Goal: Task Accomplishment & Management: Use online tool/utility

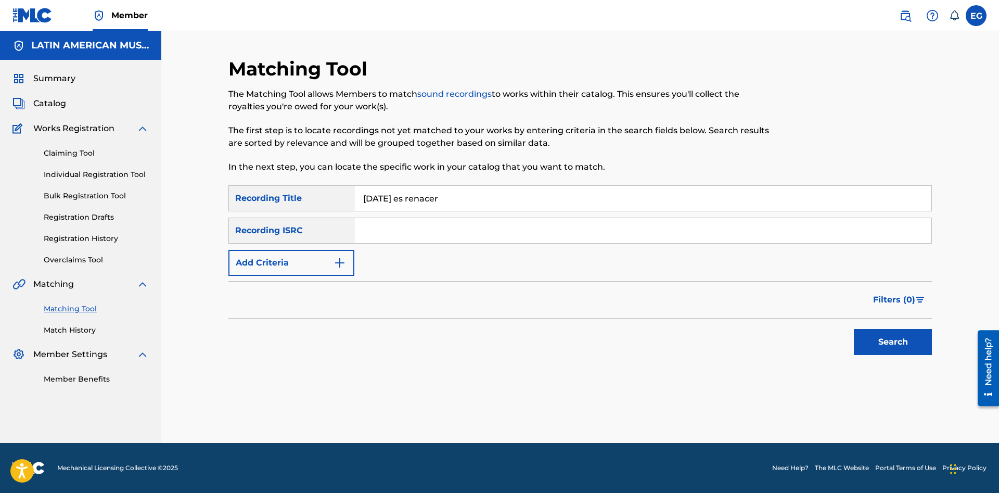
type input "navidad es renacer"
click at [899, 343] on button "Search" at bounding box center [893, 342] width 78 height 26
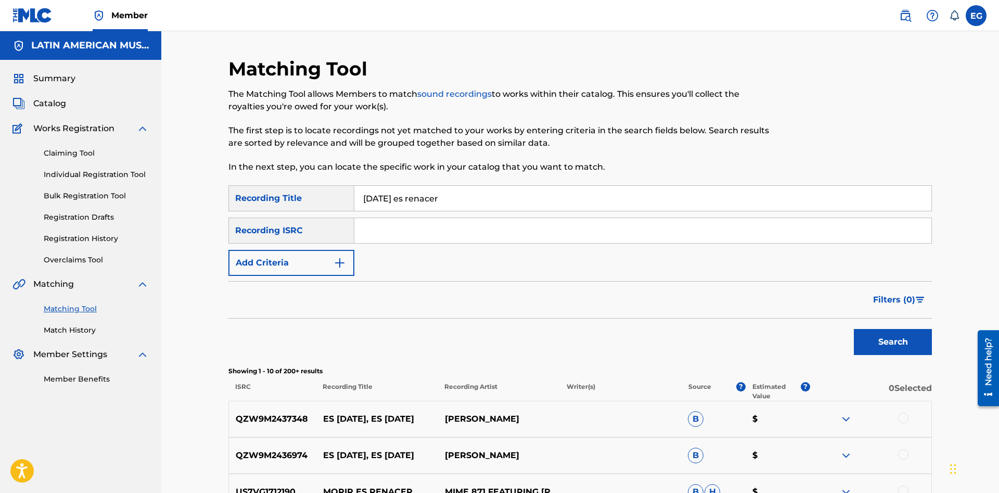
click at [322, 256] on button "Add Criteria" at bounding box center [291, 263] width 126 height 26
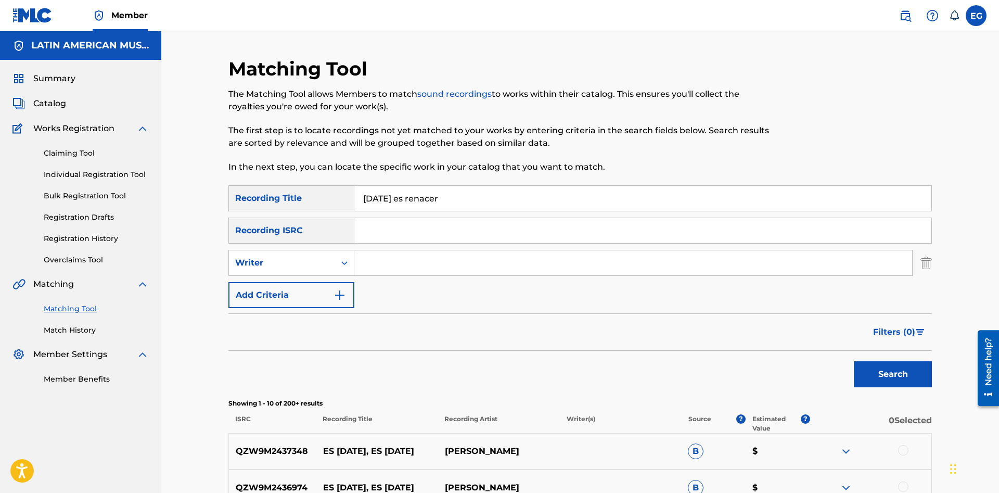
click at [375, 262] on input "Search Form" at bounding box center [633, 262] width 558 height 25
paste input "[PERSON_NAME] [PERSON_NAME]"
type input "[PERSON_NAME] [PERSON_NAME]"
click at [907, 373] on button "Search" at bounding box center [893, 374] width 78 height 26
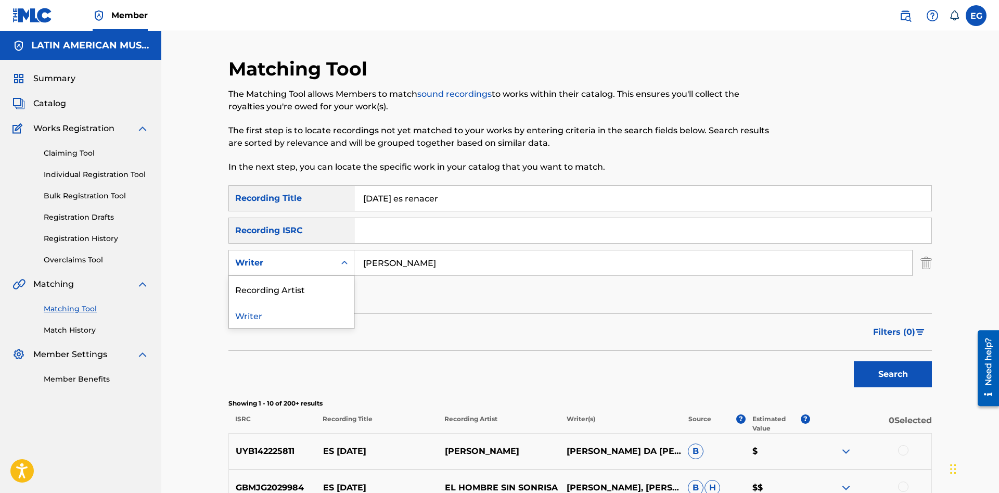
click at [317, 270] on div "Writer" at bounding box center [282, 263] width 106 height 20
click at [305, 290] on div "Recording Artist" at bounding box center [291, 289] width 125 height 26
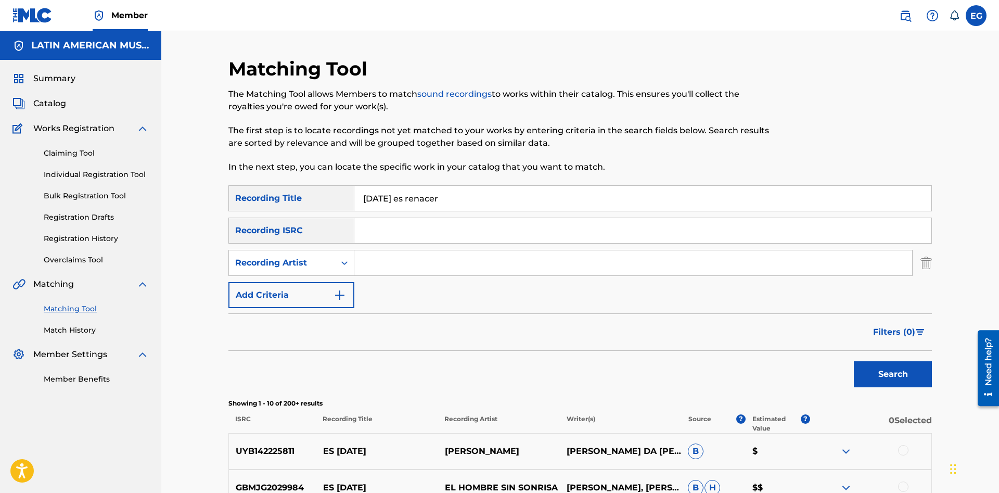
click at [410, 265] on input "Search Form" at bounding box center [633, 262] width 558 height 25
type input "[PERSON_NAME]"
click at [888, 374] on button "Search" at bounding box center [893, 374] width 78 height 26
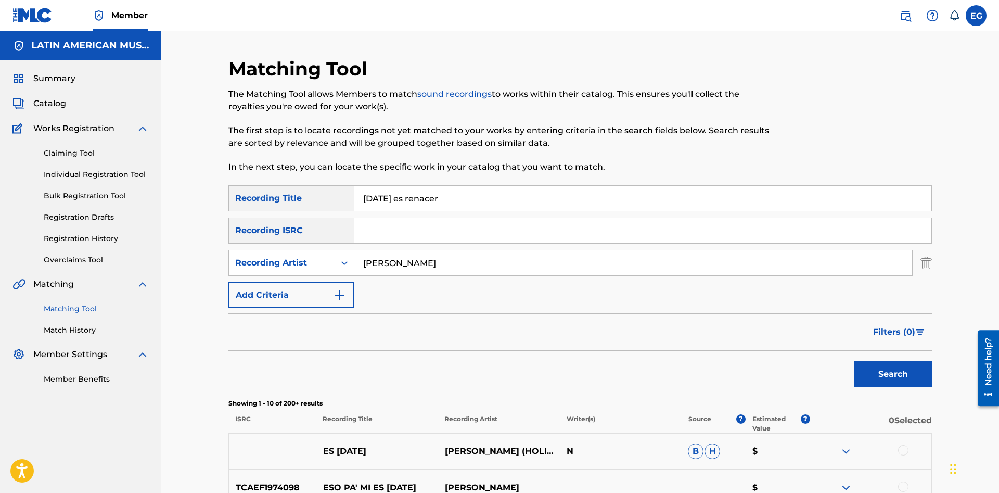
drag, startPoint x: 459, startPoint y: 267, endPoint x: 256, endPoint y: 270, distance: 202.5
click at [354, 270] on input "[PERSON_NAME]" at bounding box center [633, 262] width 558 height 25
click at [478, 202] on input "navidad es renacer" at bounding box center [642, 198] width 577 height 25
drag, startPoint x: 480, startPoint y: 203, endPoint x: 331, endPoint y: 199, distance: 148.9
click at [354, 199] on input "navidad es renacer" at bounding box center [642, 198] width 577 height 25
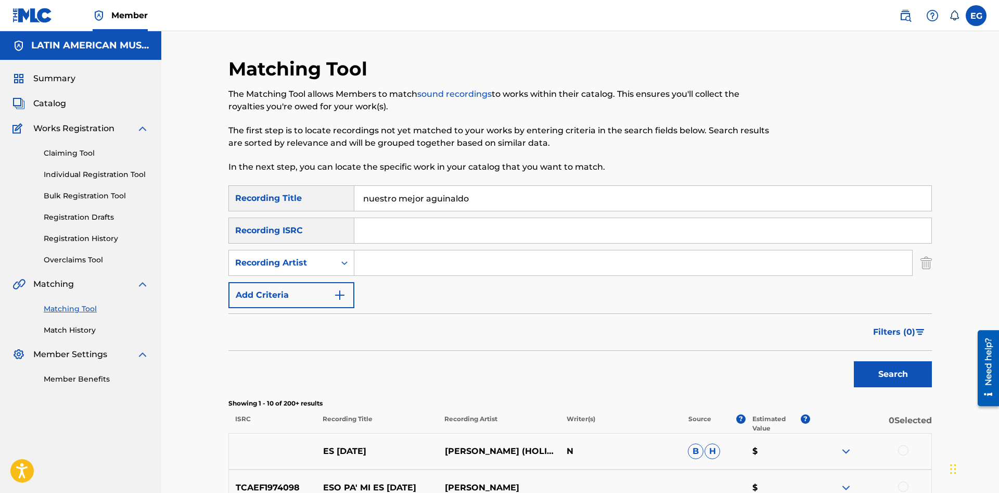
click at [854, 361] on button "Search" at bounding box center [893, 374] width 78 height 26
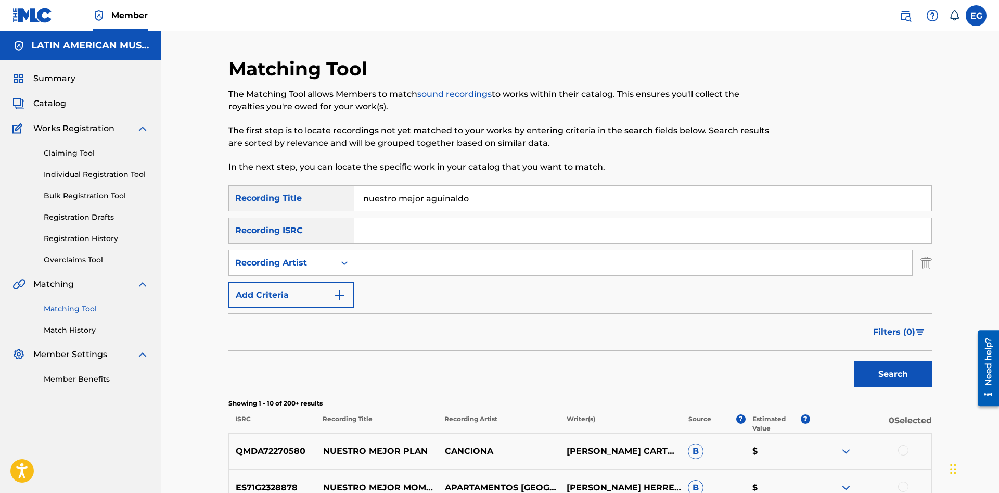
click at [514, 197] on input "nuestro mejor aguinaldo" at bounding box center [642, 198] width 577 height 25
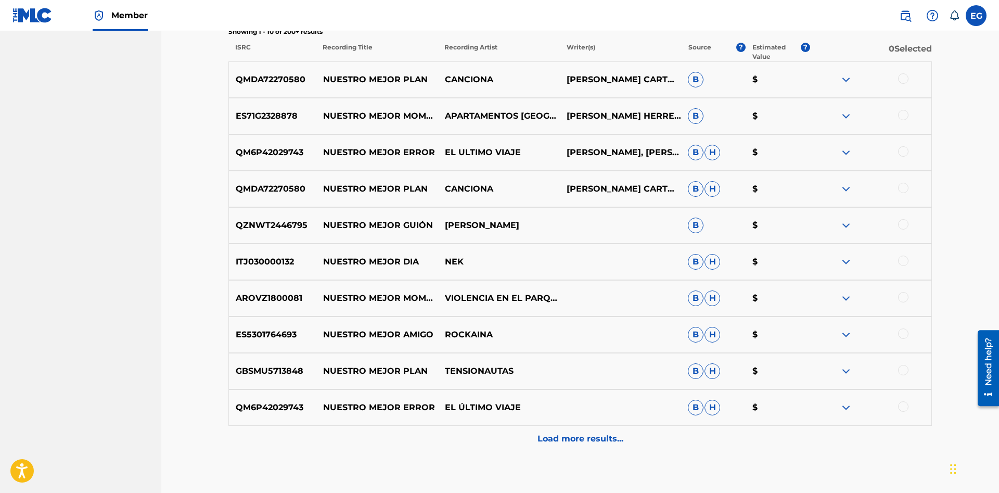
scroll to position [432, 0]
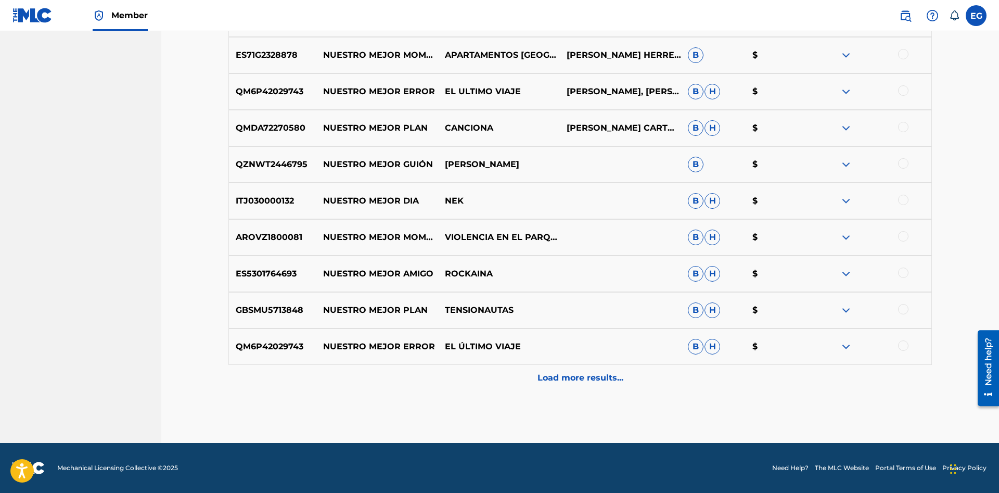
click at [553, 367] on div "Load more results..." at bounding box center [580, 378] width 704 height 26
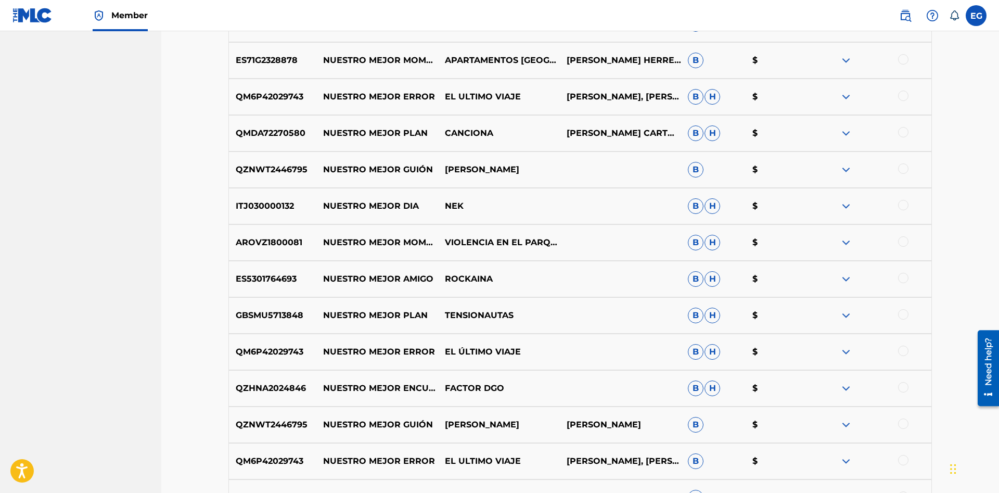
scroll to position [797, 0]
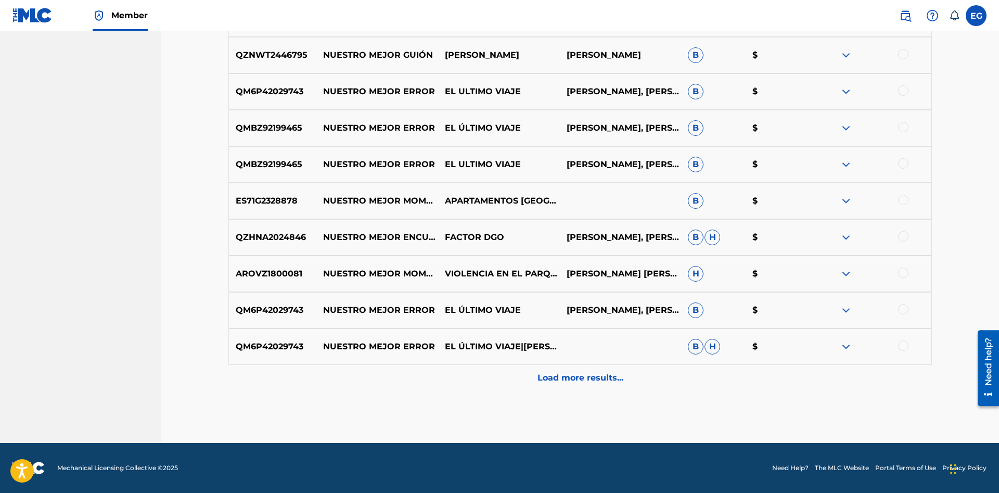
click at [551, 384] on p "Load more results..." at bounding box center [581, 378] width 86 height 12
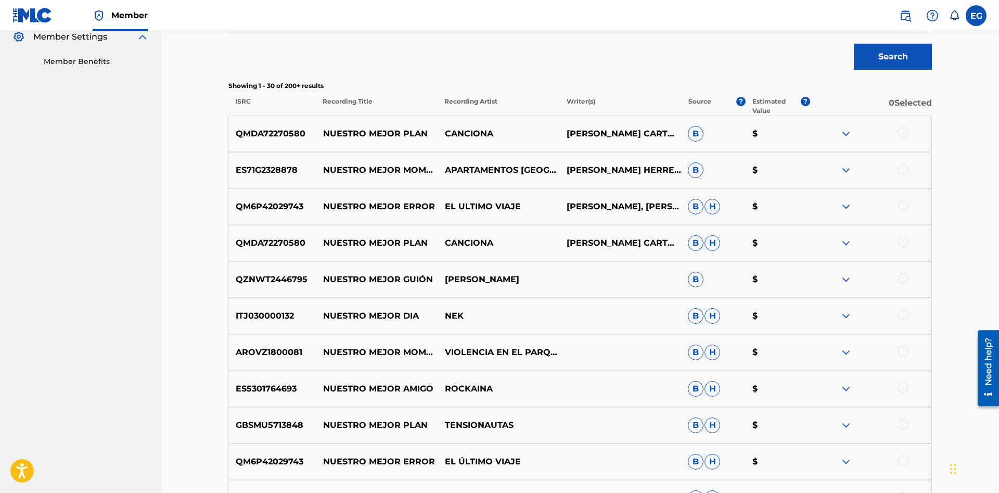
scroll to position [0, 0]
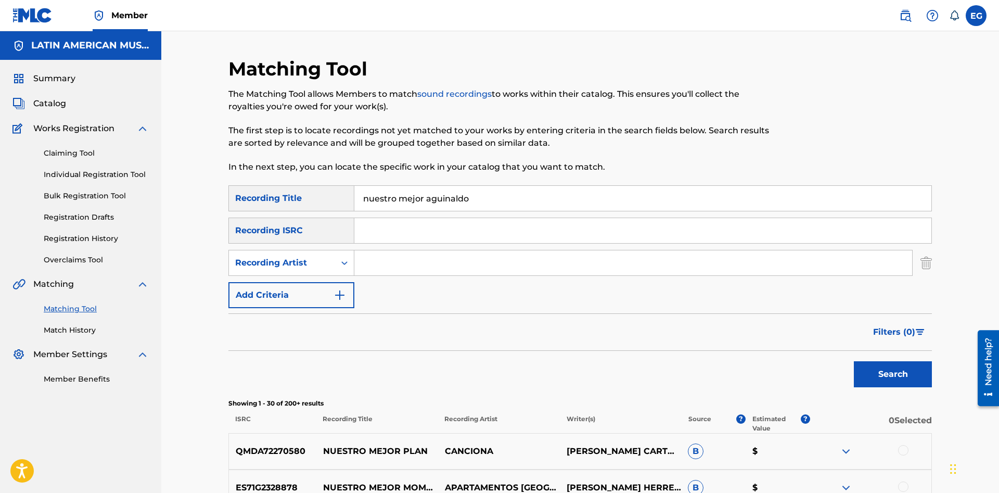
click at [546, 201] on input "nuestro mejor aguinaldo" at bounding box center [642, 198] width 577 height 25
drag, startPoint x: 522, startPoint y: 196, endPoint x: 315, endPoint y: 205, distance: 207.3
click at [354, 205] on input "nuestro mejor aguinaldo" at bounding box center [642, 198] width 577 height 25
click at [854, 361] on button "Search" at bounding box center [893, 374] width 78 height 26
drag, startPoint x: 468, startPoint y: 195, endPoint x: 372, endPoint y: 193, distance: 96.8
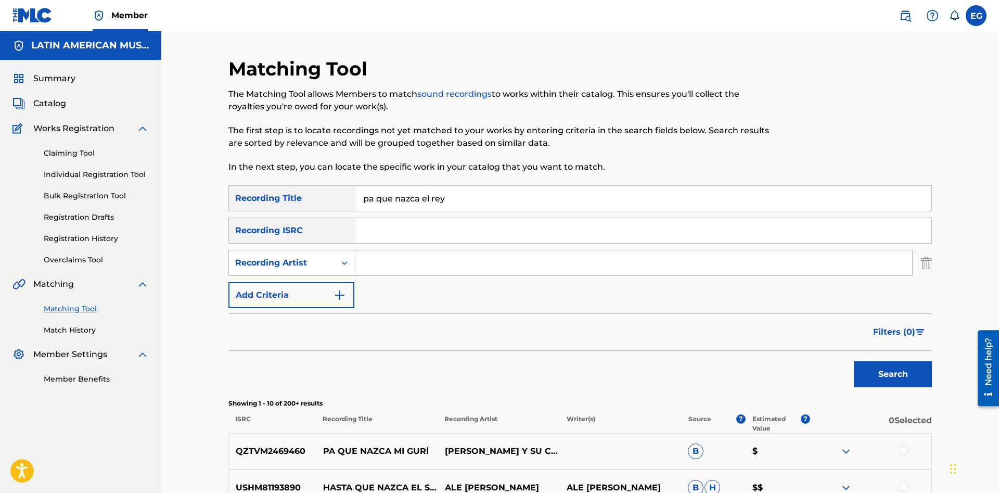
click at [372, 193] on input "pa que nazca el rey" at bounding box center [642, 198] width 577 height 25
click at [854, 361] on button "Search" at bounding box center [893, 374] width 78 height 26
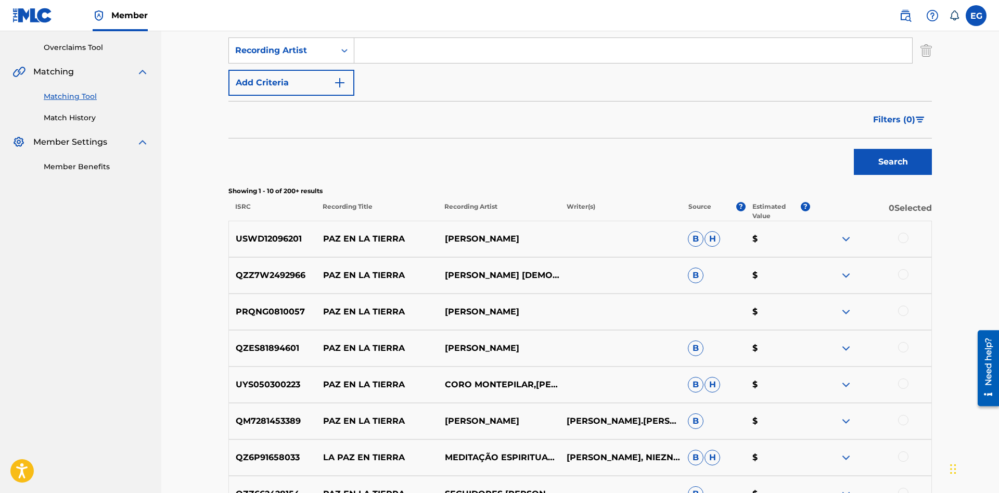
scroll to position [425, 0]
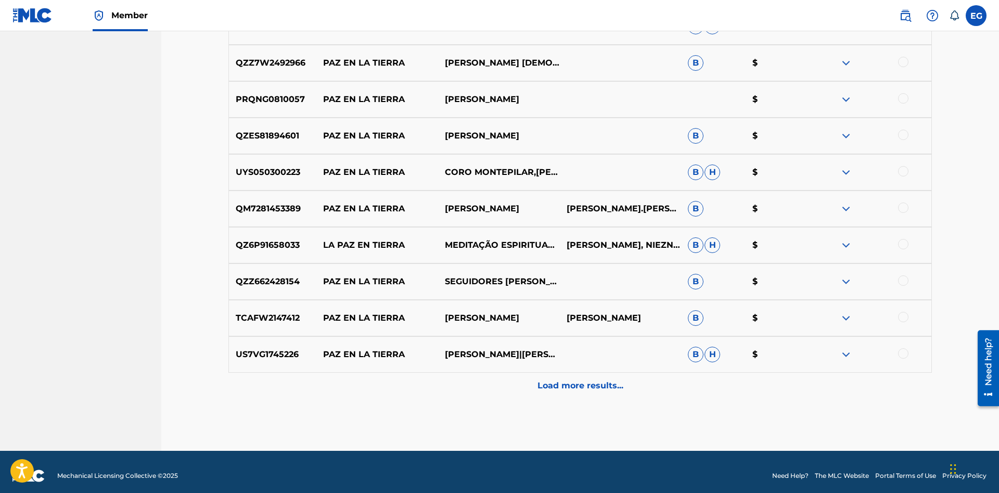
click at [571, 380] on p "Load more results..." at bounding box center [581, 385] width 86 height 12
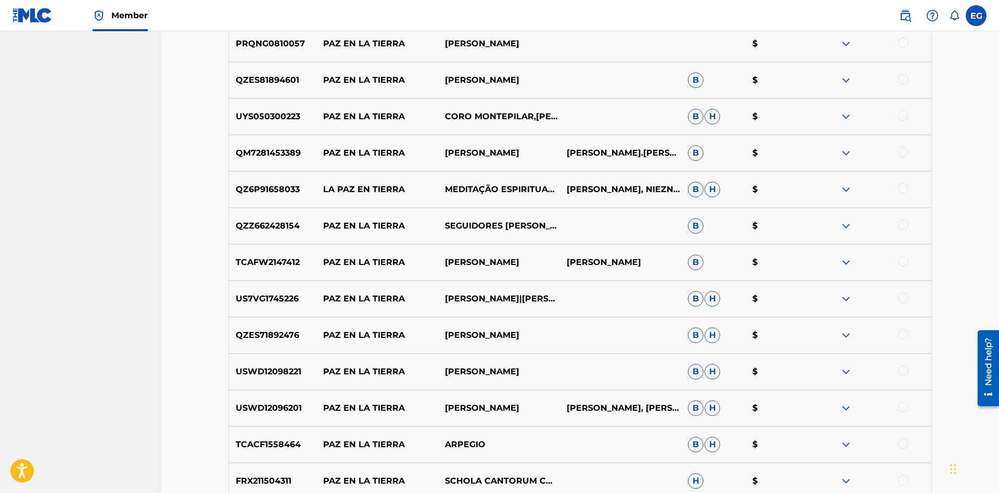
scroll to position [533, 0]
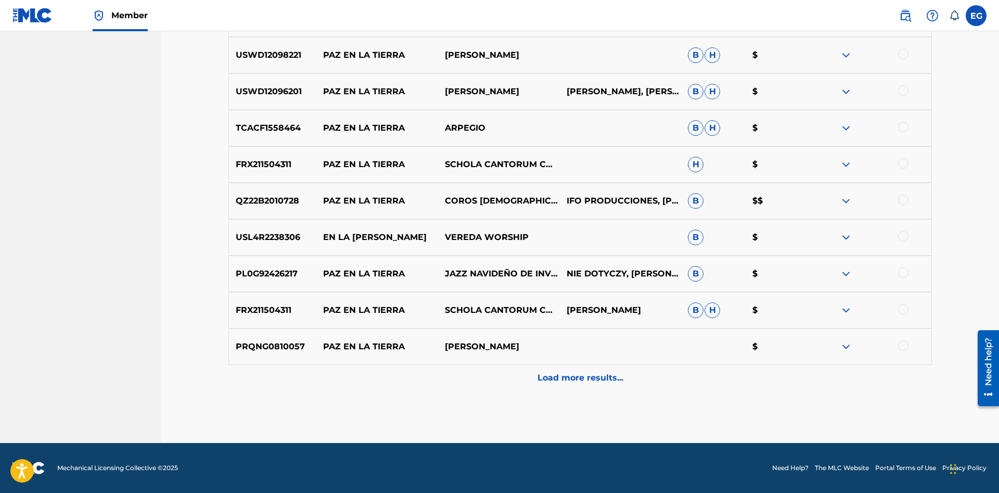
click at [570, 377] on p "Load more results..." at bounding box center [581, 378] width 86 height 12
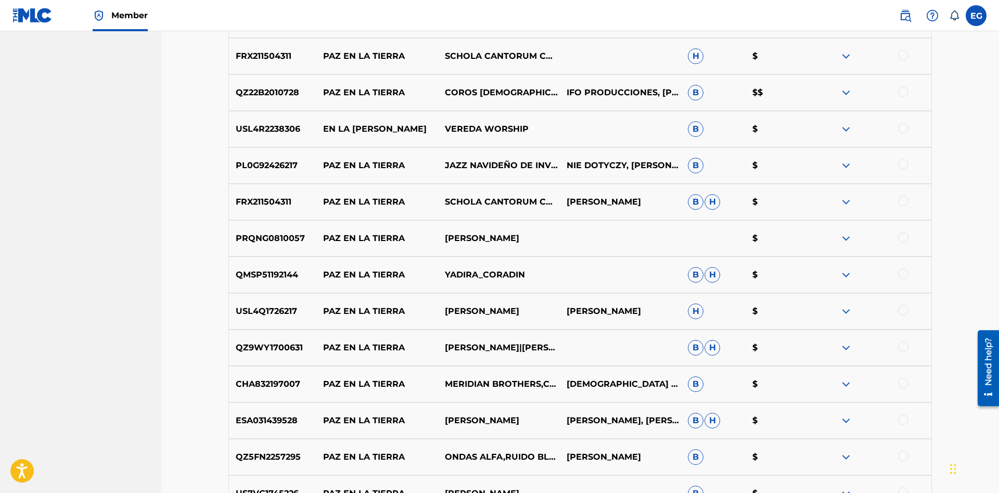
scroll to position [1064, 0]
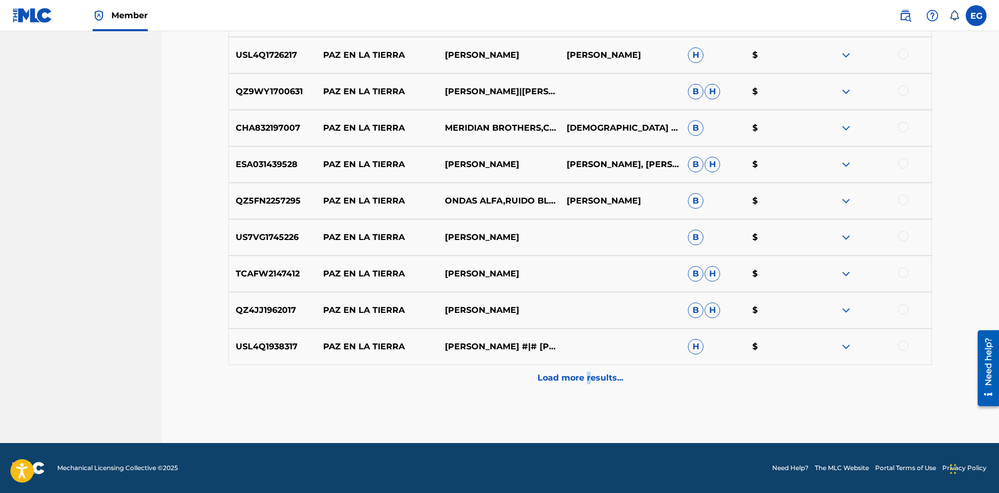
click at [586, 373] on p "Load more results..." at bounding box center [581, 378] width 86 height 12
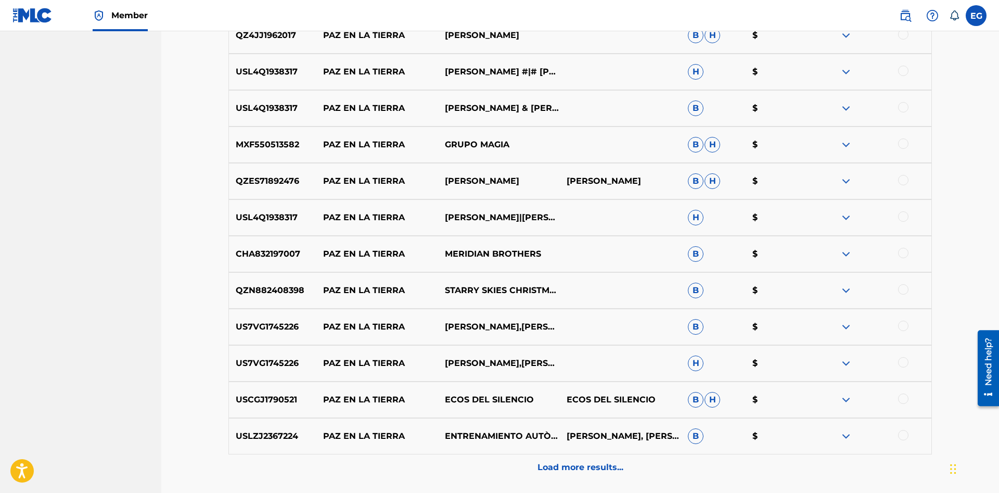
scroll to position [1489, 0]
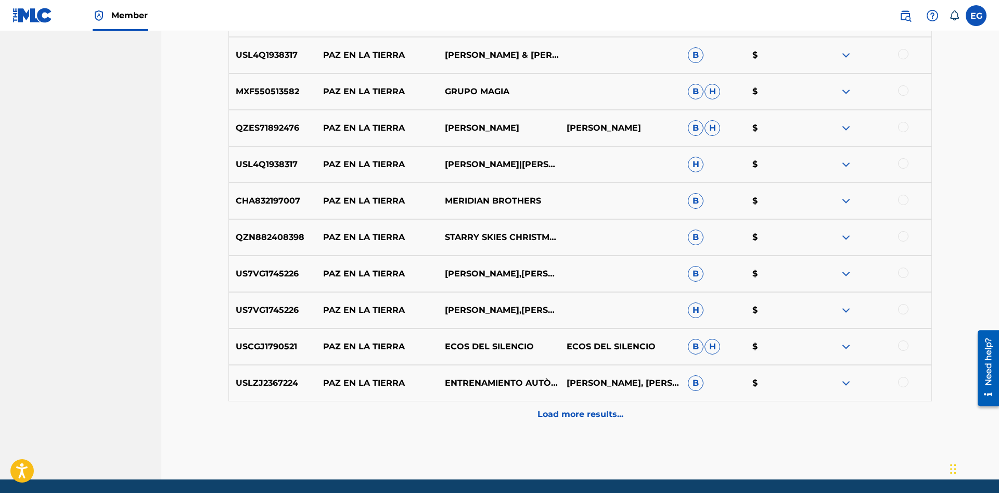
click at [574, 414] on p "Load more results..." at bounding box center [581, 414] width 86 height 12
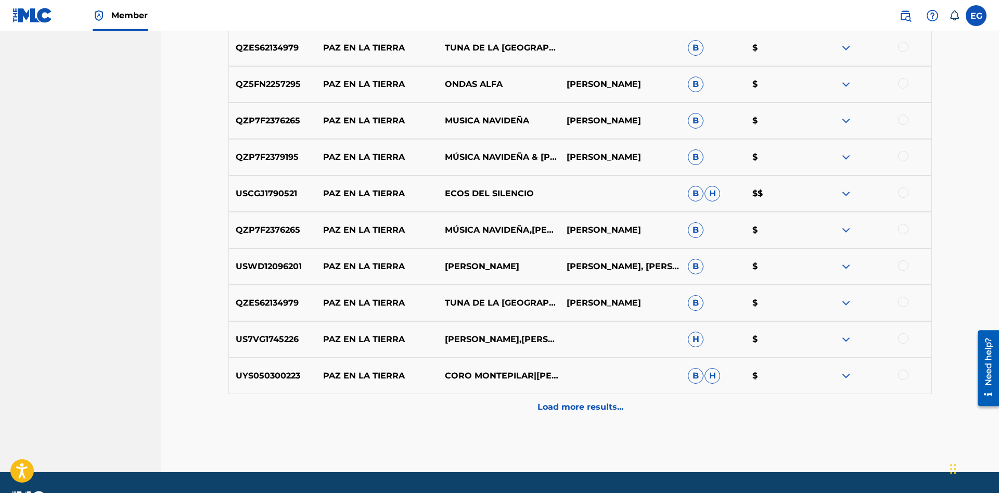
scroll to position [1890, 0]
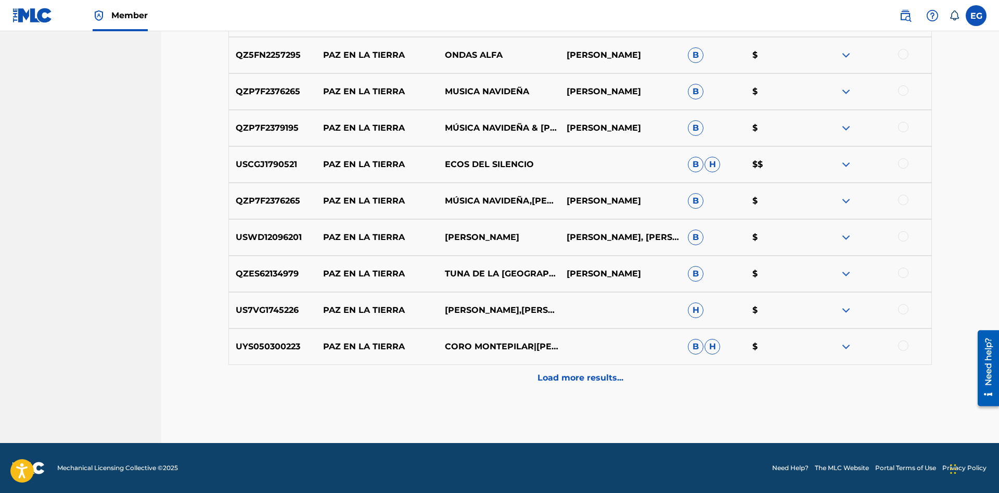
click at [565, 380] on p "Load more results..." at bounding box center [581, 378] width 86 height 12
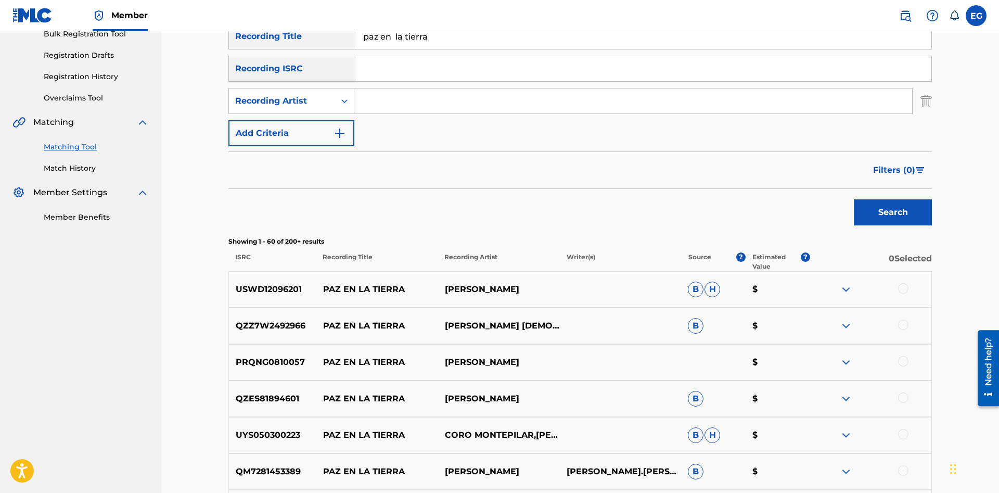
scroll to position [0, 0]
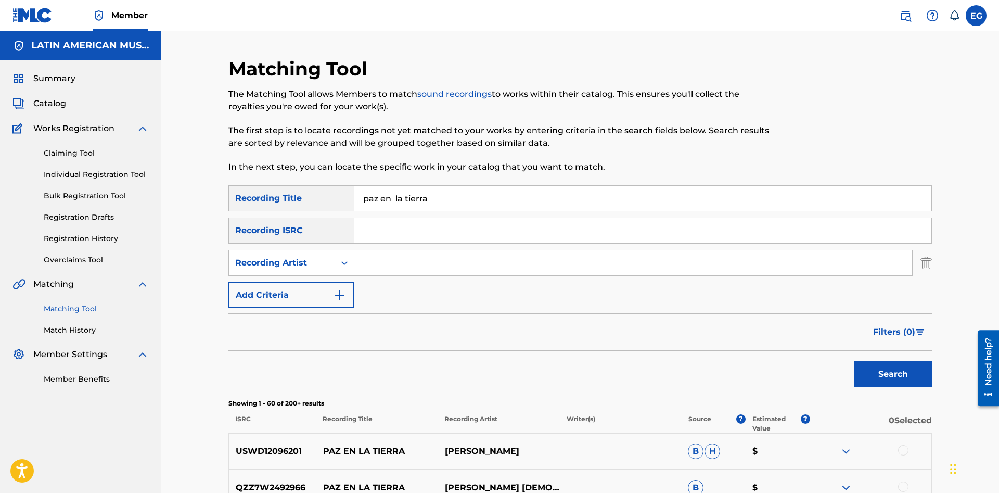
click at [559, 200] on input "paz en la tierra" at bounding box center [642, 198] width 577 height 25
click at [565, 197] on input "paz en la tierra" at bounding box center [642, 198] width 577 height 25
click at [568, 200] on input "paz en la tierra" at bounding box center [642, 198] width 577 height 25
click at [563, 199] on input "paz en la tierra" at bounding box center [642, 198] width 577 height 25
click at [396, 195] on input "paz en la tierra" at bounding box center [642, 198] width 577 height 25
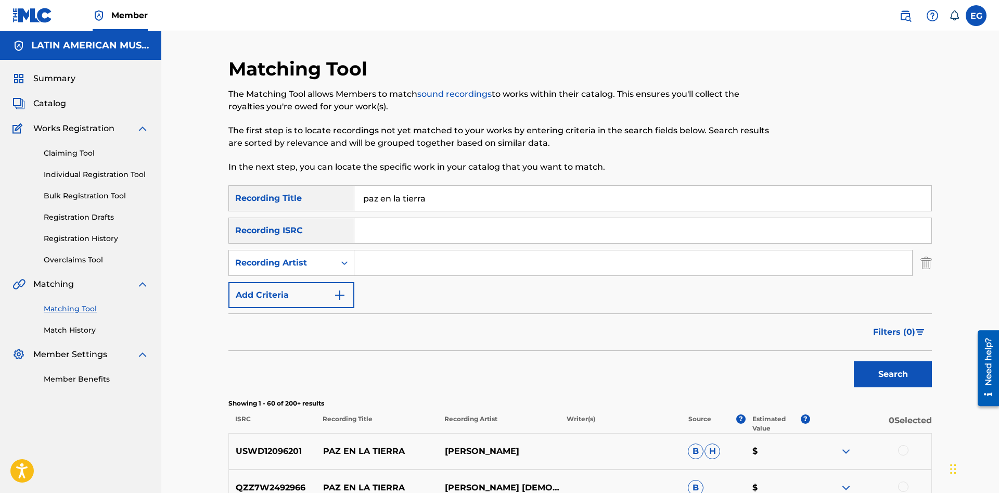
type input "paz en la tierra"
click at [854, 361] on button "Search" at bounding box center [893, 374] width 78 height 26
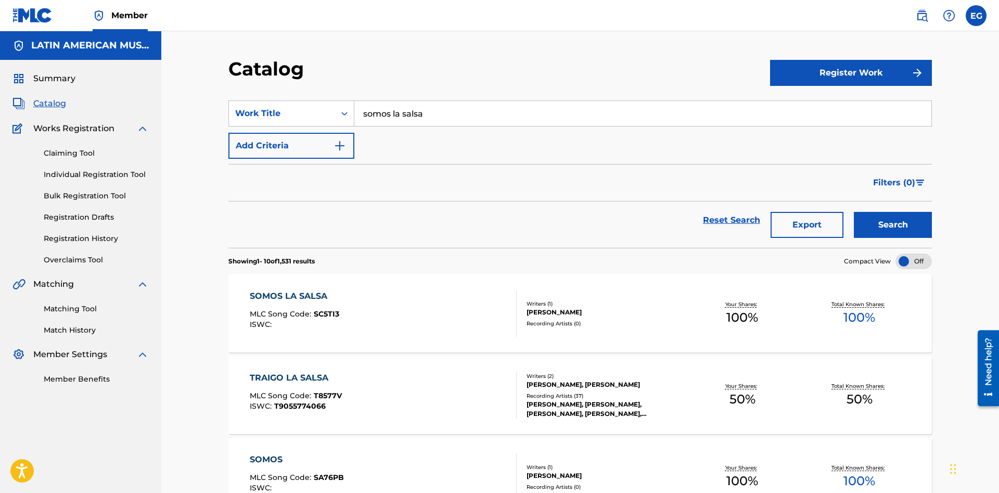
click at [74, 331] on link "Match History" at bounding box center [96, 330] width 105 height 11
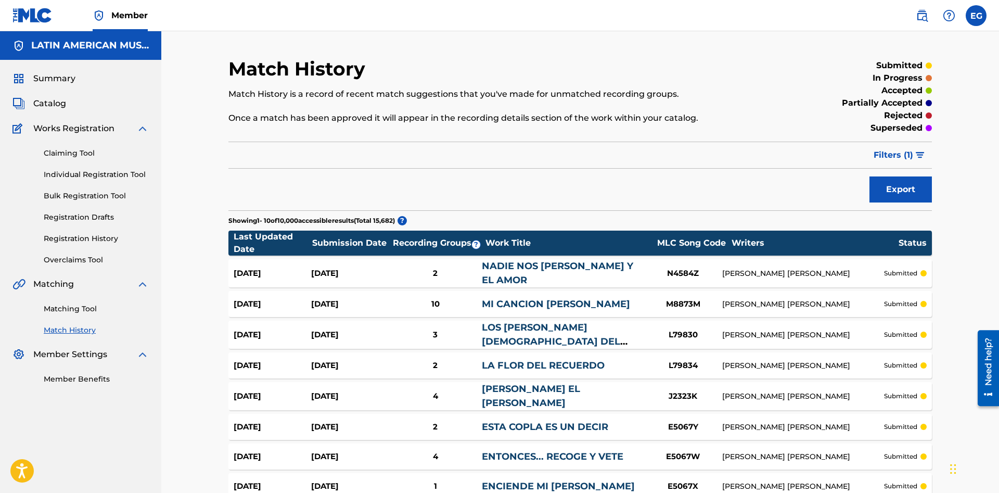
scroll to position [165, 0]
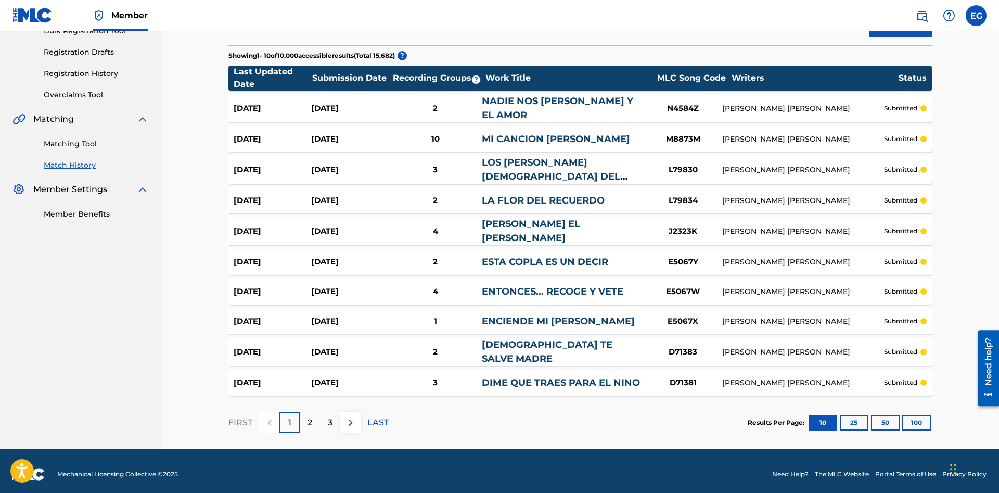
click at [920, 416] on button "100" at bounding box center [916, 423] width 29 height 16
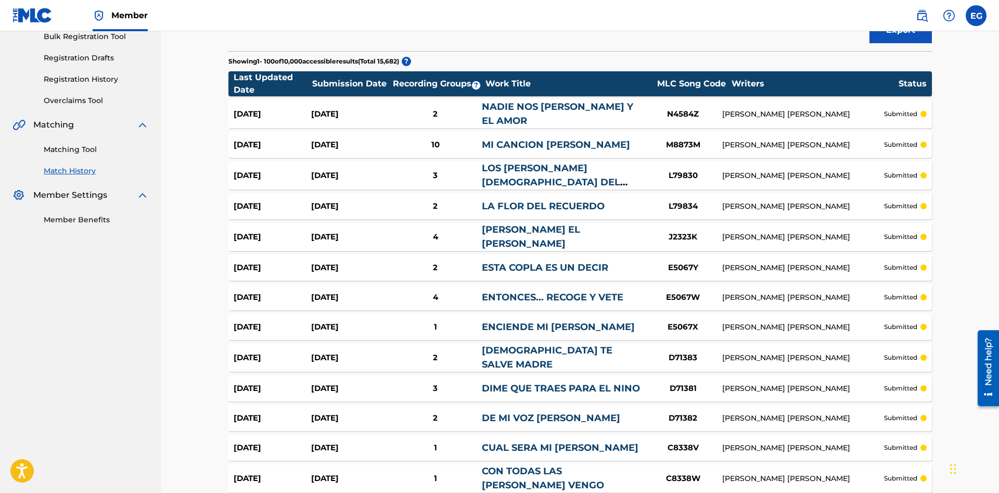
scroll to position [0, 0]
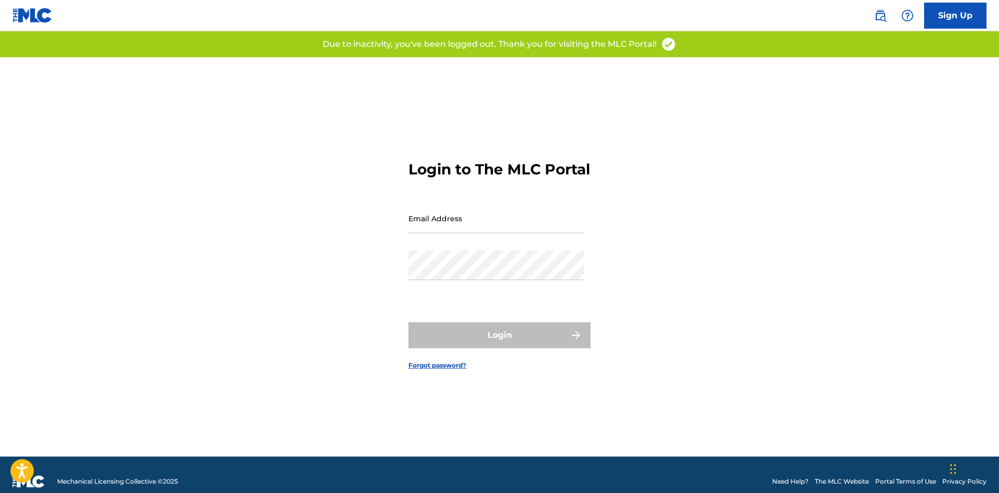
click at [546, 221] on input "Email Address" at bounding box center [497, 218] width 176 height 30
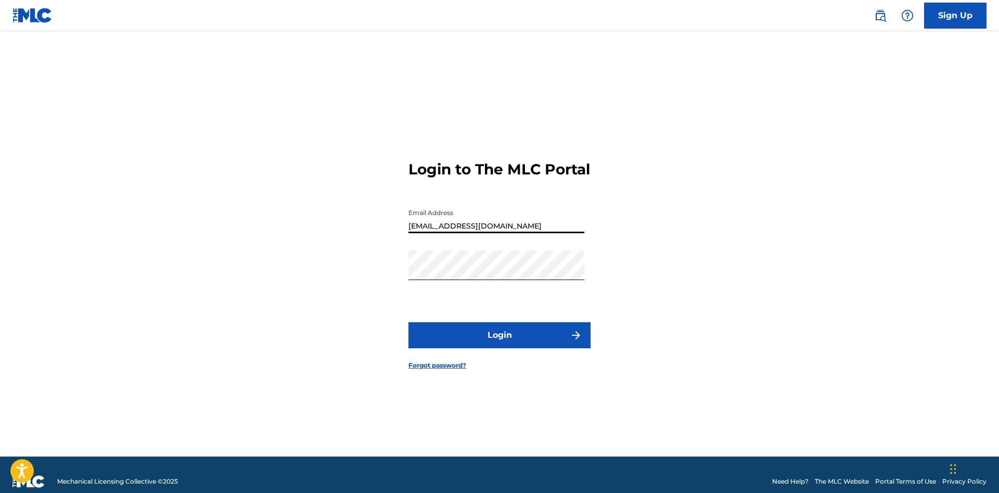
type input "[EMAIL_ADDRESS][DOMAIN_NAME]"
click at [578, 330] on img "submit" at bounding box center [576, 335] width 12 height 12
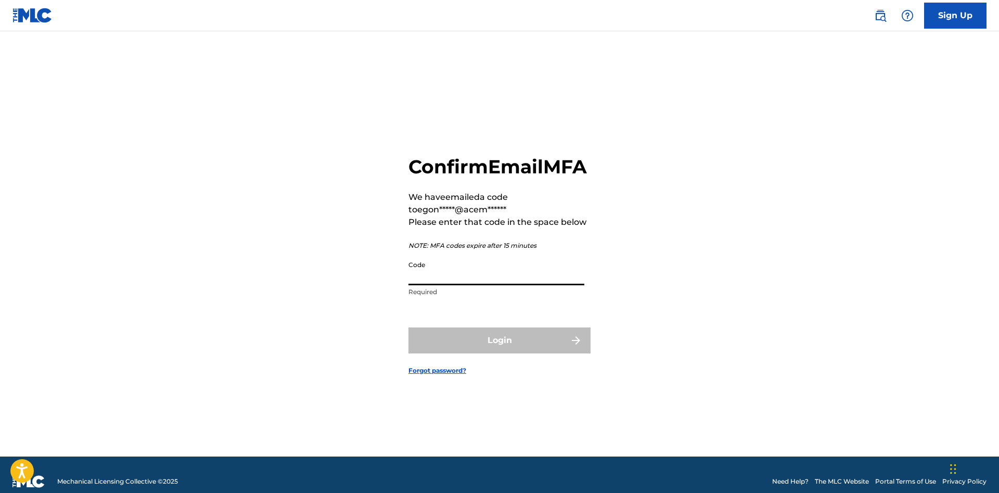
click at [498, 285] on input "Code" at bounding box center [497, 271] width 176 height 30
type input "280754"
click at [409, 327] on button "Login" at bounding box center [500, 340] width 182 height 26
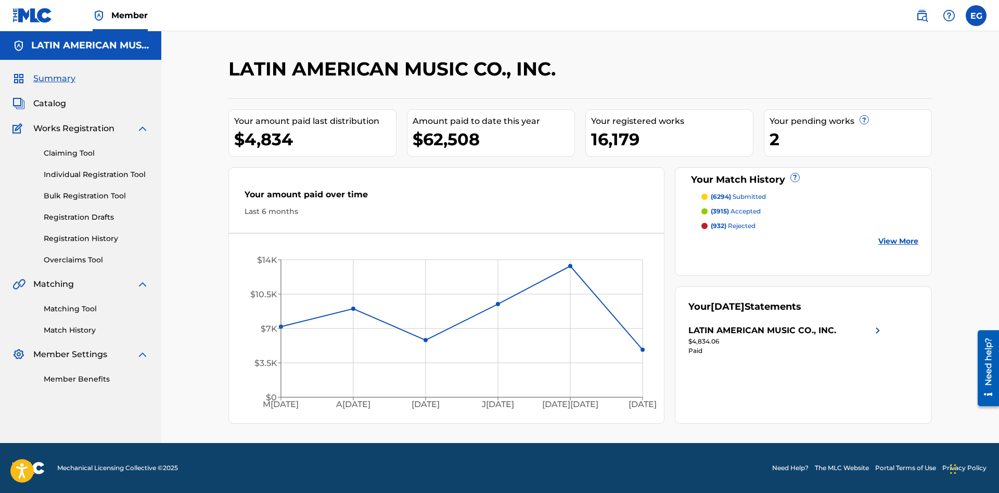
click at [73, 154] on link "Claiming Tool" at bounding box center [96, 153] width 105 height 11
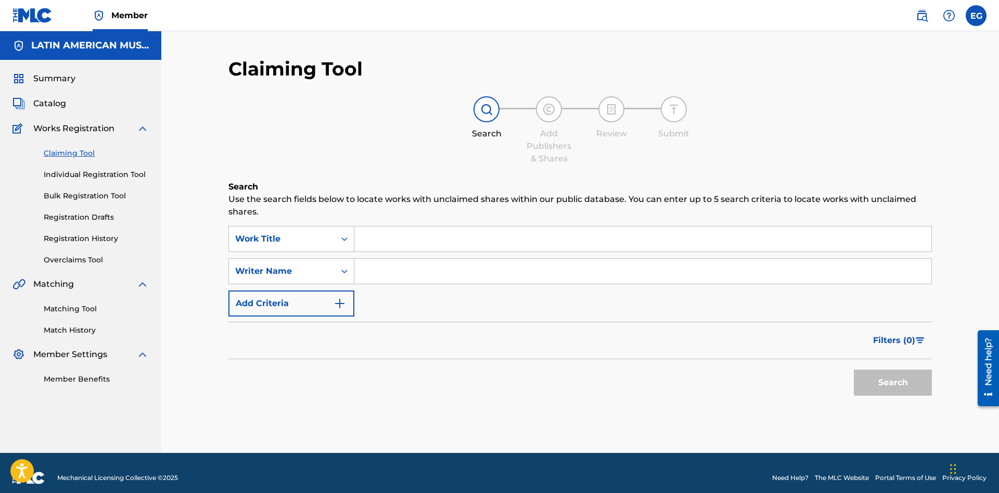
click at [60, 307] on link "Matching Tool" at bounding box center [96, 308] width 105 height 11
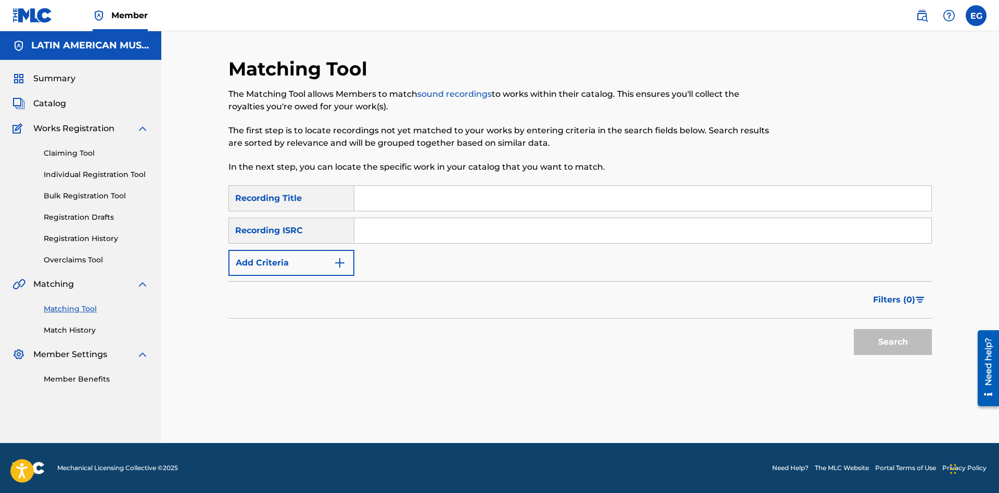
click at [624, 188] on input "Search Form" at bounding box center [642, 198] width 577 height 25
drag, startPoint x: 415, startPoint y: 193, endPoint x: 230, endPoint y: 208, distance: 186.5
click at [354, 208] on input "paz en" at bounding box center [642, 198] width 577 height 25
click at [854, 329] on button "Search" at bounding box center [893, 342] width 78 height 26
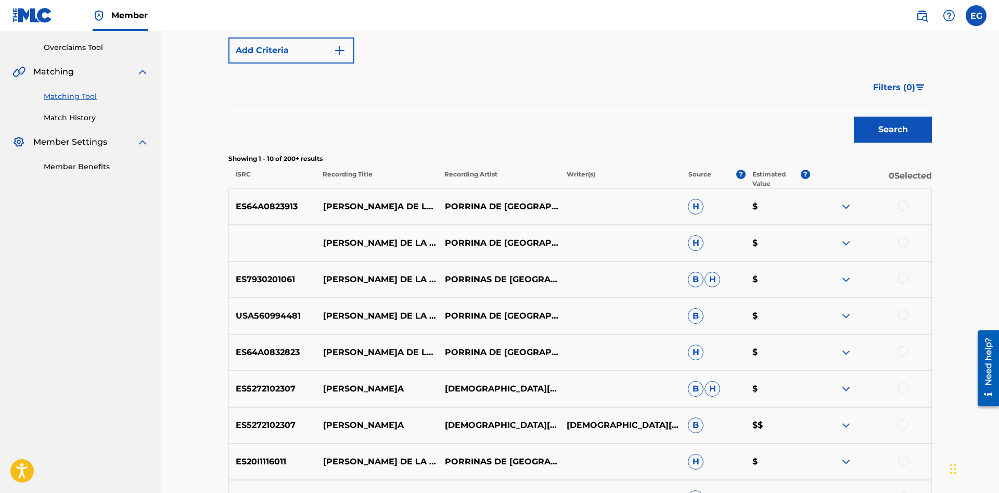
scroll to position [400, 0]
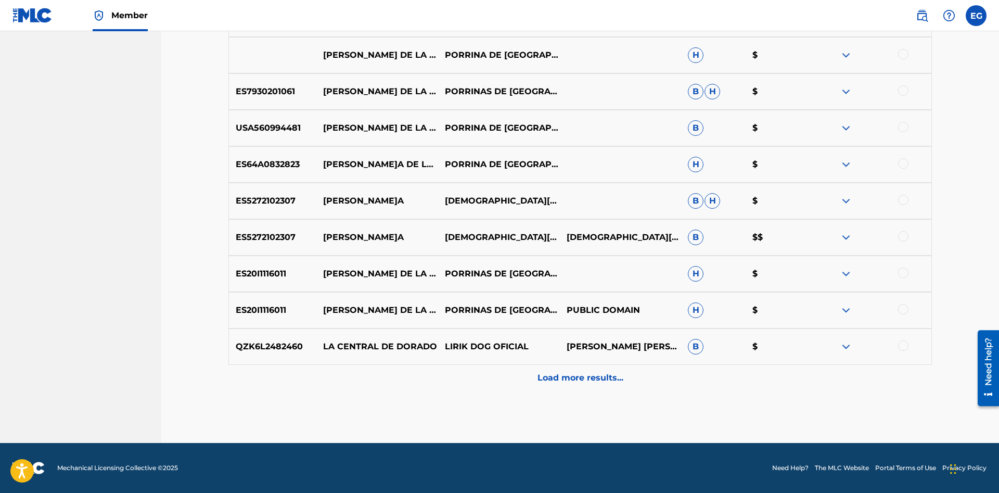
click at [534, 381] on div "Load more results..." at bounding box center [580, 378] width 704 height 26
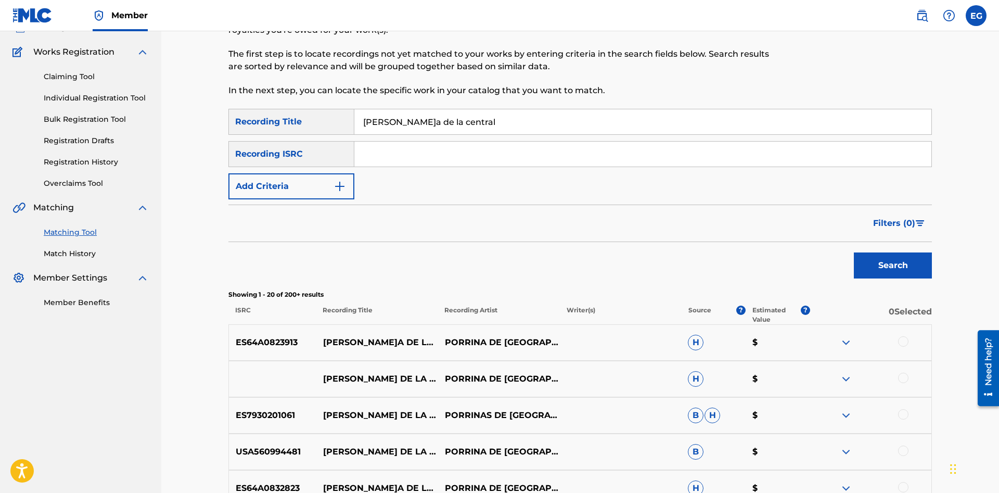
scroll to position [0, 0]
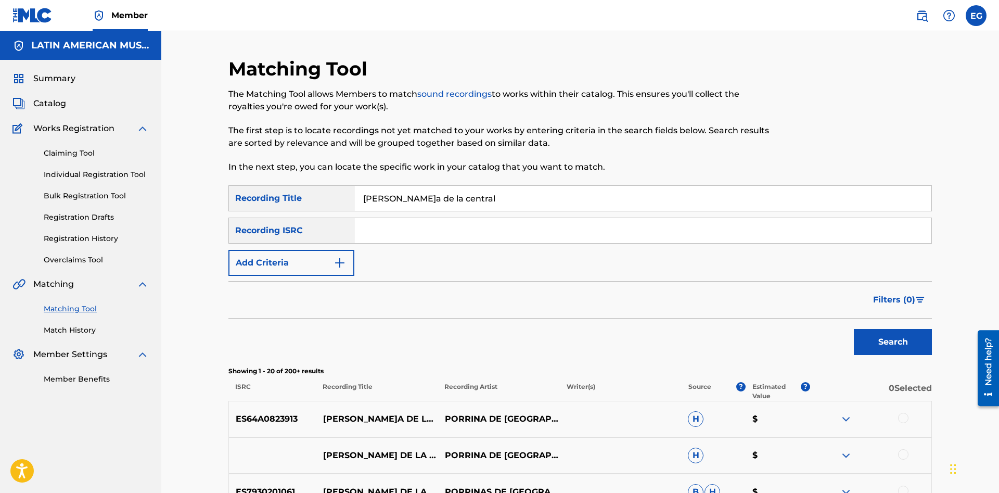
drag, startPoint x: 465, startPoint y: 189, endPoint x: 294, endPoint y: 204, distance: 171.4
click at [354, 204] on input "pena de la central" at bounding box center [642, 198] width 577 height 25
click at [889, 341] on button "Search" at bounding box center [893, 342] width 78 height 26
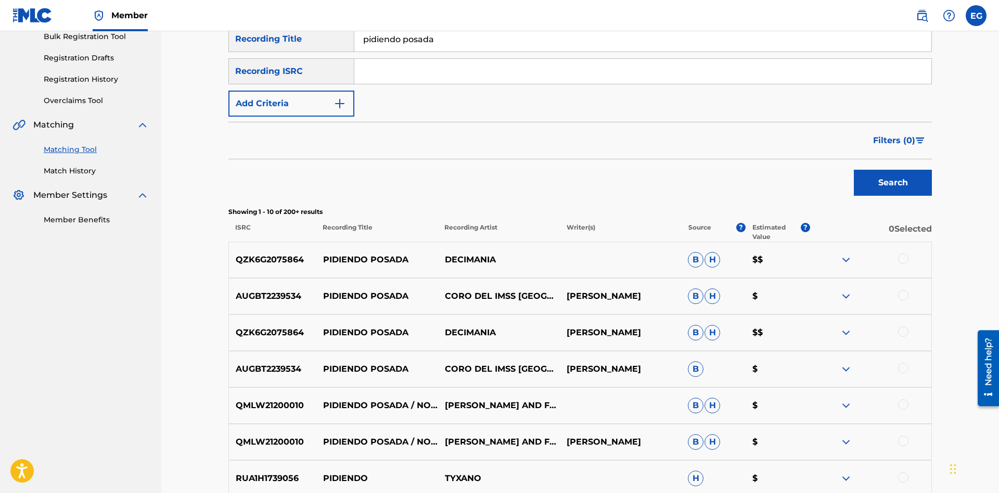
scroll to position [265, 0]
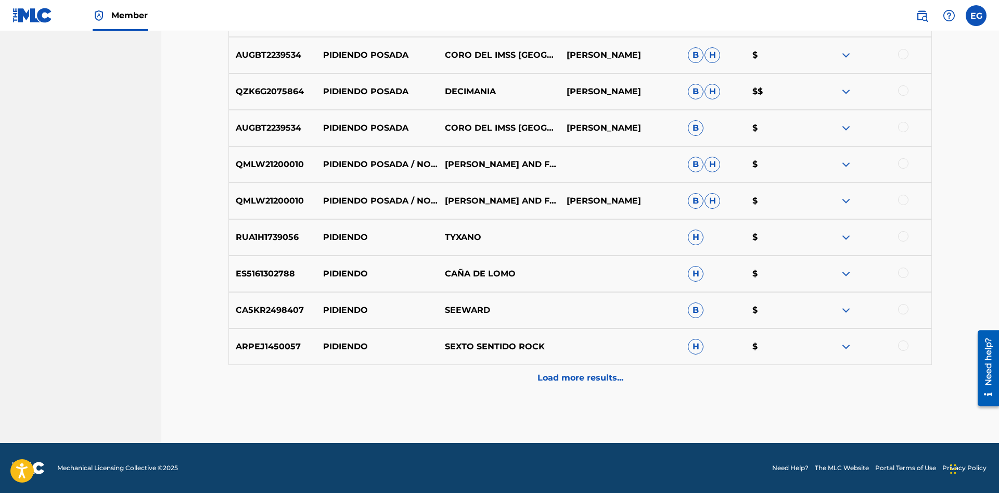
click at [536, 371] on div "Load more results..." at bounding box center [580, 378] width 704 height 26
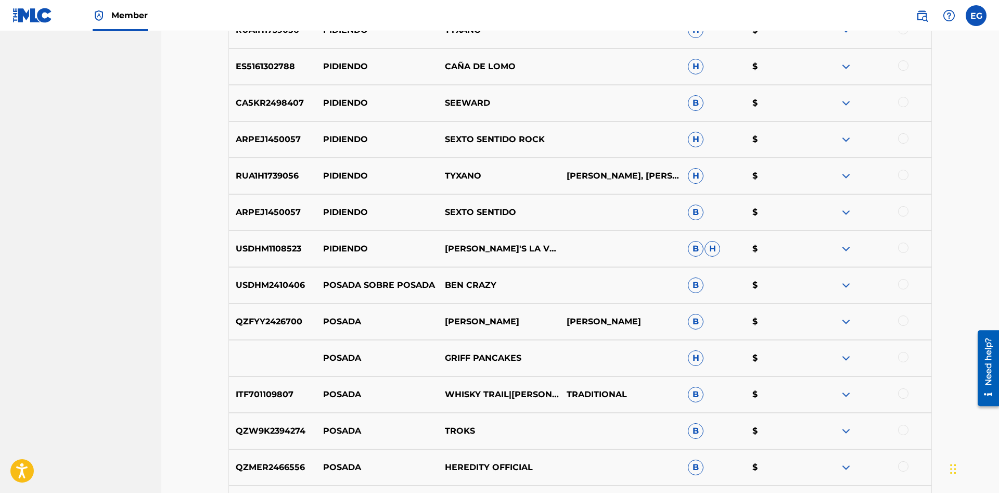
scroll to position [765, 0]
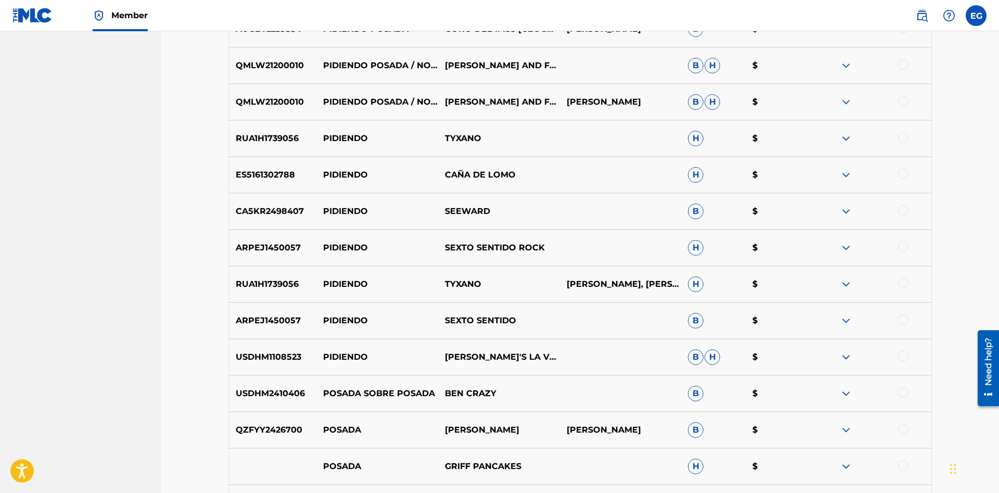
drag, startPoint x: 278, startPoint y: 138, endPoint x: 289, endPoint y: 138, distance: 10.9
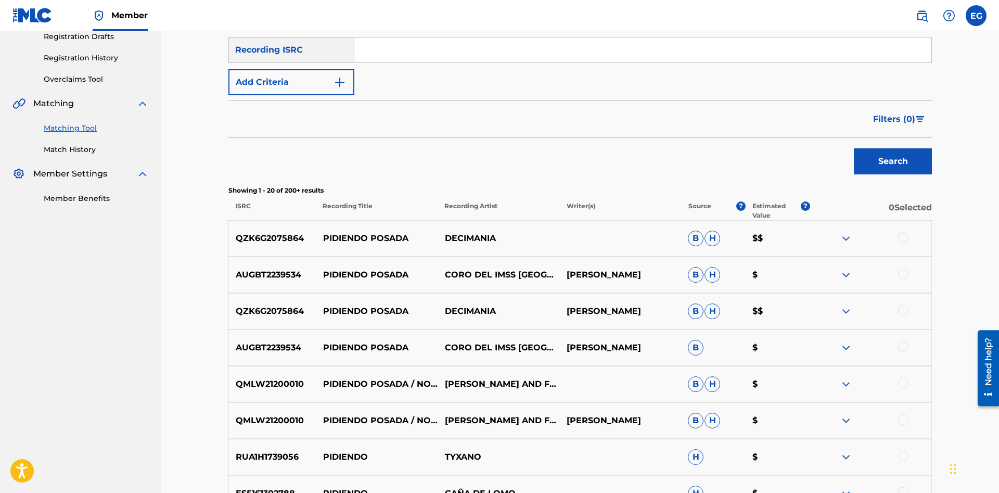
scroll to position [0, 0]
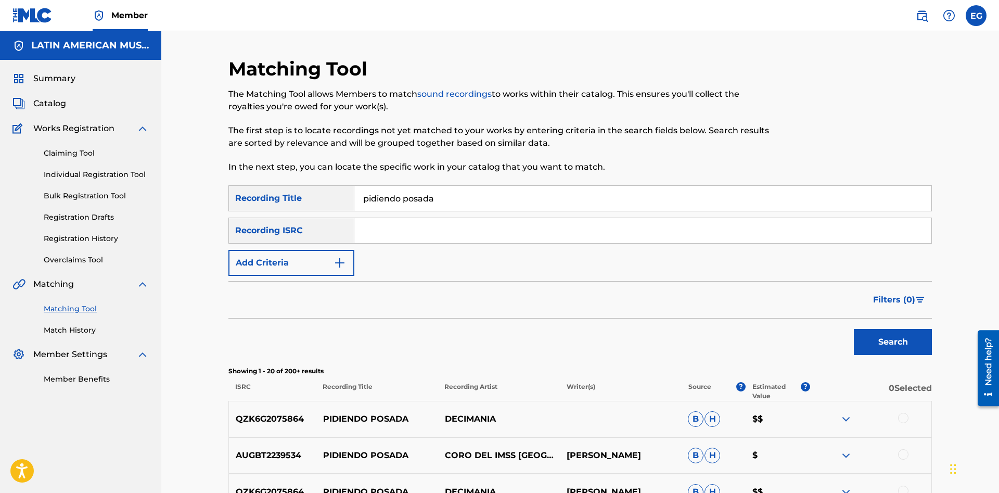
drag, startPoint x: 469, startPoint y: 194, endPoint x: 196, endPoint y: 176, distance: 273.8
click at [354, 186] on input "pidiendo posada" at bounding box center [642, 198] width 577 height 25
click at [854, 329] on button "Search" at bounding box center [893, 342] width 78 height 26
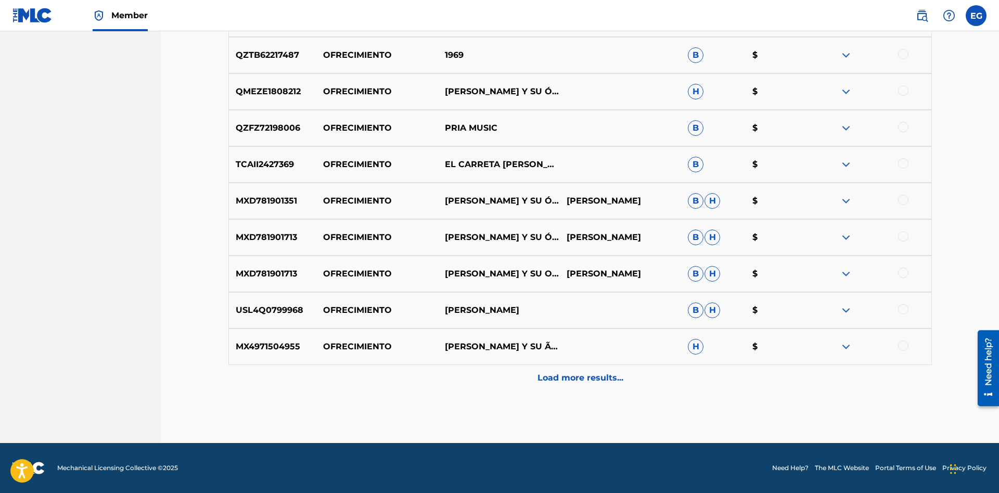
click at [545, 383] on p "Load more results..." at bounding box center [581, 378] width 86 height 12
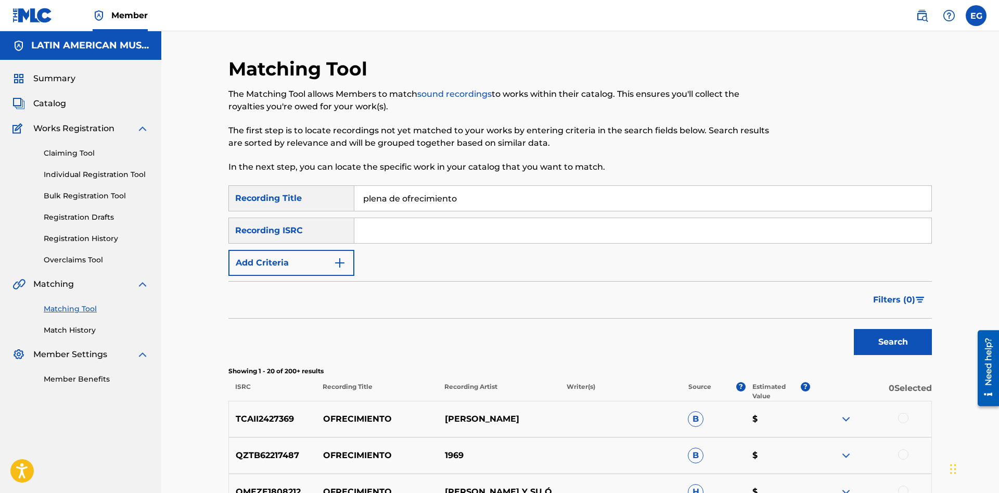
drag, startPoint x: 466, startPoint y: 192, endPoint x: 399, endPoint y: 205, distance: 68.5
click at [399, 205] on input "plena de ofrecimiento" at bounding box center [642, 198] width 577 height 25
click at [884, 350] on button "Search" at bounding box center [893, 342] width 78 height 26
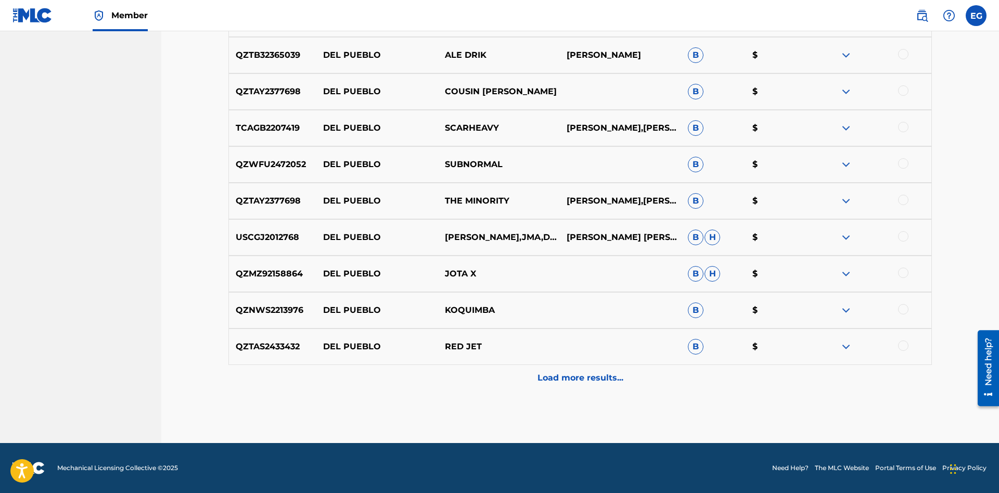
click at [565, 383] on p "Load more results..." at bounding box center [581, 378] width 86 height 12
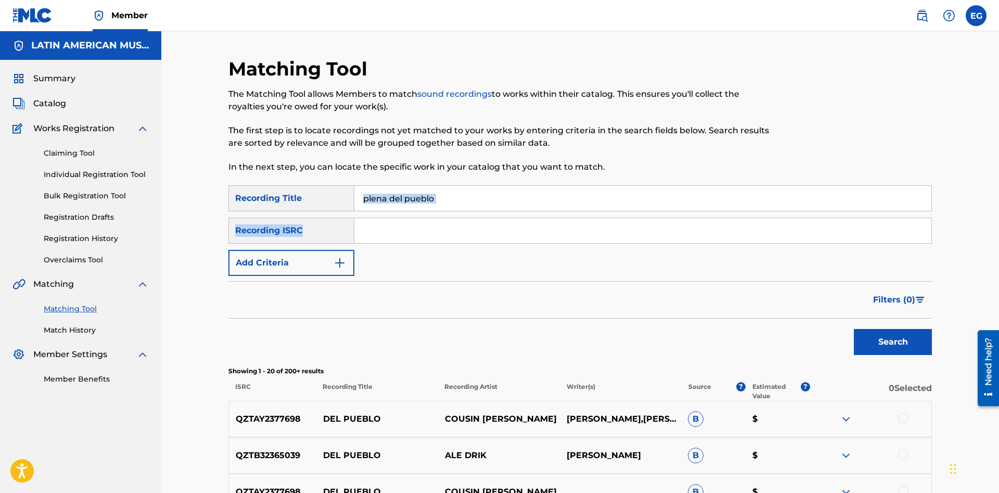
click at [540, 214] on div "SearchWithCriteria4a4c6387-4493-4c53-89a5-0162d0b587d6 Recording Title plena de…" at bounding box center [580, 230] width 704 height 91
drag, startPoint x: 399, startPoint y: 197, endPoint x: 626, endPoint y: 180, distance: 227.6
click at [626, 186] on input "plena del pueblo" at bounding box center [642, 198] width 577 height 25
click at [854, 329] on button "Search" at bounding box center [893, 342] width 78 height 26
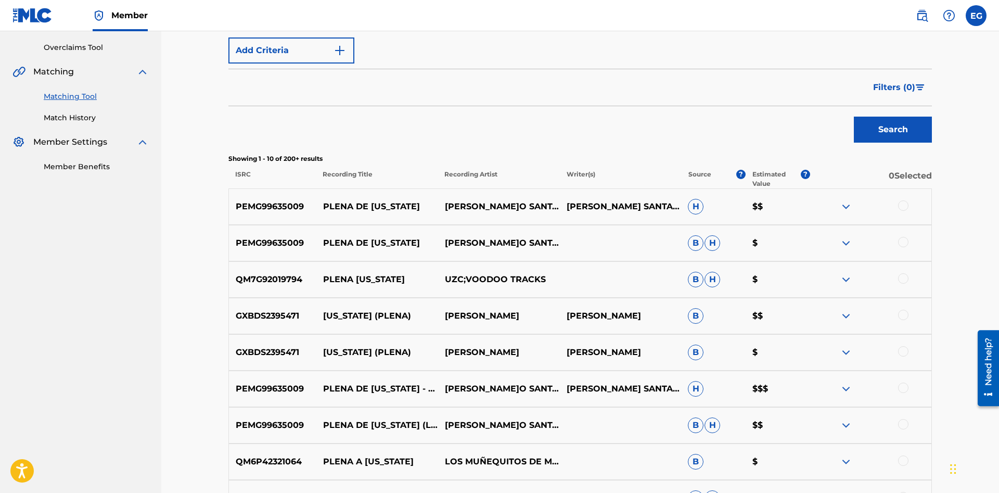
scroll to position [400, 0]
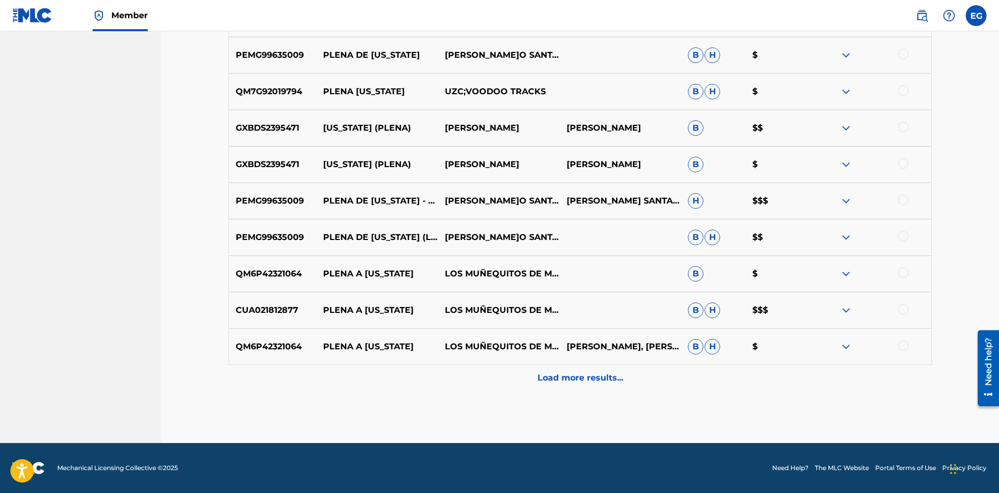
click at [547, 391] on div "Matching Tool The Matching Tool allows Members to match sound recordings to wor…" at bounding box center [580, 50] width 704 height 786
click at [547, 383] on p "Load more results..." at bounding box center [581, 378] width 86 height 12
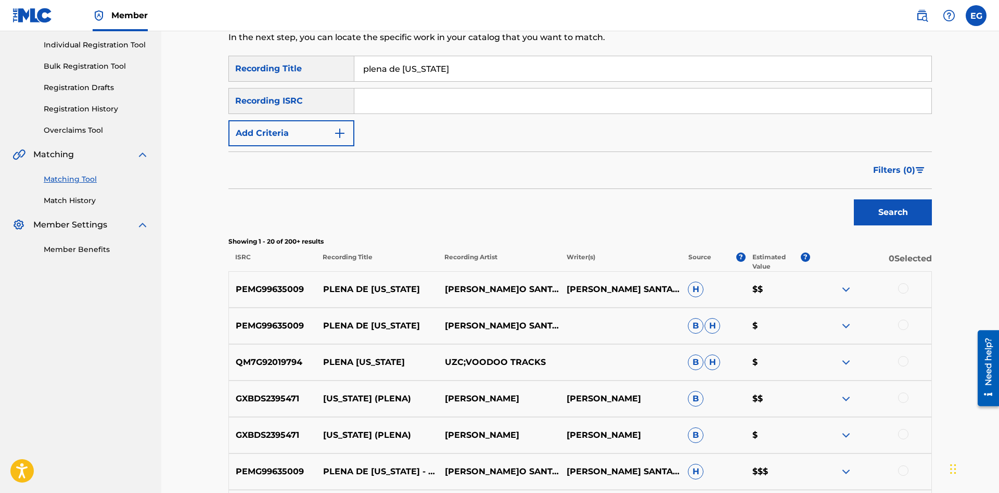
scroll to position [0, 0]
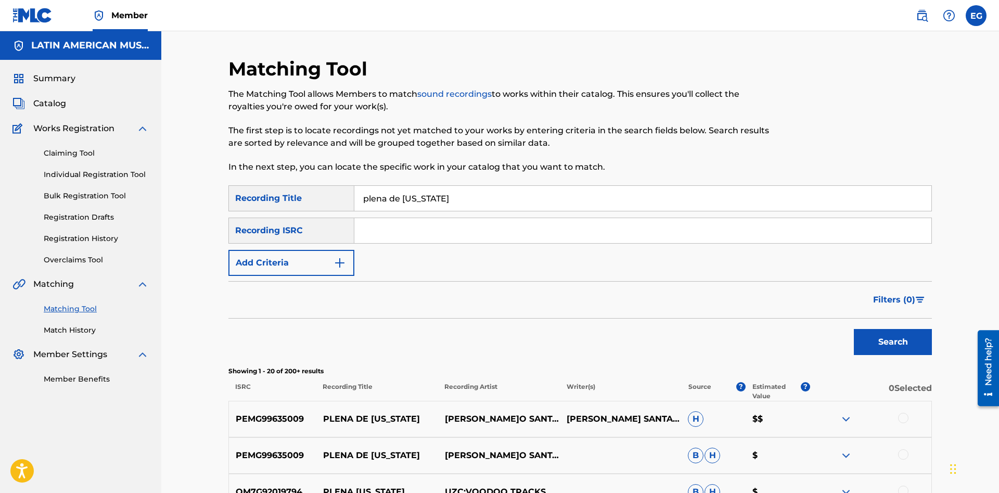
drag, startPoint x: 455, startPoint y: 204, endPoint x: 389, endPoint y: 199, distance: 66.8
click at [389, 199] on input "plena de puerto rico" at bounding box center [642, 198] width 577 height 25
type input "plena navideña"
click at [854, 329] on button "Search" at bounding box center [893, 342] width 78 height 26
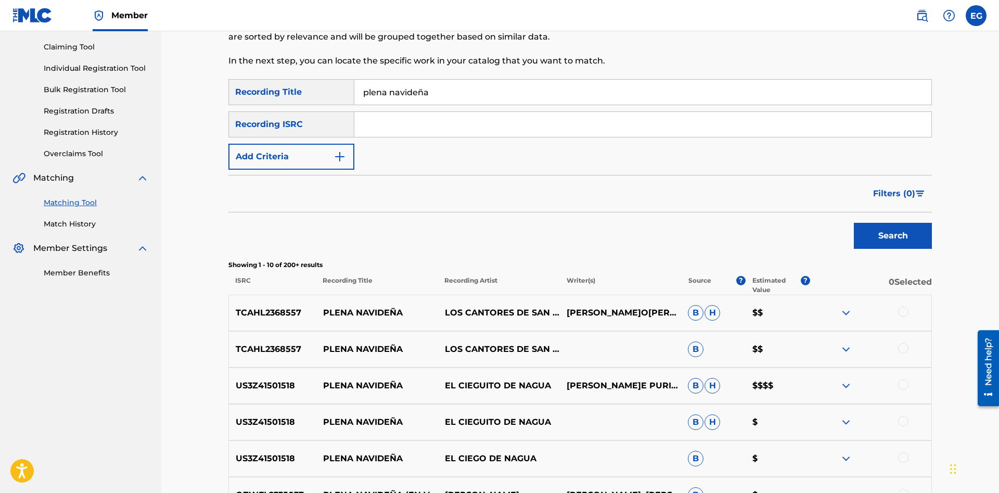
click at [899, 305] on div "TCAHL2368557 PLENA NAVIDEÑA LOS CANTORES DE SAN JUAN MARIO ENRIQUE VELÁZQUEZ B …" at bounding box center [580, 313] width 704 height 36
click at [905, 345] on div at bounding box center [903, 348] width 10 height 10
click at [905, 311] on div at bounding box center [903, 312] width 10 height 10
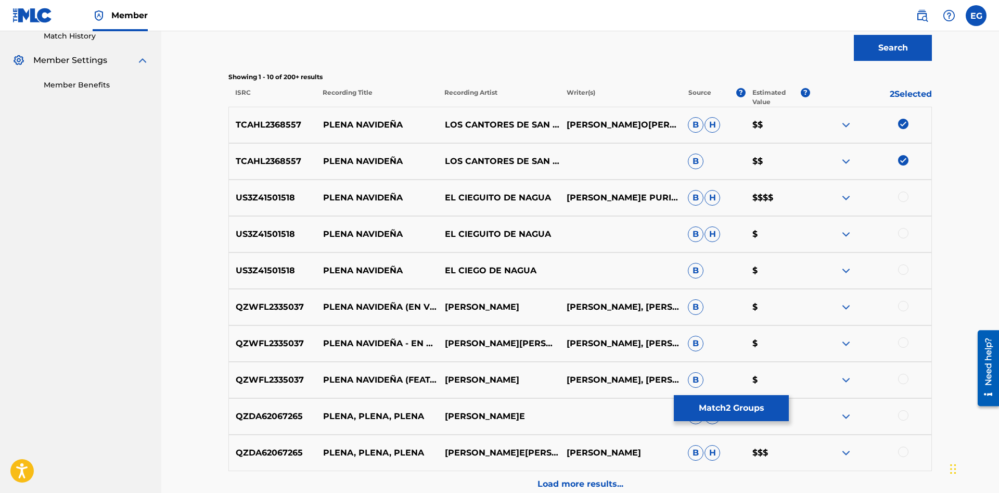
scroll to position [400, 0]
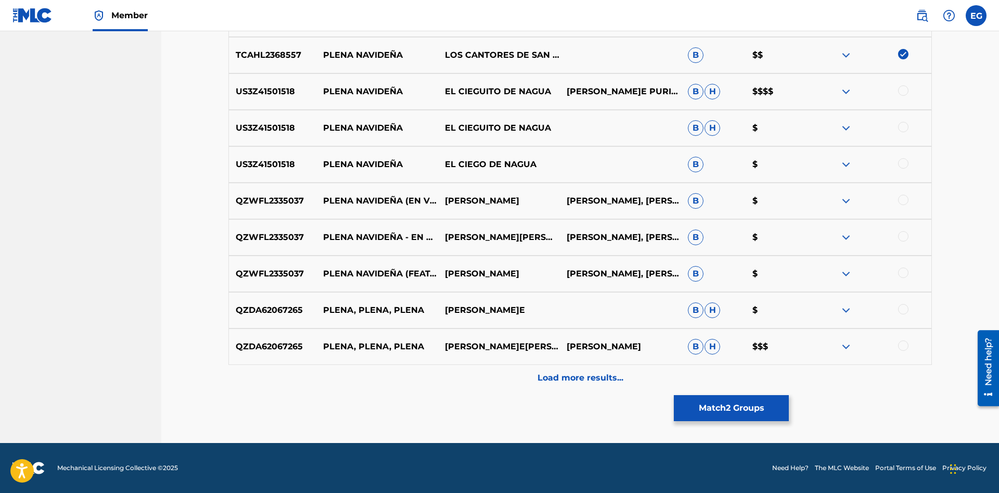
click at [529, 381] on div "Load more results..." at bounding box center [580, 378] width 704 height 26
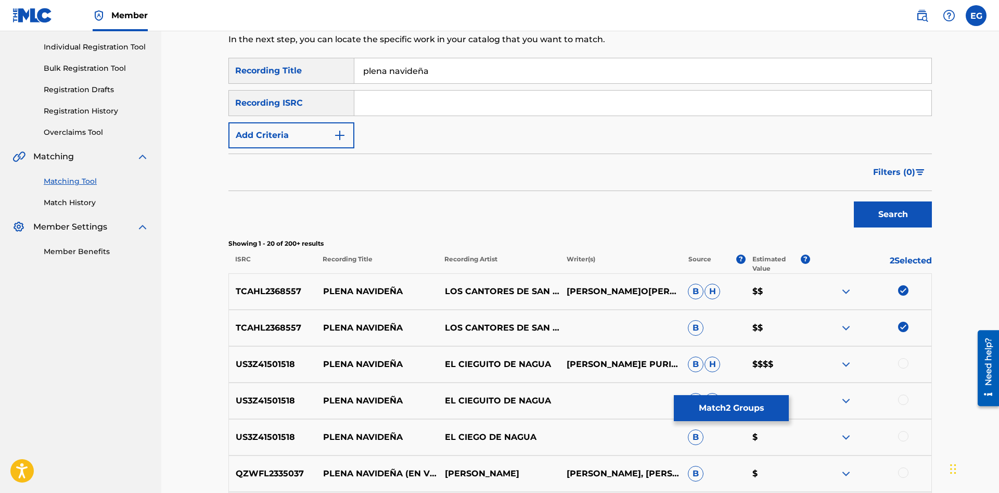
scroll to position [74, 0]
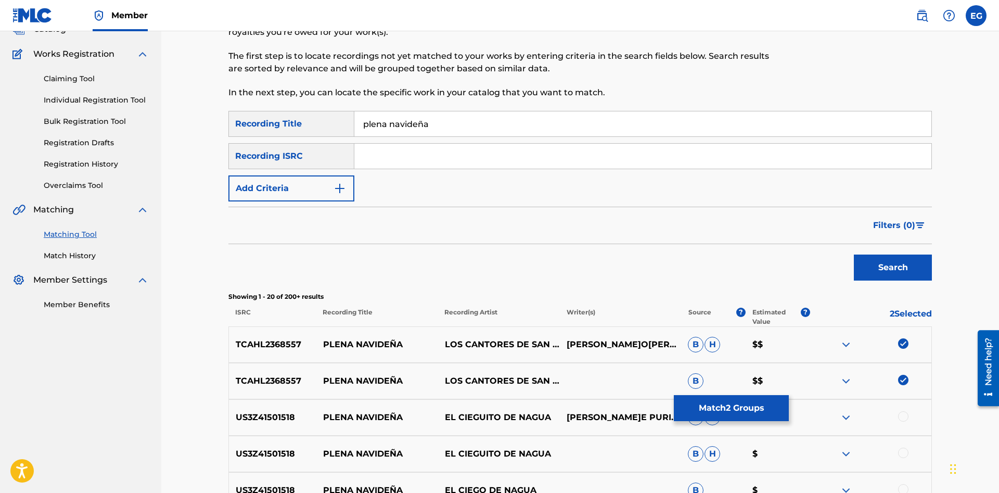
click at [711, 405] on button "Match 2 Groups" at bounding box center [731, 408] width 115 height 26
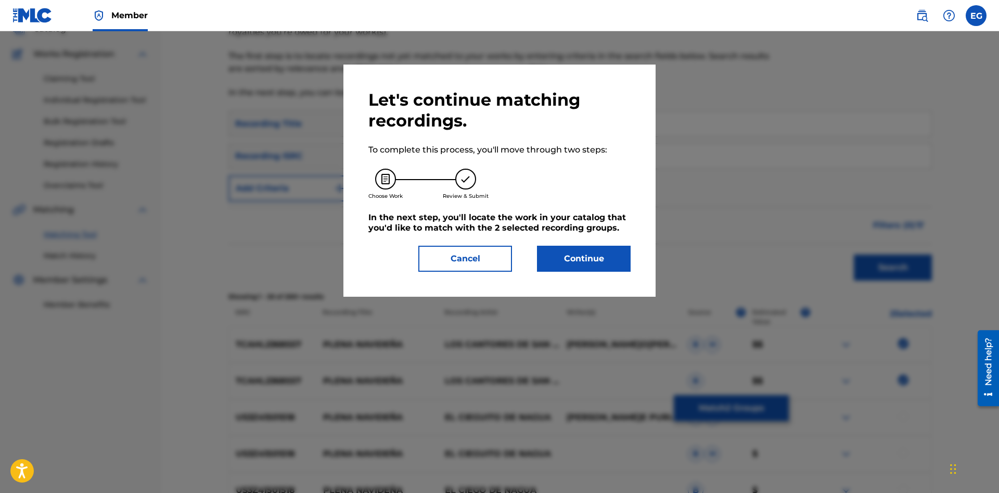
click at [597, 272] on div "Let's continue matching recordings. To complete this process, you'll move throu…" at bounding box center [499, 181] width 312 height 232
click at [597, 267] on button "Continue" at bounding box center [584, 259] width 94 height 26
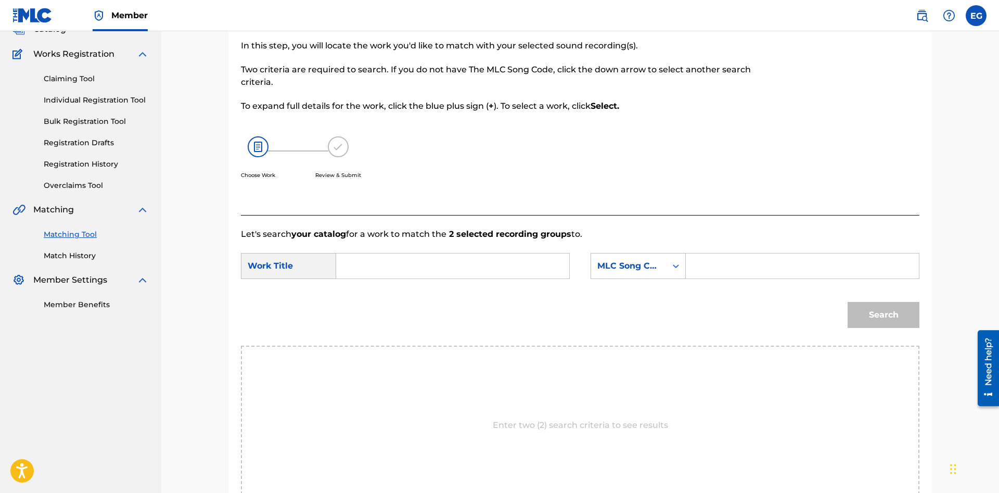
click at [475, 274] on input "Search Form" at bounding box center [452, 265] width 215 height 25
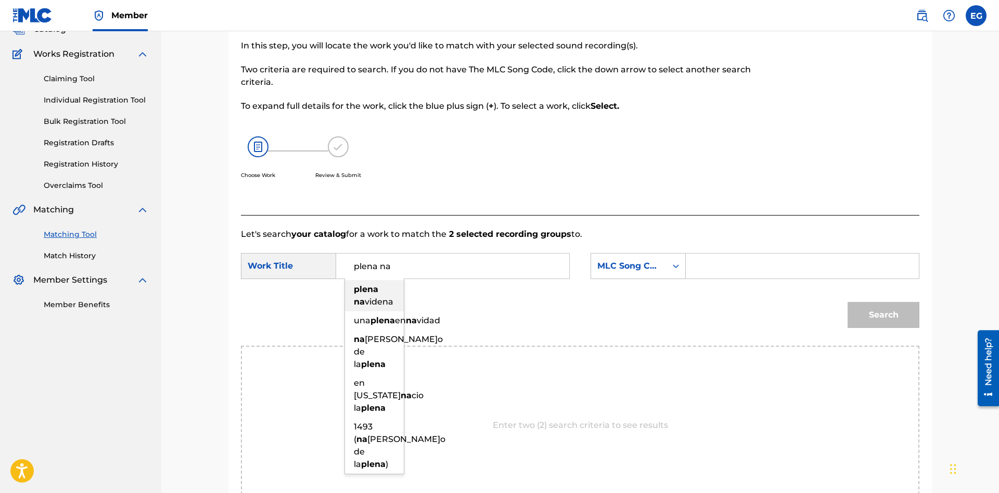
click at [386, 296] on div "plena na videna" at bounding box center [374, 295] width 59 height 31
type input "plena navidena"
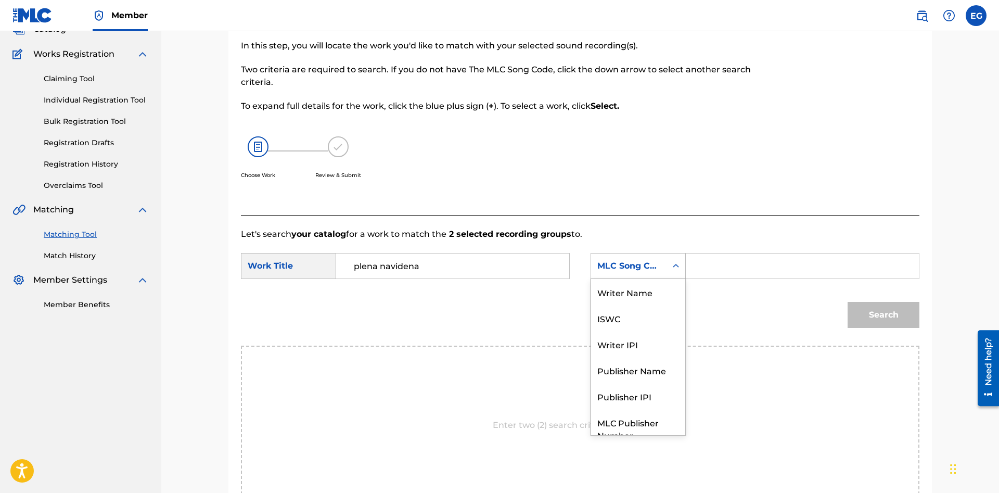
click at [631, 265] on div "MLC Song Code" at bounding box center [628, 266] width 63 height 12
click at [652, 290] on div "Writer Name" at bounding box center [638, 292] width 94 height 26
click at [717, 271] on input "Search Form" at bounding box center [802, 265] width 215 height 25
paste input "[PERSON_NAME] [PERSON_NAME]"
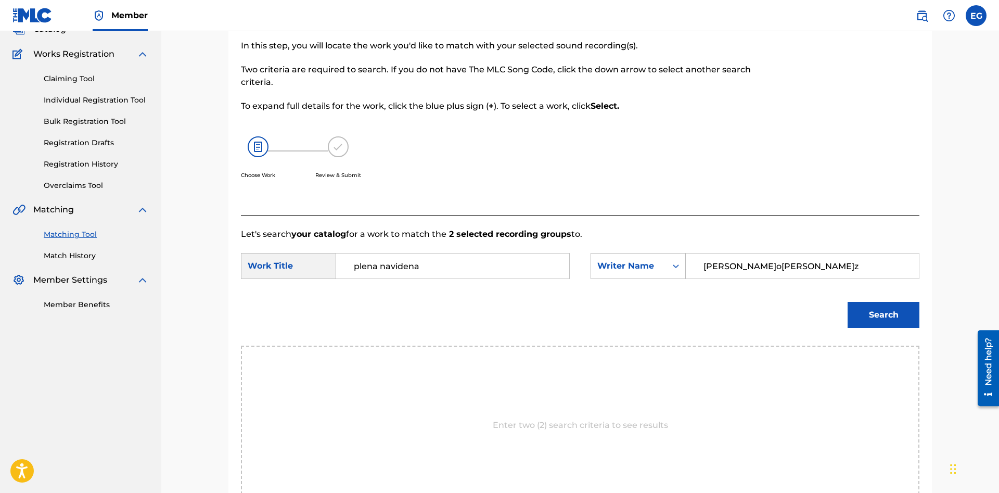
type input "[PERSON_NAME] [PERSON_NAME]"
click at [882, 317] on button "Search" at bounding box center [884, 315] width 72 height 26
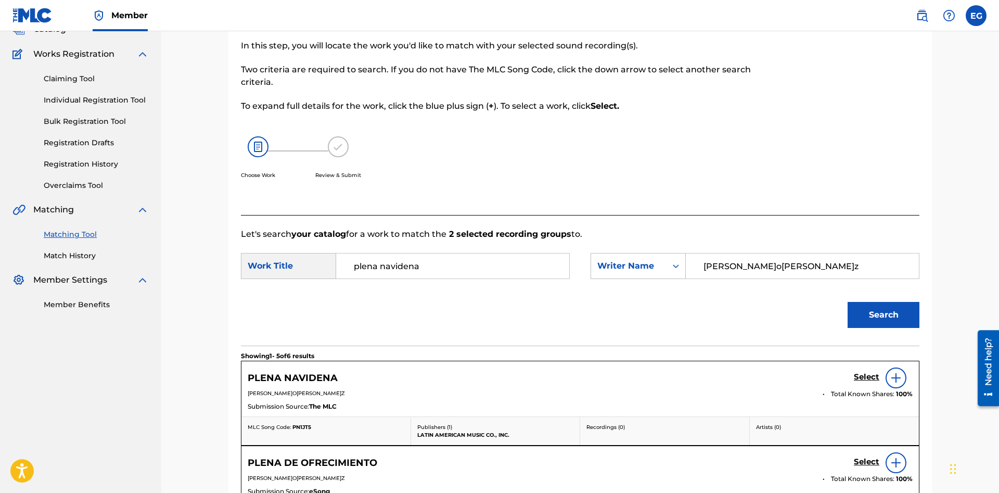
scroll to position [234, 0]
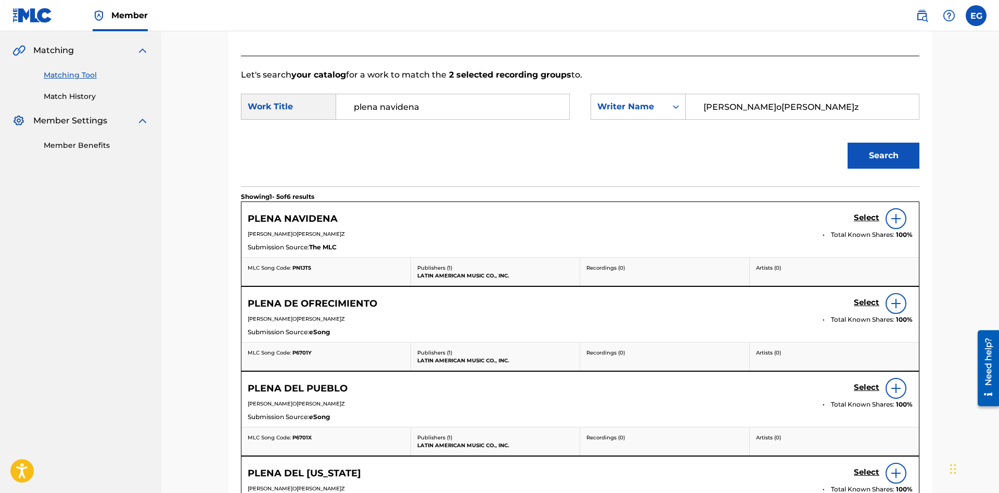
click at [860, 220] on h5 "Select" at bounding box center [867, 218] width 26 height 10
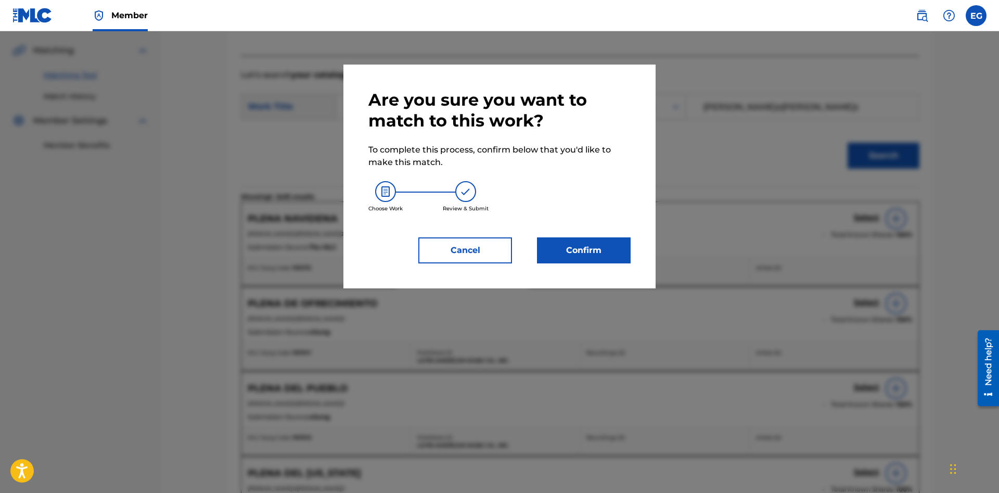
click at [583, 248] on button "Confirm" at bounding box center [584, 250] width 94 height 26
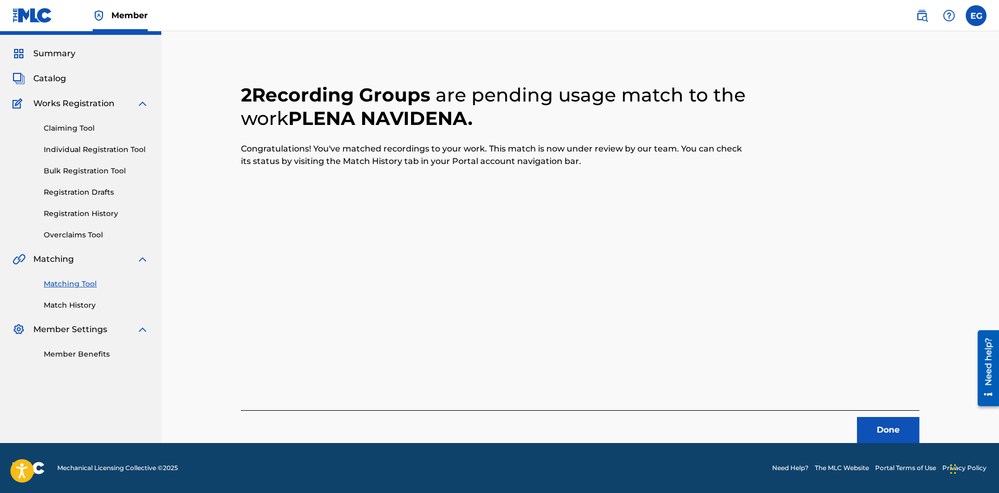
scroll to position [25, 0]
click at [872, 420] on button "Done" at bounding box center [888, 430] width 62 height 26
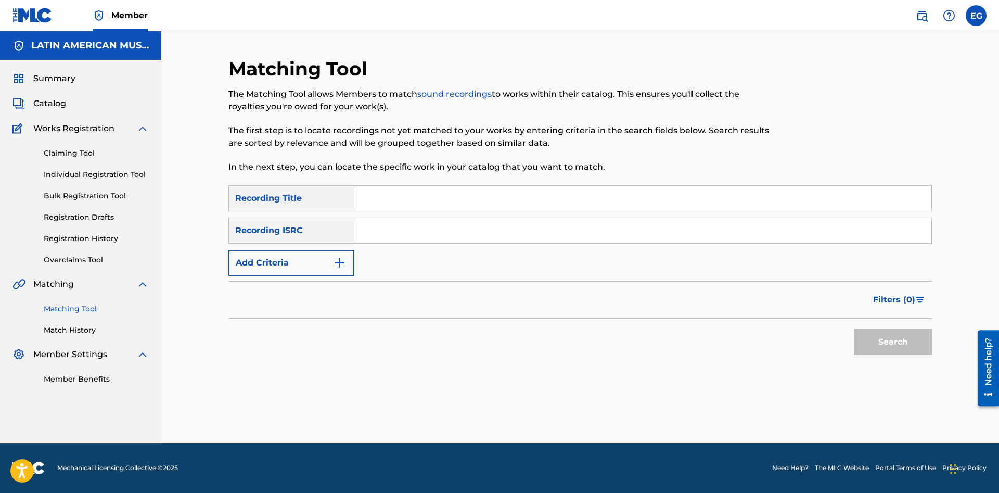
click at [641, 199] on input "Search Form" at bounding box center [642, 198] width 577 height 25
type input "ponle por nombre jesus"
click at [907, 334] on button "Search" at bounding box center [893, 342] width 78 height 26
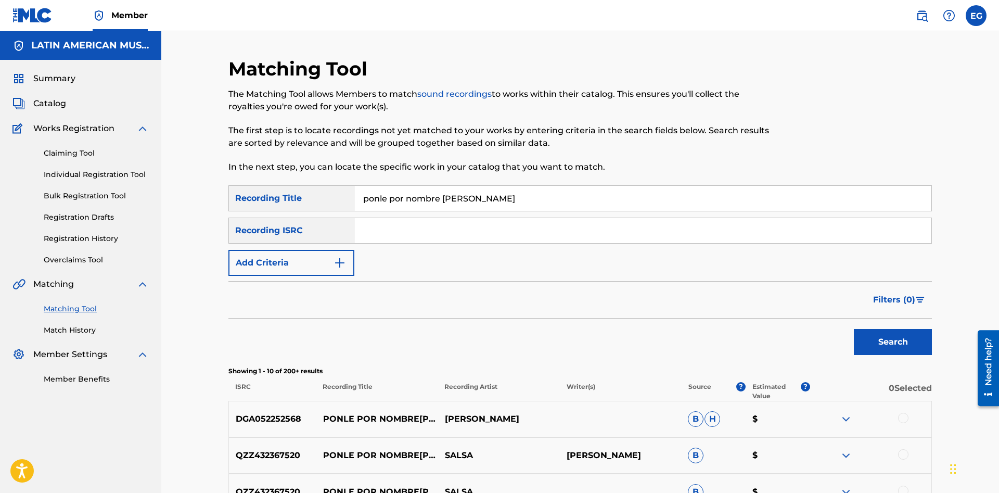
scroll to position [106, 0]
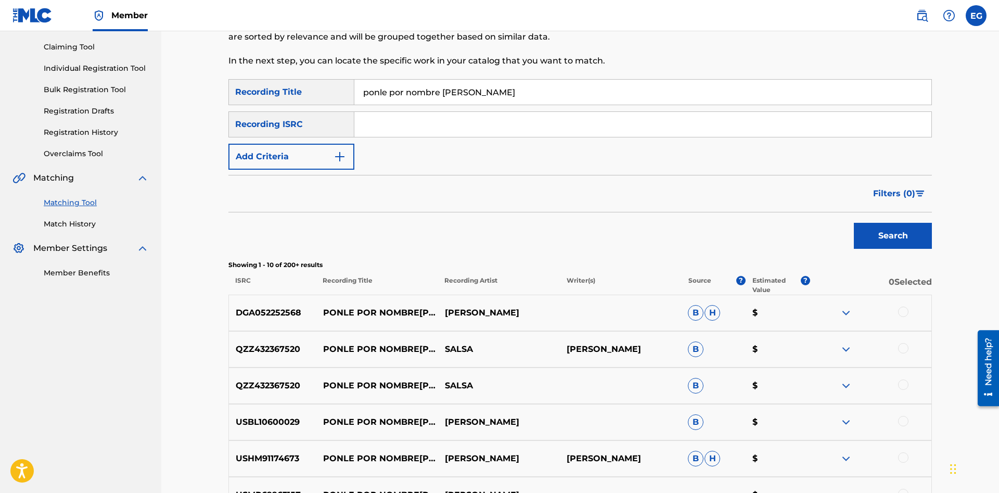
click at [901, 386] on div at bounding box center [871, 385] width 122 height 12
drag, startPoint x: 905, startPoint y: 346, endPoint x: 903, endPoint y: 325, distance: 20.9
click at [904, 346] on div at bounding box center [903, 348] width 10 height 10
click at [902, 311] on div at bounding box center [903, 312] width 10 height 10
click at [905, 385] on div at bounding box center [903, 384] width 10 height 10
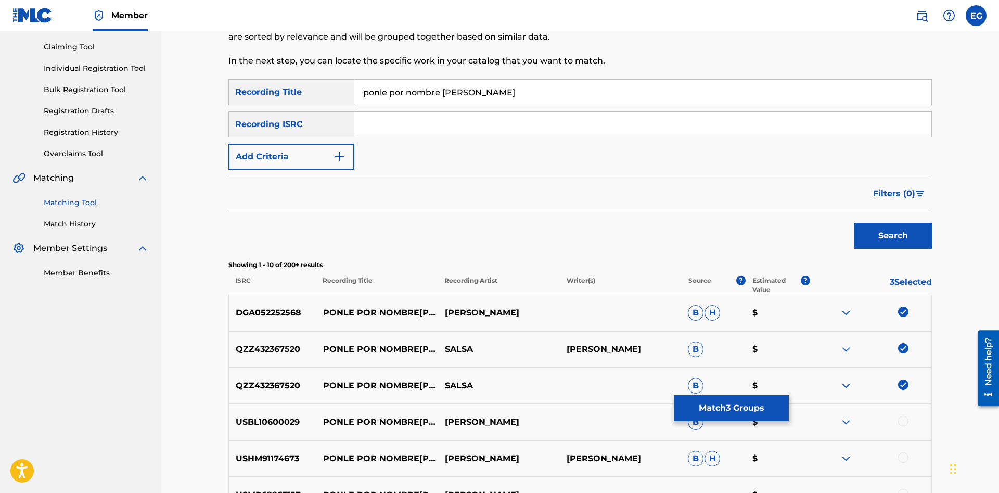
scroll to position [159, 0]
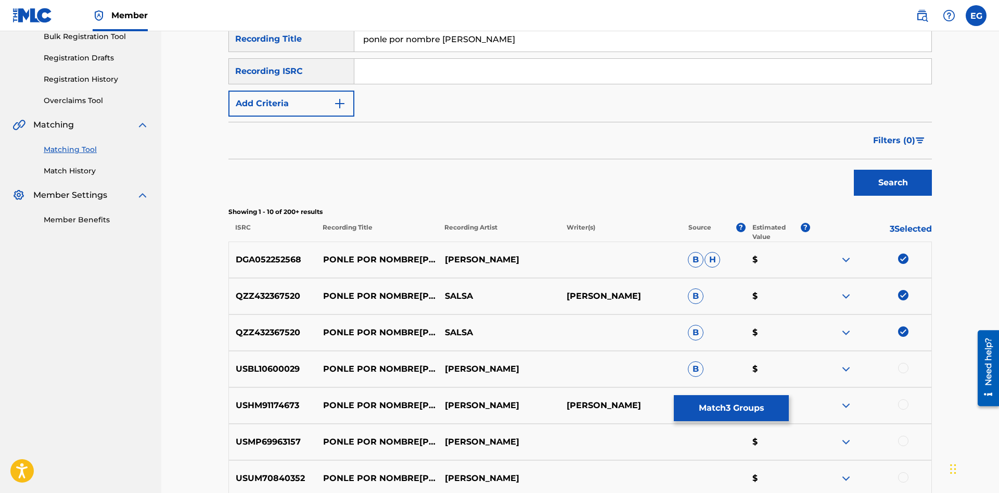
click at [901, 367] on div at bounding box center [903, 368] width 10 height 10
click at [905, 406] on div at bounding box center [903, 404] width 10 height 10
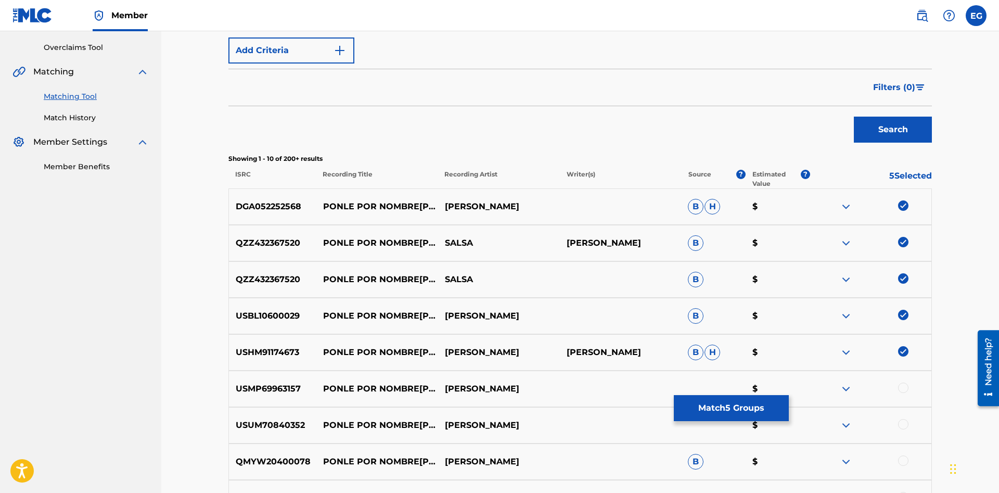
click at [903, 389] on div at bounding box center [903, 388] width 10 height 10
click at [903, 427] on div at bounding box center [903, 424] width 10 height 10
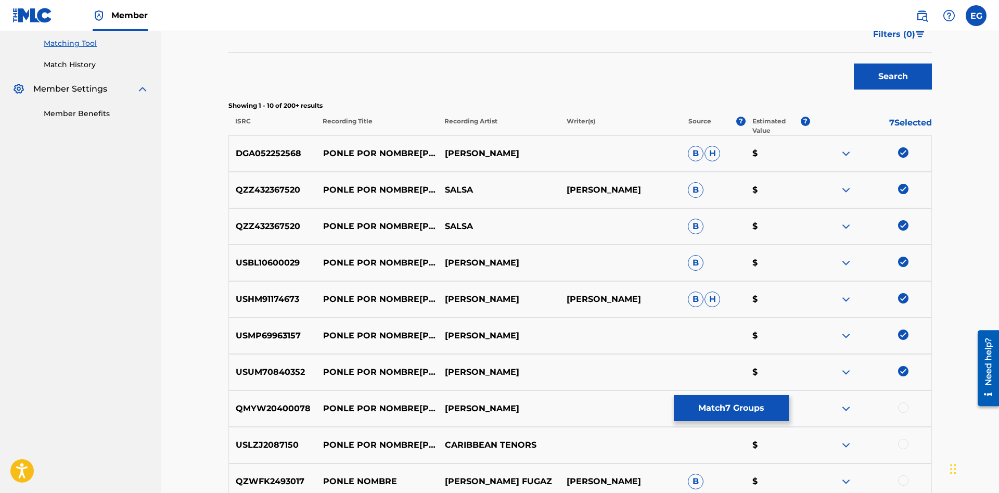
scroll to position [319, 0]
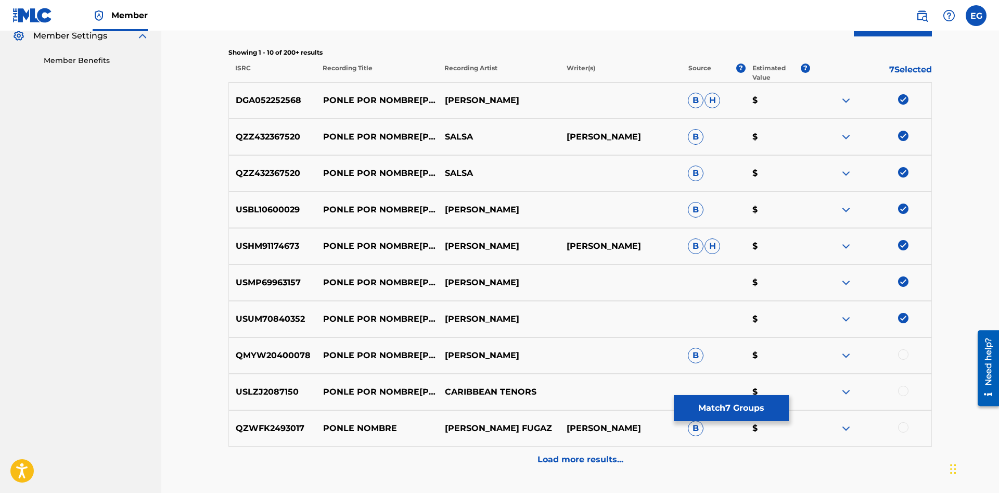
click at [902, 391] on div at bounding box center [903, 391] width 10 height 10
click at [906, 361] on div at bounding box center [871, 355] width 122 height 12
click at [905, 357] on div at bounding box center [903, 354] width 10 height 10
click at [556, 459] on p "Load more results..." at bounding box center [581, 459] width 86 height 12
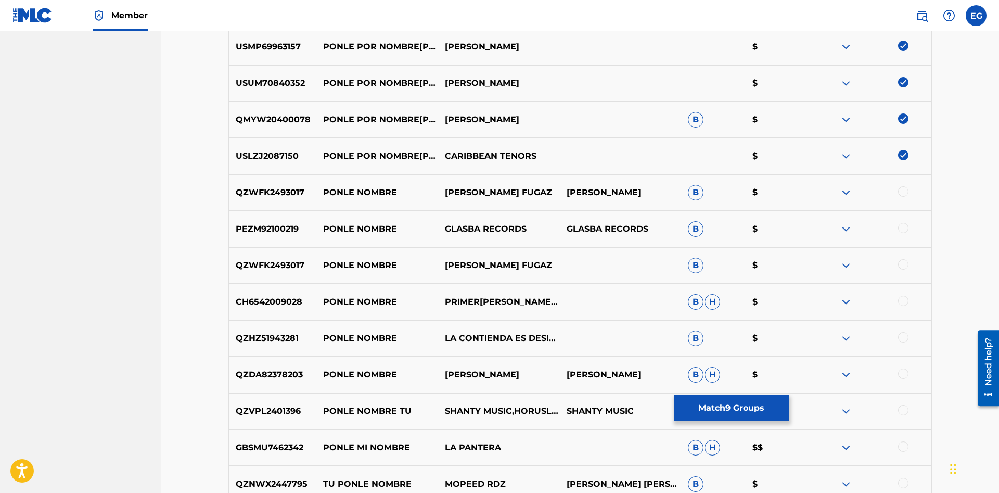
scroll to position [714, 0]
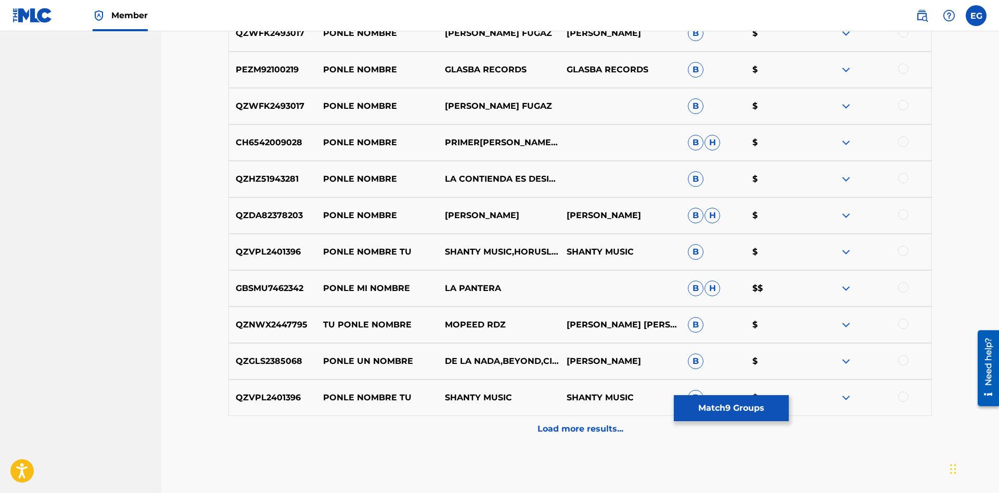
click at [569, 424] on p "Load more results..." at bounding box center [581, 429] width 86 height 12
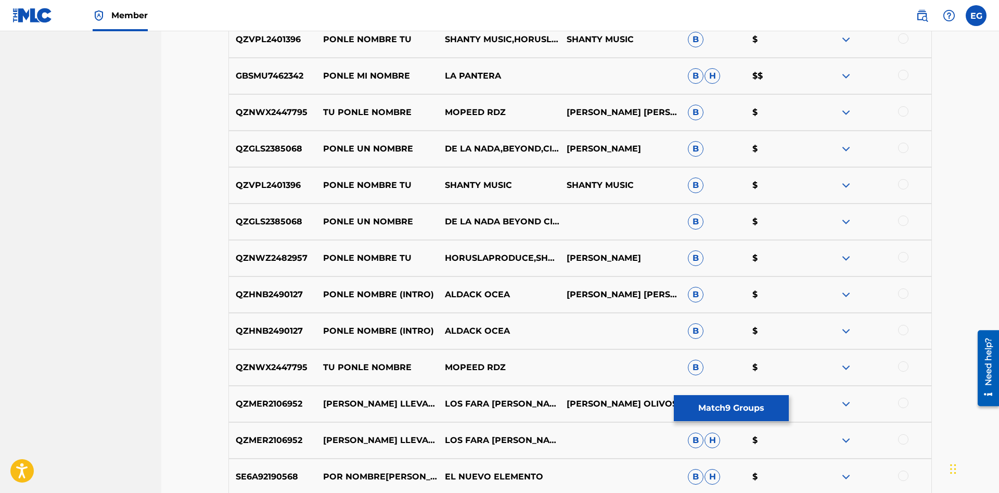
scroll to position [1085, 0]
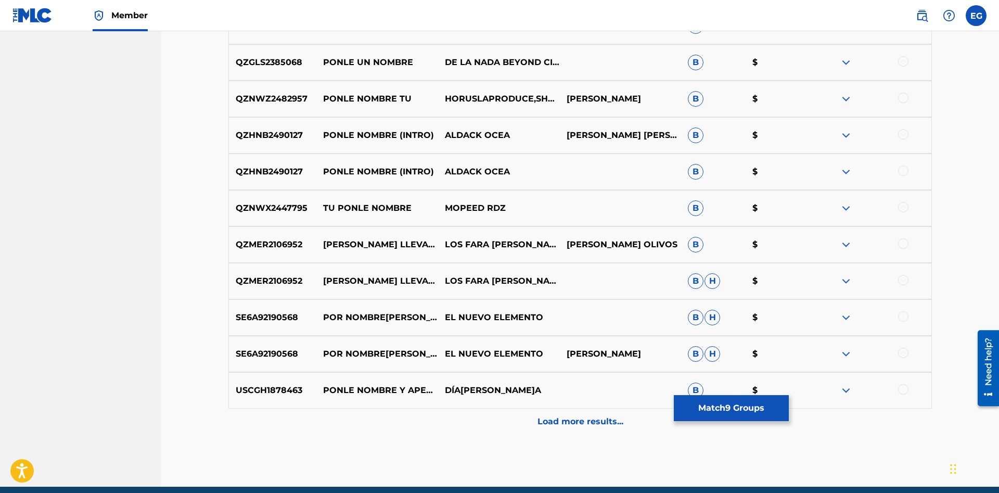
click at [543, 415] on div "Load more results..." at bounding box center [580, 422] width 704 height 26
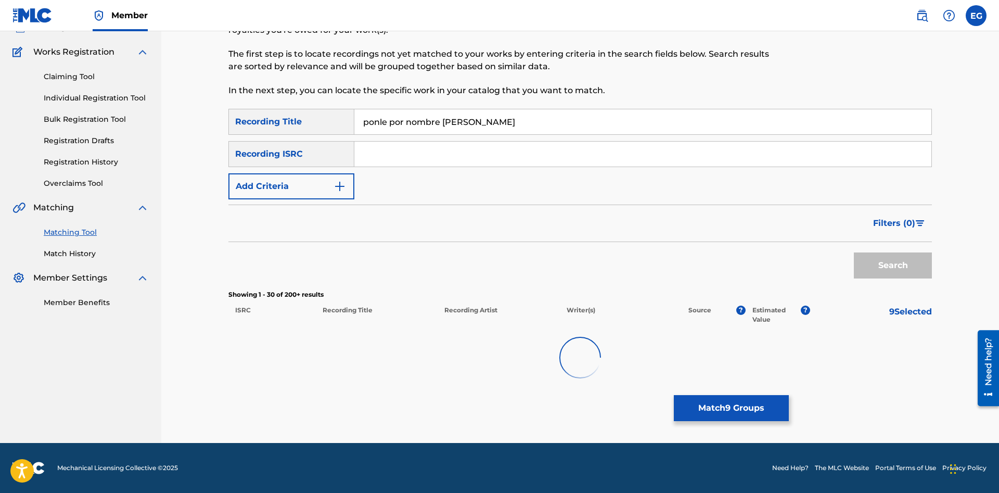
scroll to position [77, 0]
click at [543, 415] on div "Matching Tool The Matching Tool allows Members to match sound recordings to wor…" at bounding box center [580, 212] width 704 height 462
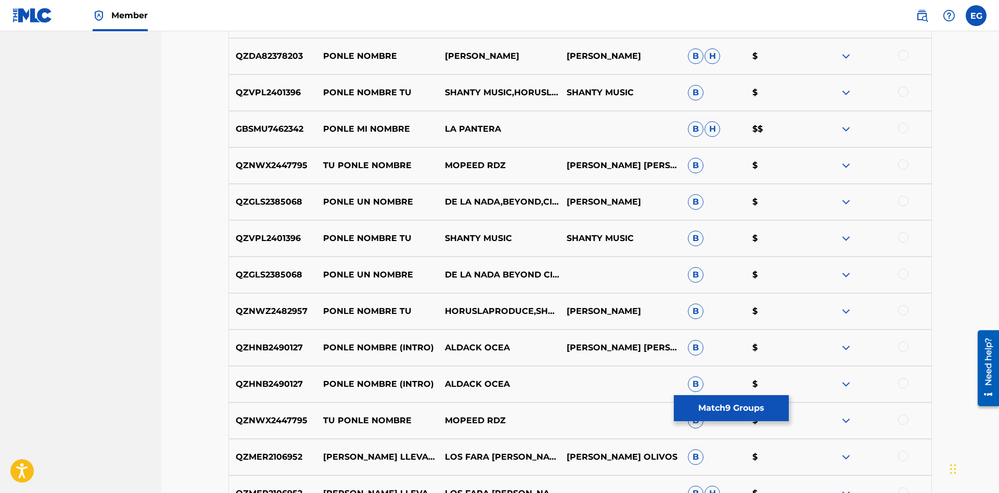
scroll to position [1085, 0]
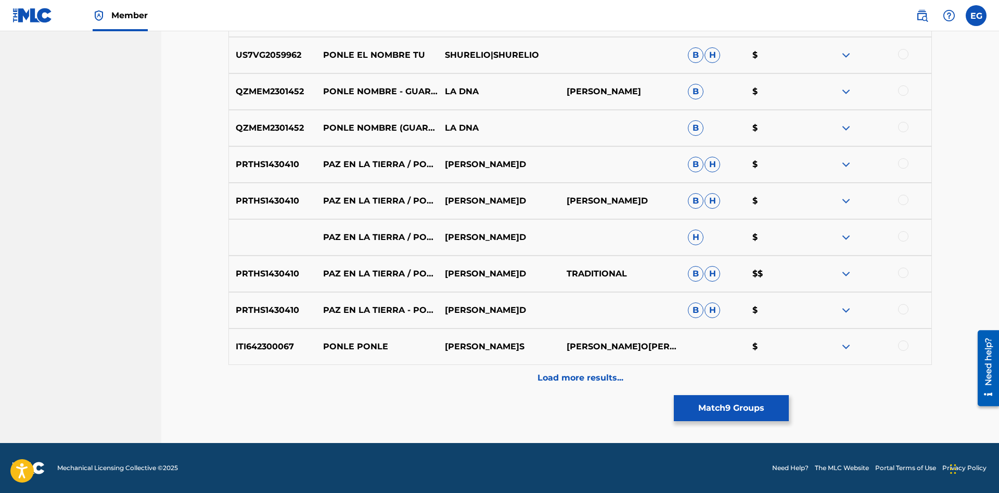
click at [569, 380] on p "Load more results..." at bounding box center [581, 378] width 86 height 12
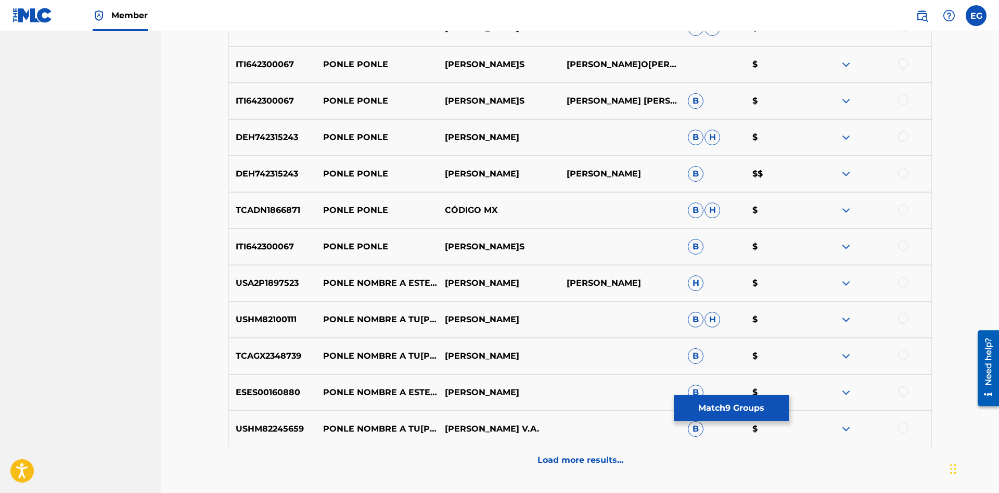
scroll to position [1857, 0]
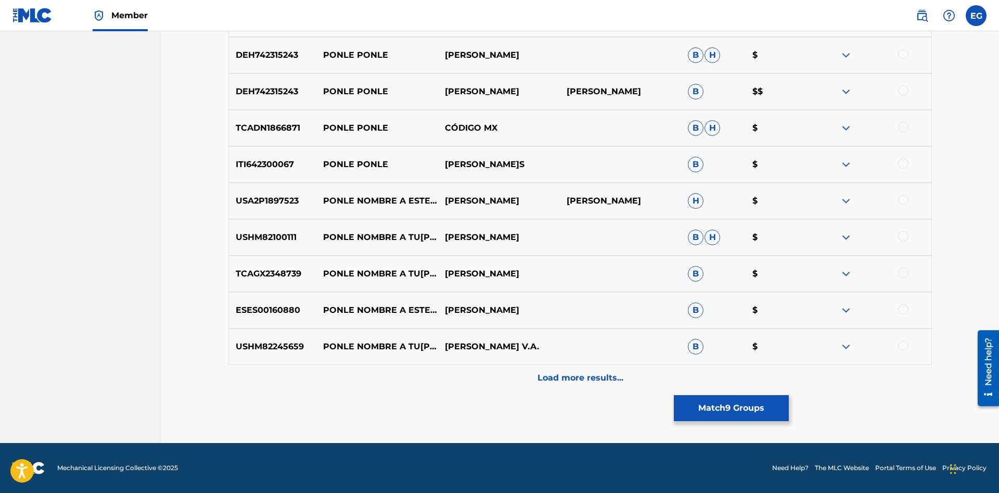
drag, startPoint x: 548, startPoint y: 426, endPoint x: 542, endPoint y: 422, distance: 7.5
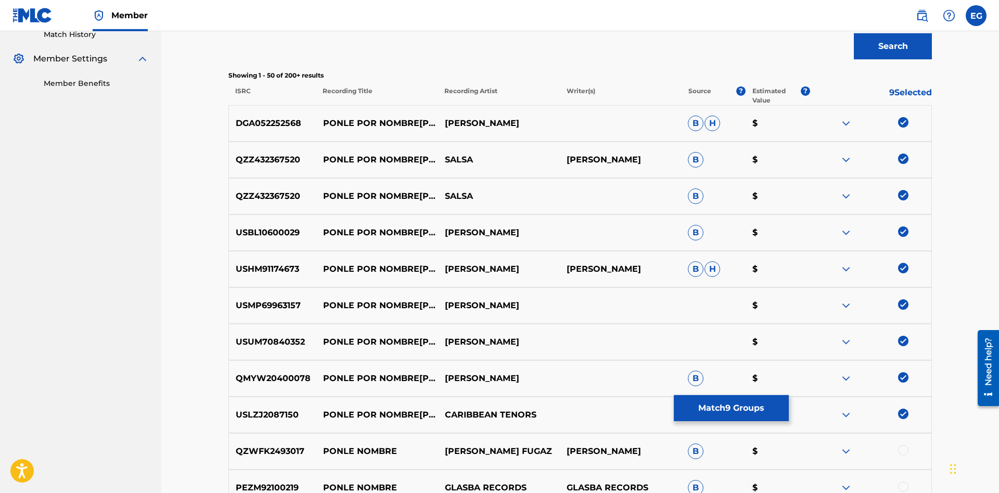
scroll to position [0, 0]
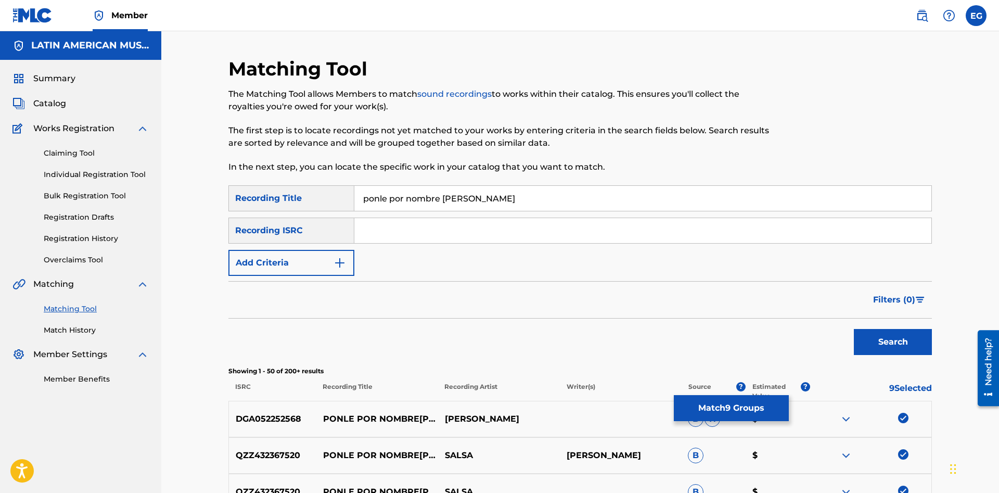
click at [488, 198] on input "ponle por nombre jesus" at bounding box center [642, 198] width 577 height 25
click at [720, 399] on button "Match 9 Groups" at bounding box center [731, 408] width 115 height 26
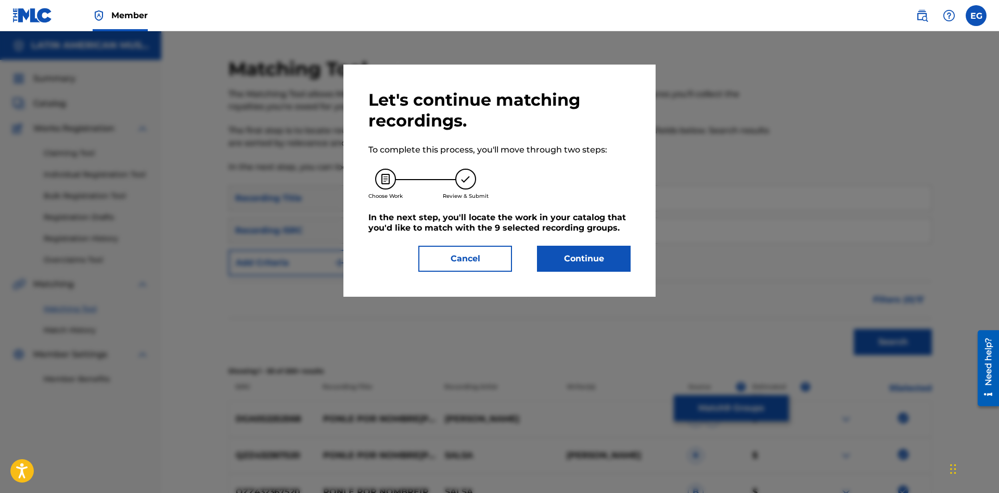
click at [604, 264] on button "Continue" at bounding box center [584, 259] width 94 height 26
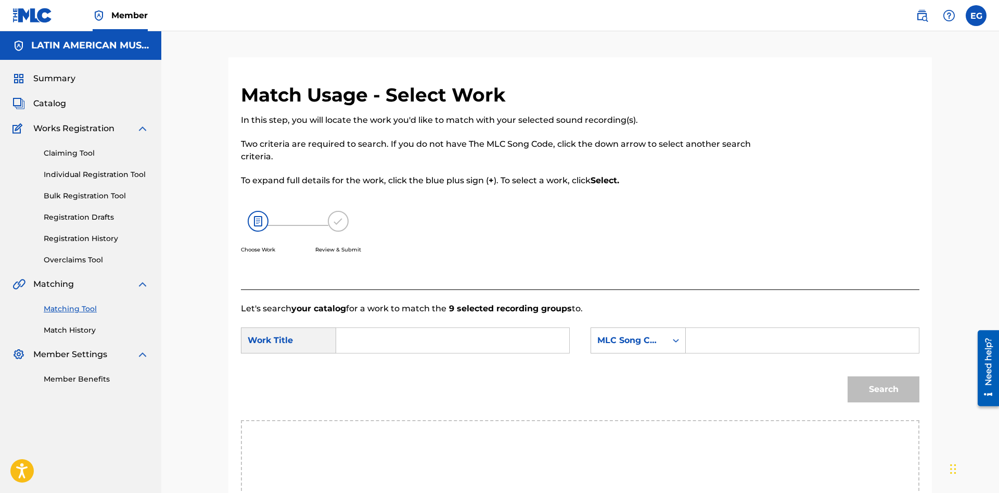
click at [528, 332] on input "Search Form" at bounding box center [452, 340] width 215 height 25
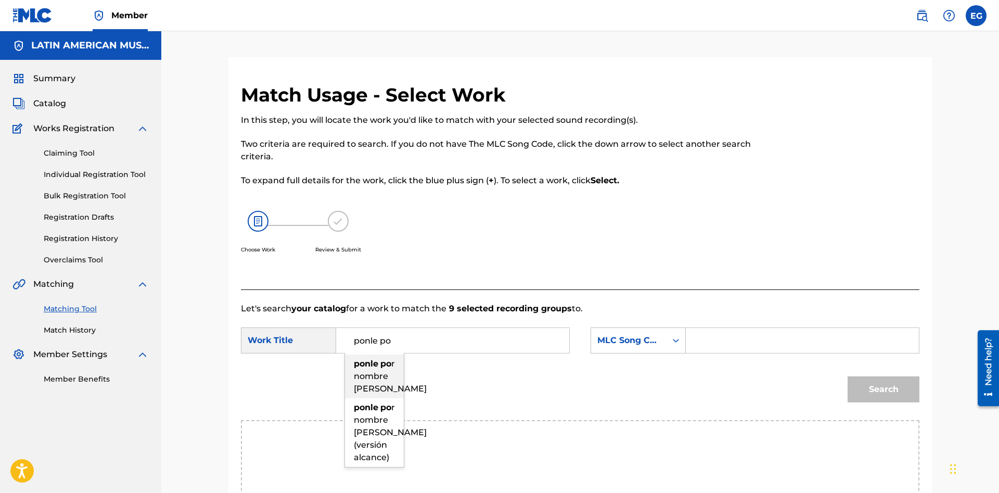
click at [385, 374] on span "r nombre jesus" at bounding box center [390, 376] width 73 height 35
type input "ponle por nombre jesus"
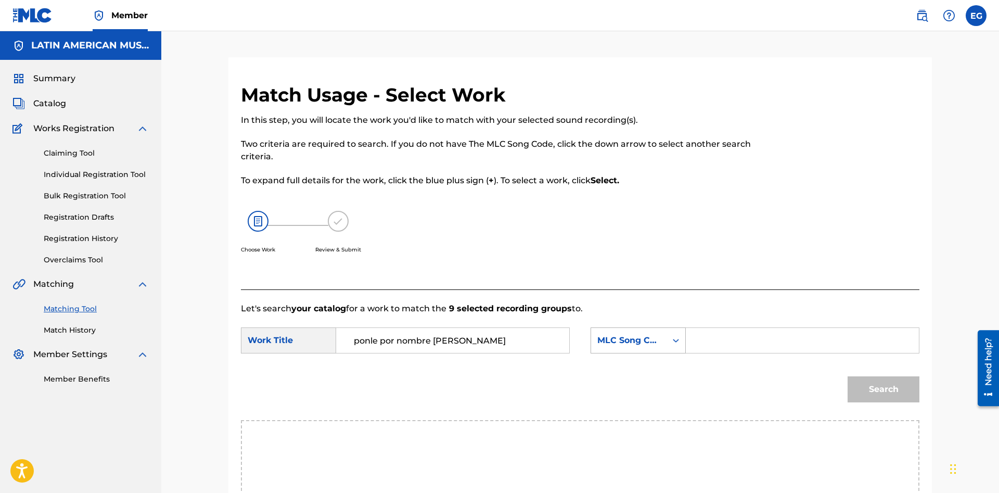
click at [673, 340] on div "MLC Song Code" at bounding box center [638, 340] width 95 height 26
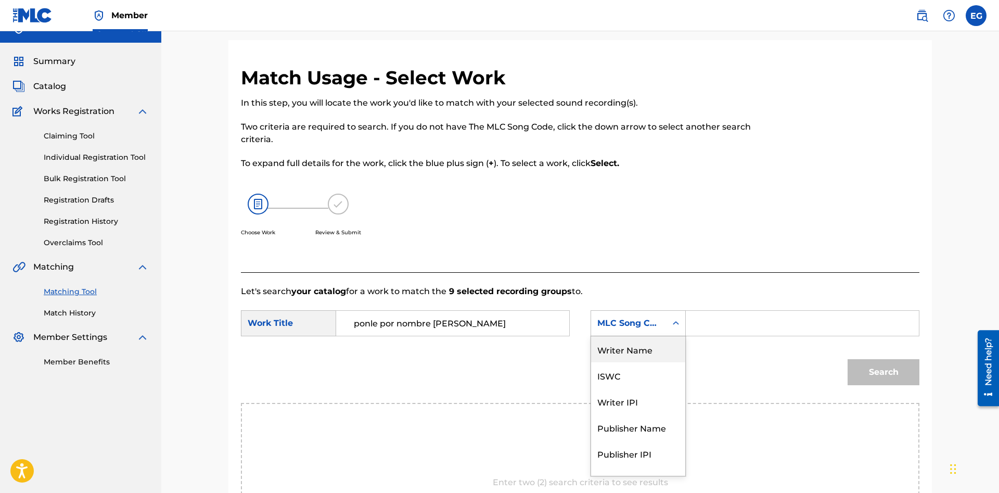
click at [636, 350] on div "Writer Name" at bounding box center [638, 349] width 94 height 26
click at [765, 314] on input "Search Form" at bounding box center [802, 323] width 215 height 25
paste input "[PERSON_NAME] [PERSON_NAME]"
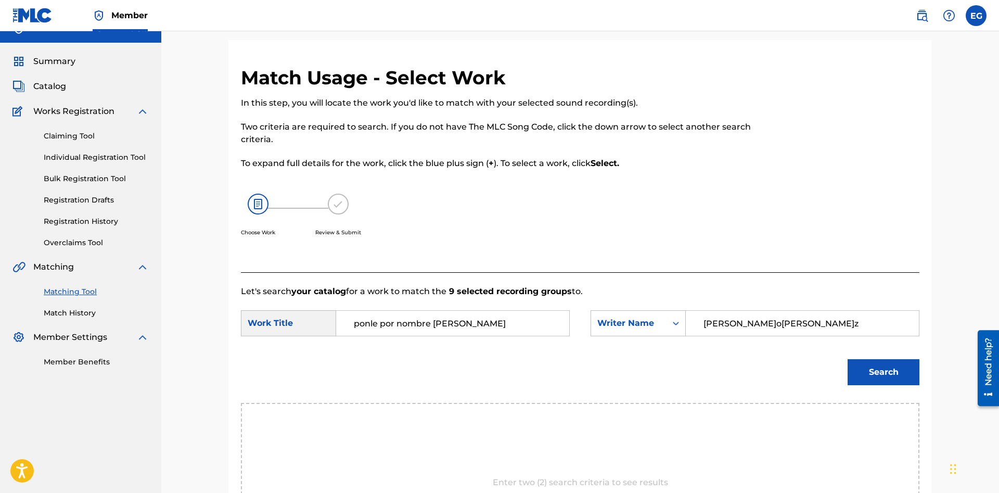
type input "[PERSON_NAME] [PERSON_NAME]"
click at [870, 376] on button "Search" at bounding box center [884, 372] width 72 height 26
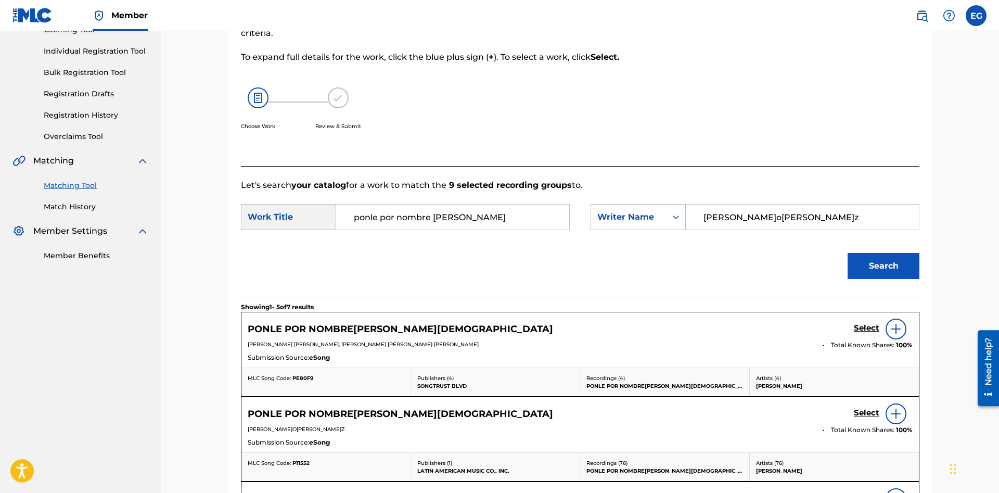
scroll to position [230, 0]
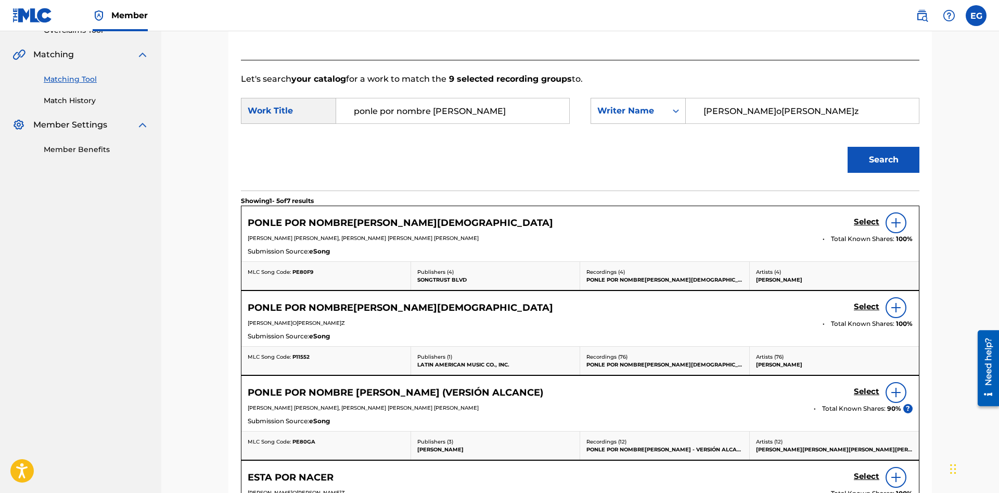
click at [860, 306] on h5 "Select" at bounding box center [867, 307] width 26 height 10
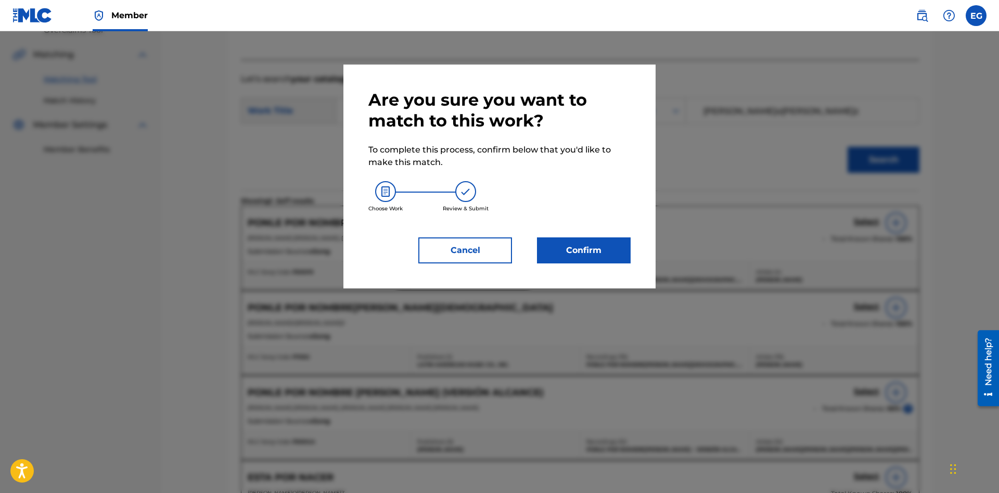
click at [608, 245] on button "Confirm" at bounding box center [584, 250] width 94 height 26
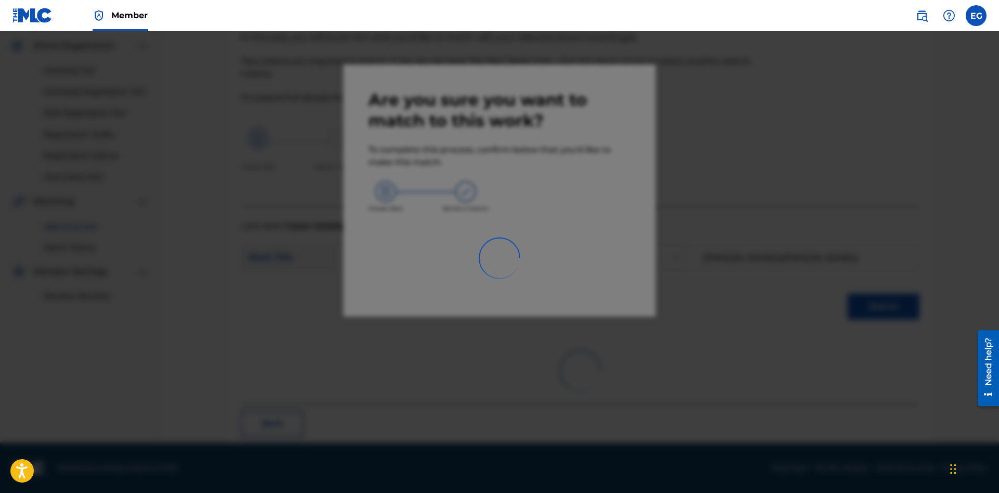
scroll to position [25, 0]
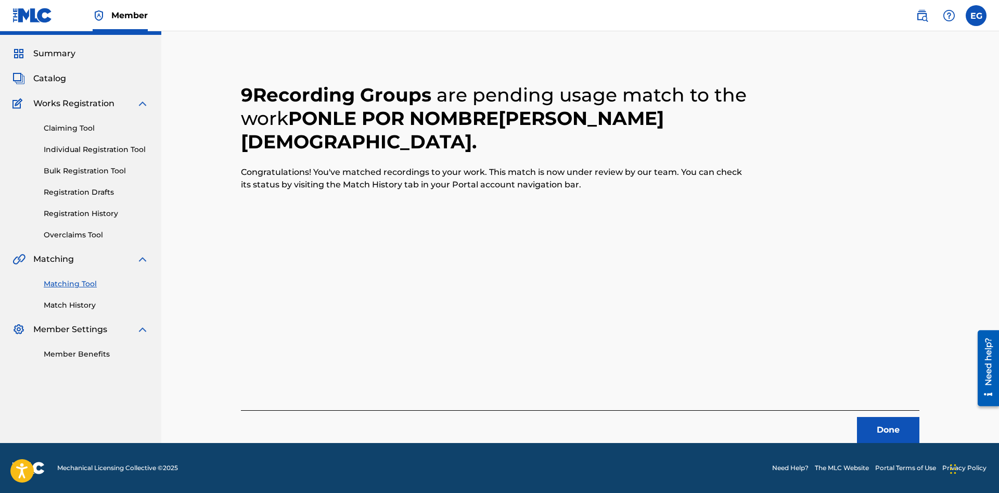
click at [868, 429] on button "Done" at bounding box center [888, 430] width 62 height 26
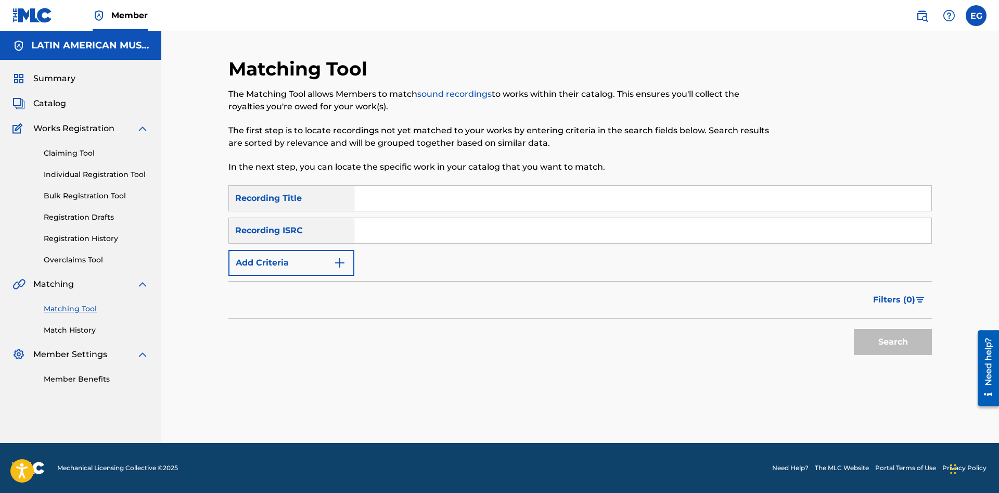
click at [592, 203] on input "Search Form" at bounding box center [642, 198] width 577 height 25
type input "por bien de nuestra cultura"
click at [867, 339] on button "Search" at bounding box center [893, 342] width 78 height 26
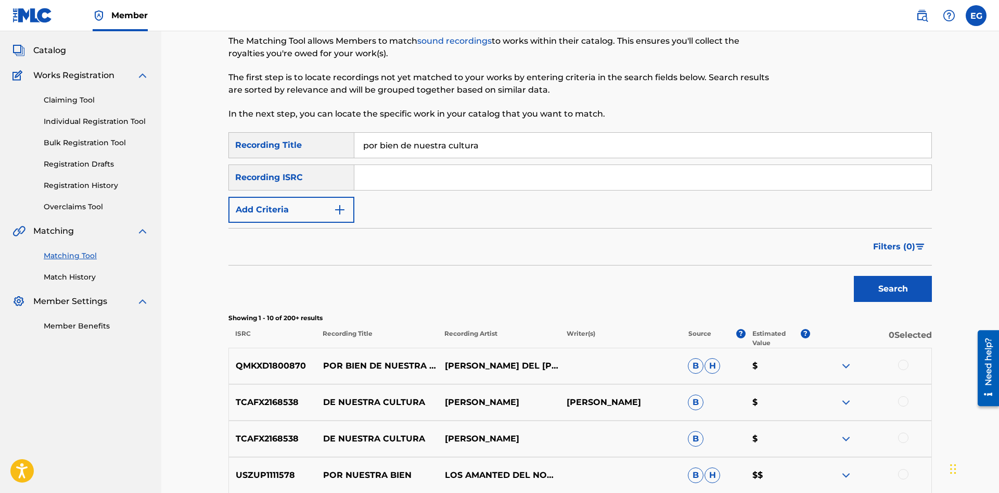
scroll to position [265, 0]
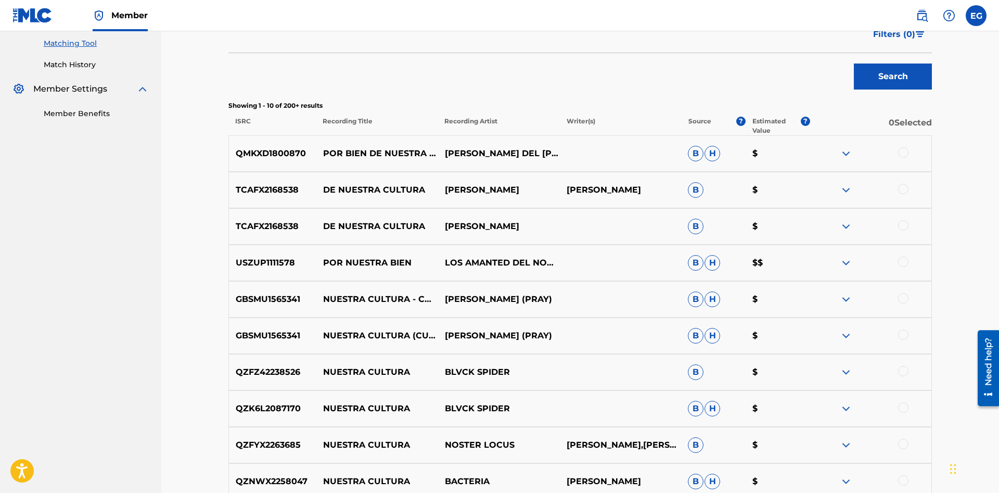
click at [897, 155] on div at bounding box center [871, 153] width 122 height 12
click at [913, 149] on div at bounding box center [871, 153] width 122 height 12
drag, startPoint x: 907, startPoint y: 151, endPoint x: 862, endPoint y: 158, distance: 45.3
click at [906, 151] on div at bounding box center [903, 152] width 10 height 10
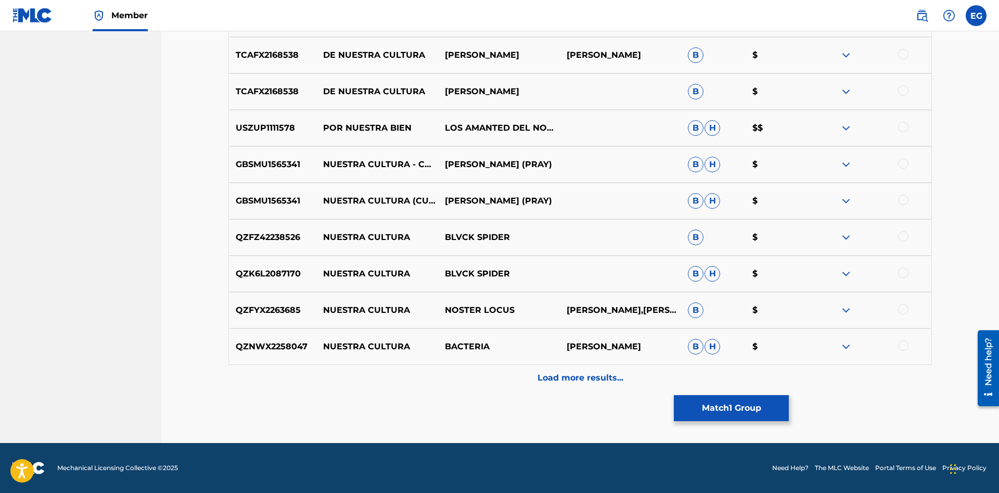
click at [528, 390] on div "Load more results..." at bounding box center [580, 378] width 704 height 26
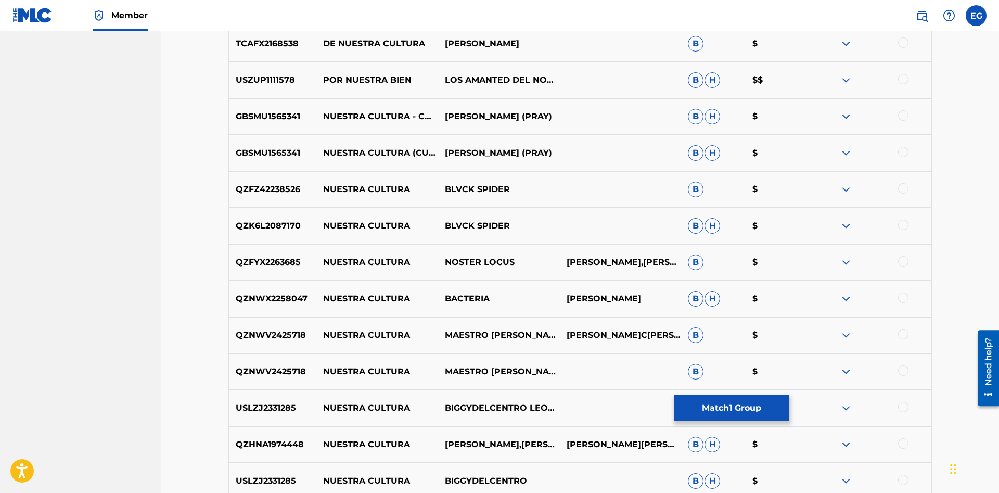
scroll to position [607, 0]
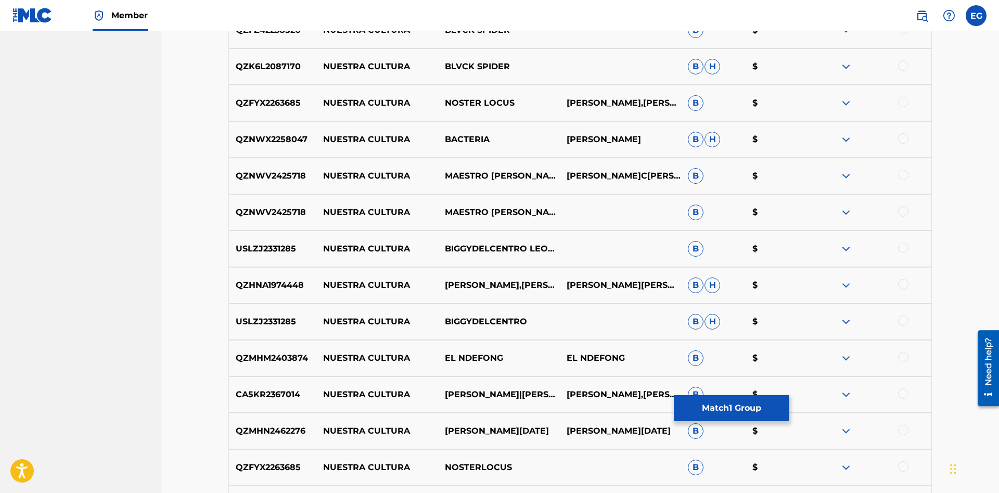
click at [743, 413] on button "Match 1 Group" at bounding box center [731, 408] width 115 height 26
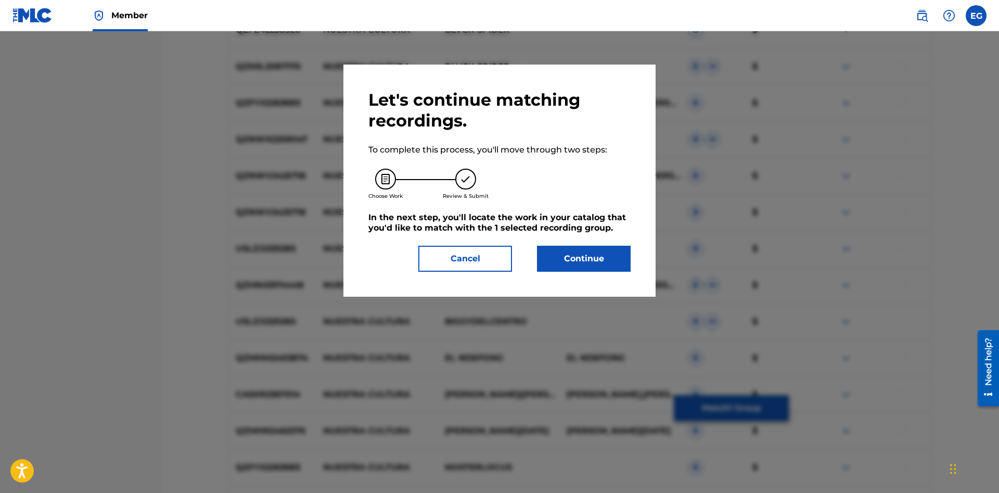
click at [571, 247] on button "Continue" at bounding box center [584, 259] width 94 height 26
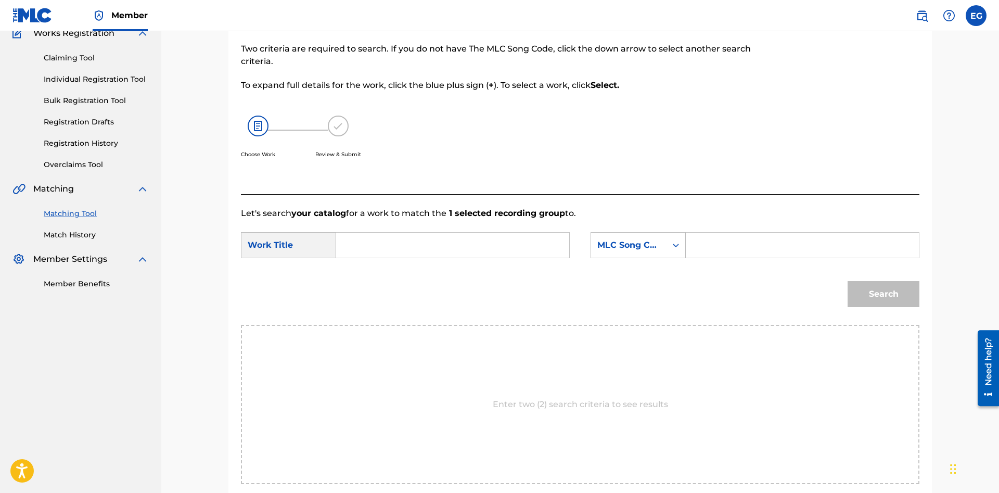
click at [524, 248] on input "Search Form" at bounding box center [452, 245] width 215 height 25
click at [353, 293] on div "por bien de nuestra cultura" at bounding box center [374, 281] width 59 height 44
type input "por bien de nuestra cultura"
click at [665, 238] on div "MLC Song Code" at bounding box center [628, 245] width 75 height 20
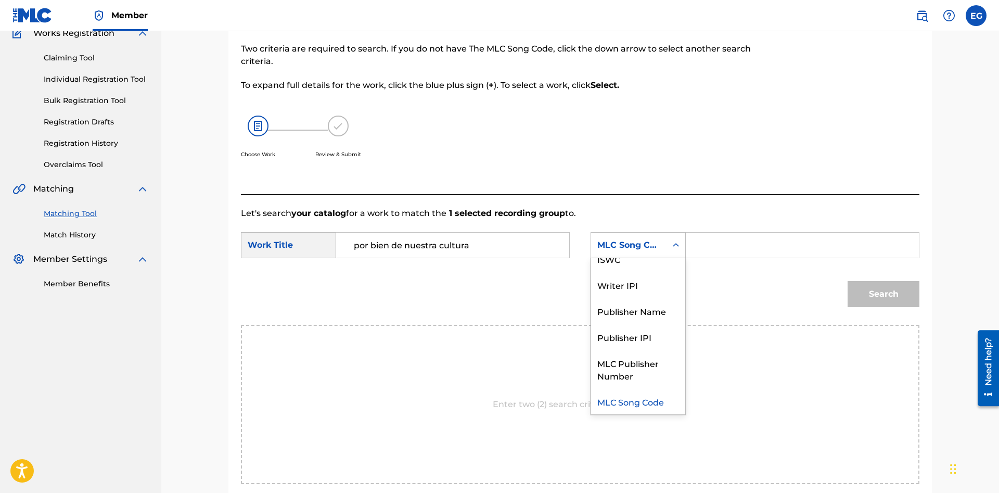
drag, startPoint x: 650, startPoint y: 285, endPoint x: 648, endPoint y: 276, distance: 8.6
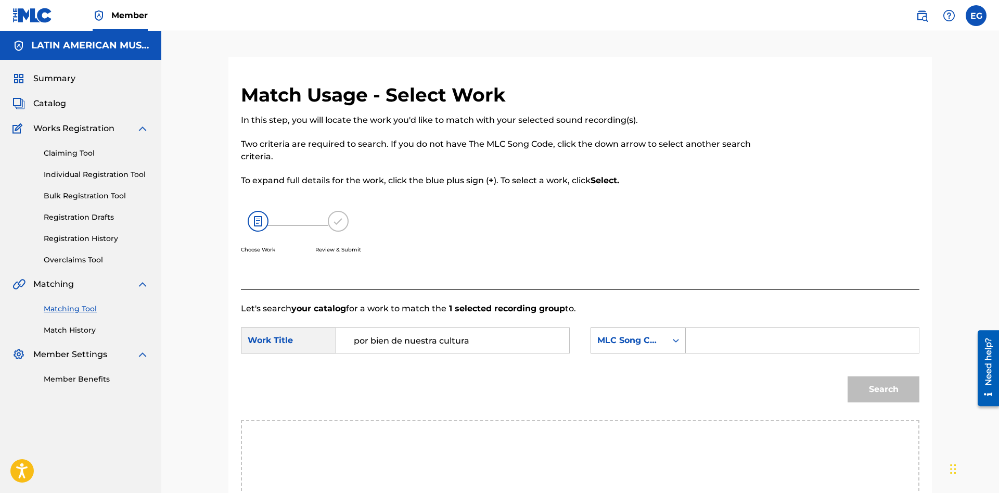
click at [648, 276] on div "Choose Work Review & Submit" at bounding box center [502, 237] width 523 height 79
drag, startPoint x: 648, startPoint y: 340, endPoint x: 654, endPoint y: 355, distance: 16.1
click at [648, 340] on div "7 results available. Use Up and Down to choose options, press Enter to select t…" at bounding box center [638, 340] width 95 height 26
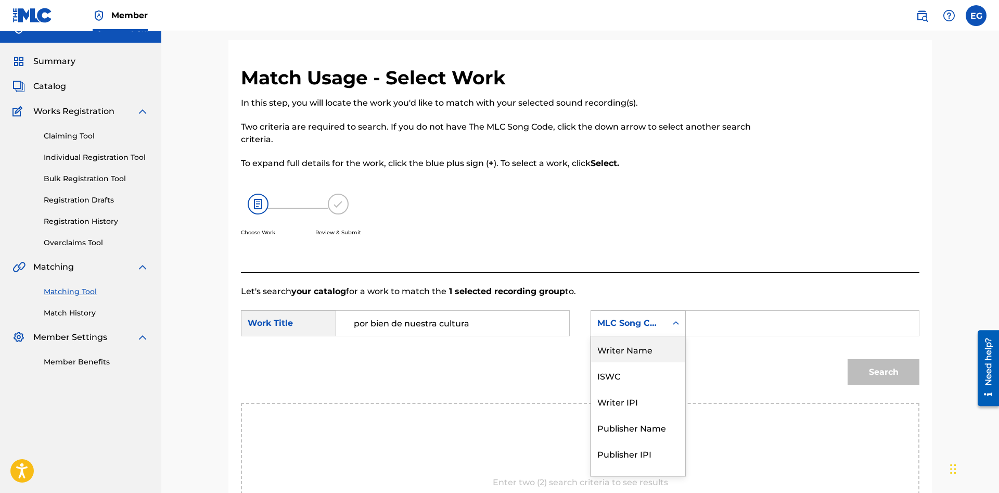
click at [655, 349] on div "Writer Name" at bounding box center [638, 349] width 94 height 26
click at [765, 323] on input "Search Form" at bounding box center [802, 323] width 215 height 25
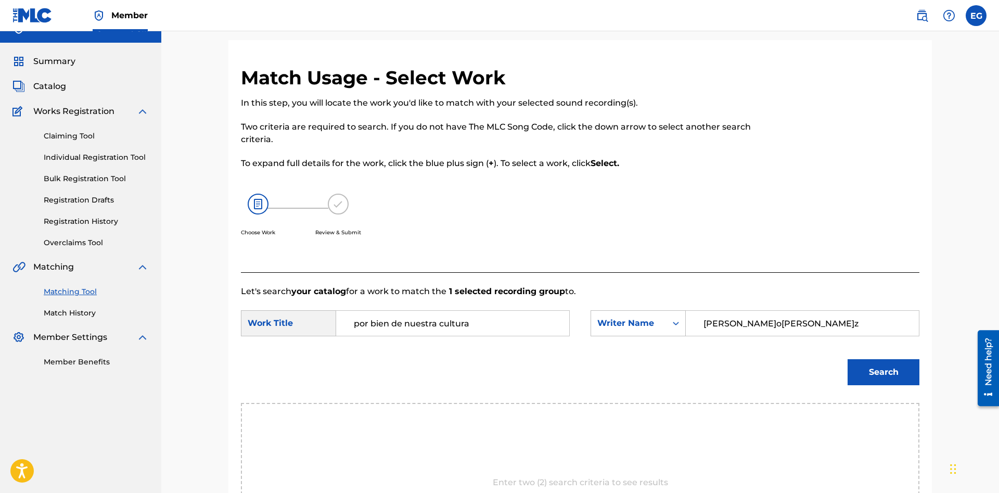
type input "[PERSON_NAME] [PERSON_NAME]"
click at [871, 368] on button "Search" at bounding box center [884, 372] width 72 height 26
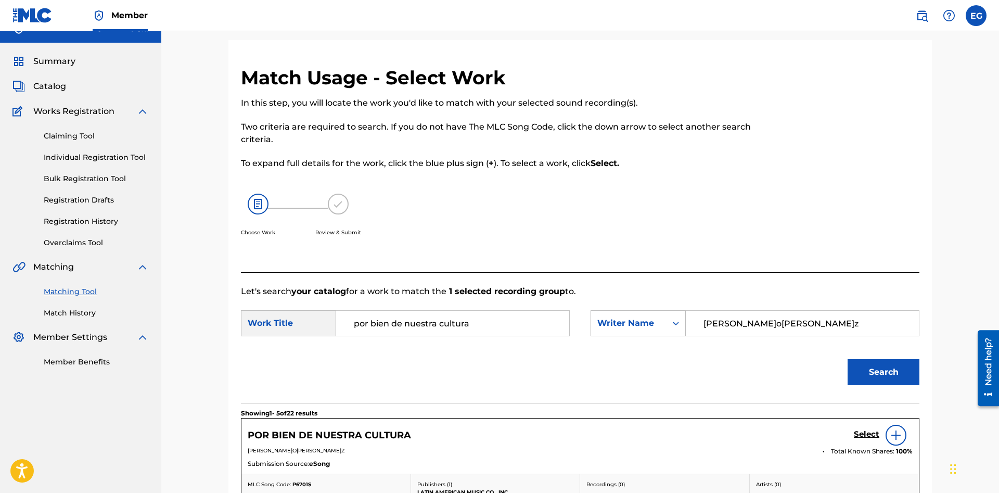
scroll to position [176, 0]
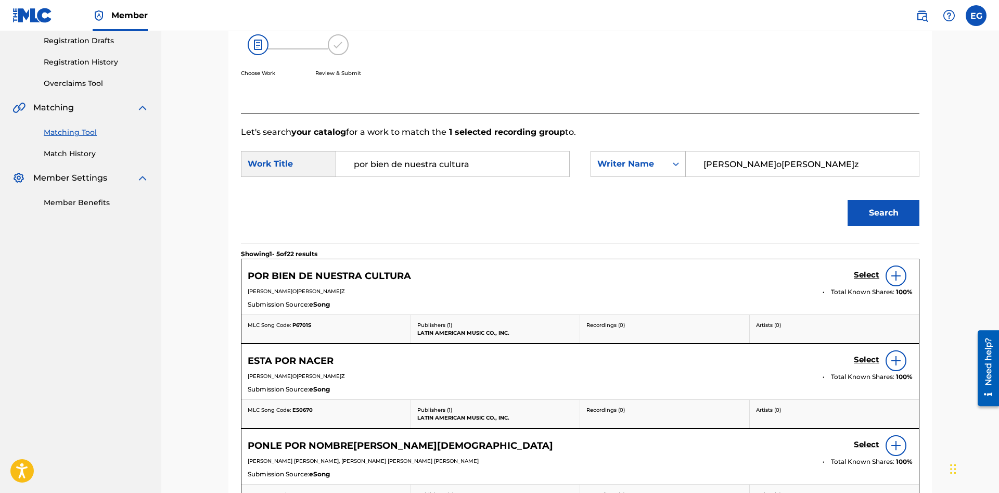
click at [859, 274] on h5 "Select" at bounding box center [867, 275] width 26 height 10
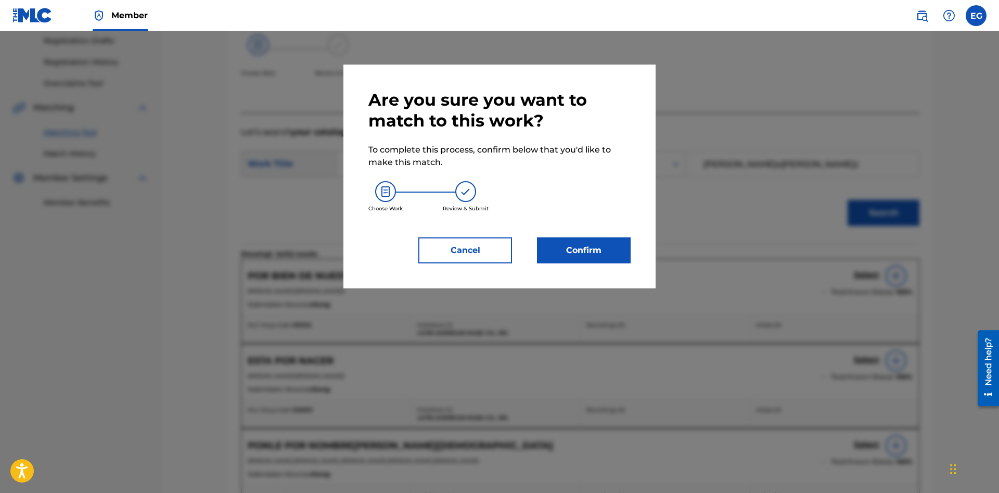
click at [600, 256] on button "Confirm" at bounding box center [584, 250] width 94 height 26
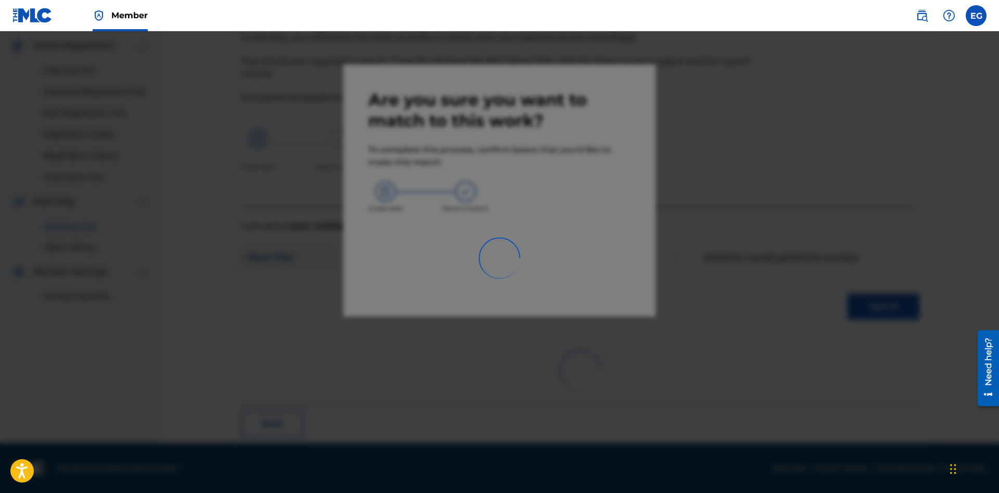
scroll to position [25, 0]
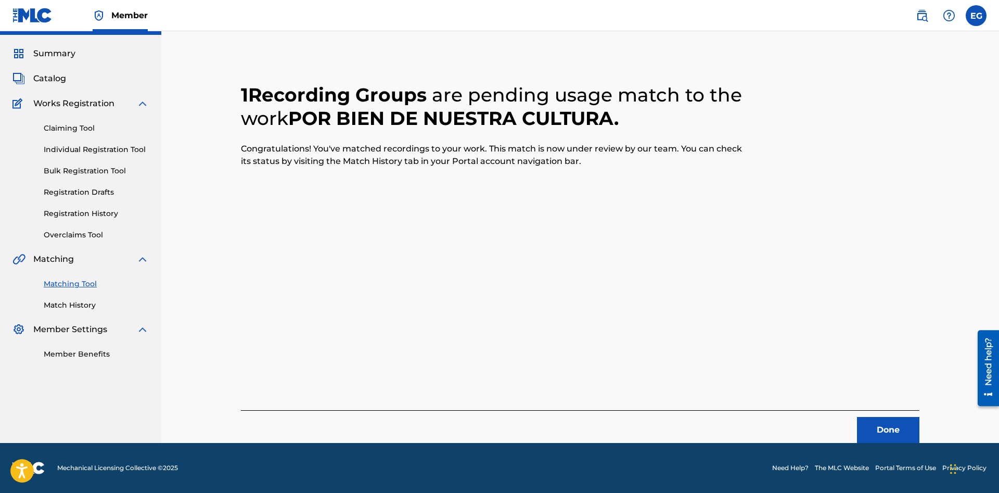
click at [868, 428] on button "Done" at bounding box center [888, 430] width 62 height 26
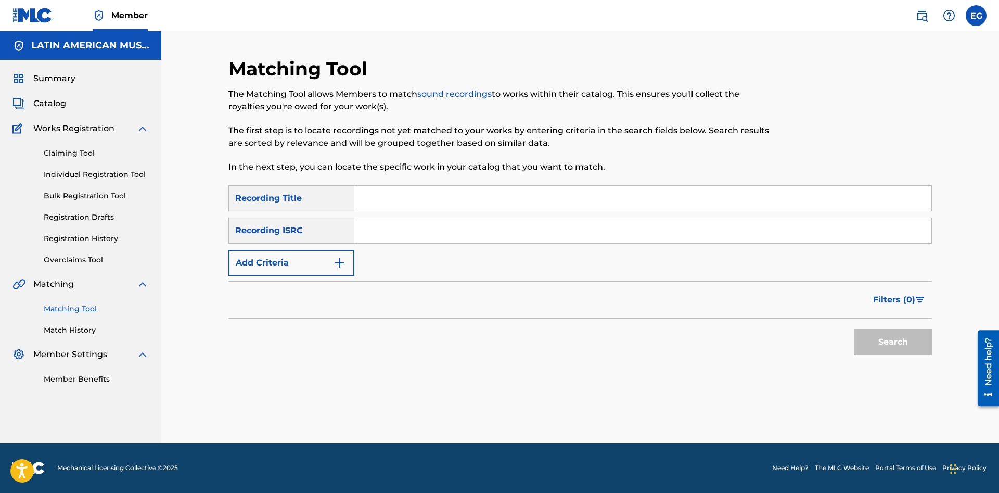
scroll to position [0, 0]
click at [620, 198] on input "Search Form" at bounding box center [642, 198] width 577 height 25
click at [916, 342] on button "Search" at bounding box center [893, 342] width 78 height 26
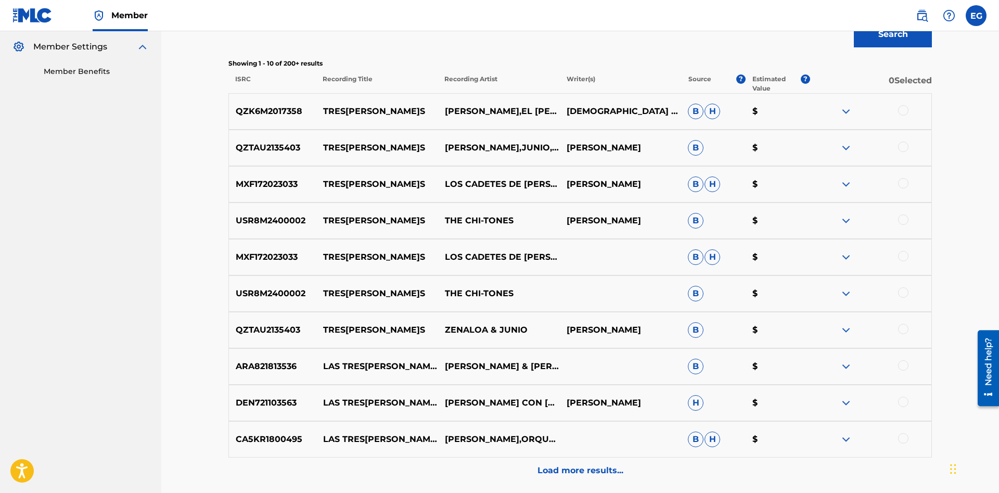
scroll to position [361, 0]
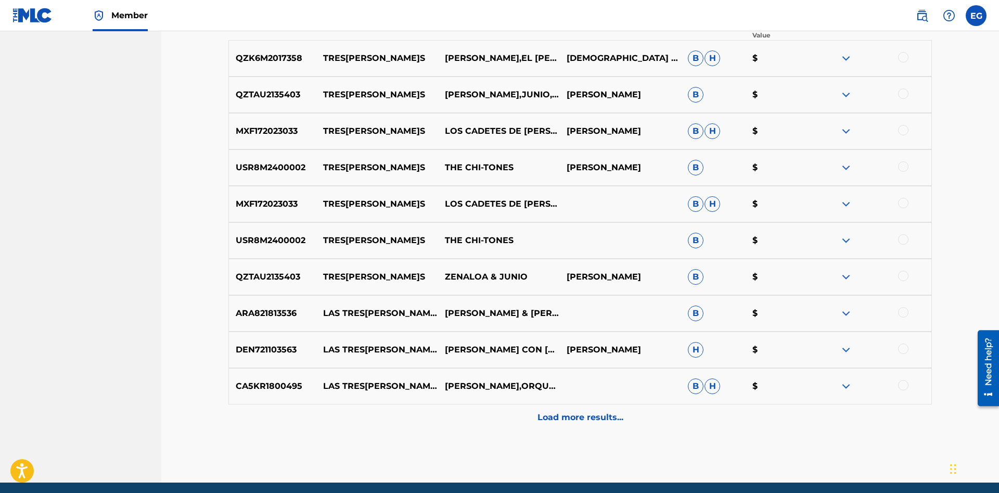
click at [589, 424] on div "Load more results..." at bounding box center [580, 417] width 704 height 26
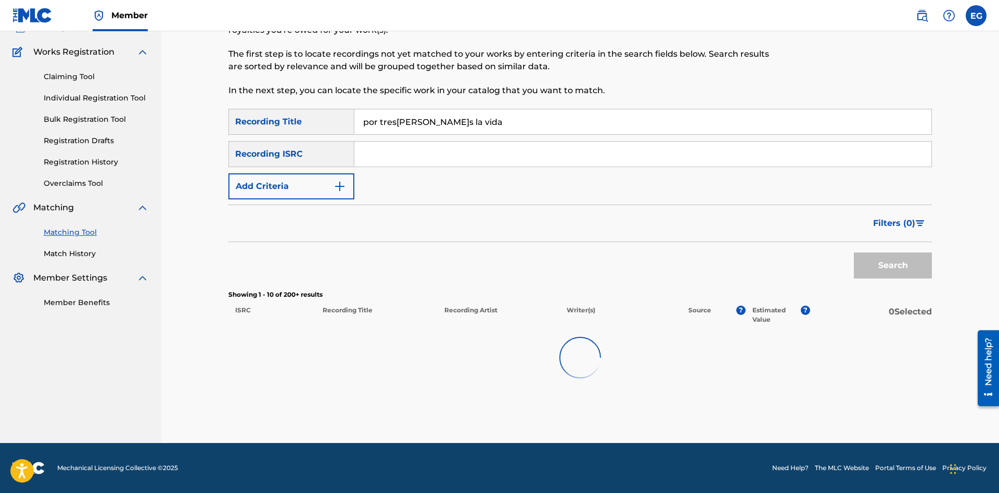
scroll to position [77, 0]
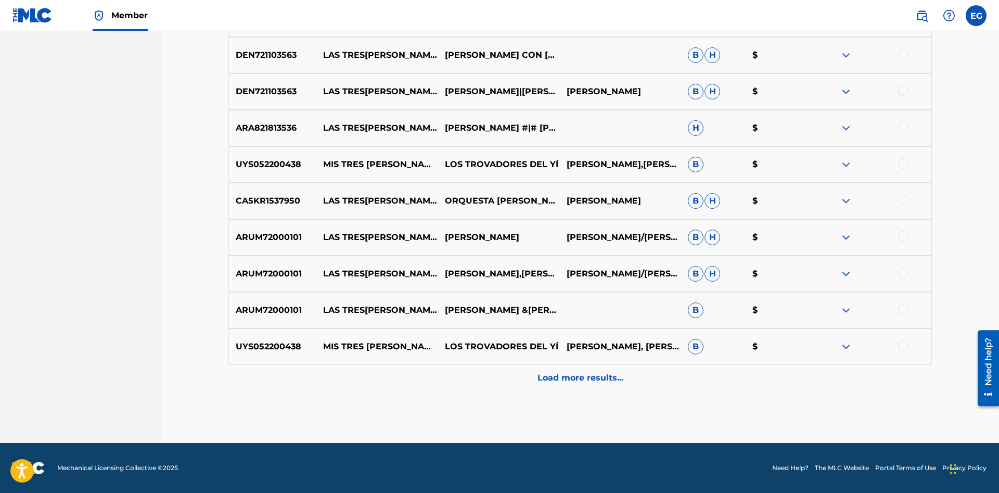
click at [504, 375] on div "Load more results..." at bounding box center [580, 378] width 704 height 26
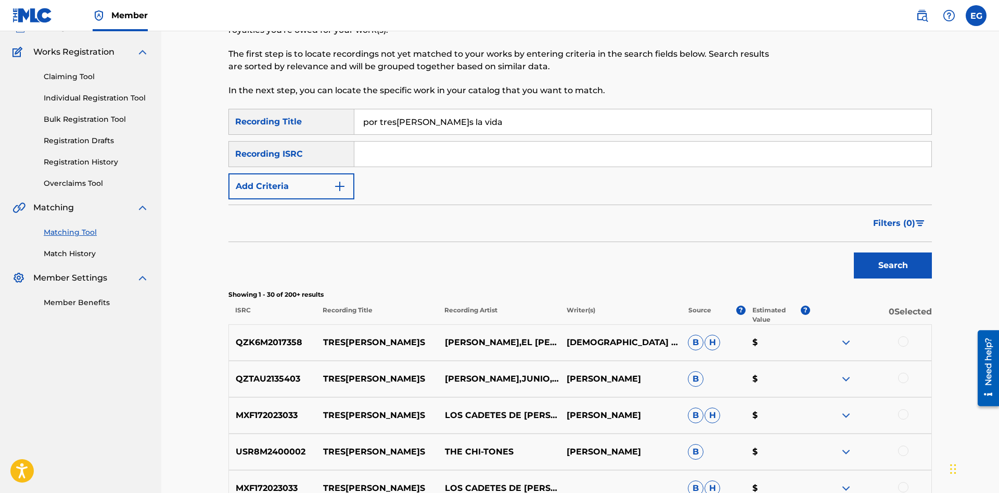
scroll to position [0, 0]
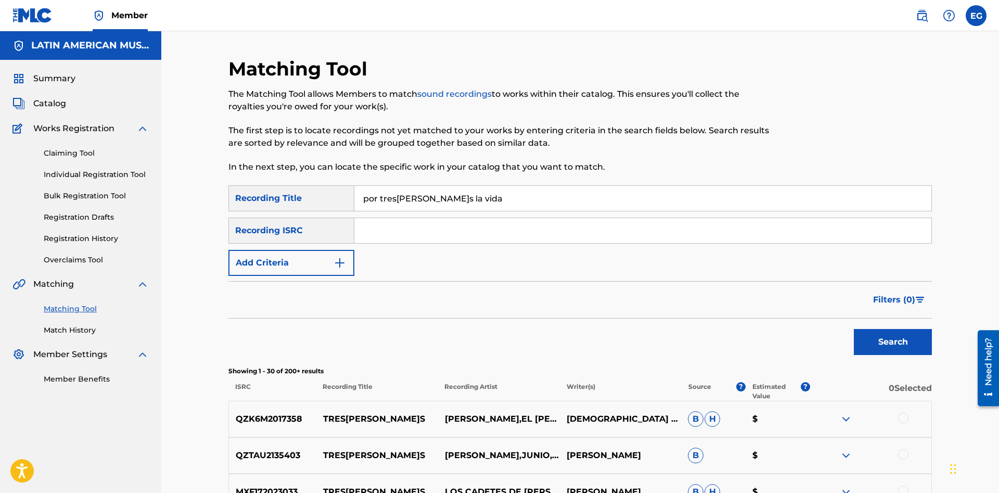
drag, startPoint x: 426, startPoint y: 199, endPoint x: 330, endPoint y: 188, distance: 95.8
click at [354, 188] on input "por tres banderas la vida" at bounding box center [642, 198] width 577 height 25
click at [854, 329] on button "Search" at bounding box center [893, 342] width 78 height 26
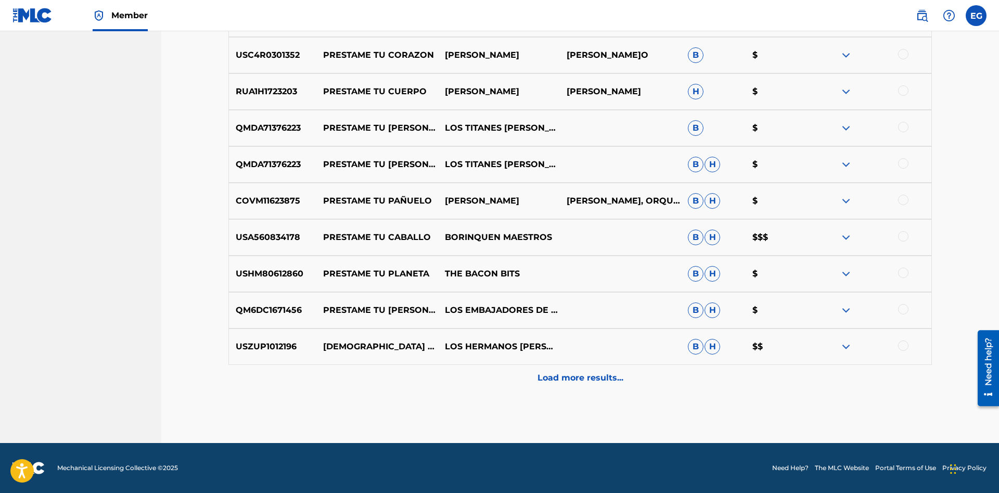
click at [561, 373] on p "Load more results..." at bounding box center [581, 378] width 86 height 12
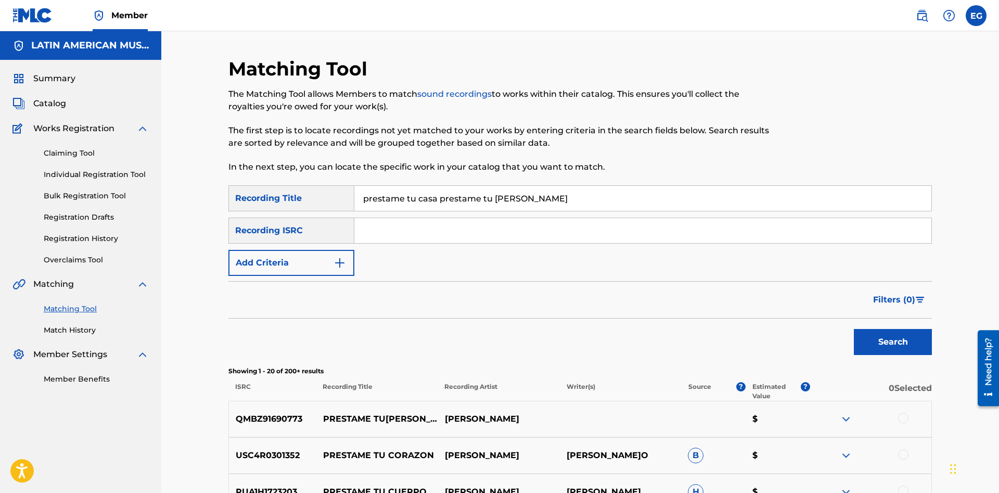
drag, startPoint x: 538, startPoint y: 203, endPoint x: 329, endPoint y: 192, distance: 208.5
click at [354, 192] on input "prestame tu casa prestame tu alma" at bounding box center [642, 198] width 577 height 25
click at [553, 183] on div "Matching Tool The Matching Tool allows Members to match sound recordings to wor…" at bounding box center [499, 121] width 542 height 128
click at [377, 193] on input "prestame tu casa prestame tu alma" at bounding box center [642, 198] width 577 height 25
click at [854, 329] on button "Search" at bounding box center [893, 342] width 78 height 26
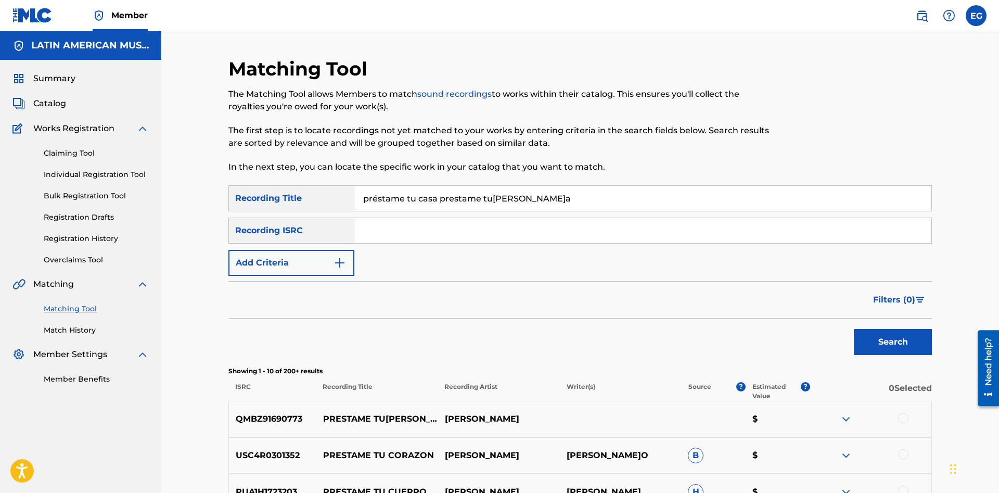
click at [454, 197] on input "préstame tu casa prestame tu alma" at bounding box center [642, 198] width 577 height 25
click at [854, 329] on button "Search" at bounding box center [893, 342] width 78 height 26
drag, startPoint x: 527, startPoint y: 200, endPoint x: 252, endPoint y: 211, distance: 275.0
click at [354, 211] on input "préstame tu casa préstame tu alma" at bounding box center [642, 198] width 577 height 25
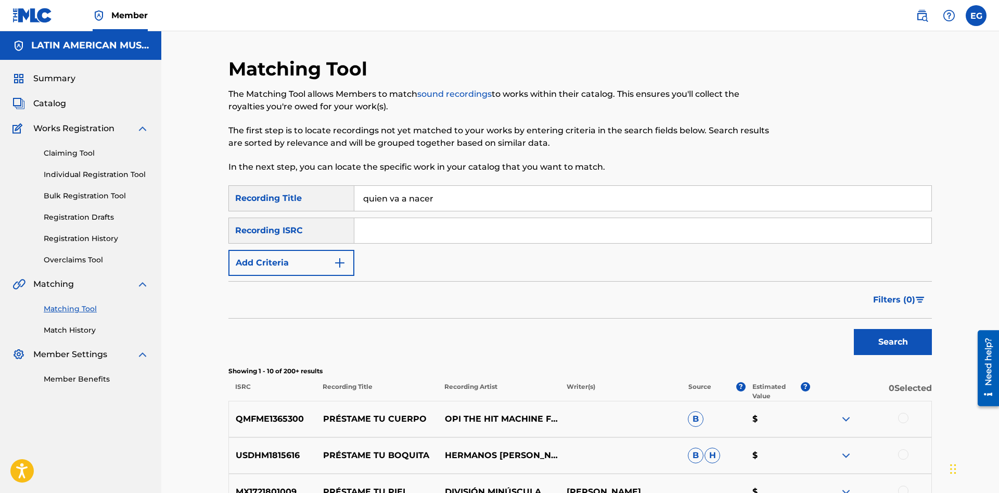
click at [854, 329] on button "Search" at bounding box center [893, 342] width 78 height 26
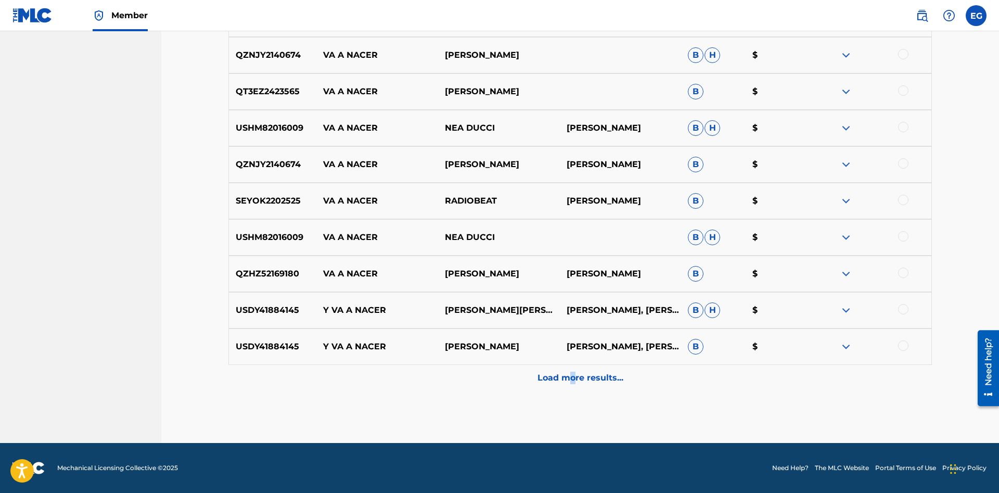
click at [572, 370] on div "Load more results..." at bounding box center [580, 378] width 704 height 26
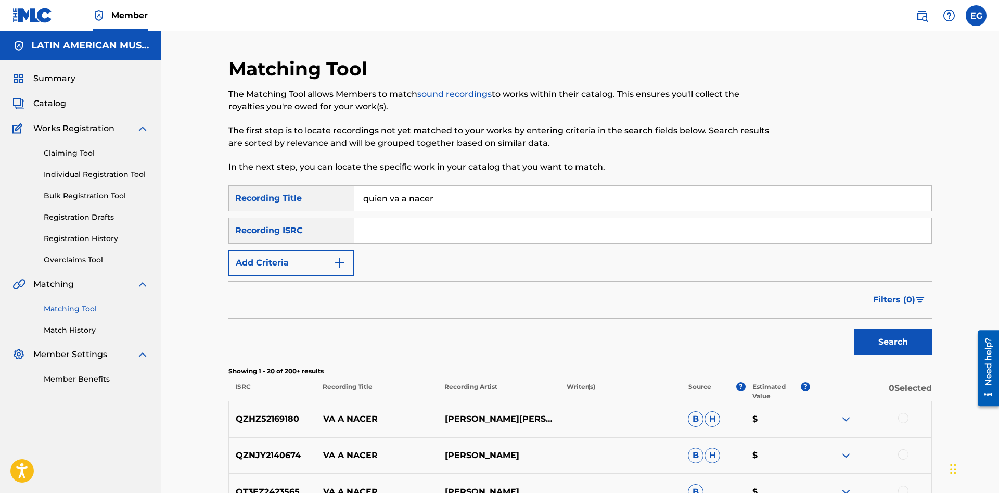
drag, startPoint x: 430, startPoint y: 192, endPoint x: 397, endPoint y: 182, distance: 35.4
click at [397, 186] on input "quien va a nacer" at bounding box center [642, 198] width 577 height 25
type input "quien viene esta noche"
click at [854, 329] on button "Search" at bounding box center [893, 342] width 78 height 26
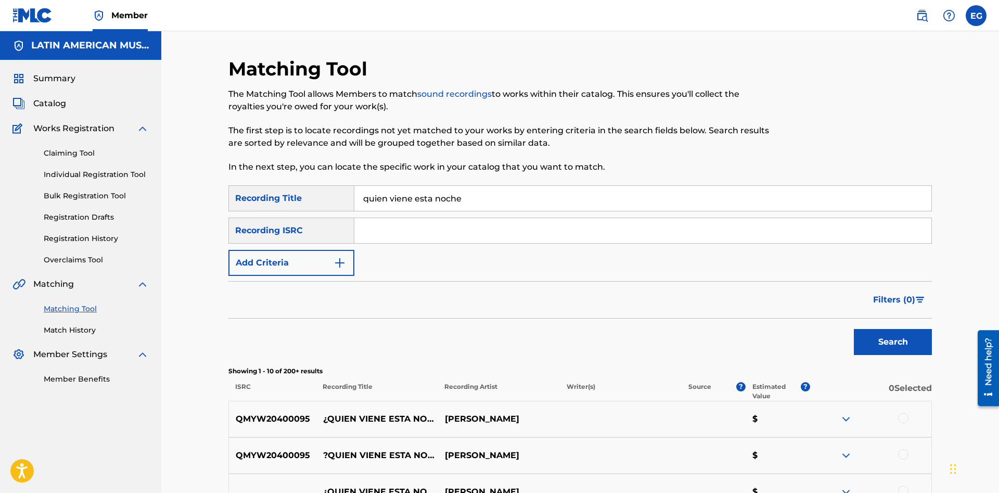
scroll to position [106, 0]
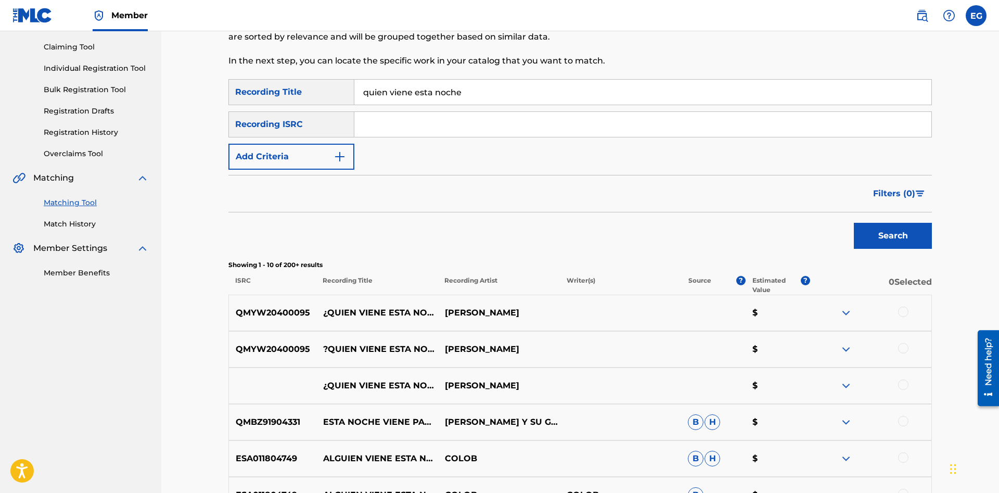
click at [906, 386] on div at bounding box center [903, 384] width 10 height 10
click at [903, 351] on div at bounding box center [903, 348] width 10 height 10
click at [902, 313] on div at bounding box center [903, 312] width 10 height 10
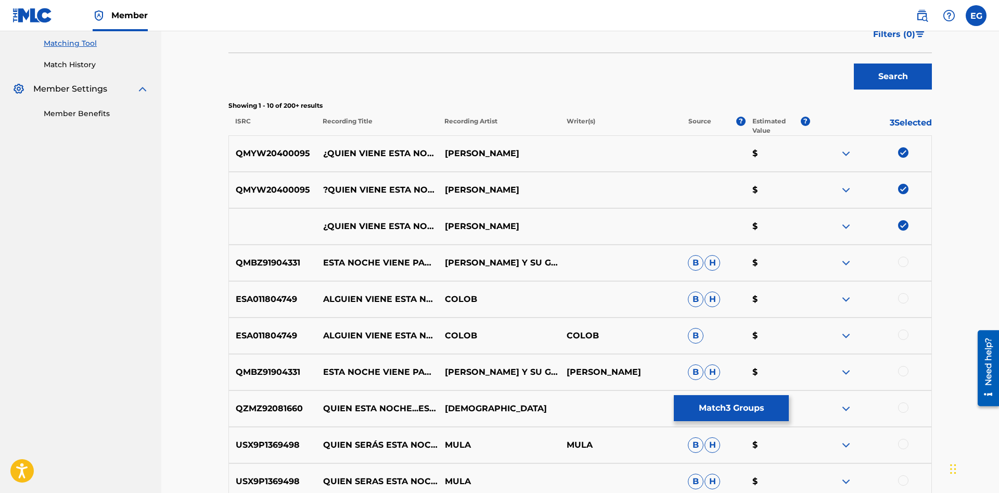
scroll to position [400, 0]
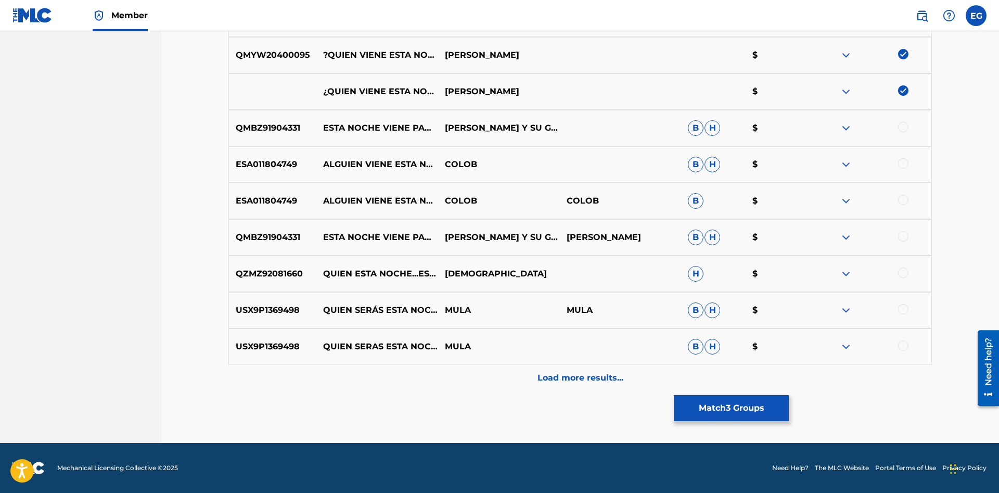
click at [712, 405] on button "Match 3 Groups" at bounding box center [731, 408] width 115 height 26
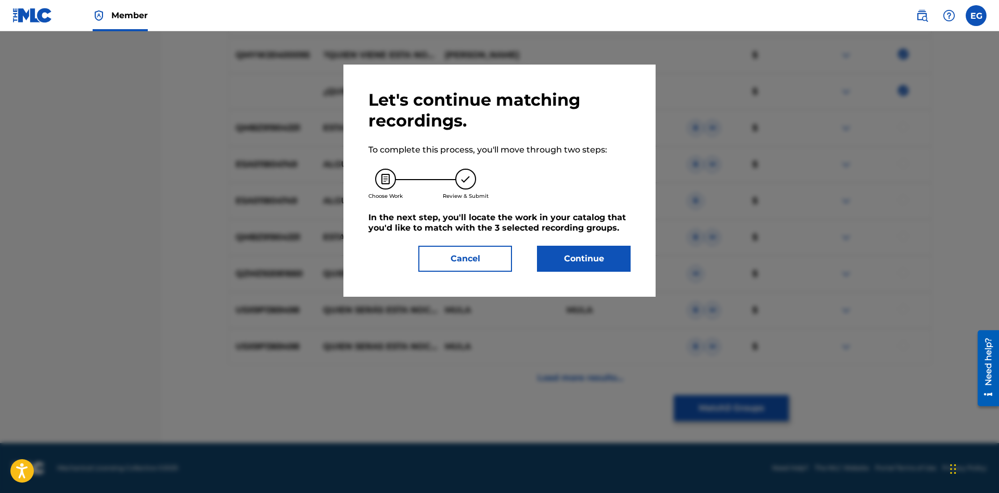
click at [569, 267] on button "Continue" at bounding box center [584, 259] width 94 height 26
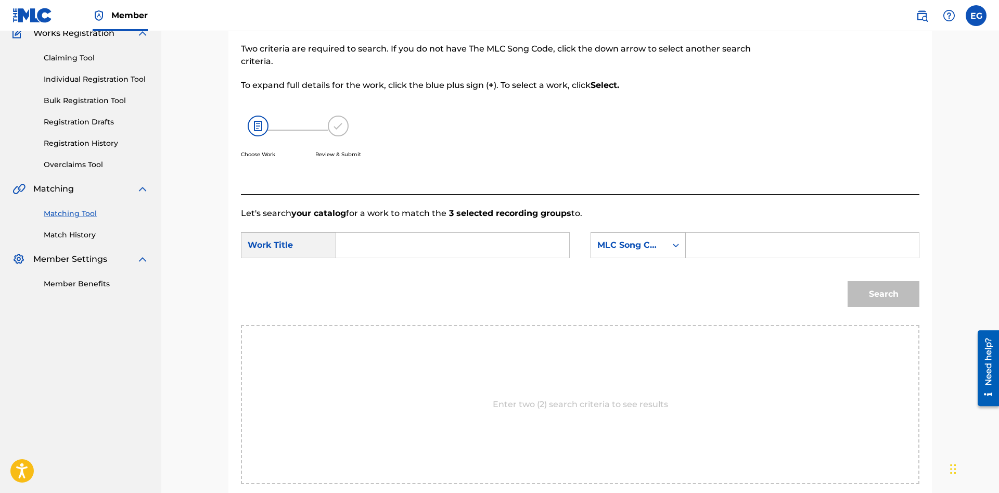
scroll to position [200, 0]
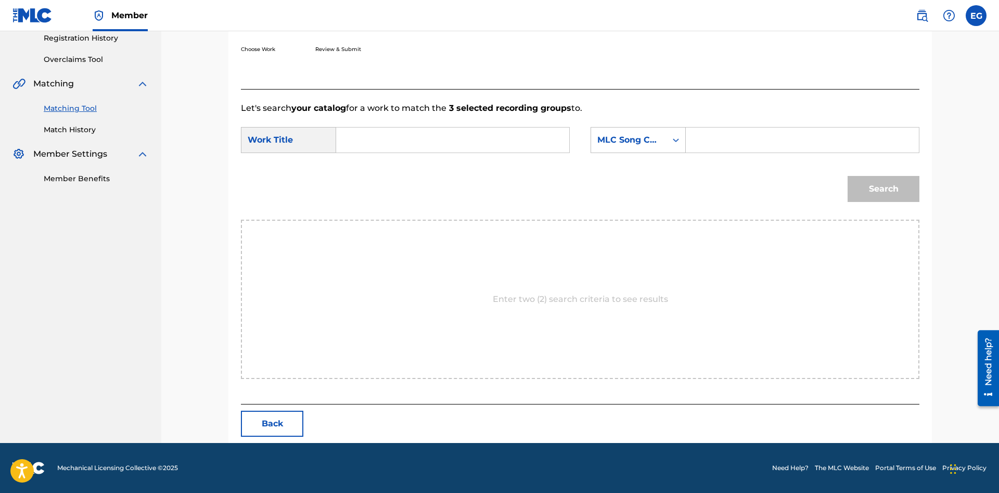
click at [289, 419] on button "Back" at bounding box center [272, 424] width 62 height 26
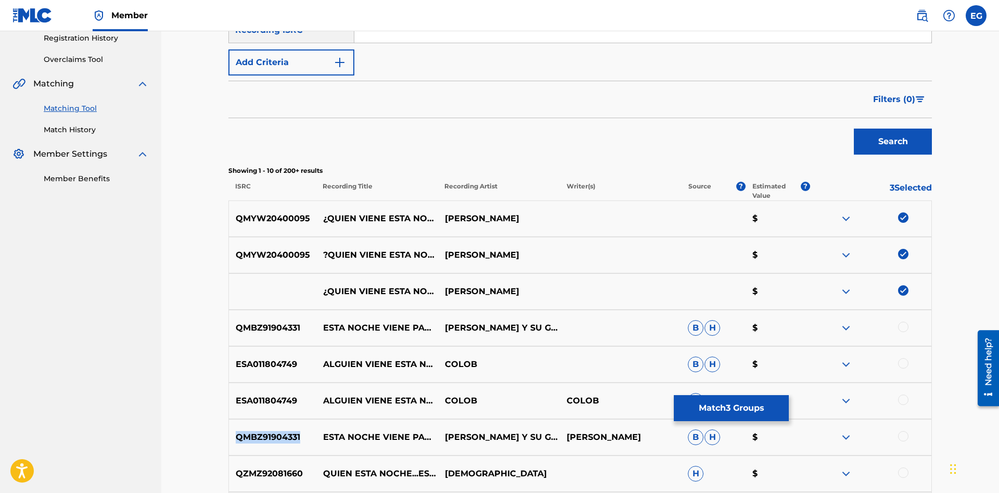
click at [283, 418] on div "QMYW20400095 ¿QUIEN VIENE ESTA NOCHE? DANNY RIVERA $ QMYW20400095 ?QUIEN VIENE …" at bounding box center [580, 395] width 704 height 390
click at [455, 177] on div "Showing 1 - 10 of 200+ results ISRC Recording Title Recording Artist Writer(s) …" at bounding box center [580, 183] width 704 height 34
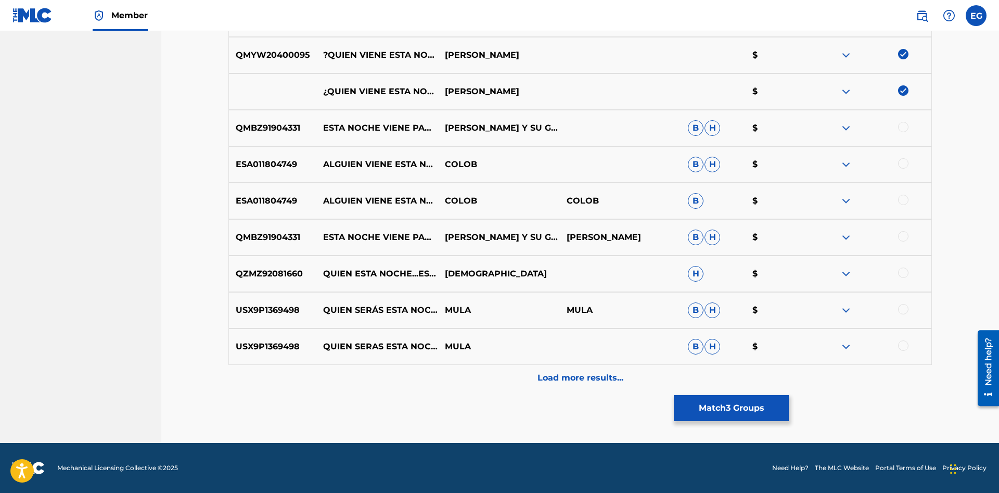
click at [535, 383] on div "Load more results..." at bounding box center [580, 378] width 704 height 26
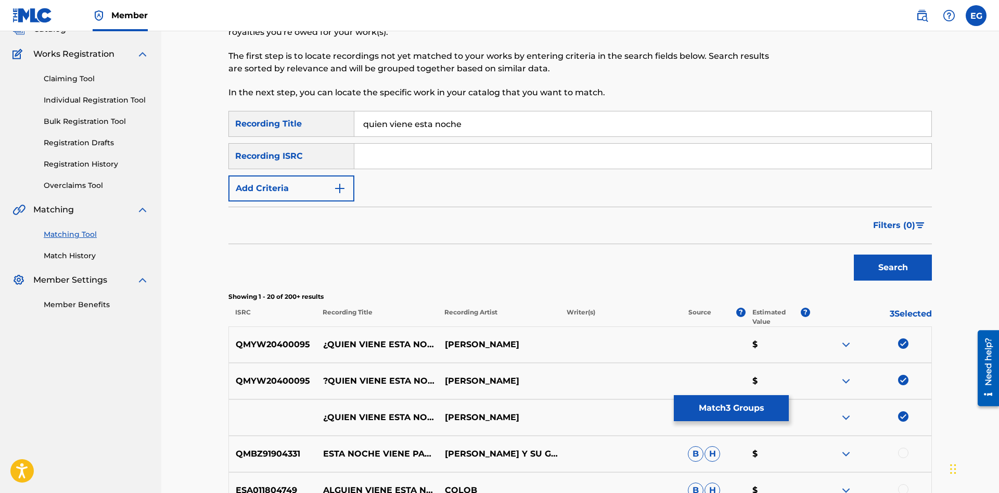
scroll to position [0, 0]
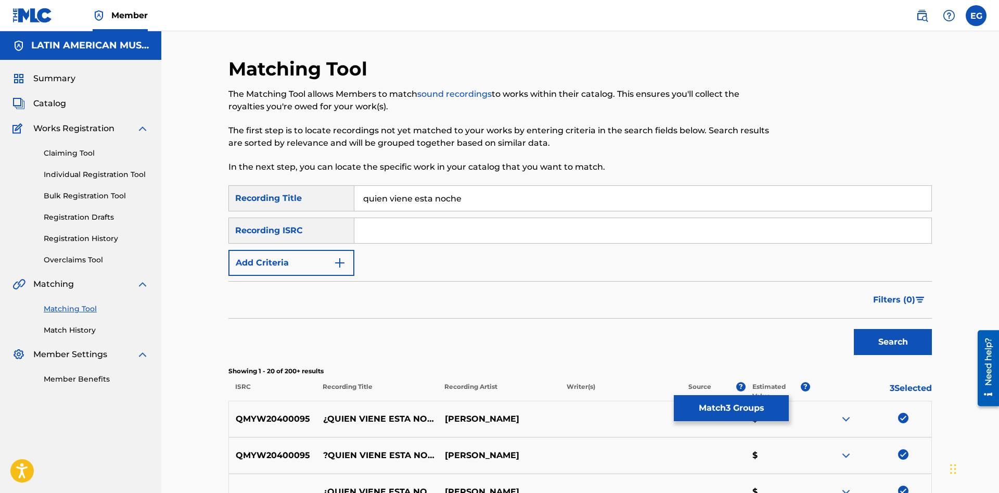
click at [504, 194] on input "quien viene esta noche" at bounding box center [642, 198] width 577 height 25
click at [730, 411] on button "Match 3 Groups" at bounding box center [731, 408] width 115 height 26
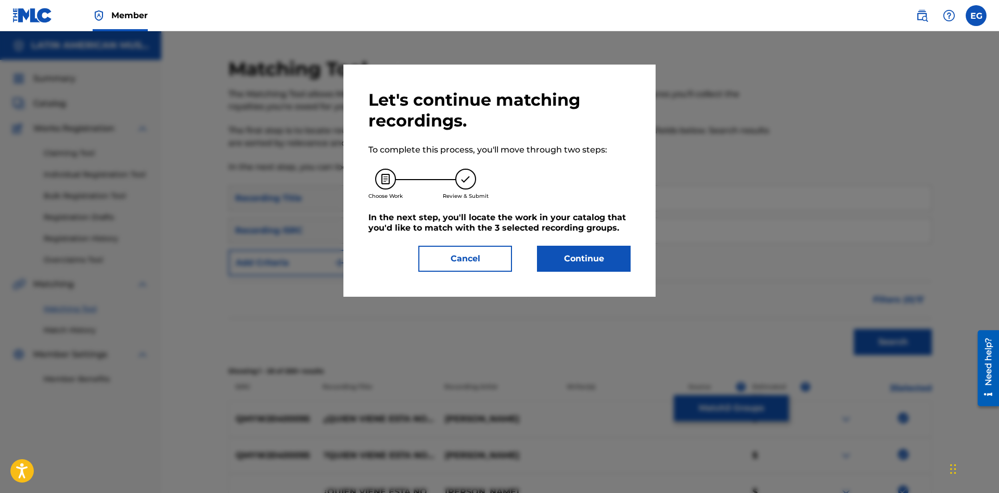
click at [595, 258] on button "Continue" at bounding box center [584, 259] width 94 height 26
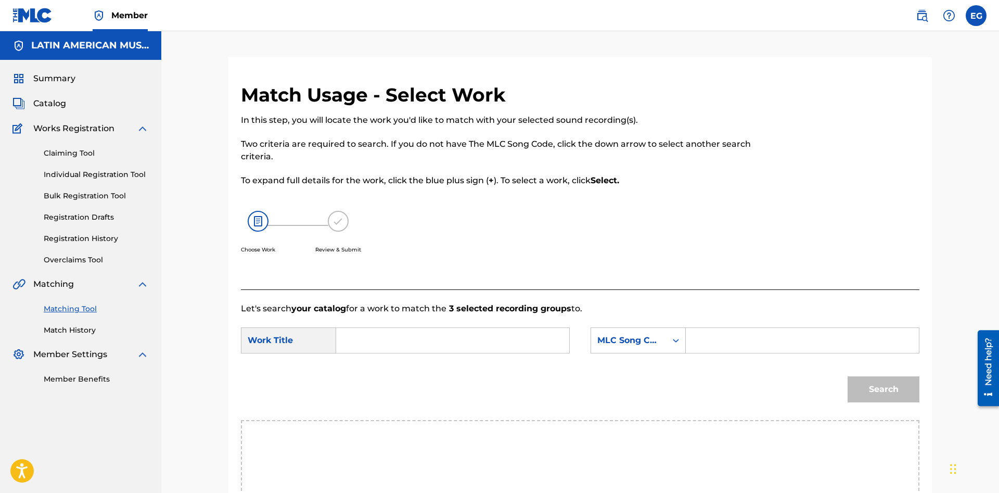
click at [503, 341] on input "Search Form" at bounding box center [452, 340] width 215 height 25
click at [366, 383] on div "quien viene esta noche" at bounding box center [374, 376] width 59 height 44
type input "quien viene esta noche"
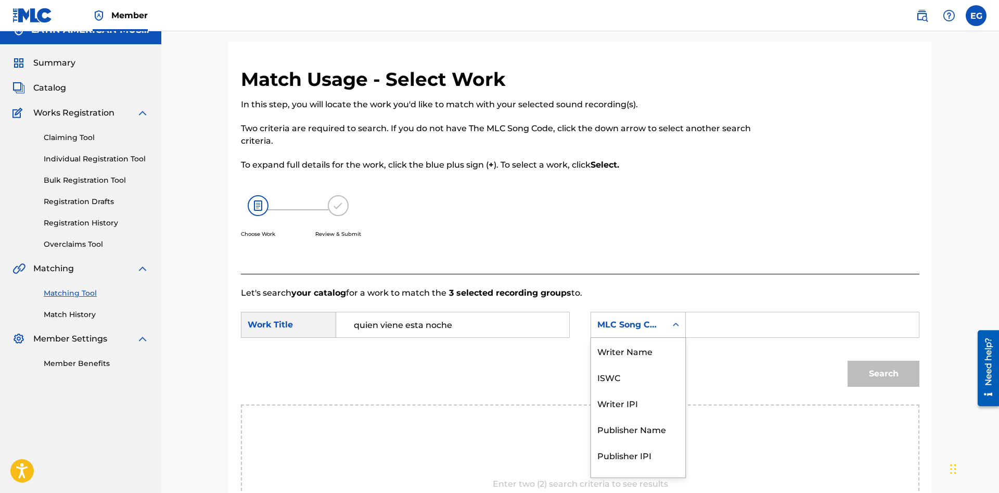
click at [615, 334] on div "MLC Song Code" at bounding box center [628, 325] width 75 height 20
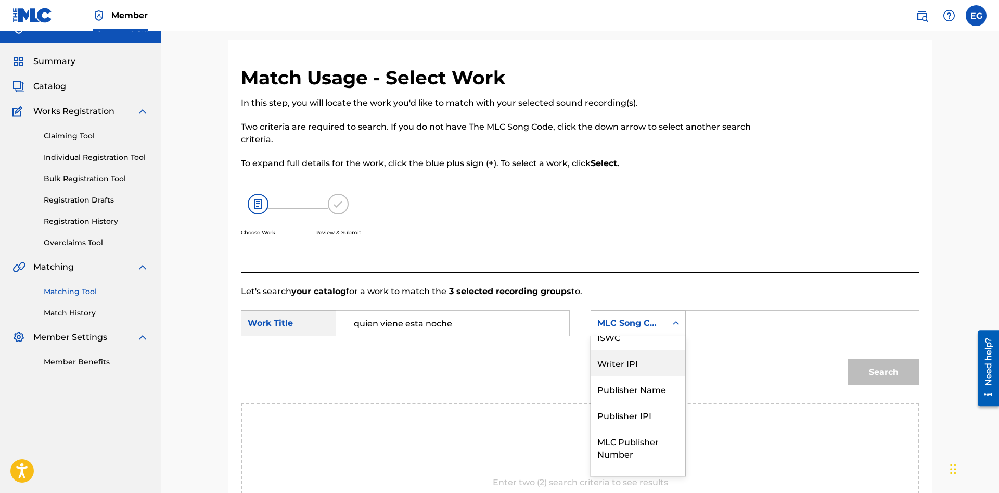
scroll to position [0, 0]
click at [654, 350] on div "Writer Name" at bounding box center [638, 349] width 94 height 26
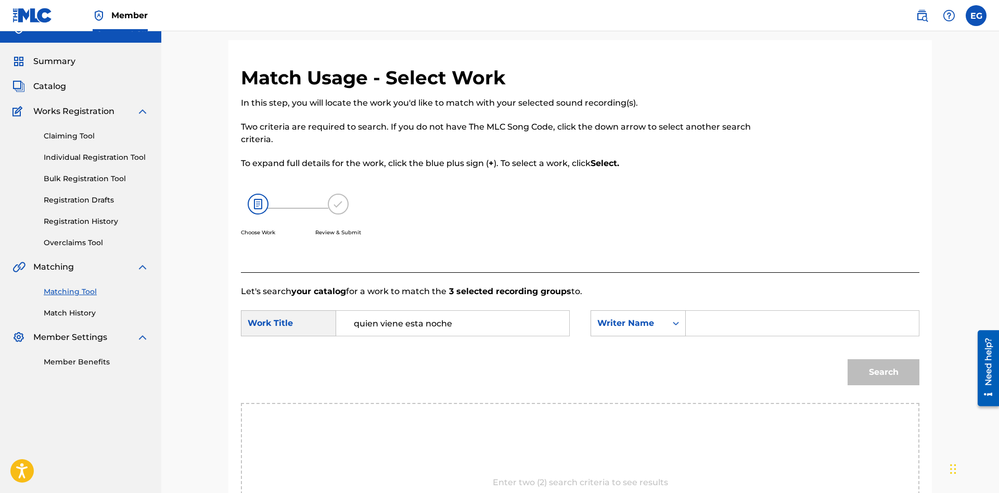
click at [733, 328] on input "Search Form" at bounding box center [802, 323] width 215 height 25
paste input "[PERSON_NAME] [PERSON_NAME]"
type input "[PERSON_NAME] [PERSON_NAME]"
click at [884, 363] on button "Search" at bounding box center [884, 372] width 72 height 26
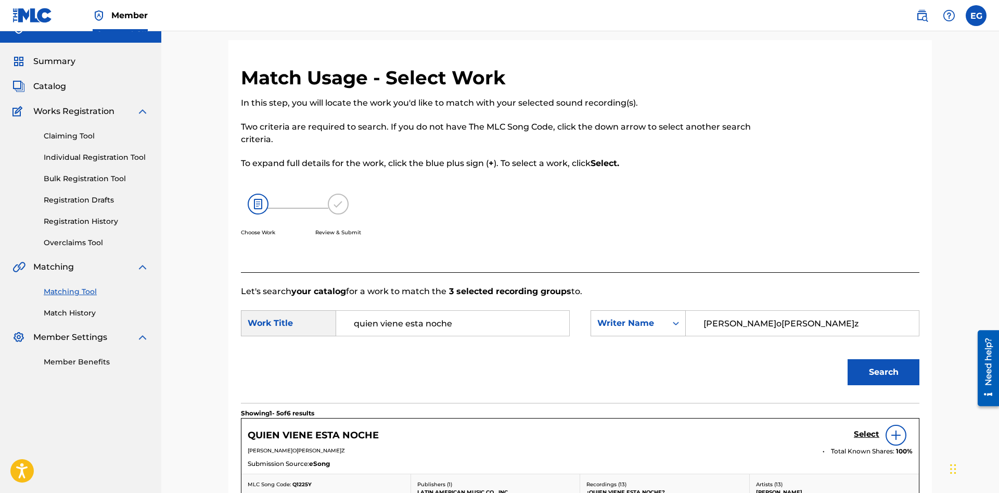
scroll to position [176, 0]
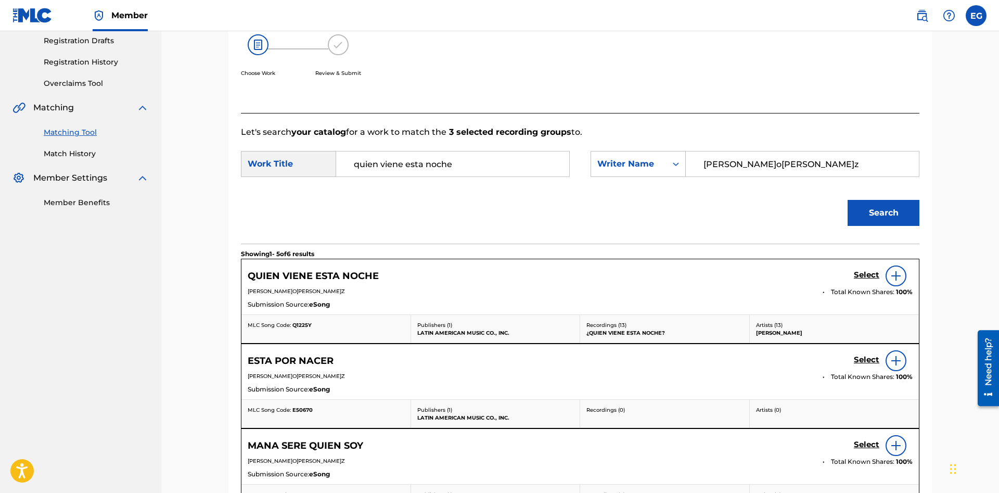
click at [865, 273] on h5 "Select" at bounding box center [867, 275] width 26 height 10
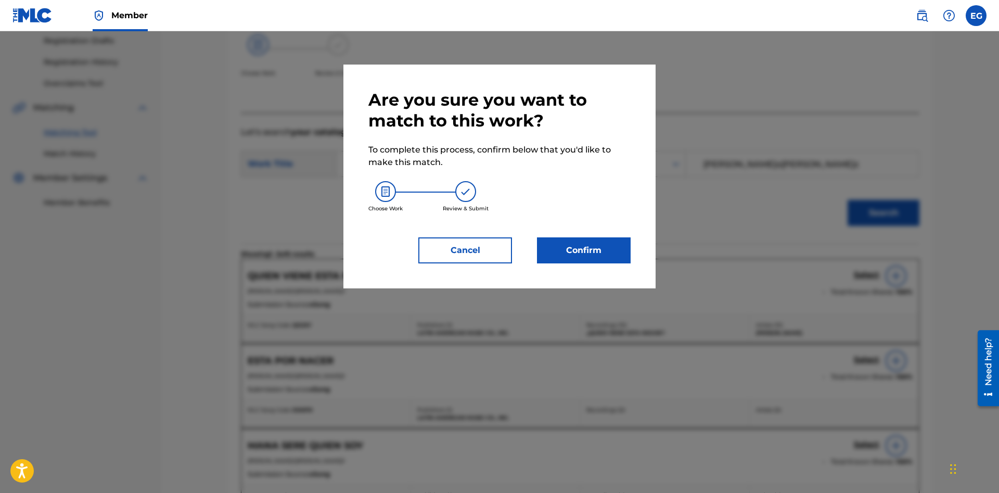
click at [592, 260] on button "Confirm" at bounding box center [584, 250] width 94 height 26
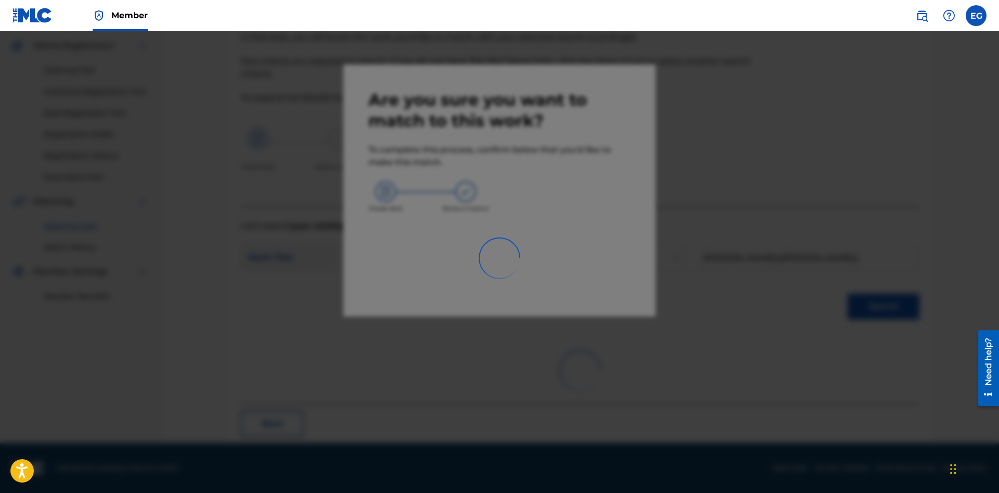
scroll to position [25, 0]
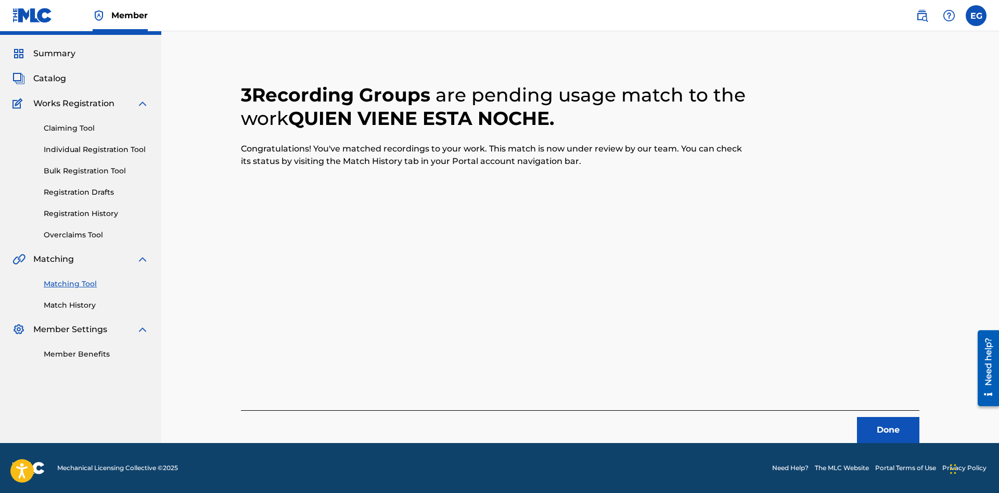
click at [888, 426] on button "Done" at bounding box center [888, 430] width 62 height 26
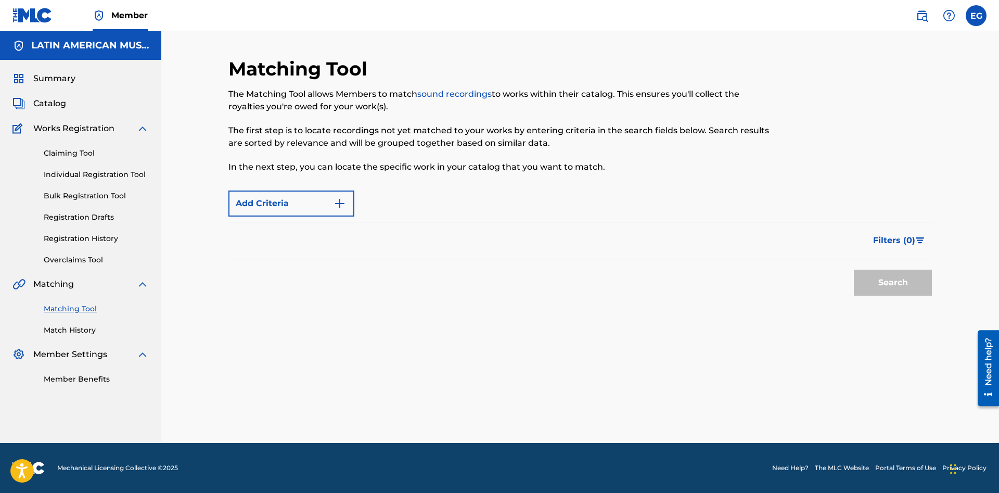
scroll to position [0, 0]
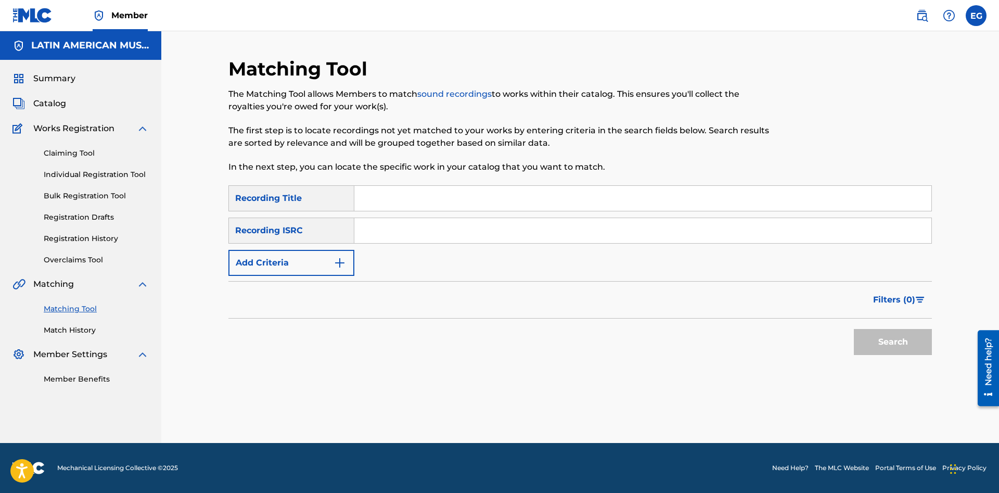
click at [550, 392] on div "Matching Tool The Matching Tool allows Members to match sound recordings to wor…" at bounding box center [580, 250] width 704 height 386
click at [70, 328] on link "Match History" at bounding box center [96, 330] width 105 height 11
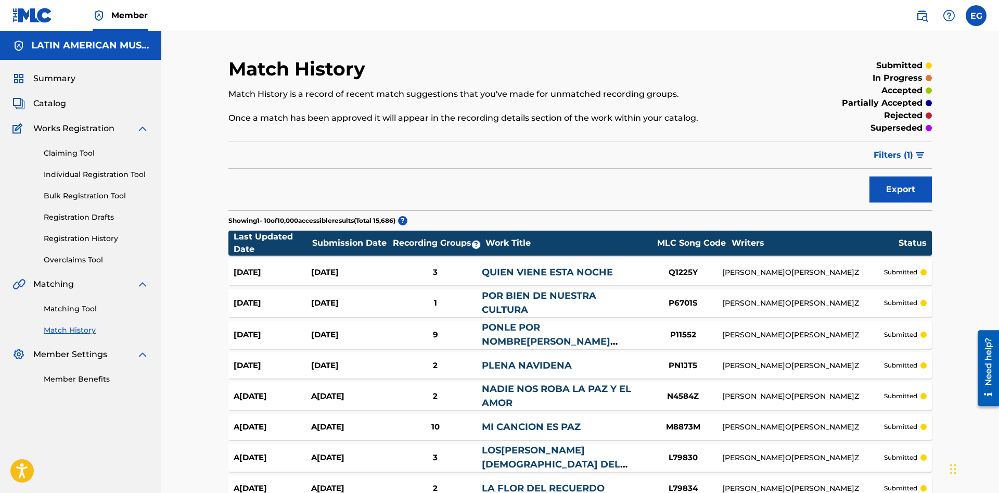
scroll to position [167, 0]
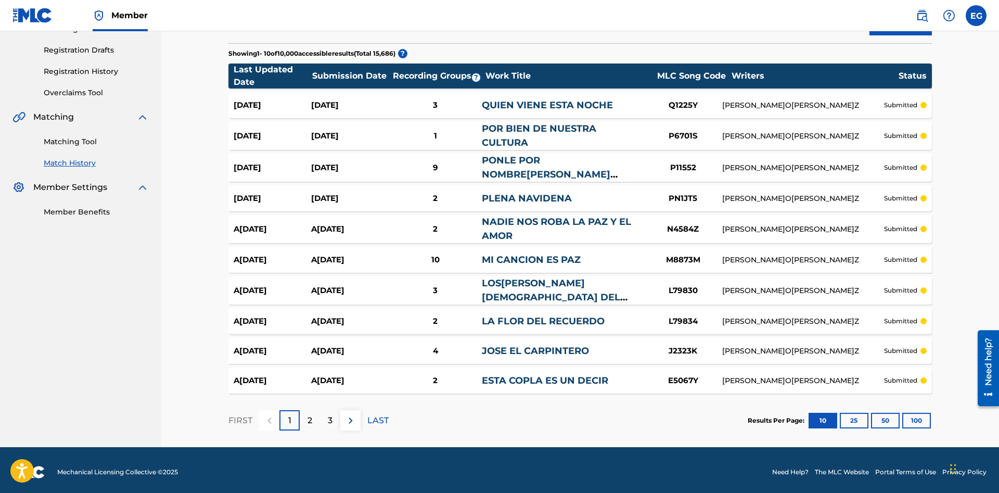
click at [915, 417] on button "100" at bounding box center [916, 421] width 29 height 16
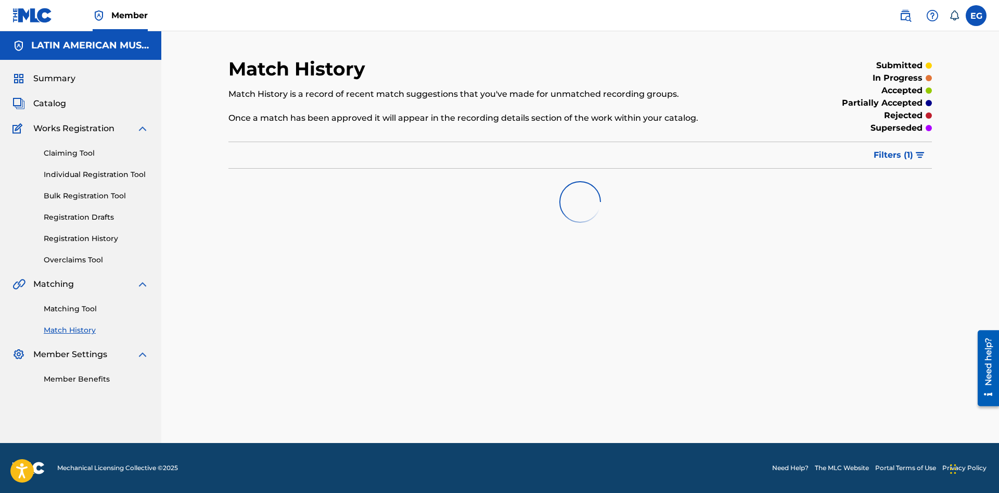
click at [78, 305] on link "Matching Tool" at bounding box center [96, 308] width 105 height 11
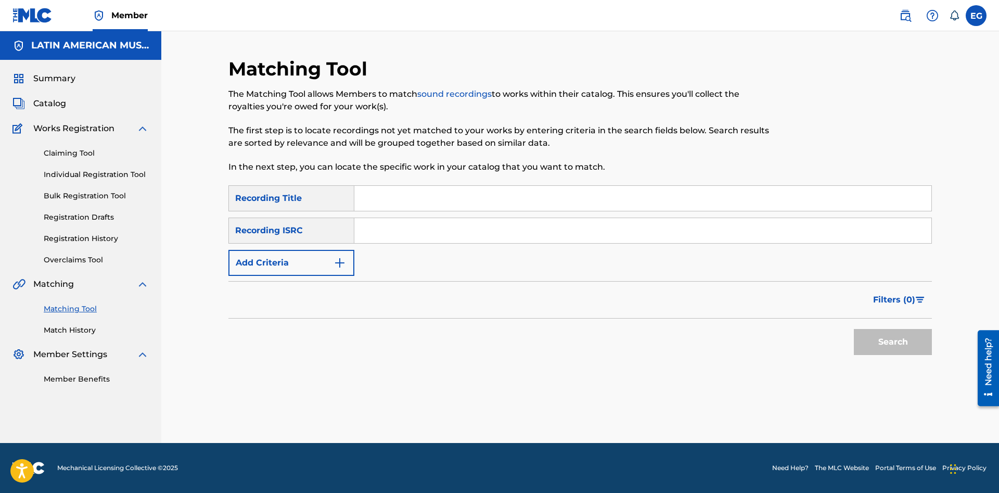
click at [502, 196] on input "Search Form" at bounding box center [642, 198] width 577 height 25
click at [898, 340] on button "Search" at bounding box center [893, 342] width 78 height 26
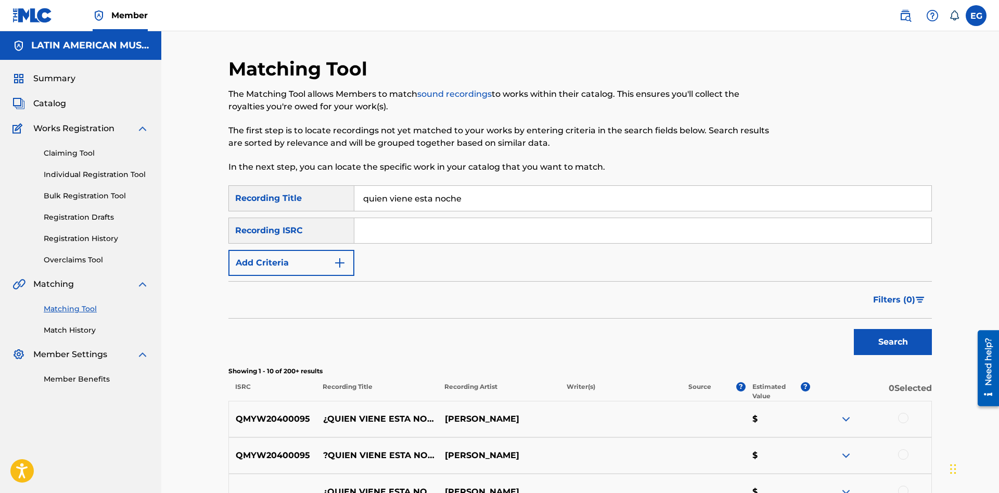
scroll to position [106, 0]
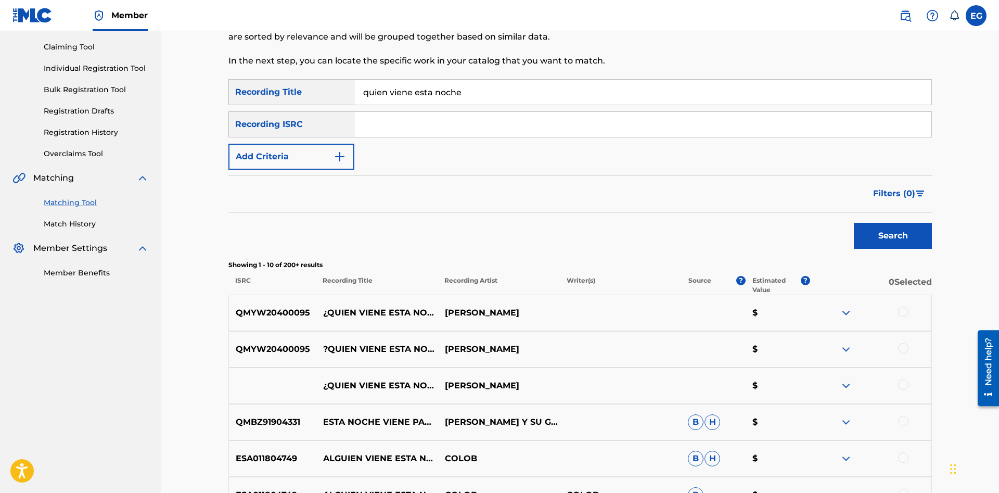
drag, startPoint x: 522, startPoint y: 86, endPoint x: 383, endPoint y: 81, distance: 139.1
click at [383, 81] on input "quien viene esta noche" at bounding box center [642, 92] width 577 height 25
click at [854, 223] on button "Search" at bounding box center [893, 236] width 78 height 26
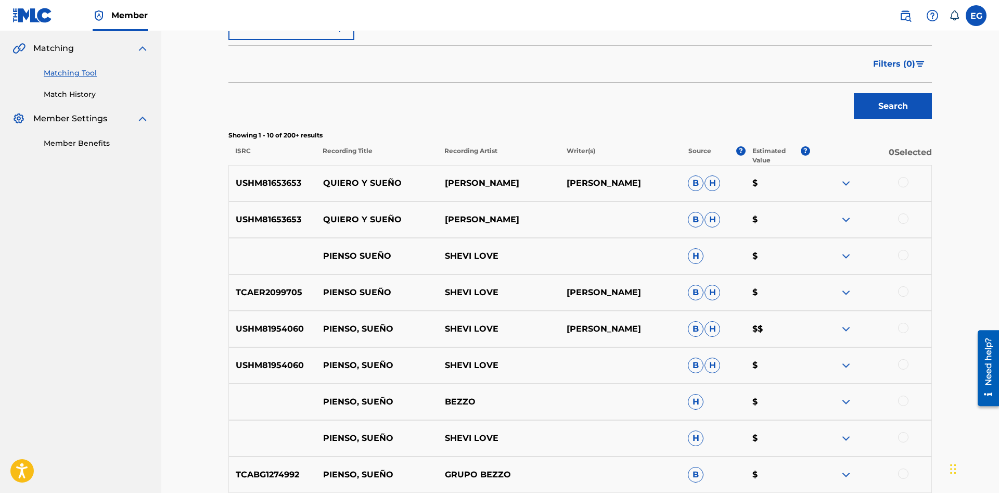
scroll to position [400, 0]
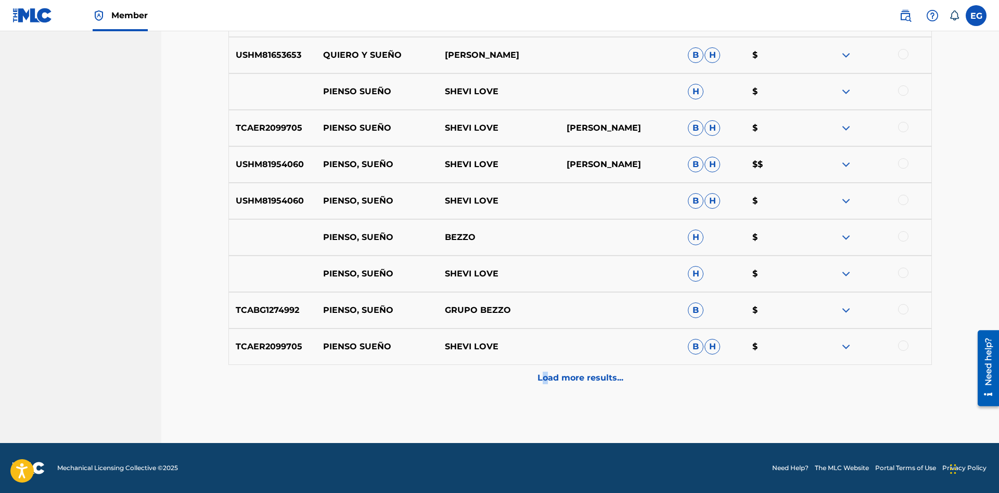
click at [544, 371] on div "Load more results..." at bounding box center [580, 378] width 704 height 26
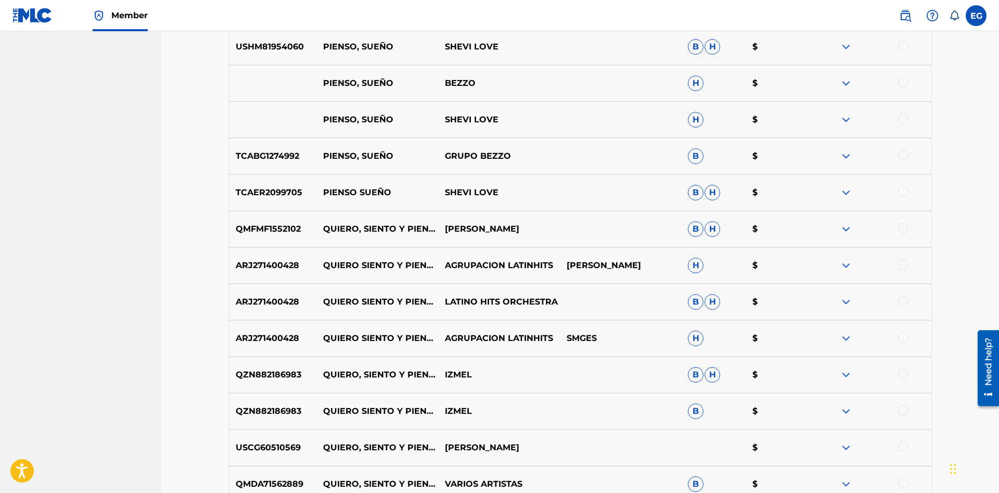
scroll to position [765, 0]
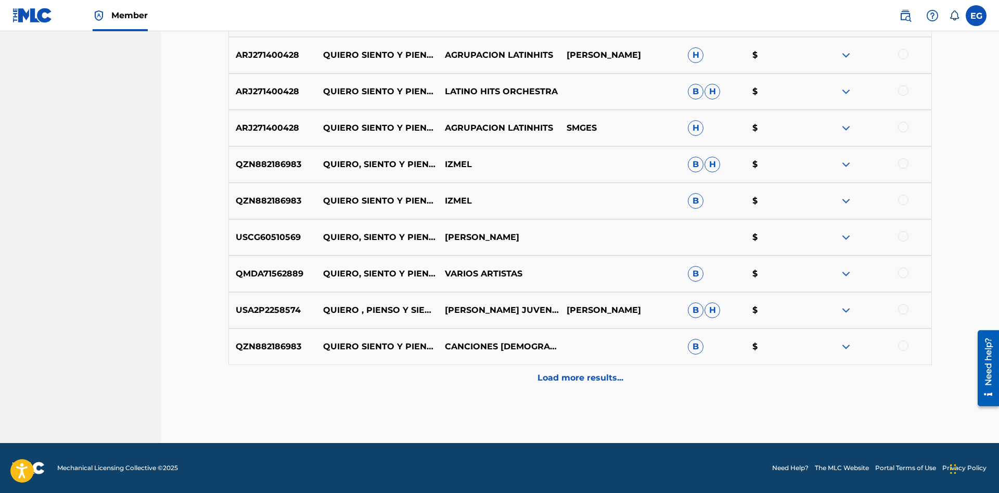
click at [582, 374] on p "Load more results..." at bounding box center [581, 378] width 86 height 12
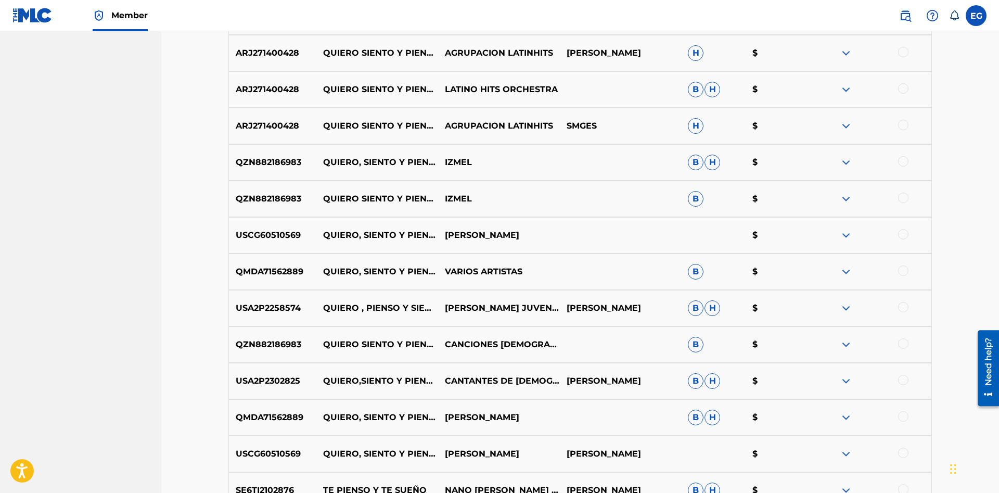
scroll to position [926, 0]
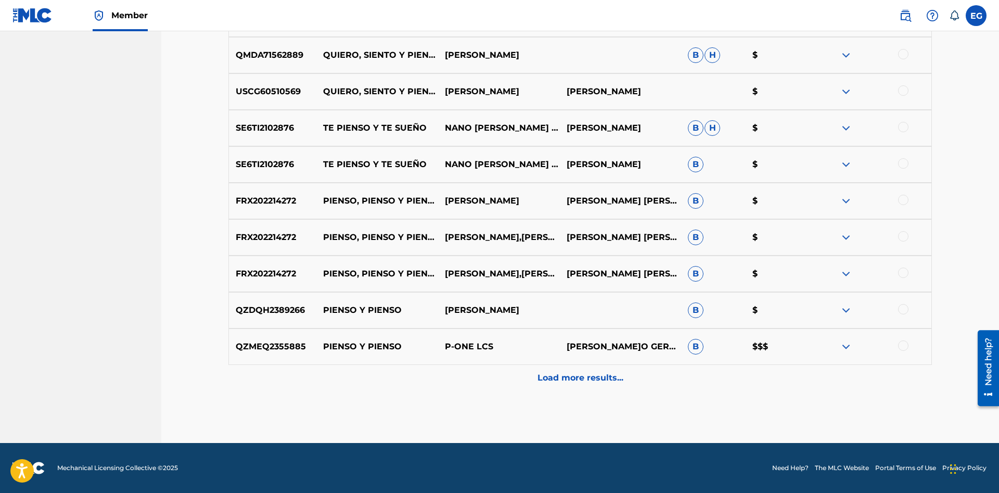
click at [569, 384] on div "Load more results..." at bounding box center [580, 378] width 704 height 26
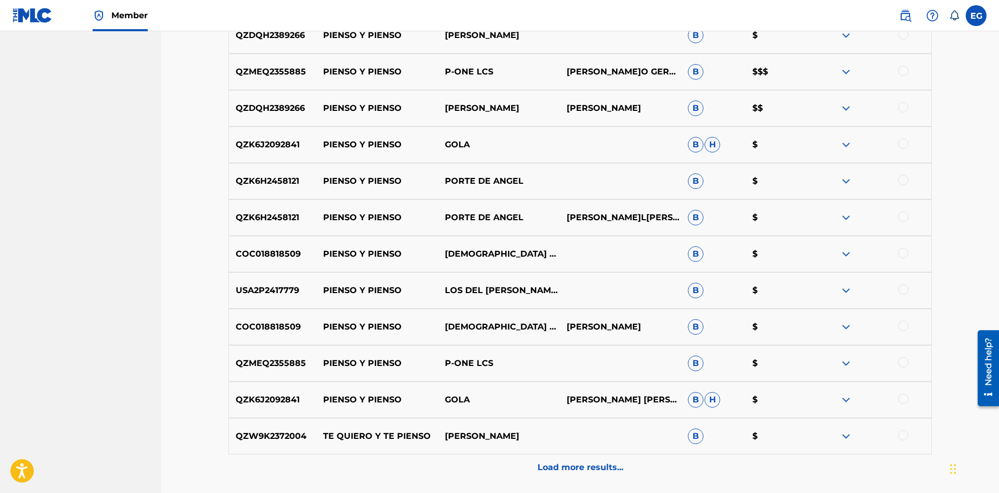
scroll to position [1493, 0]
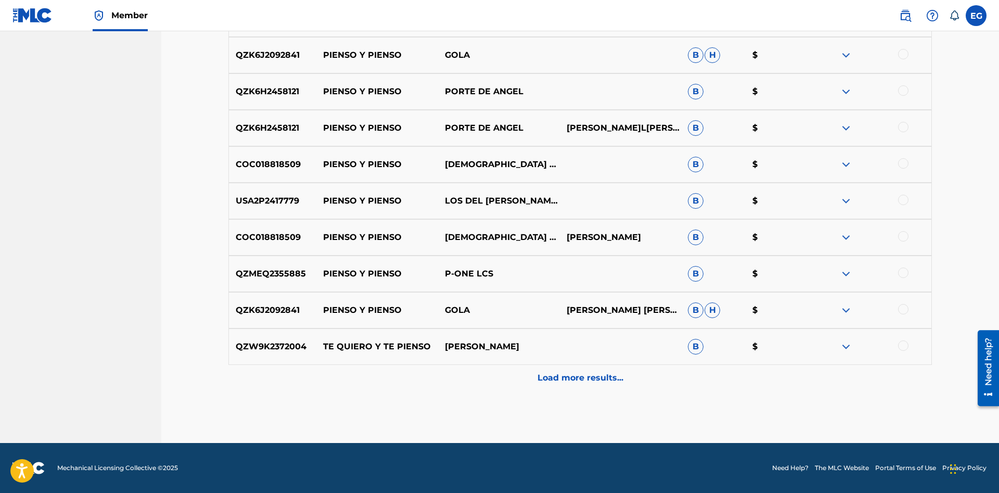
drag, startPoint x: 563, startPoint y: 411, endPoint x: 560, endPoint y: 370, distance: 41.8
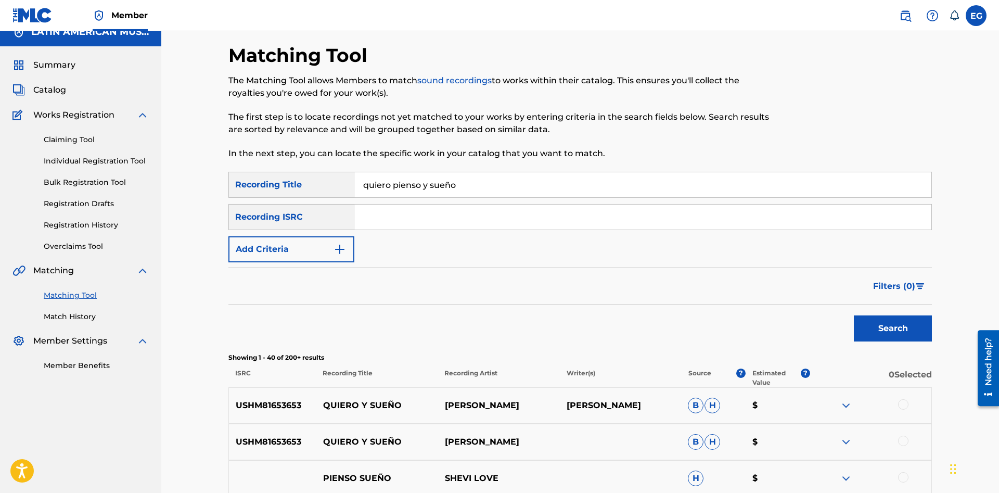
scroll to position [0, 0]
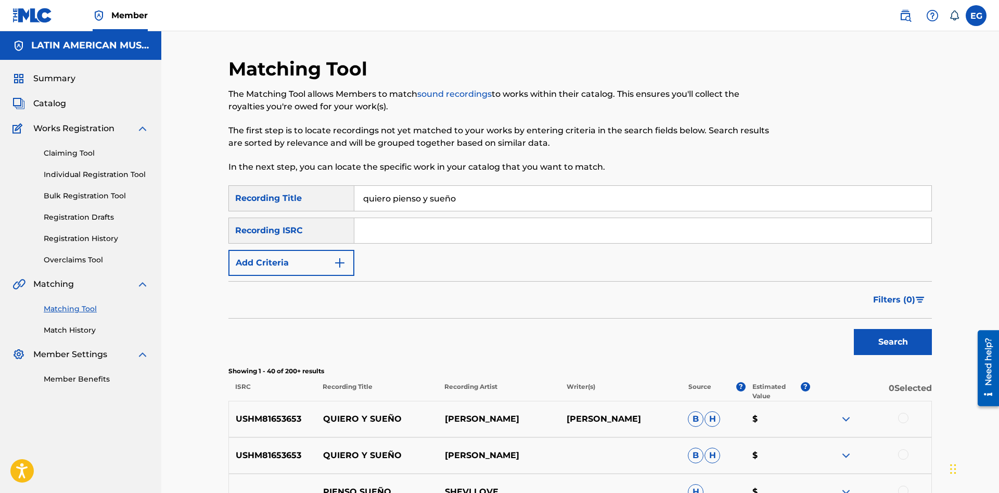
click at [496, 195] on input "quiero pienso y sueño" at bounding box center [642, 198] width 577 height 25
drag, startPoint x: 459, startPoint y: 203, endPoint x: 353, endPoint y: 192, distance: 106.8
click at [354, 192] on input "quiero pienso y sueño" at bounding box center [642, 198] width 577 height 25
type input "[PERSON_NAME] en la aurora"
click at [902, 341] on button "Search" at bounding box center [893, 342] width 78 height 26
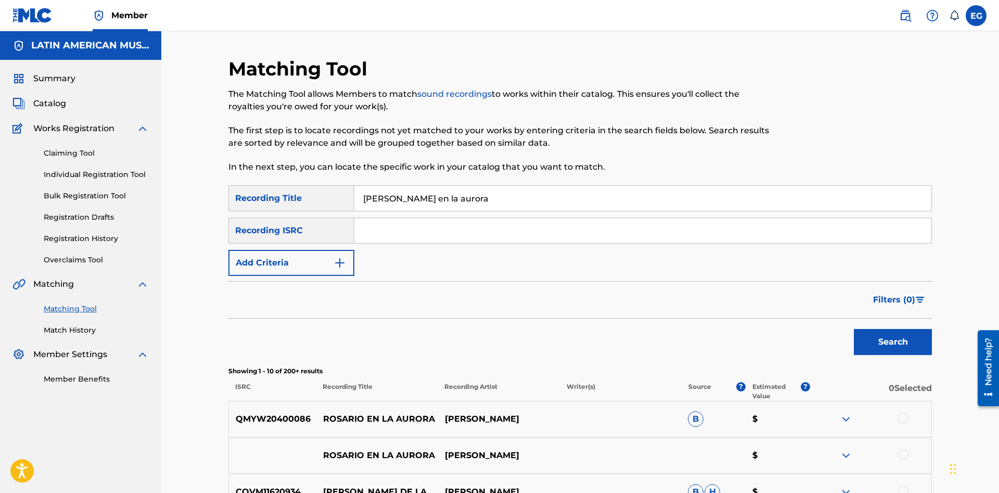
scroll to position [159, 0]
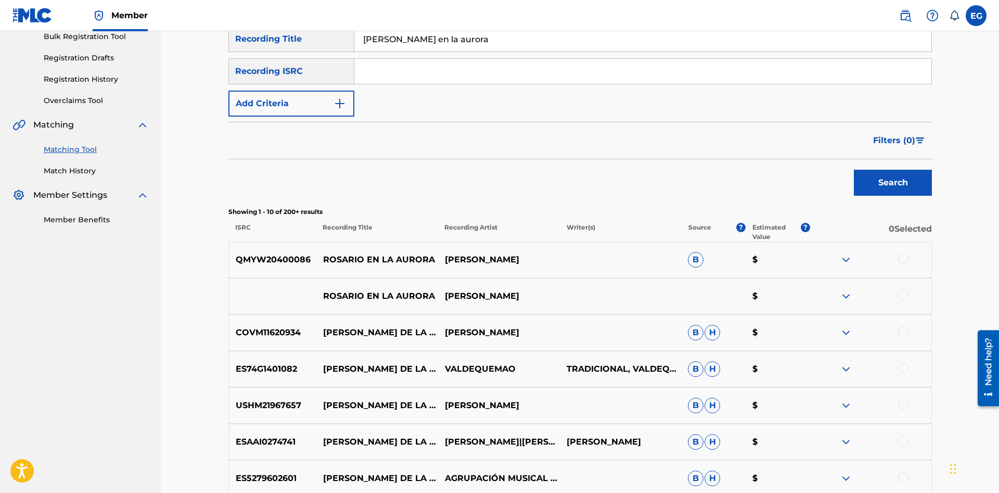
drag, startPoint x: 901, startPoint y: 294, endPoint x: 902, endPoint y: 268, distance: 26.0
click at [901, 293] on div at bounding box center [903, 295] width 10 height 10
click at [902, 260] on div at bounding box center [903, 258] width 10 height 10
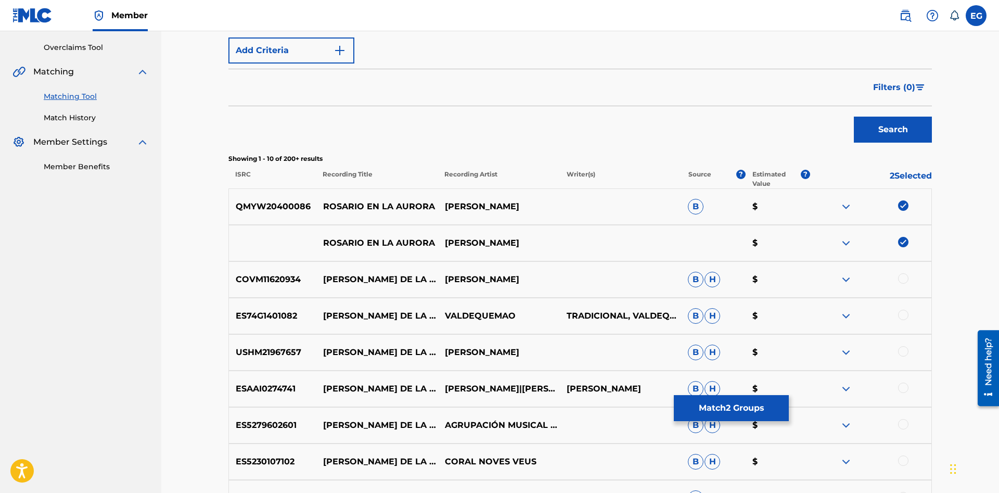
scroll to position [319, 0]
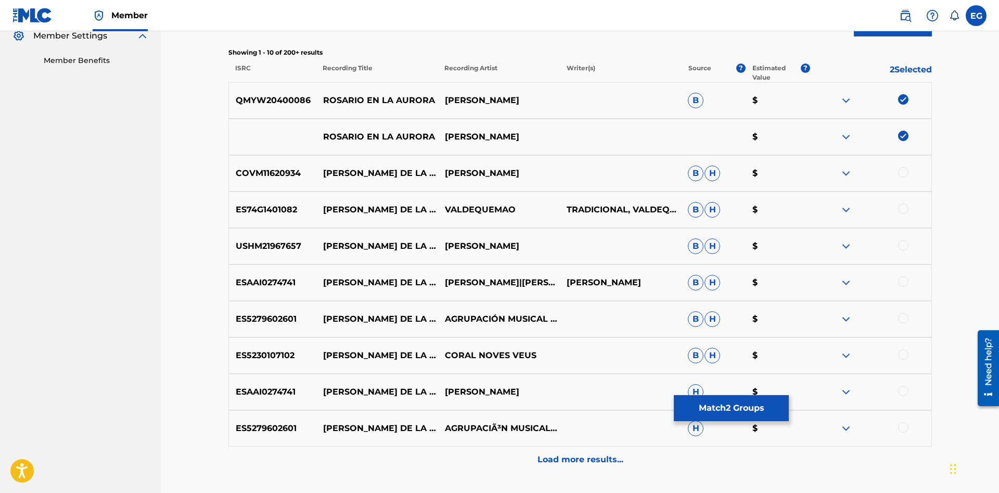
click at [529, 454] on div "Load more results..." at bounding box center [580, 460] width 704 height 26
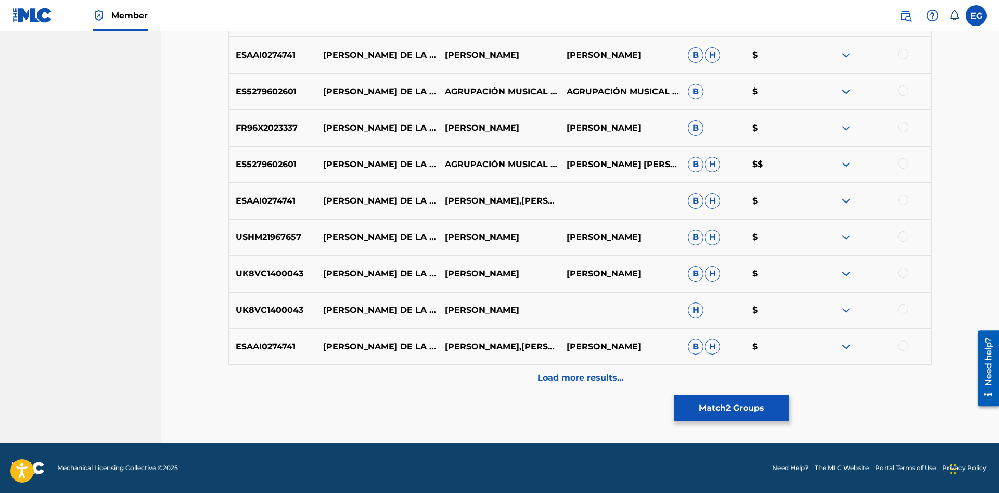
click at [446, 381] on div "Load more results..." at bounding box center [580, 378] width 704 height 26
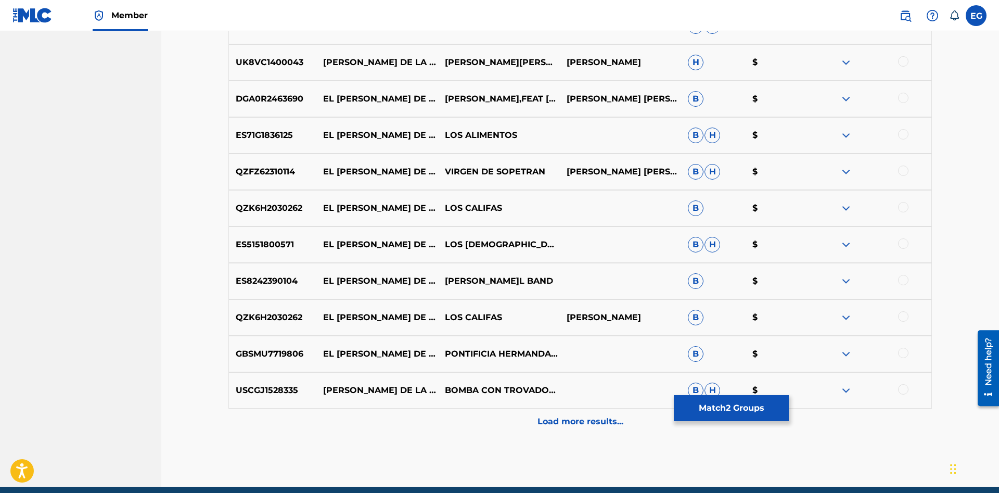
scroll to position [1129, 0]
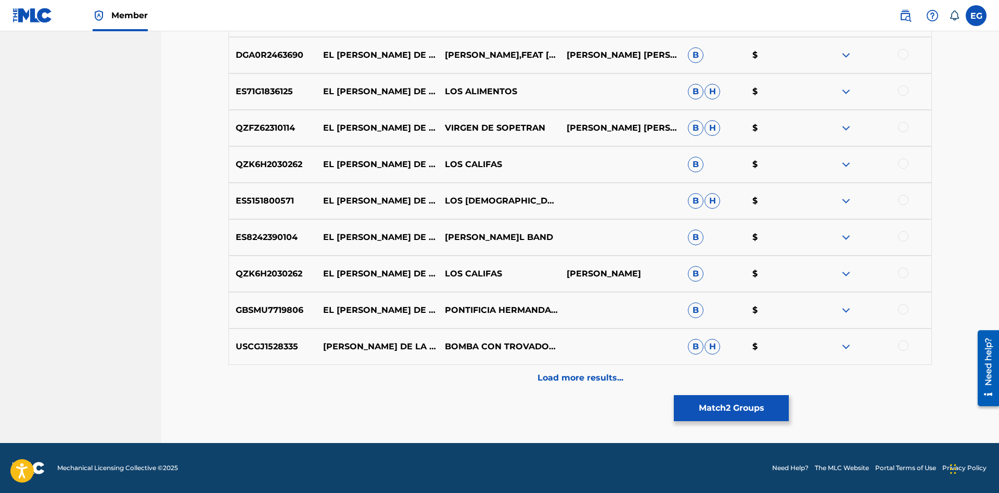
click at [508, 385] on div "Load more results..." at bounding box center [580, 378] width 704 height 26
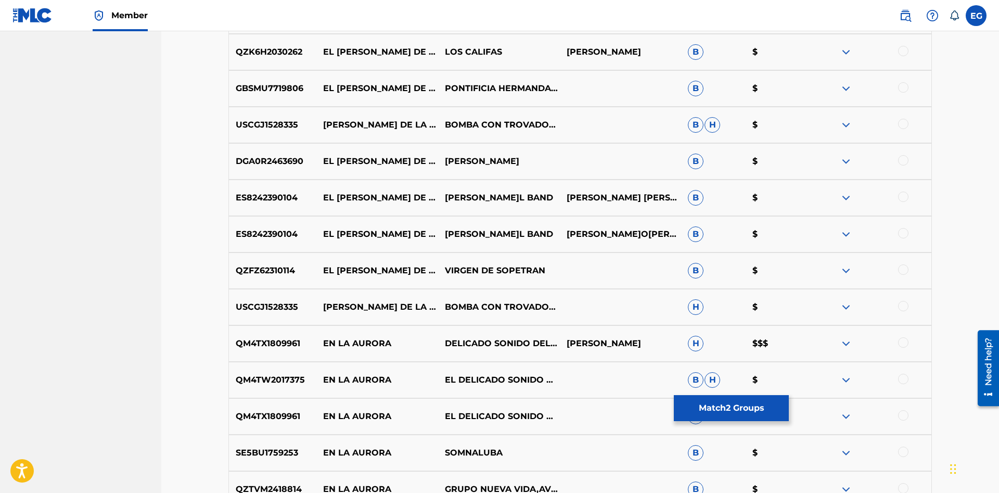
scroll to position [1493, 0]
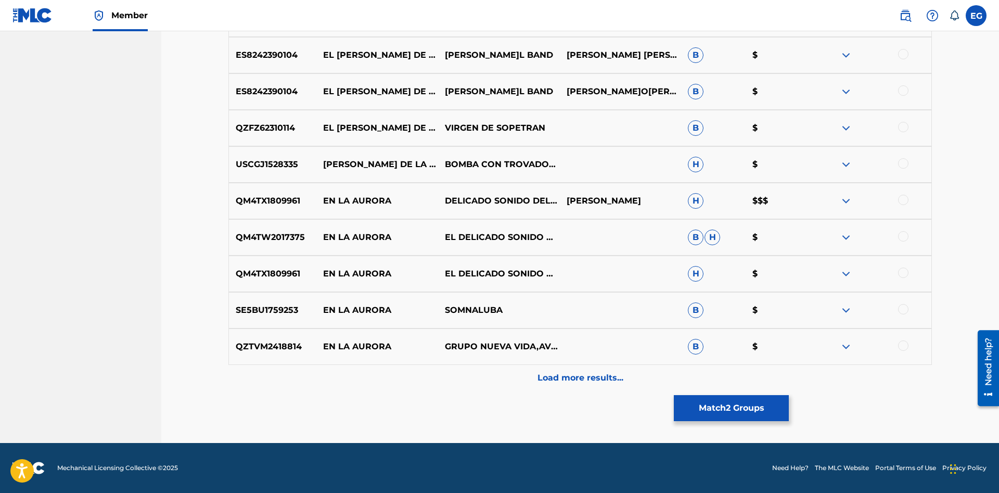
drag, startPoint x: 460, startPoint y: 388, endPoint x: 459, endPoint y: 370, distance: 18.7
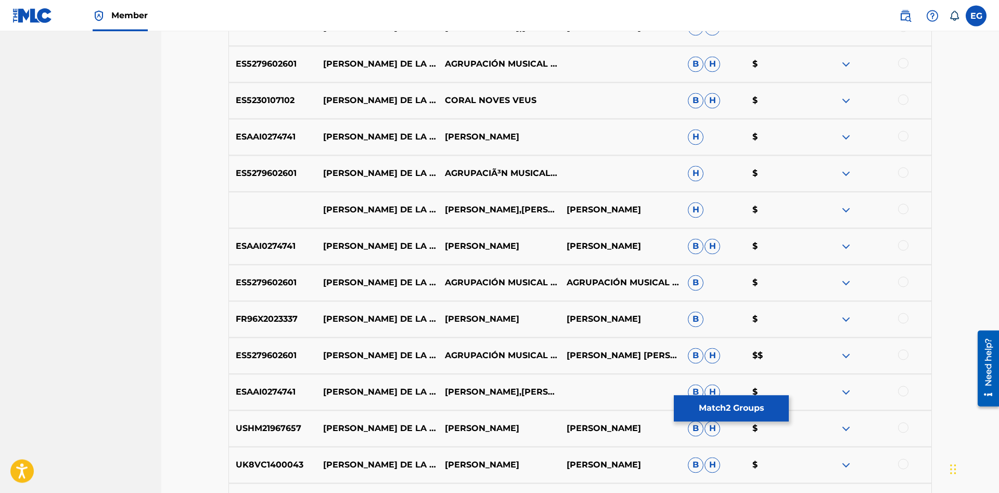
scroll to position [0, 0]
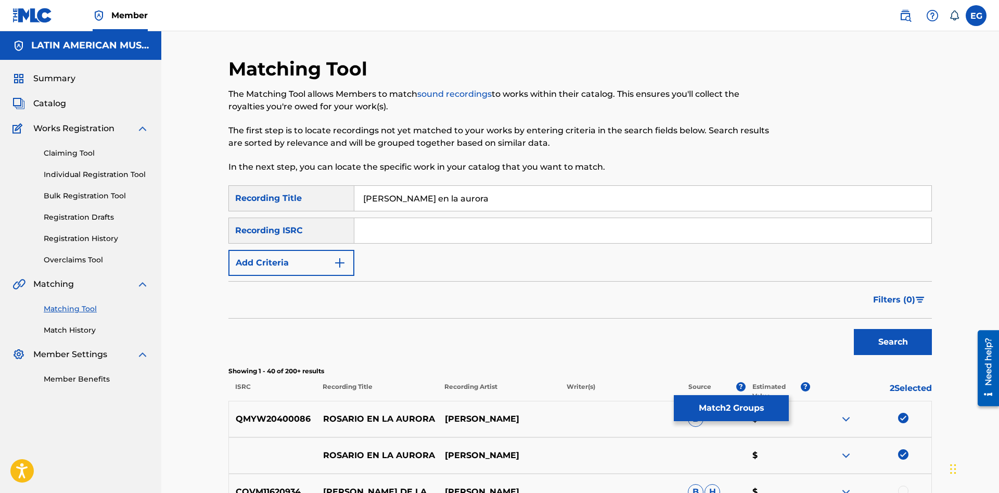
click at [751, 408] on button "Match 2 Groups" at bounding box center [731, 408] width 115 height 26
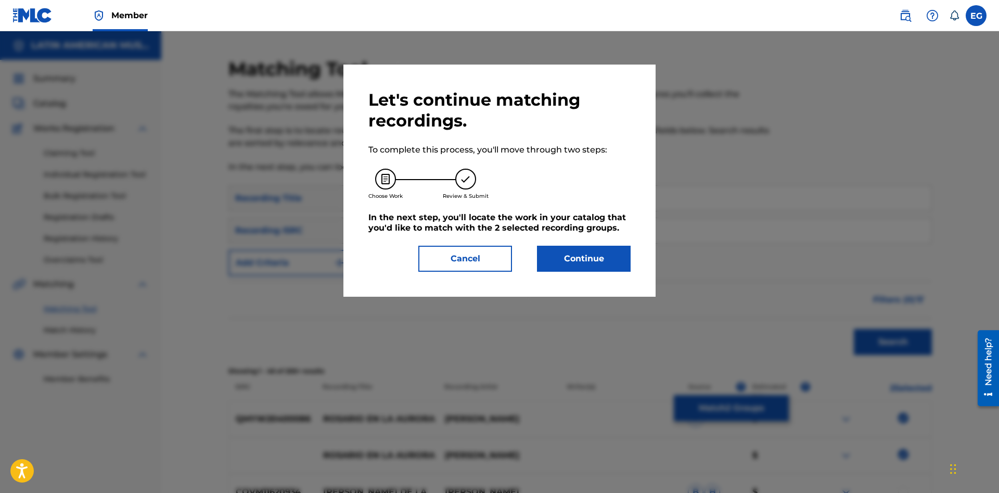
click at [590, 254] on button "Continue" at bounding box center [584, 259] width 94 height 26
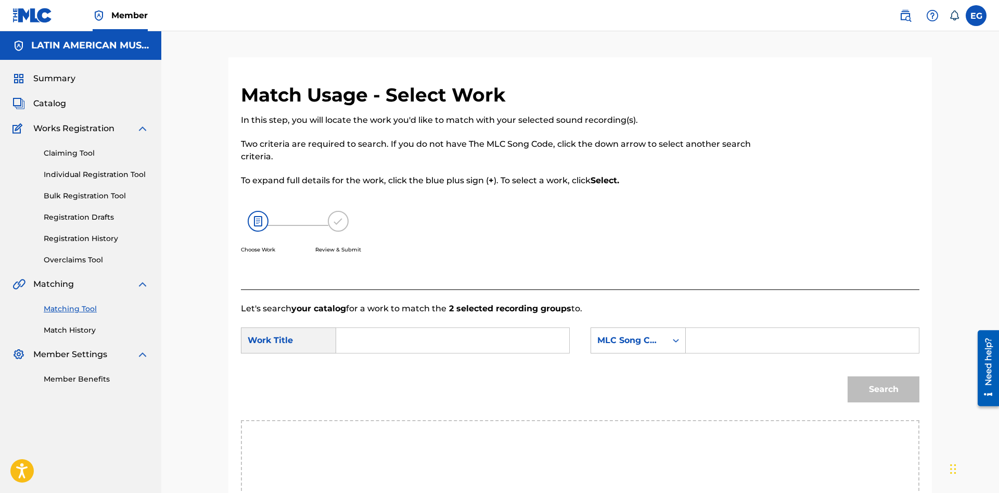
click at [488, 335] on input "Search Form" at bounding box center [452, 340] width 215 height 25
click at [425, 341] on input "[PERSON_NAME] en la u" at bounding box center [452, 340] width 215 height 25
click at [362, 384] on strong "la" at bounding box center [358, 389] width 8 height 10
type input "[PERSON_NAME] en la aurora"
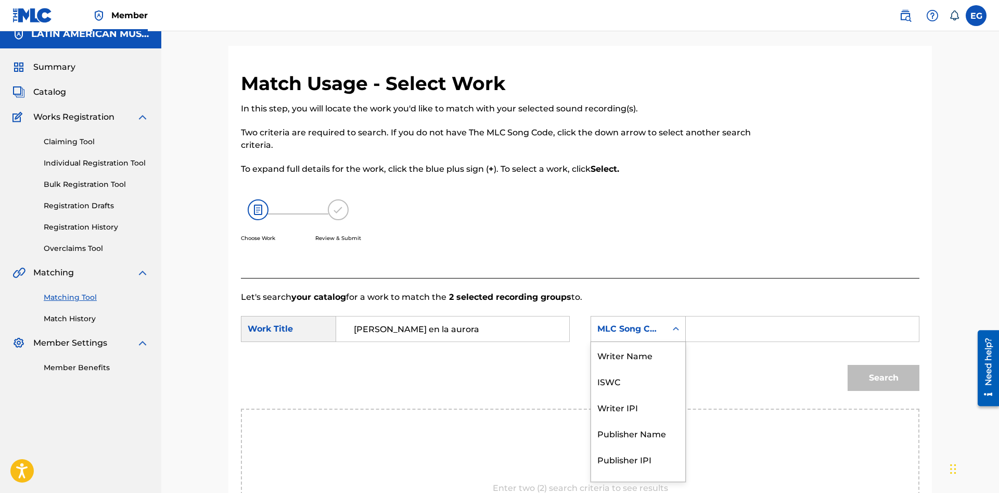
click at [630, 331] on div "MLC Song Code" at bounding box center [628, 329] width 75 height 20
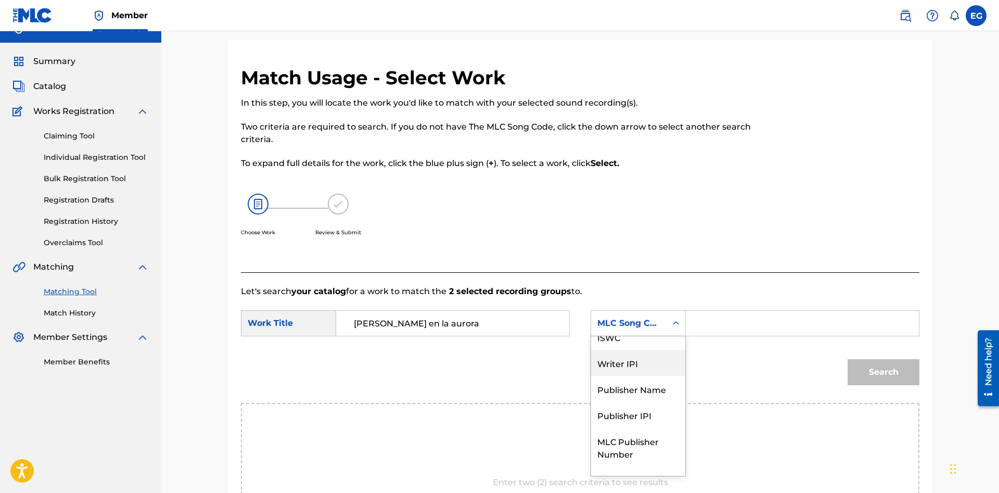
scroll to position [0, 0]
click at [659, 348] on div "Writer Name" at bounding box center [638, 349] width 94 height 26
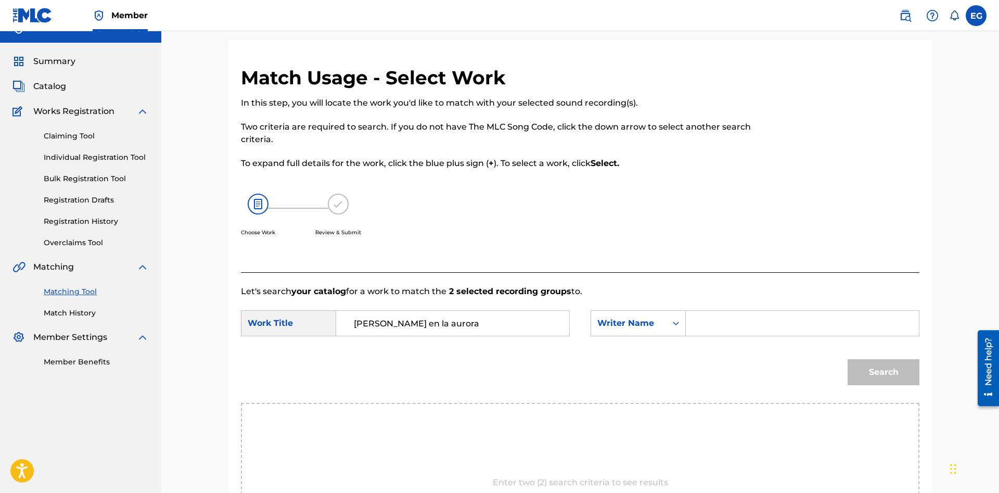
click at [739, 319] on input "Search Form" at bounding box center [802, 323] width 215 height 25
type input "[PERSON_NAME] [PERSON_NAME]"
click at [880, 363] on button "Search" at bounding box center [884, 372] width 72 height 26
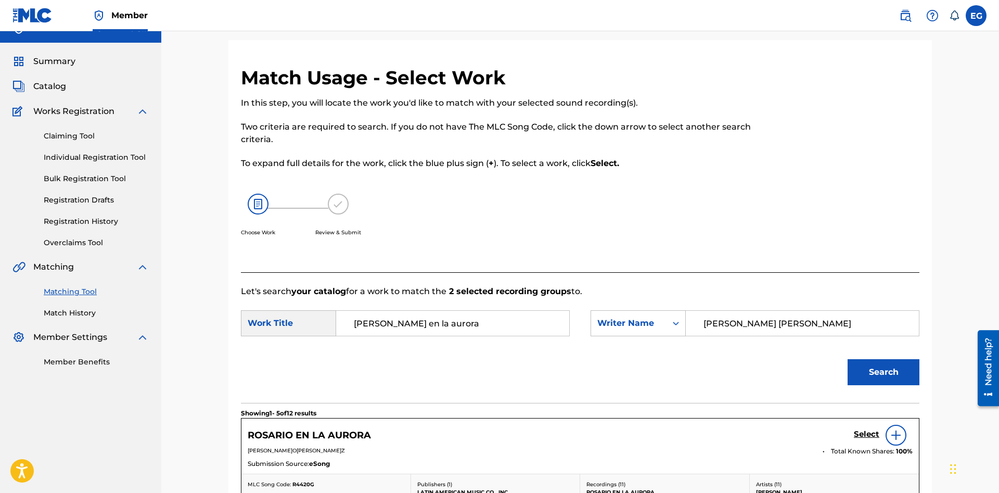
scroll to position [123, 0]
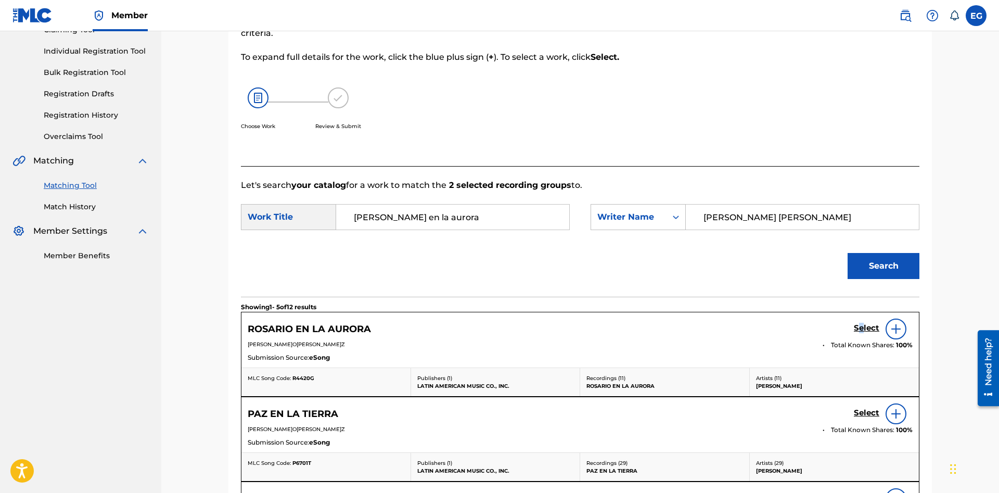
click at [860, 332] on h5 "Select" at bounding box center [867, 328] width 26 height 10
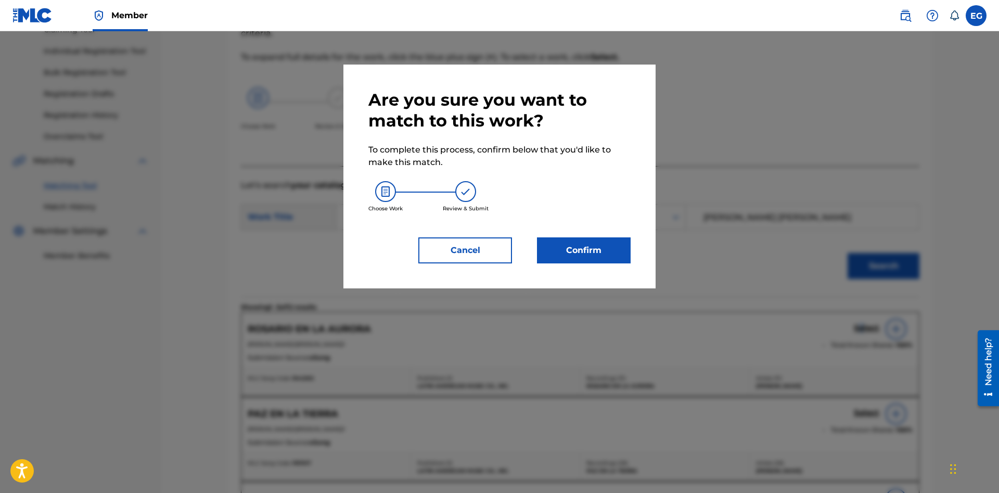
click at [611, 259] on button "Confirm" at bounding box center [584, 250] width 94 height 26
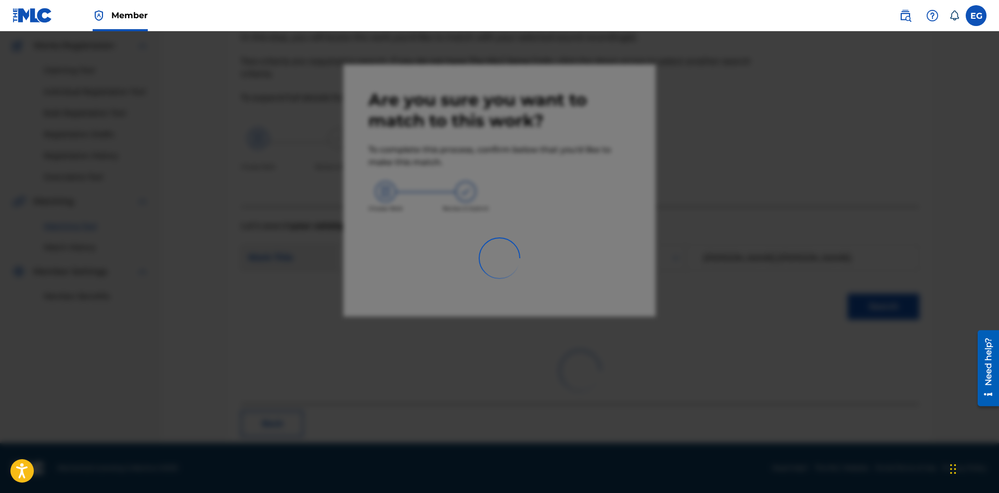
scroll to position [25, 0]
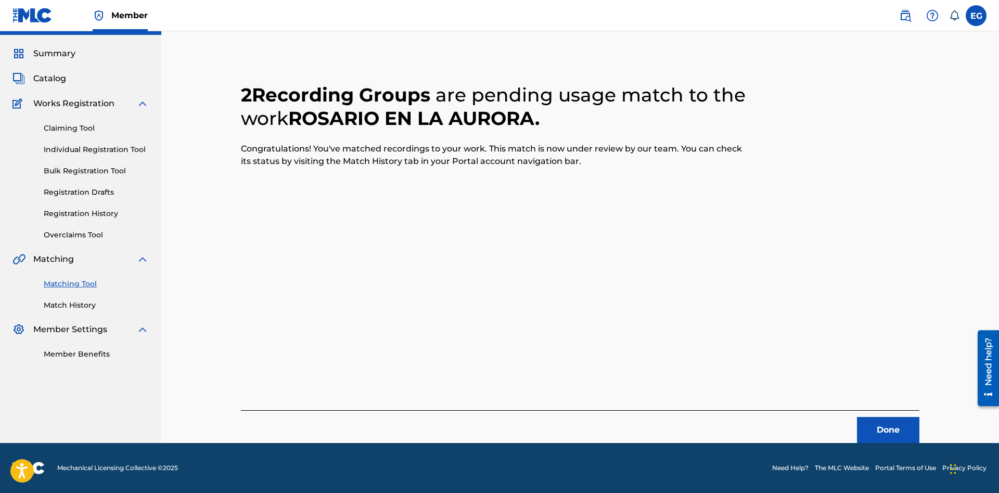
click at [893, 424] on button "Done" at bounding box center [888, 430] width 62 height 26
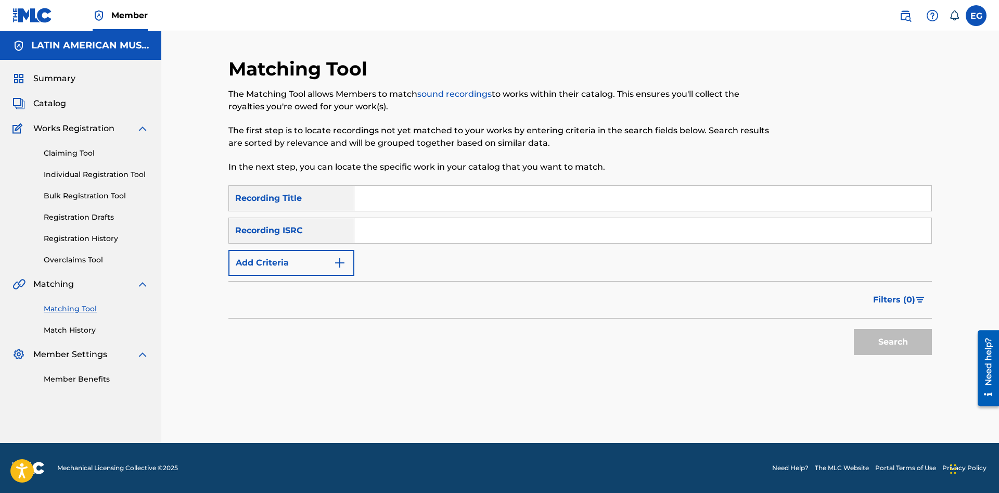
click at [668, 192] on input "Search Form" at bounding box center [642, 198] width 577 height 25
type input "salve"
click at [854, 329] on button "Search" at bounding box center [893, 342] width 78 height 26
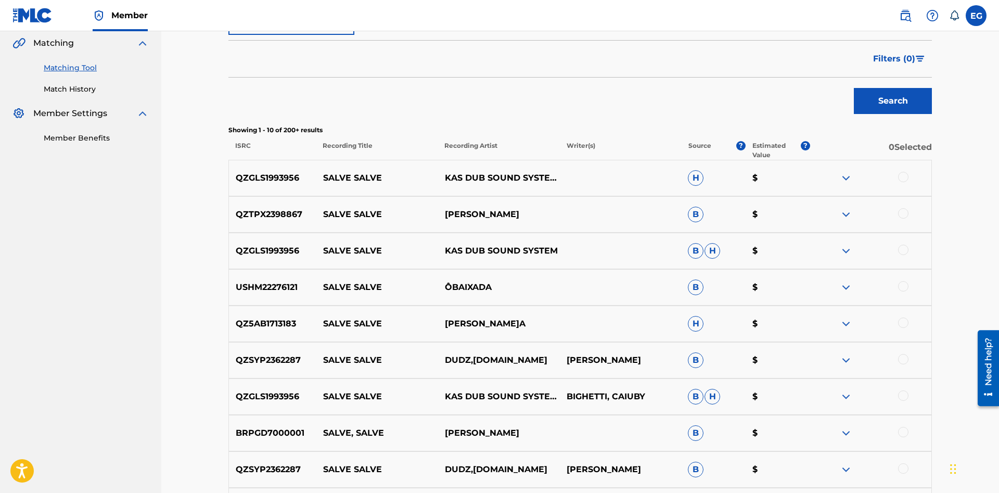
scroll to position [400, 0]
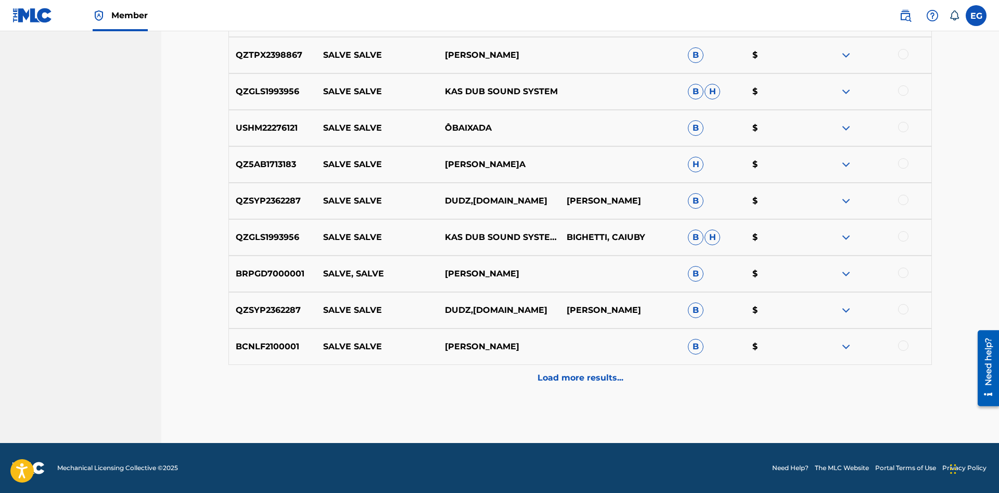
click at [605, 388] on div "Load more results..." at bounding box center [580, 378] width 704 height 26
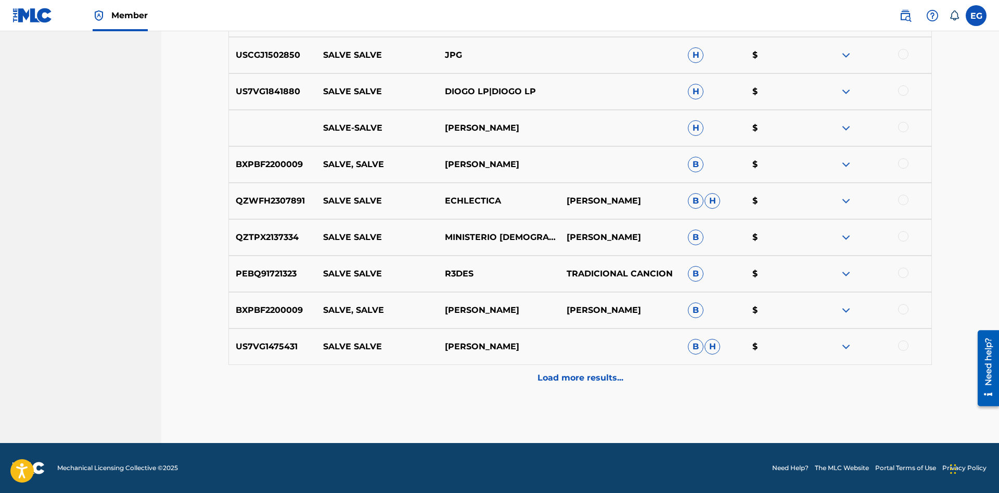
click at [576, 386] on div "Load more results..." at bounding box center [580, 378] width 704 height 26
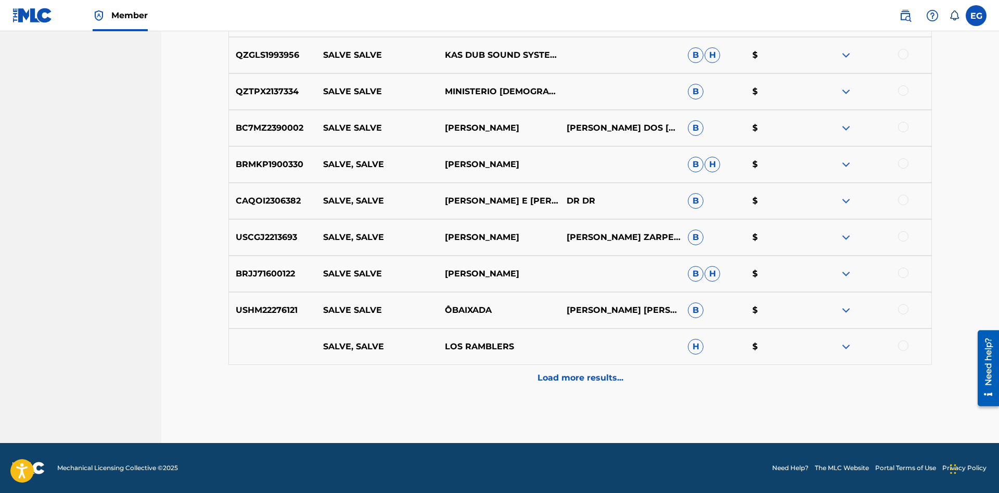
click at [546, 366] on div "Load more results..." at bounding box center [580, 378] width 704 height 26
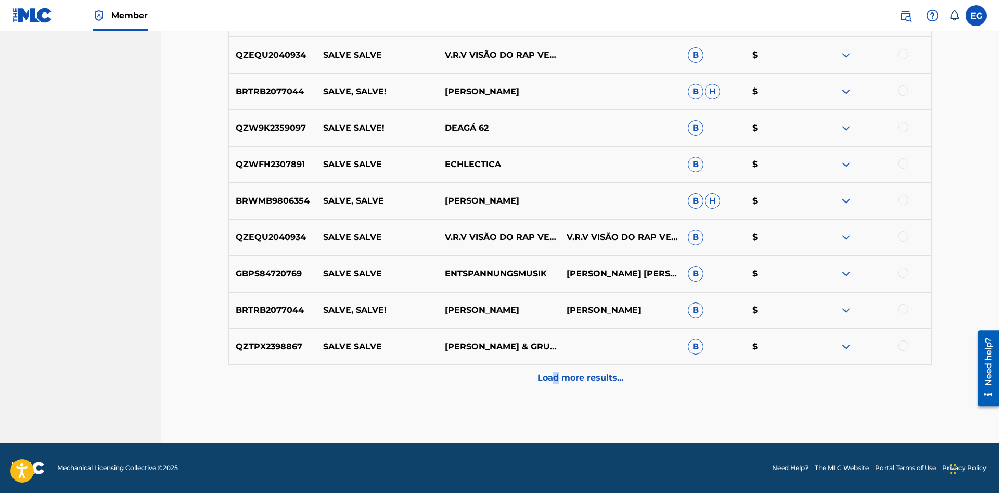
click at [555, 373] on p "Load more results..." at bounding box center [581, 378] width 86 height 12
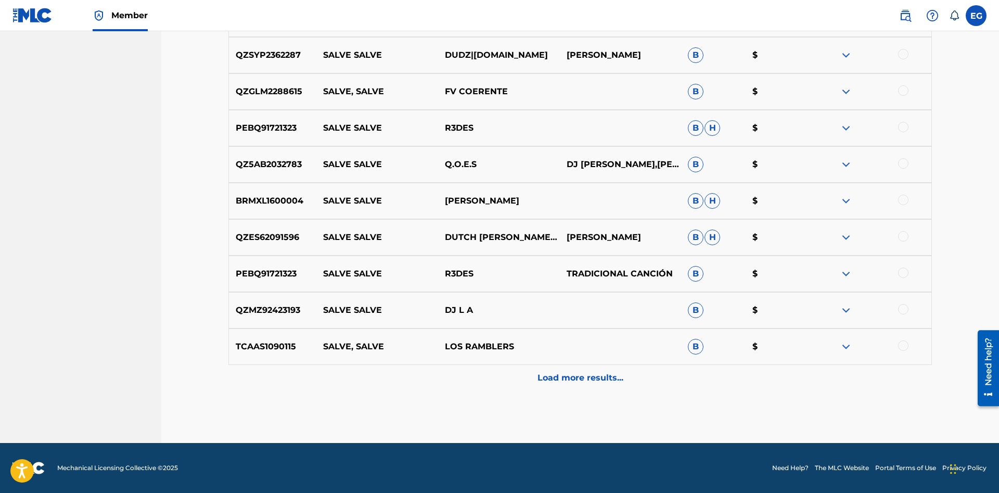
click at [558, 372] on p "Load more results..." at bounding box center [581, 378] width 86 height 12
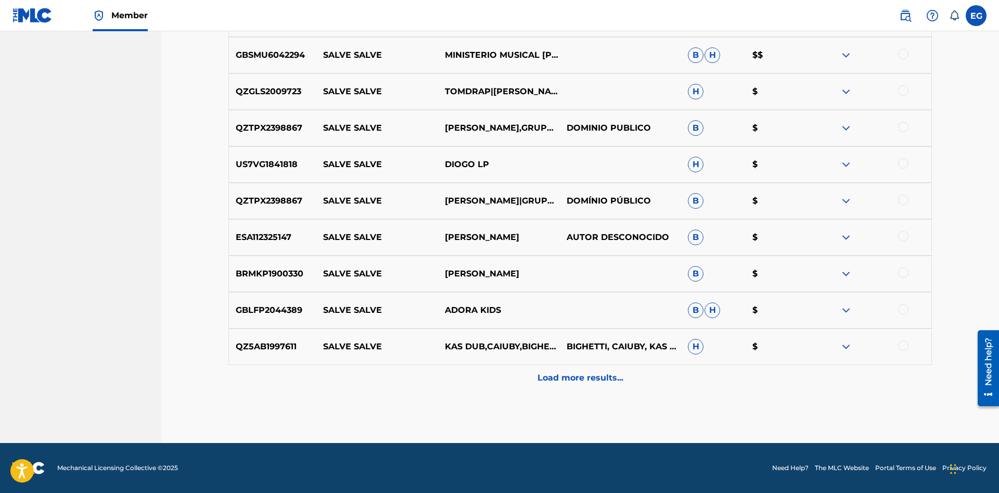
click at [566, 380] on p "Load more results..." at bounding box center [581, 378] width 86 height 12
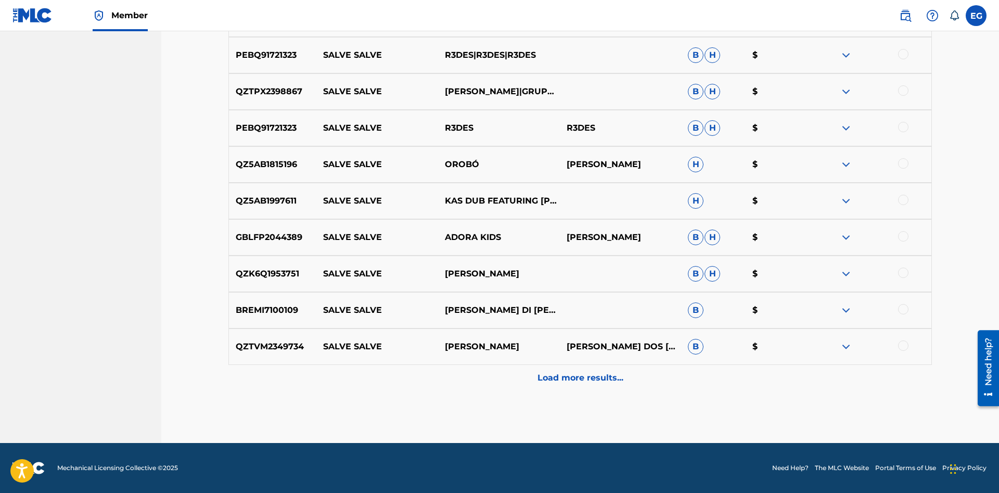
click at [581, 376] on p "Load more results..." at bounding box center [581, 378] width 86 height 12
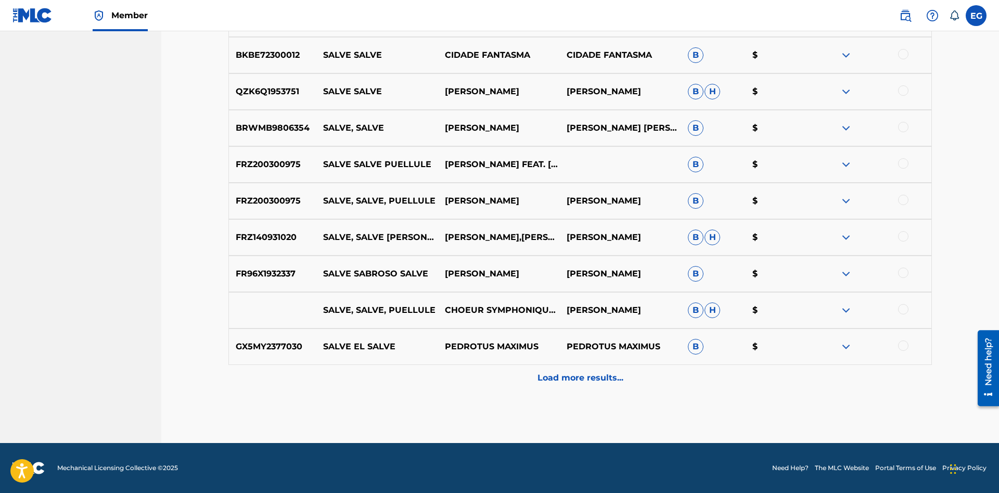
click at [550, 381] on p "Load more results..." at bounding box center [581, 378] width 86 height 12
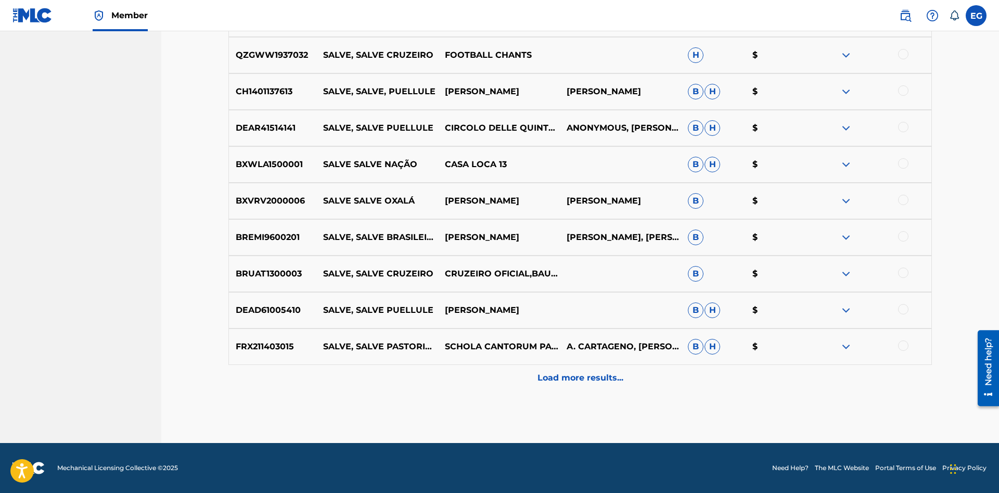
click at [561, 385] on div "Load more results..." at bounding box center [580, 378] width 704 height 26
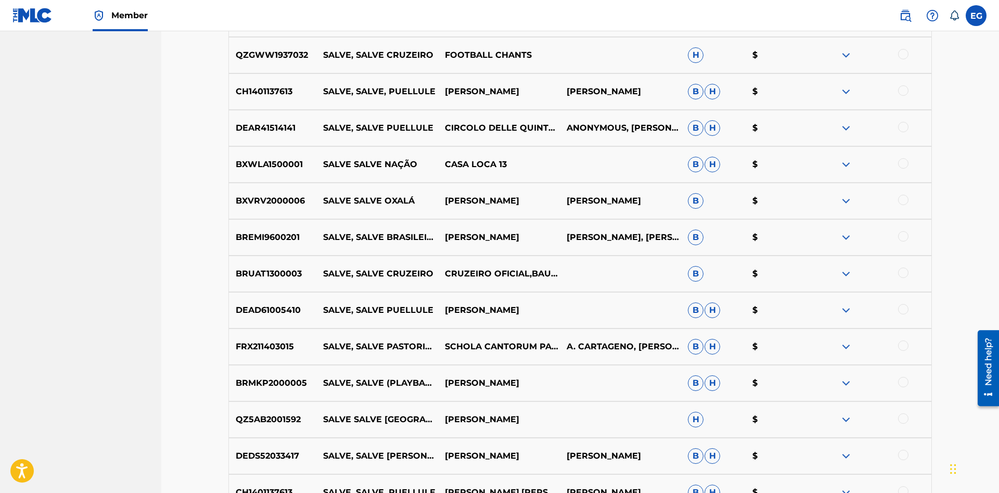
scroll to position [3633, 0]
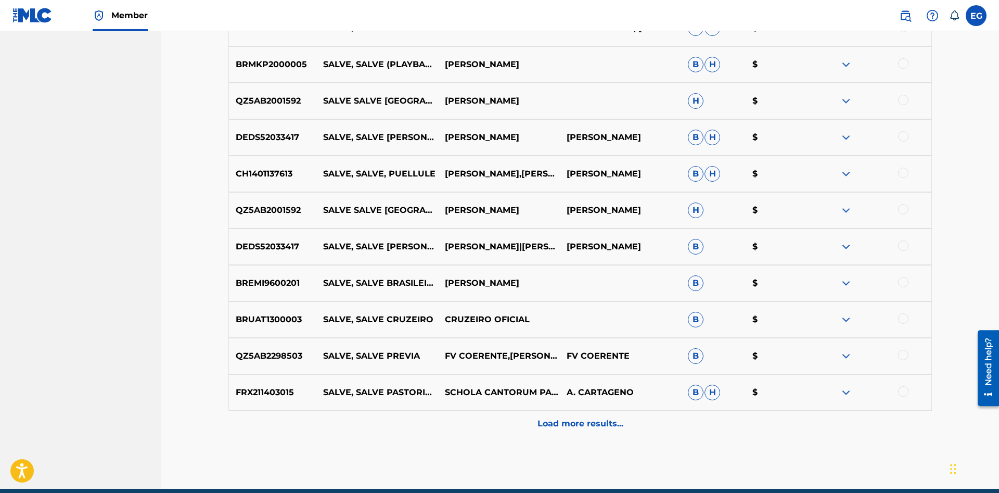
click at [528, 394] on p "SCHOLA CANTORUM PASTHORINHOS DE FÁTIMA[PERSON_NAME]" at bounding box center [499, 392] width 122 height 12
click at [535, 399] on p "SCHOLA CANTORUM PASTHORINHOS DE FÁTIMA[PERSON_NAME]" at bounding box center [499, 392] width 122 height 12
click at [555, 428] on p "Load more results..." at bounding box center [581, 423] width 86 height 12
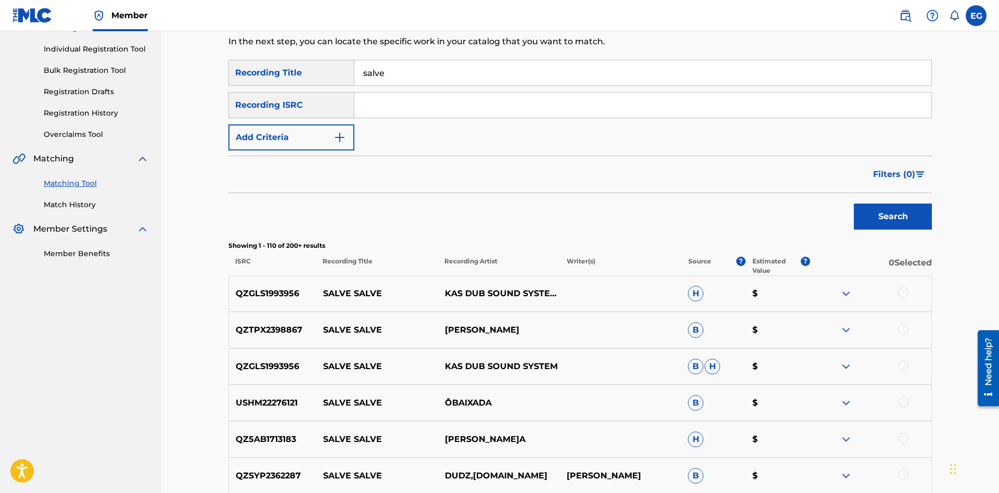
scroll to position [0, 0]
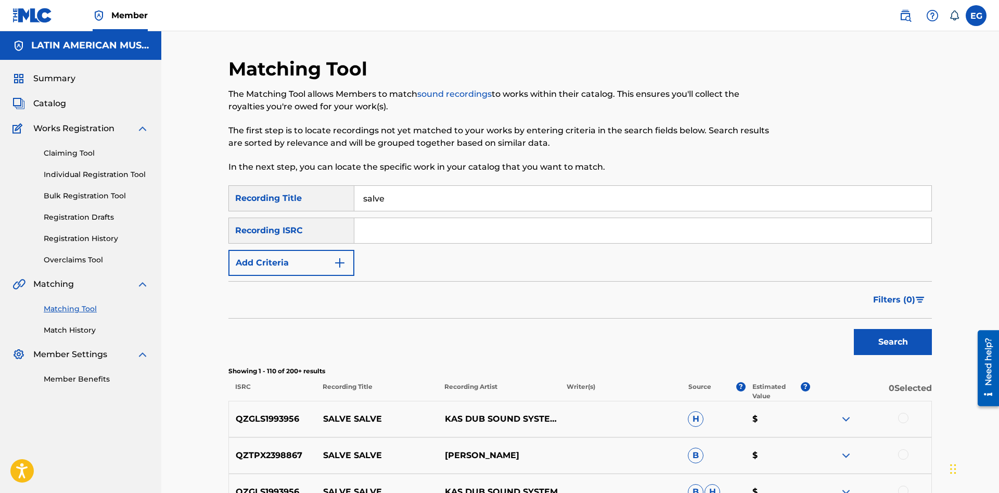
click at [493, 193] on input "salve" at bounding box center [642, 198] width 577 height 25
click at [332, 271] on button "Add Criteria" at bounding box center [291, 263] width 126 height 26
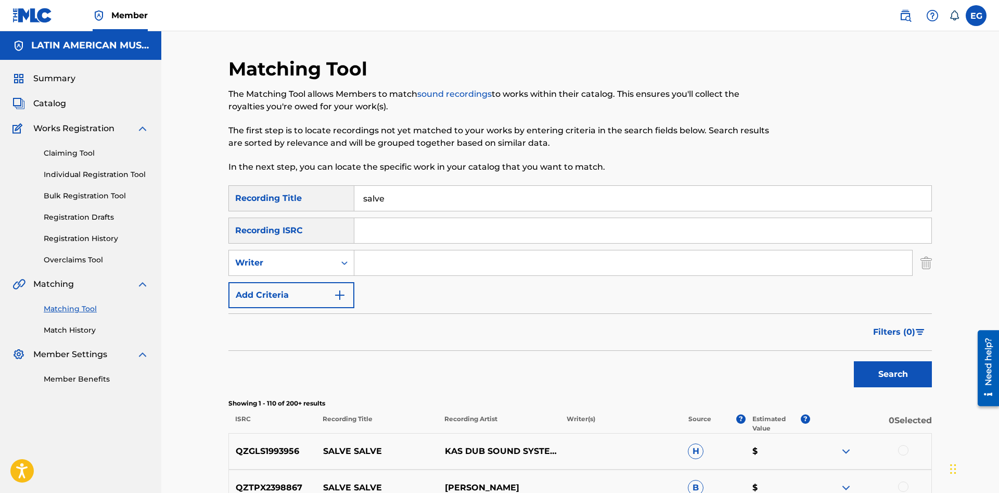
click at [391, 260] on input "Search Form" at bounding box center [633, 262] width 558 height 25
paste input "[PERSON_NAME] [PERSON_NAME]"
type input "[PERSON_NAME] [PERSON_NAME]"
click at [854, 361] on button "Search" at bounding box center [893, 374] width 78 height 26
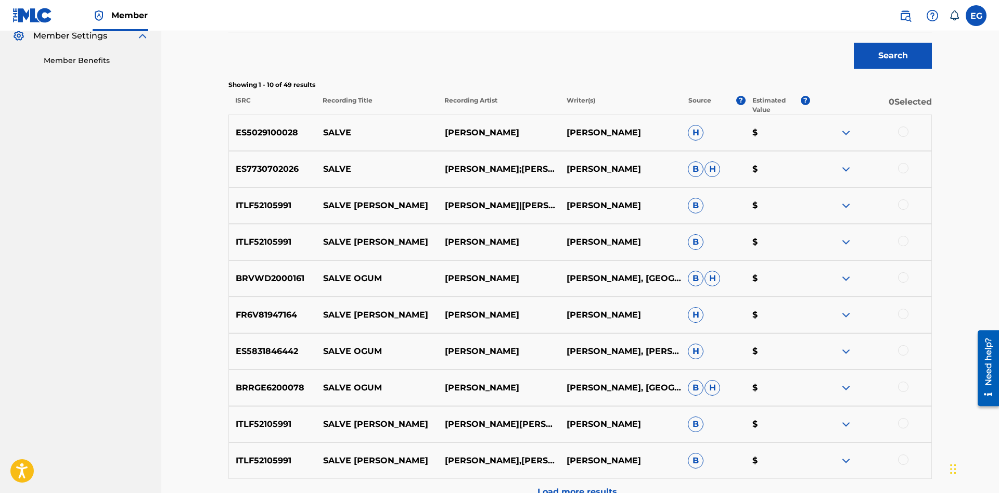
scroll to position [53, 0]
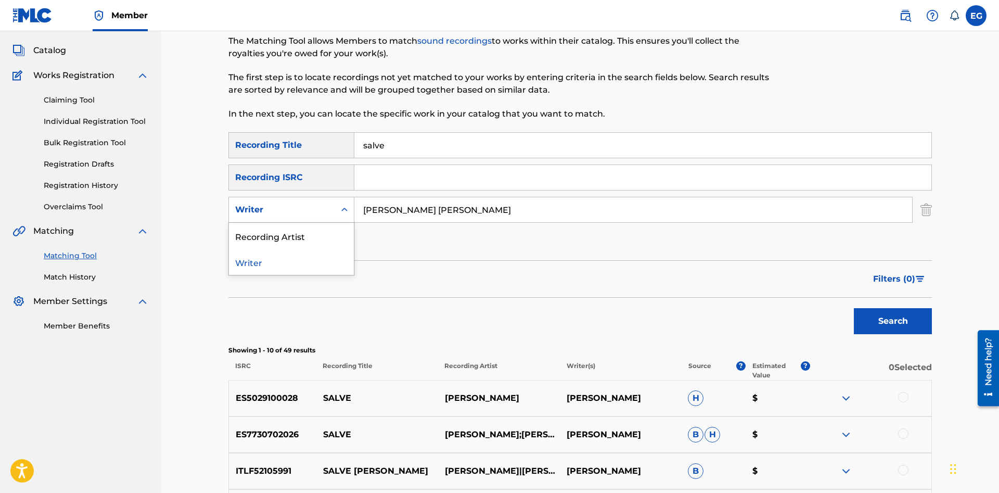
click at [274, 208] on div "Writer" at bounding box center [282, 209] width 94 height 12
click at [293, 238] on div "Recording Artist" at bounding box center [291, 236] width 125 height 26
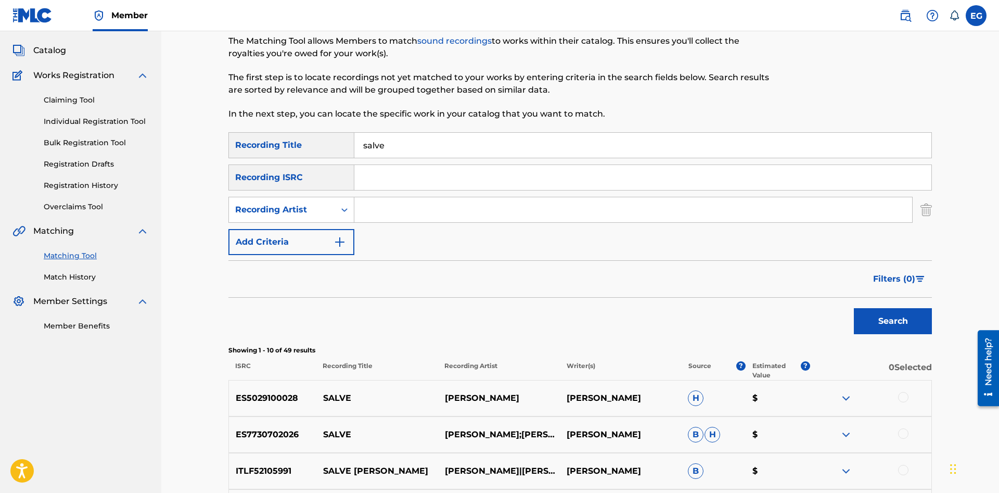
click at [383, 209] on input "Search Form" at bounding box center [633, 209] width 558 height 25
type input "[PERSON_NAME]"
click at [871, 316] on button "Search" at bounding box center [893, 321] width 78 height 26
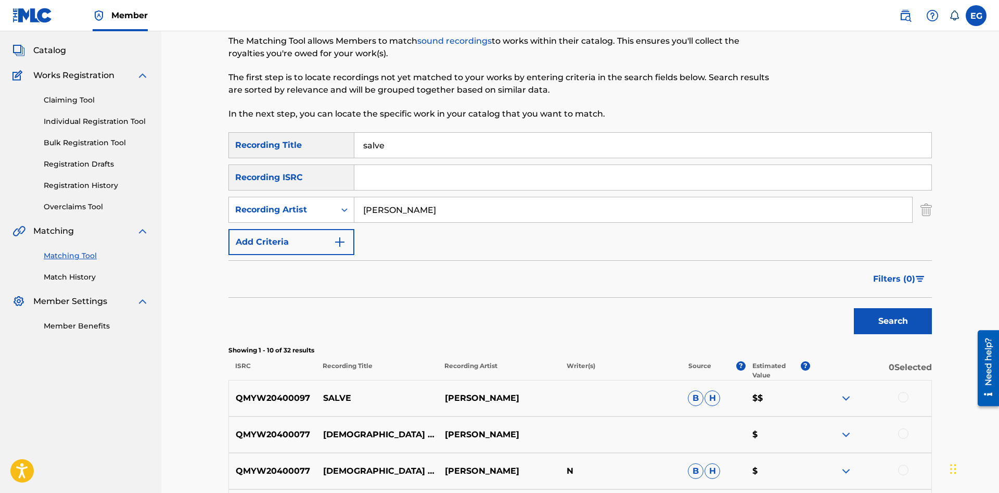
click at [906, 394] on div at bounding box center [903, 397] width 10 height 10
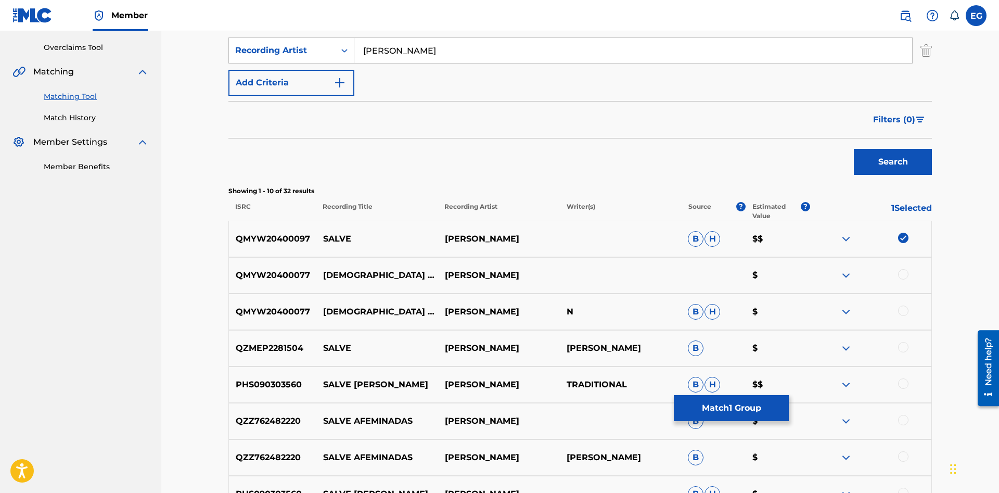
scroll to position [372, 0]
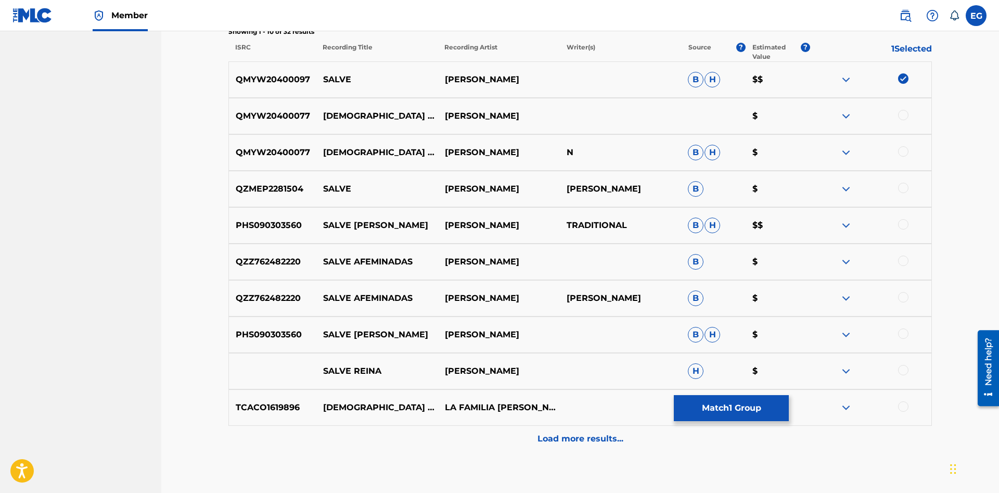
click at [529, 433] on div "Load more results..." at bounding box center [580, 439] width 704 height 26
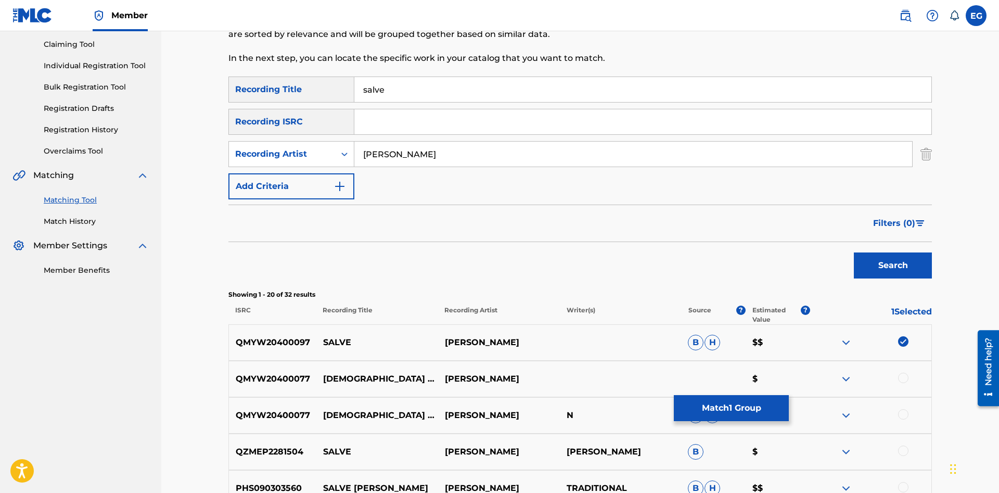
click at [704, 410] on button "Match 1 Group" at bounding box center [731, 408] width 115 height 26
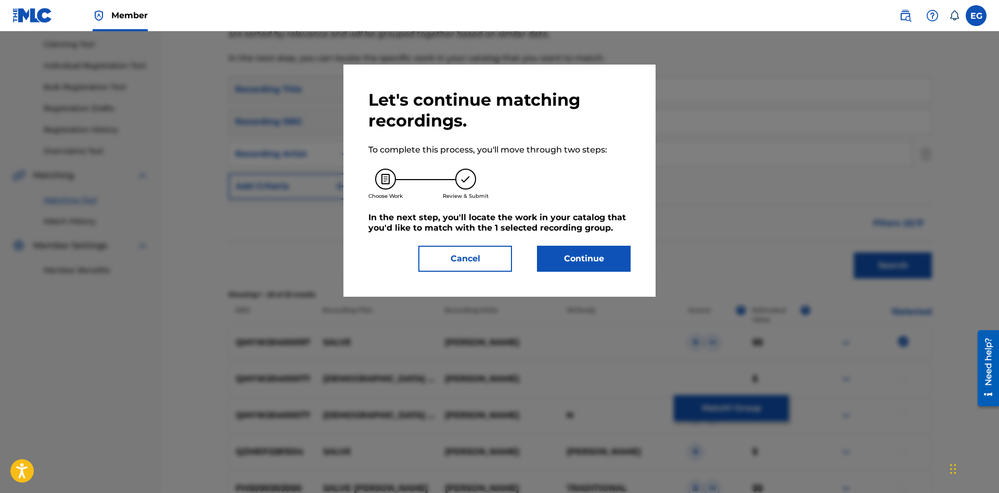
click at [621, 238] on div "Let's continue matching recordings. To complete this process, you'll move throu…" at bounding box center [499, 181] width 262 height 182
click at [602, 258] on button "Continue" at bounding box center [584, 259] width 94 height 26
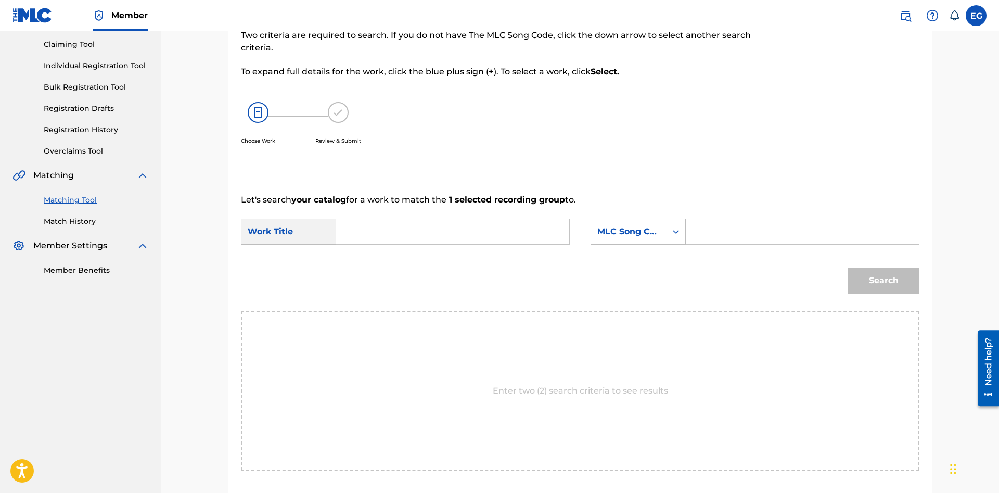
scroll to position [95, 0]
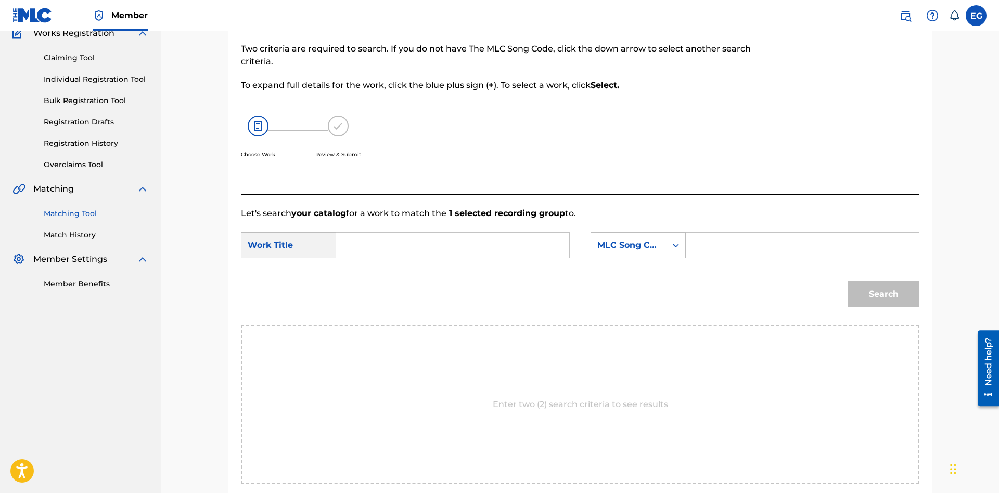
click at [520, 249] on input "Search Form" at bounding box center [452, 245] width 215 height 25
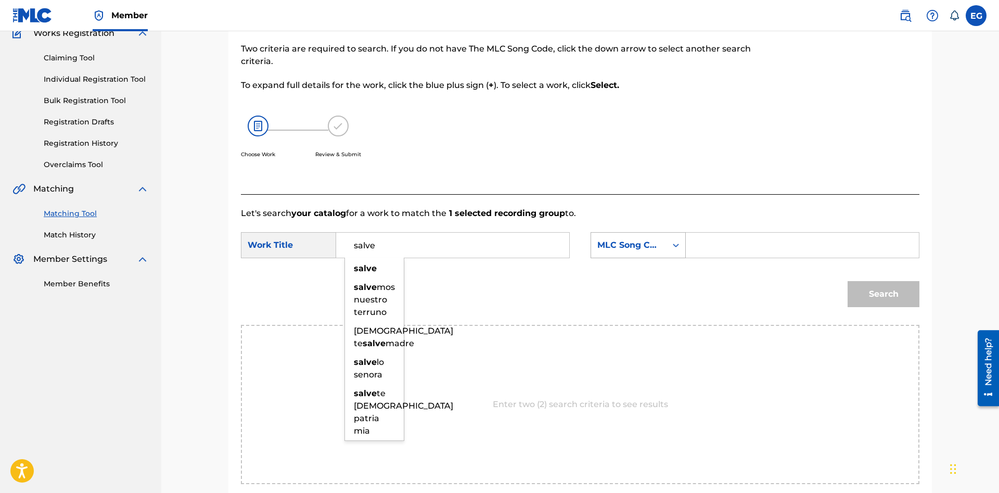
type input "salve"
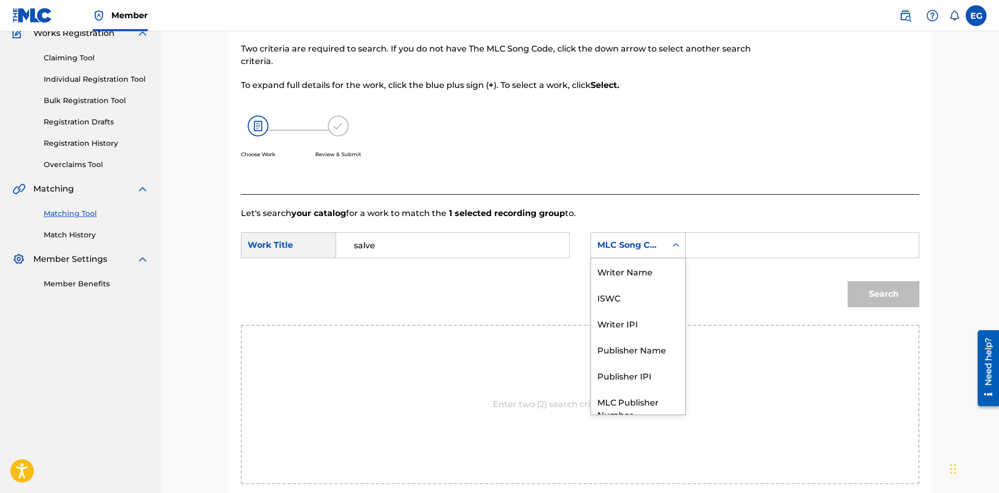
click at [633, 247] on div "MLC Song Code" at bounding box center [628, 245] width 63 height 12
drag, startPoint x: 642, startPoint y: 270, endPoint x: 657, endPoint y: 260, distance: 18.2
click at [642, 269] on div "Writer Name" at bounding box center [638, 271] width 94 height 26
click at [710, 247] on input "Search Form" at bounding box center [802, 245] width 215 height 25
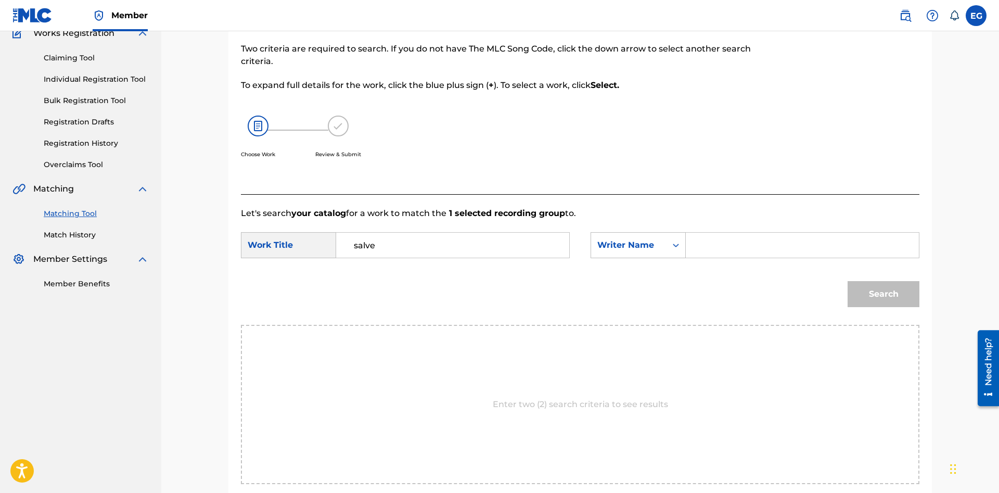
paste input "[PERSON_NAME] [PERSON_NAME]"
type input "[PERSON_NAME] [PERSON_NAME]"
click at [848, 281] on button "Search" at bounding box center [884, 294] width 72 height 26
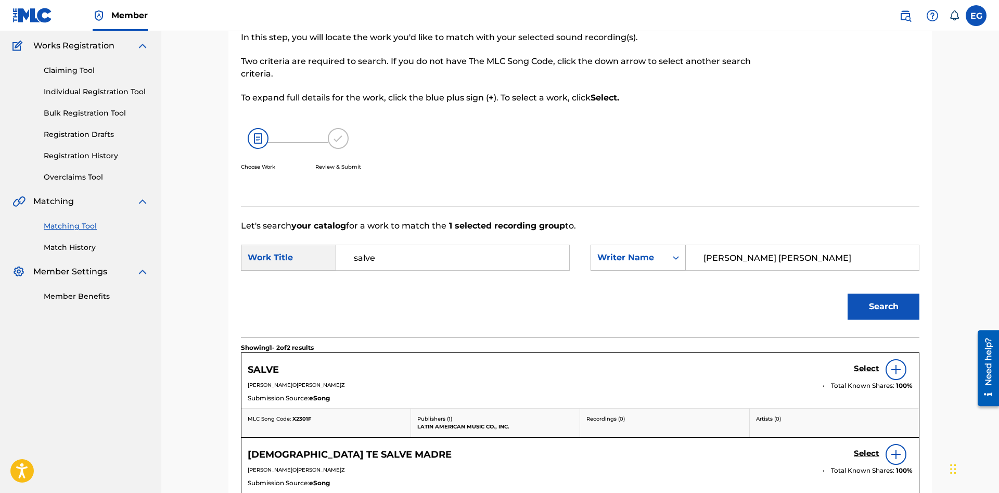
scroll to position [242, 0]
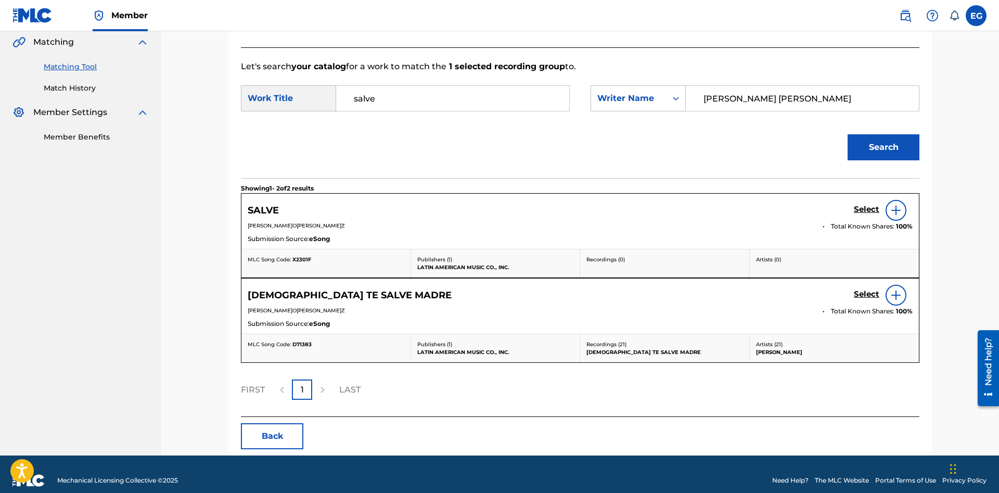
click at [863, 208] on h5 "Select" at bounding box center [867, 210] width 26 height 10
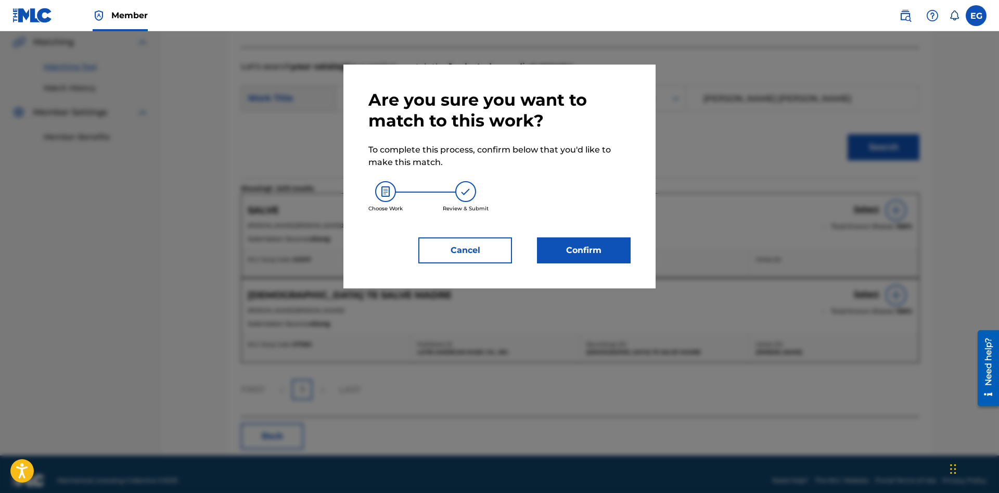
click at [488, 248] on button "Cancel" at bounding box center [465, 250] width 94 height 26
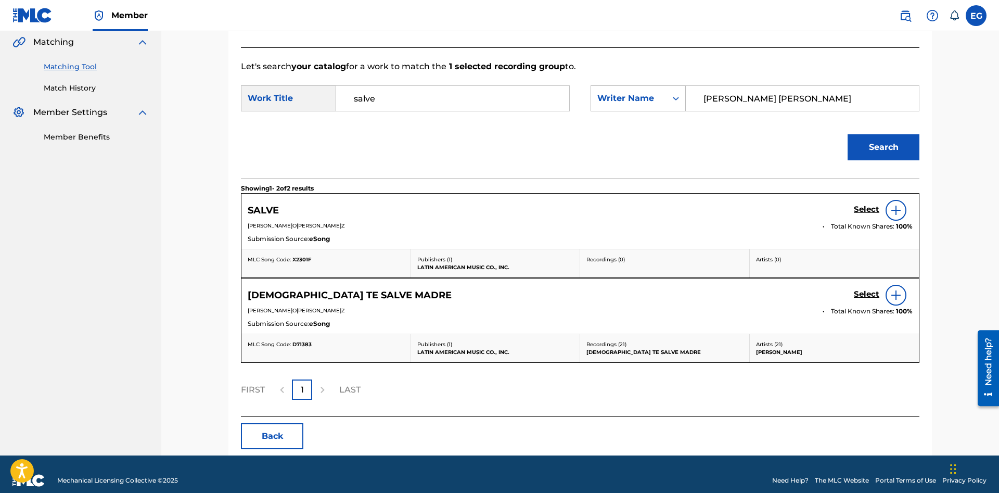
click at [864, 212] on h5 "Select" at bounding box center [867, 210] width 26 height 10
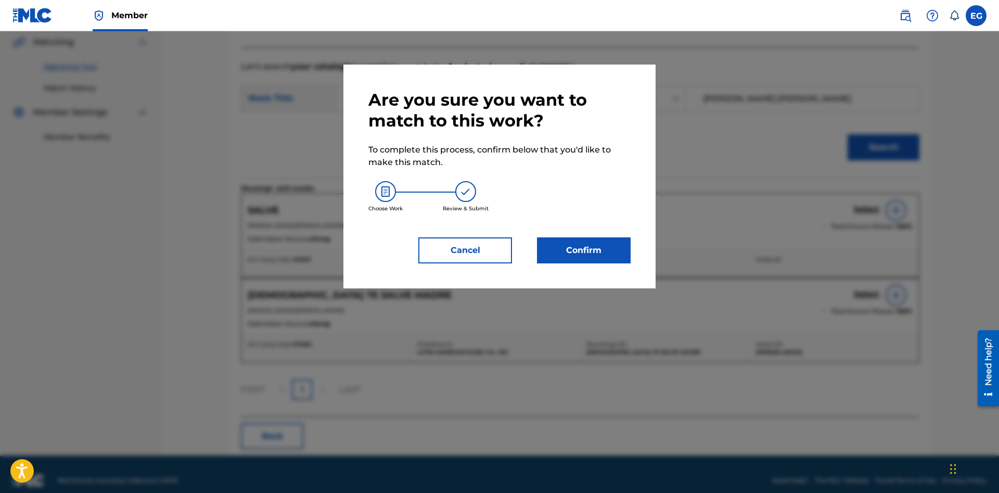
click at [604, 253] on button "Confirm" at bounding box center [584, 250] width 94 height 26
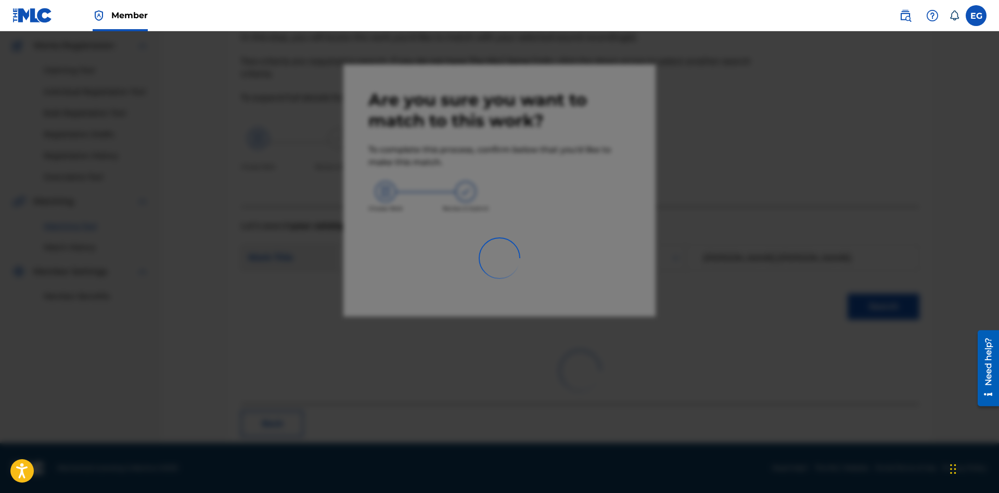
scroll to position [25, 0]
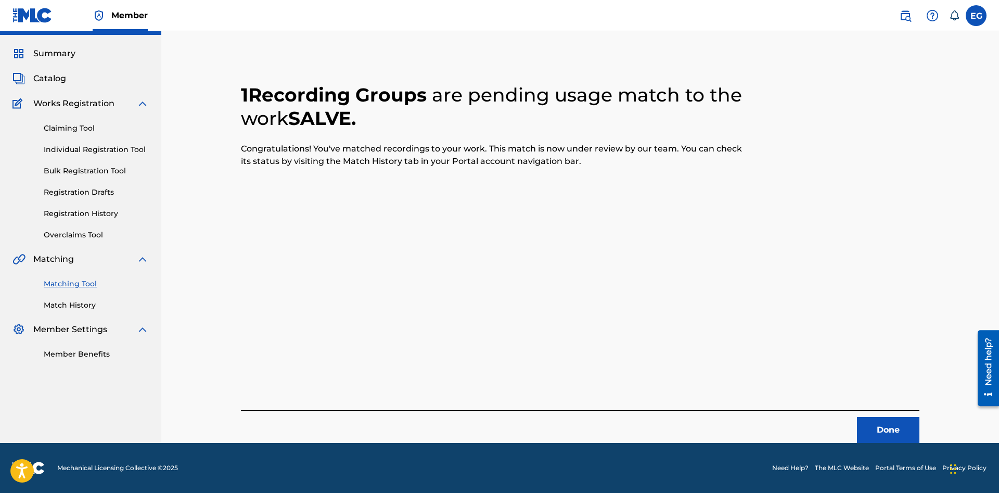
click at [873, 425] on button "Done" at bounding box center [888, 430] width 62 height 26
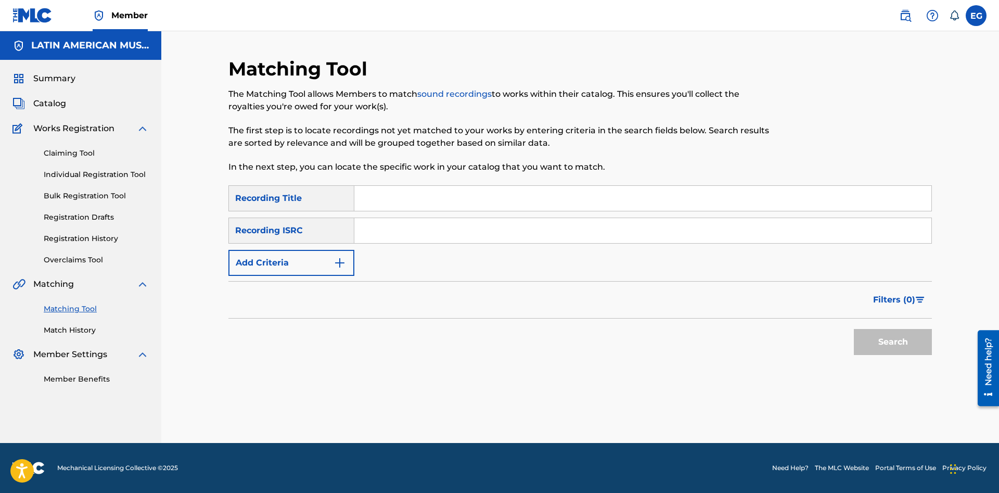
click at [704, 197] on input "Search Form" at bounding box center [642, 198] width 577 height 25
click at [854, 329] on button "Search" at bounding box center [893, 342] width 78 height 26
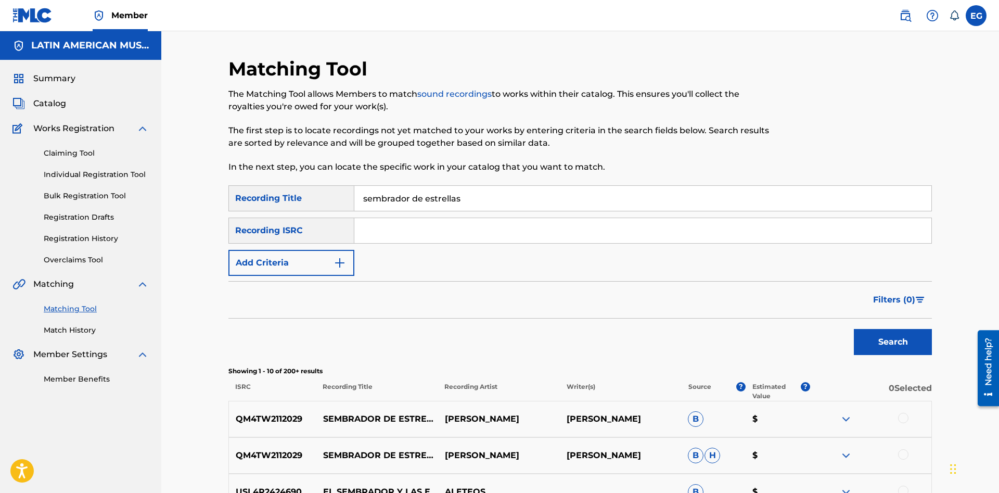
drag, startPoint x: 415, startPoint y: 200, endPoint x: 352, endPoint y: 204, distance: 63.1
click at [354, 204] on input "sembrador de estrellas" at bounding box center [642, 198] width 577 height 25
click at [875, 344] on button "Search" at bounding box center [893, 342] width 78 height 26
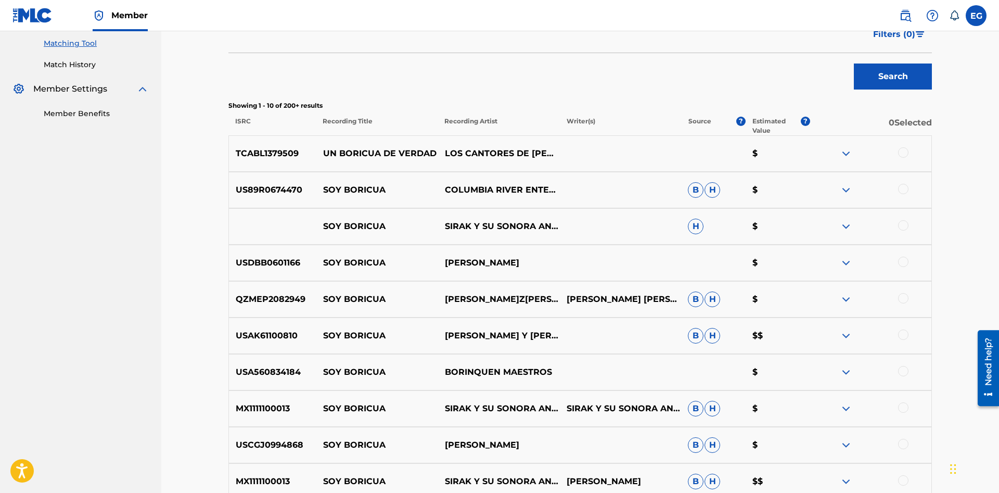
scroll to position [106, 0]
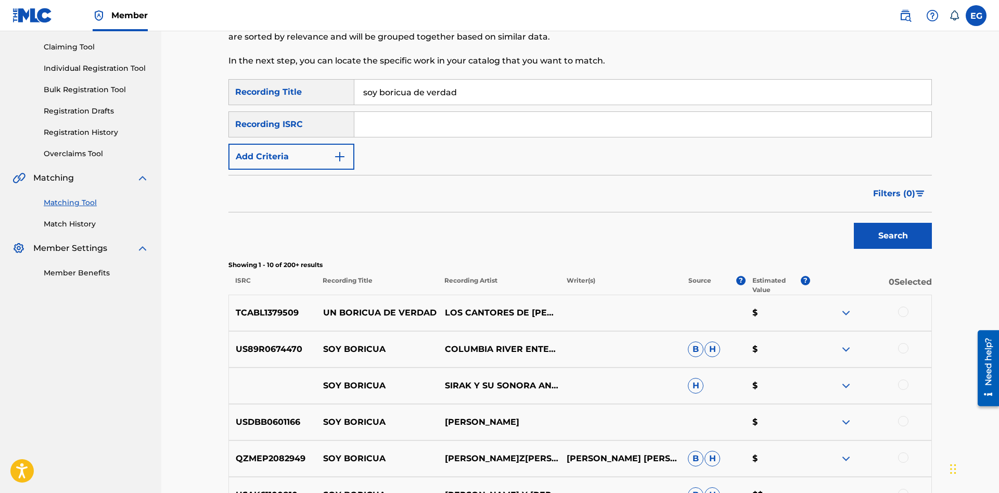
click at [900, 314] on div at bounding box center [903, 312] width 10 height 10
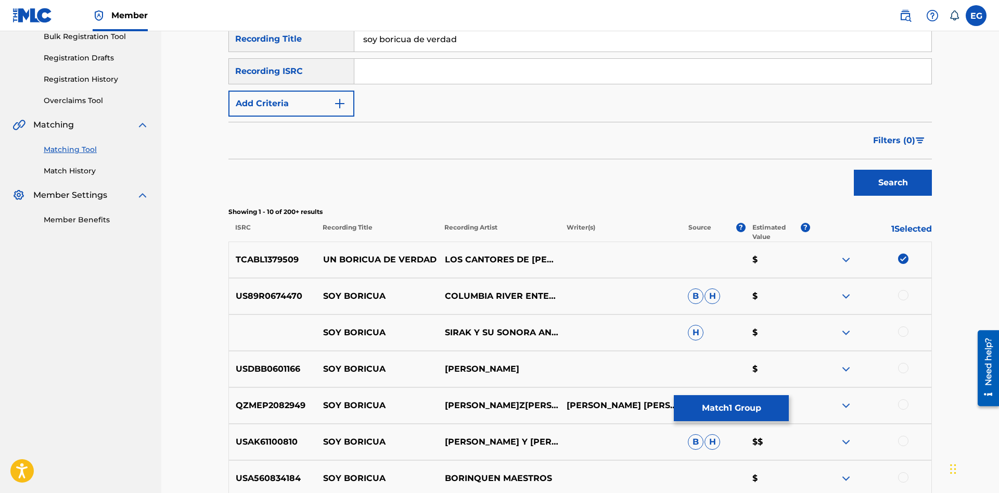
scroll to position [0, 0]
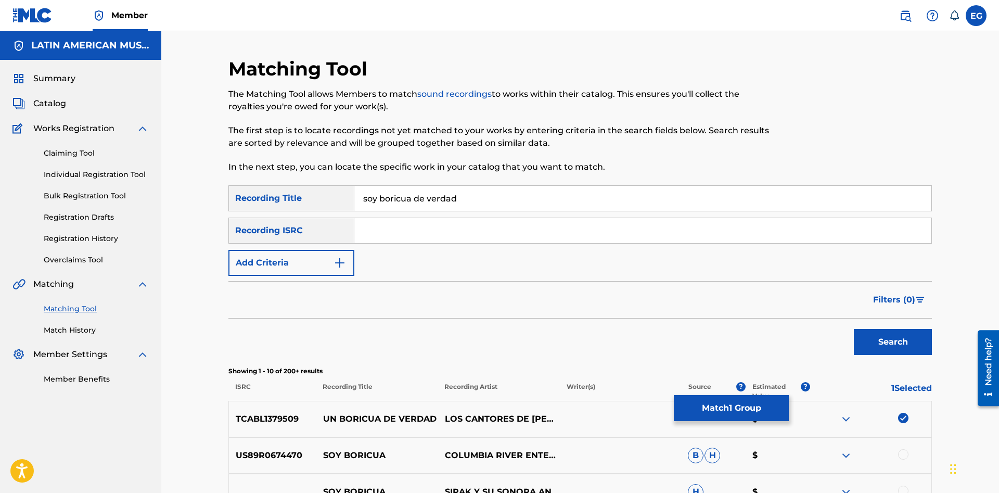
drag, startPoint x: 377, startPoint y: 196, endPoint x: 317, endPoint y: 197, distance: 59.9
click at [354, 197] on input "soy boricua de verdad" at bounding box center [642, 198] width 577 height 25
type input "un boricua de verdad"
click at [854, 329] on button "Search" at bounding box center [893, 342] width 78 height 26
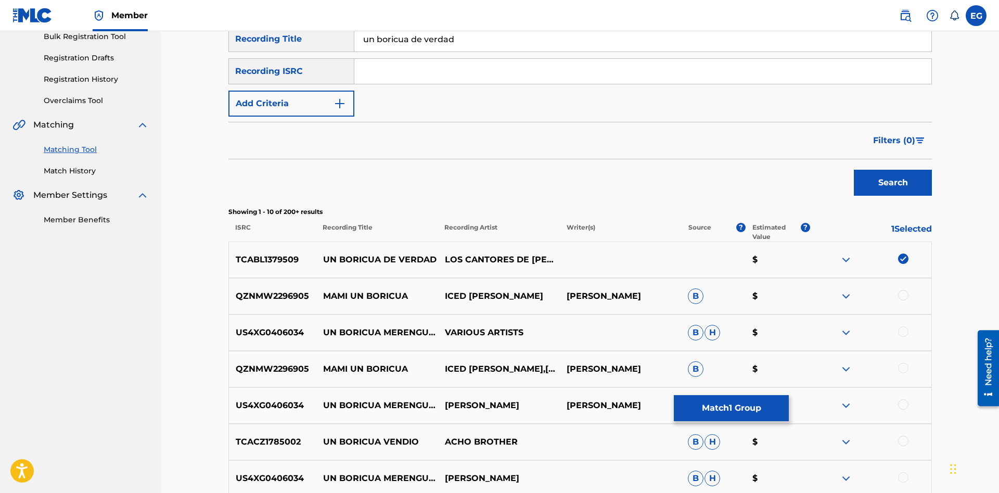
scroll to position [400, 0]
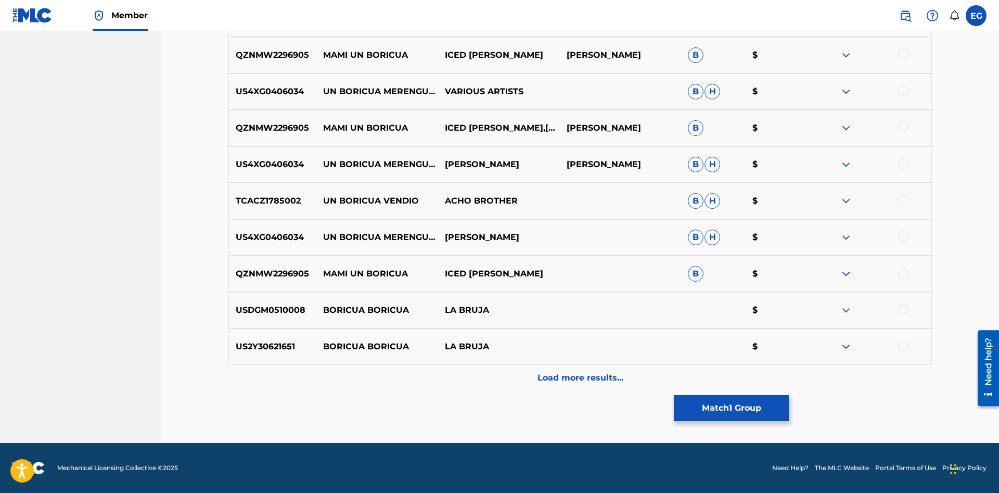
click at [721, 396] on button "Match 1 Group" at bounding box center [731, 408] width 115 height 26
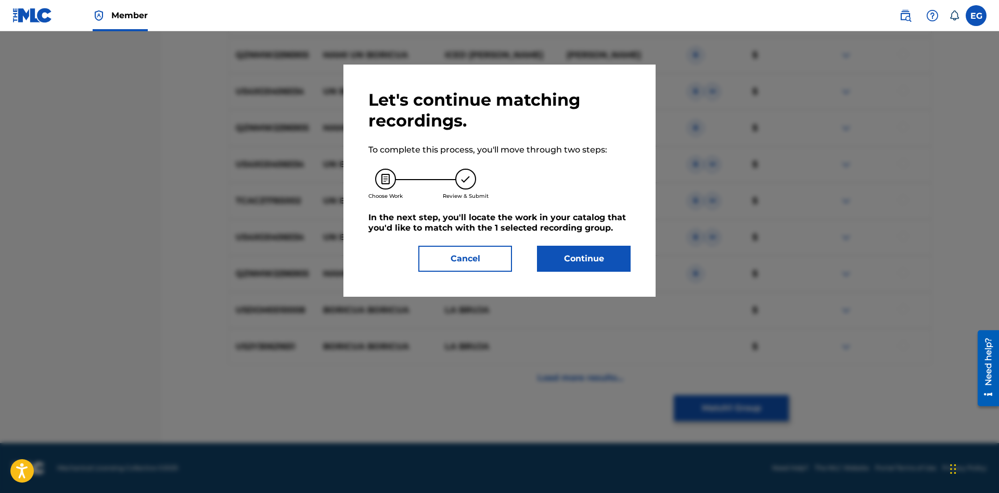
click at [586, 228] on h5 "In the next step, you'll locate the work in your catalog that you'd like to mat…" at bounding box center [499, 222] width 262 height 21
click at [588, 265] on button "Continue" at bounding box center [584, 259] width 94 height 26
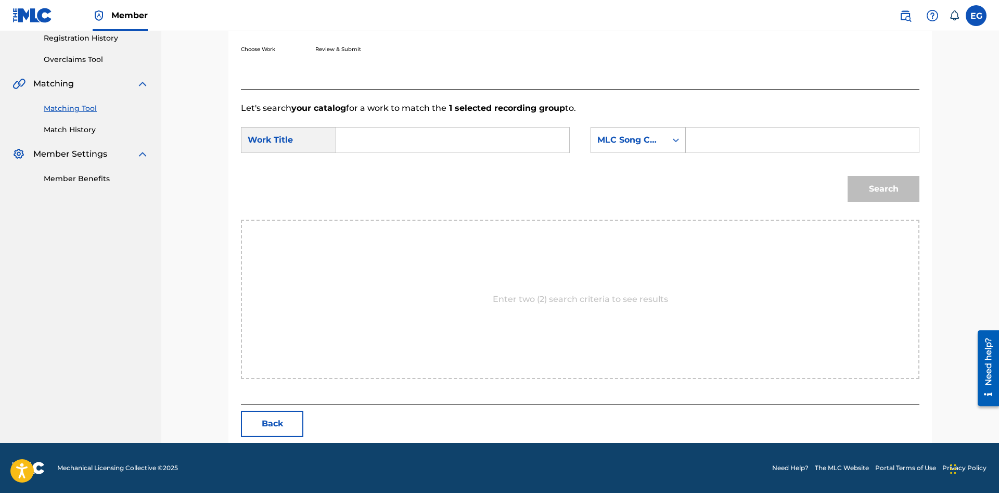
scroll to position [95, 0]
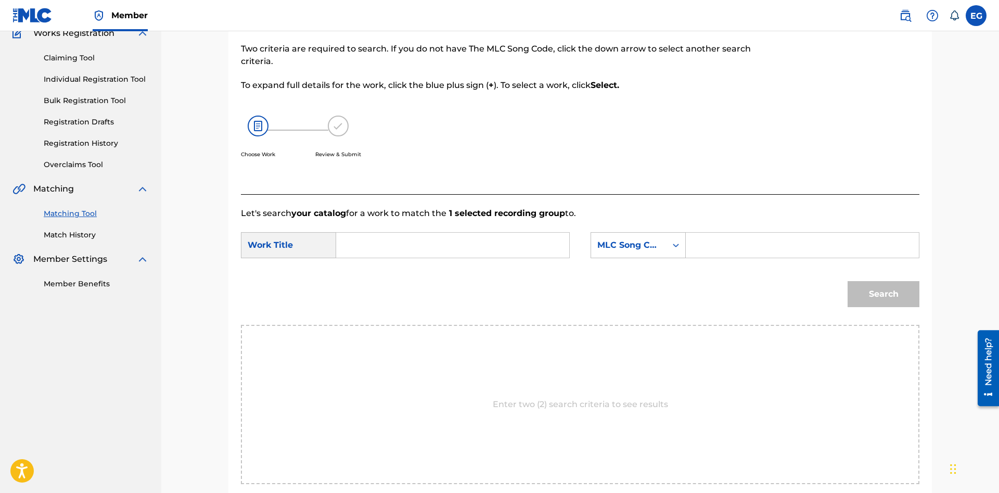
click at [482, 256] on input "Search Form" at bounding box center [452, 245] width 215 height 25
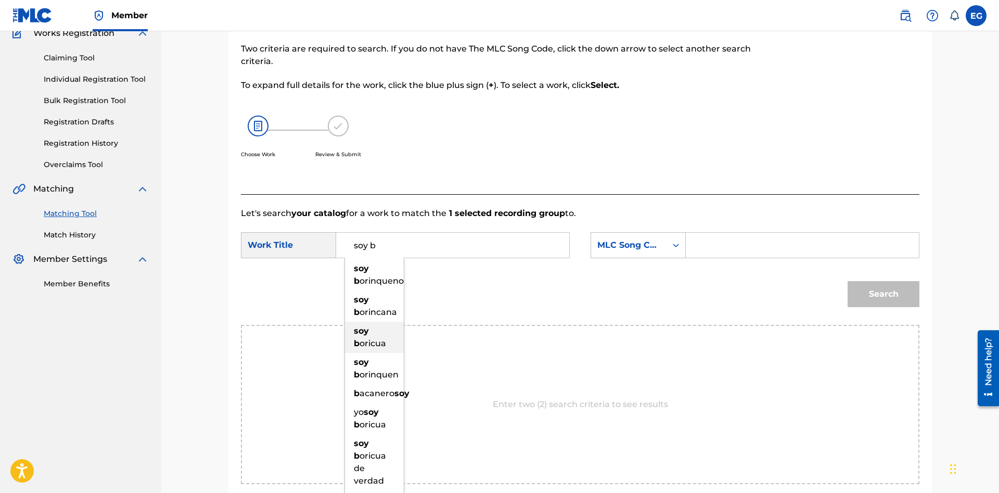
scroll to position [148, 0]
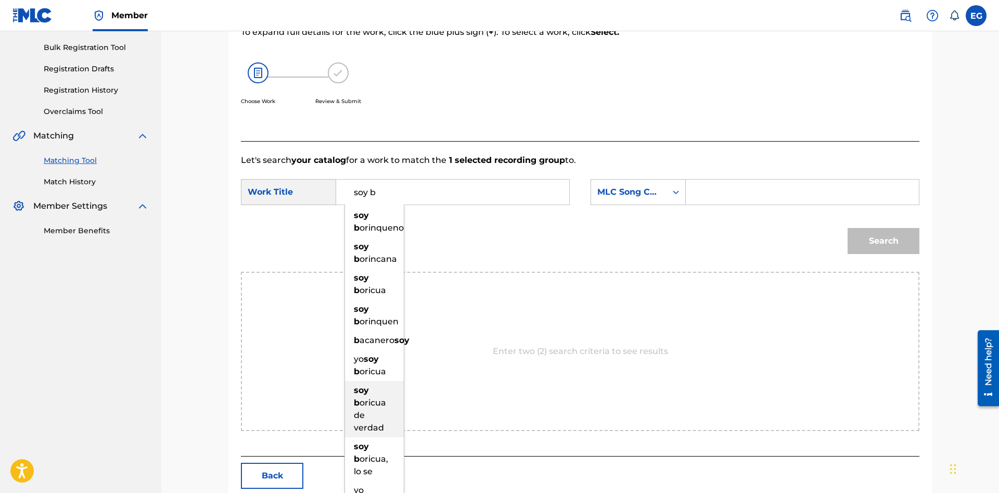
click at [377, 410] on div "soy b oricua de verdad" at bounding box center [374, 409] width 59 height 56
type input "soy boricua de verdad"
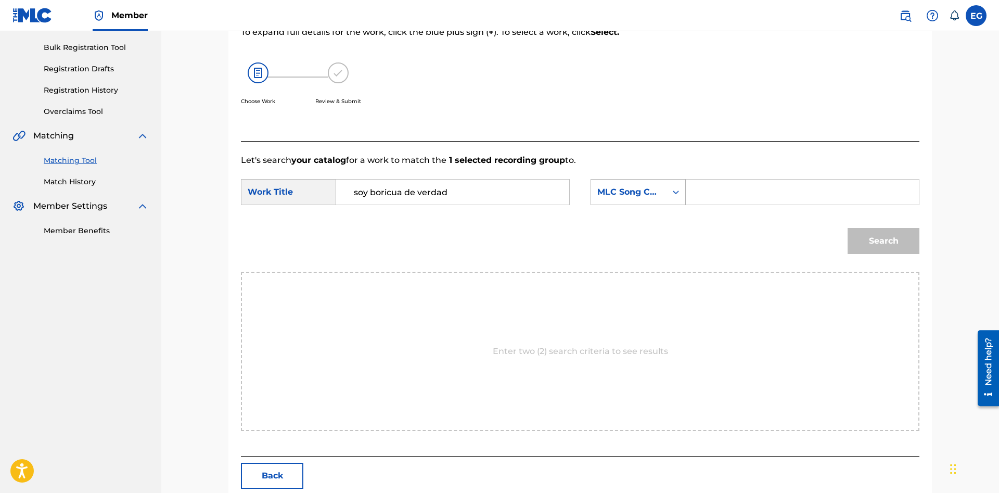
click at [622, 192] on div "MLC Song Code" at bounding box center [628, 192] width 63 height 12
click at [651, 222] on div "Writer Name" at bounding box center [638, 218] width 94 height 26
click at [730, 192] on input "Search Form" at bounding box center [802, 192] width 215 height 25
paste input "[PERSON_NAME] [PERSON_NAME]"
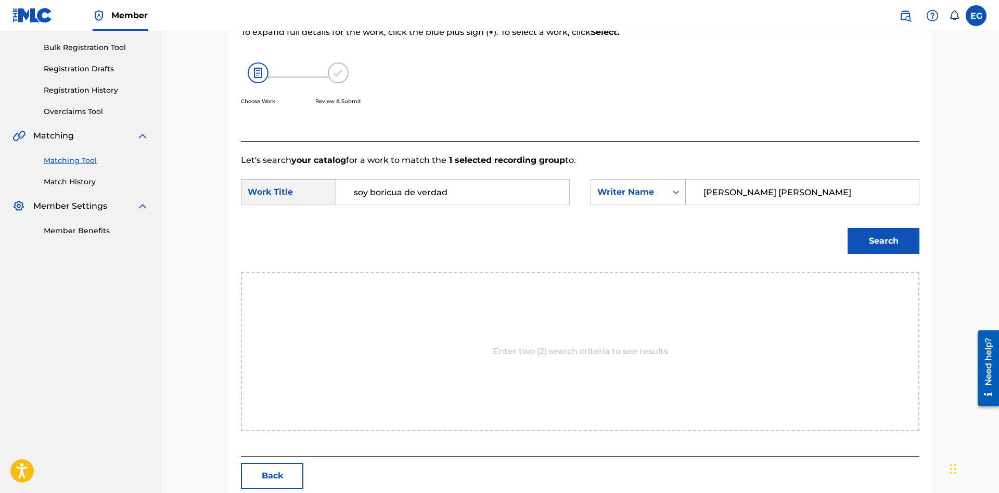
type input "[PERSON_NAME] [PERSON_NAME]"
click at [872, 248] on button "Search" at bounding box center [884, 241] width 72 height 26
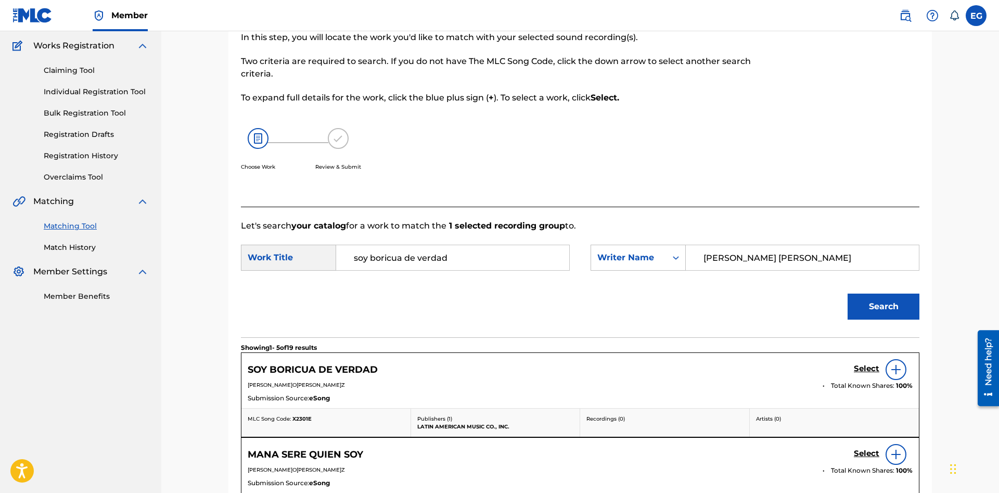
scroll to position [295, 0]
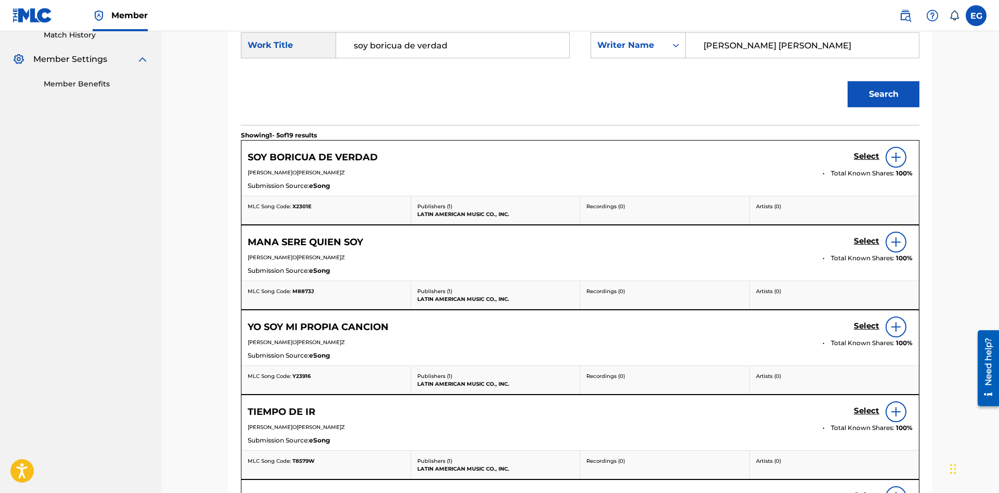
click at [860, 155] on h5 "Select" at bounding box center [867, 156] width 26 height 10
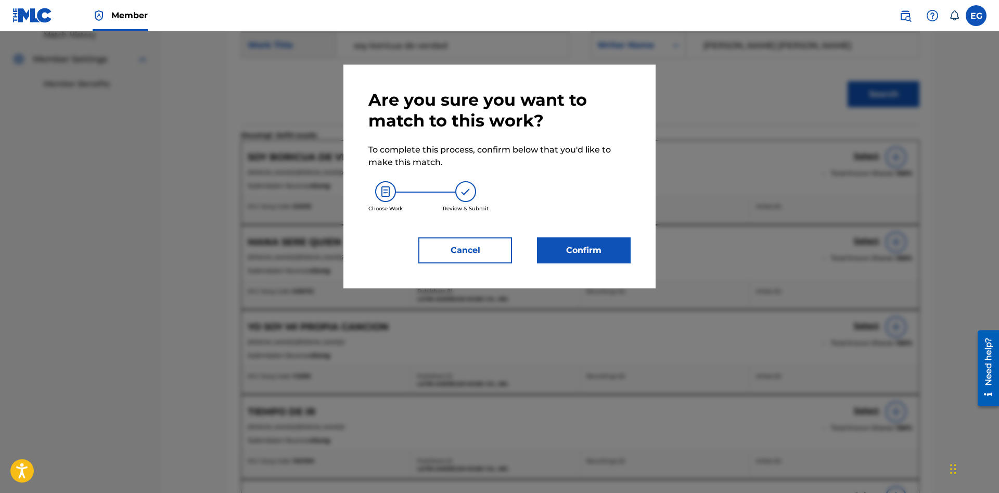
click at [597, 239] on button "Confirm" at bounding box center [584, 250] width 94 height 26
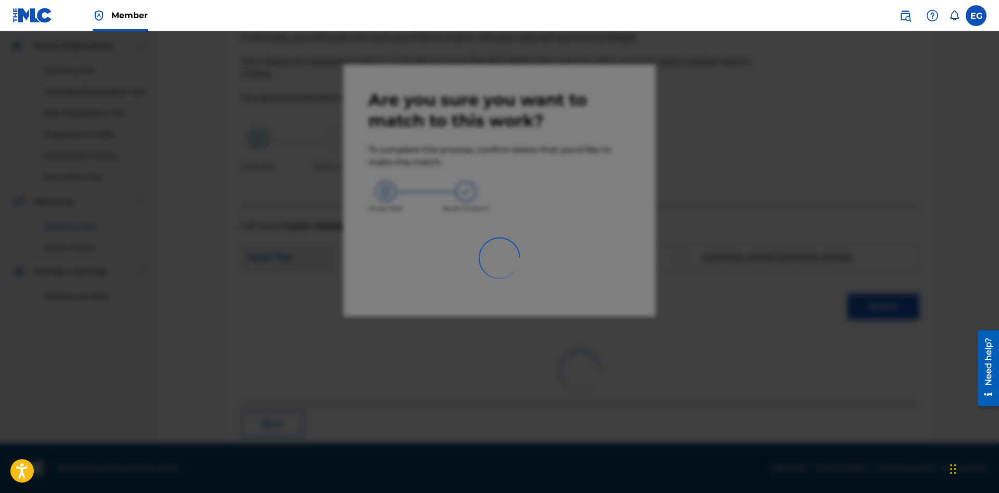
scroll to position [25, 0]
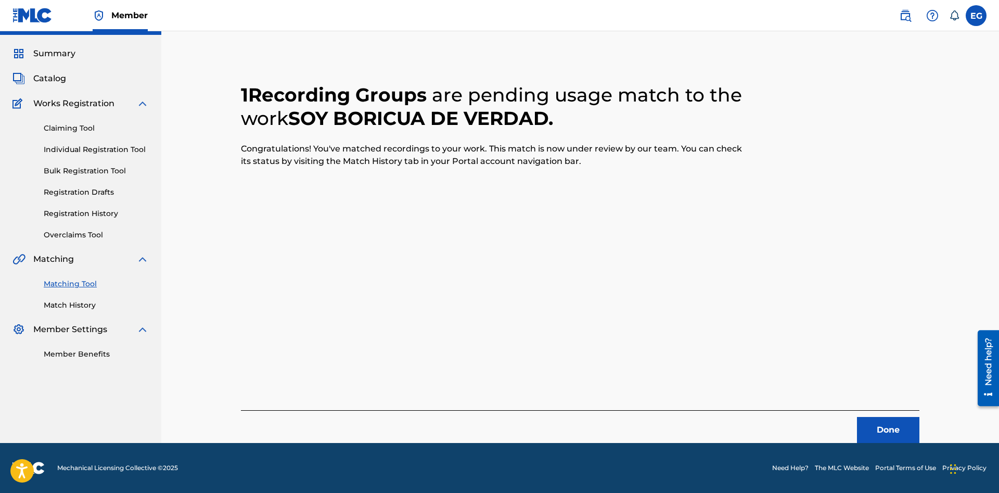
click at [887, 423] on button "Done" at bounding box center [888, 430] width 62 height 26
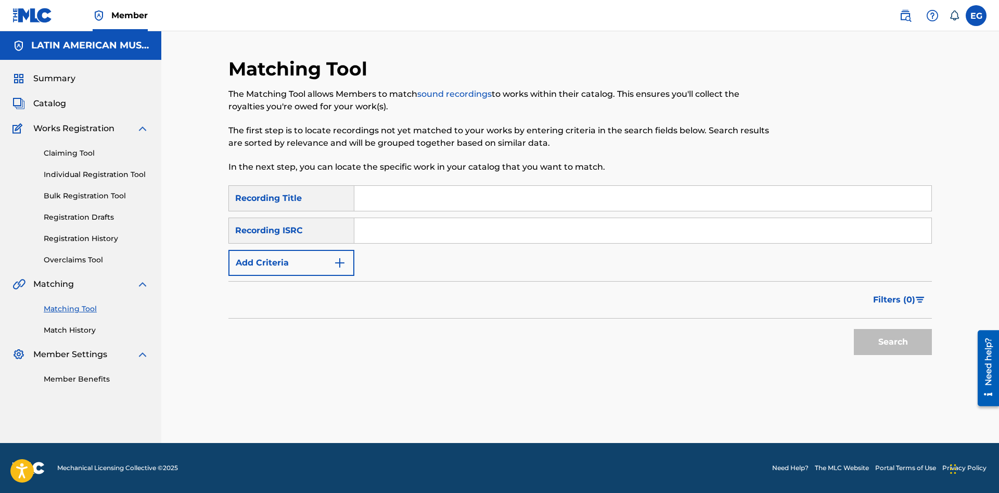
scroll to position [0, 0]
click at [648, 200] on input "Search Form" at bounding box center [642, 198] width 577 height 25
click at [854, 329] on button "Search" at bounding box center [893, 342] width 78 height 26
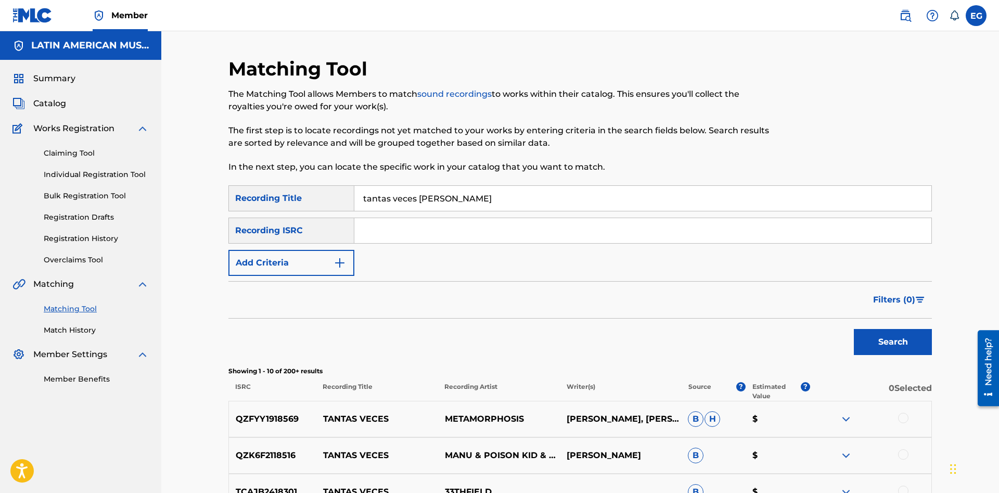
drag, startPoint x: 448, startPoint y: 201, endPoint x: 209, endPoint y: 193, distance: 239.6
click at [354, 193] on input "tantas veces [PERSON_NAME]" at bounding box center [642, 198] width 577 height 25
click at [411, 197] on input "tiempo ded ir" at bounding box center [642, 198] width 577 height 25
type input "tiempo de ir"
click at [854, 329] on button "Search" at bounding box center [893, 342] width 78 height 26
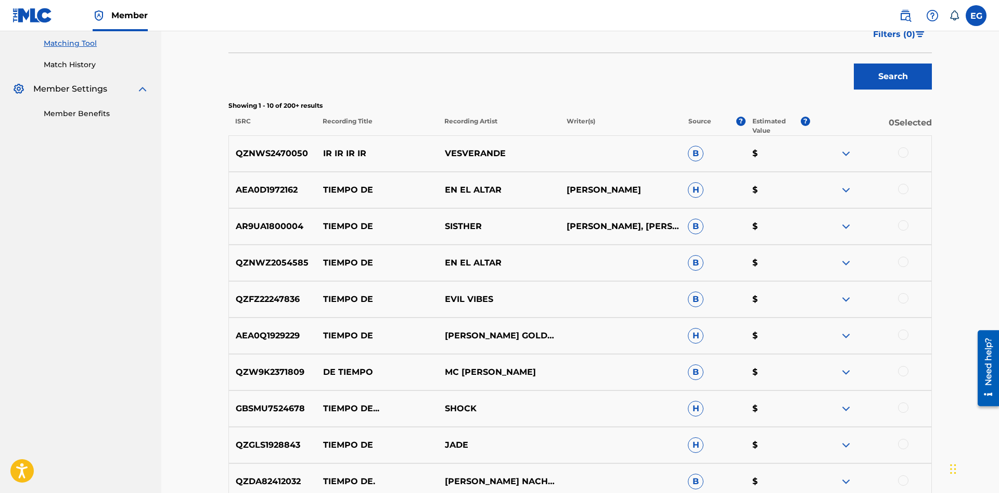
scroll to position [400, 0]
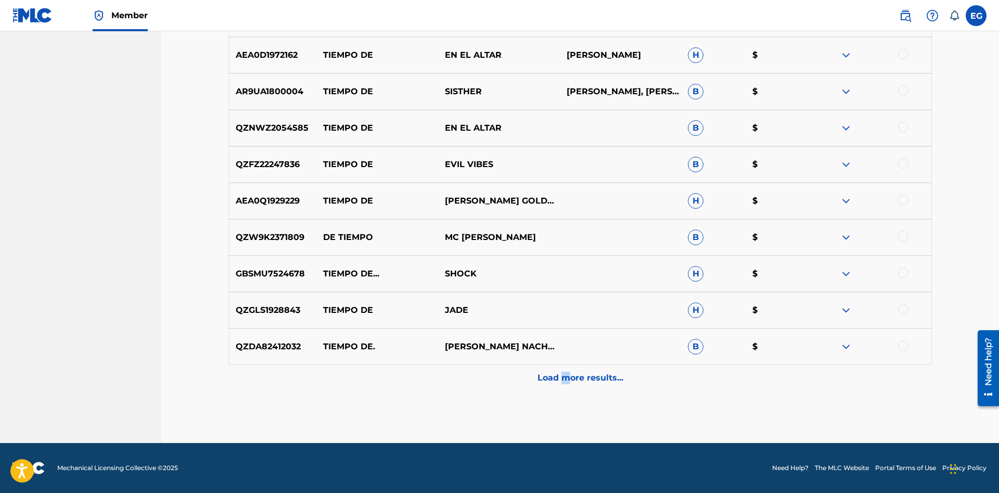
click at [566, 372] on div "Load more results..." at bounding box center [580, 378] width 704 height 26
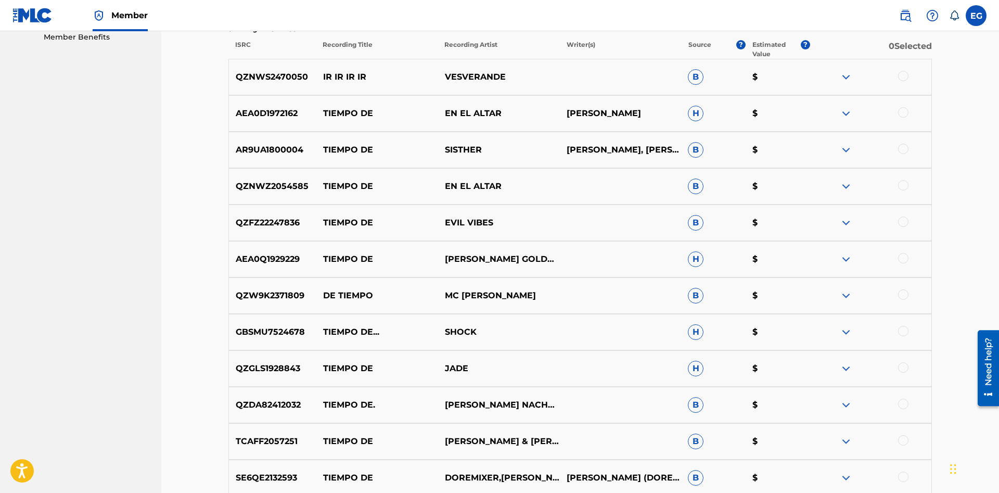
scroll to position [0, 0]
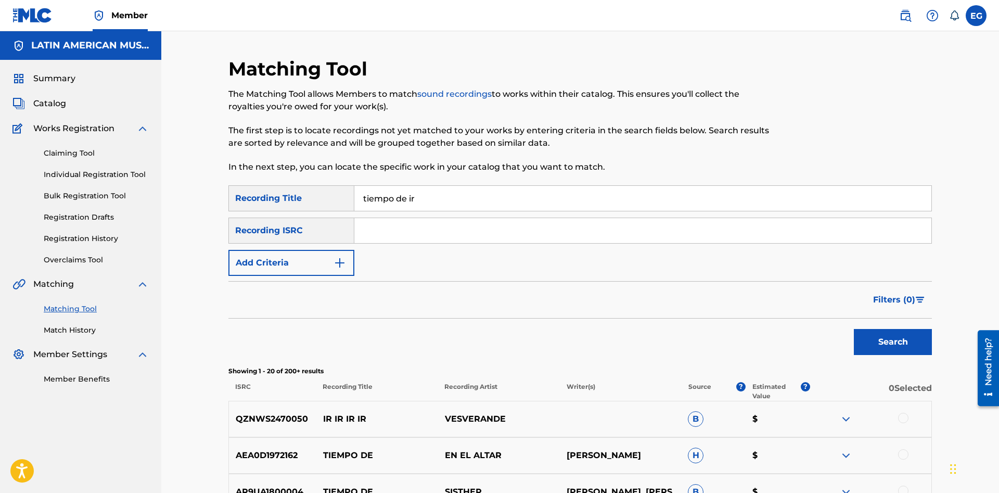
click at [864, 349] on button "Search" at bounding box center [893, 342] width 78 height 26
click at [338, 257] on button "Add Criteria" at bounding box center [291, 263] width 126 height 26
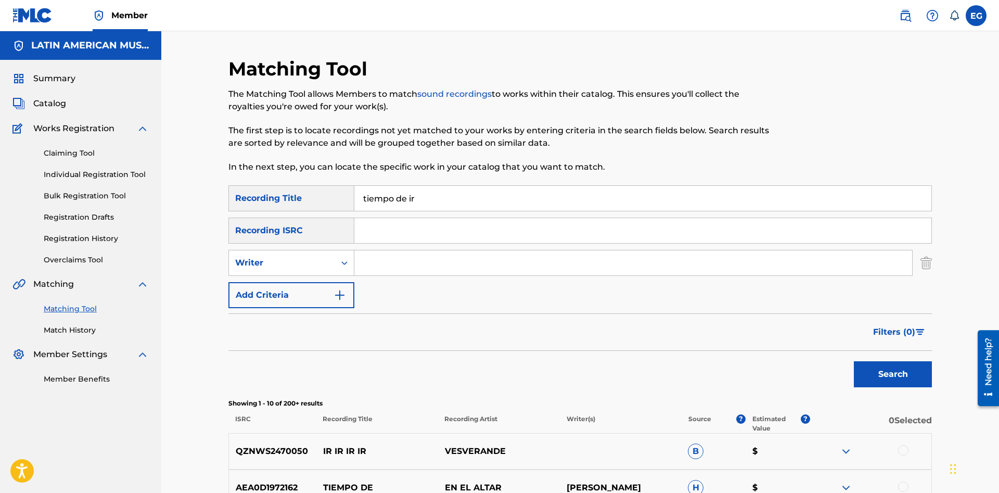
click at [377, 262] on input "Search Form" at bounding box center [633, 262] width 558 height 25
paste input "[PERSON_NAME] [PERSON_NAME]"
type input "[PERSON_NAME] [PERSON_NAME]"
click at [854, 361] on button "Search" at bounding box center [893, 374] width 78 height 26
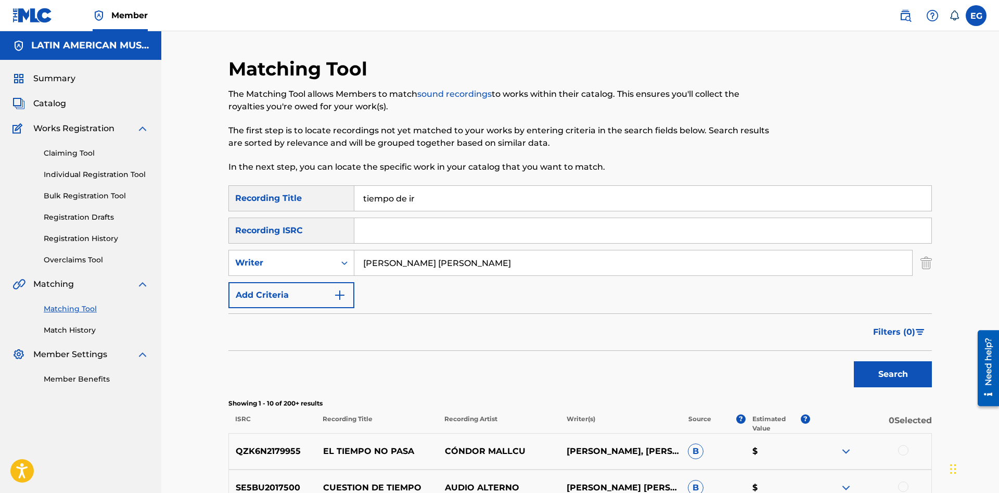
click at [324, 276] on div "SearchWithCriteria7d5a5ca7-e9f7-4514-9a2e-abc22e85c4b7 Recording Title tiempo d…" at bounding box center [580, 246] width 704 height 123
click at [323, 269] on div "Writer" at bounding box center [282, 263] width 94 height 12
click at [320, 292] on div "Recording Artist" at bounding box center [291, 289] width 125 height 26
click at [388, 271] on input "Search Form" at bounding box center [633, 262] width 558 height 25
type input "[PERSON_NAME]"
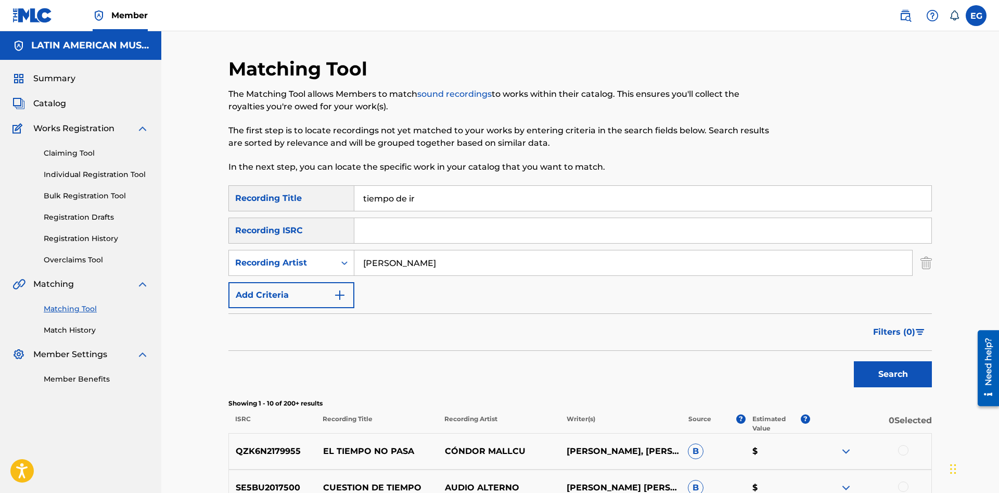
click at [900, 381] on button "Search" at bounding box center [893, 374] width 78 height 26
drag, startPoint x: 423, startPoint y: 253, endPoint x: 298, endPoint y: 266, distance: 126.1
click at [354, 266] on input "[PERSON_NAME]" at bounding box center [633, 262] width 558 height 25
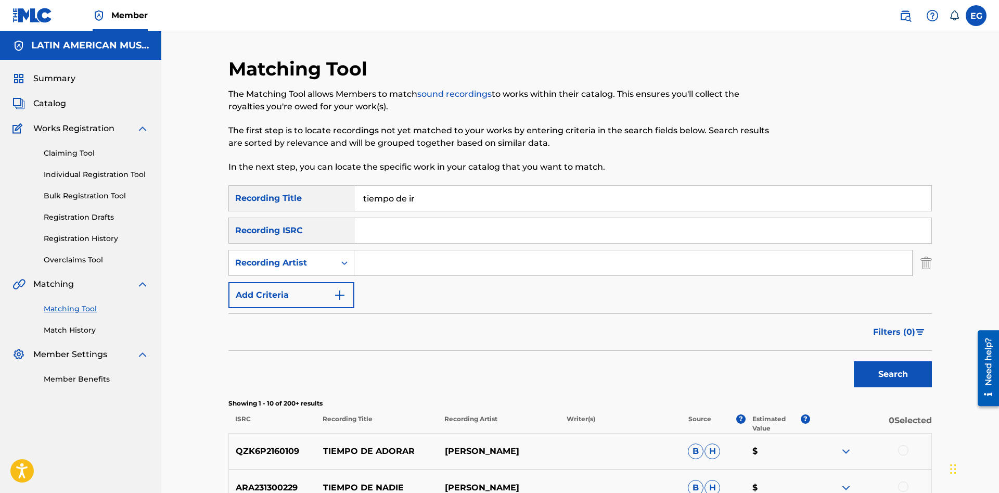
click at [854, 361] on button "Search" at bounding box center [893, 374] width 78 height 26
drag, startPoint x: 418, startPoint y: 194, endPoint x: 365, endPoint y: 193, distance: 52.6
click at [365, 193] on input "tiempo de ir" at bounding box center [642, 198] width 577 height 25
type input "t"
type input "tierra y camino"
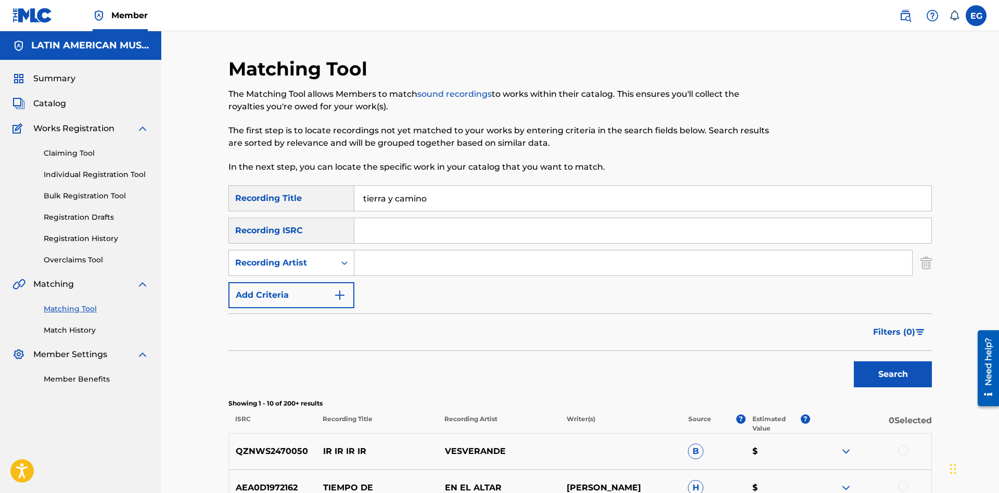
click at [854, 361] on button "Search" at bounding box center [893, 374] width 78 height 26
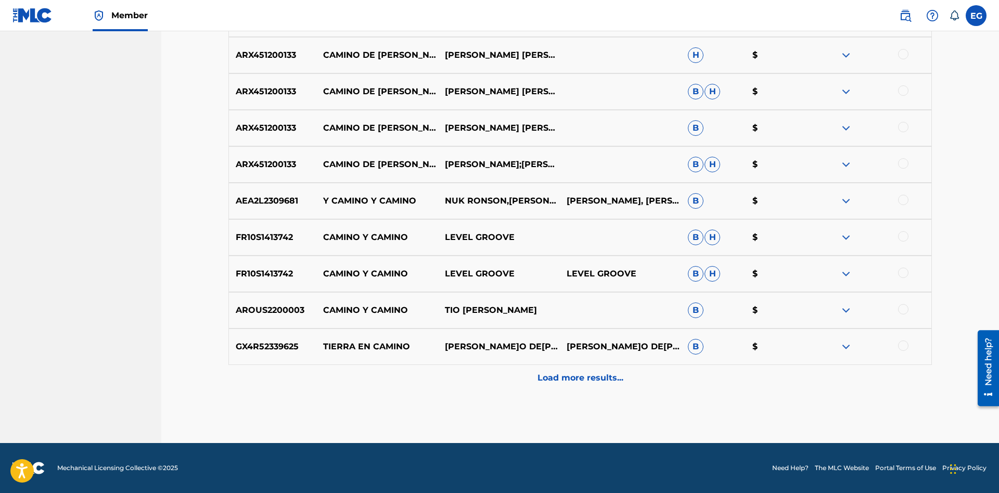
click at [564, 377] on p "Load more results..." at bounding box center [581, 378] width 86 height 12
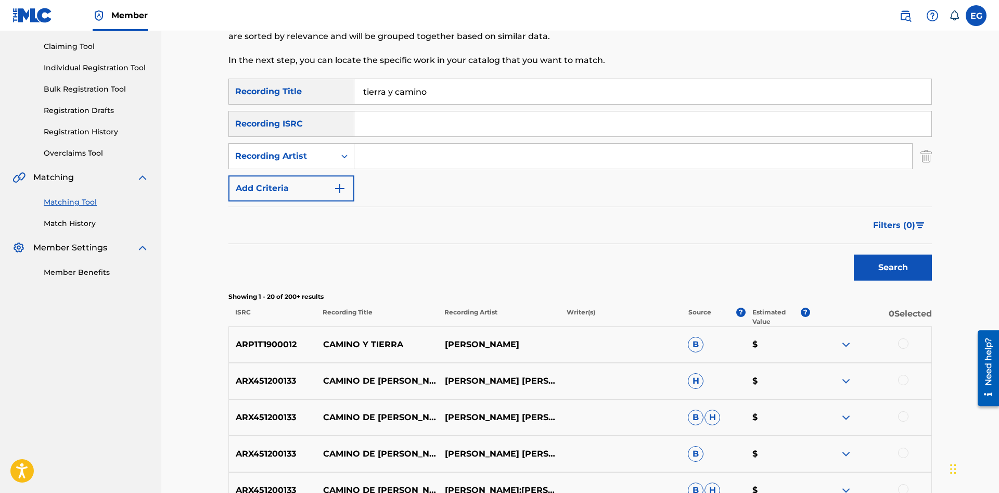
scroll to position [0, 0]
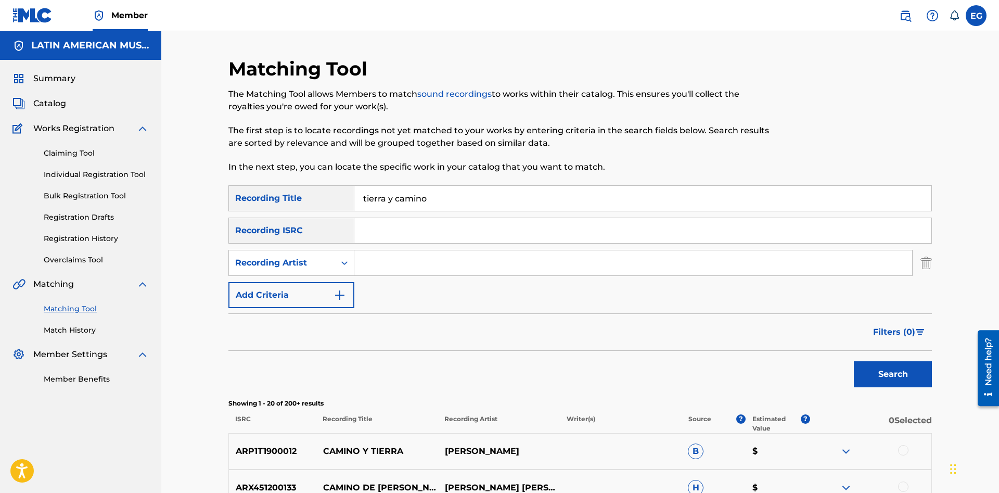
click at [405, 260] on input "Search Form" at bounding box center [633, 262] width 558 height 25
paste input "[PERSON_NAME] [PERSON_NAME]"
click at [886, 378] on button "Search" at bounding box center [893, 374] width 78 height 26
click at [294, 269] on div "Recording Artist" at bounding box center [282, 263] width 106 height 20
drag, startPoint x: 500, startPoint y: 261, endPoint x: 265, endPoint y: 265, distance: 234.2
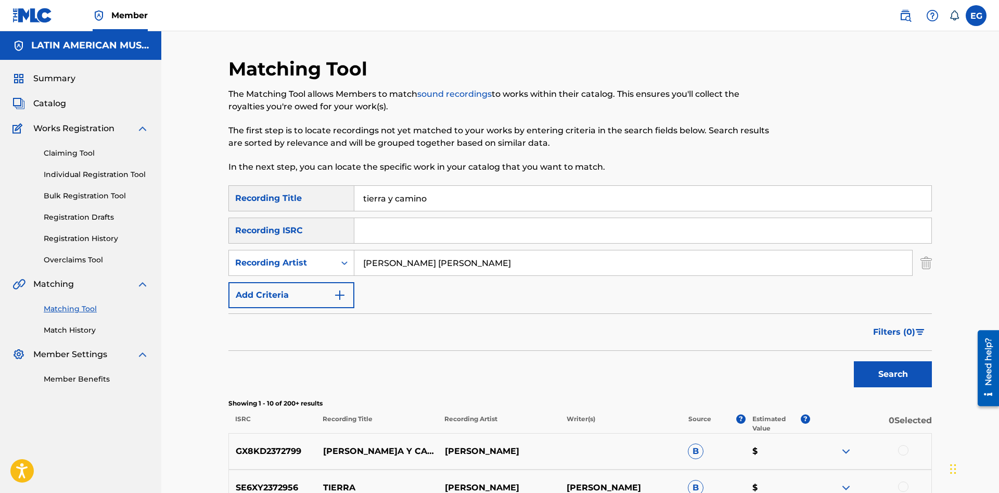
click at [354, 265] on input "[PERSON_NAME] [PERSON_NAME]" at bounding box center [633, 262] width 558 height 25
type input "[PERSON_NAME]"
click at [894, 376] on button "Search" at bounding box center [893, 374] width 78 height 26
drag, startPoint x: 454, startPoint y: 271, endPoint x: 296, endPoint y: 271, distance: 158.2
click at [354, 271] on input "[PERSON_NAME]" at bounding box center [633, 262] width 558 height 25
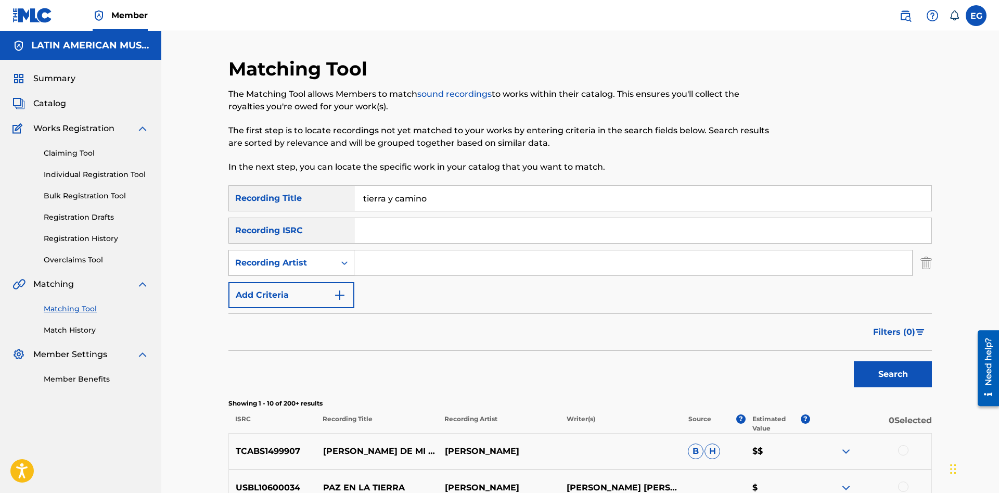
click at [854, 361] on button "Search" at bounding box center [893, 374] width 78 height 26
click at [445, 197] on input "tierra y camino" at bounding box center [642, 198] width 577 height 25
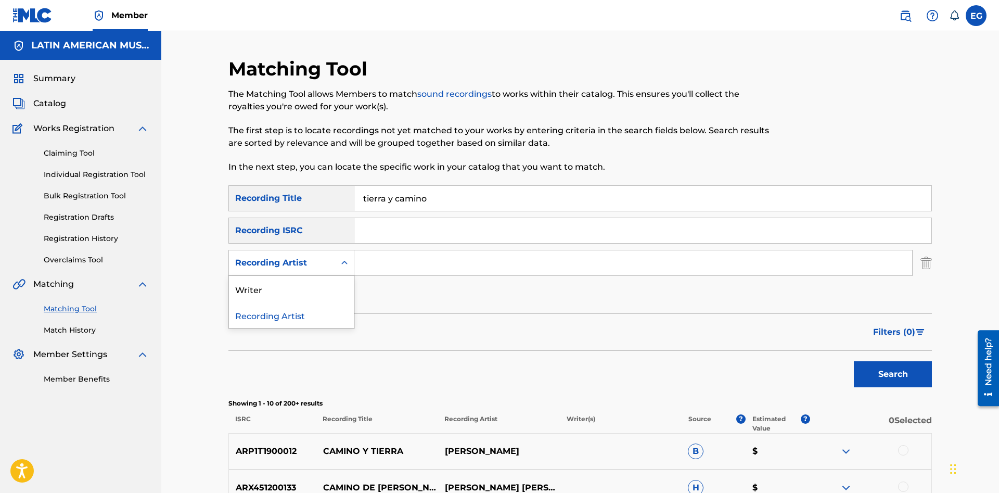
click at [329, 264] on div "Recording Artist" at bounding box center [282, 263] width 106 height 20
click at [316, 287] on div "Writer" at bounding box center [291, 289] width 125 height 26
click at [377, 264] on input "Search Form" at bounding box center [633, 262] width 558 height 25
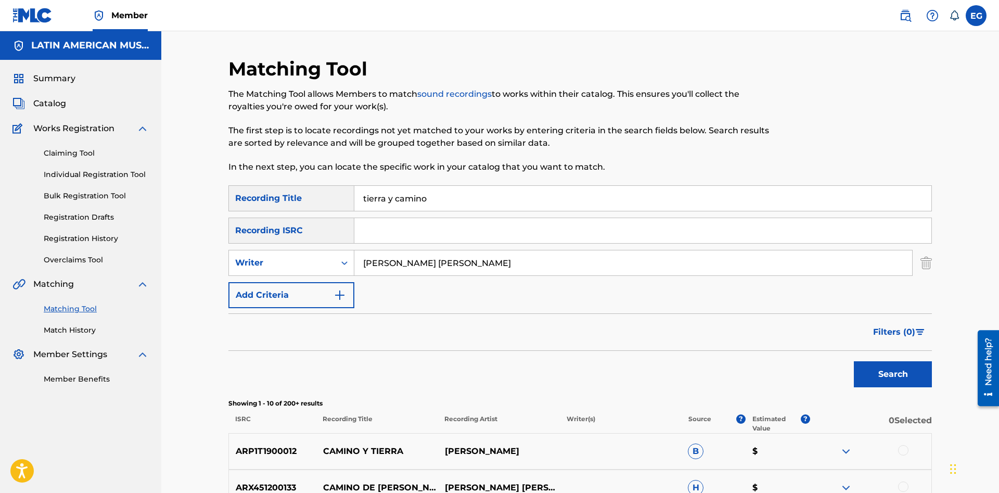
type input "[PERSON_NAME] [PERSON_NAME]"
click at [854, 361] on button "Search" at bounding box center [893, 374] width 78 height 26
drag, startPoint x: 487, startPoint y: 266, endPoint x: 276, endPoint y: 268, distance: 211.3
click at [354, 268] on input "[PERSON_NAME] [PERSON_NAME]" at bounding box center [633, 262] width 558 height 25
drag, startPoint x: 444, startPoint y: 196, endPoint x: 346, endPoint y: 203, distance: 98.6
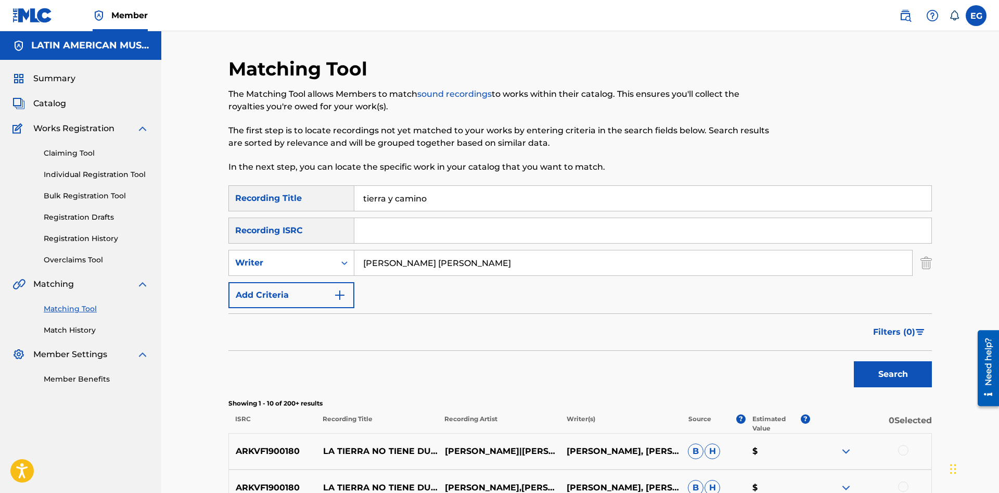
click at [354, 203] on input "tierra y camino" at bounding box center [642, 198] width 577 height 25
type input "todavia es [DATE]"
click at [854, 361] on button "Search" at bounding box center [893, 374] width 78 height 26
drag, startPoint x: 509, startPoint y: 258, endPoint x: 274, endPoint y: 275, distance: 235.4
click at [354, 275] on input "[PERSON_NAME] [PERSON_NAME]" at bounding box center [633, 262] width 558 height 25
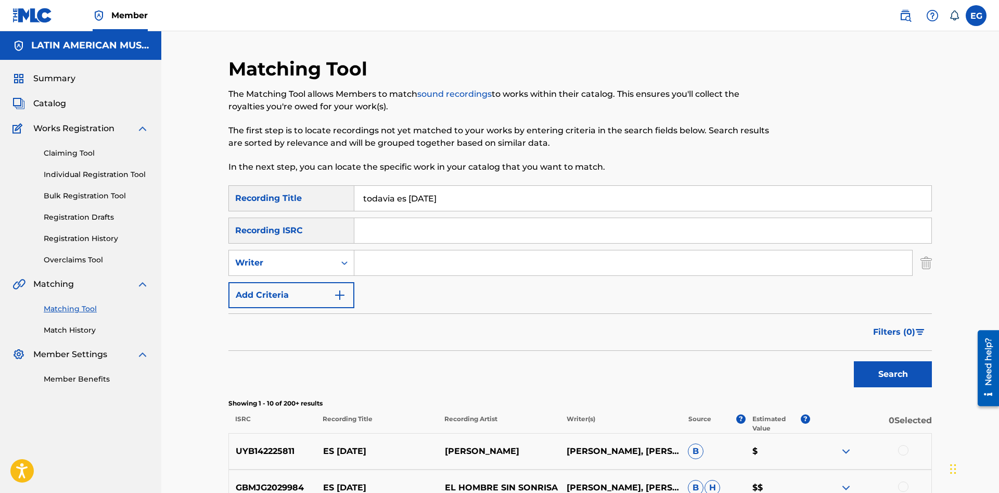
click at [854, 361] on button "Search" at bounding box center [893, 374] width 78 height 26
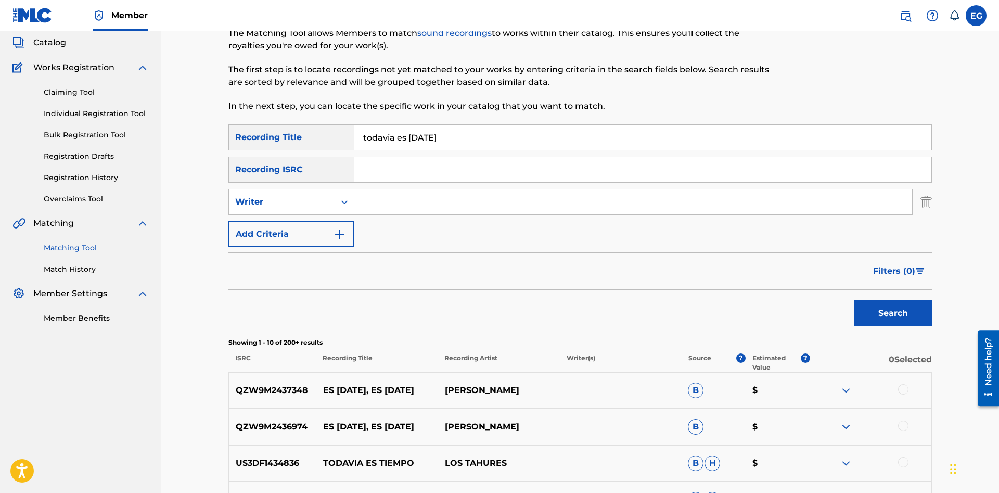
scroll to position [8, 0]
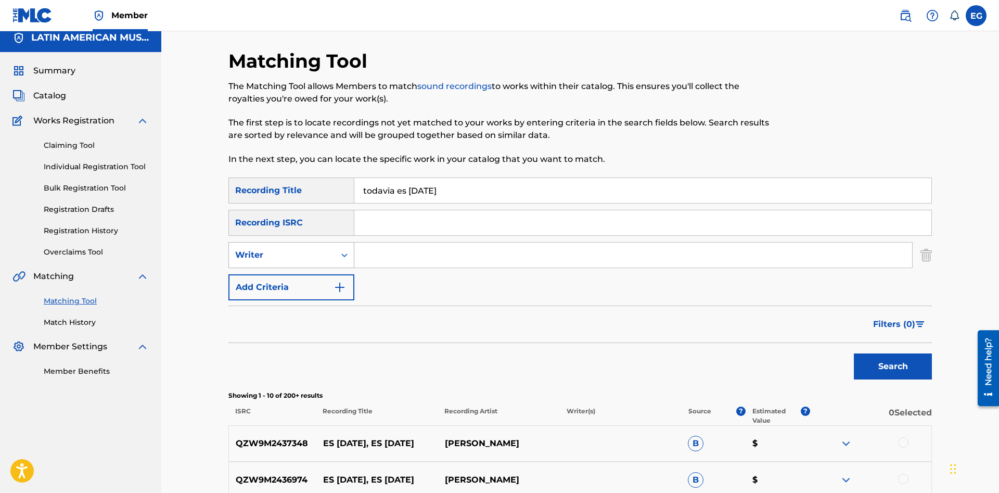
click at [312, 258] on div "Writer" at bounding box center [282, 255] width 94 height 12
click at [308, 279] on div "Recording Artist" at bounding box center [291, 281] width 125 height 26
click at [427, 256] on input "Search Form" at bounding box center [633, 255] width 558 height 25
type input "[PERSON_NAME]"
click at [868, 362] on button "Search" at bounding box center [893, 366] width 78 height 26
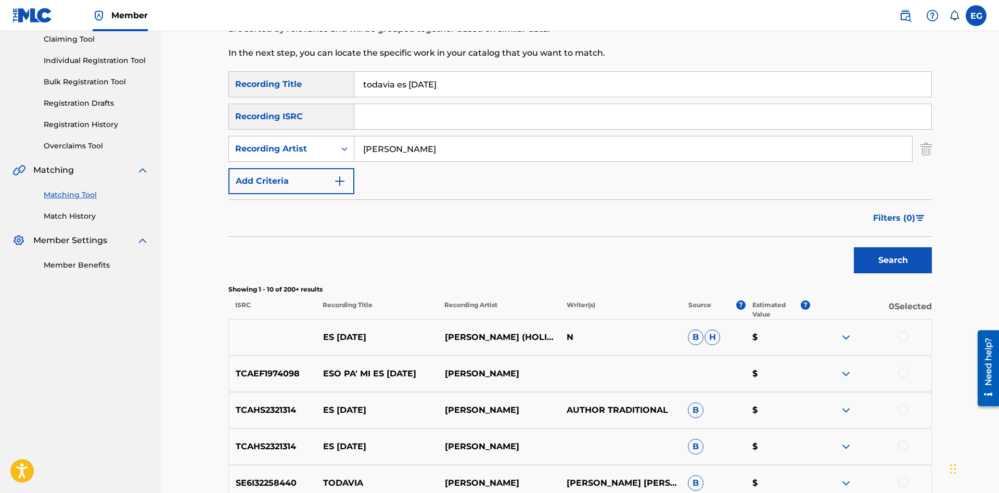
scroll to position [0, 0]
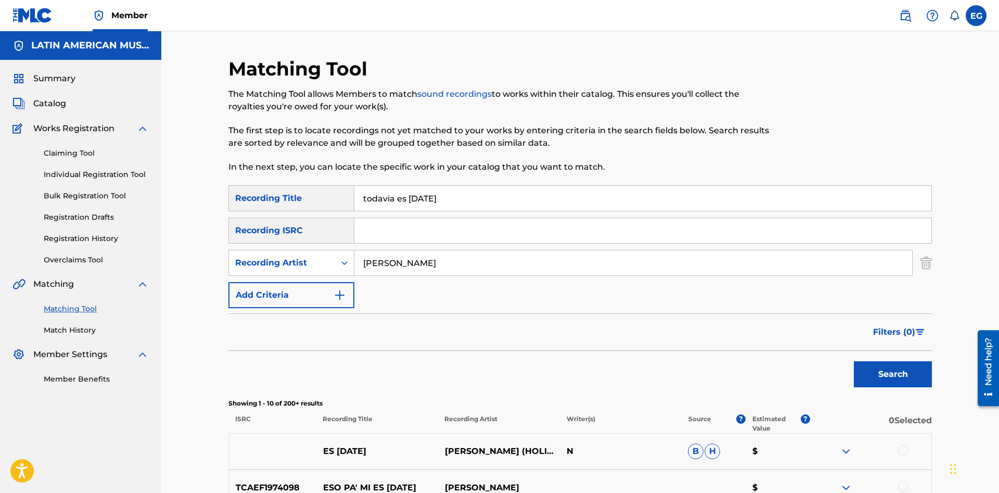
click at [391, 196] on input "todavia es [DATE]" at bounding box center [642, 198] width 577 height 25
type input "todavía es [DATE]"
click at [854, 361] on button "Search" at bounding box center [893, 374] width 78 height 26
drag, startPoint x: 425, startPoint y: 262, endPoint x: 251, endPoint y: 277, distance: 174.5
click at [354, 275] on input "[PERSON_NAME]" at bounding box center [633, 262] width 558 height 25
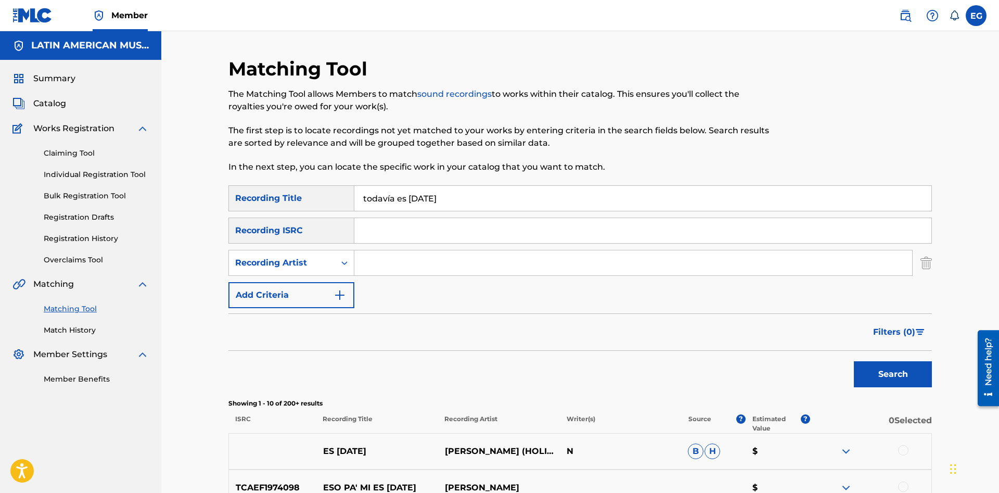
click at [854, 361] on button "Search" at bounding box center [893, 374] width 78 height 26
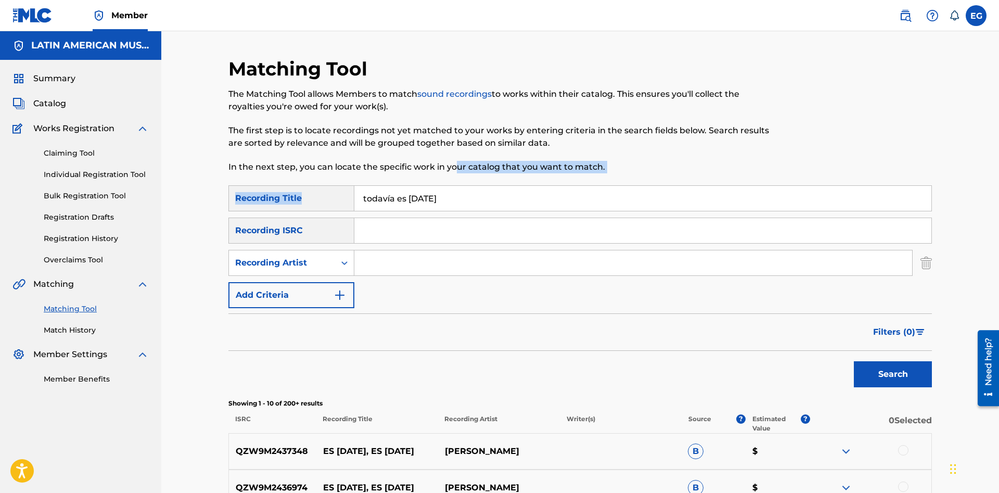
drag, startPoint x: 458, startPoint y: 184, endPoint x: 352, endPoint y: 196, distance: 106.9
click at [352, 196] on div "Matching Tool The Matching Tool allows Members to match sound recordings to wor…" at bounding box center [580, 466] width 704 height 818
drag, startPoint x: 510, startPoint y: 198, endPoint x: 379, endPoint y: 198, distance: 130.6
click at [379, 198] on input "todavía es [DATE]" at bounding box center [642, 198] width 577 height 25
drag, startPoint x: 904, startPoint y: 369, endPoint x: 893, endPoint y: 364, distance: 11.9
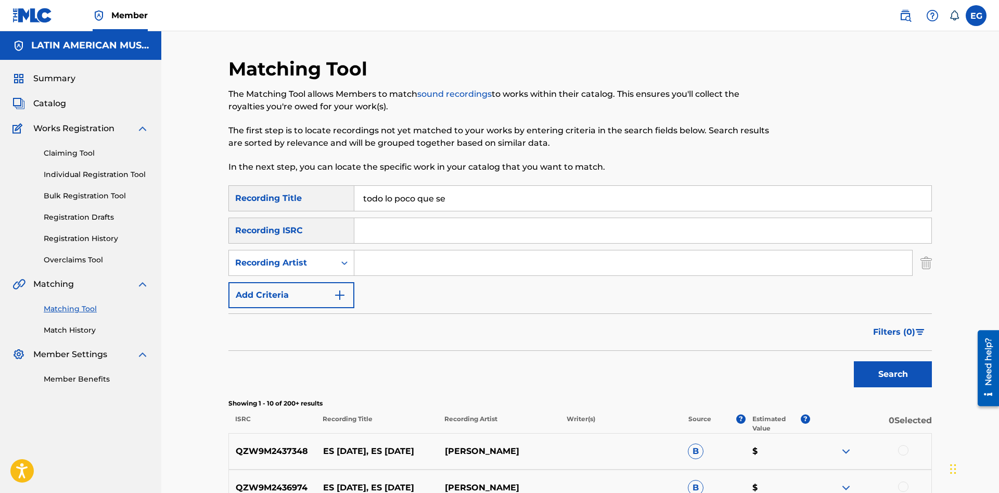
click at [903, 369] on button "Search" at bounding box center [893, 374] width 78 height 26
click at [482, 201] on input "todo lo poco que se" at bounding box center [642, 198] width 577 height 25
click at [870, 359] on div "Search" at bounding box center [890, 372] width 83 height 42
click at [880, 374] on button "Search" at bounding box center [893, 374] width 78 height 26
click at [474, 196] on input "todo lo poco que se" at bounding box center [642, 198] width 577 height 25
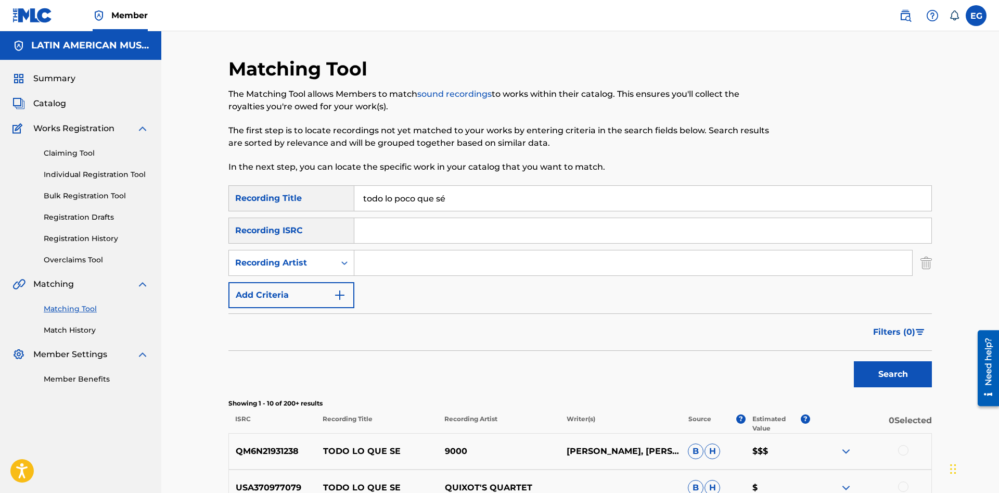
click at [854, 361] on button "Search" at bounding box center [893, 374] width 78 height 26
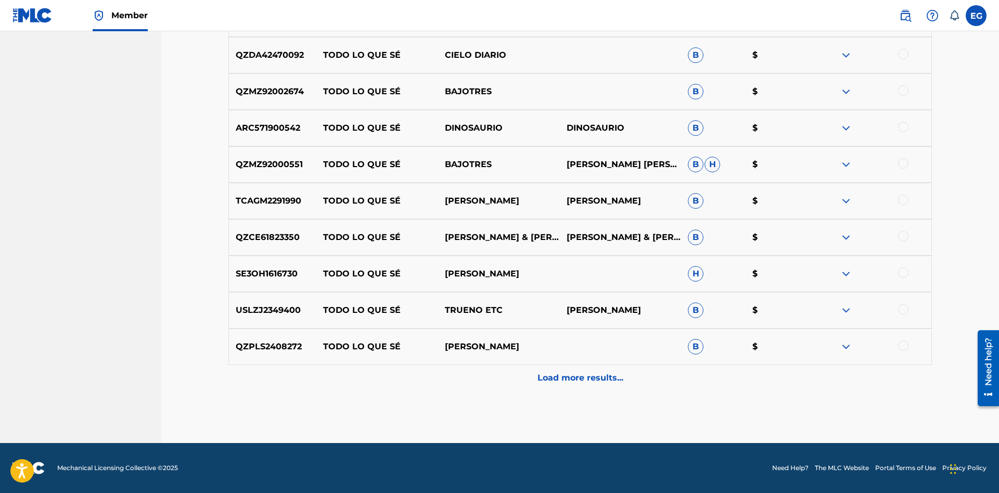
click at [542, 373] on p "Load more results..." at bounding box center [581, 378] width 86 height 12
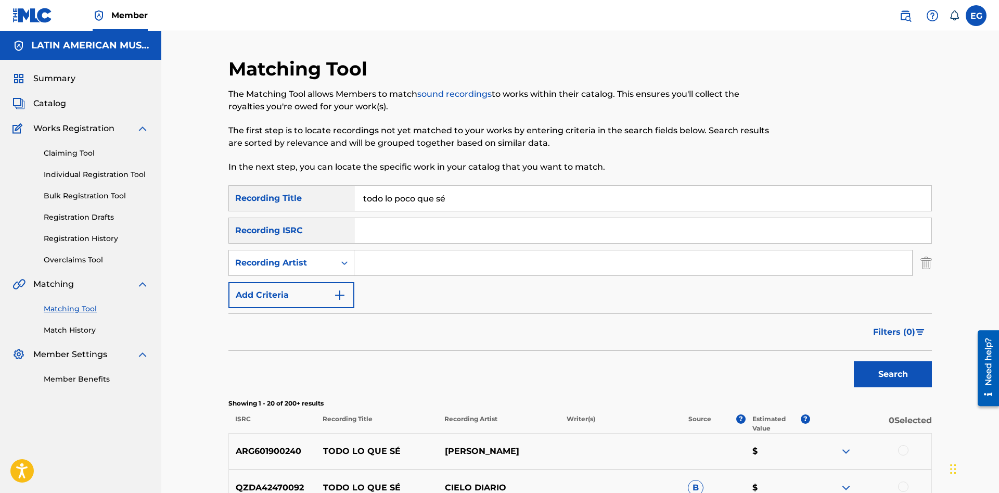
drag, startPoint x: 457, startPoint y: 200, endPoint x: 375, endPoint y: 199, distance: 82.8
click at [375, 199] on input "todo lo poco que sé" at bounding box center [642, 198] width 577 height 25
type input "tolerancia"
click at [854, 361] on button "Search" at bounding box center [893, 374] width 78 height 26
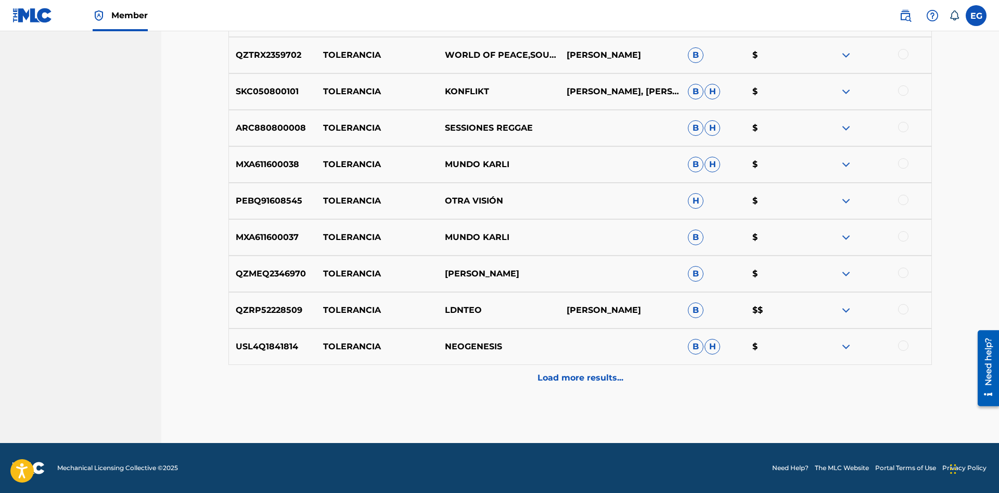
click at [578, 376] on p "Load more results..." at bounding box center [581, 378] width 86 height 12
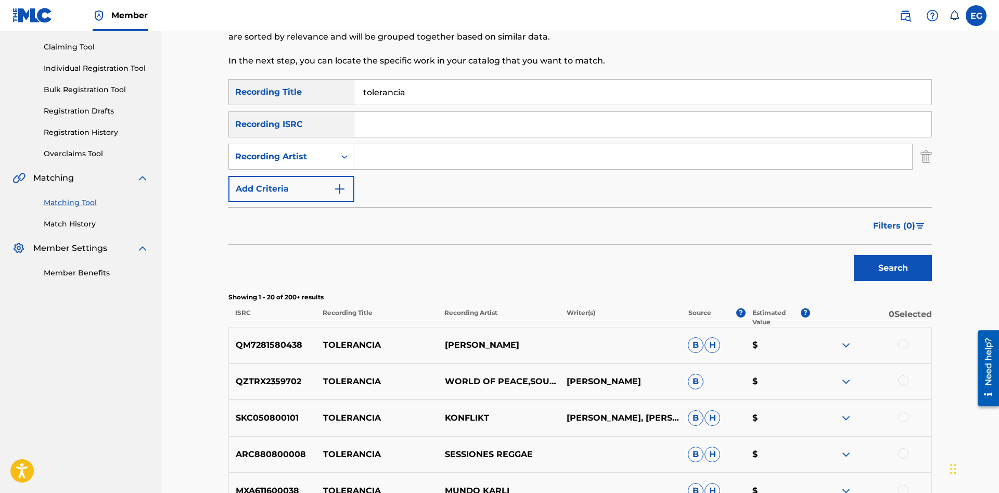
scroll to position [0, 0]
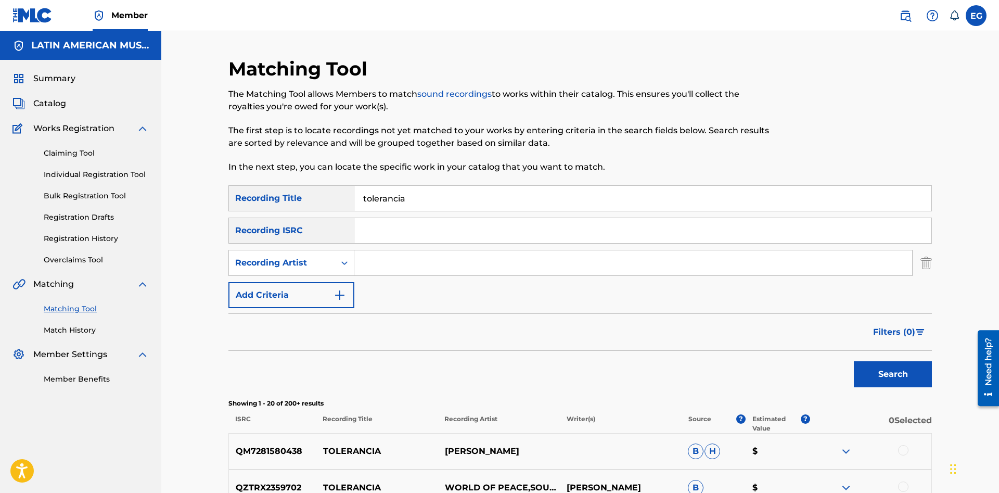
click at [378, 263] on input "Search Form" at bounding box center [633, 262] width 558 height 25
paste input "[PERSON_NAME] [PERSON_NAME]"
type input "[PERSON_NAME] [PERSON_NAME]"
click at [914, 375] on button "Search" at bounding box center [893, 374] width 78 height 26
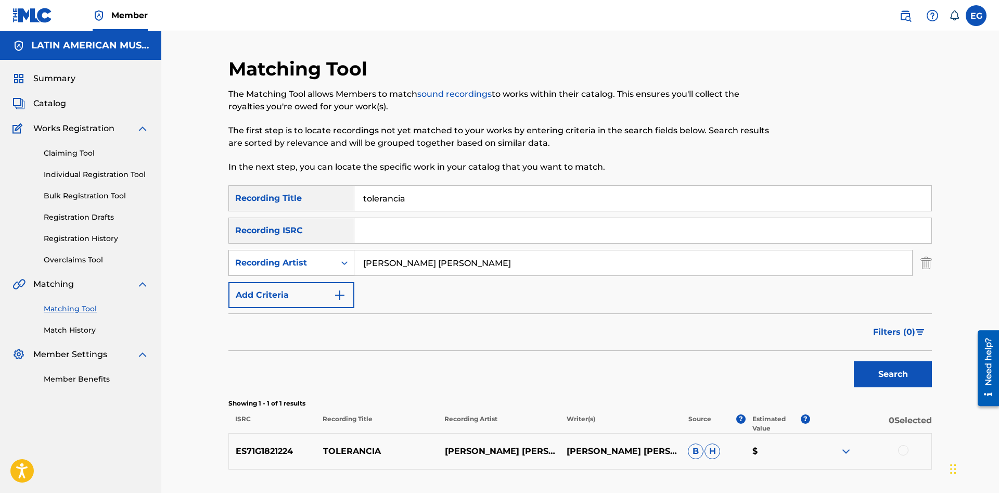
click at [276, 254] on div "Recording Artist" at bounding box center [282, 263] width 106 height 20
click at [283, 283] on div "Writer" at bounding box center [291, 289] width 125 height 26
click at [368, 264] on input "Search Form" at bounding box center [633, 262] width 558 height 25
paste input "[PERSON_NAME] [PERSON_NAME]"
type input "[PERSON_NAME] [PERSON_NAME]"
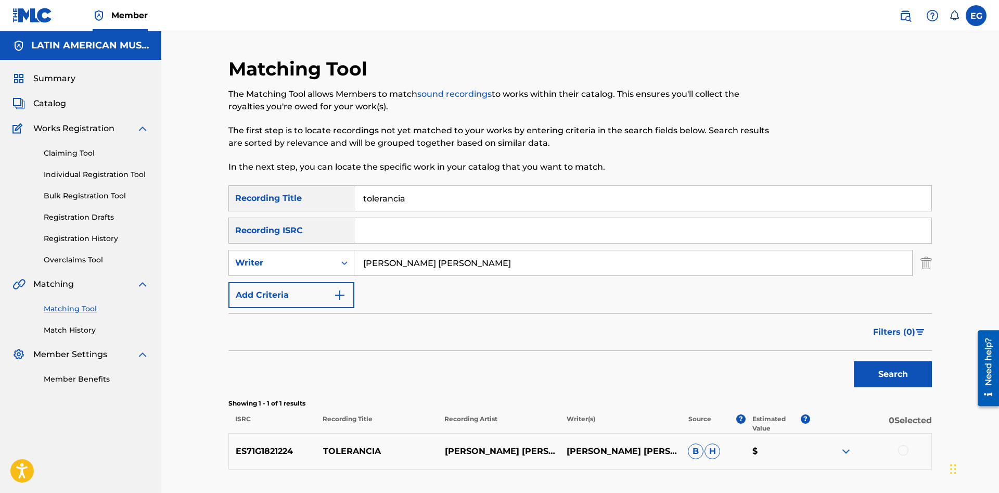
click at [854, 361] on button "Search" at bounding box center [893, 374] width 78 height 26
drag, startPoint x: 440, startPoint y: 195, endPoint x: 355, endPoint y: 207, distance: 86.1
click at [355, 207] on input "tolerancia" at bounding box center [642, 198] width 577 height 25
drag, startPoint x: 485, startPoint y: 270, endPoint x: 279, endPoint y: 273, distance: 205.6
click at [354, 273] on input "[PERSON_NAME] [PERSON_NAME]" at bounding box center [633, 262] width 558 height 25
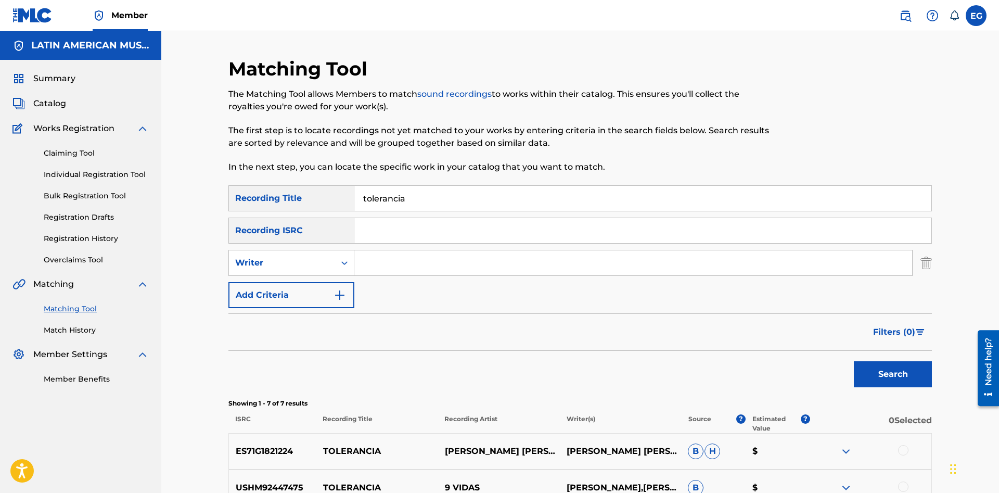
drag, startPoint x: 476, startPoint y: 187, endPoint x: 336, endPoint y: 204, distance: 141.6
click at [354, 204] on input "tolerancia" at bounding box center [642, 198] width 577 height 25
click at [854, 361] on button "Search" at bounding box center [893, 374] width 78 height 26
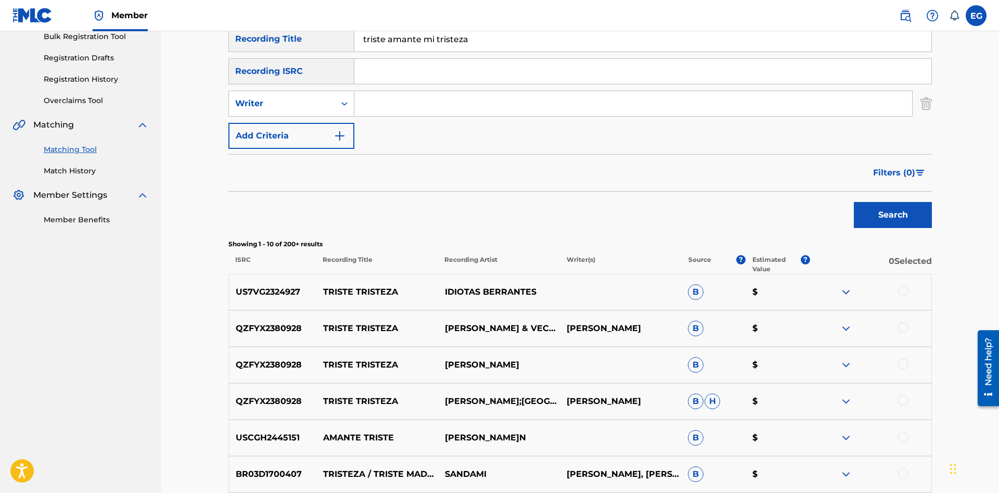
scroll to position [432, 0]
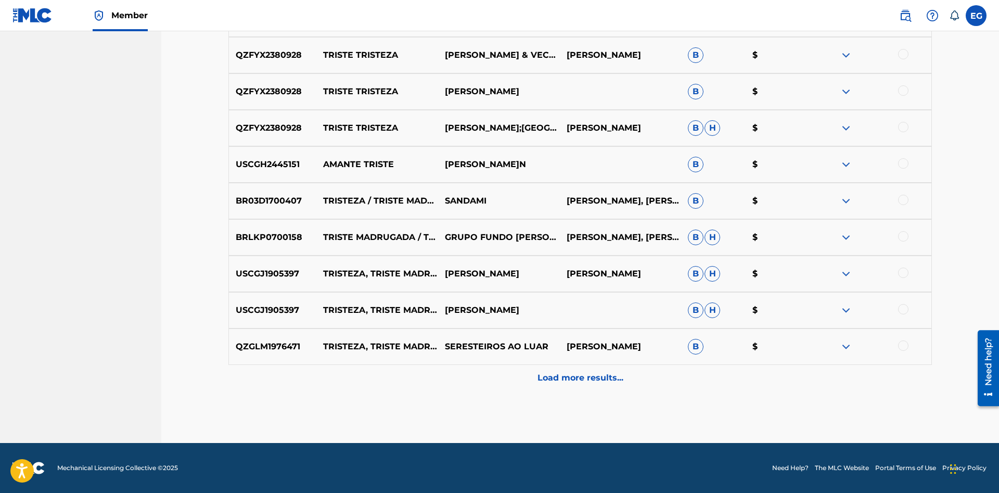
click at [542, 385] on div "Load more results..." at bounding box center [580, 378] width 704 height 26
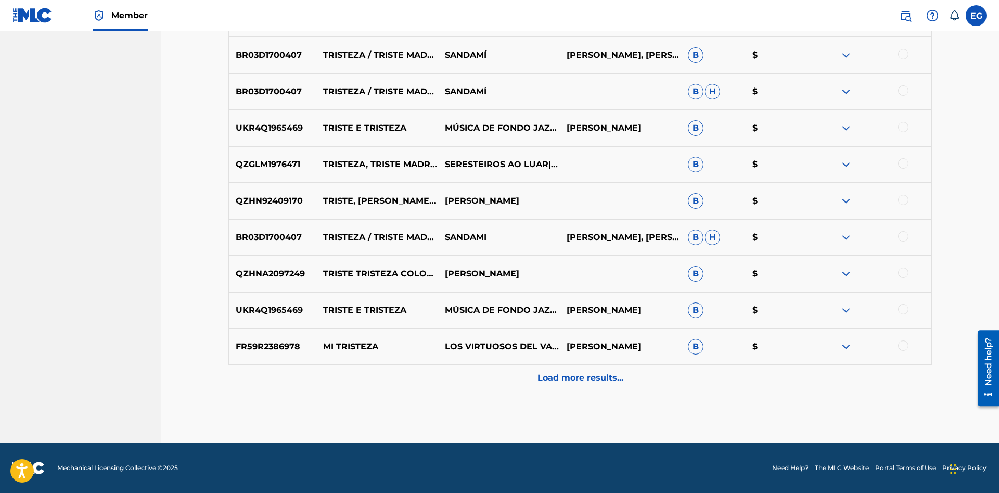
click at [516, 388] on div "Load more results..." at bounding box center [580, 378] width 704 height 26
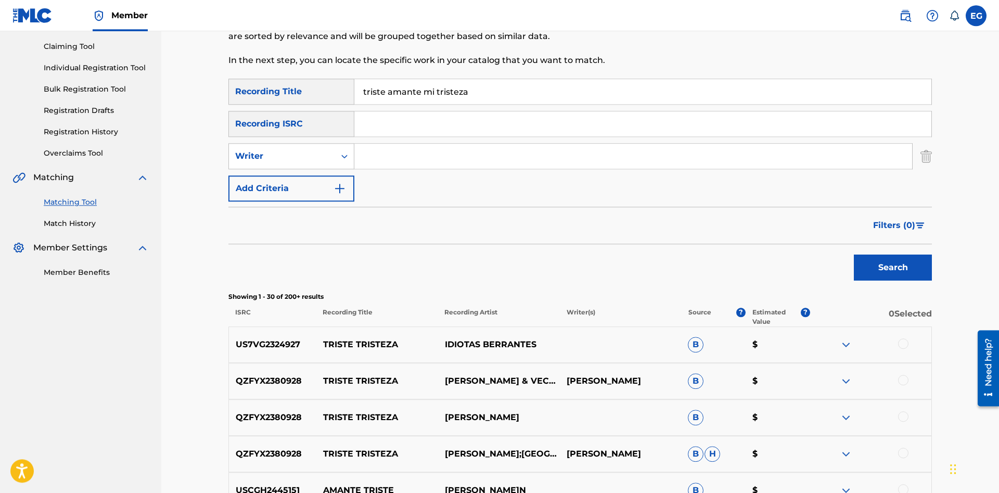
scroll to position [0, 0]
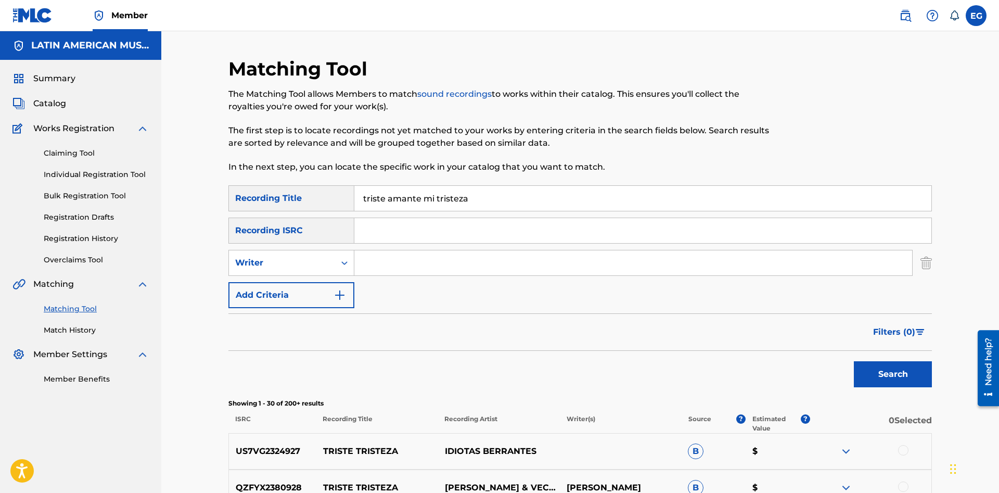
drag, startPoint x: 487, startPoint y: 203, endPoint x: 496, endPoint y: 312, distance: 108.7
click at [487, 206] on input "triste amante mi tristeza" at bounding box center [642, 198] width 577 height 25
click at [368, 195] on input "triste amante mi tristeza" at bounding box center [642, 198] width 577 height 25
type input "tu ultima noche de niña"
click at [854, 361] on button "Search" at bounding box center [893, 374] width 78 height 26
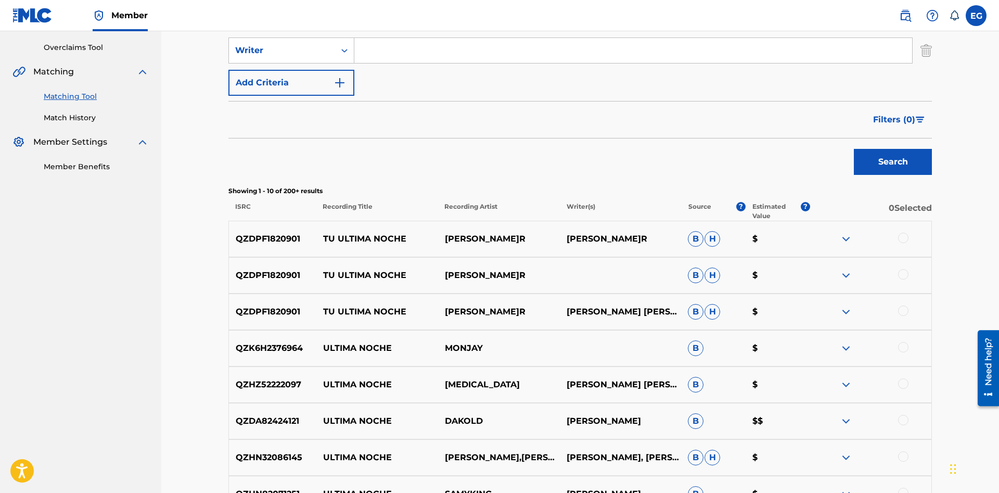
scroll to position [432, 0]
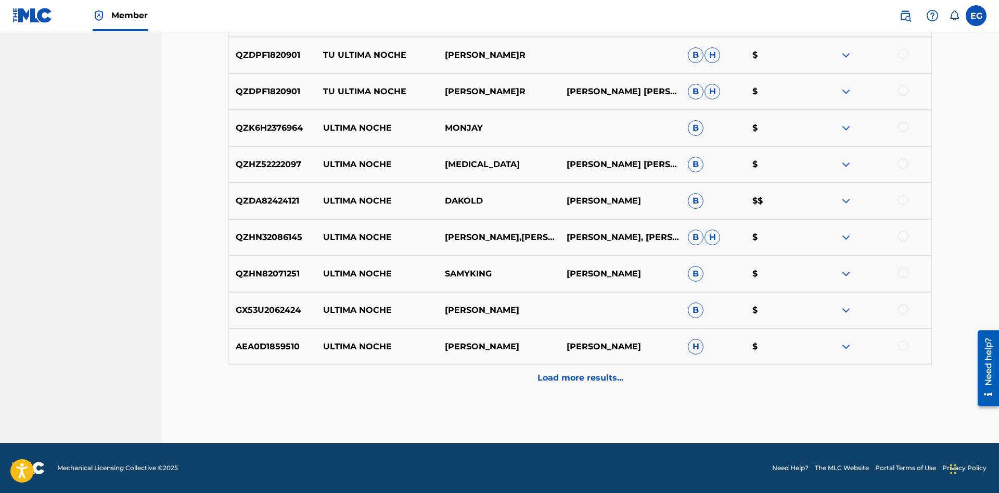
click at [564, 384] on div "Load more results..." at bounding box center [580, 378] width 704 height 26
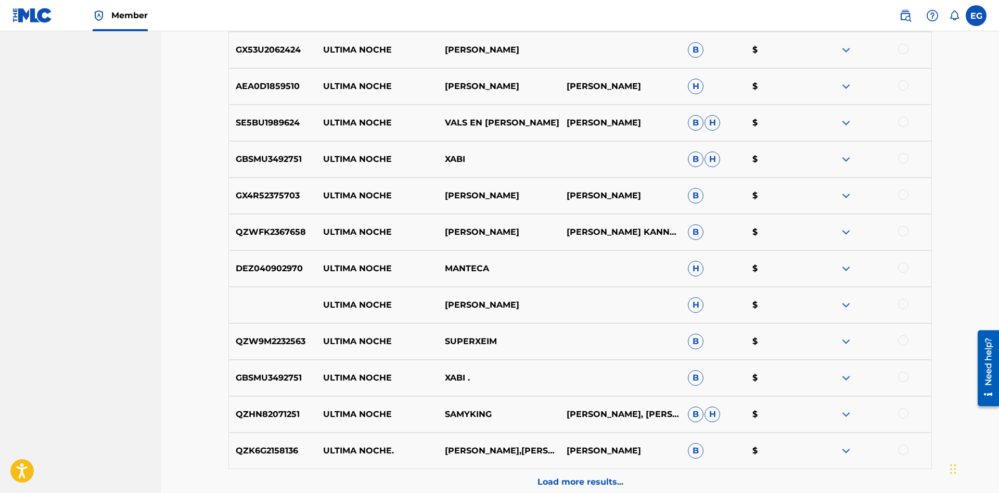
scroll to position [797, 0]
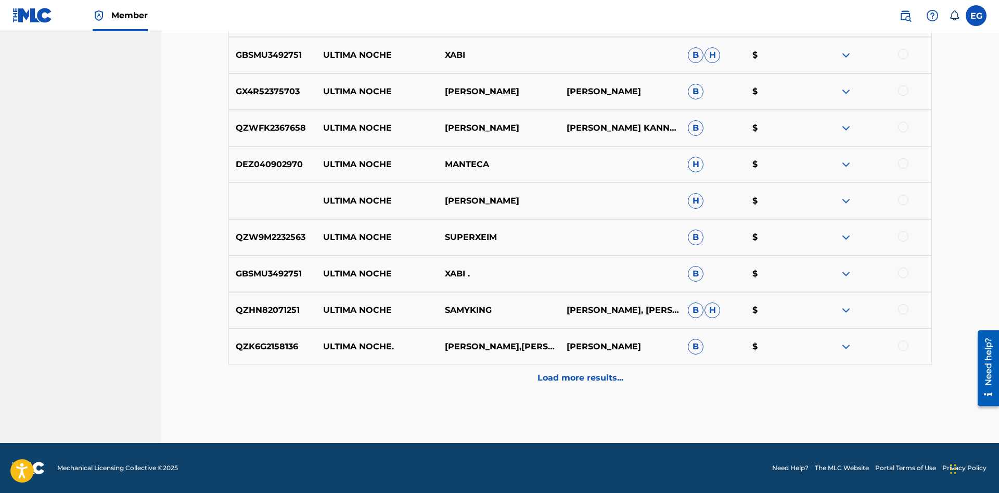
click at [557, 379] on p "Load more results..." at bounding box center [581, 378] width 86 height 12
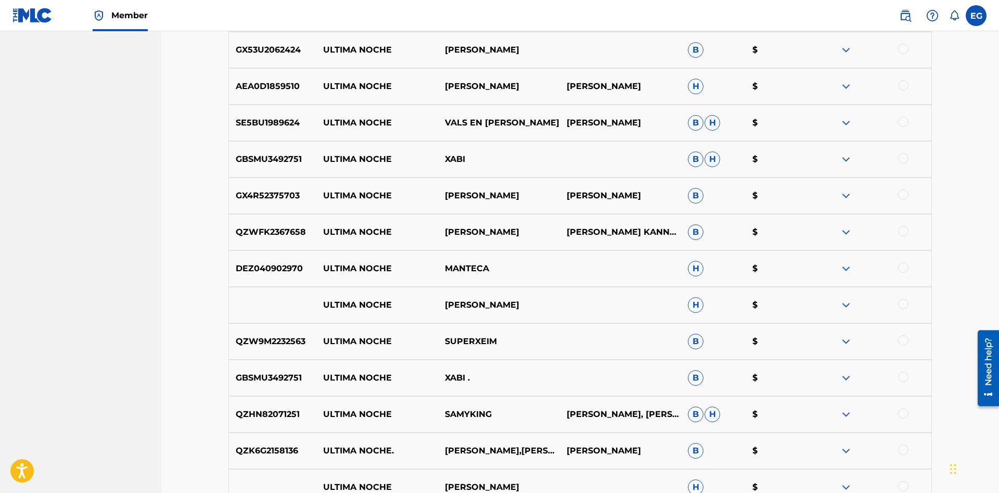
scroll to position [905, 0]
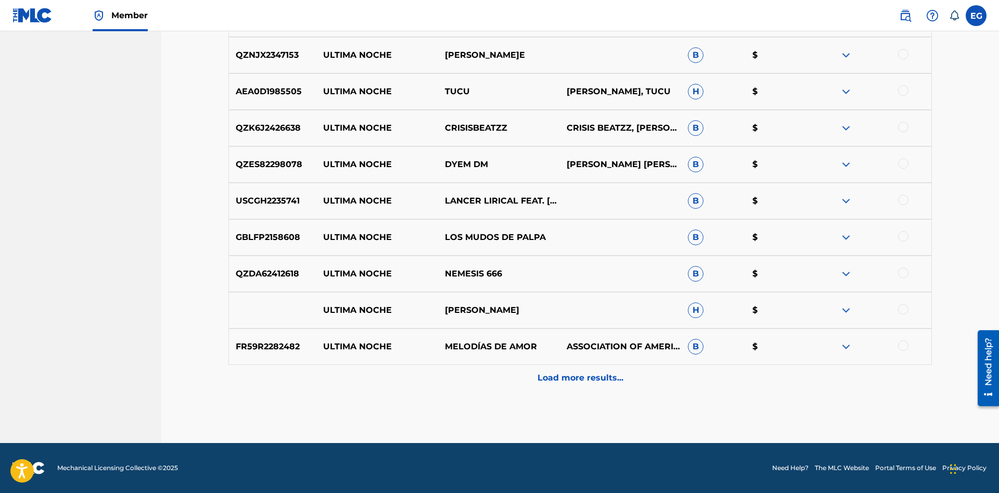
click at [561, 382] on p "Load more results..." at bounding box center [581, 378] width 86 height 12
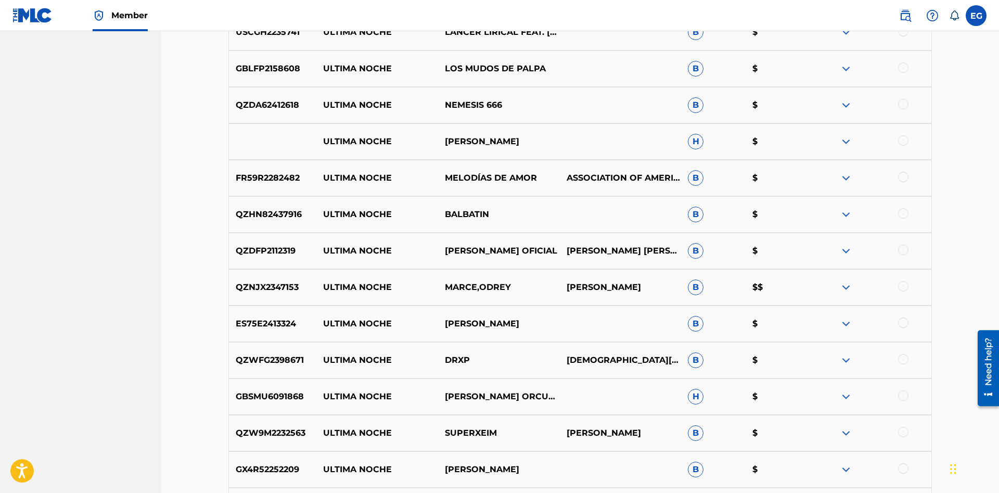
scroll to position [1525, 0]
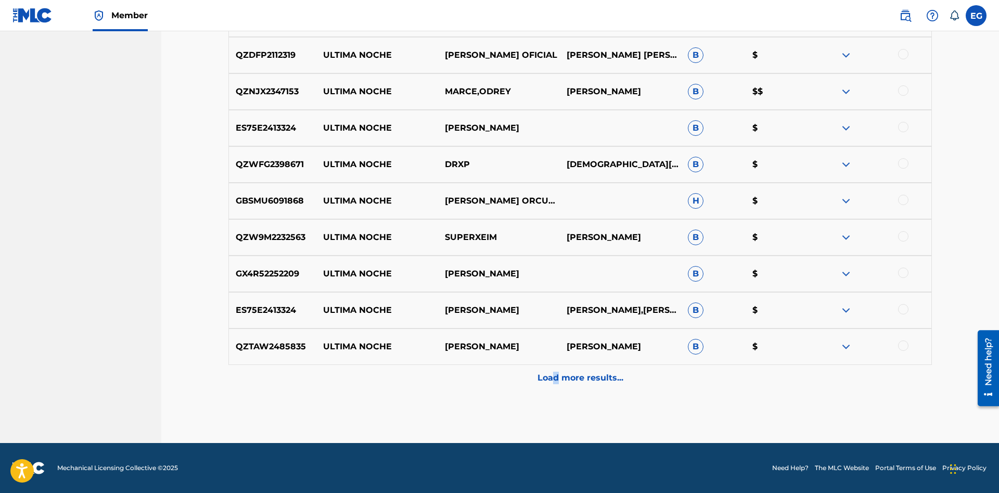
click at [556, 381] on p "Load more results..." at bounding box center [581, 378] width 86 height 12
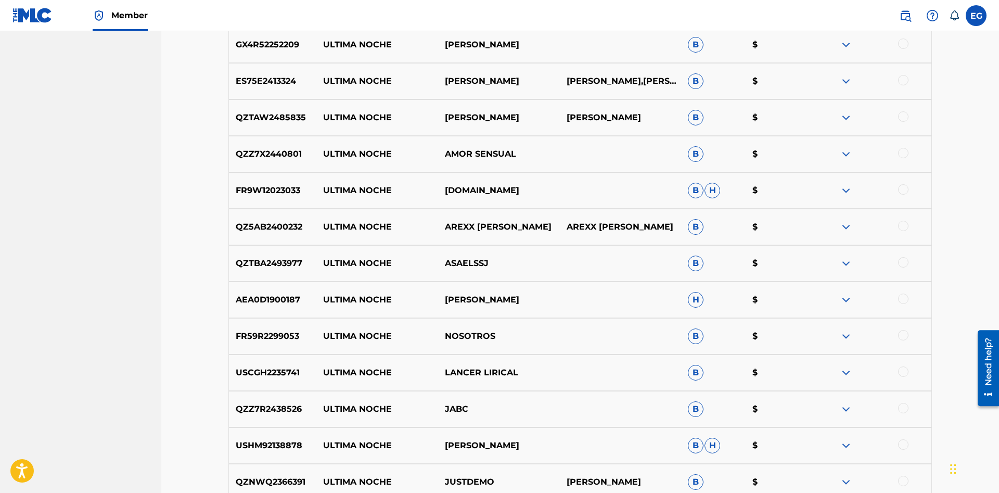
scroll to position [1890, 0]
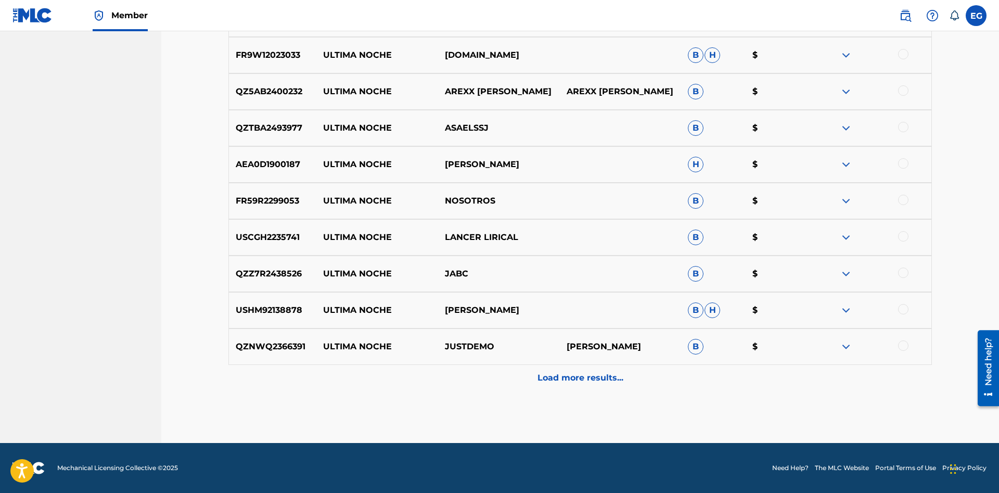
click at [562, 373] on p "Load more results..." at bounding box center [581, 378] width 86 height 12
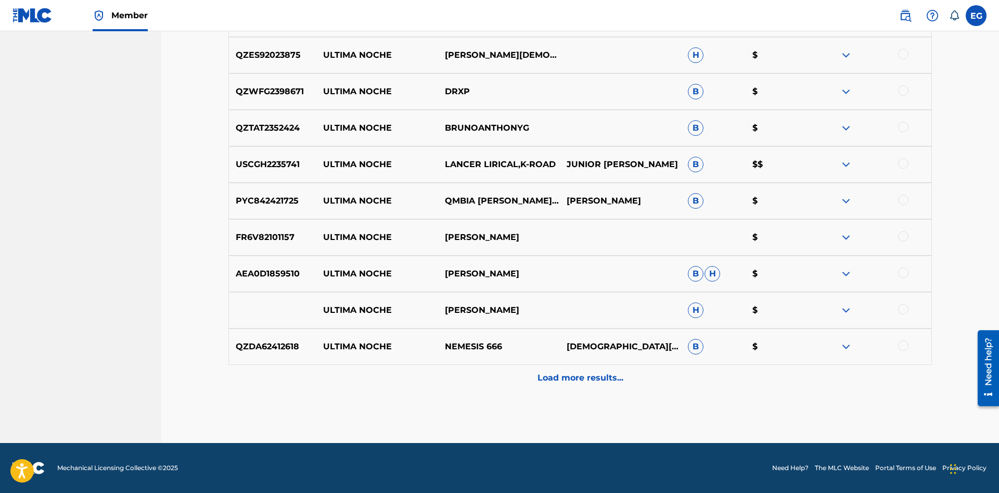
click at [562, 372] on p "Load more results..." at bounding box center [581, 378] width 86 height 12
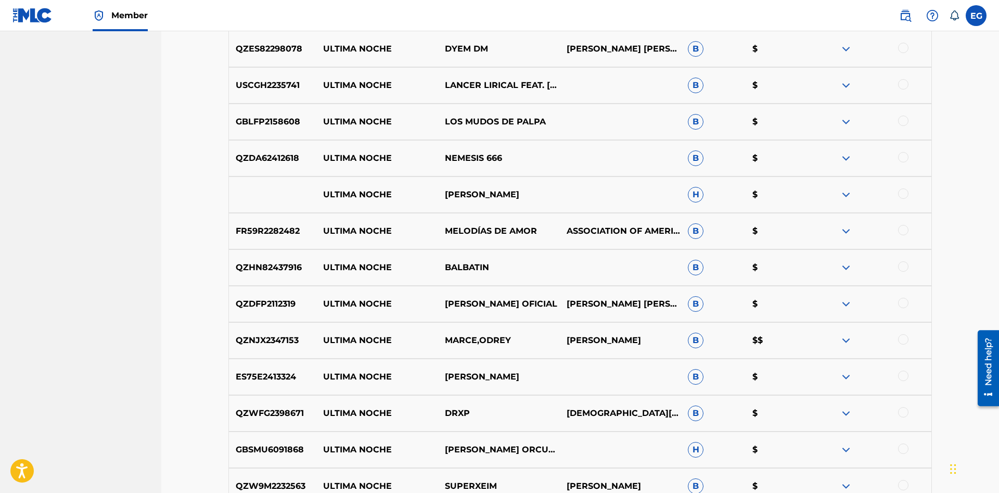
scroll to position [1542, 0]
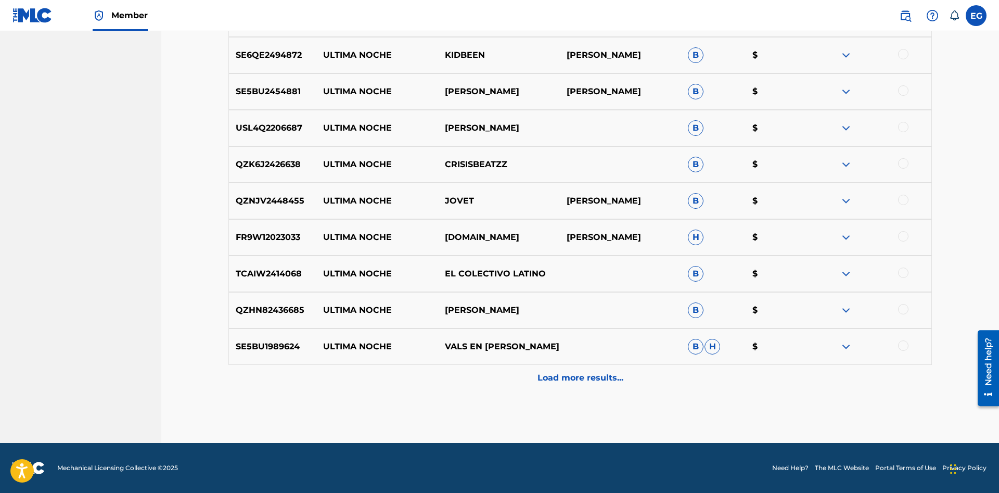
click at [570, 383] on p "Load more results..." at bounding box center [581, 378] width 86 height 12
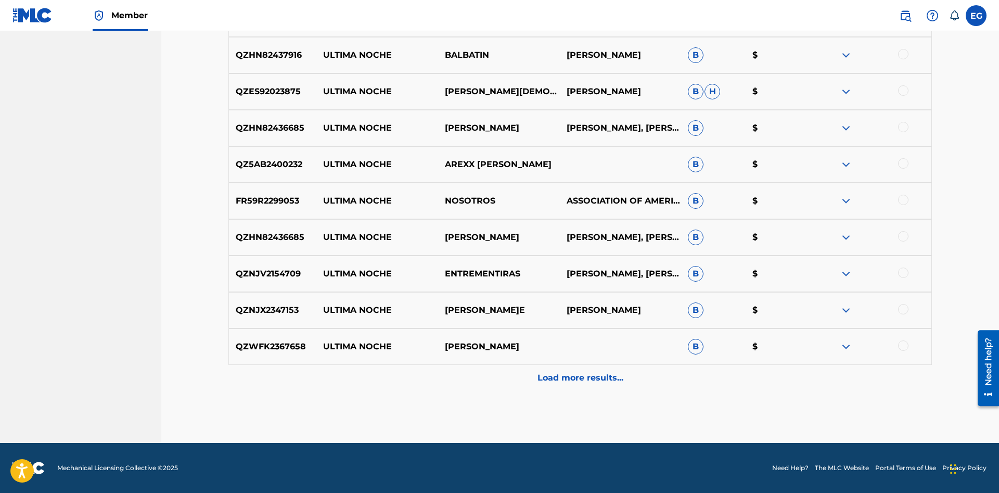
click at [560, 381] on p "Load more results..." at bounding box center [581, 378] width 86 height 12
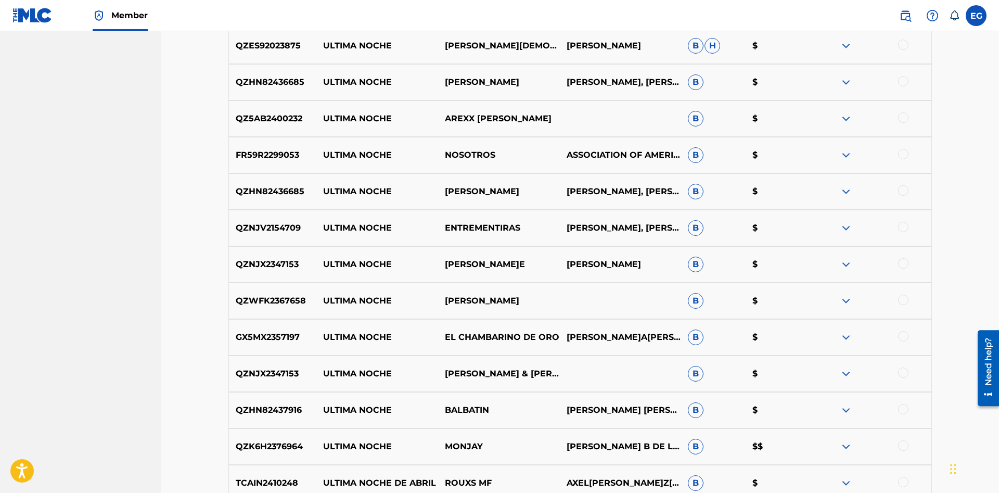
scroll to position [3347, 0]
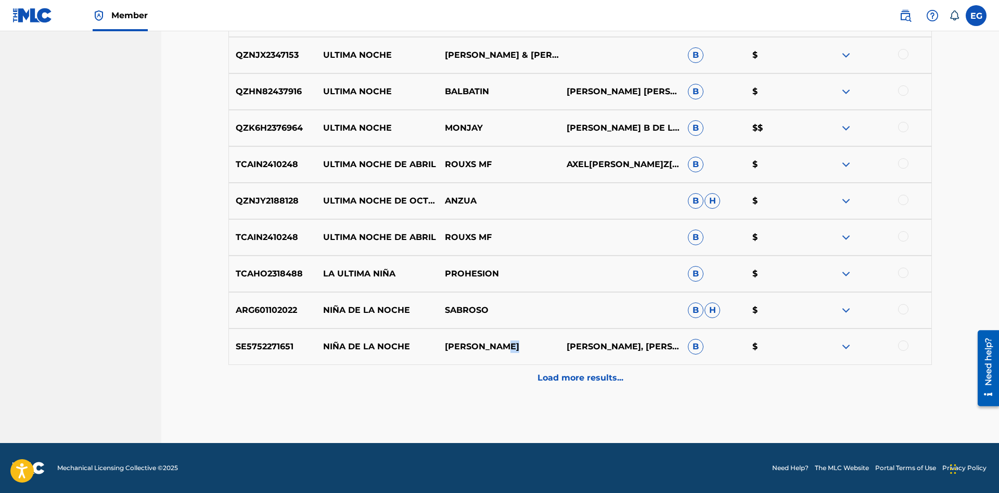
click at [559, 361] on div "SE5752271651 NIÑA DE LA NOCHE [PERSON_NAME] [PERSON_NAME], [PERSON_NAME] $" at bounding box center [580, 346] width 704 height 36
click at [567, 380] on p "Load more results..." at bounding box center [581, 378] width 86 height 12
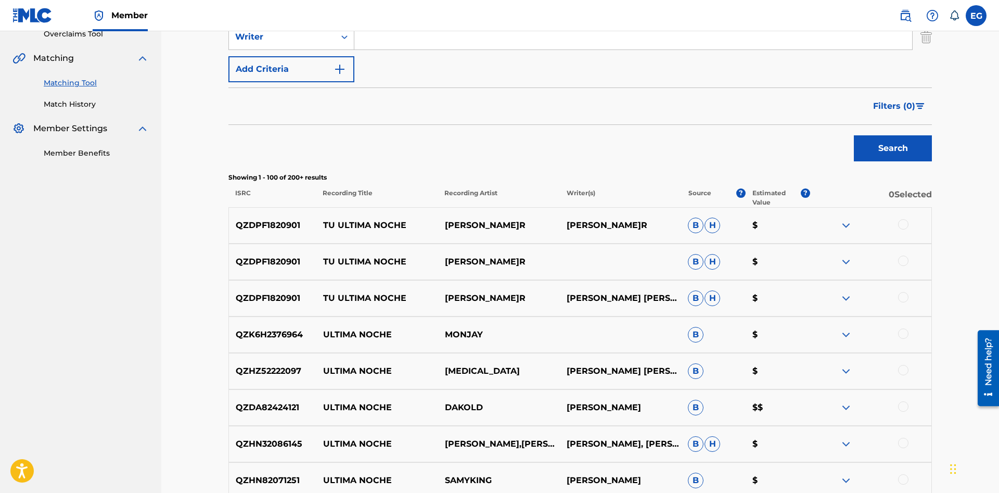
scroll to position [0, 0]
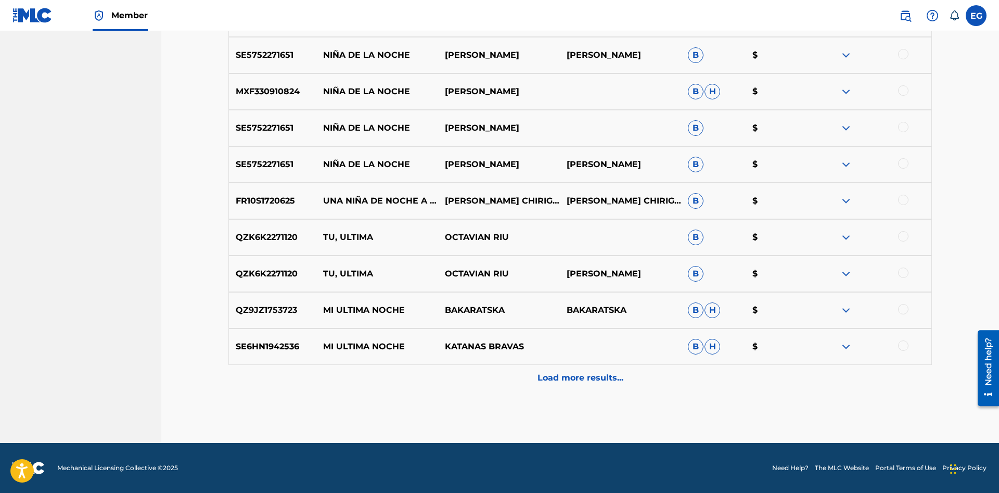
click at [563, 376] on p "Load more results..." at bounding box center [581, 378] width 86 height 12
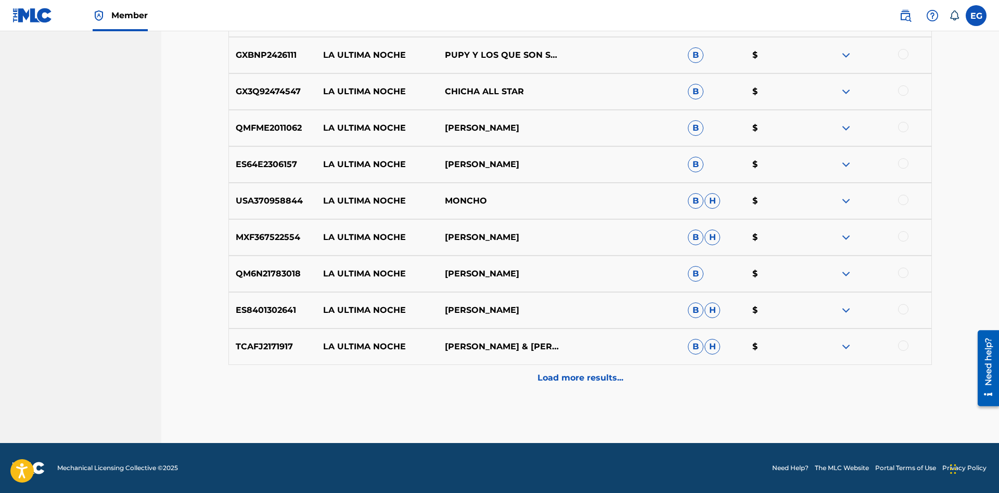
click at [572, 382] on p "Load more results..." at bounding box center [581, 378] width 86 height 12
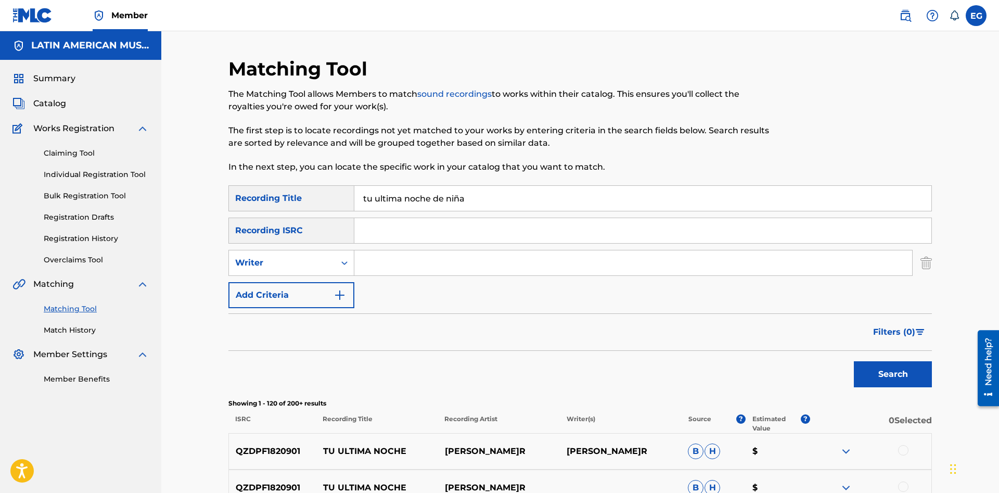
click at [393, 260] on input "Search Form" at bounding box center [633, 262] width 558 height 25
paste input "[PERSON_NAME] [PERSON_NAME]"
type input "[PERSON_NAME] [PERSON_NAME]"
click at [904, 382] on button "Search" at bounding box center [893, 374] width 78 height 26
drag, startPoint x: 515, startPoint y: 256, endPoint x: 270, endPoint y: 266, distance: 245.3
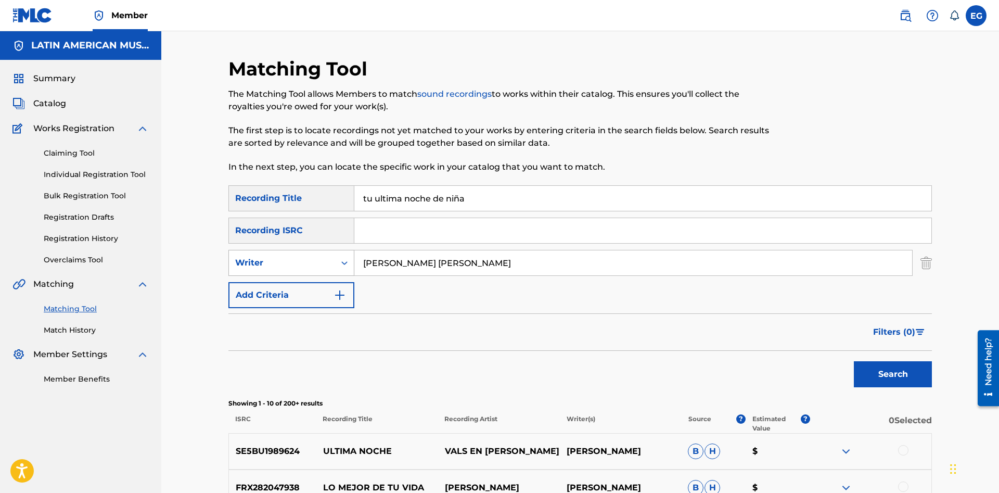
click at [354, 266] on input "[PERSON_NAME] [PERSON_NAME]" at bounding box center [633, 262] width 558 height 25
drag, startPoint x: 496, startPoint y: 188, endPoint x: 290, endPoint y: 203, distance: 206.7
click at [354, 203] on input "tu ultima noche de niña" at bounding box center [642, 198] width 577 height 25
click at [854, 361] on button "Search" at bounding box center [893, 374] width 78 height 26
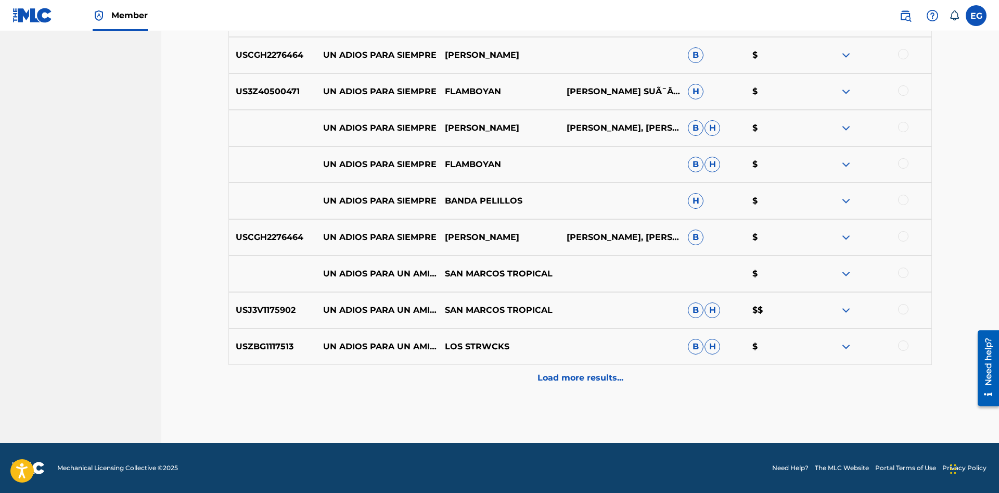
click at [550, 368] on div "Load more results..." at bounding box center [580, 378] width 704 height 26
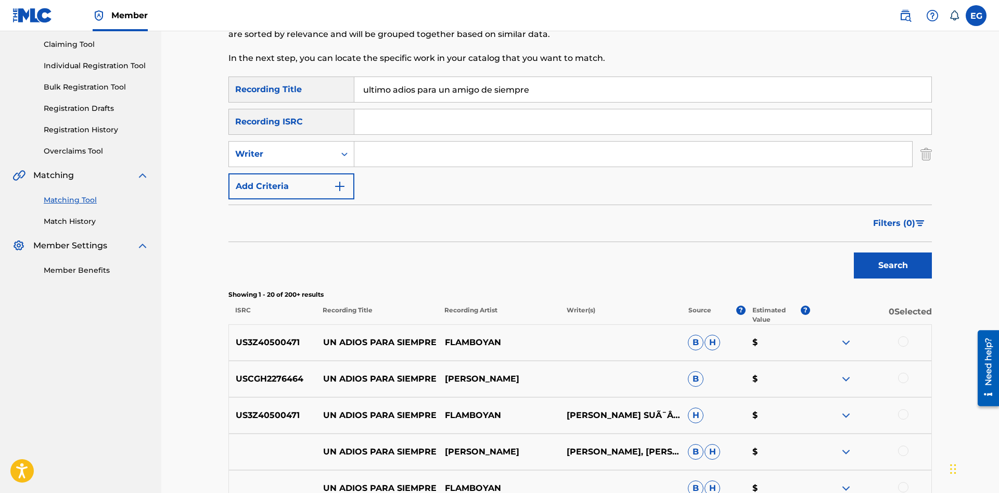
scroll to position [480, 0]
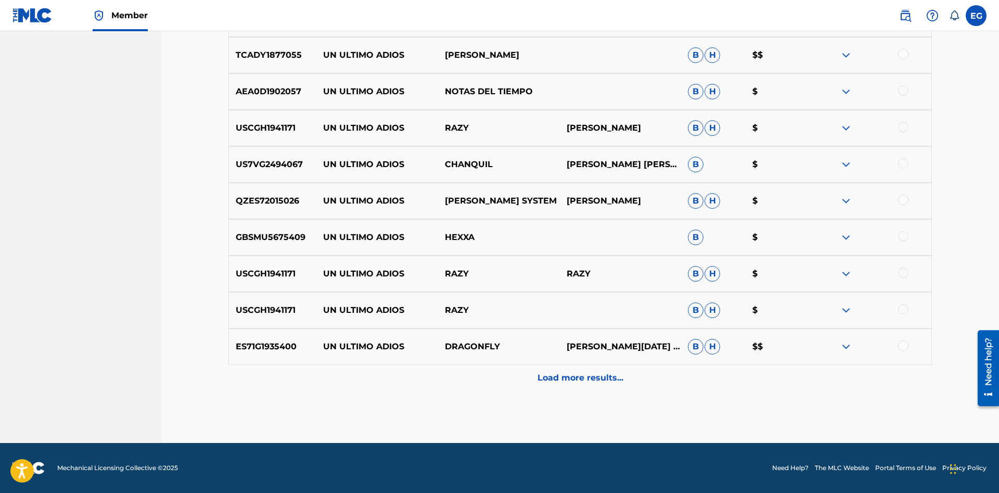
click at [560, 384] on div "Load more results..." at bounding box center [580, 378] width 704 height 26
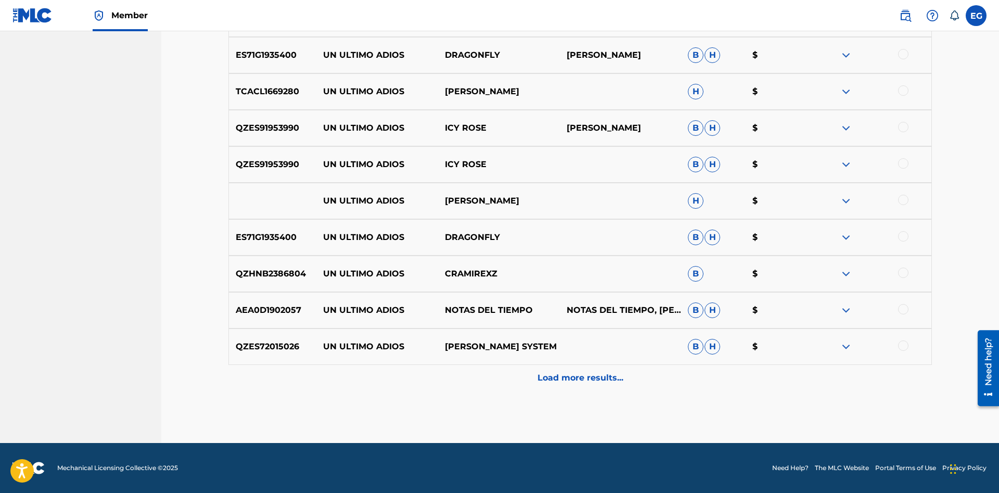
drag, startPoint x: 563, startPoint y: 413, endPoint x: 563, endPoint y: 404, distance: 9.4
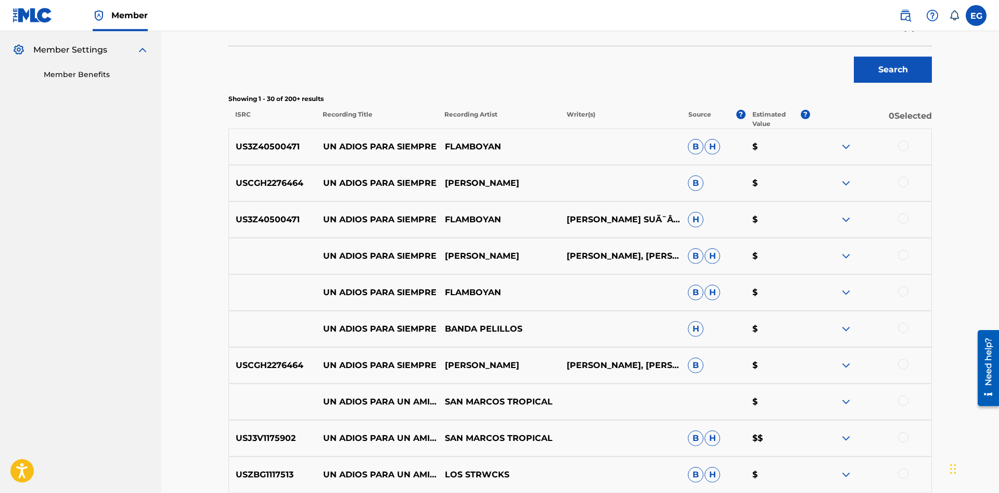
scroll to position [0, 0]
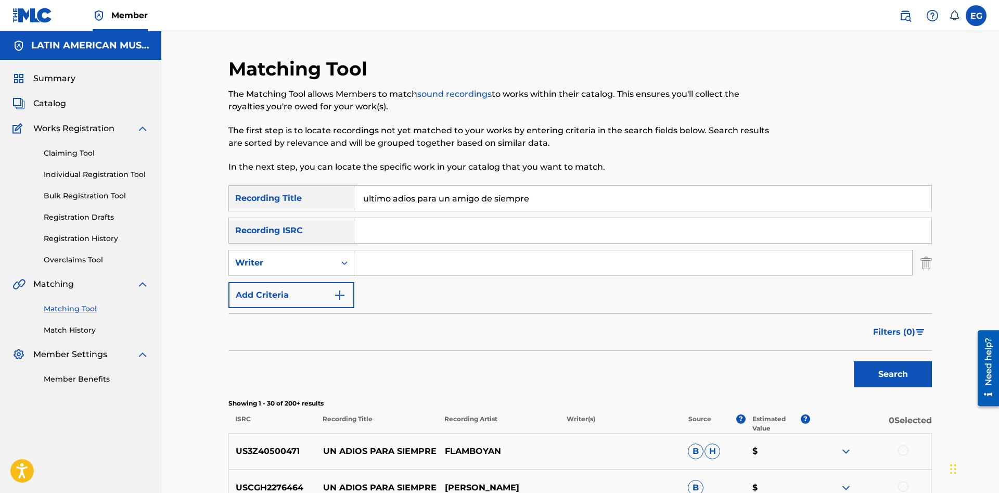
click at [557, 202] on input "ultimo adios para un amigo de siempre" at bounding box center [642, 198] width 577 height 25
click at [411, 198] on input "ultimo adios para un amigo de siempre" at bounding box center [642, 198] width 577 height 25
click at [854, 361] on button "Search" at bounding box center [893, 374] width 78 height 26
drag, startPoint x: 560, startPoint y: 197, endPoint x: 368, endPoint y: 191, distance: 192.1
click at [368, 191] on input "ultimo adiós para un amigo de siempre" at bounding box center [642, 198] width 577 height 25
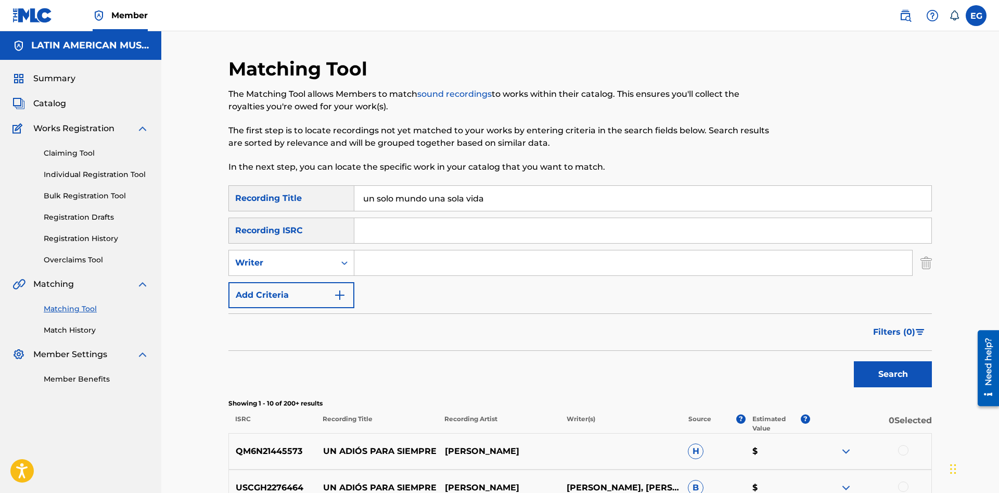
type input "un solo mundo una sola vida"
click at [854, 361] on button "Search" at bounding box center [893, 374] width 78 height 26
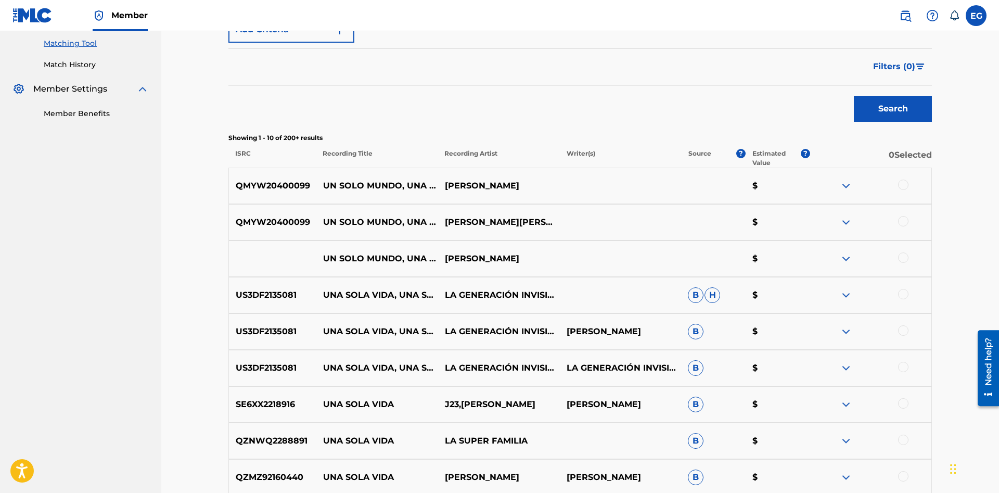
click at [905, 186] on div at bounding box center [903, 185] width 10 height 10
click at [913, 216] on div at bounding box center [871, 222] width 122 height 12
click at [907, 222] on div at bounding box center [903, 221] width 10 height 10
click at [902, 258] on div at bounding box center [903, 257] width 10 height 10
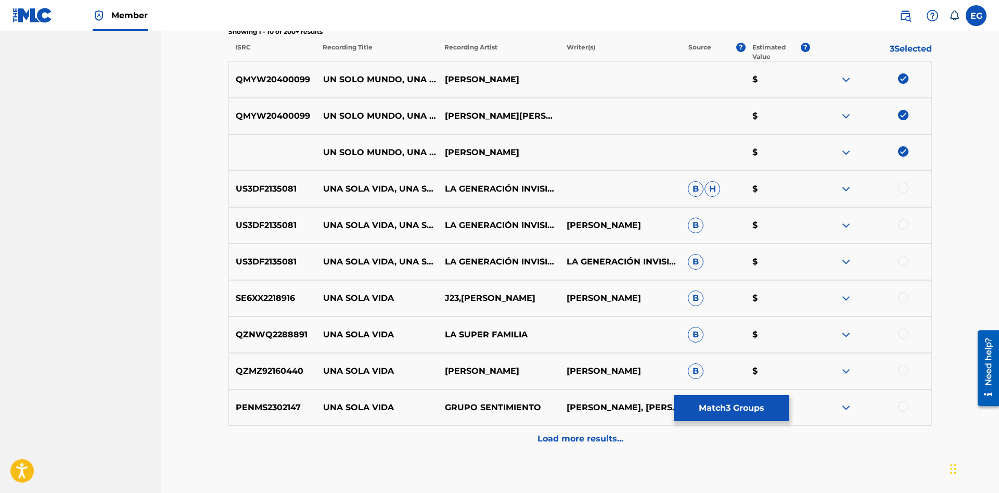
scroll to position [53, 0]
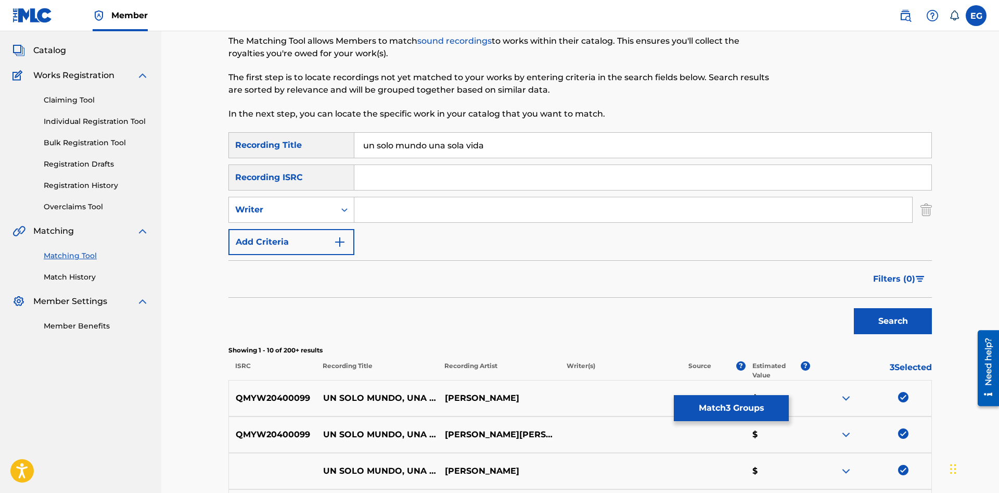
click at [699, 409] on button "Match 3 Groups" at bounding box center [731, 408] width 115 height 26
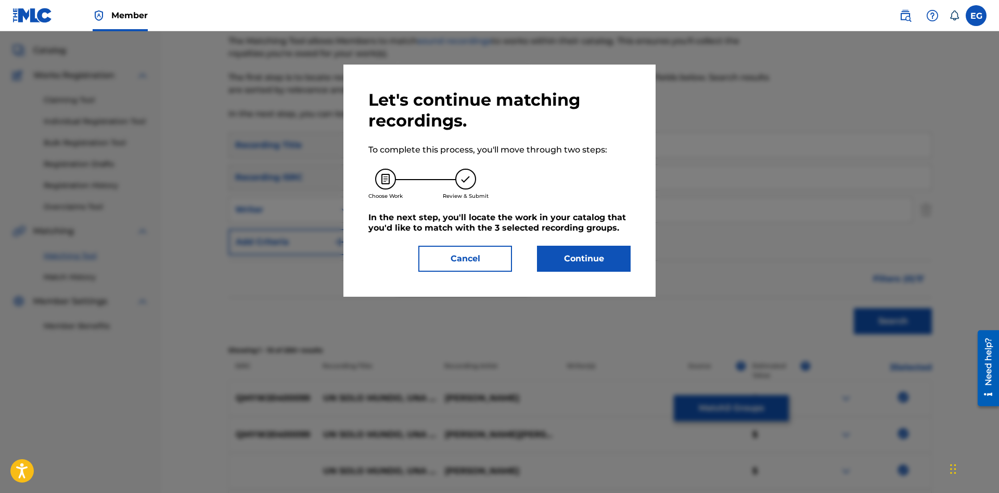
click at [567, 258] on button "Continue" at bounding box center [584, 259] width 94 height 26
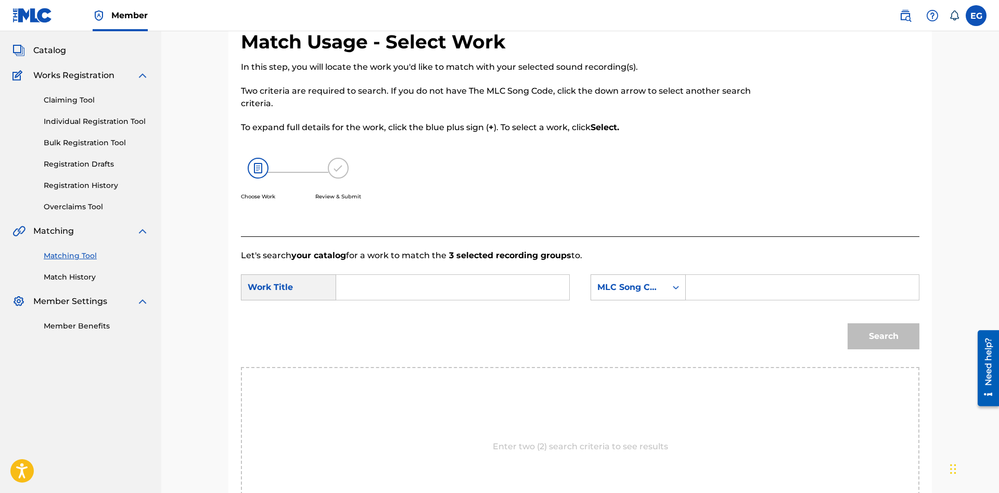
click at [481, 286] on input "Search Form" at bounding box center [452, 287] width 215 height 25
click at [376, 334] on span "do una sola vida" at bounding box center [371, 335] width 35 height 35
type input "un solo mundo una sola vida"
click at [637, 285] on div "MLC Song Code" at bounding box center [628, 287] width 63 height 12
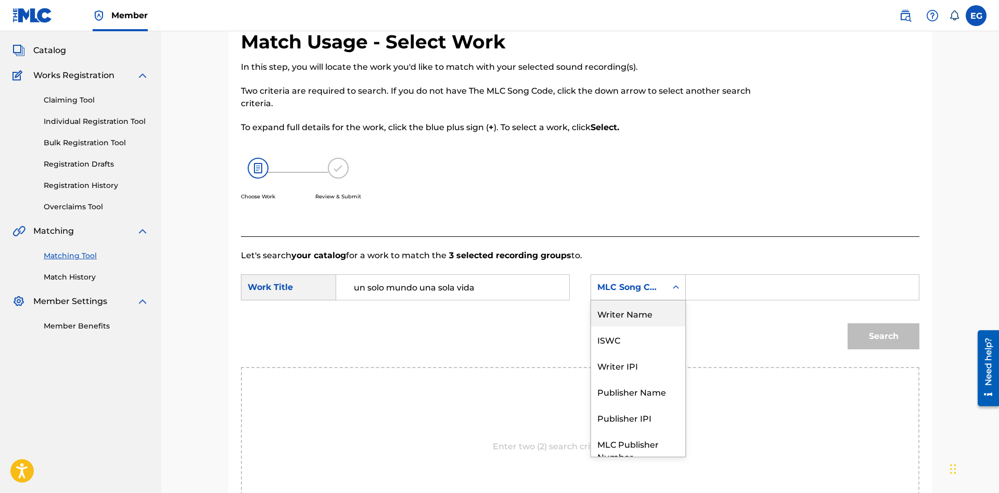
drag, startPoint x: 652, startPoint y: 312, endPoint x: 686, endPoint y: 304, distance: 35.3
click at [653, 312] on div "Writer Name" at bounding box center [638, 313] width 94 height 26
click at [730, 289] on input "Search Form" at bounding box center [802, 287] width 215 height 25
paste input "[PERSON_NAME] [PERSON_NAME]"
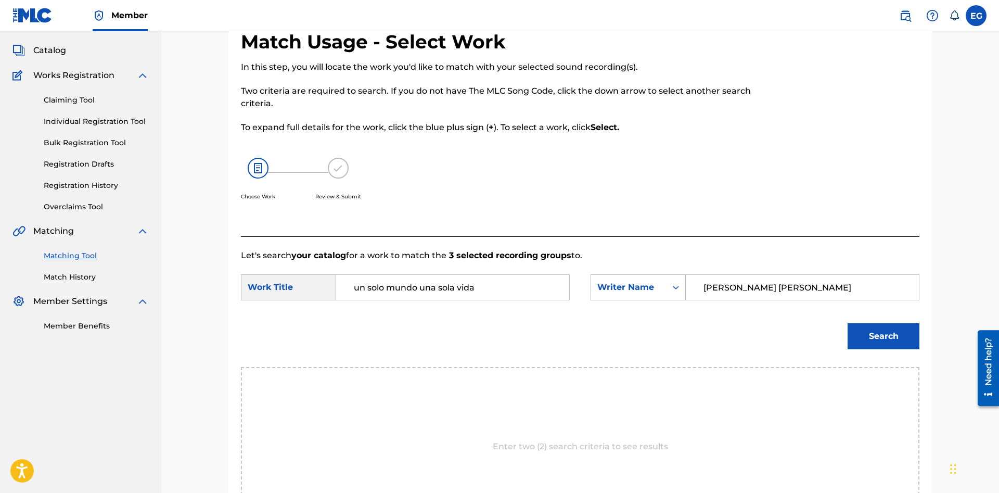
type input "[PERSON_NAME] [PERSON_NAME]"
click at [878, 336] on button "Search" at bounding box center [884, 336] width 72 height 26
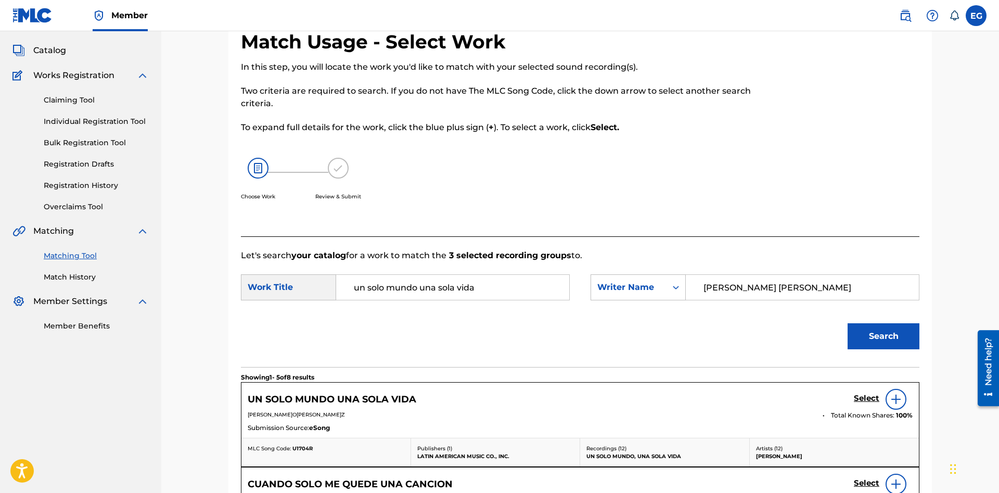
scroll to position [159, 0]
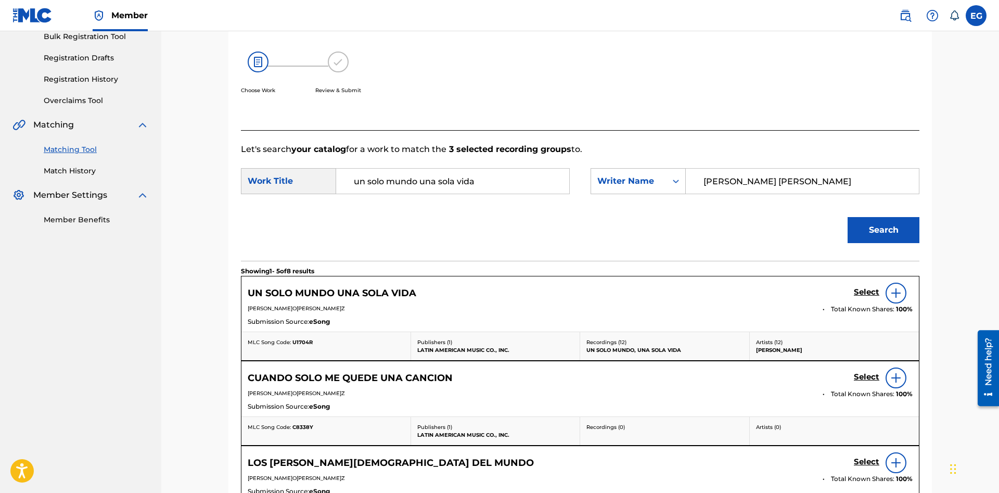
click at [863, 290] on h5 "Select" at bounding box center [867, 292] width 26 height 10
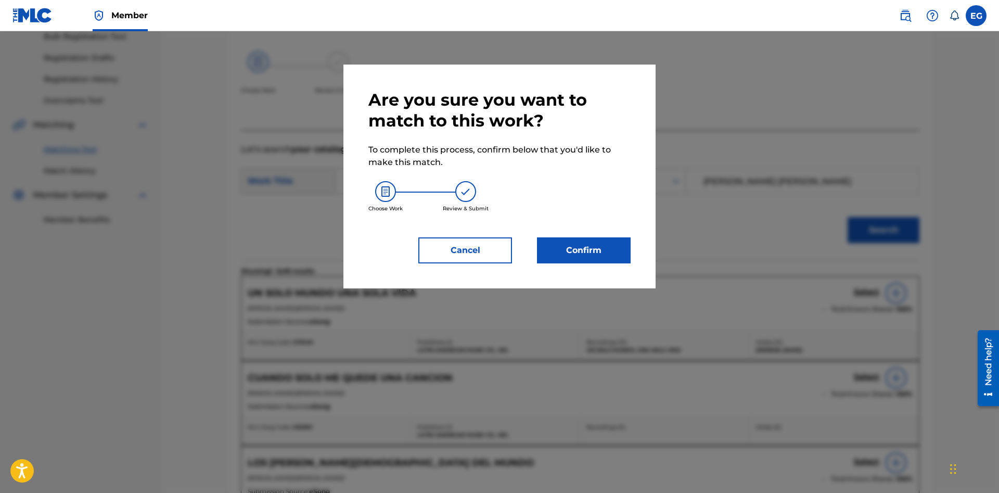
click at [574, 242] on button "Confirm" at bounding box center [584, 250] width 94 height 26
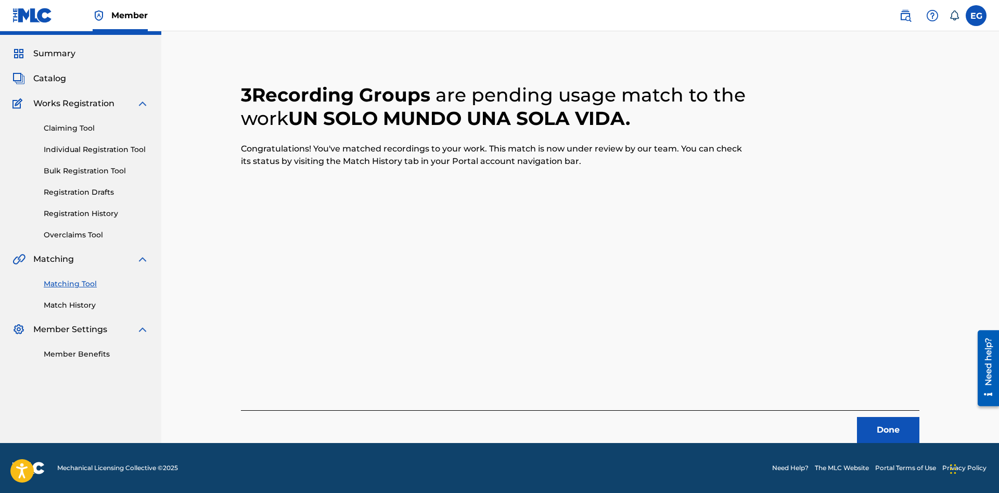
scroll to position [25, 0]
click at [886, 423] on button "Done" at bounding box center [888, 430] width 62 height 26
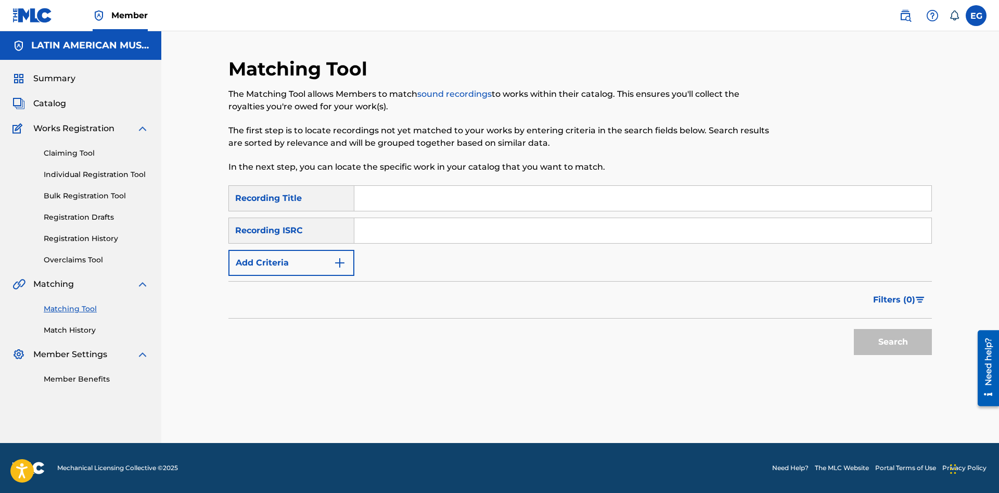
click at [661, 205] on input "Search Form" at bounding box center [642, 198] width 577 height 25
type input "veinticinco años"
click at [854, 329] on button "Search" at bounding box center [893, 342] width 78 height 26
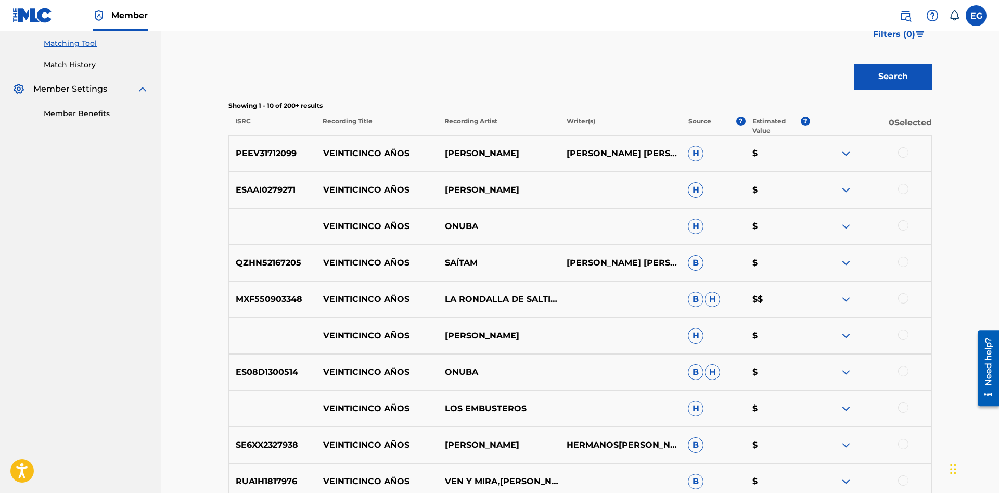
scroll to position [400, 0]
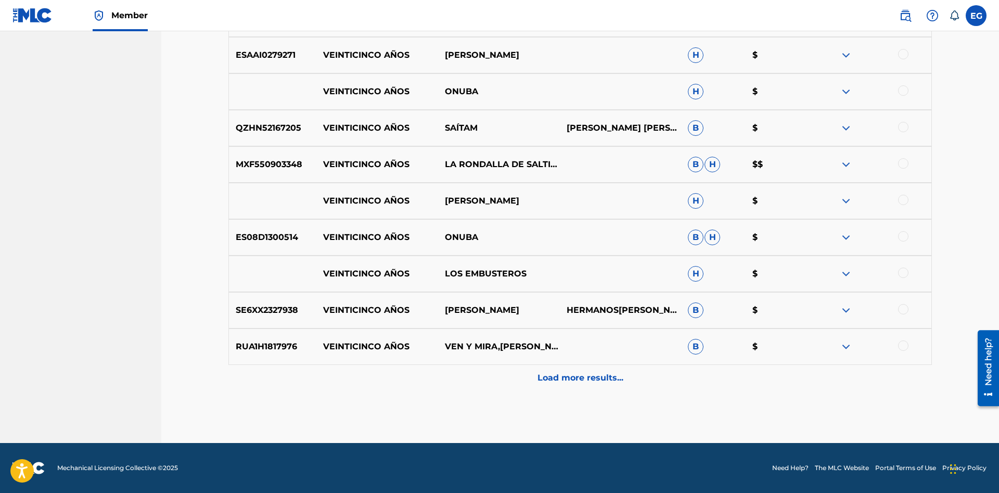
click at [559, 376] on p "Load more results..." at bounding box center [581, 378] width 86 height 12
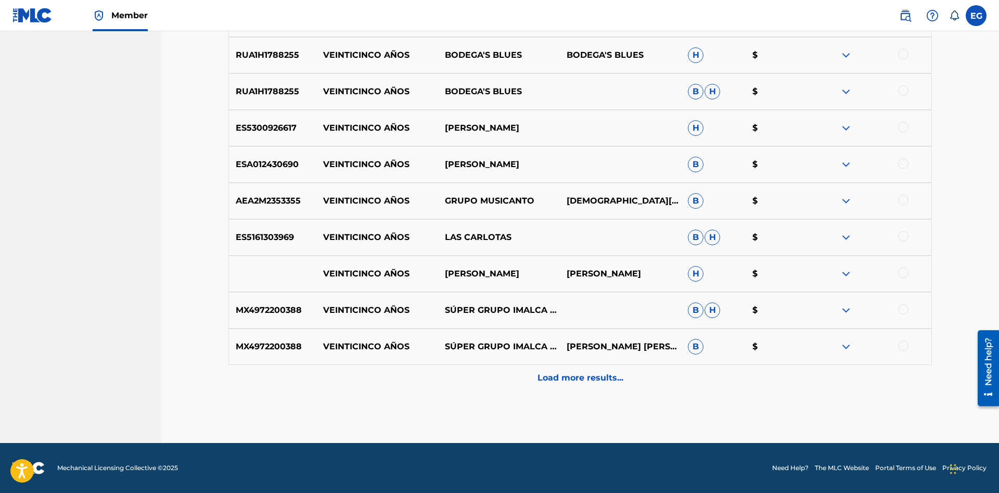
click at [567, 383] on p "Load more results..." at bounding box center [581, 378] width 86 height 12
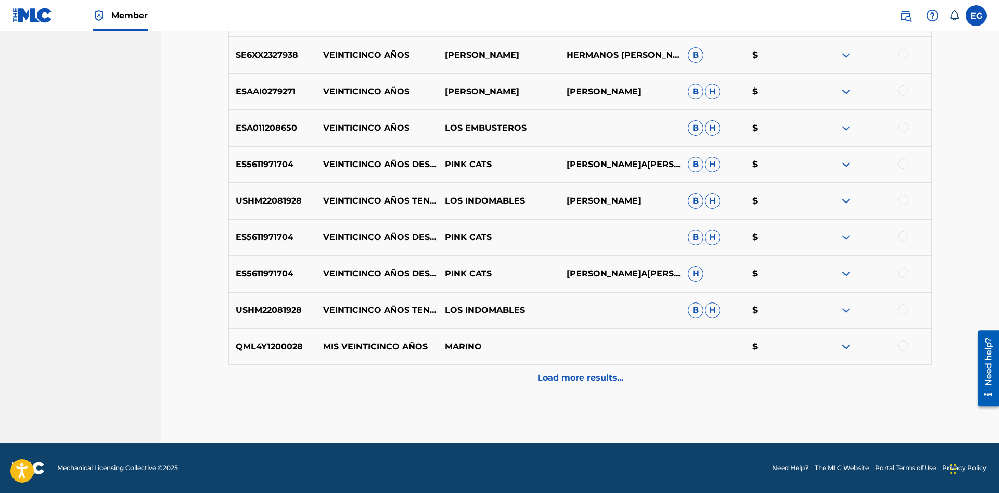
click at [565, 373] on p "Load more results..." at bounding box center [581, 378] width 86 height 12
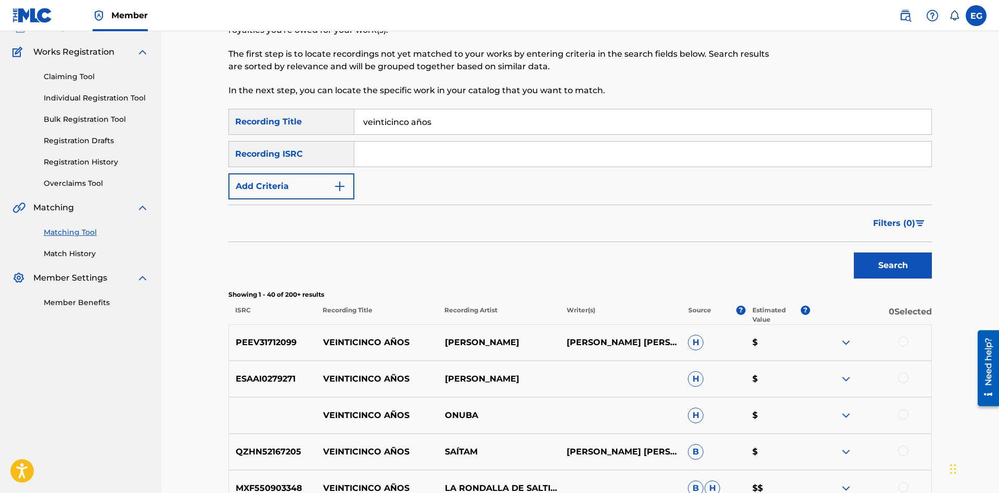
scroll to position [0, 0]
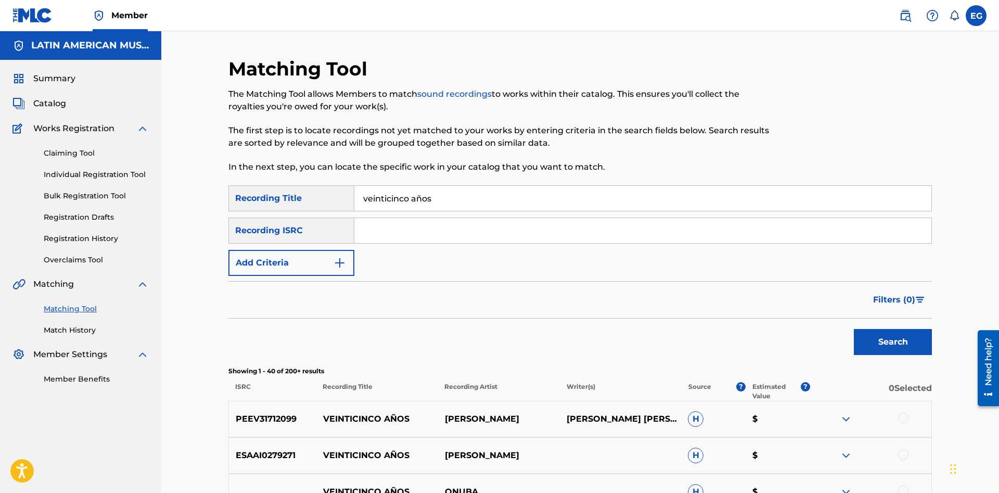
click at [319, 258] on button "Add Criteria" at bounding box center [291, 263] width 126 height 26
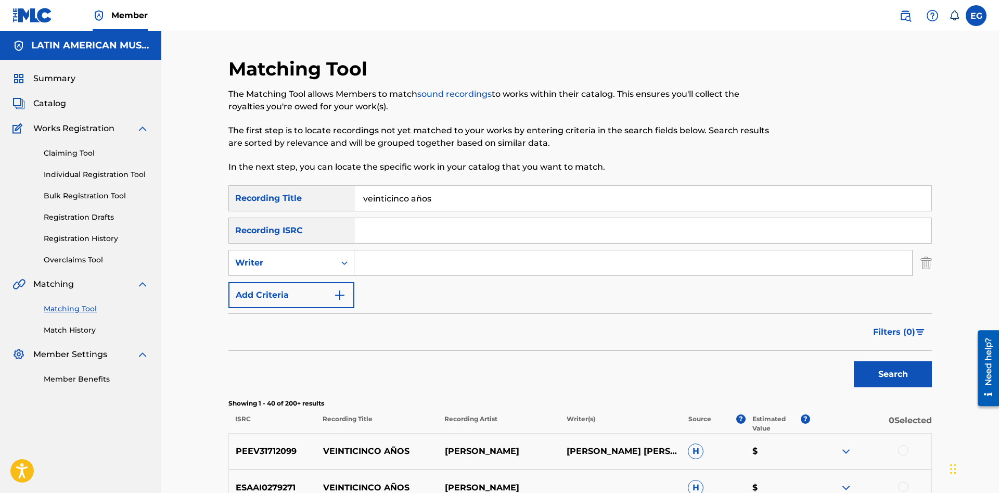
click at [553, 196] on input "veinticinco años" at bounding box center [642, 198] width 577 height 25
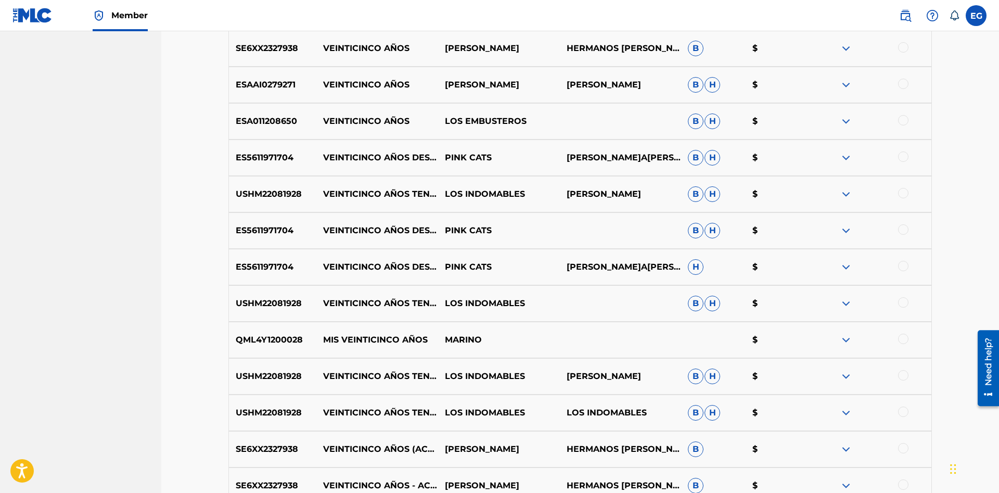
scroll to position [1525, 0]
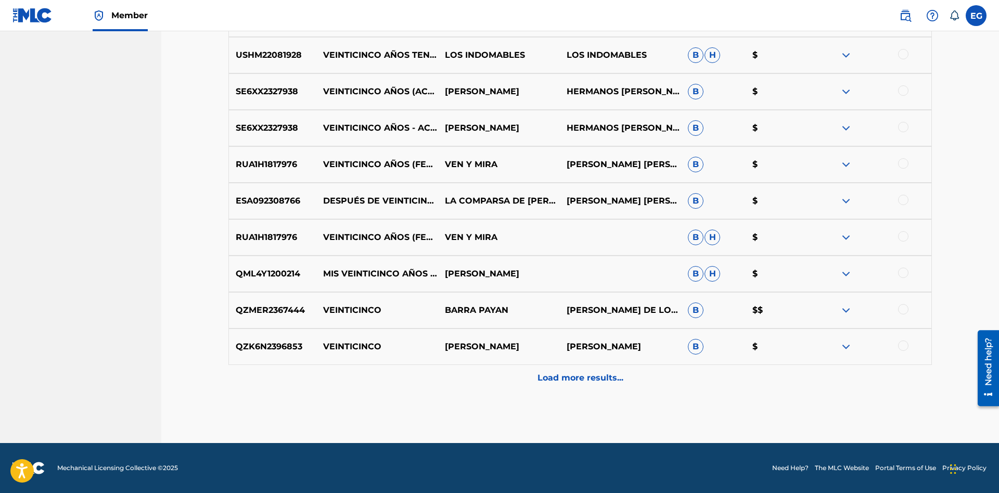
click at [536, 382] on div "Load more results..." at bounding box center [580, 378] width 704 height 26
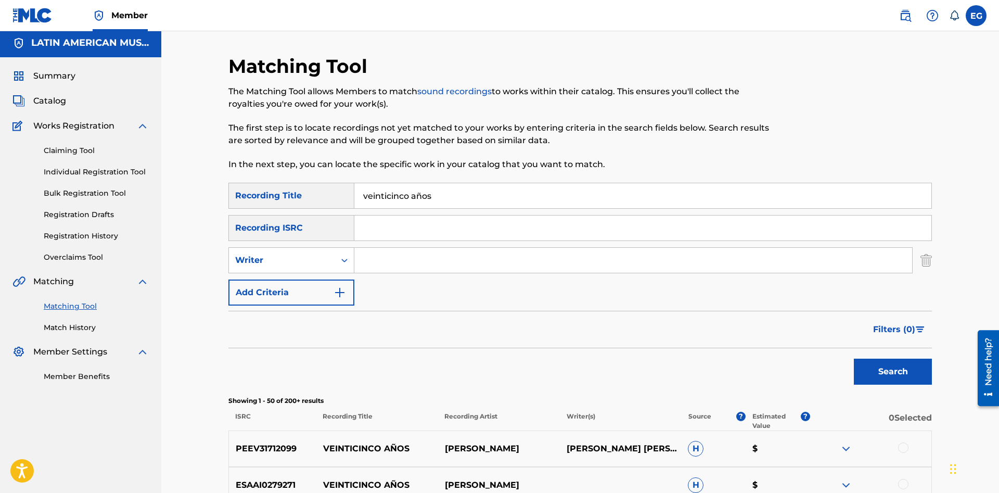
scroll to position [0, 0]
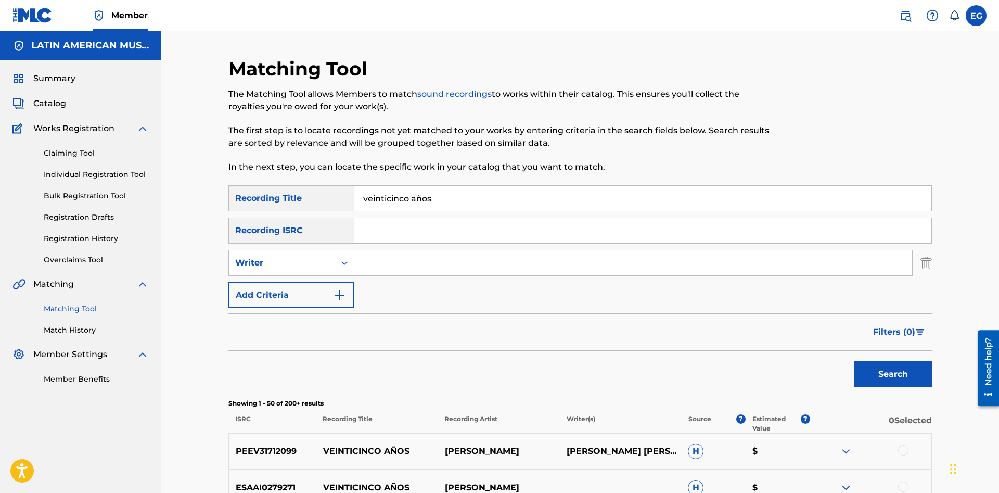
drag, startPoint x: 484, startPoint y: 200, endPoint x: 485, endPoint y: 217, distance: 16.1
click at [483, 200] on input "veinticinco años" at bounding box center [642, 198] width 577 height 25
drag, startPoint x: 476, startPoint y: 198, endPoint x: 251, endPoint y: 203, distance: 225.4
click at [354, 203] on input "veinticinco años" at bounding box center [642, 198] width 577 height 25
click at [362, 261] on input "Search Form" at bounding box center [633, 262] width 558 height 25
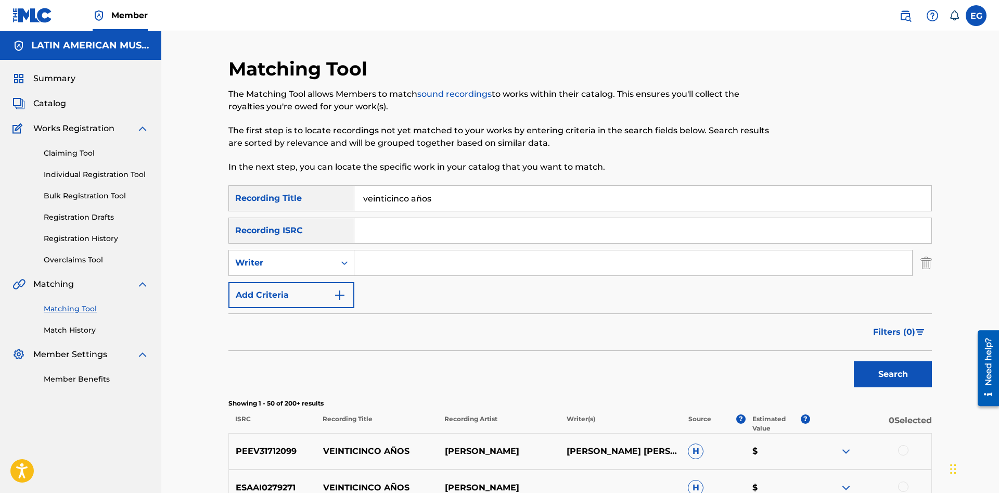
paste input "[PERSON_NAME] [PERSON_NAME]"
type input "[PERSON_NAME] [PERSON_NAME]"
click at [883, 376] on button "Search" at bounding box center [893, 374] width 78 height 26
click at [314, 266] on div "Writer" at bounding box center [282, 263] width 94 height 12
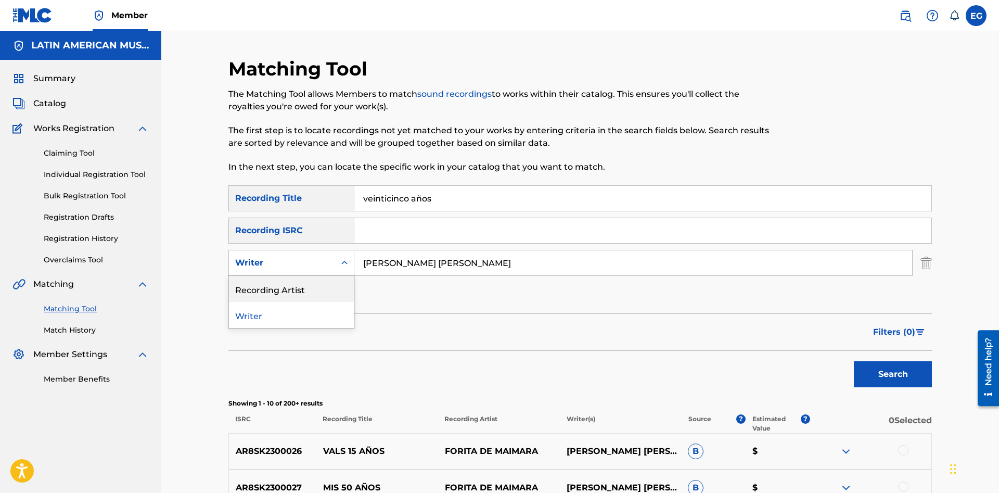
click at [301, 284] on div "Recording Artist" at bounding box center [291, 289] width 125 height 26
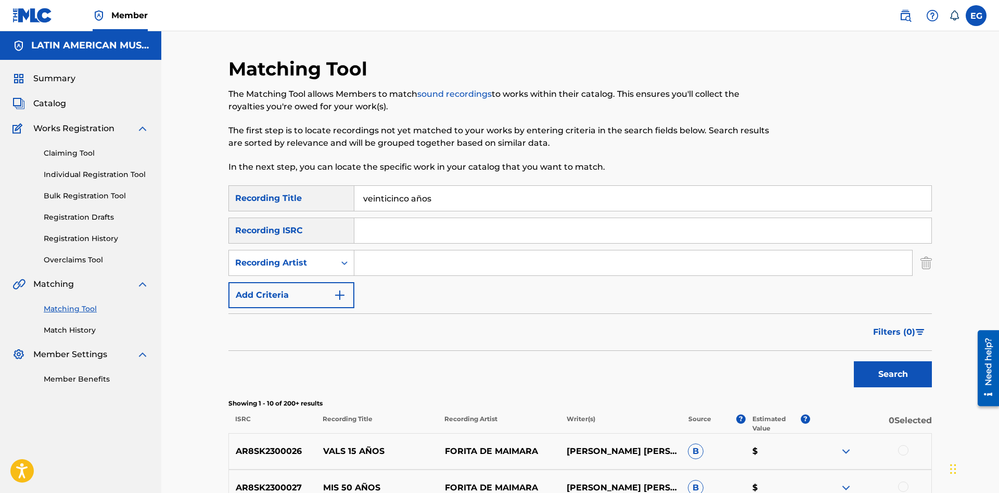
click at [443, 254] on input "Search Form" at bounding box center [633, 262] width 558 height 25
paste input "[PERSON_NAME] [PERSON_NAME]"
type input "m"
type input "[PERSON_NAME]"
click at [886, 367] on button "Search" at bounding box center [893, 374] width 78 height 26
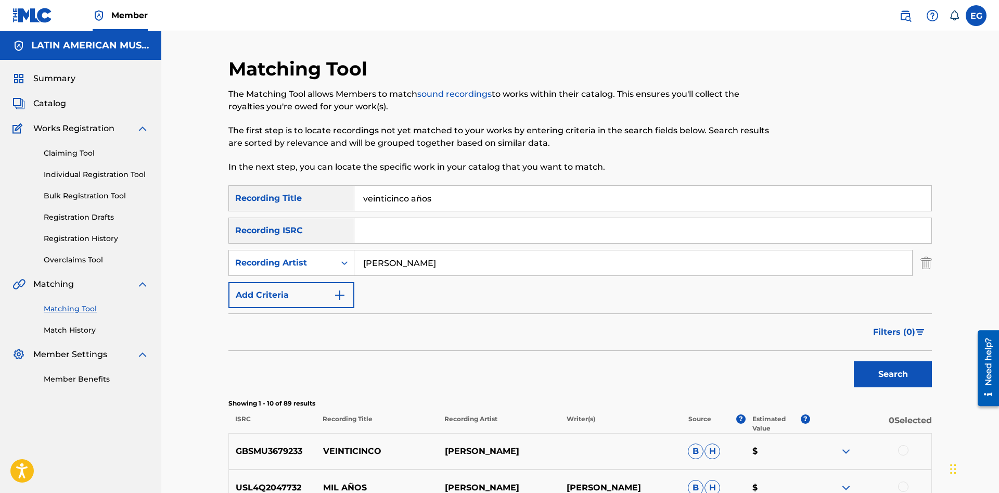
drag, startPoint x: 445, startPoint y: 200, endPoint x: 347, endPoint y: 201, distance: 97.8
click at [354, 201] on input "veinticinco años" at bounding box center [642, 198] width 577 height 25
type input "vengan borincanos"
click at [854, 361] on button "Search" at bounding box center [893, 374] width 78 height 26
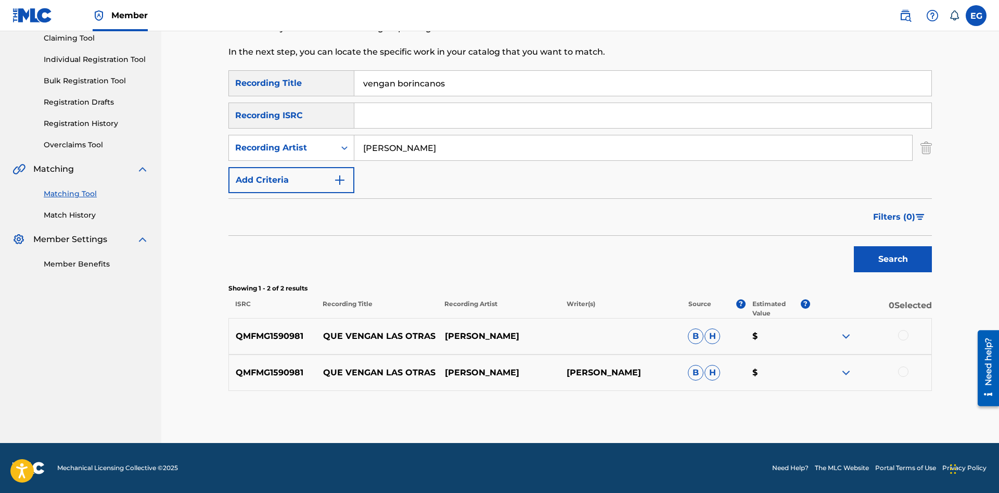
drag, startPoint x: 439, startPoint y: 149, endPoint x: 323, endPoint y: 149, distance: 116.1
click at [354, 149] on input "[PERSON_NAME]" at bounding box center [633, 147] width 558 height 25
click at [854, 246] on button "Search" at bounding box center [893, 259] width 78 height 26
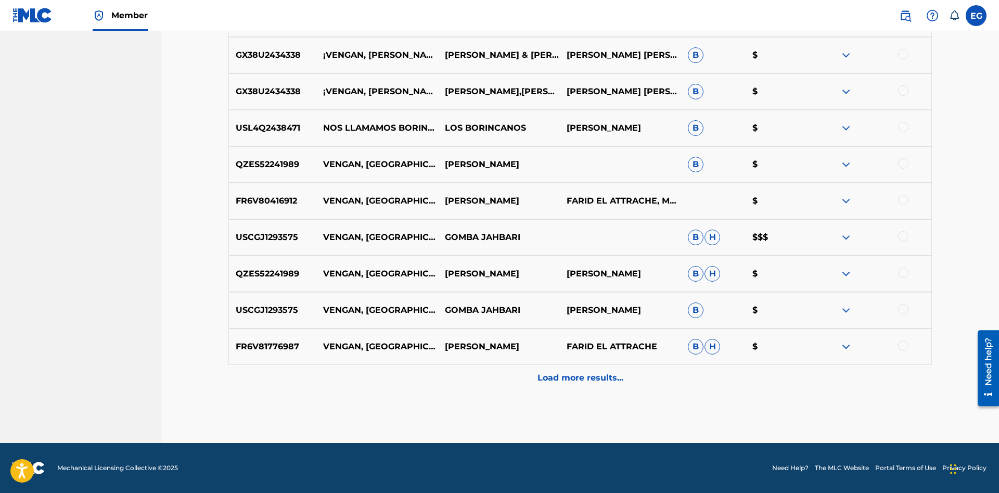
scroll to position [61, 0]
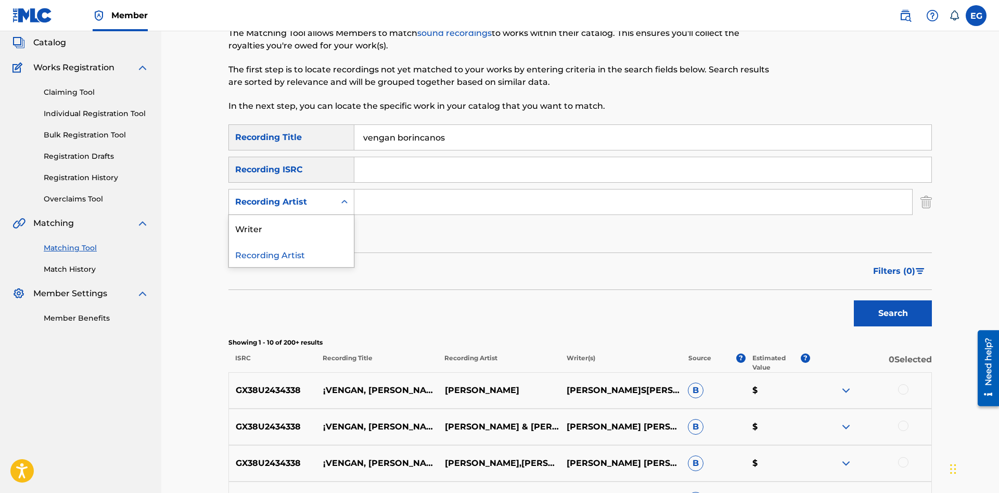
click at [301, 200] on div "Recording Artist" at bounding box center [282, 202] width 94 height 12
click at [372, 203] on input "Search Form" at bounding box center [633, 201] width 558 height 25
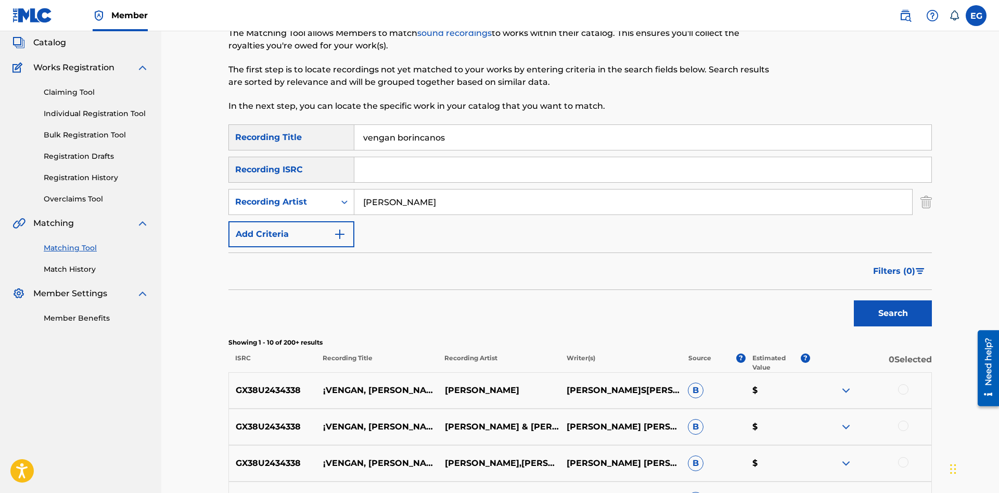
click at [875, 312] on button "Search" at bounding box center [893, 313] width 78 height 26
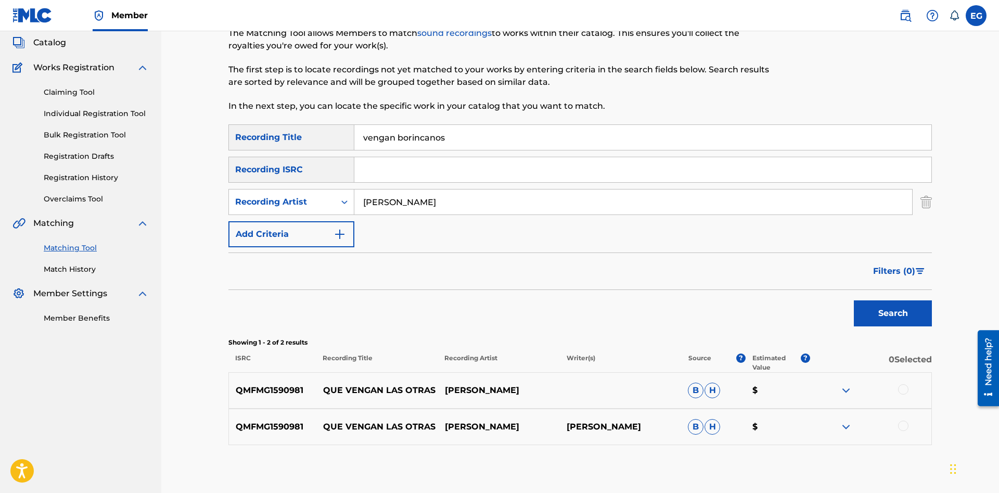
scroll to position [0, 0]
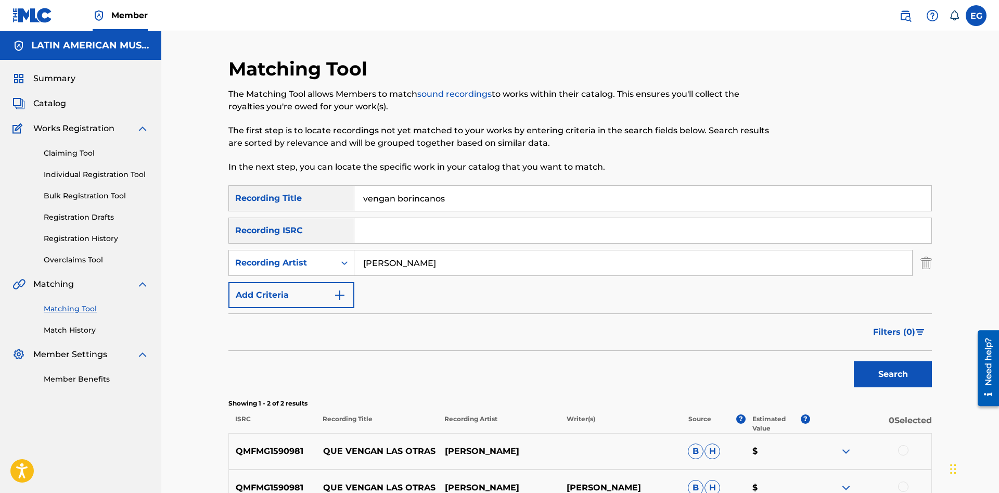
drag, startPoint x: 446, startPoint y: 268, endPoint x: 345, endPoint y: 270, distance: 101.5
click at [354, 270] on input "[PERSON_NAME]" at bounding box center [633, 262] width 558 height 25
click at [854, 361] on button "Search" at bounding box center [893, 374] width 78 height 26
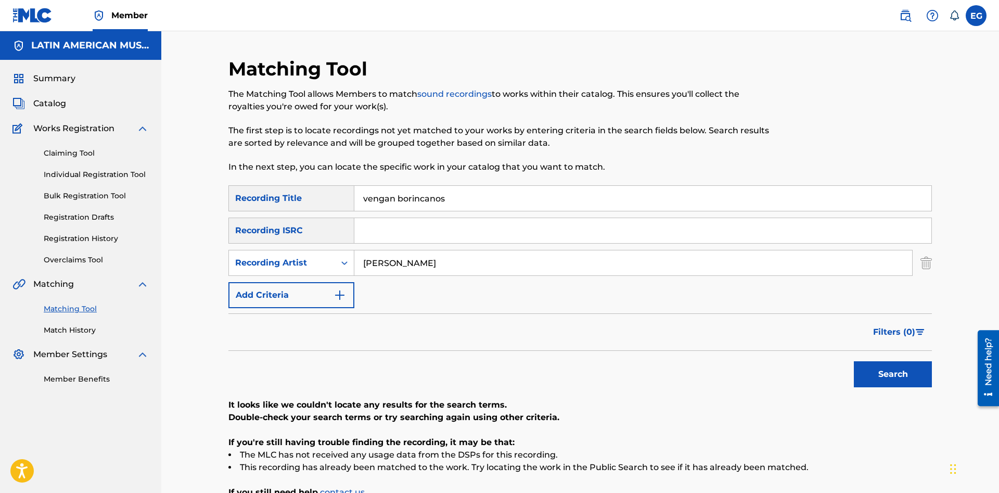
drag, startPoint x: 423, startPoint y: 257, endPoint x: 386, endPoint y: 256, distance: 37.0
click at [386, 256] on input "[PERSON_NAME]" at bounding box center [633, 262] width 558 height 25
type input "caratini"
click at [854, 361] on button "Search" at bounding box center [893, 374] width 78 height 26
drag, startPoint x: 439, startPoint y: 268, endPoint x: 312, endPoint y: 268, distance: 127.0
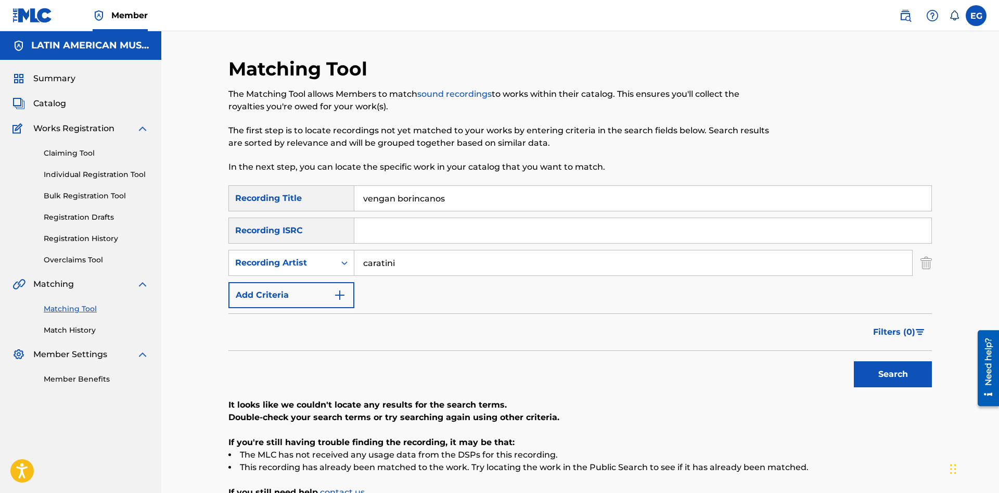
click at [354, 268] on input "caratini" at bounding box center [633, 262] width 558 height 25
click at [854, 361] on button "Search" at bounding box center [893, 374] width 78 height 26
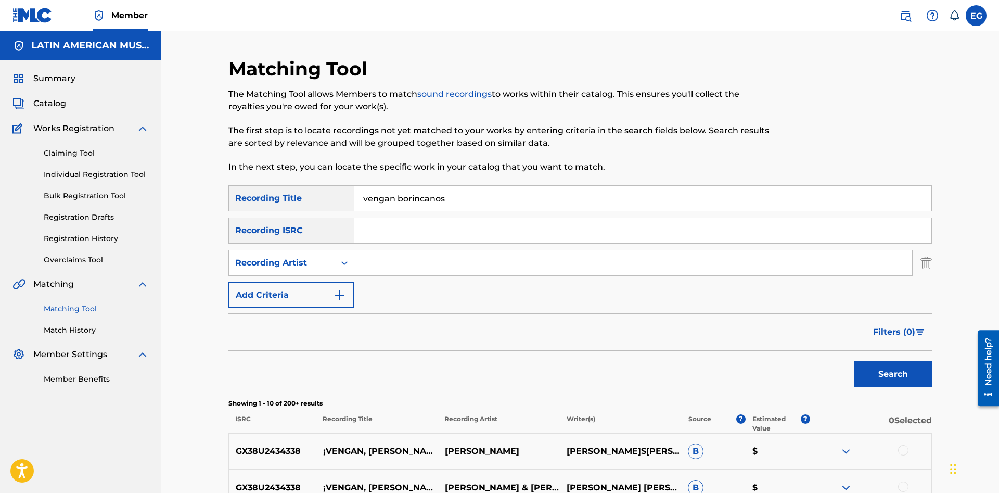
drag, startPoint x: 482, startPoint y: 205, endPoint x: 285, endPoint y: 188, distance: 197.5
click at [354, 188] on input "vengan borincanos" at bounding box center [642, 198] width 577 height 25
click at [889, 377] on button "Search" at bounding box center [893, 374] width 78 height 26
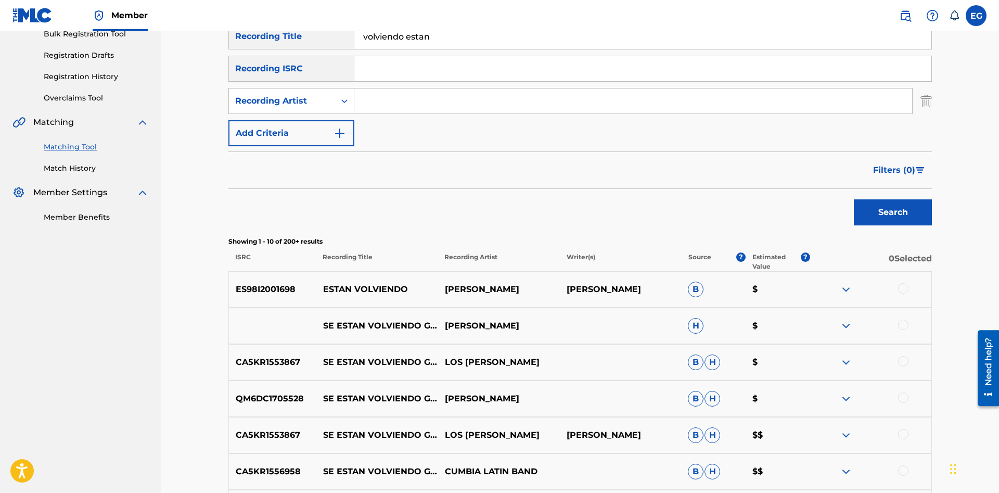
scroll to position [432, 0]
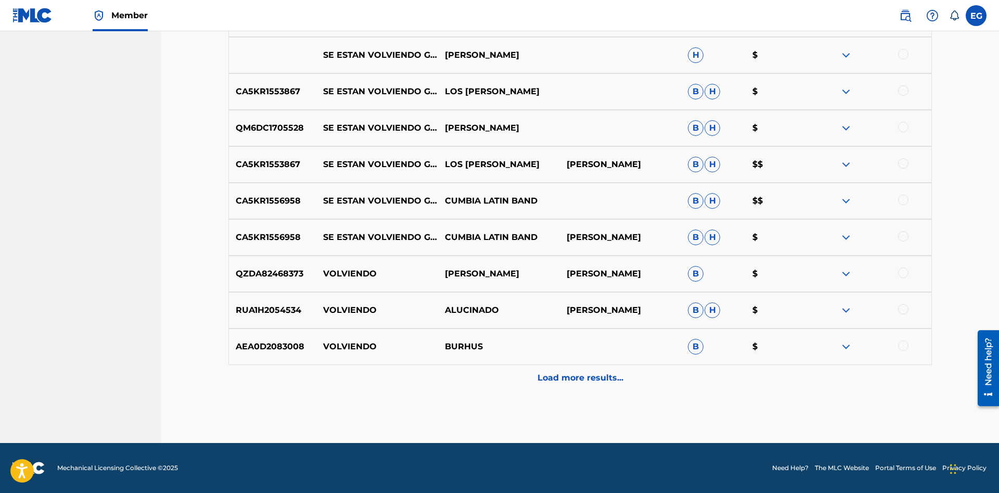
click at [546, 376] on p "Load more results..." at bounding box center [581, 378] width 86 height 12
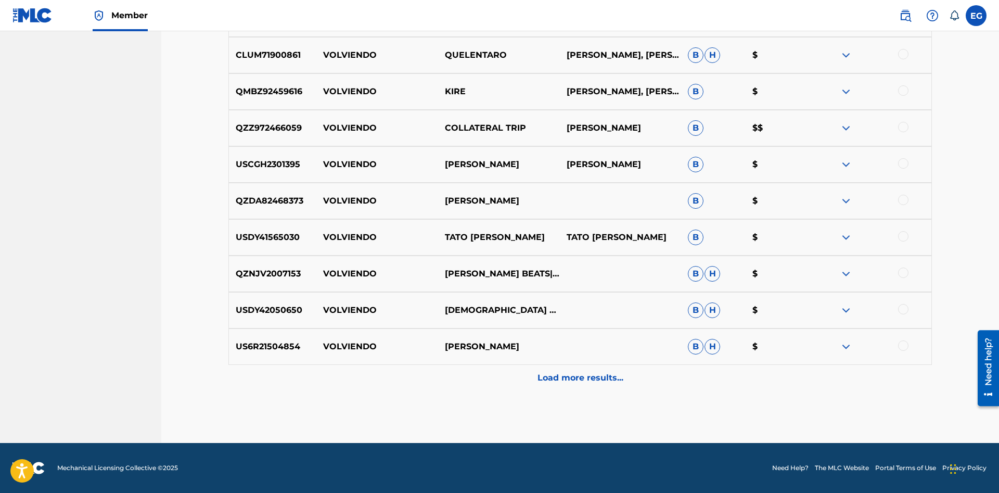
click at [568, 379] on p "Load more results..." at bounding box center [581, 378] width 86 height 12
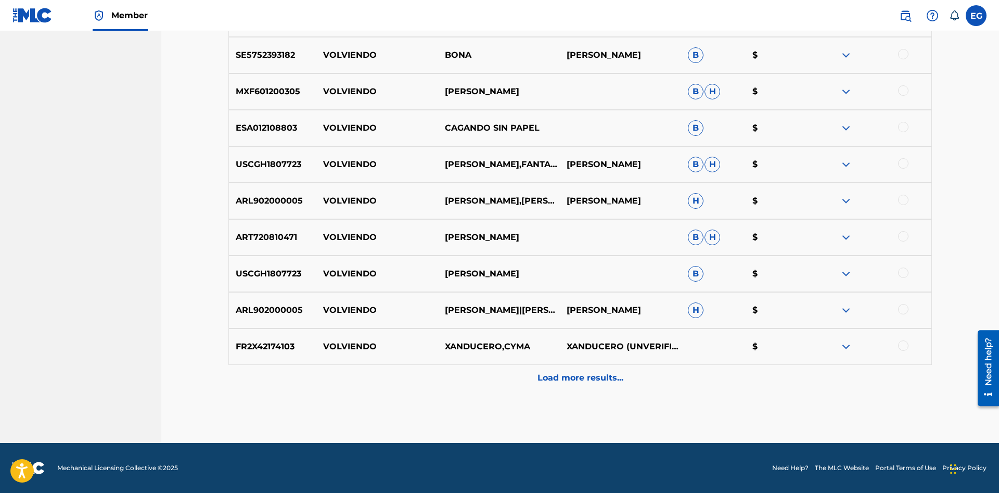
click at [563, 379] on p "Load more results..." at bounding box center [581, 378] width 86 height 12
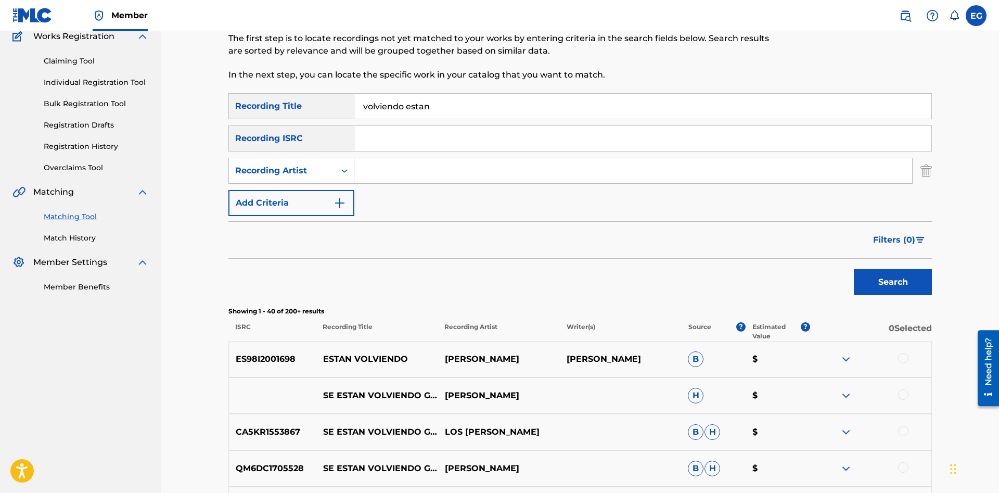
scroll to position [0, 0]
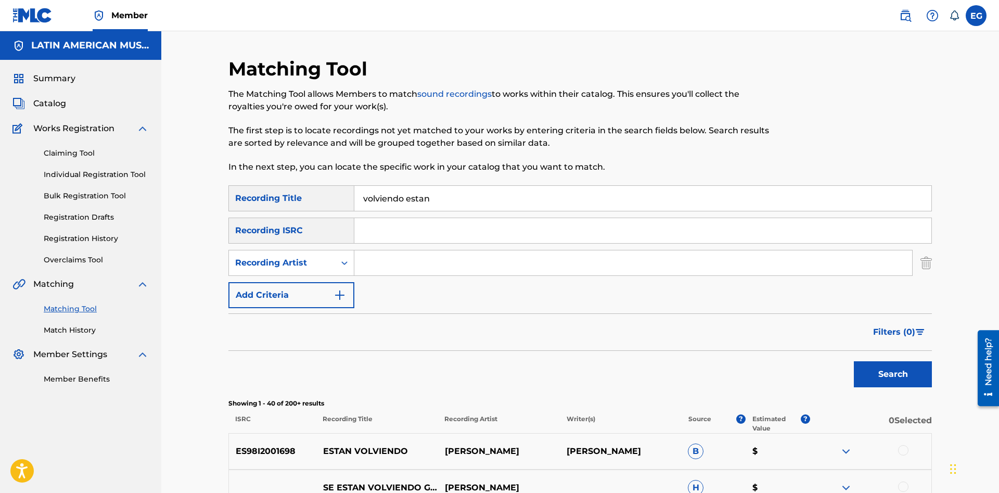
click at [457, 198] on input "volviendo estan" at bounding box center [642, 198] width 577 height 25
click at [423, 195] on input "volviendo estan" at bounding box center [642, 198] width 577 height 25
click at [854, 361] on button "Search" at bounding box center [893, 374] width 78 height 26
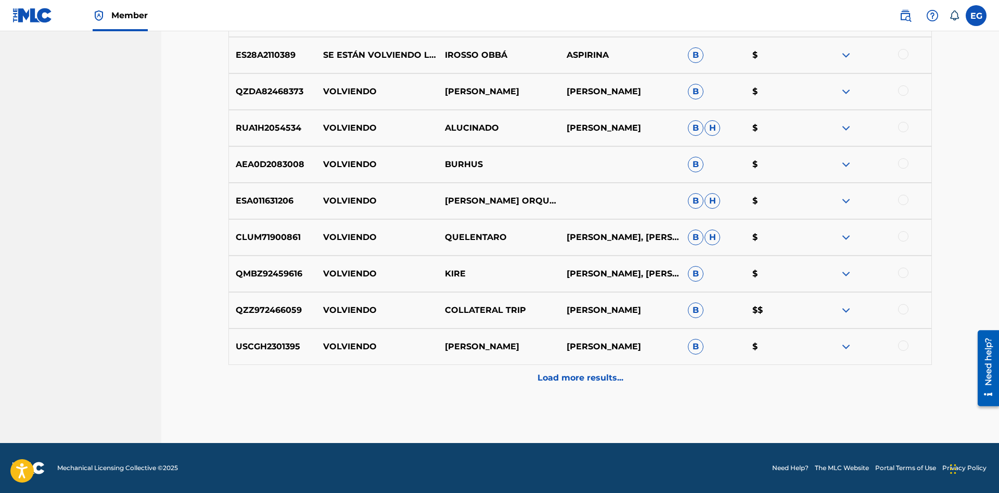
click at [538, 379] on p "Load more results..." at bounding box center [581, 378] width 86 height 12
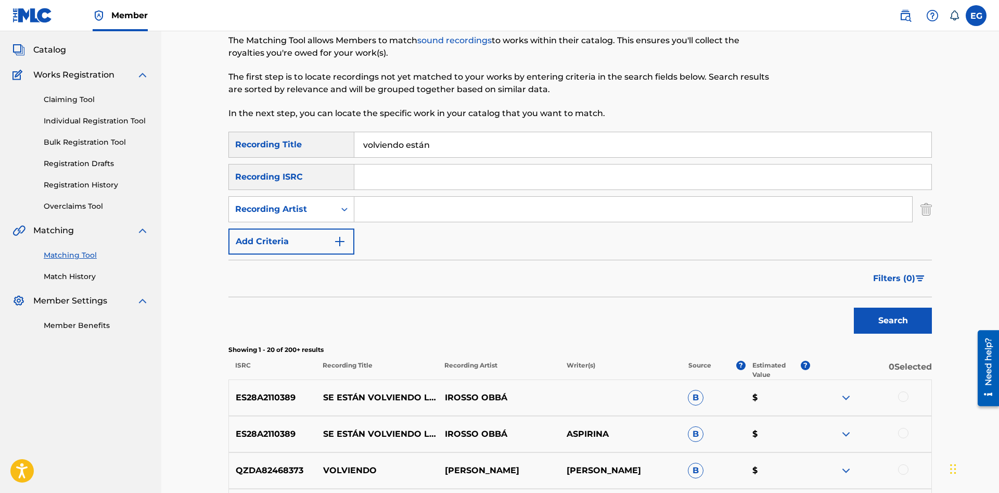
scroll to position [0, 0]
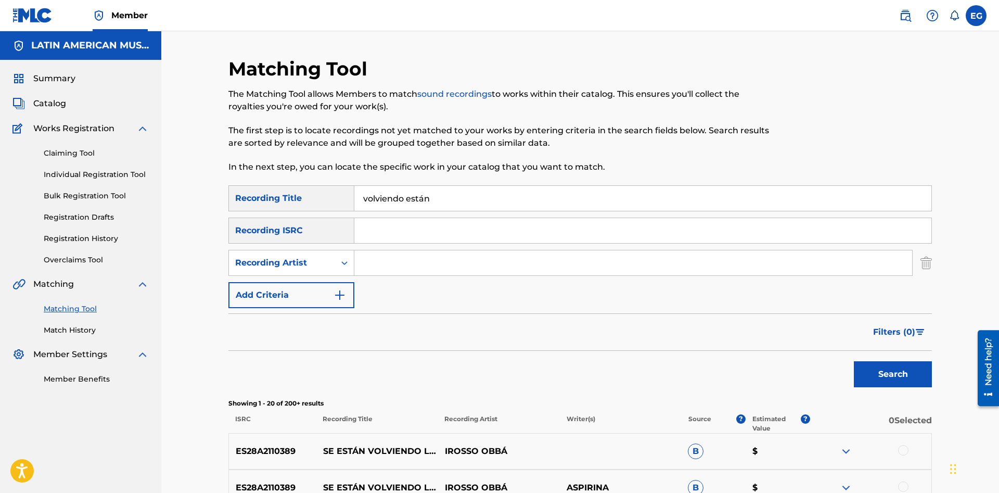
click at [520, 188] on input "volviendo están" at bounding box center [642, 198] width 577 height 25
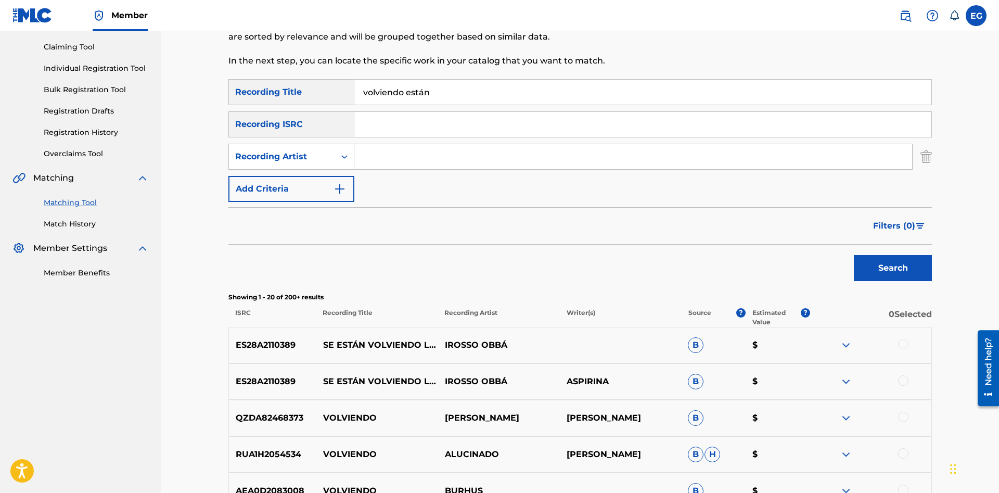
click at [872, 272] on button "Search" at bounding box center [893, 268] width 78 height 26
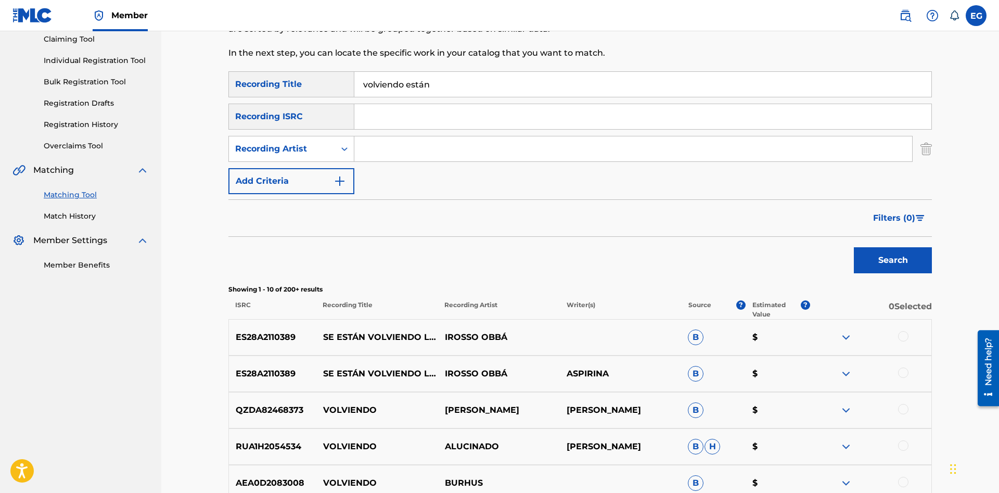
scroll to position [0, 0]
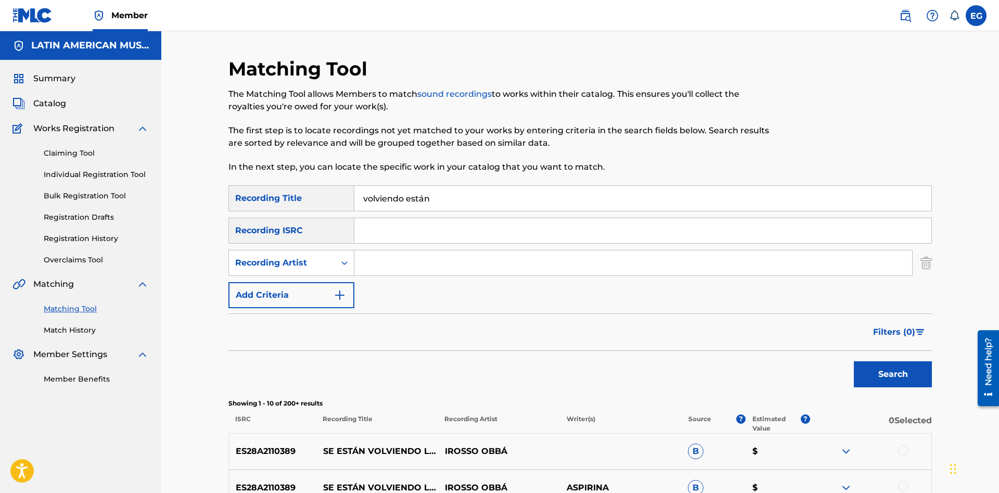
drag, startPoint x: 416, startPoint y: 202, endPoint x: 291, endPoint y: 201, distance: 124.9
click at [354, 201] on input "volviendo están" at bounding box center [642, 198] width 577 height 25
click at [854, 361] on button "Search" at bounding box center [893, 374] width 78 height 26
drag, startPoint x: 447, startPoint y: 198, endPoint x: 434, endPoint y: 206, distance: 14.9
click at [433, 206] on input "voy a llamarle [PERSON_NAME]" at bounding box center [642, 198] width 577 height 25
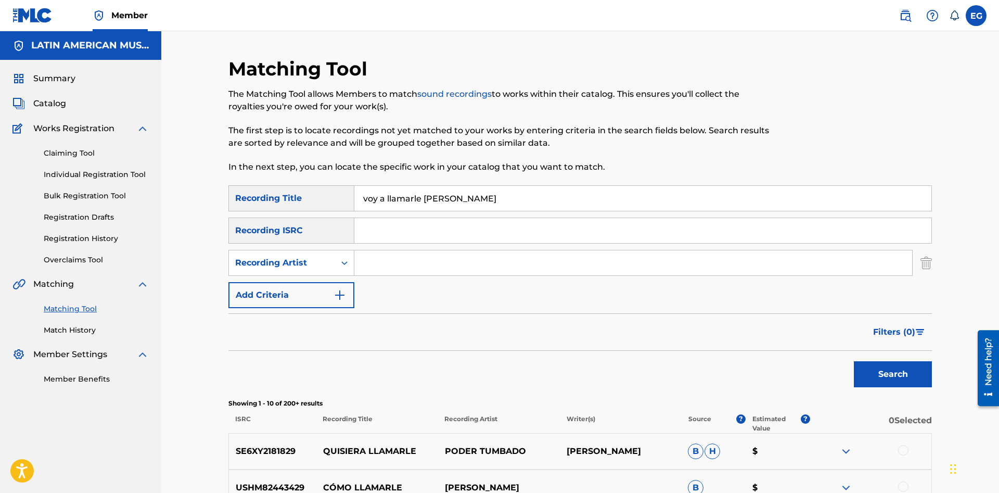
drag, startPoint x: 453, startPoint y: 202, endPoint x: 381, endPoint y: 194, distance: 72.2
click at [381, 194] on input "voy a llamarle [PERSON_NAME]" at bounding box center [642, 198] width 577 height 25
type input "voy buscando [PERSON_NAME]"
click at [854, 361] on button "Search" at bounding box center [893, 374] width 78 height 26
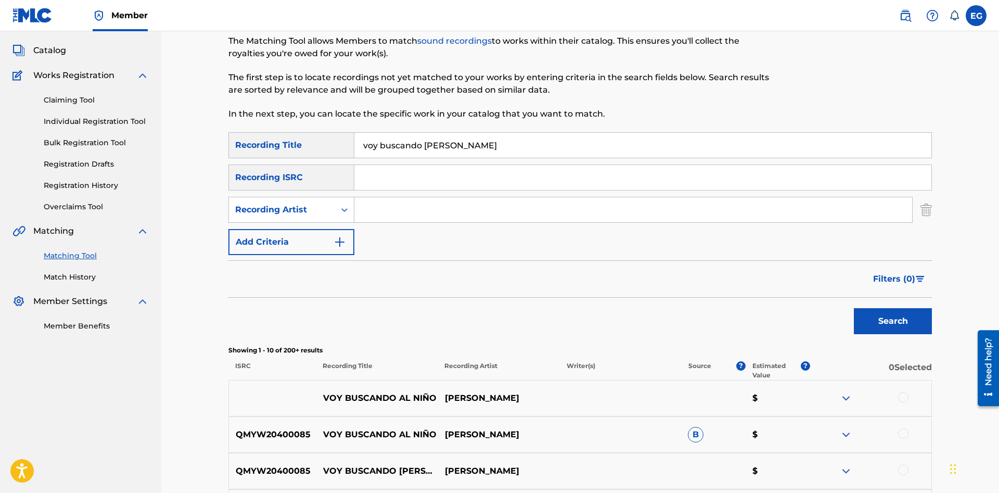
scroll to position [106, 0]
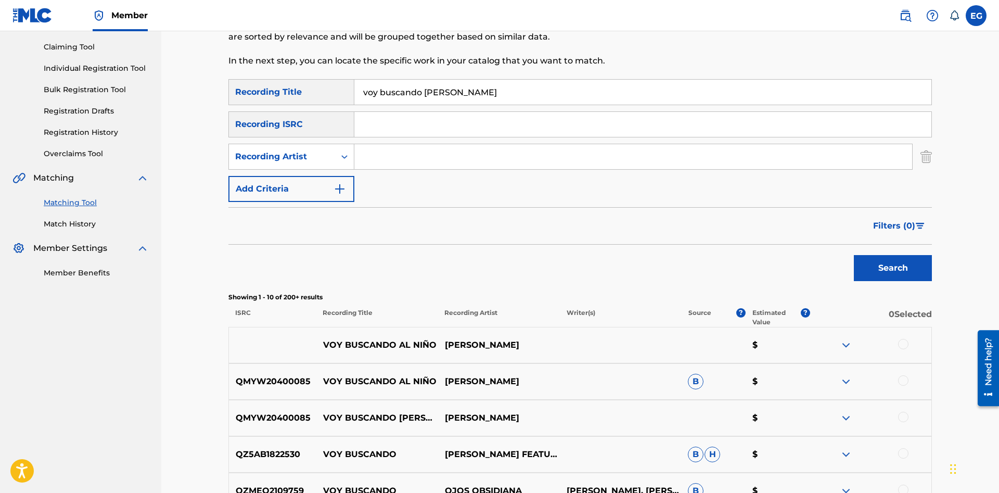
click at [900, 416] on div at bounding box center [903, 417] width 10 height 10
click at [906, 381] on div at bounding box center [903, 380] width 10 height 10
click at [906, 350] on div at bounding box center [871, 345] width 122 height 12
click at [906, 342] on div at bounding box center [903, 344] width 10 height 10
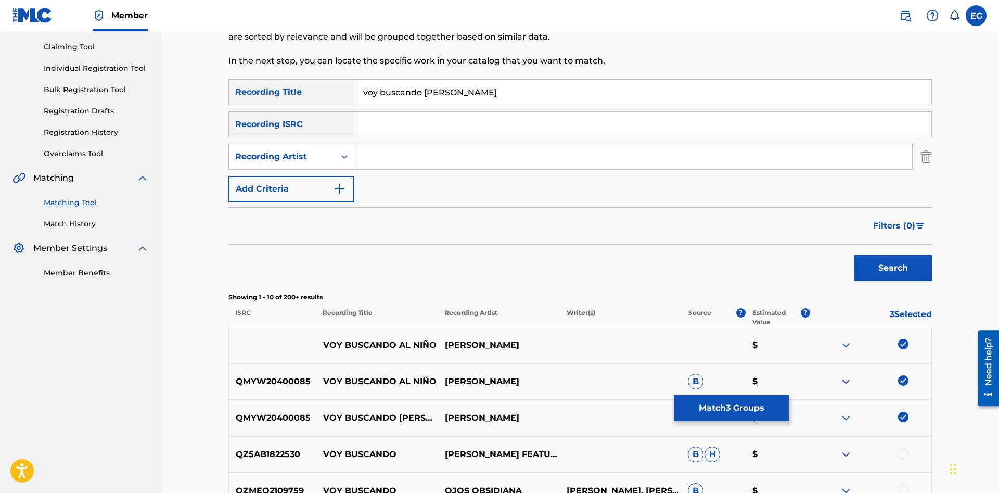
scroll to position [372, 0]
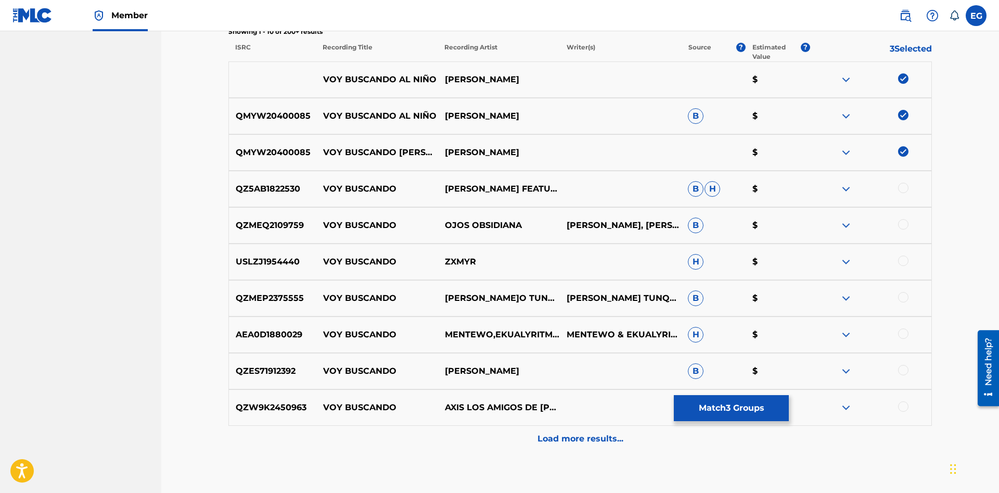
click at [749, 402] on button "Match 3 Groups" at bounding box center [731, 408] width 115 height 26
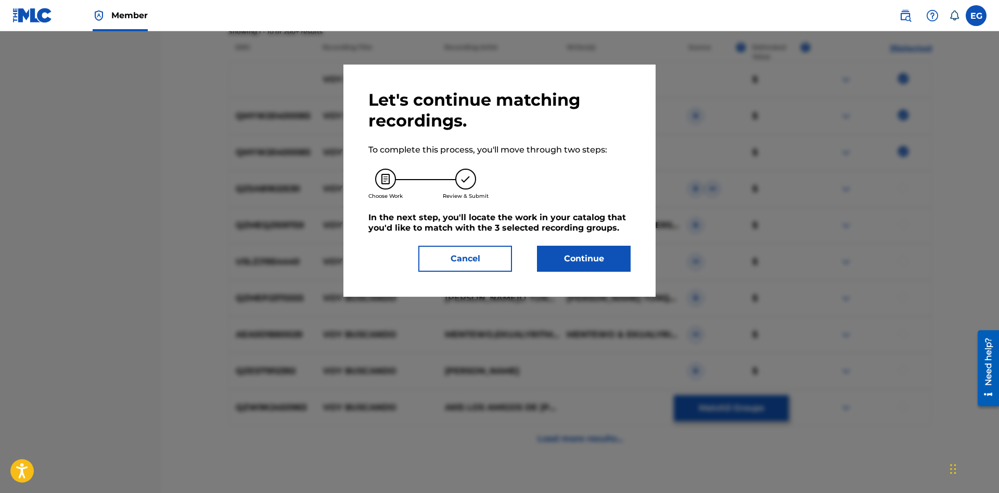
click at [565, 258] on button "Continue" at bounding box center [584, 259] width 94 height 26
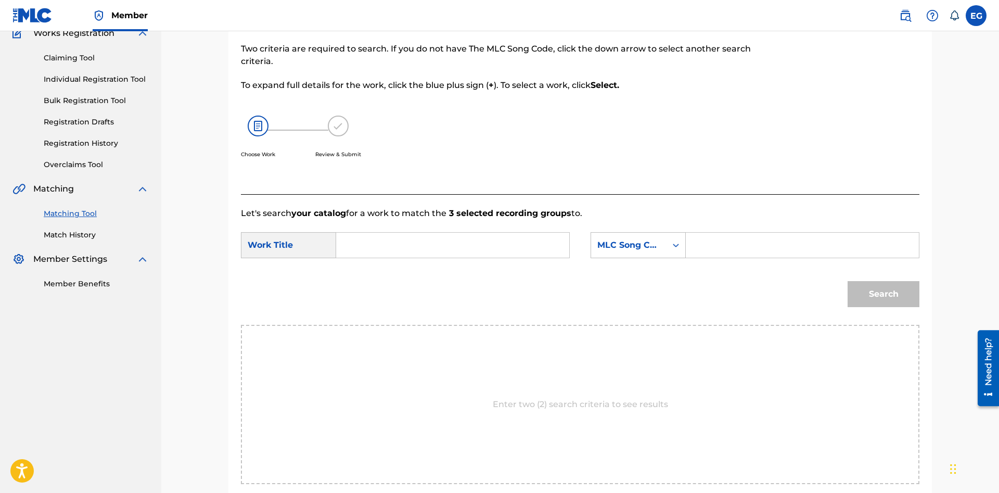
click at [455, 247] on input "Search Form" at bounding box center [452, 245] width 215 height 25
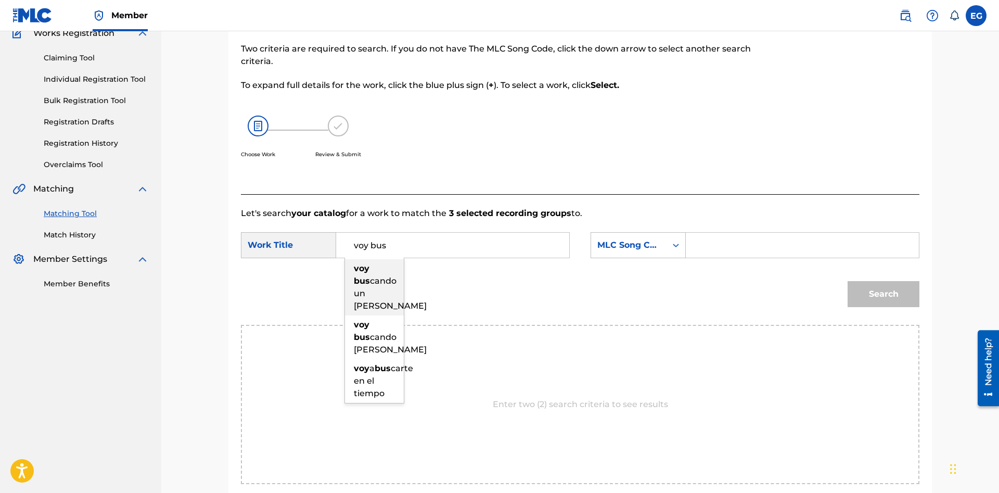
click at [389, 286] on span "cando un [PERSON_NAME]" at bounding box center [390, 293] width 73 height 35
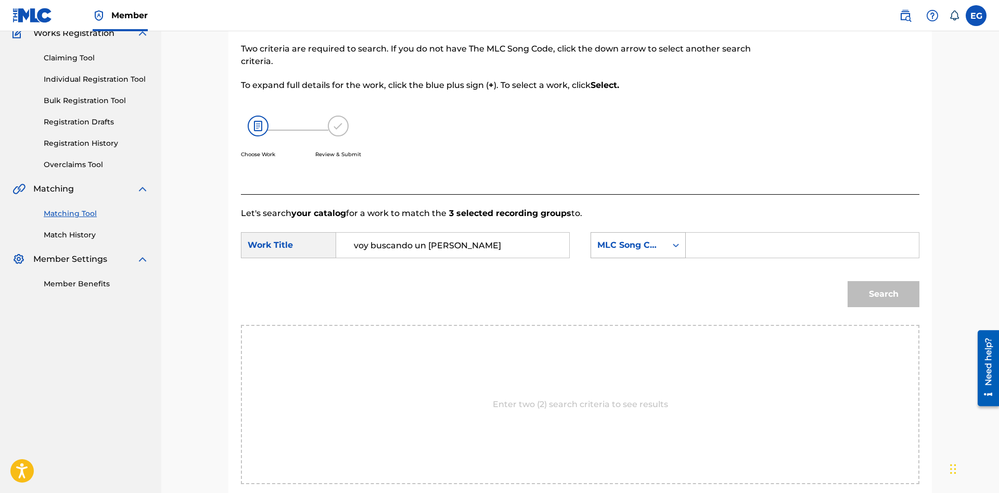
drag, startPoint x: 415, startPoint y: 245, endPoint x: 598, endPoint y: 249, distance: 183.2
click at [561, 248] on input "voy buscando un [PERSON_NAME]" at bounding box center [452, 245] width 215 height 25
click at [372, 323] on strong "buscando" at bounding box center [375, 325] width 43 height 10
type input "voy buscando [PERSON_NAME]"
click at [676, 247] on icon "Search Form" at bounding box center [676, 245] width 10 height 10
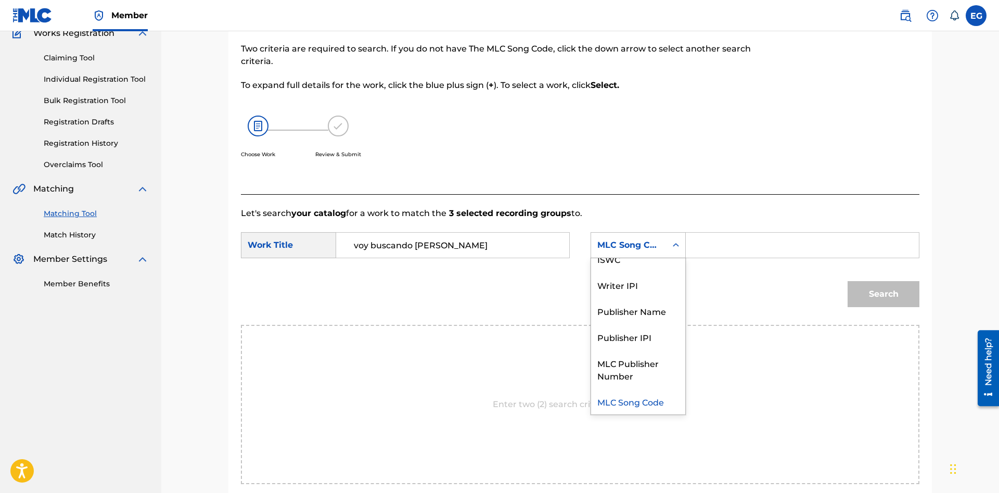
scroll to position [0, 0]
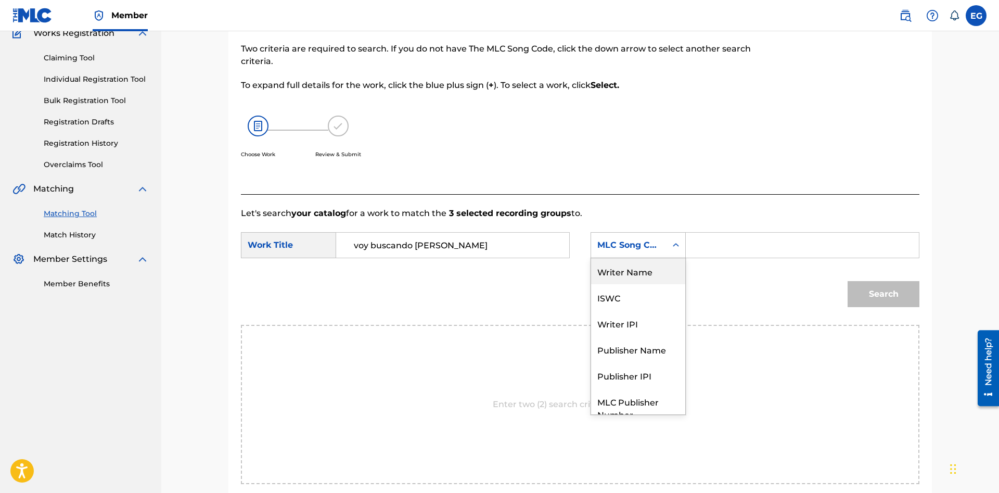
drag, startPoint x: 644, startPoint y: 278, endPoint x: 695, endPoint y: 260, distance: 54.3
click at [644, 278] on div "Writer Name" at bounding box center [638, 271] width 94 height 26
drag, startPoint x: 695, startPoint y: 260, endPoint x: 707, endPoint y: 253, distance: 13.0
click at [707, 253] on input "Search Form" at bounding box center [802, 245] width 215 height 25
paste input "[PERSON_NAME] [PERSON_NAME]"
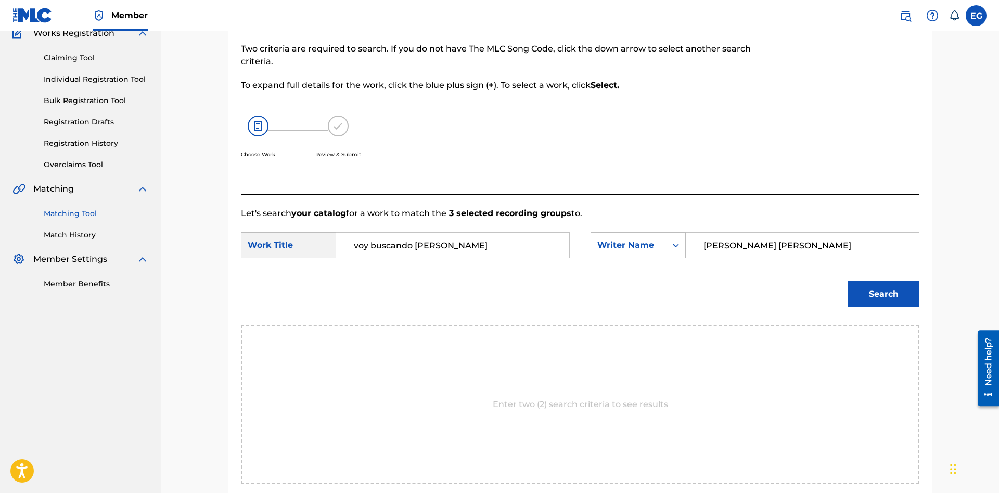
type input "[PERSON_NAME] [PERSON_NAME]"
click at [848, 281] on button "Search" at bounding box center [884, 294] width 72 height 26
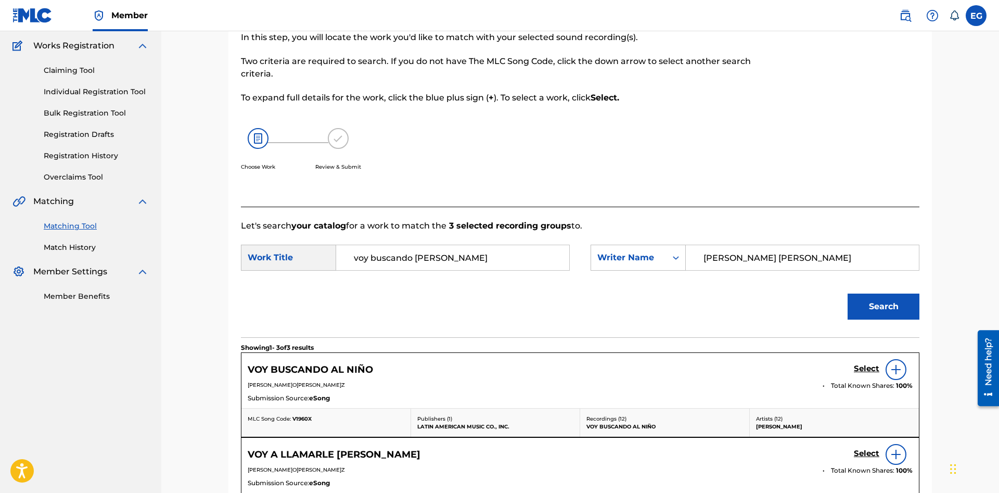
click at [861, 367] on h5 "Select" at bounding box center [867, 369] width 26 height 10
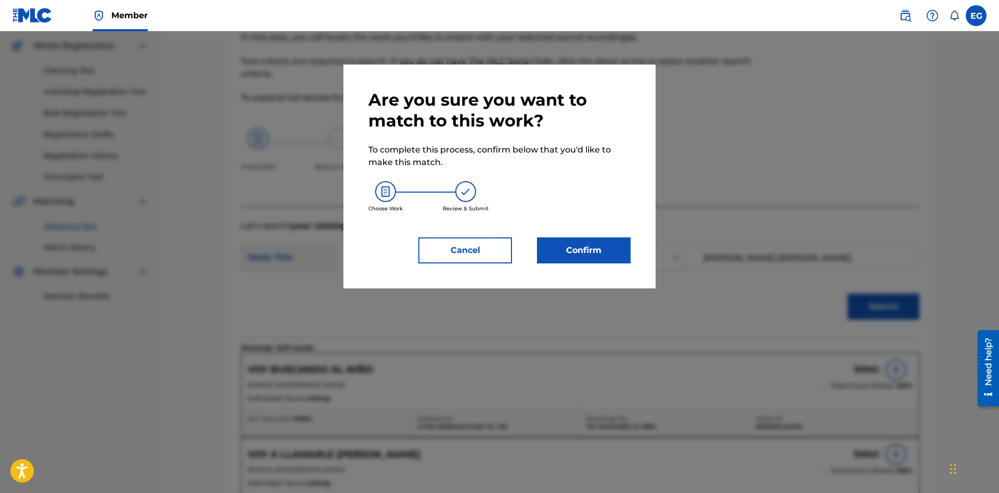
click at [603, 263] on button "Confirm" at bounding box center [584, 250] width 94 height 26
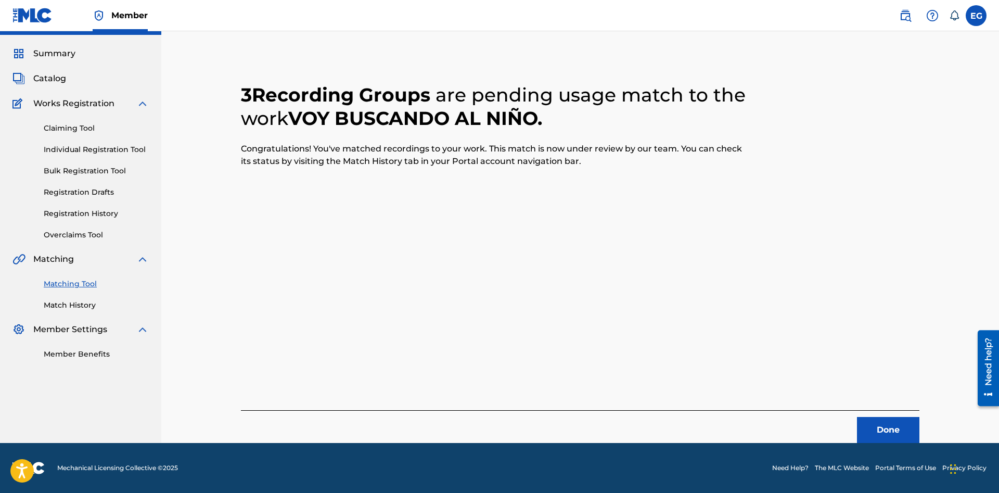
scroll to position [25, 0]
click at [875, 432] on button "Done" at bounding box center [888, 430] width 62 height 26
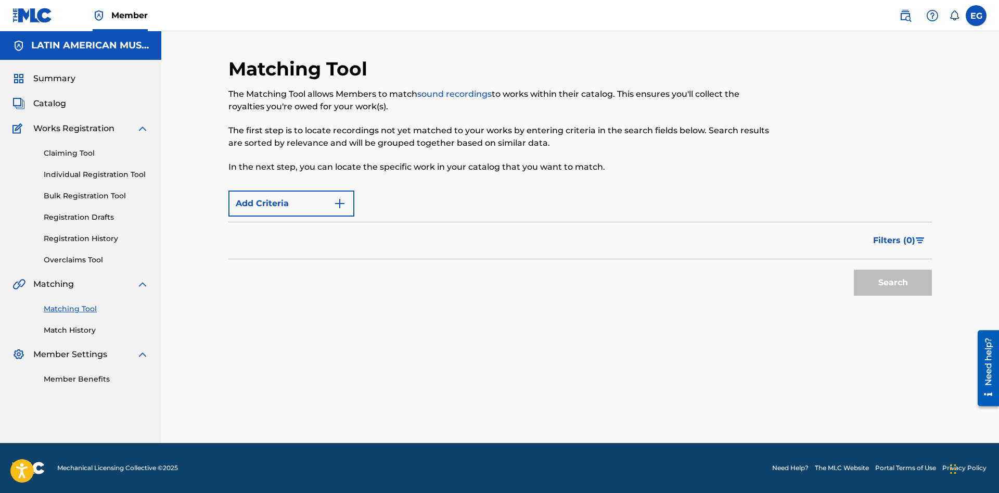
scroll to position [0, 0]
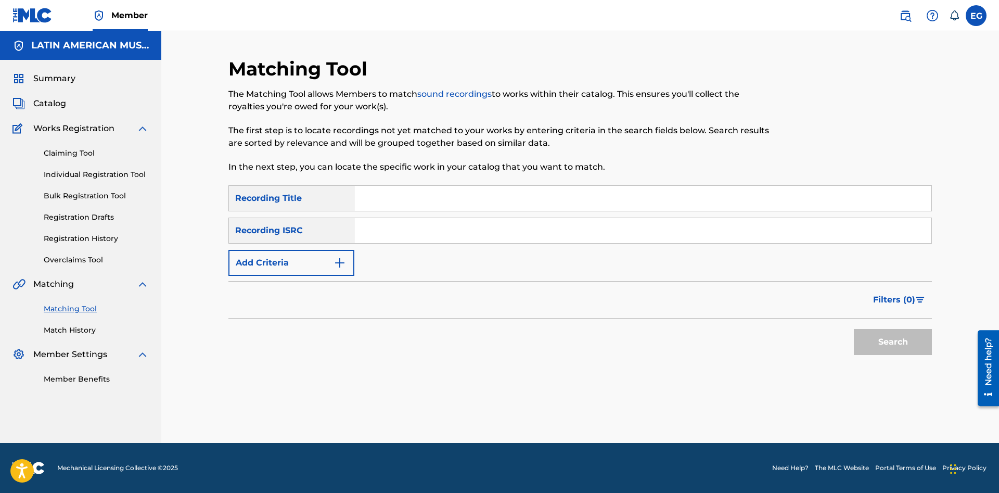
click at [628, 190] on input "Search Form" at bounding box center [642, 198] width 577 height 25
drag, startPoint x: 429, startPoint y: 293, endPoint x: 401, endPoint y: 239, distance: 61.0
click at [434, 200] on input "Search Form" at bounding box center [642, 198] width 577 height 25
click at [854, 329] on button "Search" at bounding box center [893, 342] width 78 height 26
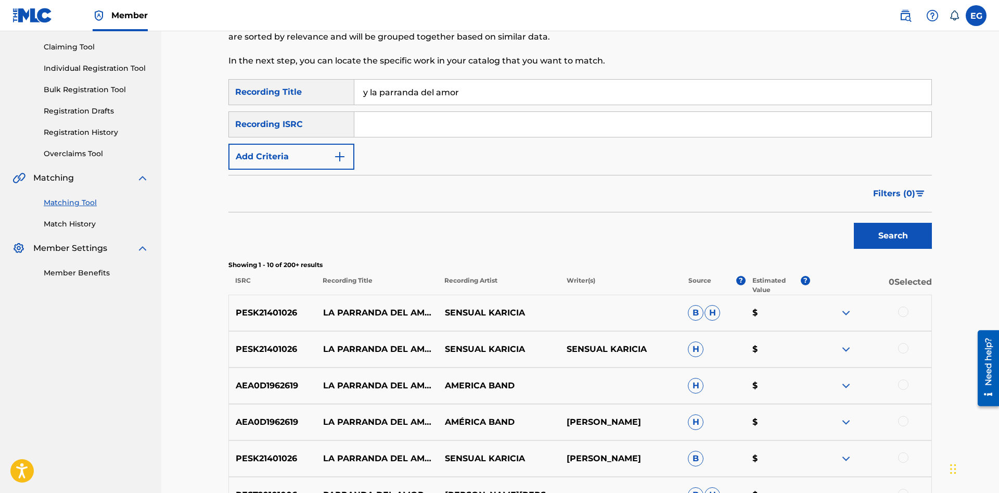
scroll to position [212, 0]
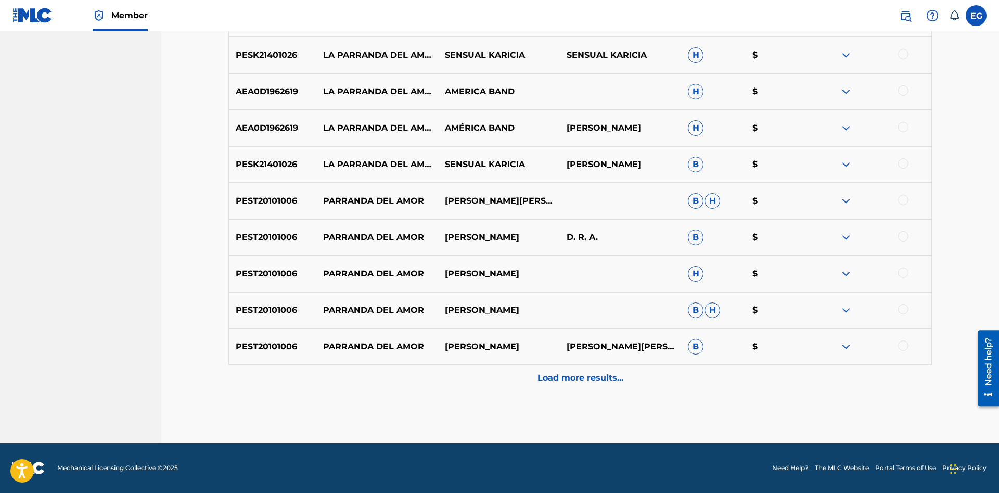
click at [543, 378] on p "Load more results..." at bounding box center [581, 378] width 86 height 12
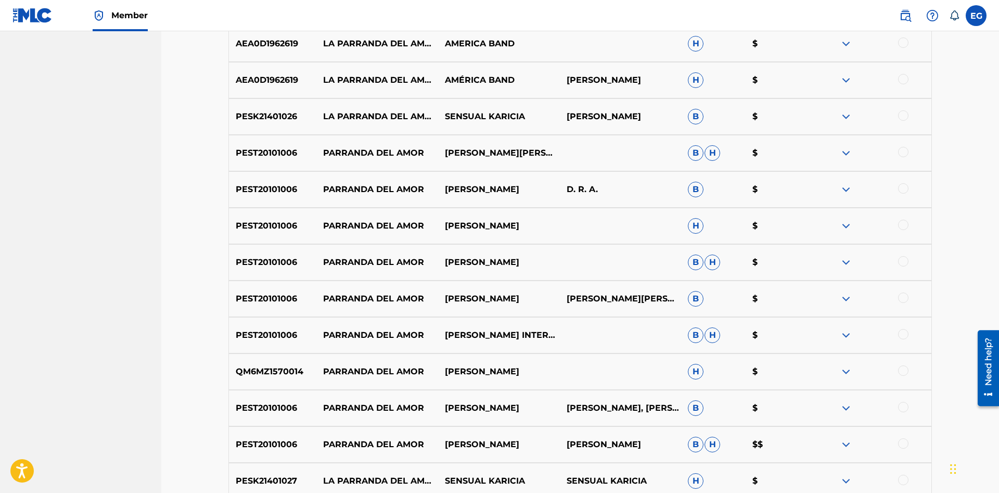
scroll to position [660, 0]
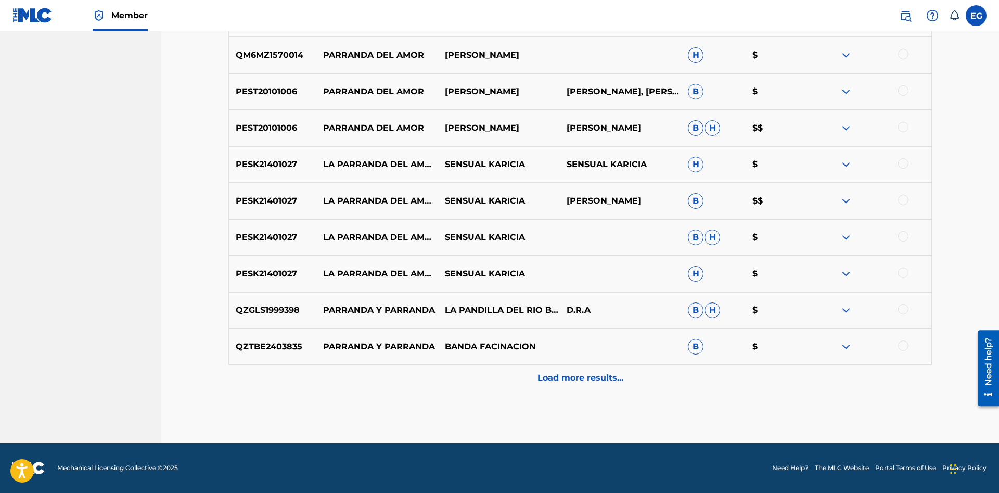
click at [561, 381] on p "Load more results..." at bounding box center [581, 378] width 86 height 12
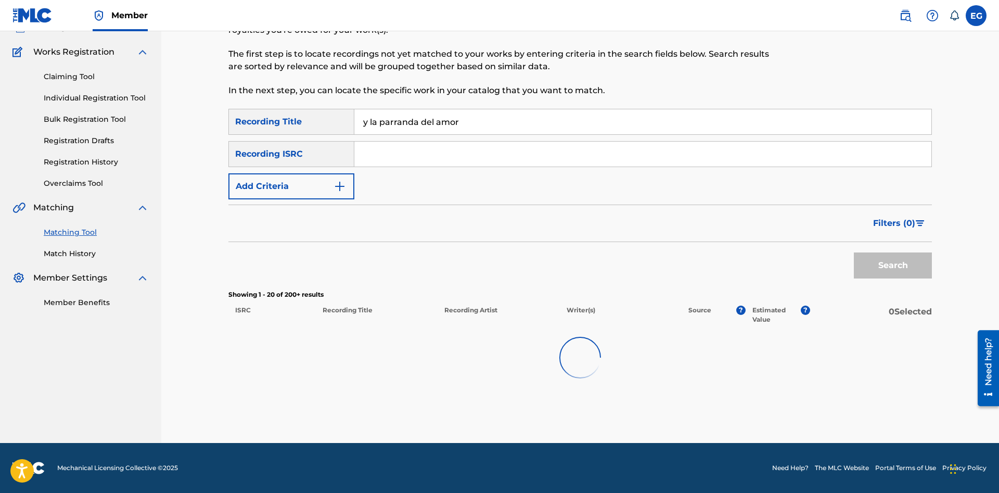
scroll to position [77, 0]
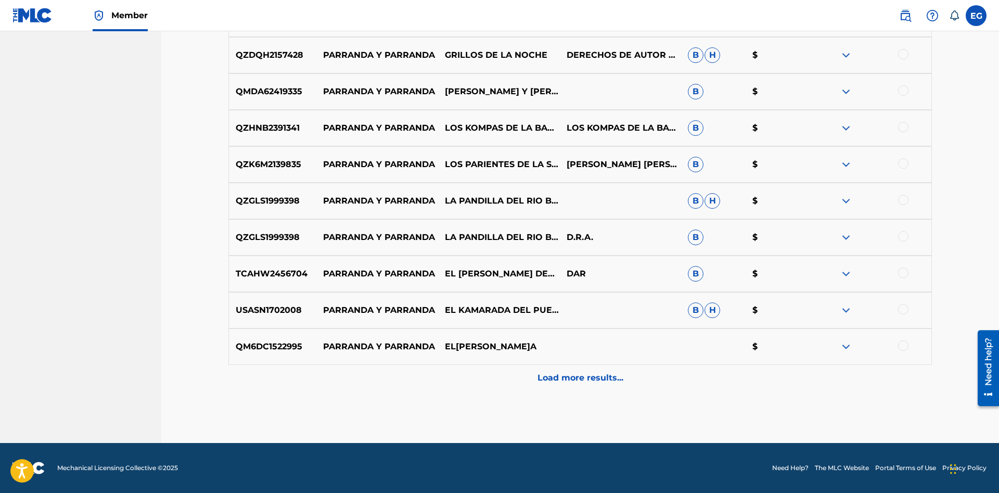
click at [572, 386] on div "Load more results..." at bounding box center [580, 378] width 704 height 26
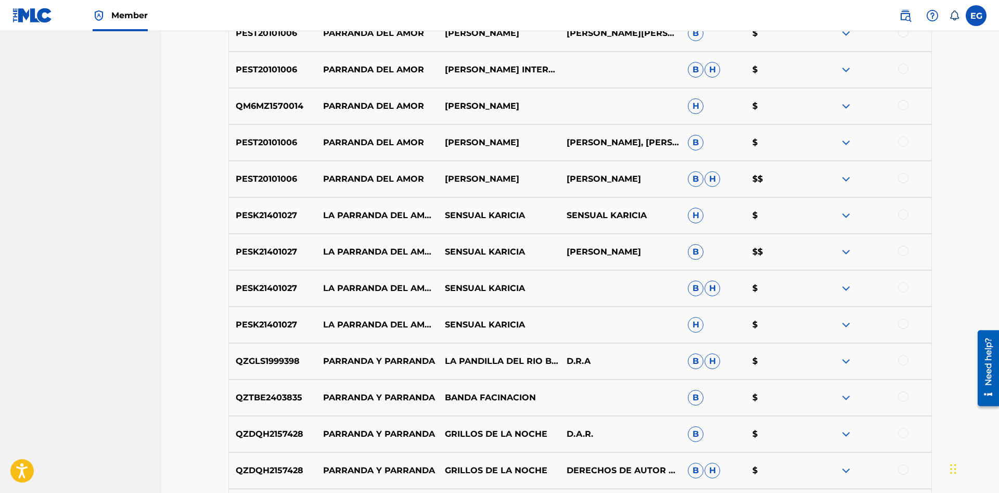
scroll to position [926, 0]
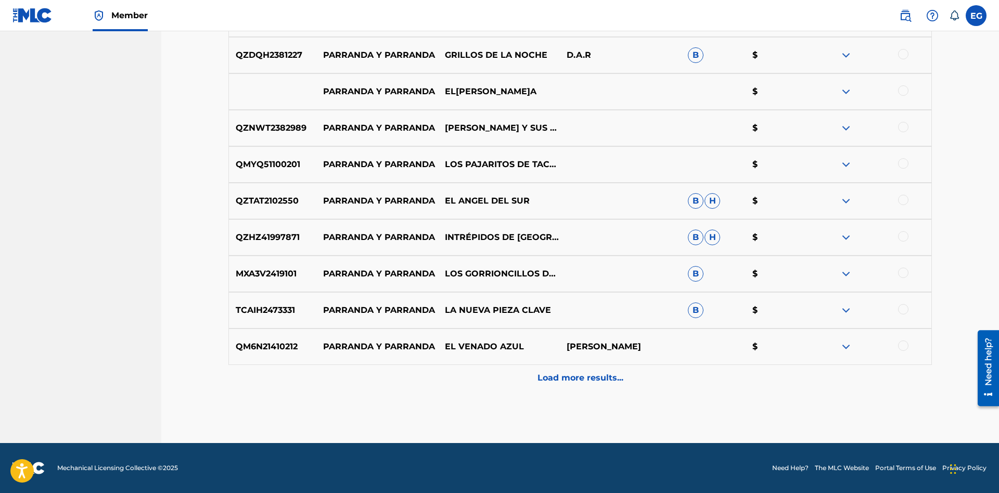
click at [567, 380] on p "Load more results..." at bounding box center [581, 378] width 86 height 12
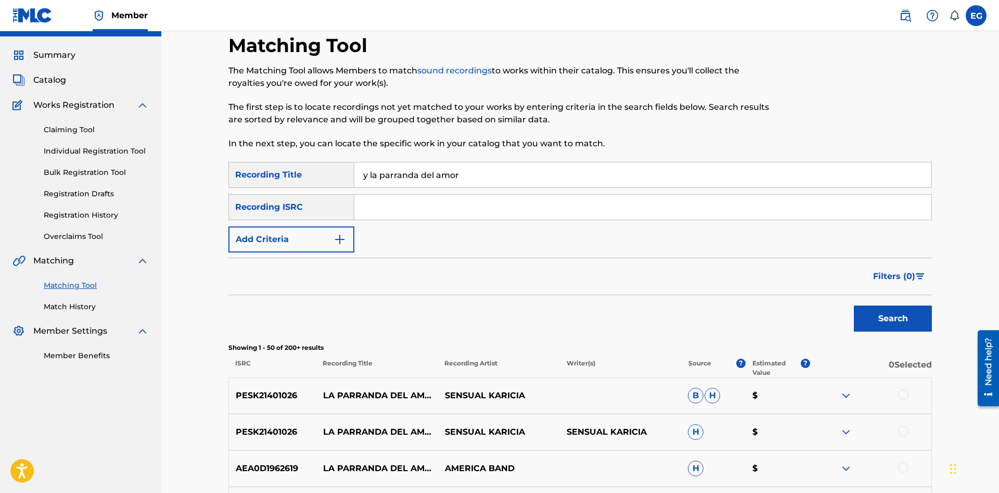
scroll to position [0, 0]
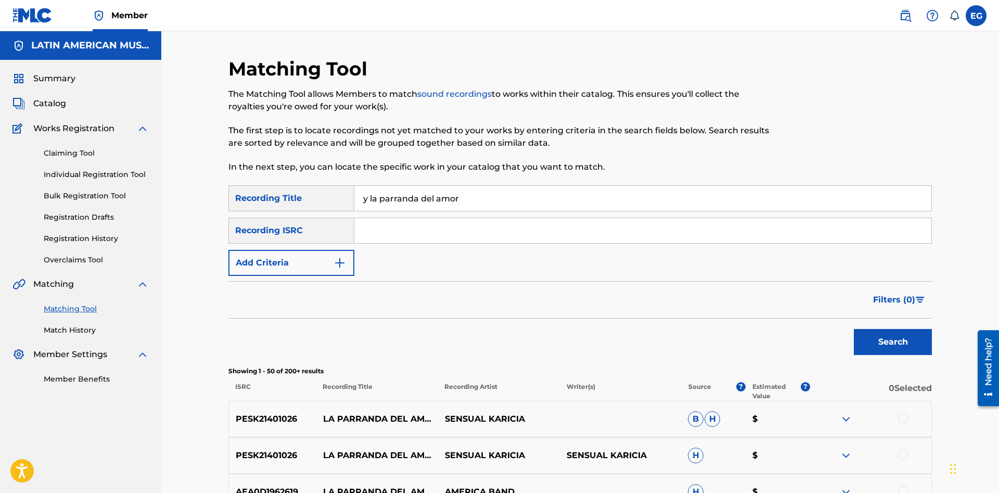
drag, startPoint x: 477, startPoint y: 196, endPoint x: 288, endPoint y: 175, distance: 189.5
click at [354, 186] on input "y la parranda del amor" at bounding box center [642, 198] width 577 height 25
click at [854, 329] on button "Search" at bounding box center [893, 342] width 78 height 26
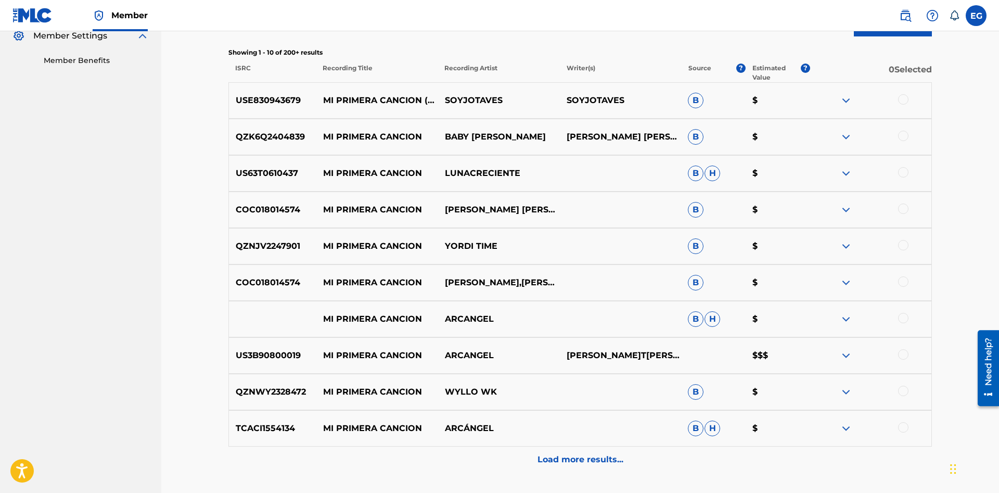
click at [567, 469] on div "Load more results..." at bounding box center [580, 460] width 704 height 26
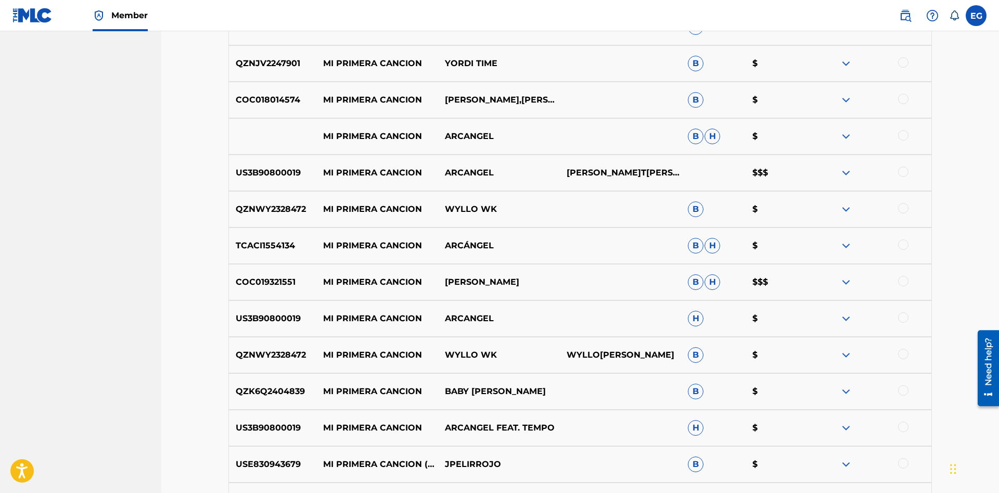
scroll to position [660, 0]
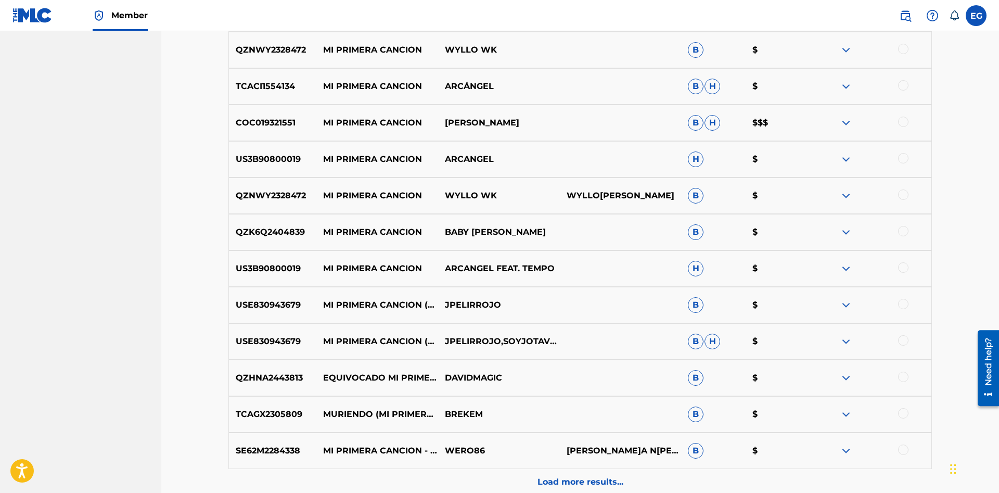
click at [554, 472] on div "Load more results..." at bounding box center [580, 482] width 704 height 26
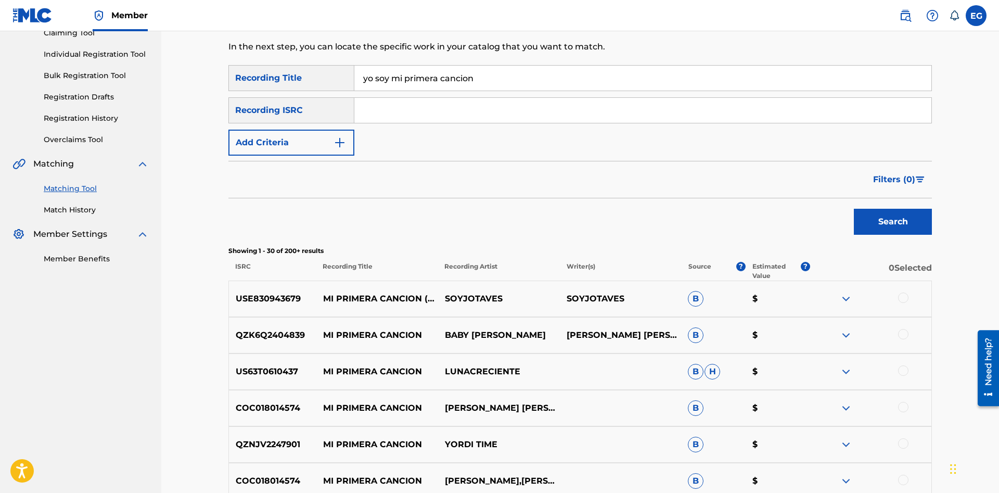
scroll to position [0, 0]
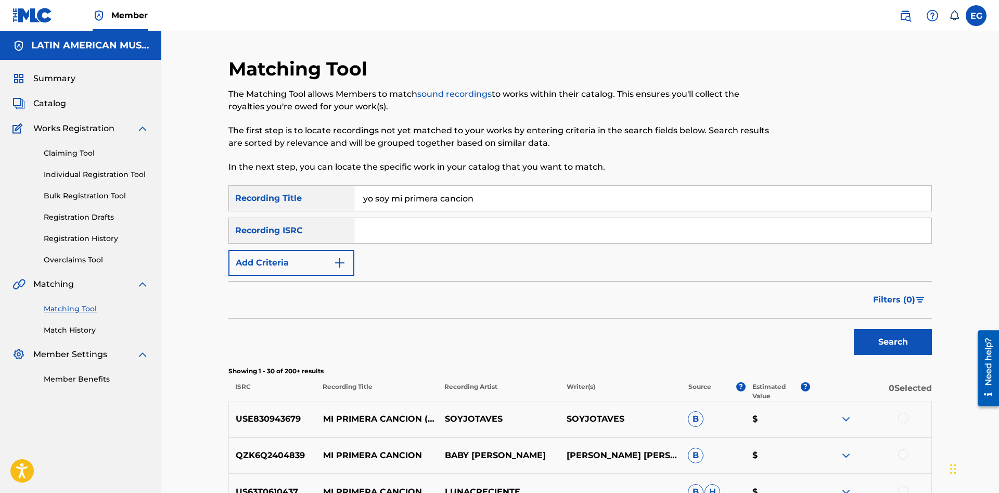
click at [492, 192] on input "yo soy mi primera cancion" at bounding box center [642, 198] width 577 height 25
click at [466, 194] on input "yo soy mi primera cancion" at bounding box center [642, 198] width 577 height 25
click at [854, 329] on button "Search" at bounding box center [893, 342] width 78 height 26
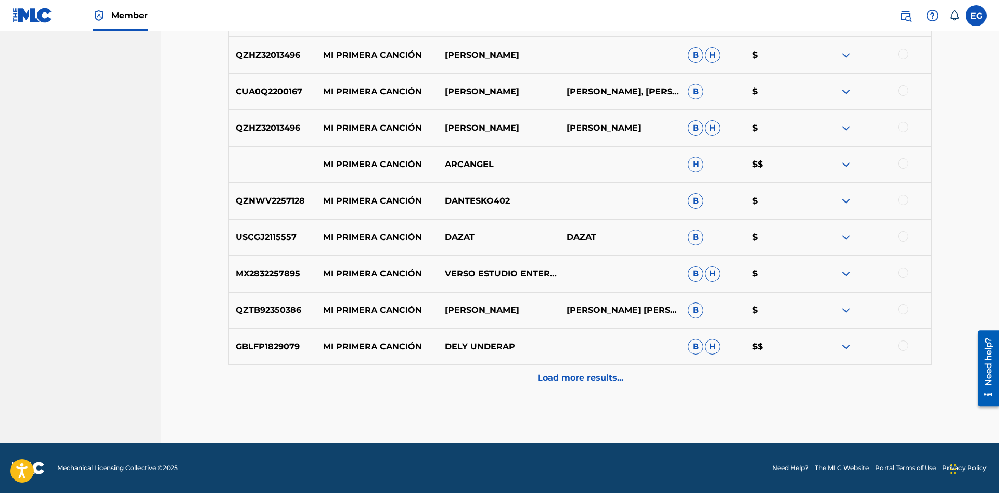
click at [570, 380] on p "Load more results..." at bounding box center [581, 378] width 86 height 12
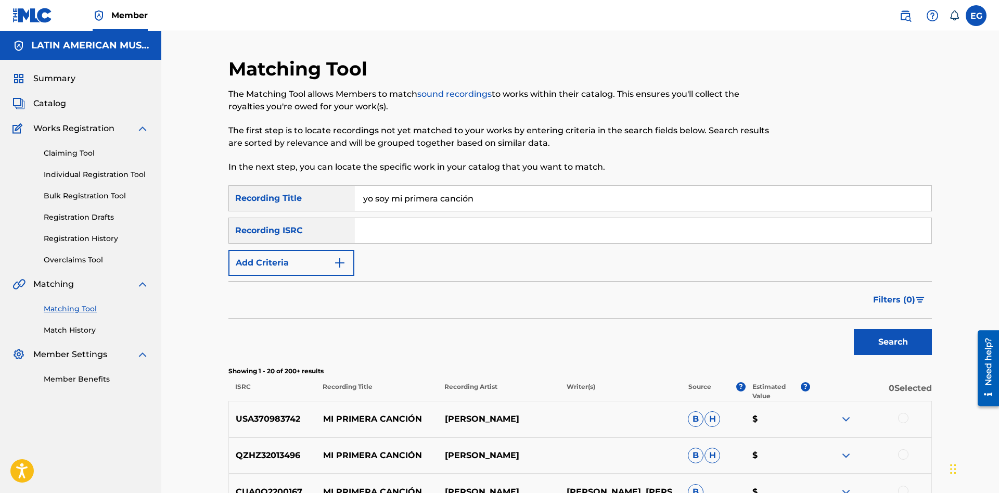
click at [514, 190] on input "yo soy mi primera canción" at bounding box center [642, 198] width 577 height 25
click at [565, 231] on input "Search Form" at bounding box center [642, 230] width 577 height 25
click at [612, 197] on input "yo soy mi primera canción" at bounding box center [642, 198] width 577 height 25
click at [536, 197] on input "yo soy mi primera canción" at bounding box center [642, 198] width 577 height 25
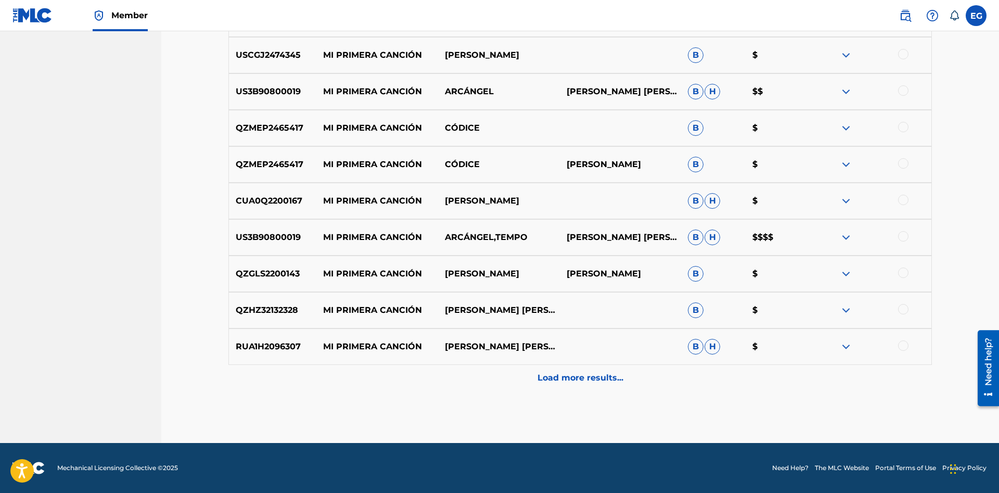
click at [561, 368] on div "Load more results..." at bounding box center [580, 378] width 704 height 26
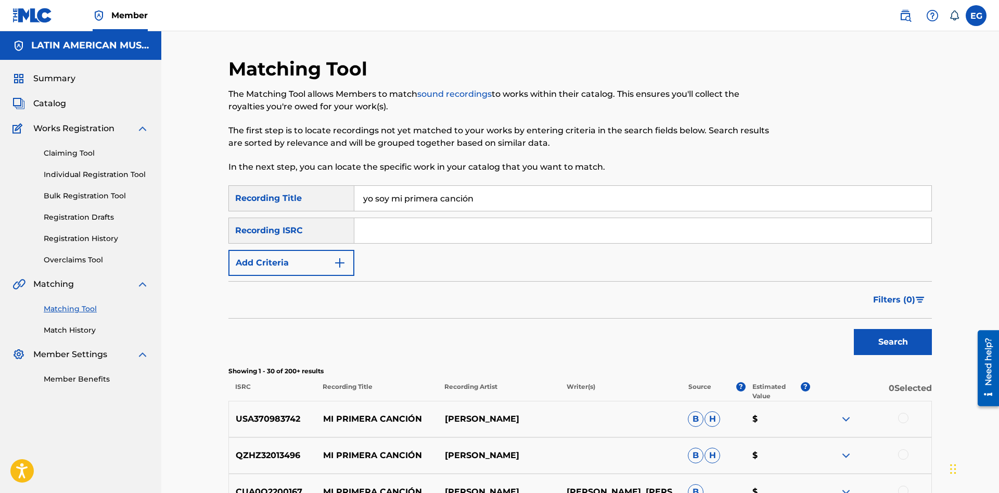
click at [516, 195] on input "yo soy mi primera canción" at bounding box center [642, 198] width 577 height 25
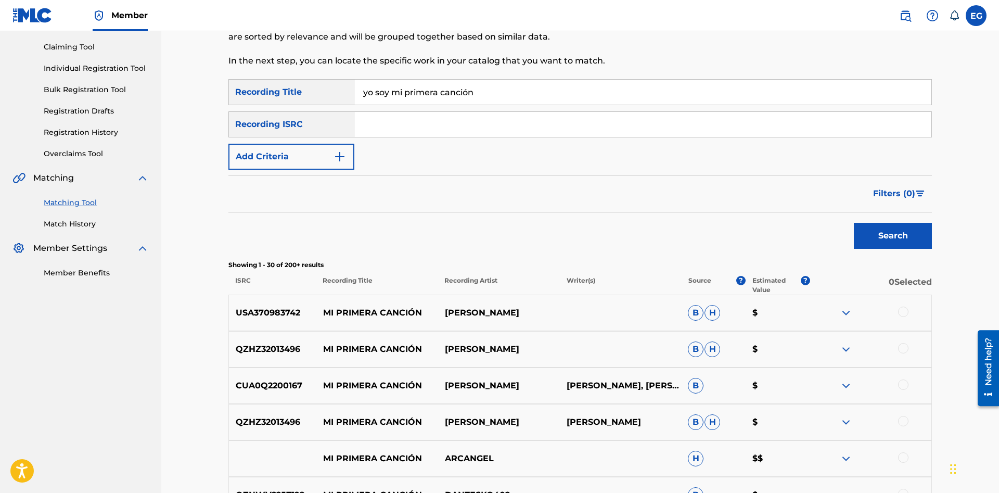
scroll to position [53, 0]
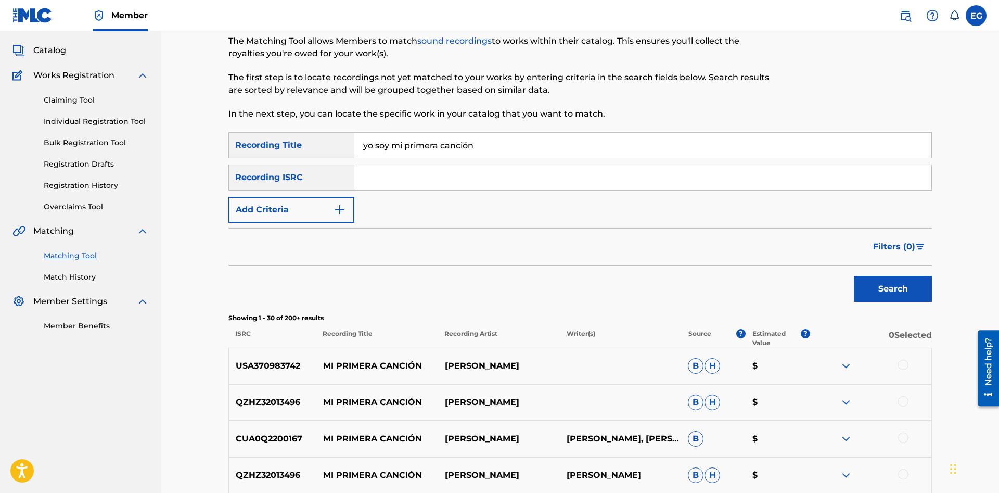
drag, startPoint x: 440, startPoint y: 143, endPoint x: 414, endPoint y: 141, distance: 26.2
click at [414, 141] on input "yo soy mi primera canción" at bounding box center [642, 145] width 577 height 25
type input "yo soy mi propia canción"
click at [854, 276] on button "Search" at bounding box center [893, 289] width 78 height 26
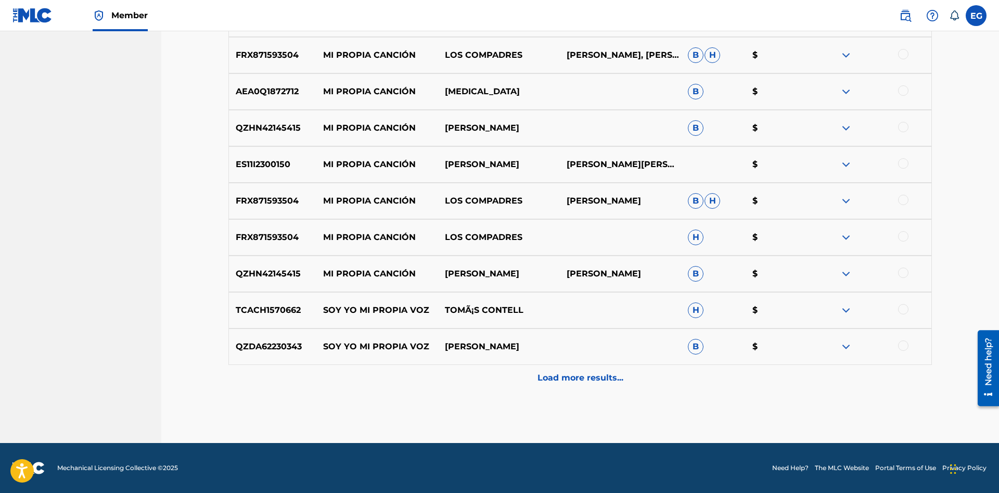
click at [545, 376] on p "Load more results..." at bounding box center [581, 378] width 86 height 12
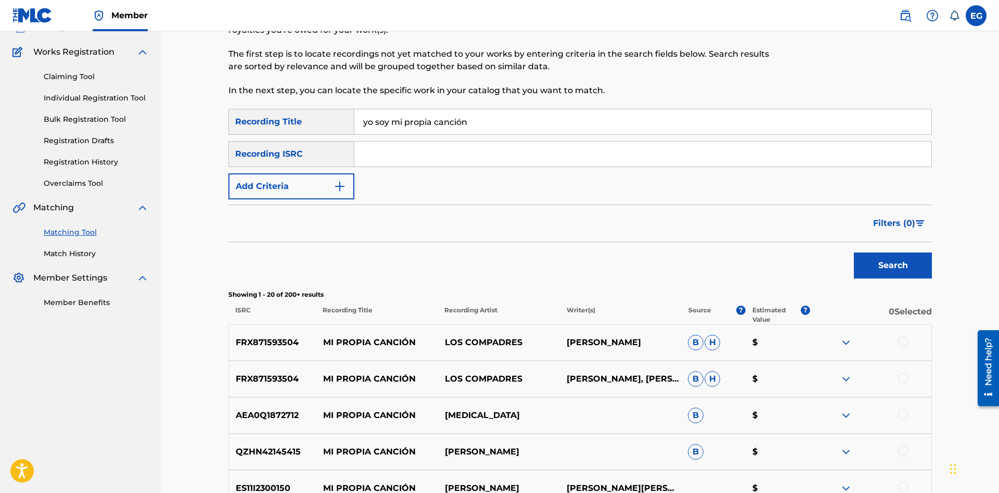
scroll to position [0, 0]
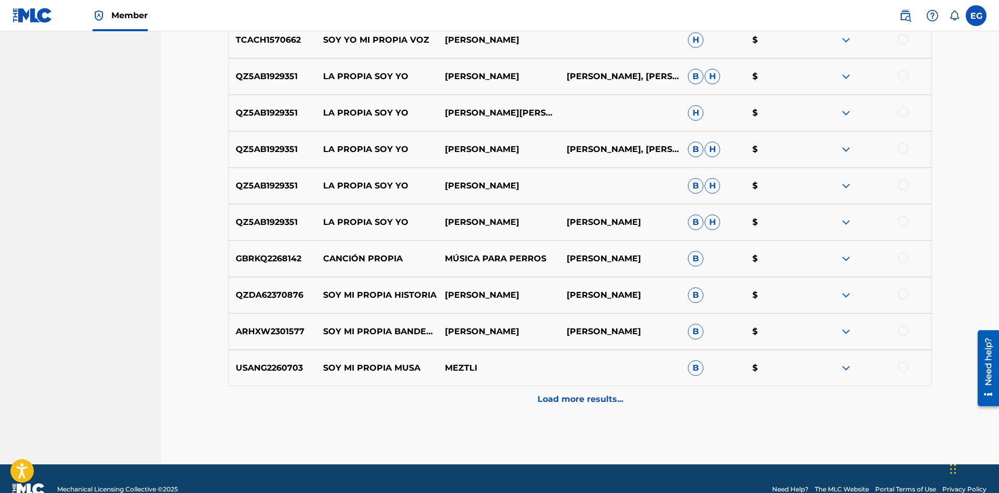
click at [549, 396] on p "Load more results..." at bounding box center [581, 399] width 86 height 12
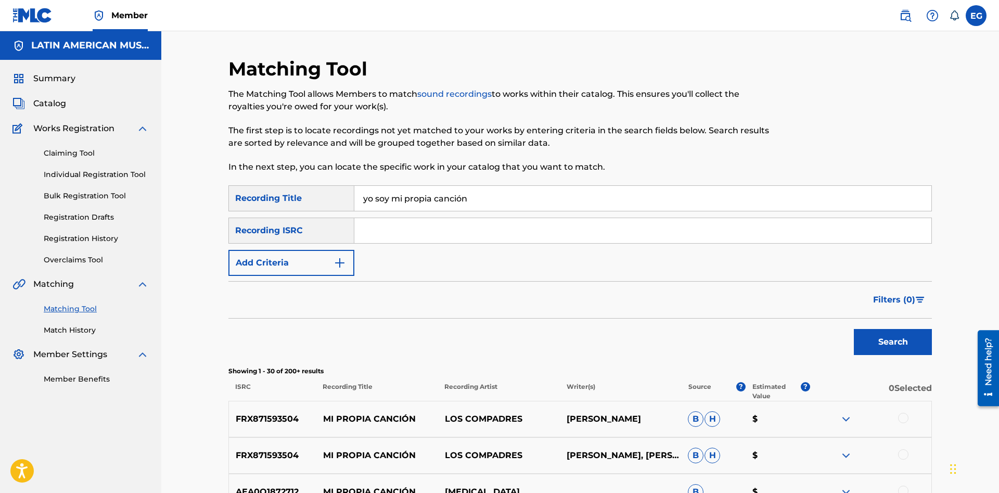
click at [523, 208] on input "yo soy mi propia canción" at bounding box center [642, 198] width 577 height 25
drag, startPoint x: 894, startPoint y: 337, endPoint x: 888, endPoint y: 334, distance: 6.1
click at [893, 337] on button "Search" at bounding box center [893, 342] width 78 height 26
drag, startPoint x: 532, startPoint y: 196, endPoint x: 234, endPoint y: 200, distance: 298.2
click at [354, 200] on input "yo soy mi propia canción" at bounding box center [642, 198] width 577 height 25
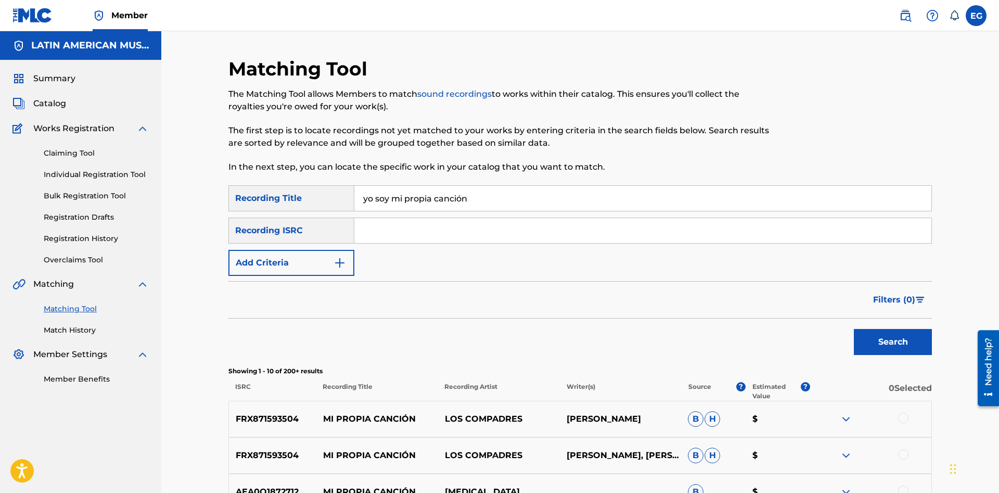
click at [607, 208] on input "yo soy mi propia canción" at bounding box center [642, 198] width 577 height 25
drag, startPoint x: 600, startPoint y: 196, endPoint x: 359, endPoint y: 201, distance: 240.5
click at [359, 201] on input "yo soy mi propia canción" at bounding box center [642, 198] width 577 height 25
click at [346, 260] on img "Search Form" at bounding box center [340, 263] width 12 height 12
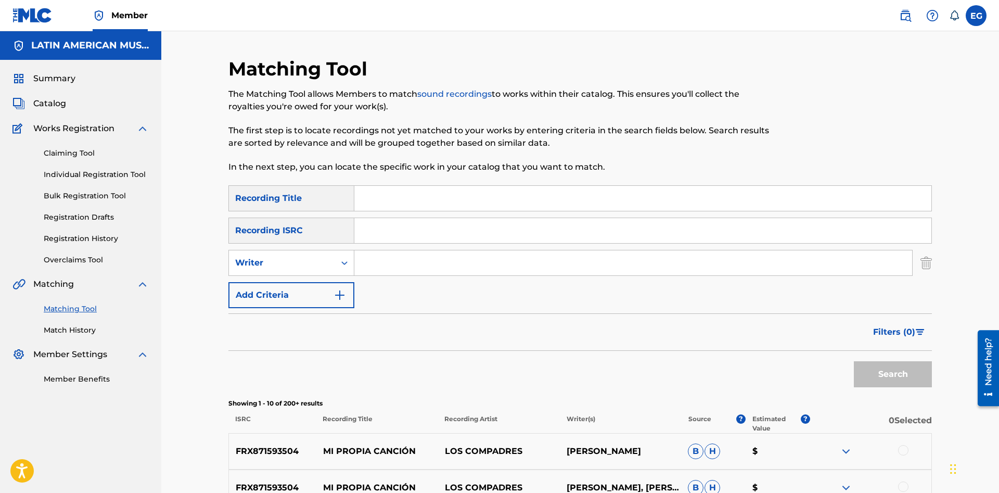
click at [389, 261] on input "Search Form" at bounding box center [633, 262] width 558 height 25
type input "[PERSON_NAME]z"
click at [854, 361] on button "Search" at bounding box center [893, 374] width 78 height 26
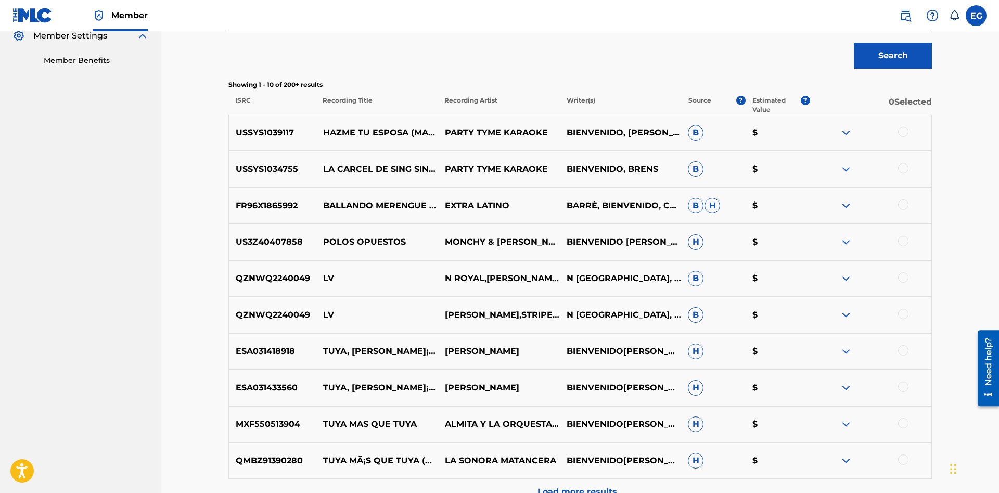
scroll to position [432, 0]
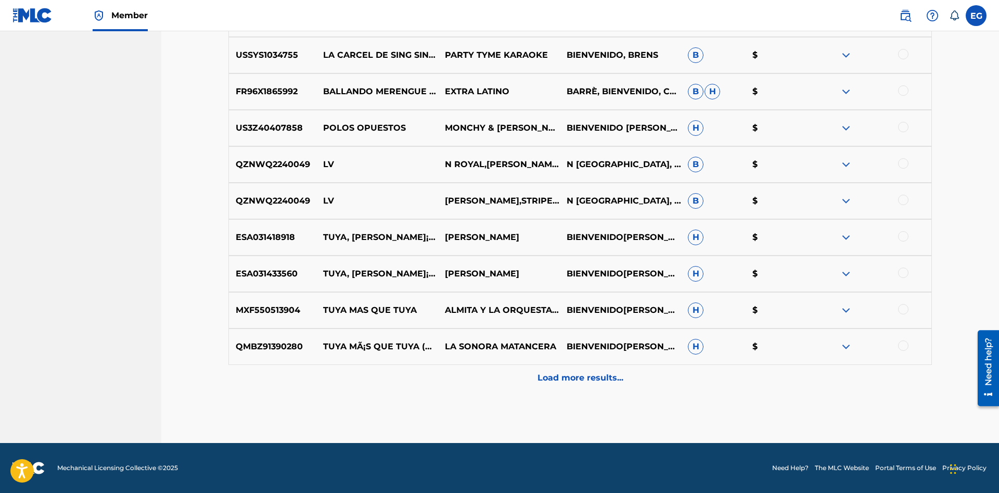
click at [573, 374] on p "Load more results..." at bounding box center [581, 378] width 86 height 12
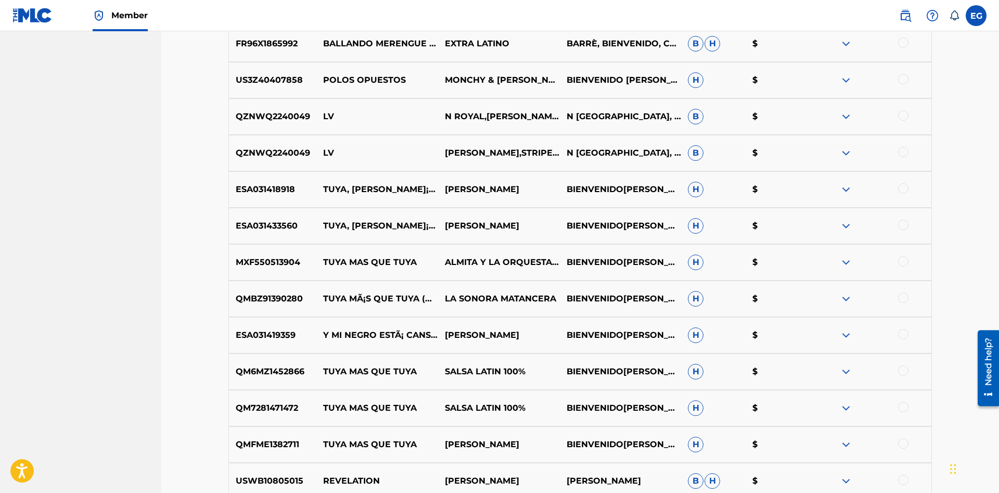
scroll to position [797, 0]
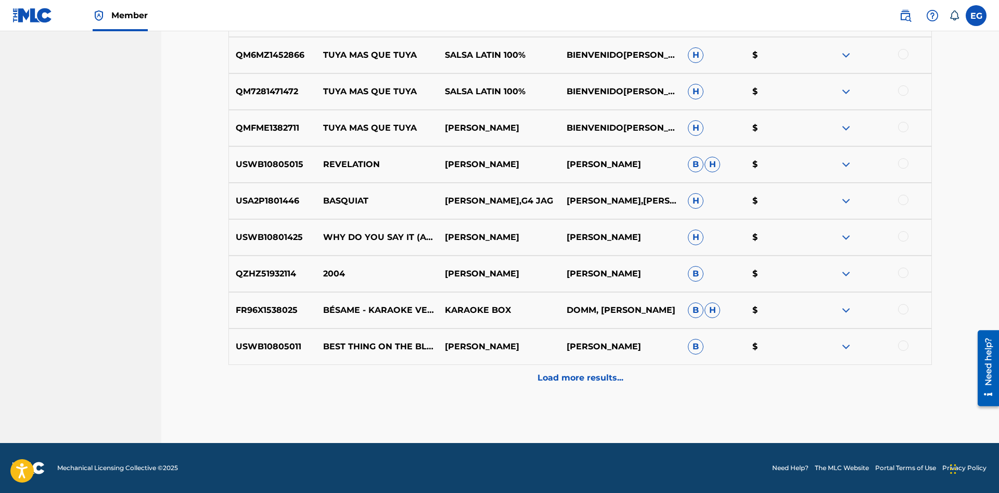
click at [567, 387] on div "Load more results..." at bounding box center [580, 378] width 704 height 26
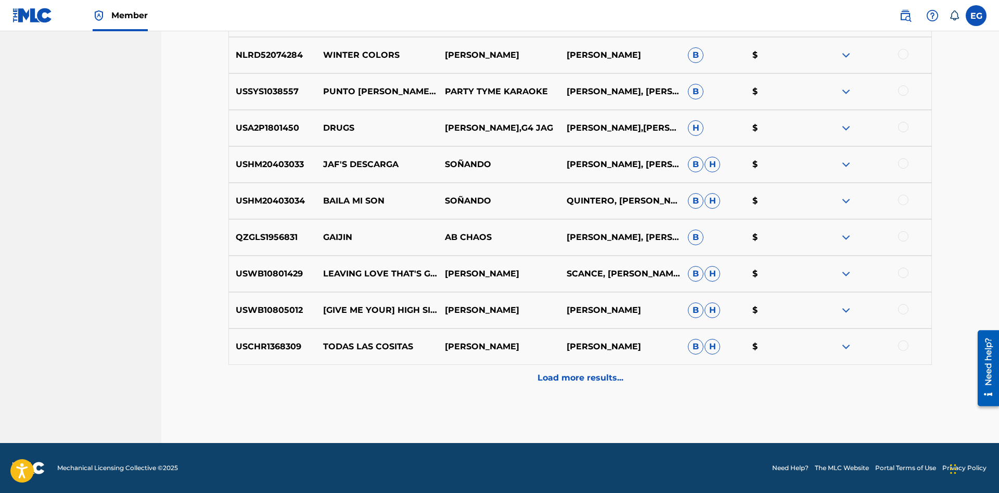
click at [571, 384] on div "Load more results..." at bounding box center [580, 378] width 704 height 26
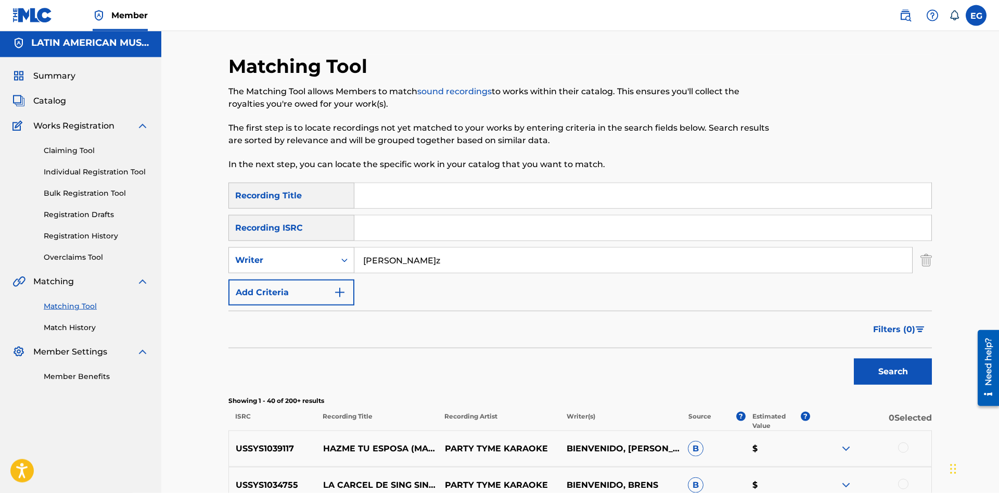
scroll to position [0, 0]
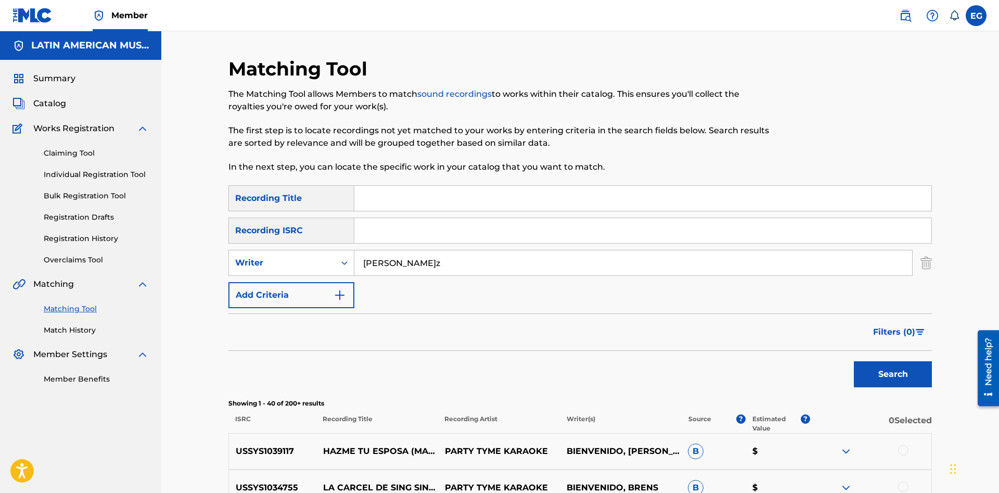
click at [558, 226] on input "Search Form" at bounding box center [642, 230] width 577 height 25
click at [555, 203] on input "Search Form" at bounding box center [642, 198] width 577 height 25
click at [307, 263] on div "Writer" at bounding box center [282, 263] width 94 height 12
drag, startPoint x: 443, startPoint y: 259, endPoint x: 277, endPoint y: 259, distance: 166.0
click at [354, 260] on input "[PERSON_NAME]z" at bounding box center [633, 262] width 558 height 25
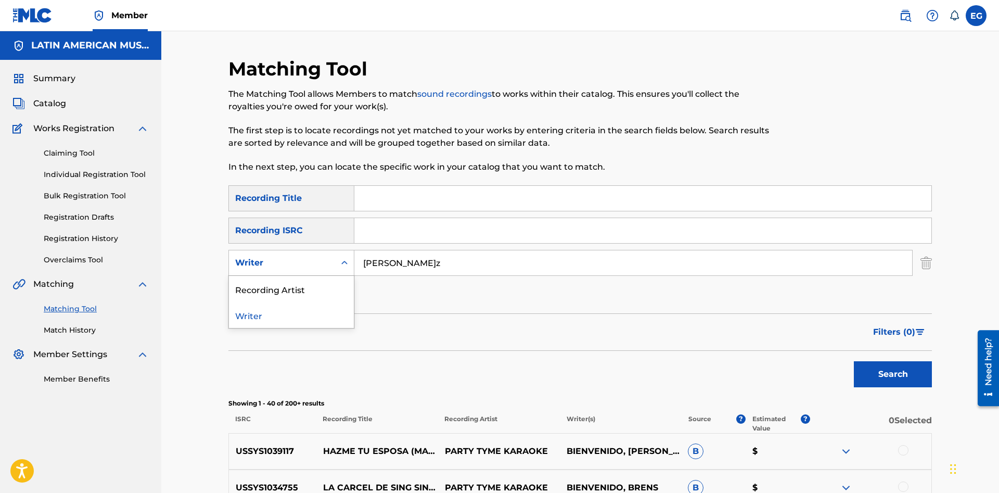
click at [266, 257] on div "Writer" at bounding box center [282, 263] width 94 height 12
drag, startPoint x: 272, startPoint y: 288, endPoint x: 333, endPoint y: 281, distance: 61.4
click at [273, 288] on div "Recording Artist" at bounding box center [291, 289] width 125 height 26
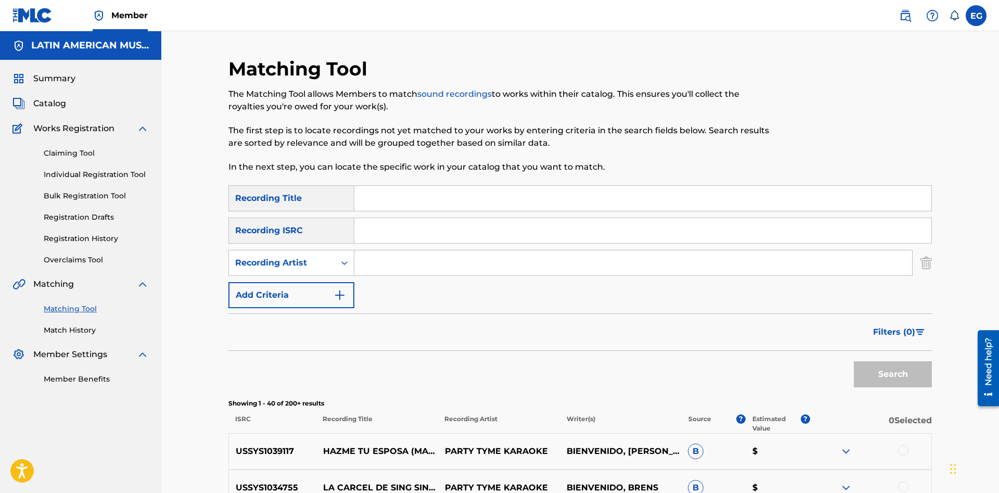
click at [388, 273] on input "Search Form" at bounding box center [633, 262] width 558 height 25
paste input "[PERSON_NAME]z"
type input "[PERSON_NAME]z"
click at [878, 371] on button "Search" at bounding box center [893, 374] width 78 height 26
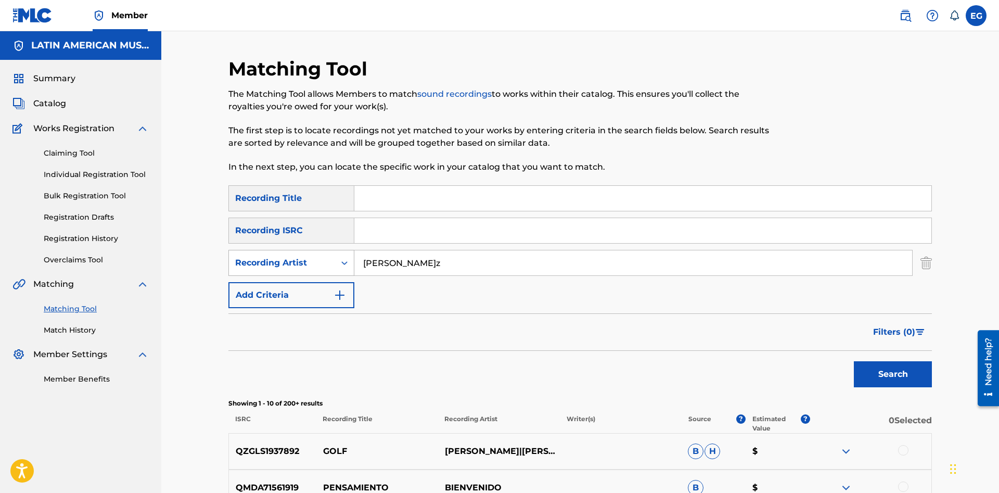
click at [280, 268] on div "Recording Artist" at bounding box center [282, 263] width 94 height 12
click at [282, 287] on div "Writer" at bounding box center [291, 289] width 125 height 26
click at [441, 261] on input "Search Form" at bounding box center [633, 262] width 558 height 25
paste input "[PERSON_NAME]z"
type input "[PERSON_NAME]z"
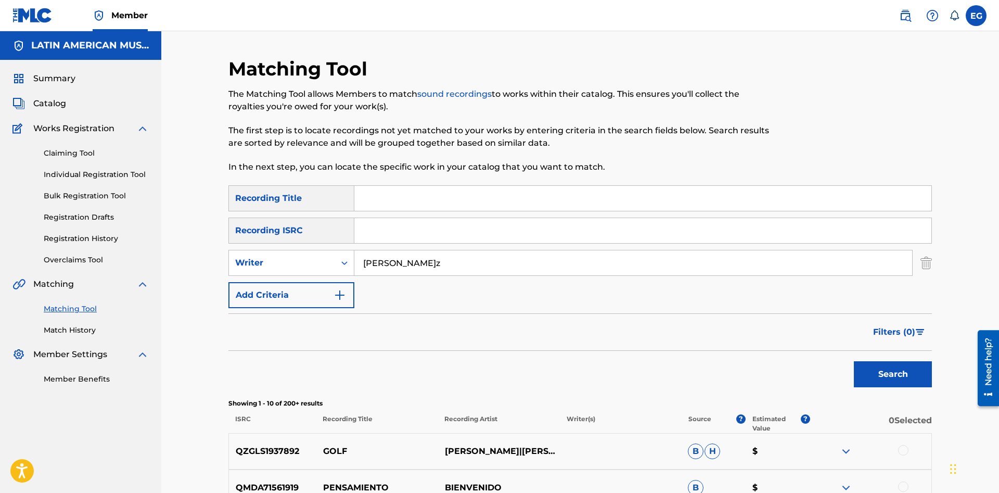
click at [854, 361] on button "Search" at bounding box center [893, 374] width 78 height 26
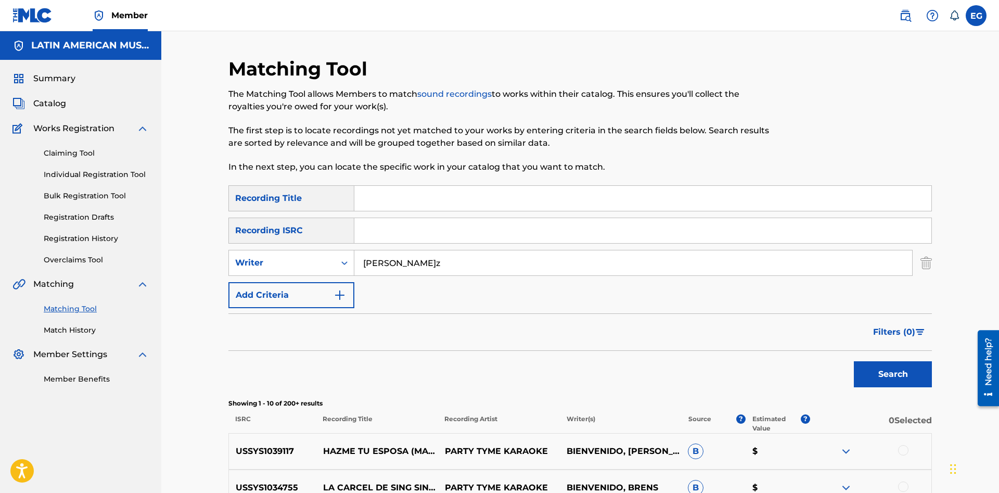
click at [452, 193] on input "Search Form" at bounding box center [642, 198] width 577 height 25
type input "a mi [PERSON_NAME]"
click at [854, 361] on button "Search" at bounding box center [893, 374] width 78 height 26
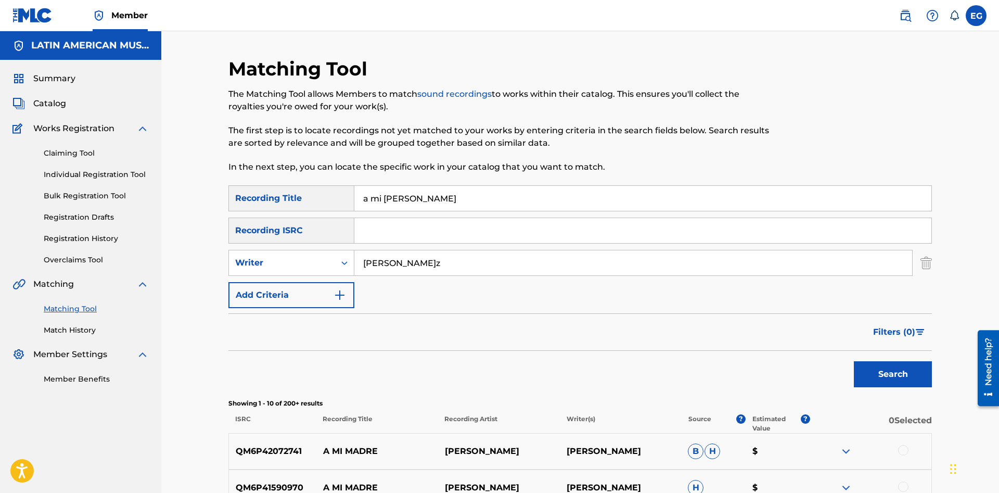
drag, startPoint x: 463, startPoint y: 260, endPoint x: 307, endPoint y: 270, distance: 156.4
click at [354, 270] on input "[PERSON_NAME]z" at bounding box center [633, 262] width 558 height 25
click at [854, 361] on button "Search" at bounding box center [893, 374] width 78 height 26
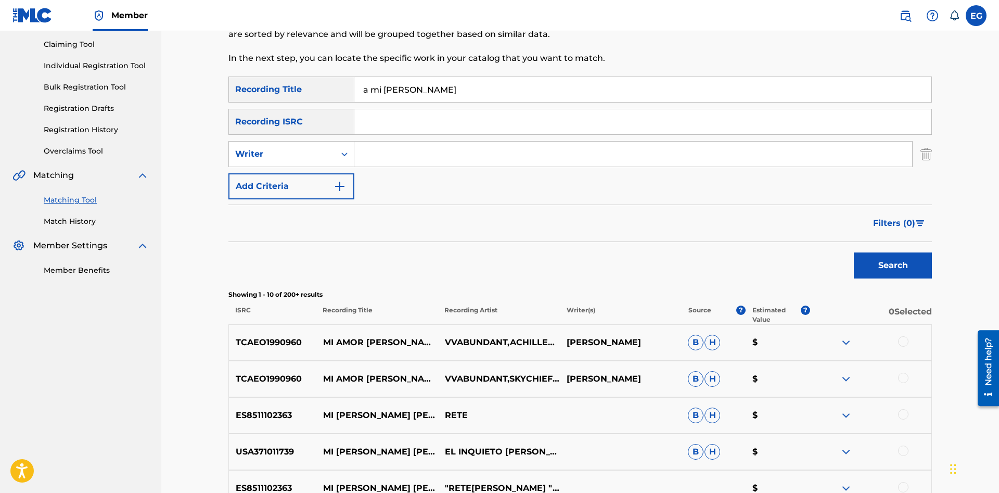
scroll to position [432, 0]
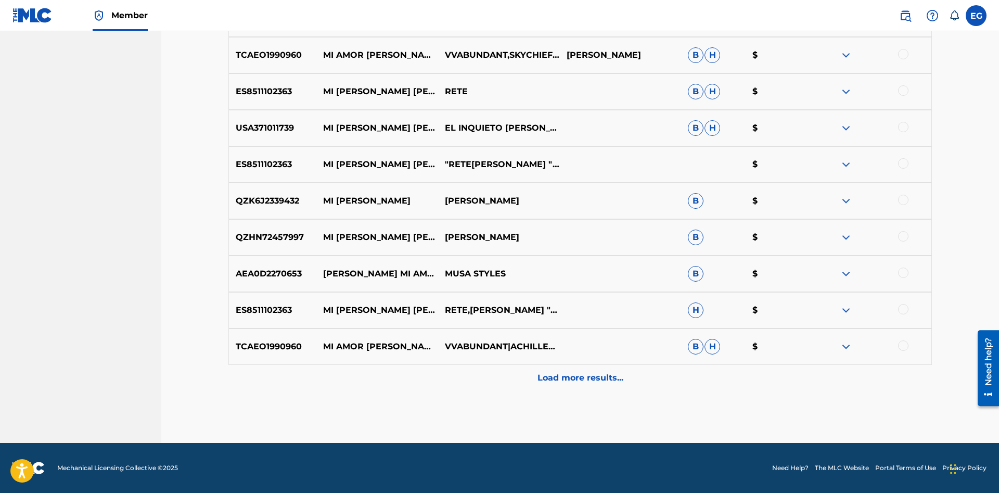
click at [552, 383] on p "Load more results..." at bounding box center [581, 378] width 86 height 12
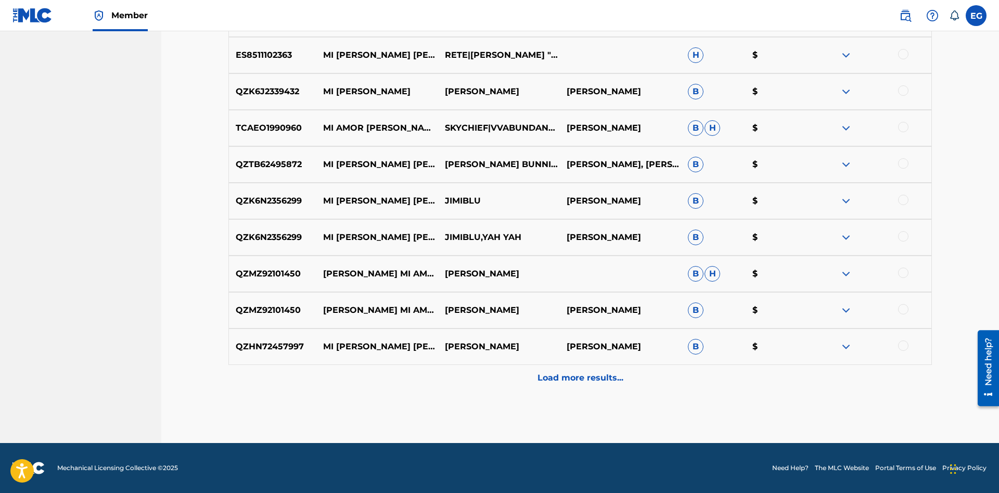
click at [552, 373] on p "Load more results..." at bounding box center [581, 378] width 86 height 12
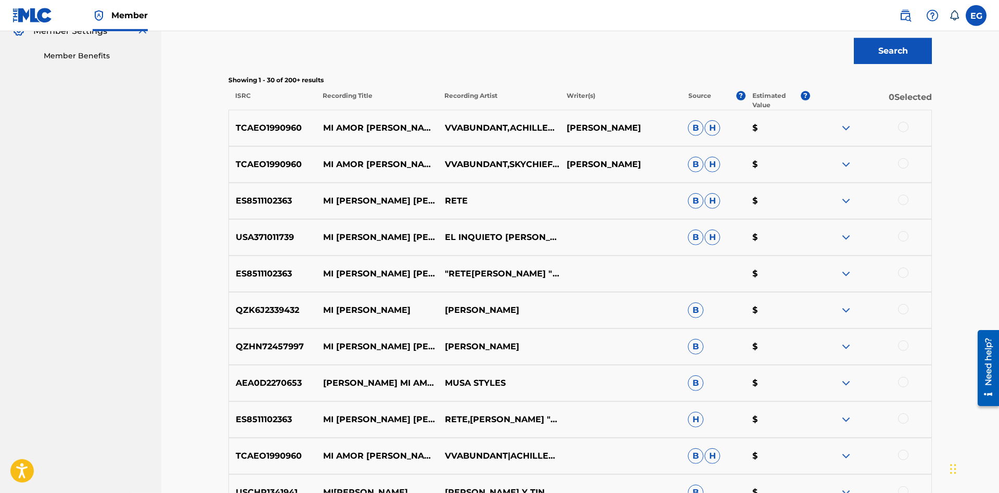
scroll to position [0, 0]
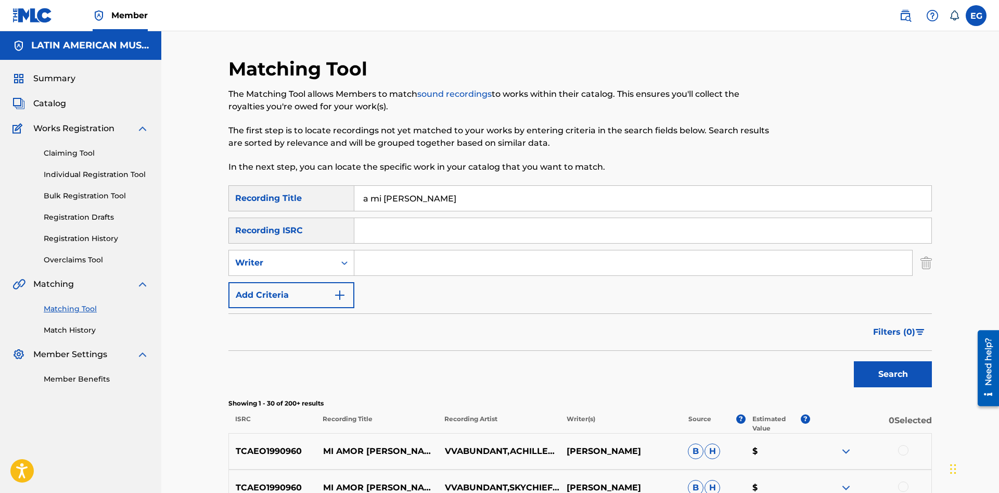
click at [516, 202] on input "a mi [PERSON_NAME]" at bounding box center [642, 198] width 577 height 25
drag, startPoint x: 466, startPoint y: 195, endPoint x: 322, endPoint y: 184, distance: 144.5
click at [354, 186] on input "a mi [PERSON_NAME]" at bounding box center [642, 198] width 577 height 25
click at [854, 361] on button "Search" at bounding box center [893, 374] width 78 height 26
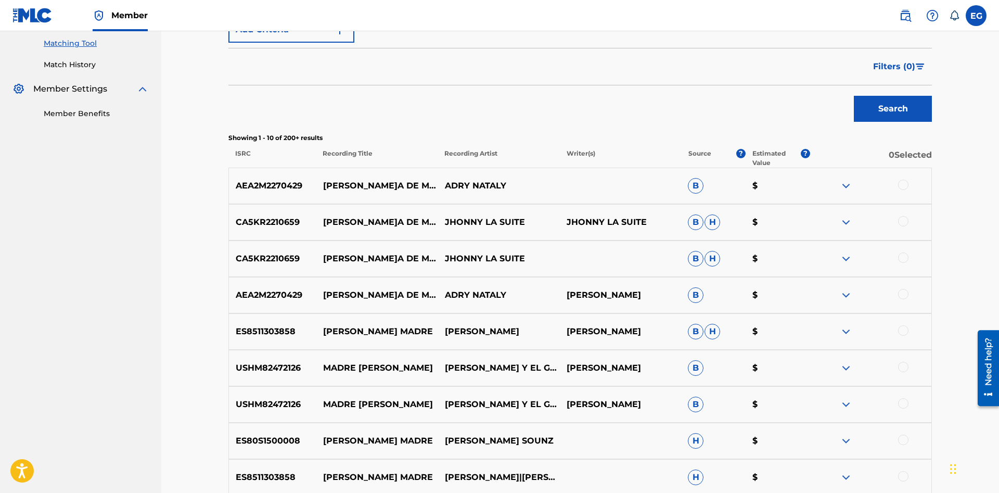
scroll to position [432, 0]
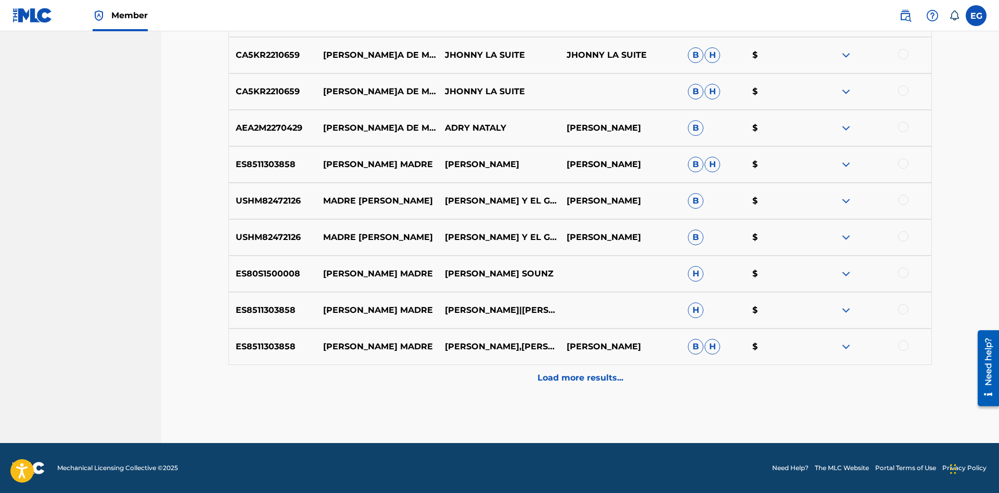
click at [567, 381] on p "Load more results..." at bounding box center [581, 378] width 86 height 12
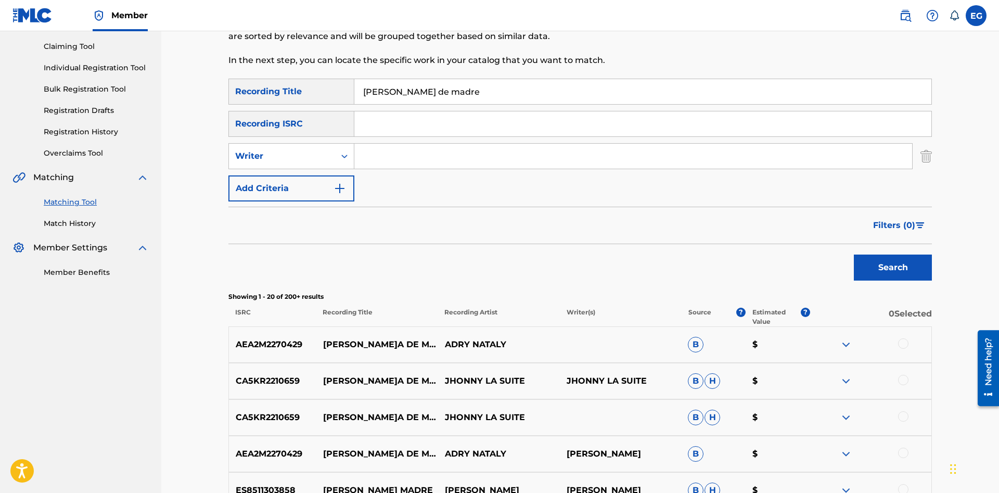
scroll to position [0, 0]
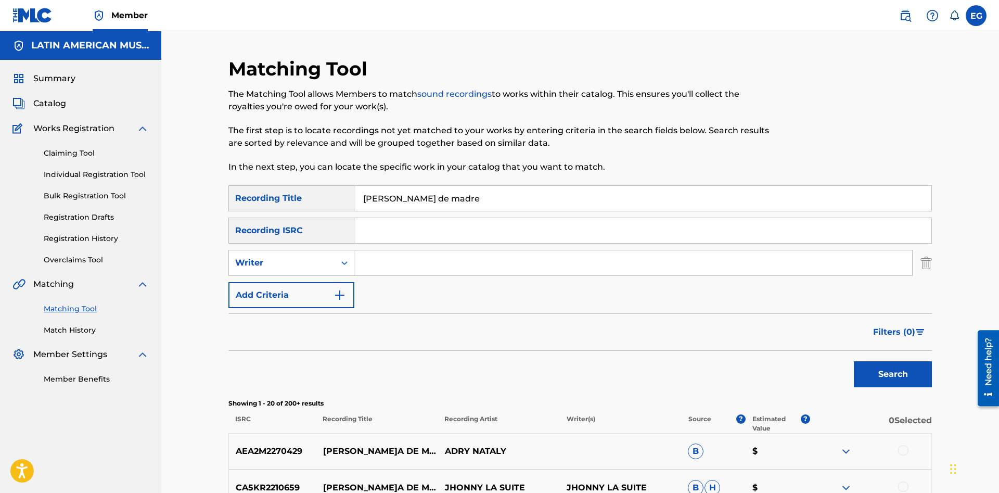
click at [527, 202] on input "[PERSON_NAME] de madre" at bounding box center [642, 198] width 577 height 25
click at [520, 188] on input "[PERSON_NAME] de madre" at bounding box center [642, 198] width 577 height 25
drag, startPoint x: 440, startPoint y: 201, endPoint x: 340, endPoint y: 197, distance: 100.0
click at [354, 197] on input "[PERSON_NAME] de madre" at bounding box center [642, 198] width 577 height 25
click at [854, 361] on button "Search" at bounding box center [893, 374] width 78 height 26
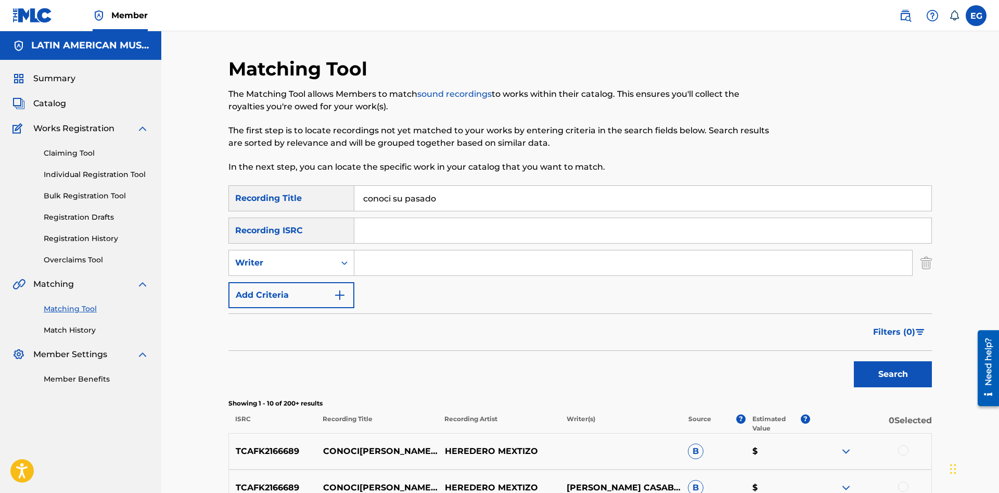
click at [391, 196] on input "conoci su pasado" at bounding box center [642, 198] width 577 height 25
click at [854, 361] on button "Search" at bounding box center [893, 374] width 78 height 26
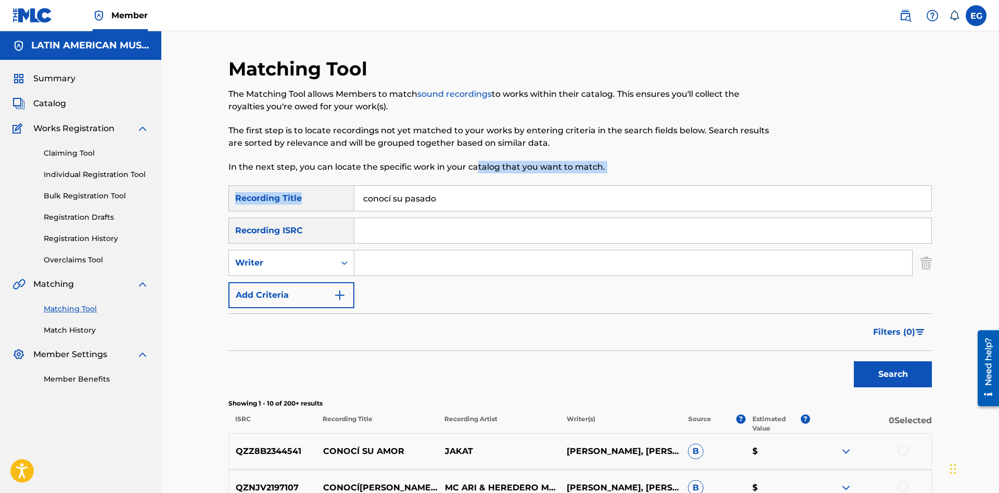
drag, startPoint x: 478, startPoint y: 184, endPoint x: 464, endPoint y: 192, distance: 16.8
click at [463, 193] on div "Matching Tool The Matching Tool allows Members to match sound recordings to wor…" at bounding box center [580, 466] width 704 height 818
drag, startPoint x: 461, startPoint y: 196, endPoint x: 277, endPoint y: 220, distance: 185.7
click at [354, 211] on input "conocí su pasado" at bounding box center [642, 198] width 577 height 25
type input "en el mismo camino"
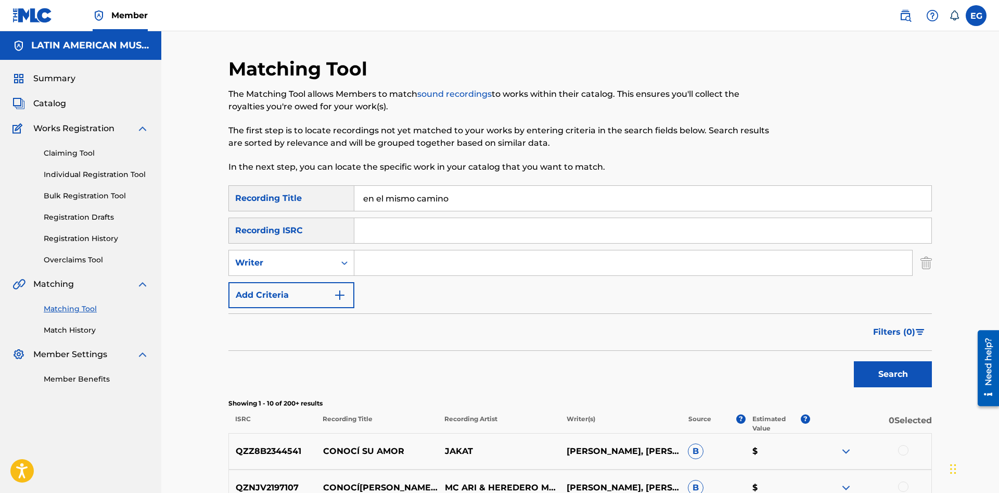
click at [854, 361] on button "Search" at bounding box center [893, 374] width 78 height 26
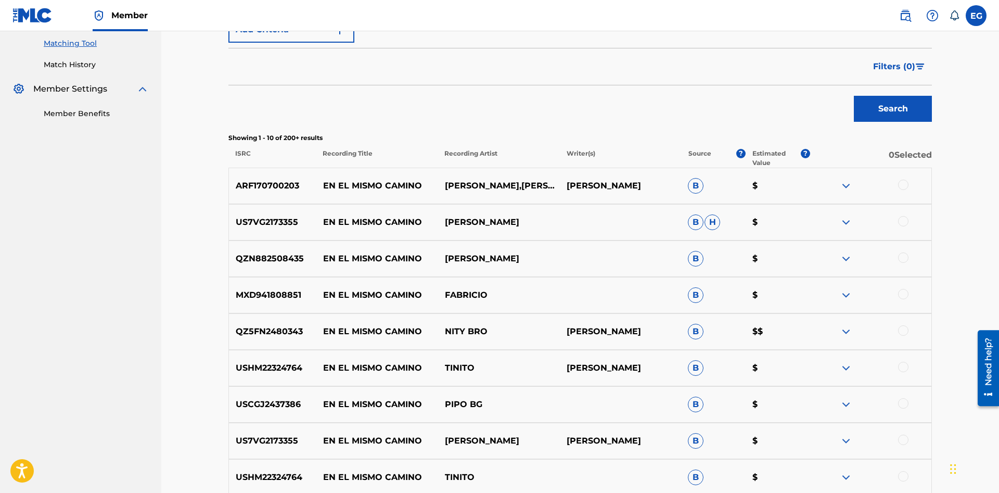
scroll to position [432, 0]
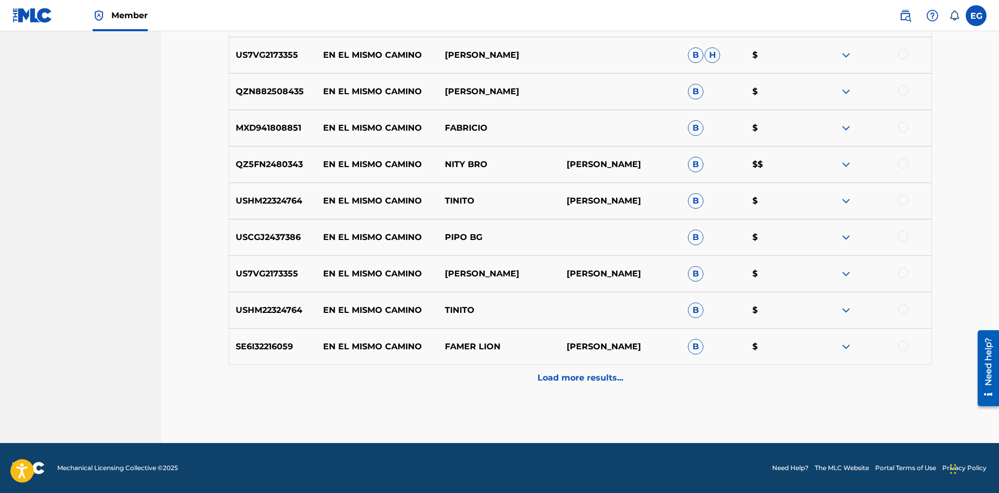
click at [600, 377] on p "Load more results..." at bounding box center [581, 378] width 86 height 12
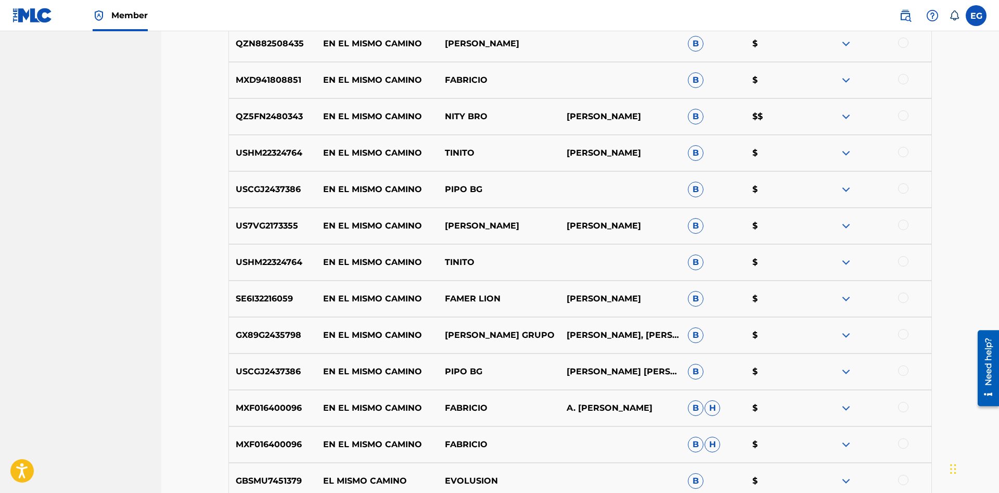
scroll to position [797, 0]
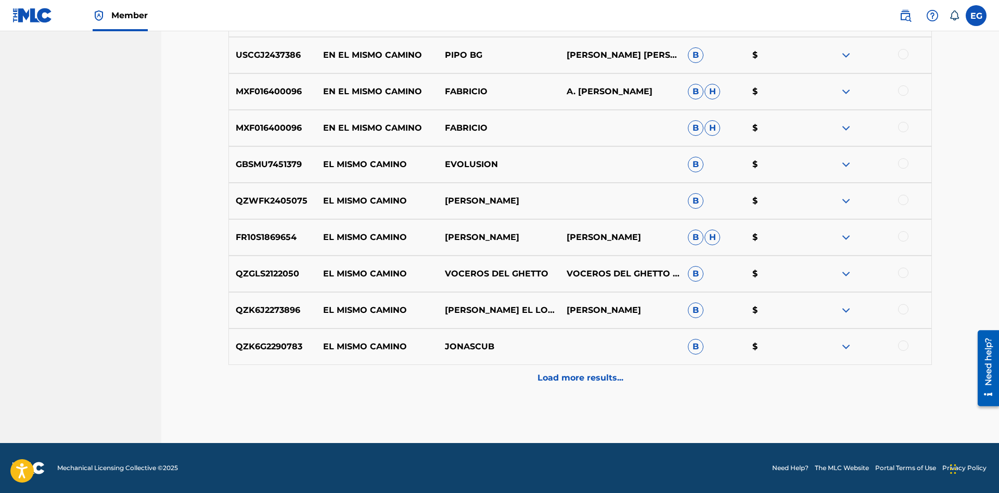
click at [572, 382] on p "Load more results..." at bounding box center [581, 378] width 86 height 12
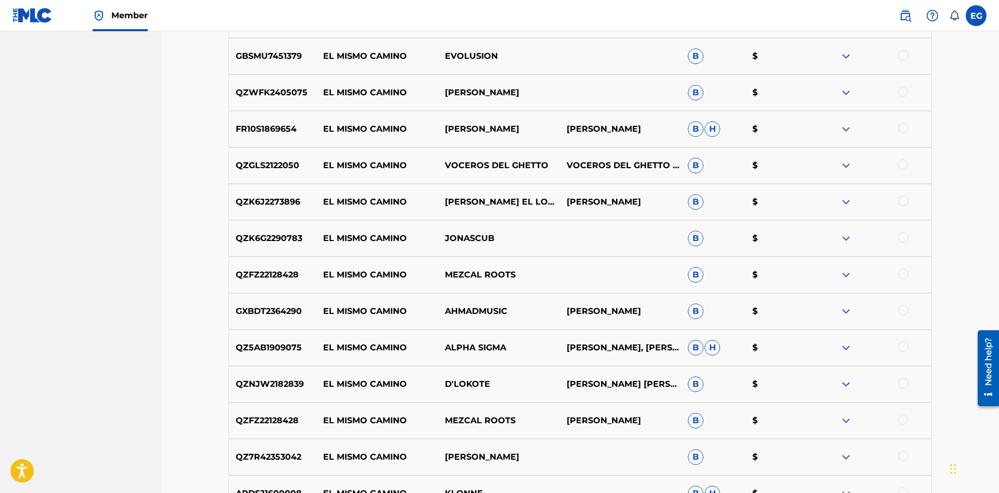
scroll to position [1161, 0]
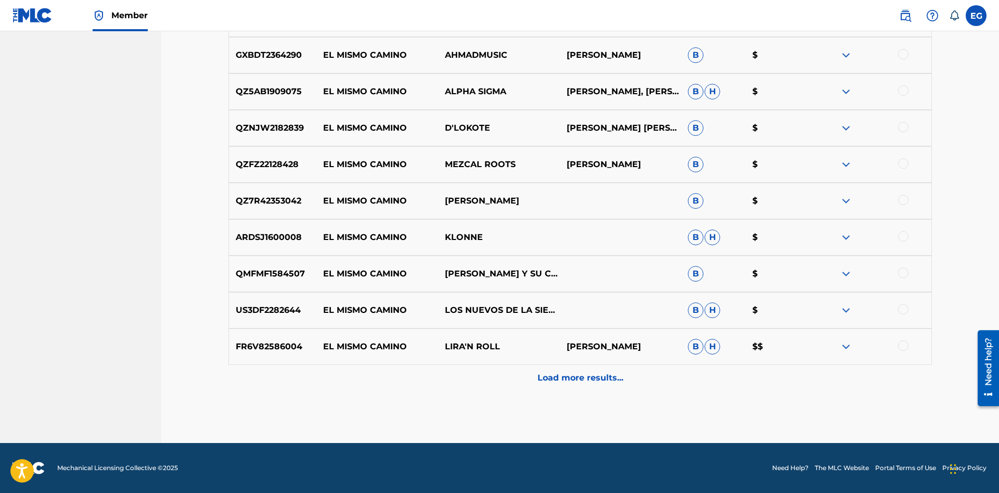
click at [567, 382] on p "Load more results..." at bounding box center [581, 378] width 86 height 12
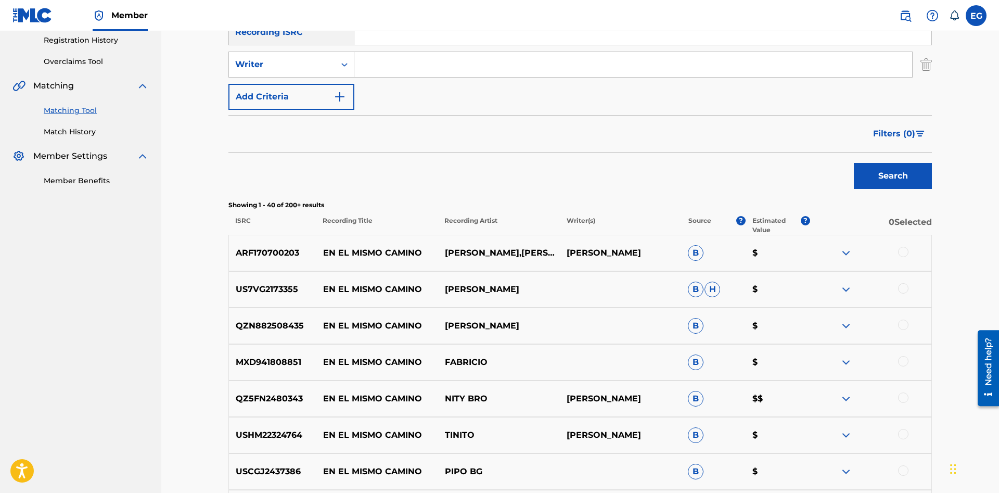
scroll to position [0, 0]
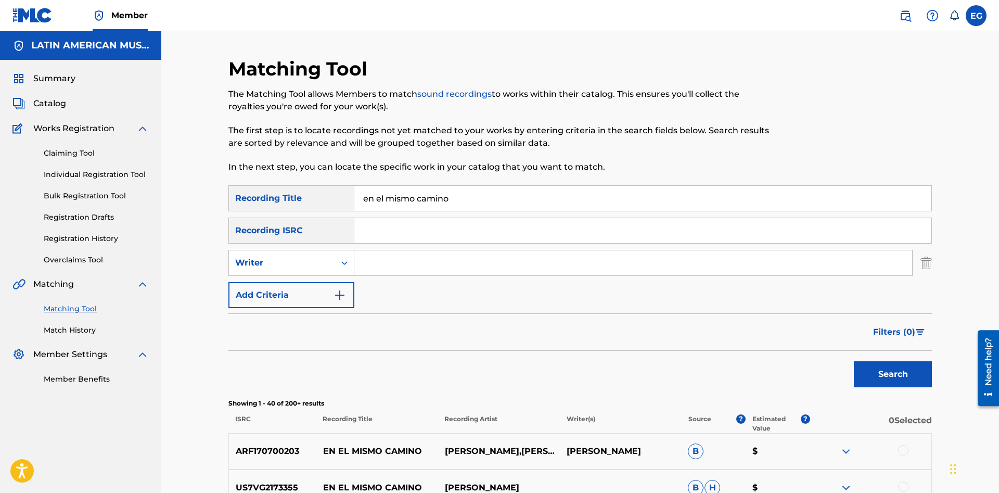
click at [557, 198] on input "en el mismo camino" at bounding box center [642, 198] width 577 height 25
click at [559, 199] on input "en el mismo camino" at bounding box center [642, 198] width 577 height 25
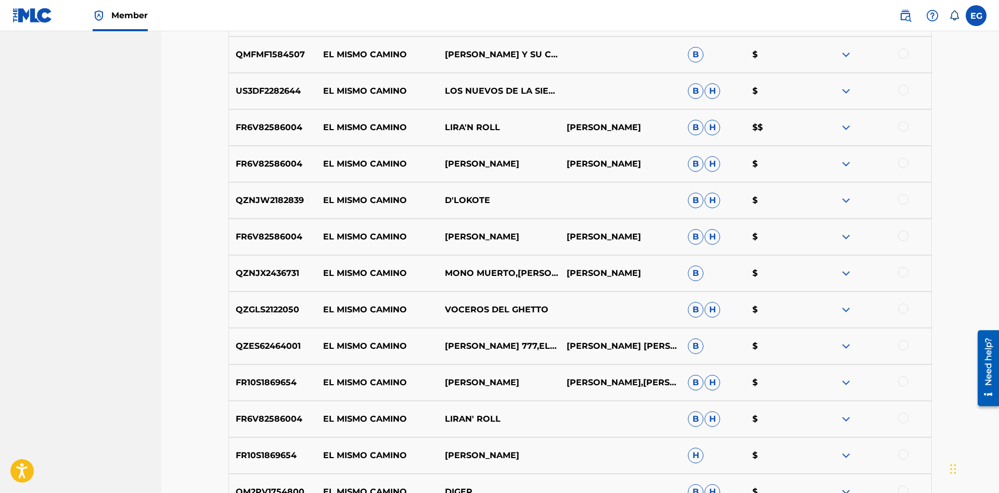
scroll to position [1525, 0]
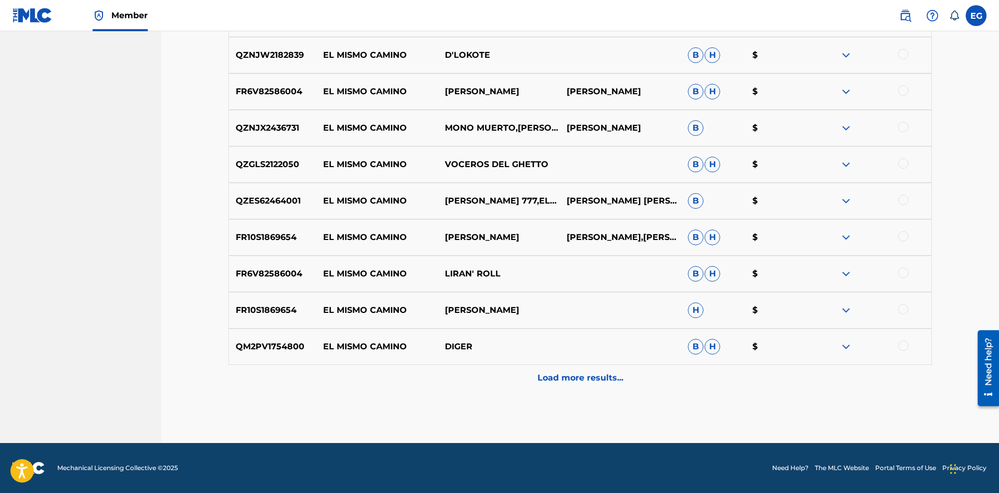
click at [580, 378] on p "Load more results..." at bounding box center [581, 378] width 86 height 12
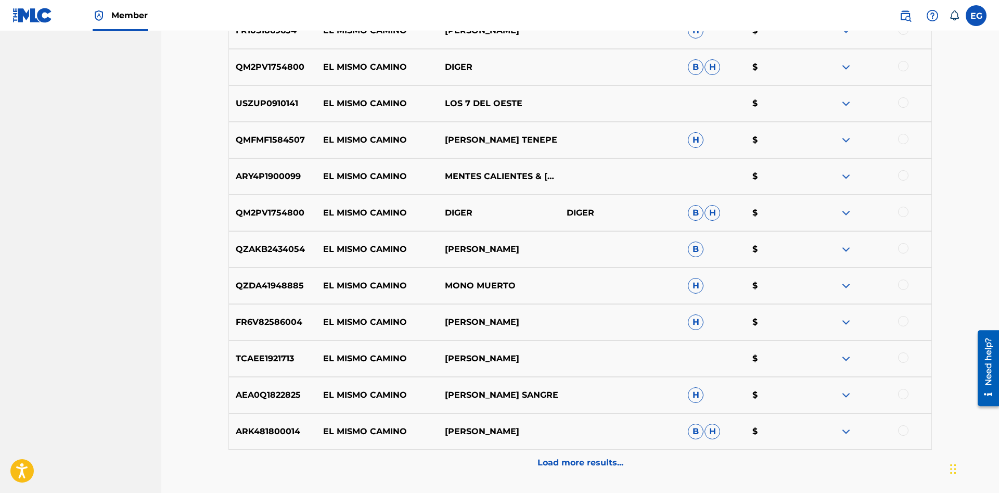
scroll to position [1890, 0]
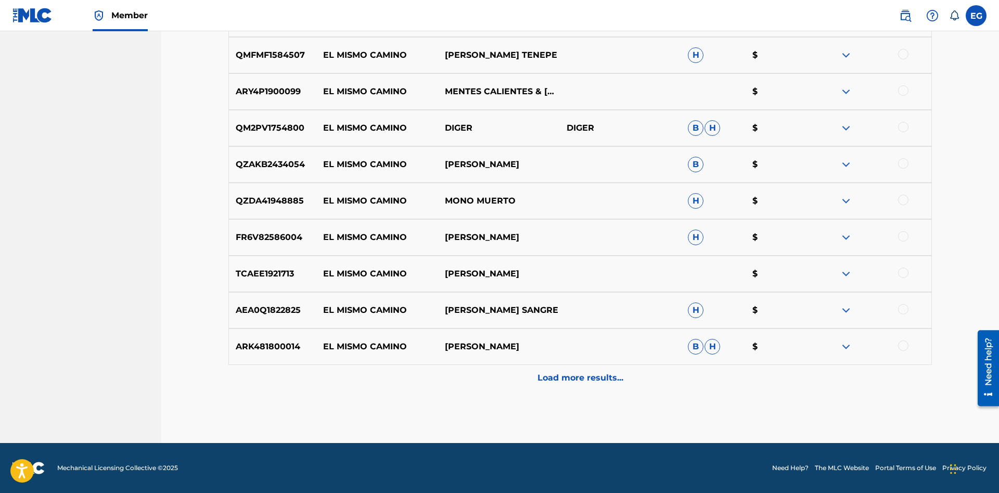
click at [559, 381] on p "Load more results..." at bounding box center [581, 378] width 86 height 12
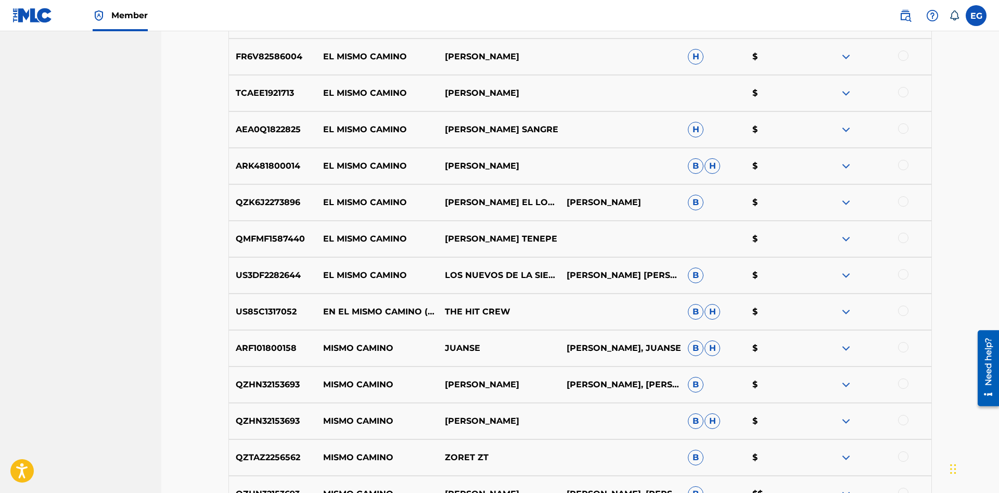
scroll to position [2254, 0]
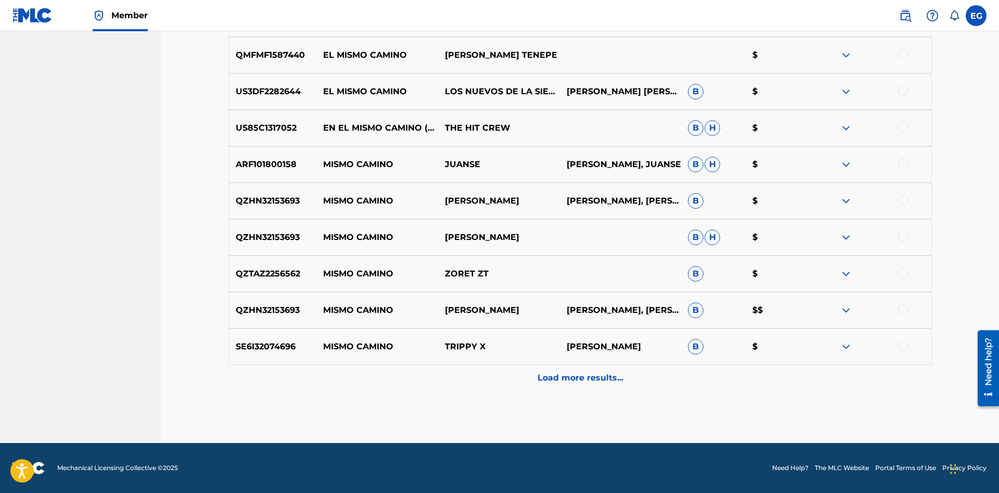
click at [560, 376] on p "Load more results..." at bounding box center [581, 378] width 86 height 12
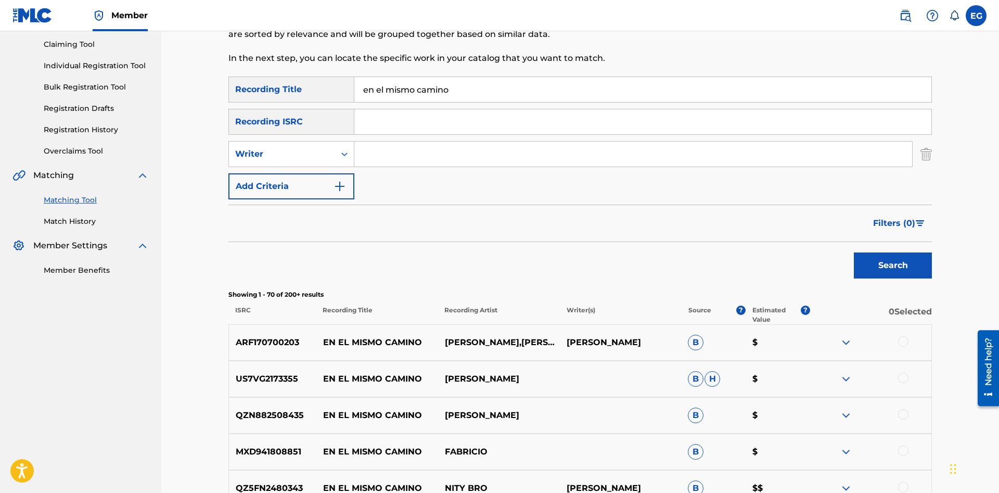
scroll to position [0, 0]
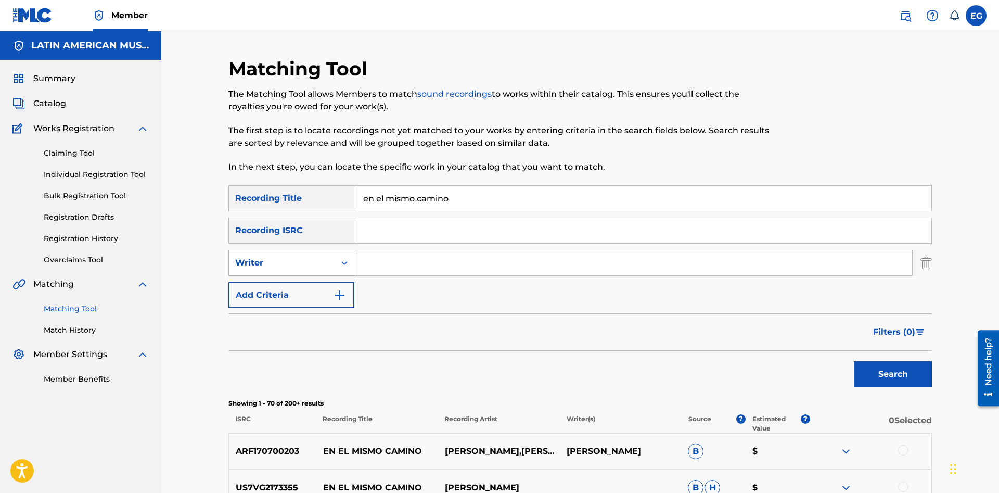
click at [346, 265] on icon "Search Form" at bounding box center [344, 263] width 10 height 10
click at [388, 254] on input "Search Form" at bounding box center [633, 262] width 558 height 25
paste input "[PERSON_NAME]z"
type input "[PERSON_NAME]z"
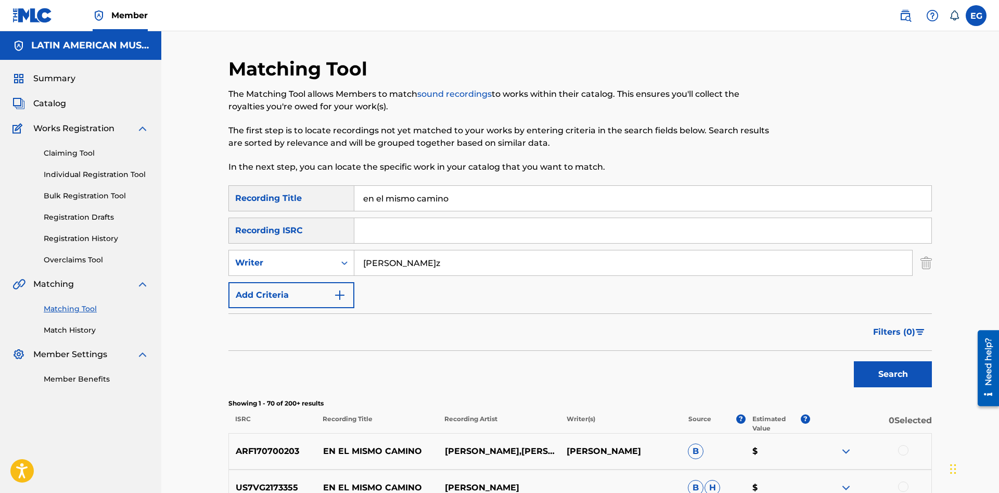
click at [854, 361] on button "Search" at bounding box center [893, 374] width 78 height 26
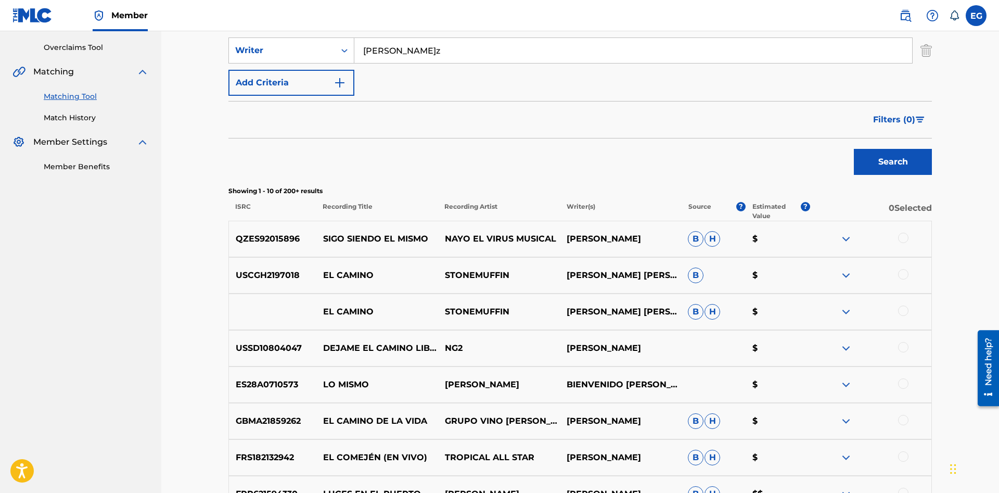
scroll to position [432, 0]
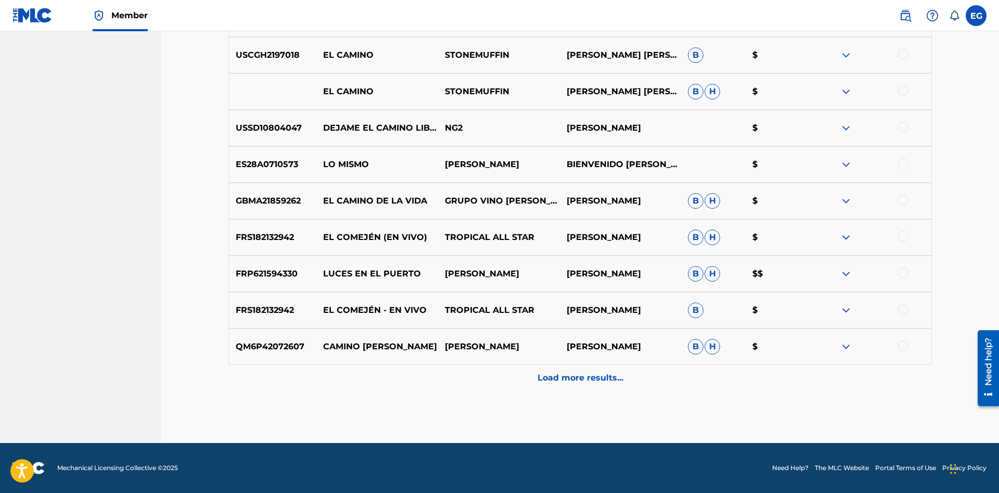
click at [552, 368] on div "Load more results..." at bounding box center [580, 378] width 704 height 26
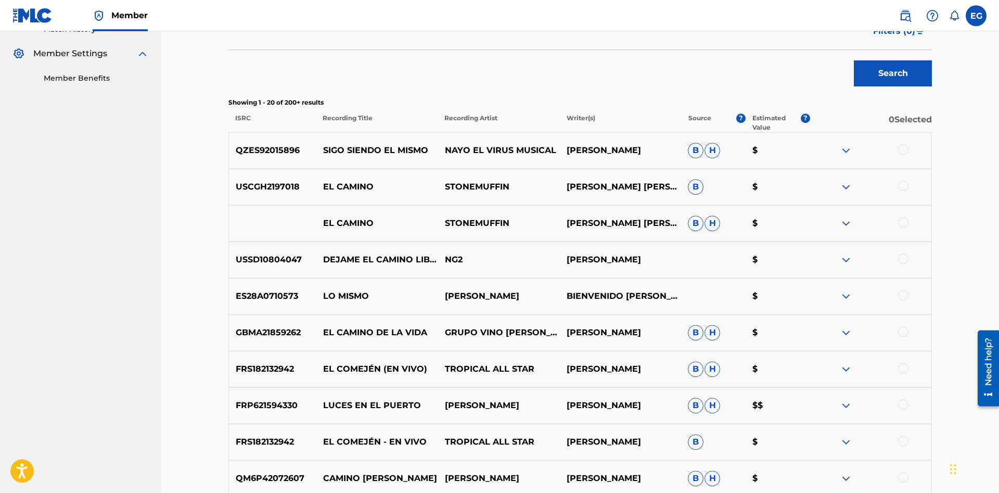
scroll to position [0, 0]
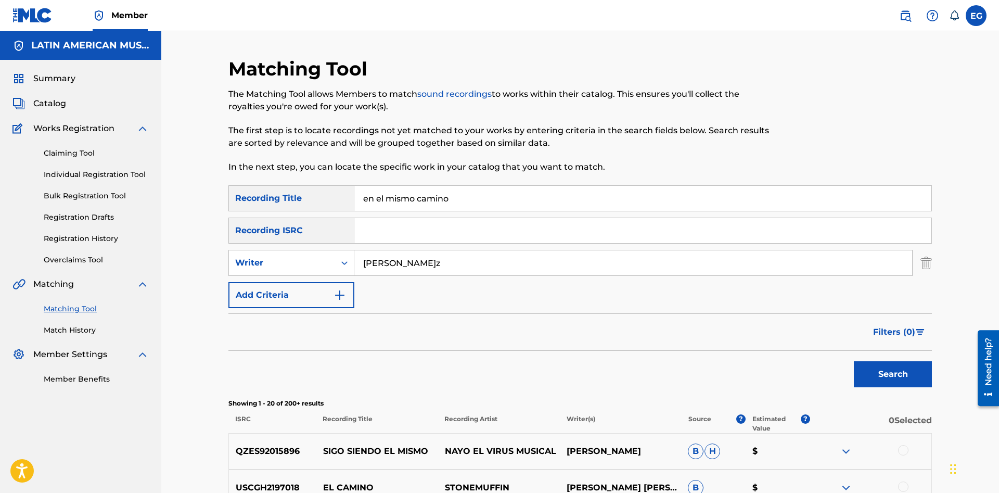
drag, startPoint x: 468, startPoint y: 253, endPoint x: 356, endPoint y: 260, distance: 112.7
click at [356, 260] on input "[PERSON_NAME]z" at bounding box center [633, 262] width 558 height 25
click at [854, 361] on button "Search" at bounding box center [893, 374] width 78 height 26
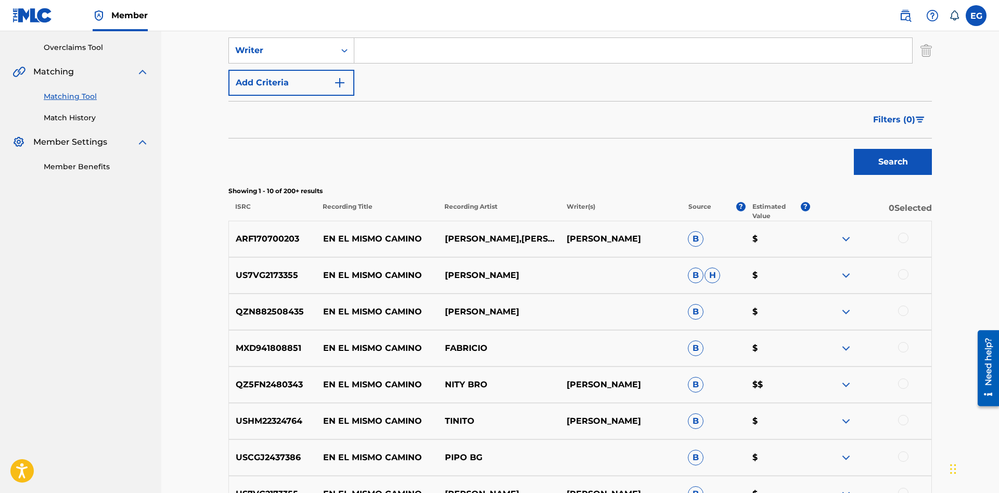
scroll to position [432, 0]
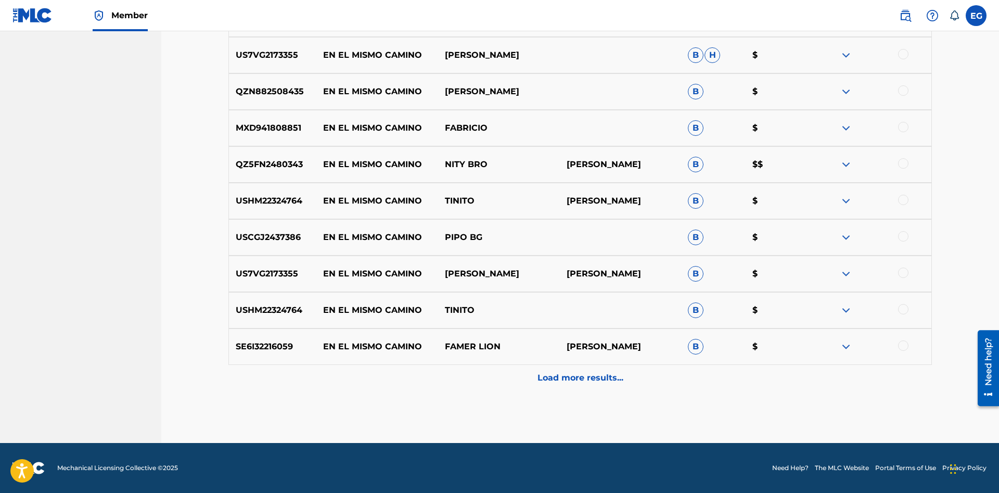
drag, startPoint x: 553, startPoint y: 384, endPoint x: 537, endPoint y: 397, distance: 21.1
click at [553, 385] on div "Load more results..." at bounding box center [580, 378] width 704 height 26
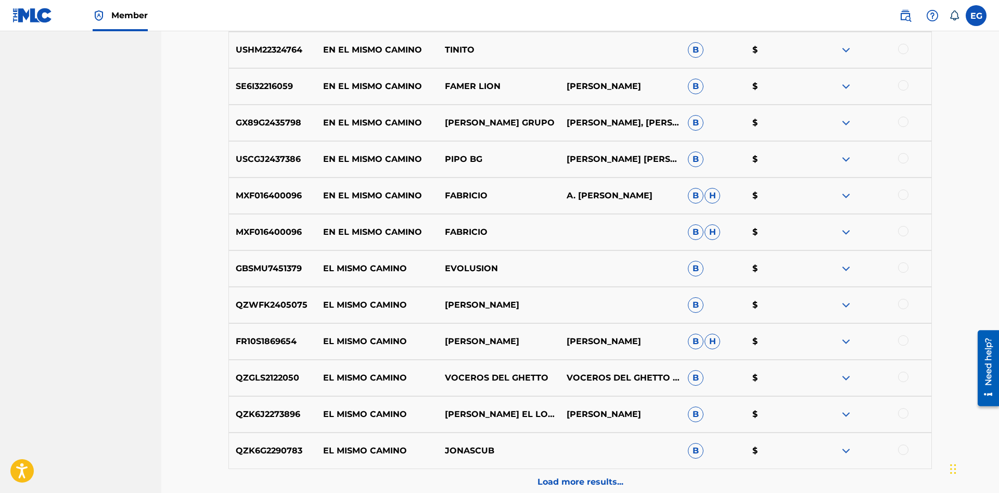
scroll to position [797, 0]
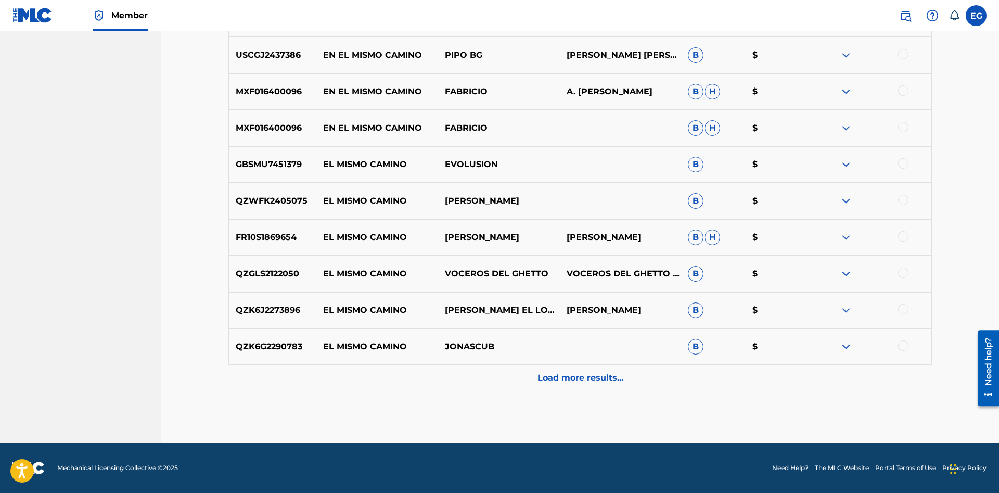
drag, startPoint x: 590, startPoint y: 414, endPoint x: 584, endPoint y: 378, distance: 35.9
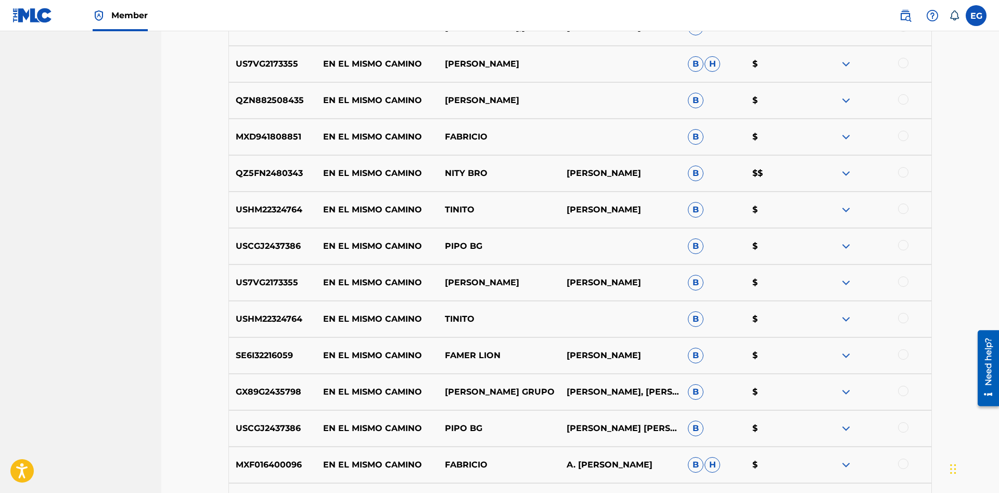
scroll to position [0, 0]
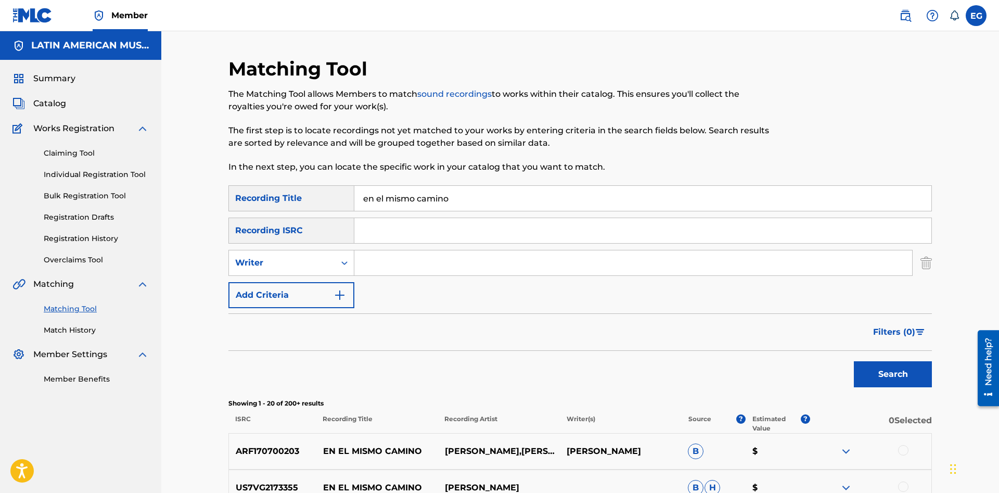
click at [554, 207] on input "en el mismo camino" at bounding box center [642, 198] width 577 height 25
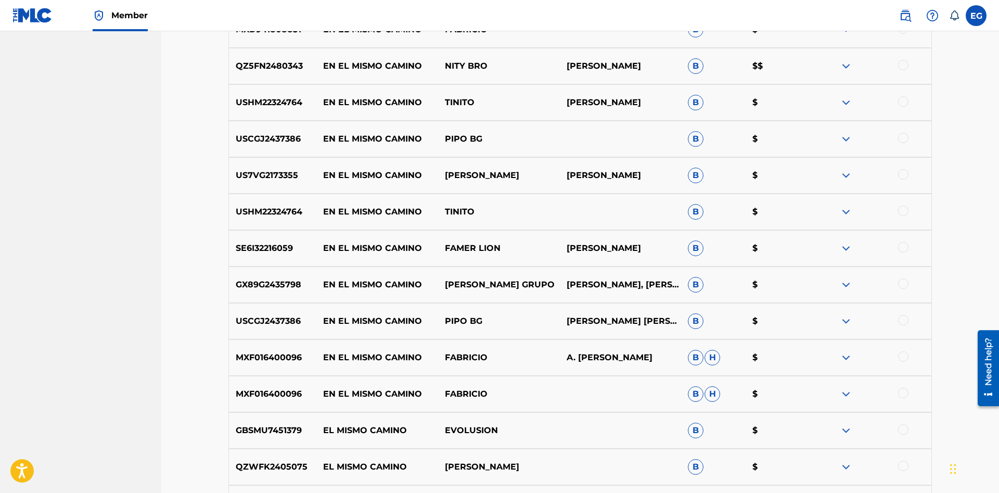
scroll to position [797, 0]
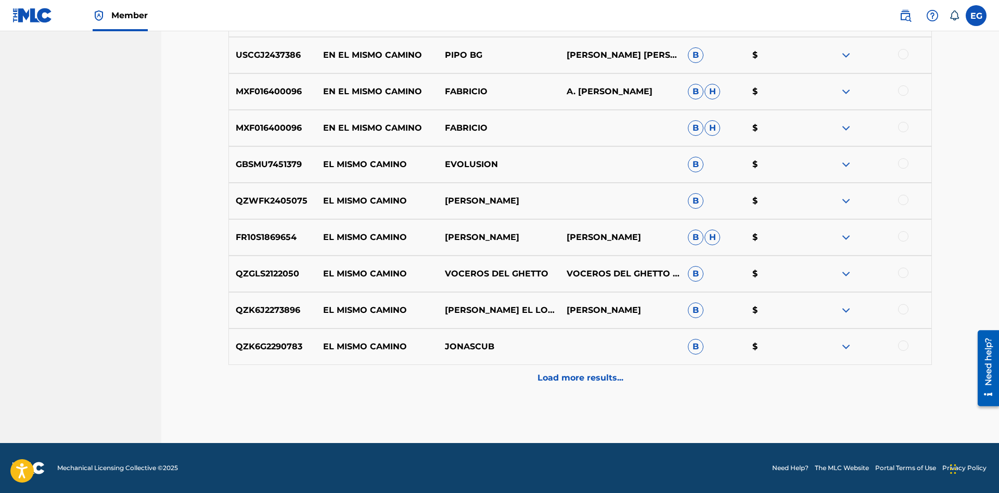
click at [558, 385] on div "Load more results..." at bounding box center [580, 378] width 704 height 26
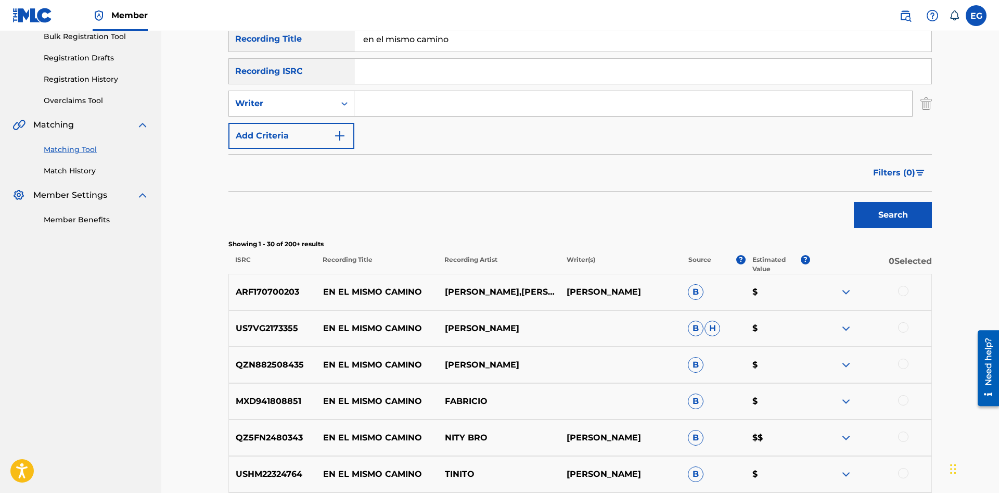
scroll to position [0, 0]
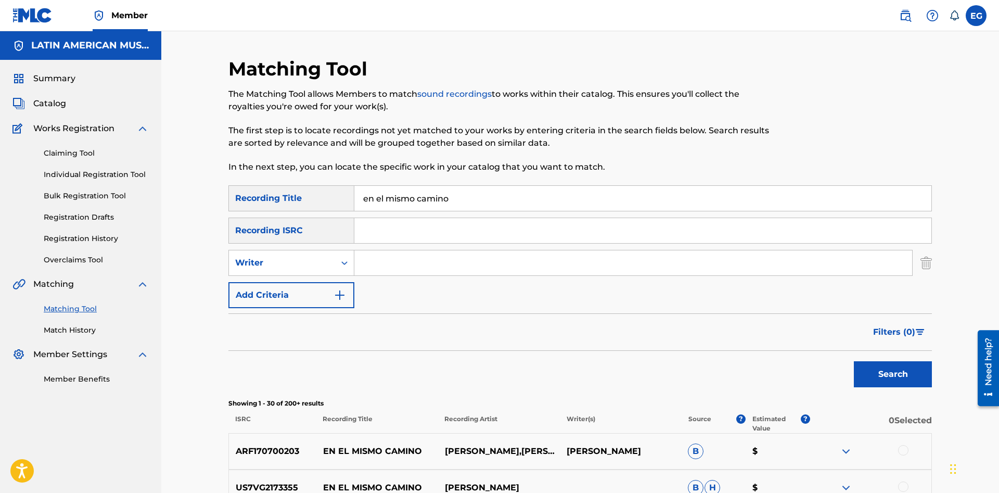
click at [474, 197] on input "en el mismo camino" at bounding box center [642, 198] width 577 height 25
drag, startPoint x: 469, startPoint y: 203, endPoint x: 307, endPoint y: 203, distance: 162.4
click at [354, 203] on input "en el mismo camino" at bounding box center [642, 198] width 577 height 25
click at [854, 361] on button "Search" at bounding box center [893, 374] width 78 height 26
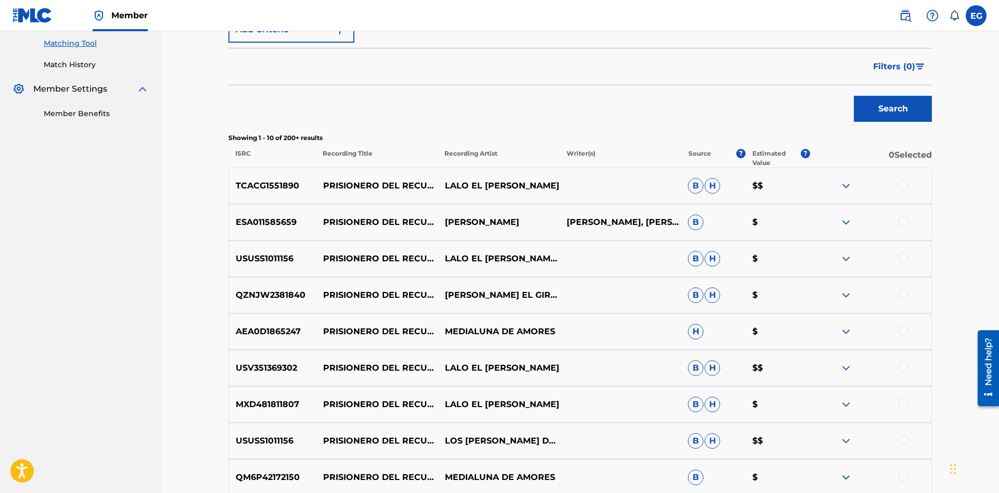
scroll to position [432, 0]
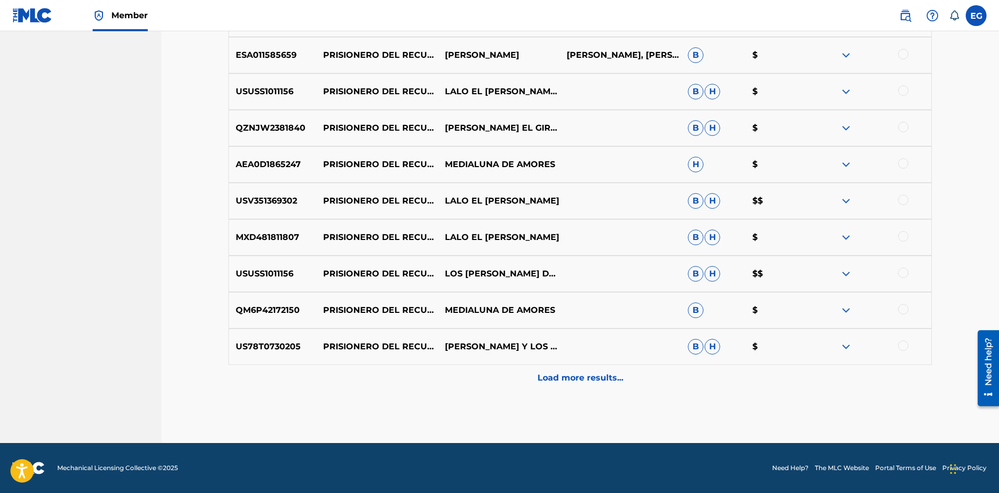
click at [572, 373] on p "Load more results..." at bounding box center [581, 378] width 86 height 12
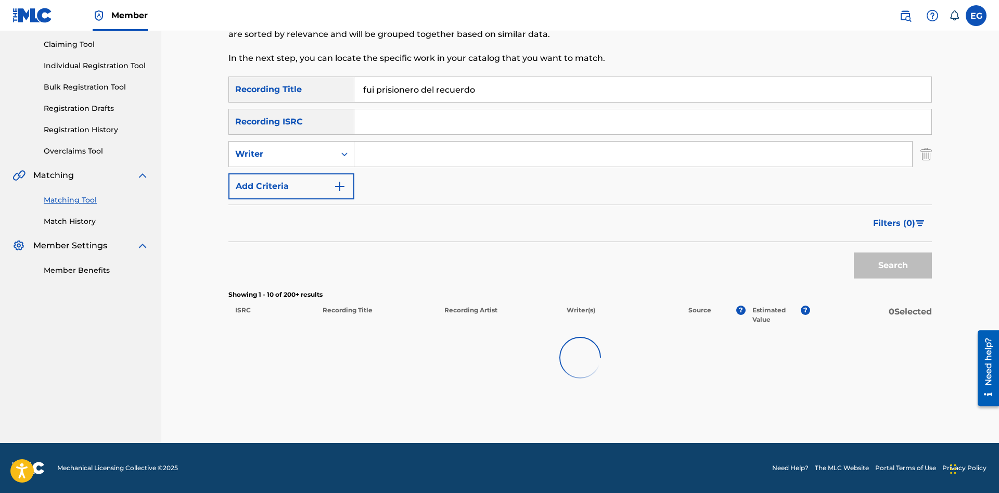
scroll to position [109, 0]
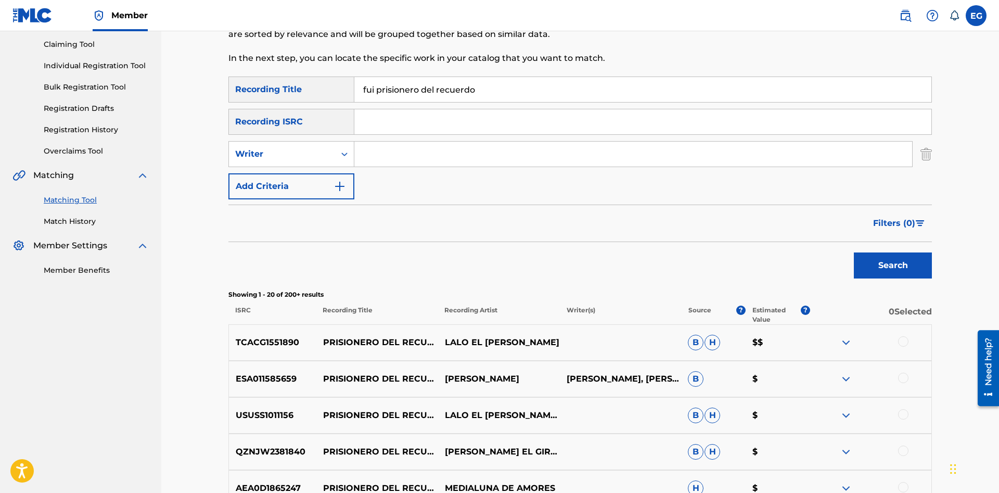
drag, startPoint x: 496, startPoint y: 90, endPoint x: 327, endPoint y: 86, distance: 169.7
click at [354, 86] on input "fui prisionero del recuerdo" at bounding box center [642, 89] width 577 height 25
click at [854, 252] on button "Search" at bounding box center [893, 265] width 78 height 26
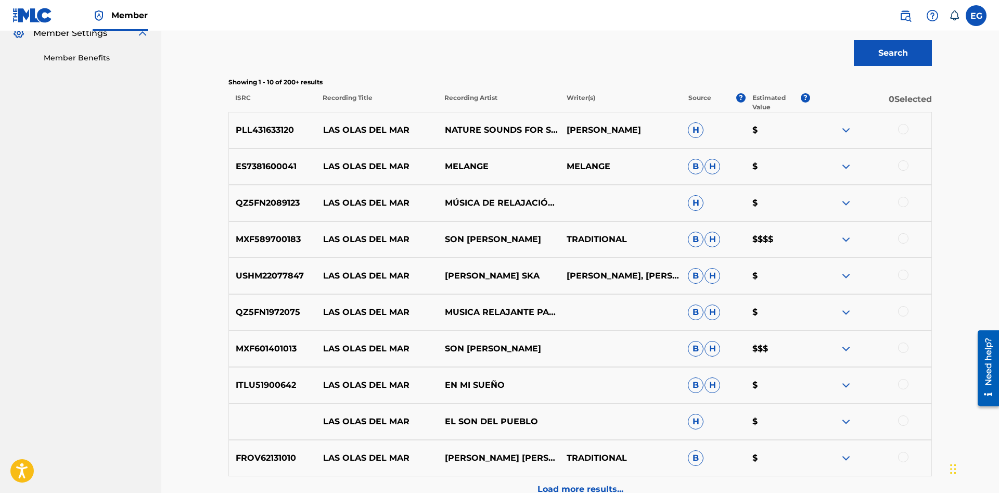
scroll to position [432, 0]
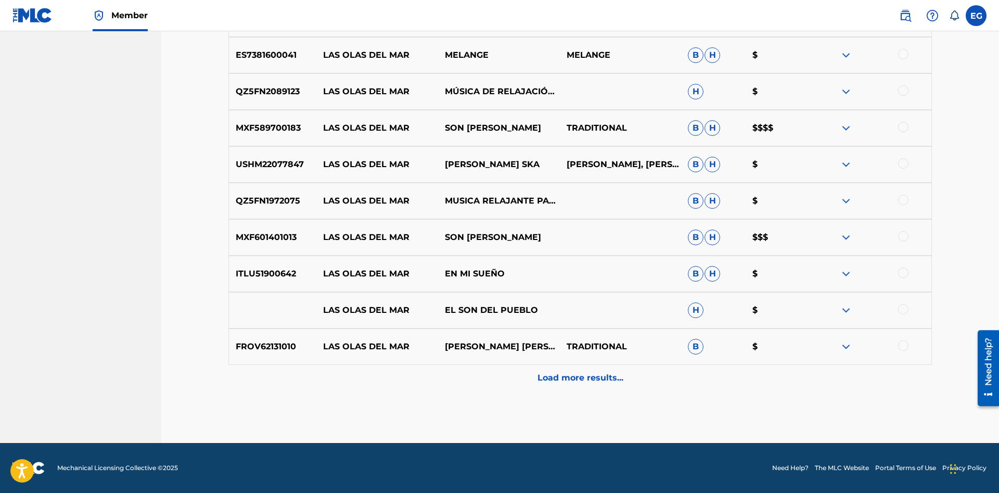
click at [556, 377] on p "Load more results..." at bounding box center [581, 378] width 86 height 12
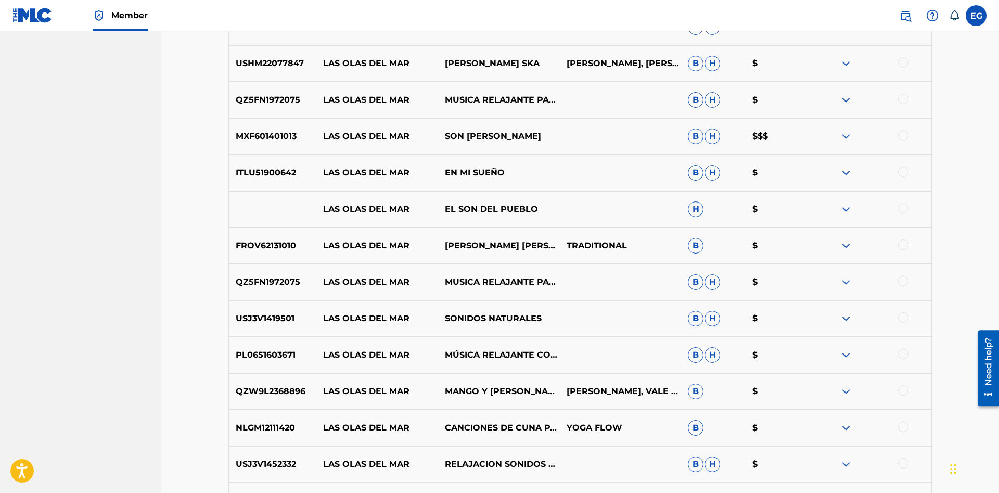
scroll to position [693, 0]
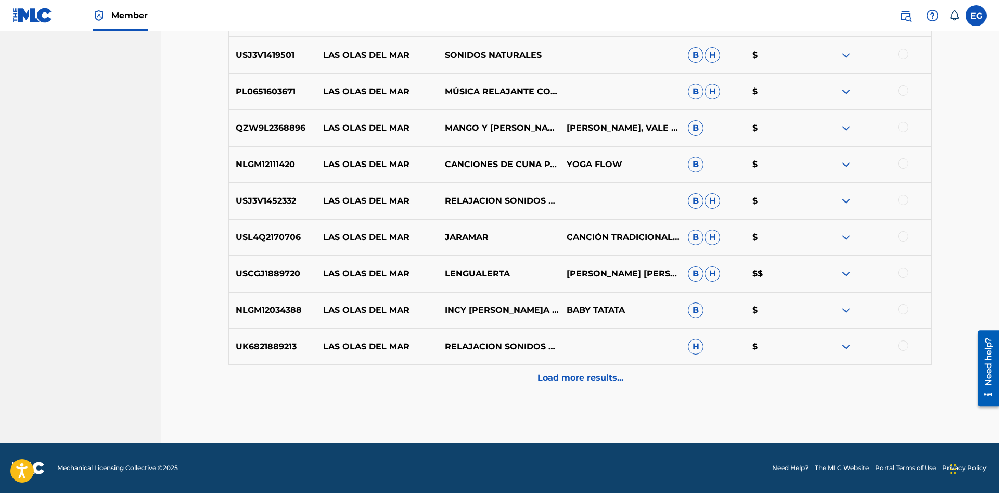
click at [589, 378] on p "Load more results..." at bounding box center [581, 378] width 86 height 12
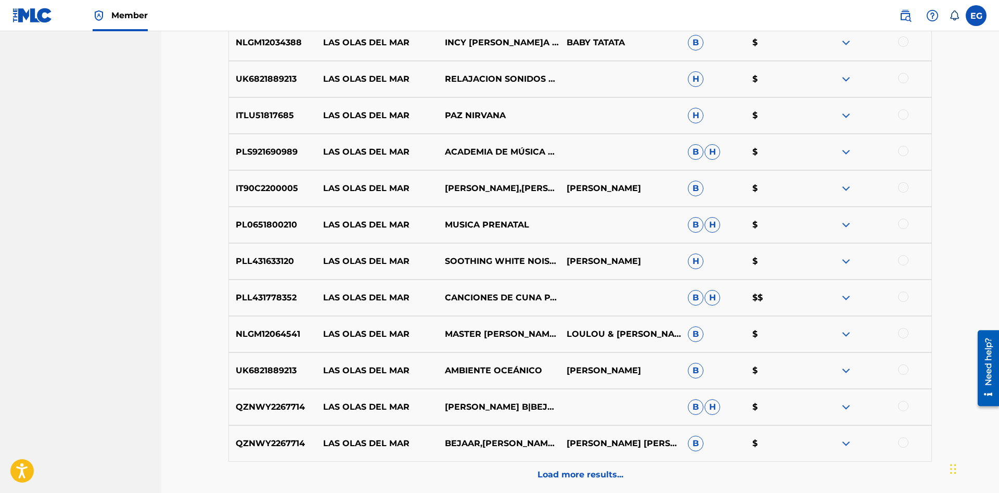
scroll to position [1161, 0]
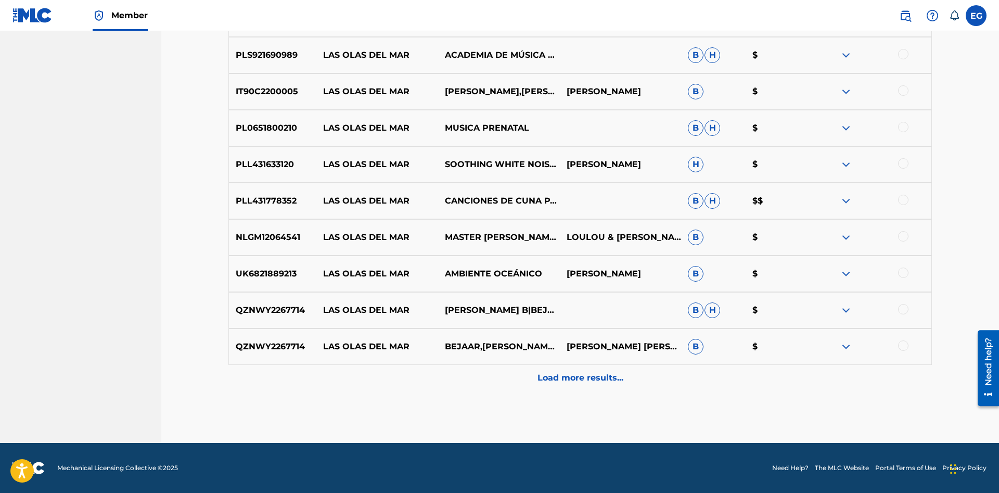
click at [578, 371] on div "Load more results..." at bounding box center [580, 378] width 704 height 26
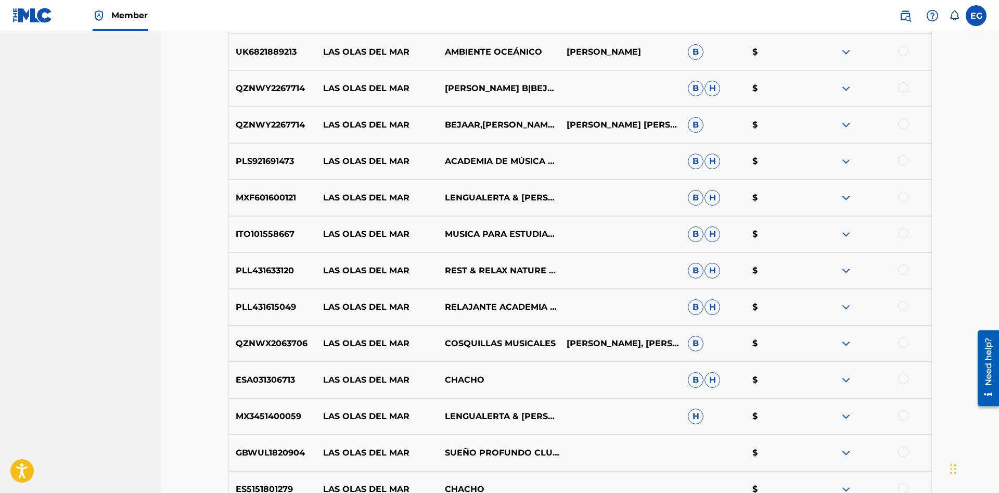
scroll to position [1525, 0]
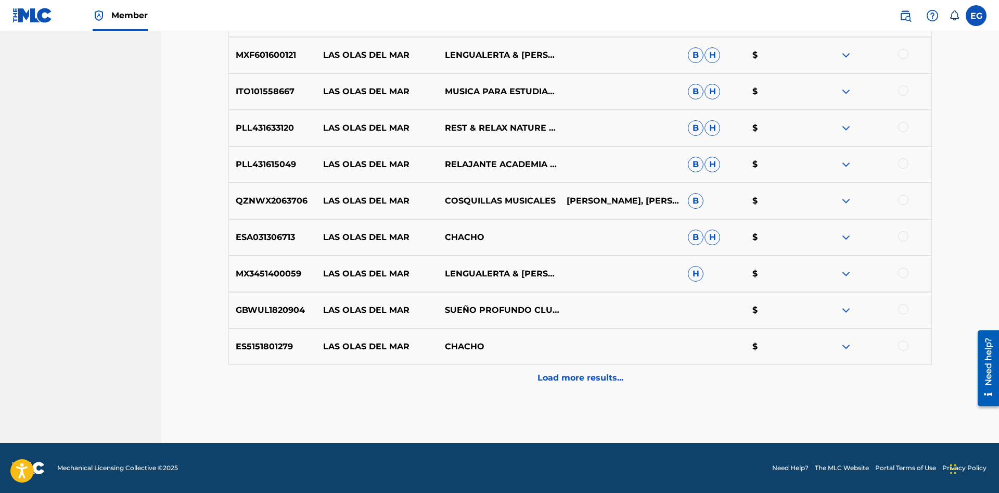
drag, startPoint x: 582, startPoint y: 406, endPoint x: 577, endPoint y: 322, distance: 84.4
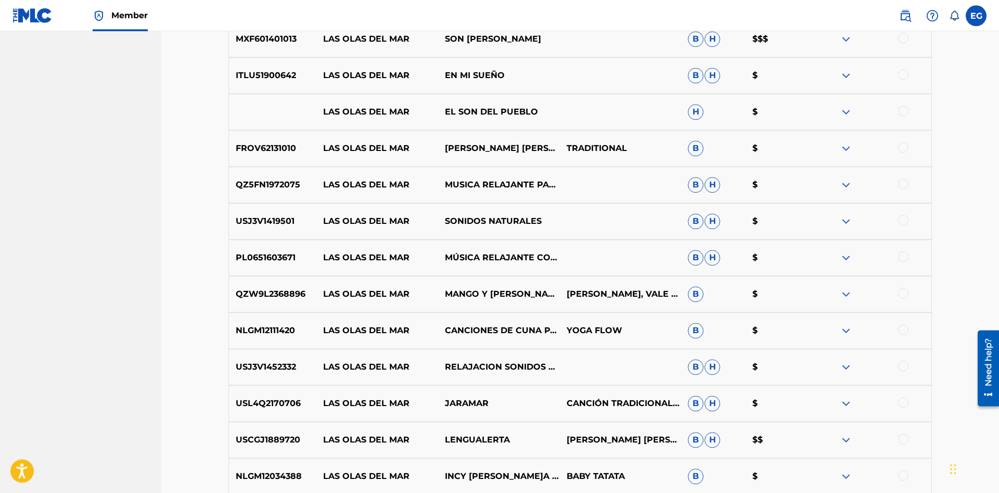
scroll to position [0, 0]
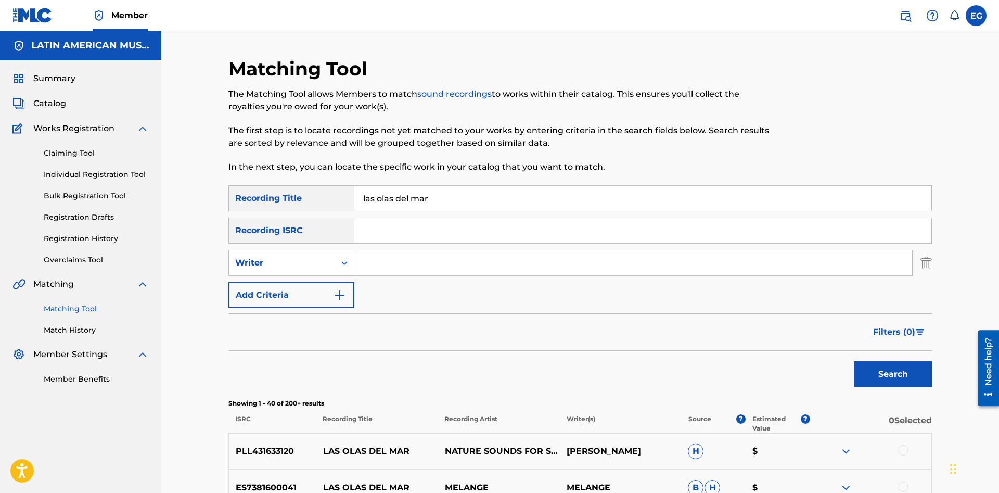
click at [518, 197] on input "las olas del mar" at bounding box center [642, 198] width 577 height 25
drag, startPoint x: 434, startPoint y: 199, endPoint x: 337, endPoint y: 207, distance: 97.7
click at [354, 207] on input "las olas del mar" at bounding box center [642, 198] width 577 height 25
click at [854, 361] on button "Search" at bounding box center [893, 374] width 78 height 26
click at [638, 351] on div "Search" at bounding box center [580, 372] width 704 height 42
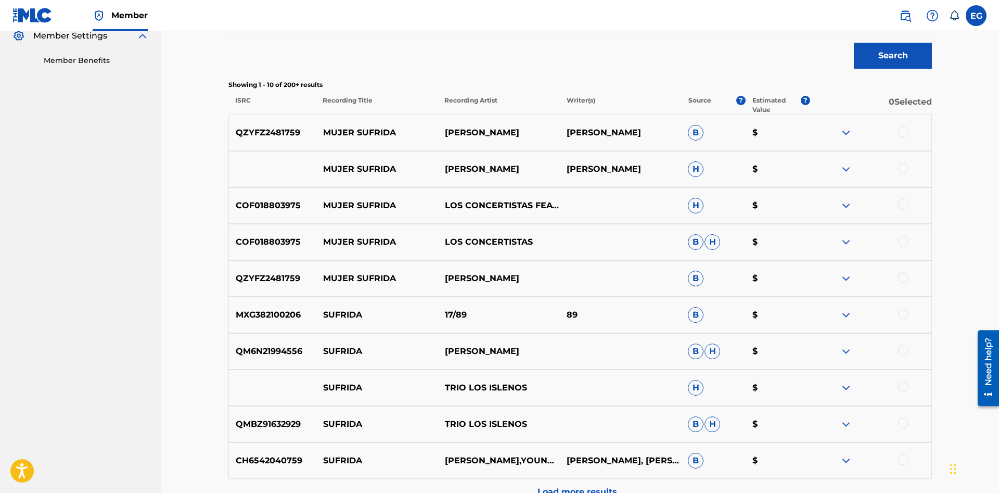
scroll to position [432, 0]
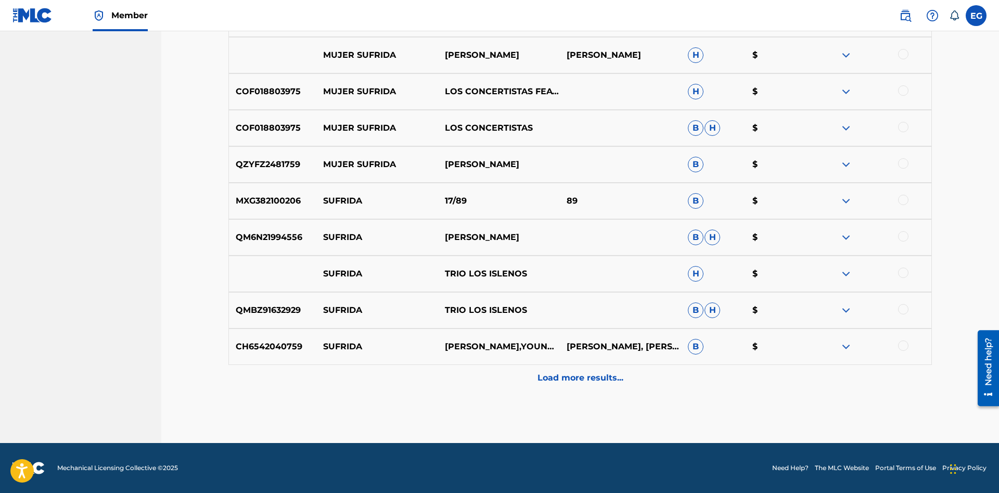
click at [561, 383] on p "Load more results..." at bounding box center [581, 378] width 86 height 12
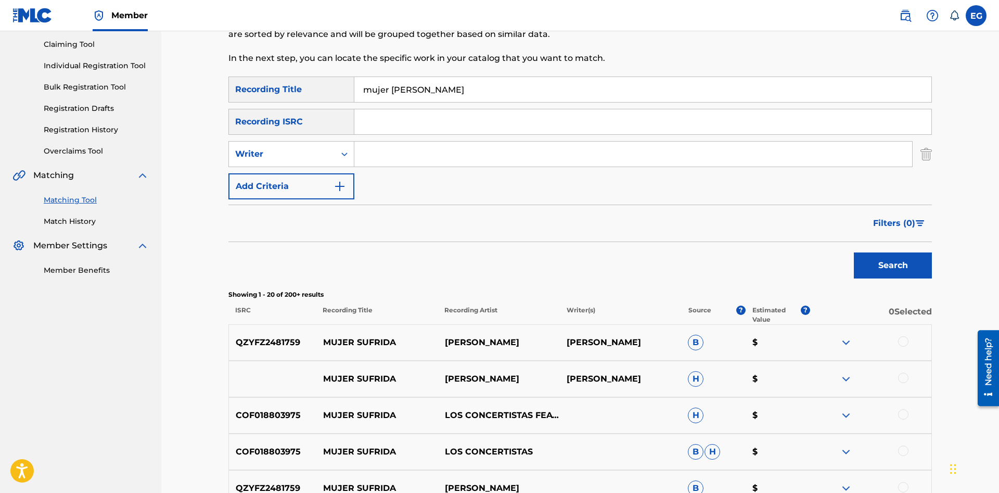
click at [546, 91] on input "mujer [PERSON_NAME]" at bounding box center [642, 89] width 577 height 25
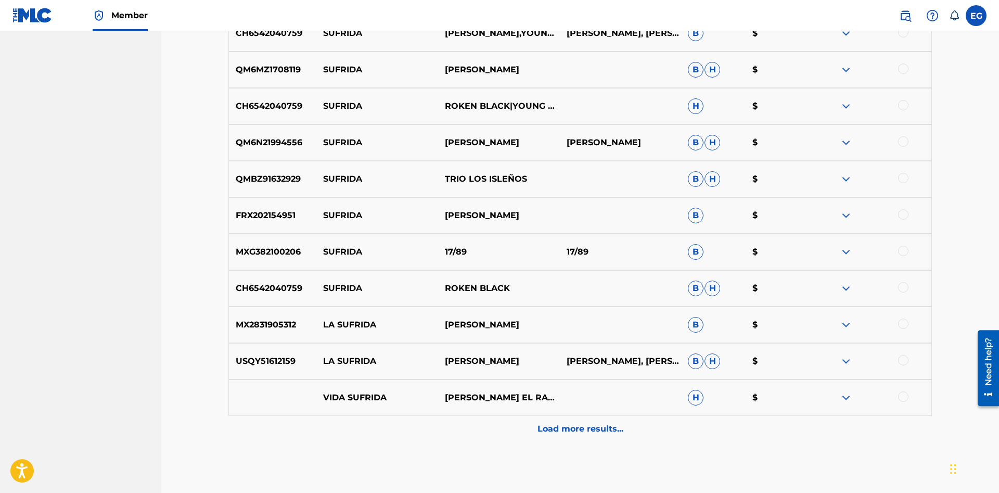
scroll to position [797, 0]
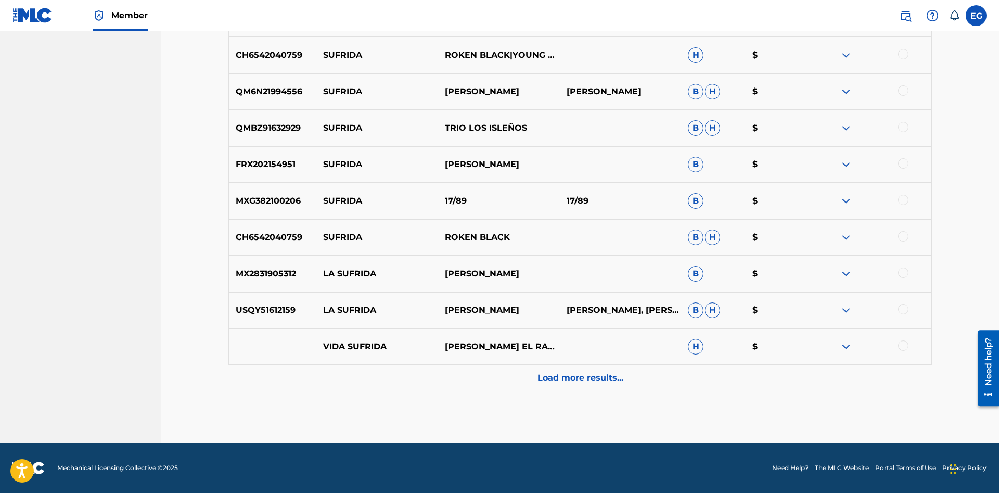
click at [570, 375] on p "Load more results..." at bounding box center [581, 378] width 86 height 12
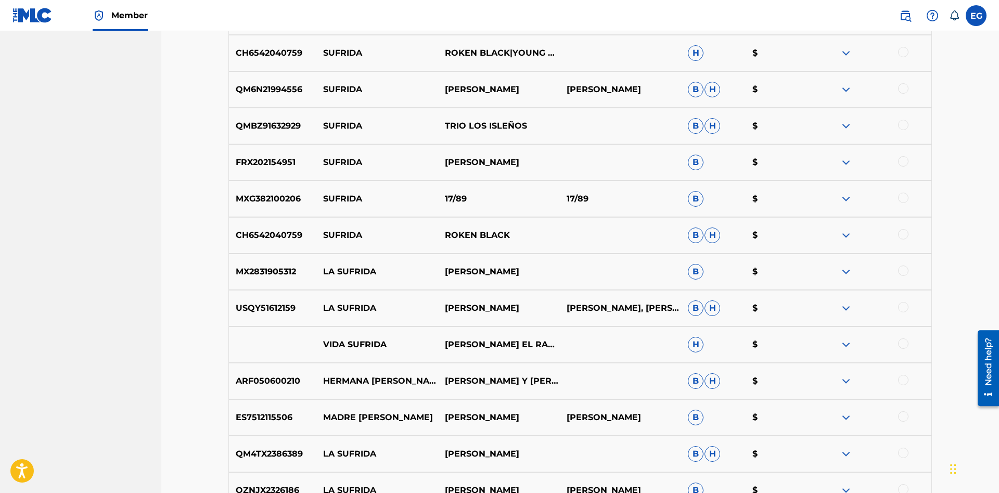
scroll to position [1117, 0]
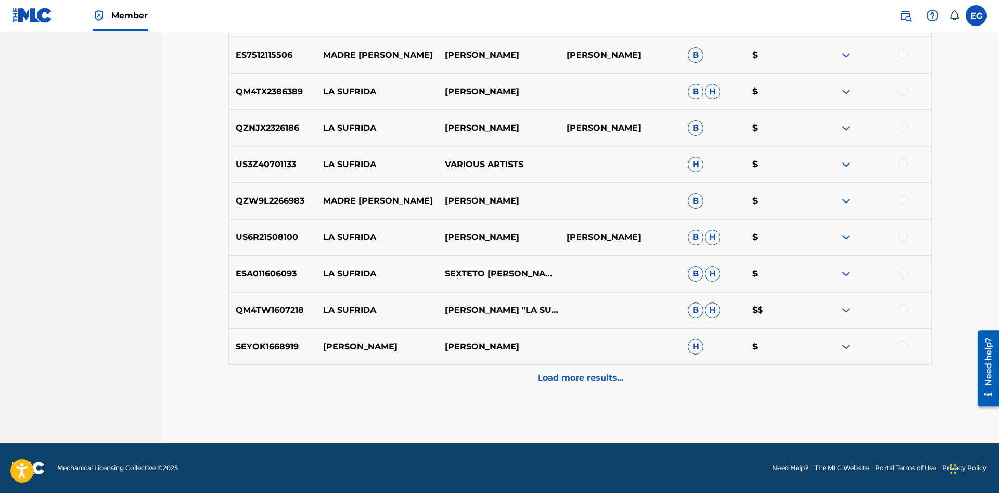
click at [574, 377] on p "Load more results..." at bounding box center [581, 378] width 86 height 12
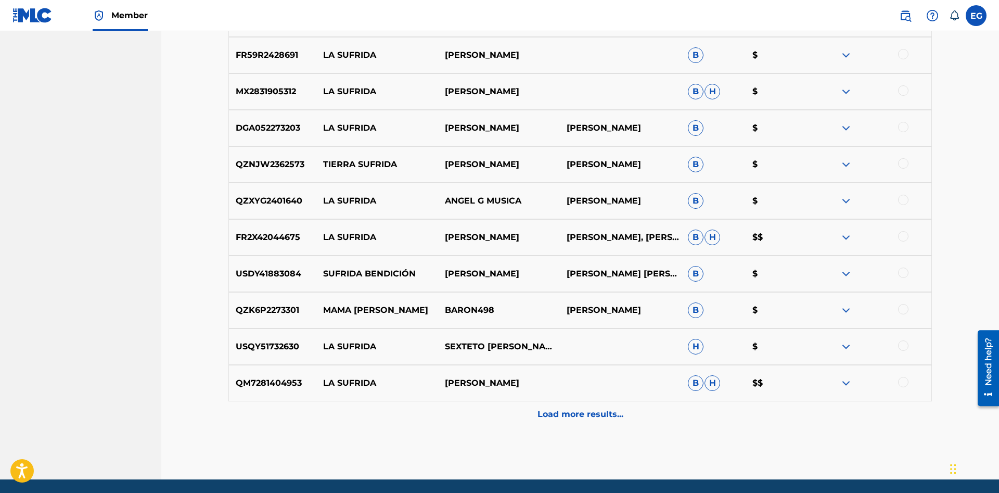
scroll to position [1525, 0]
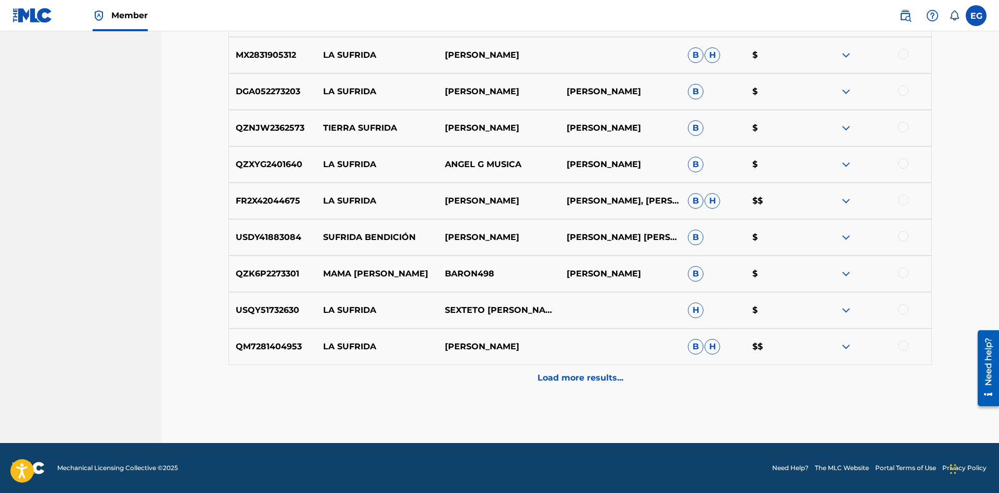
click at [559, 384] on div "Load more results..." at bounding box center [580, 378] width 704 height 26
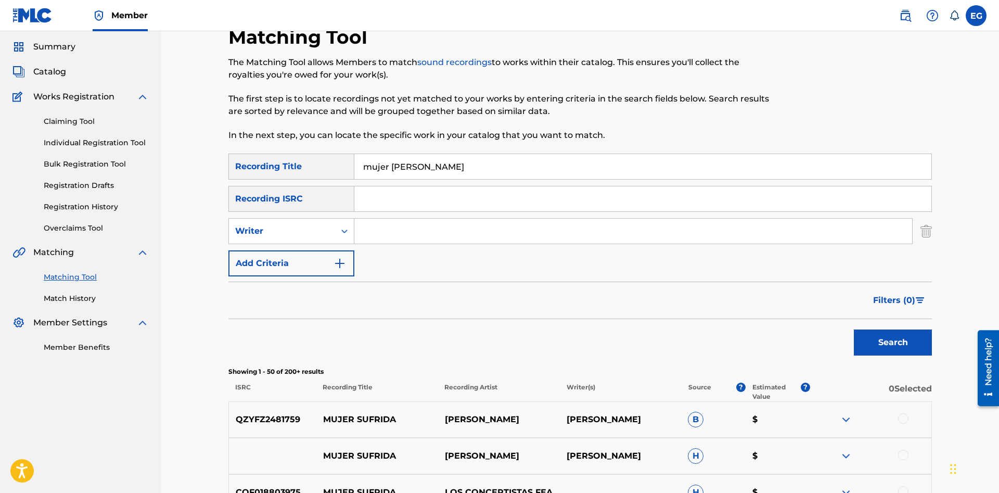
scroll to position [0, 0]
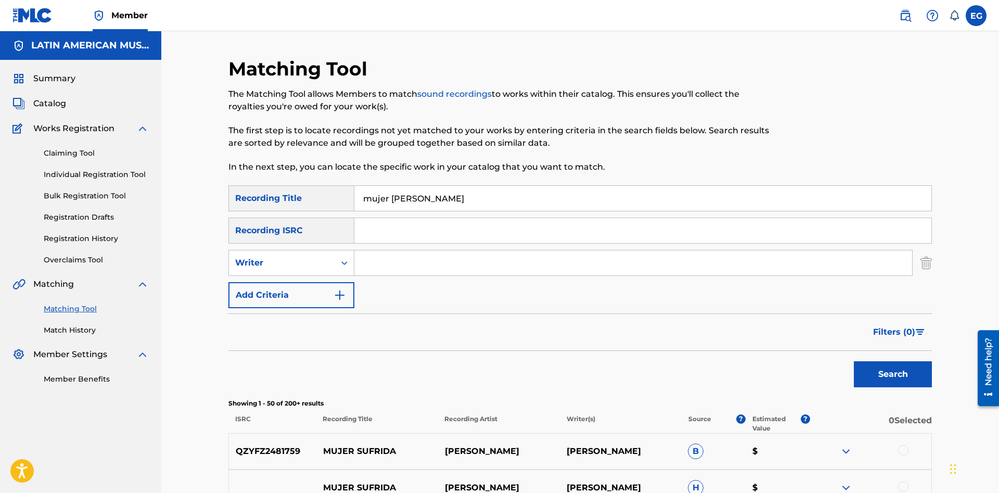
drag, startPoint x: 433, startPoint y: 205, endPoint x: 344, endPoint y: 214, distance: 89.5
click at [354, 211] on input "mujer [PERSON_NAME]" at bounding box center [642, 198] width 577 height 25
click at [854, 361] on button "Search" at bounding box center [893, 374] width 78 height 26
drag, startPoint x: 491, startPoint y: 202, endPoint x: 289, endPoint y: 201, distance: 201.9
click at [354, 201] on input "ser el [PERSON_NAME] de un amor" at bounding box center [642, 198] width 577 height 25
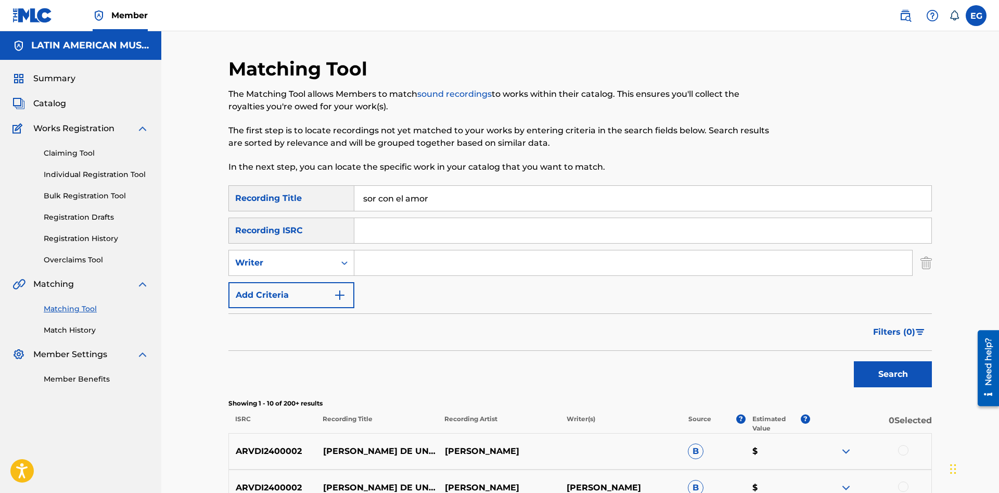
click at [854, 361] on button "Search" at bounding box center [893, 374] width 78 height 26
click at [372, 197] on input "sor con el amor" at bounding box center [642, 198] width 577 height 25
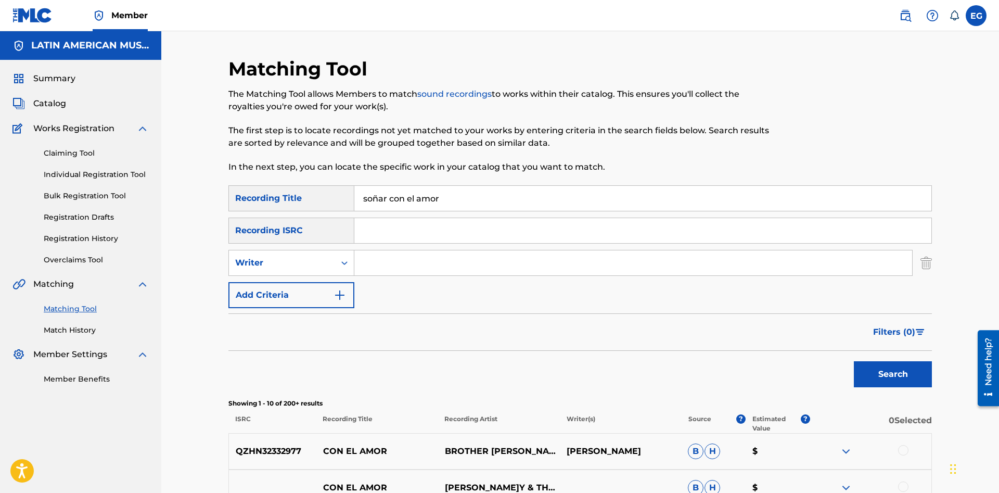
click at [854, 361] on button "Search" at bounding box center [893, 374] width 78 height 26
drag, startPoint x: 467, startPoint y: 188, endPoint x: 237, endPoint y: 190, distance: 230.0
click at [354, 190] on input "soñar con el amor" at bounding box center [642, 198] width 577 height 25
click at [854, 361] on button "Search" at bounding box center [893, 374] width 78 height 26
drag, startPoint x: 302, startPoint y: 210, endPoint x: 269, endPoint y: 210, distance: 33.3
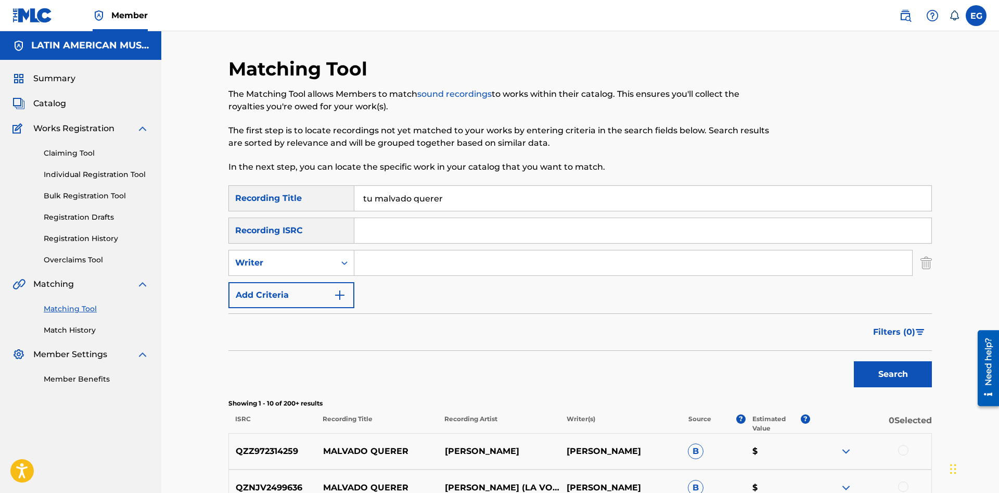
click at [354, 210] on input "tu malvado querer" at bounding box center [642, 198] width 577 height 25
click at [854, 361] on button "Search" at bounding box center [893, 374] width 78 height 26
drag, startPoint x: 355, startPoint y: 206, endPoint x: 377, endPoint y: 200, distance: 23.1
click at [377, 200] on input "un favor del cielo" at bounding box center [642, 198] width 577 height 25
click at [854, 361] on button "Search" at bounding box center [893, 374] width 78 height 26
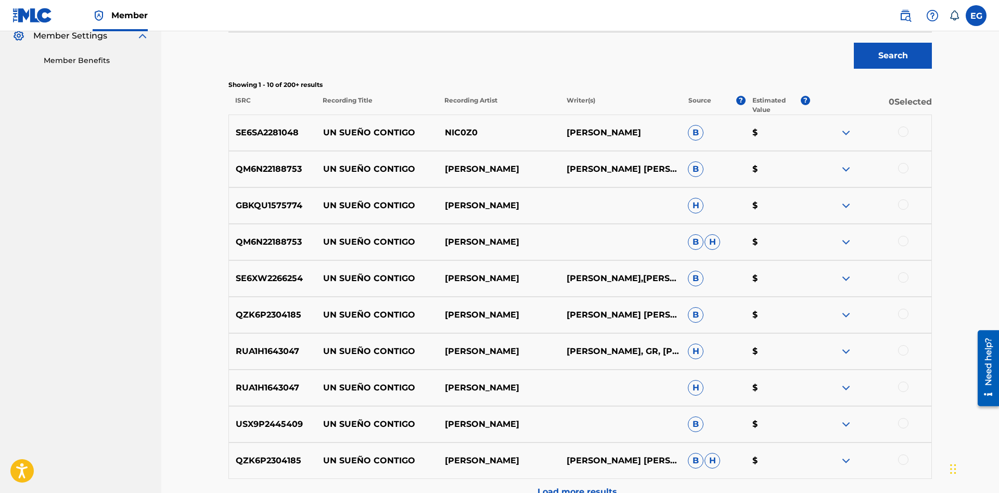
scroll to position [432, 0]
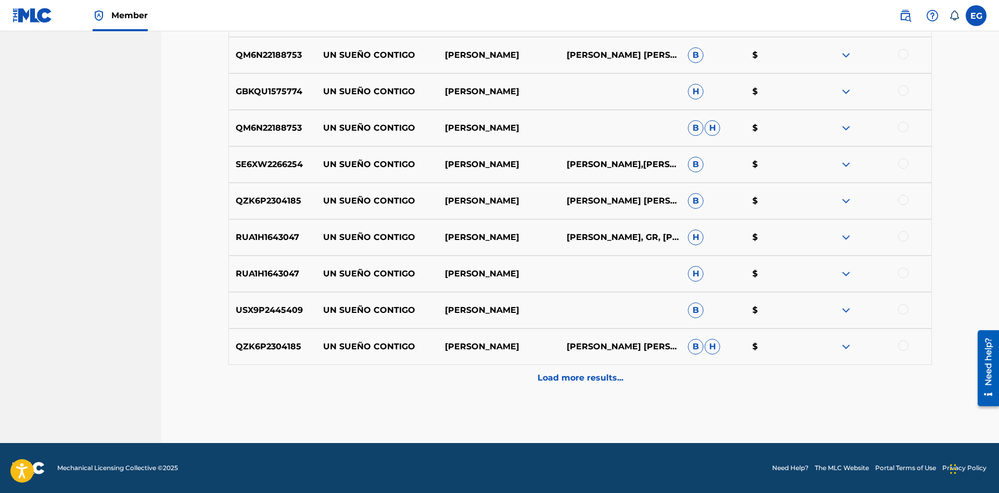
click at [570, 373] on p "Load more results..." at bounding box center [581, 378] width 86 height 12
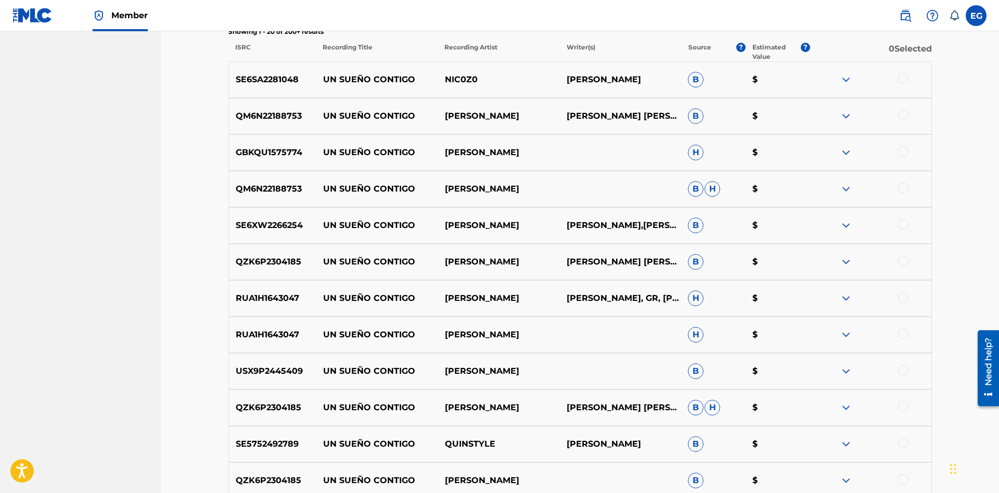
scroll to position [743, 0]
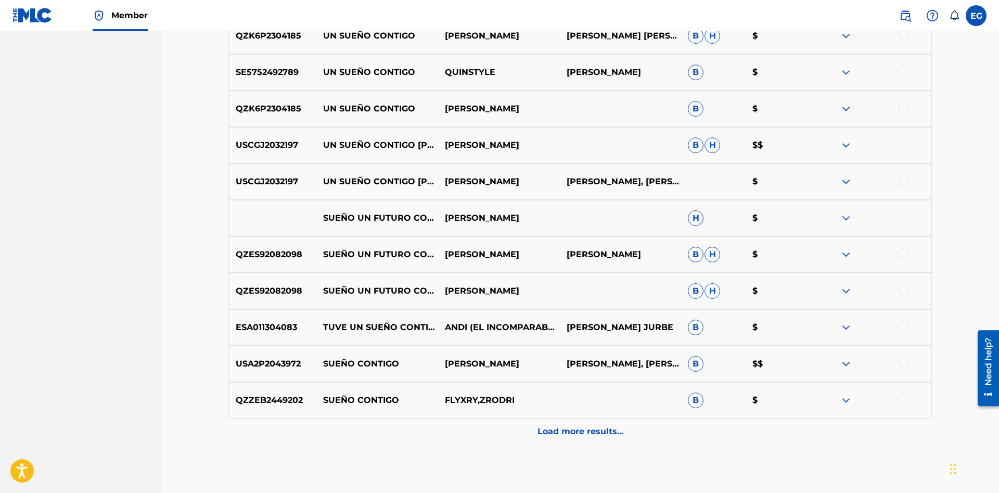
click at [556, 424] on div "Load more results..." at bounding box center [580, 431] width 704 height 26
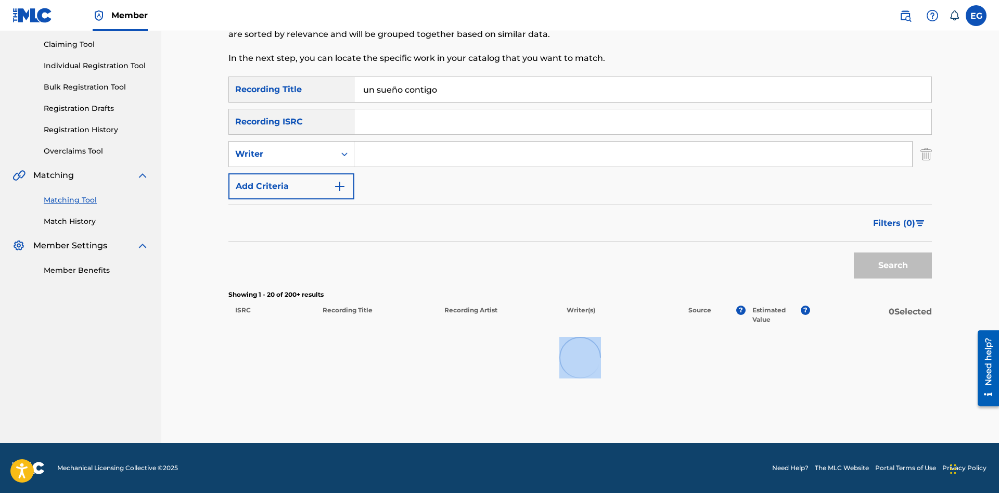
click at [556, 424] on div "Matching Tool The Matching Tool allows Members to match sound recordings to wor…" at bounding box center [580, 195] width 704 height 494
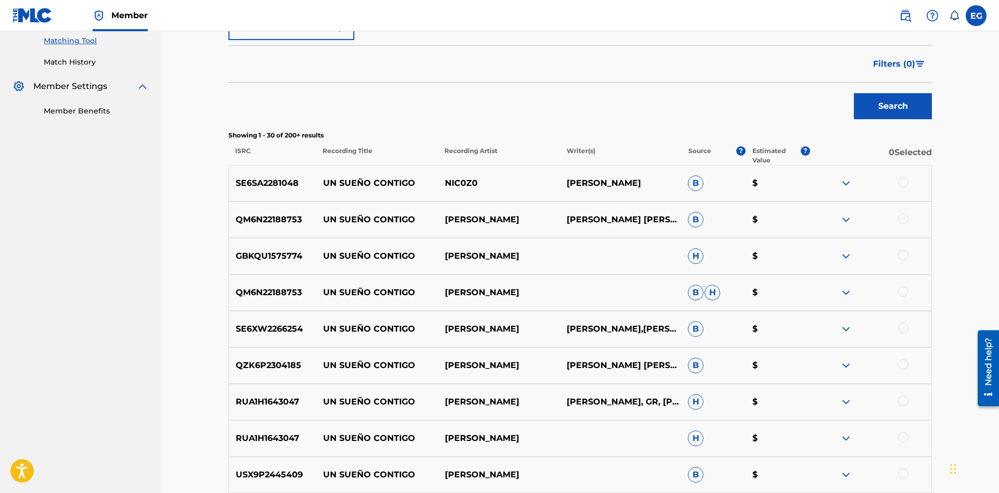
scroll to position [0, 0]
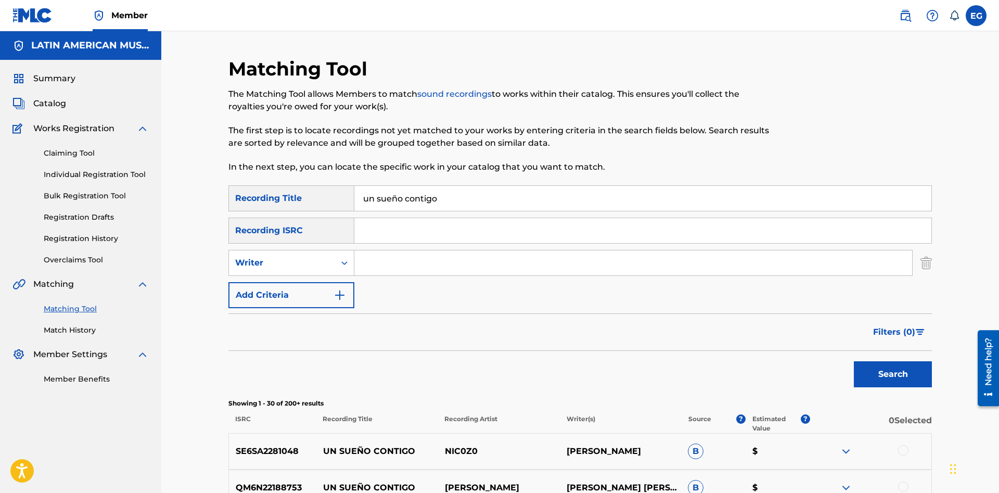
click at [510, 271] on input "Search Form" at bounding box center [633, 262] width 558 height 25
drag, startPoint x: 453, startPoint y: 202, endPoint x: 375, endPoint y: 193, distance: 79.1
click at [375, 193] on input "un sueño contigo" at bounding box center [642, 198] width 577 height 25
click at [854, 361] on button "Search" at bounding box center [893, 374] width 78 height 26
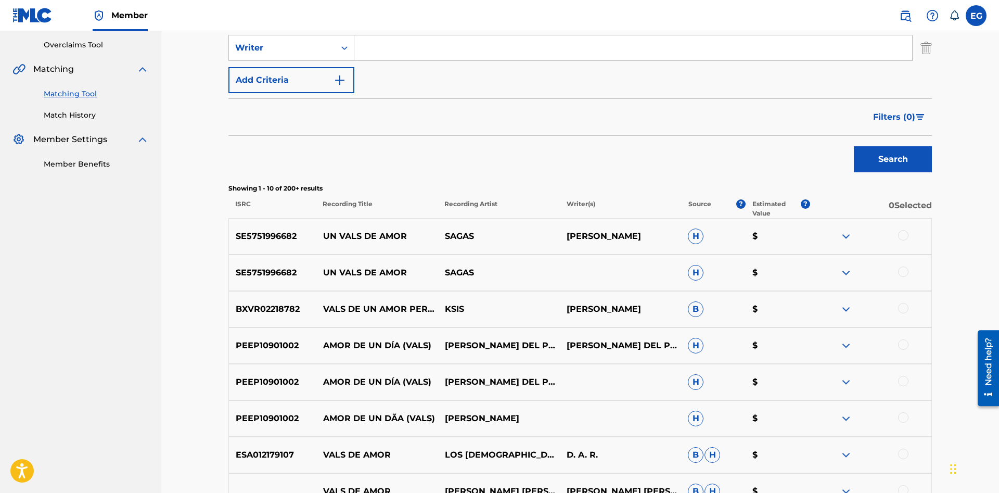
scroll to position [321, 0]
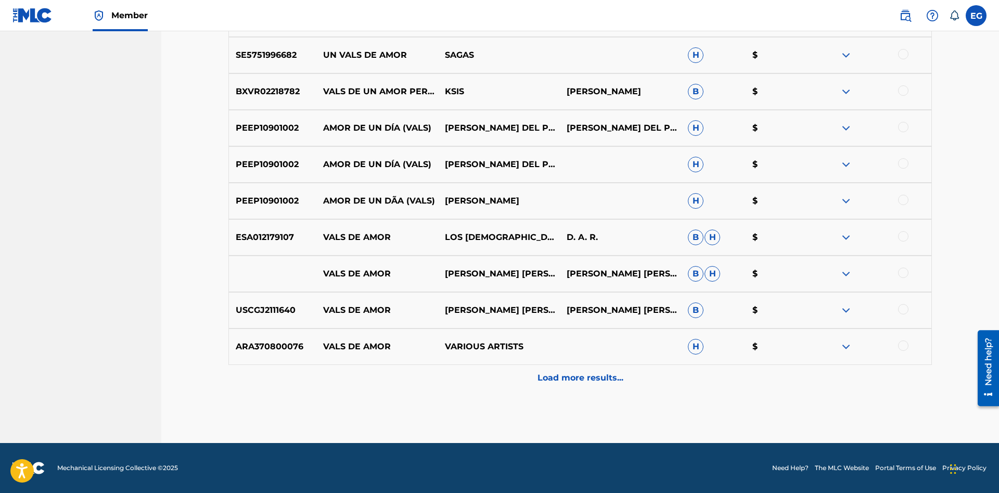
click at [575, 384] on p "Load more results..." at bounding box center [581, 378] width 86 height 12
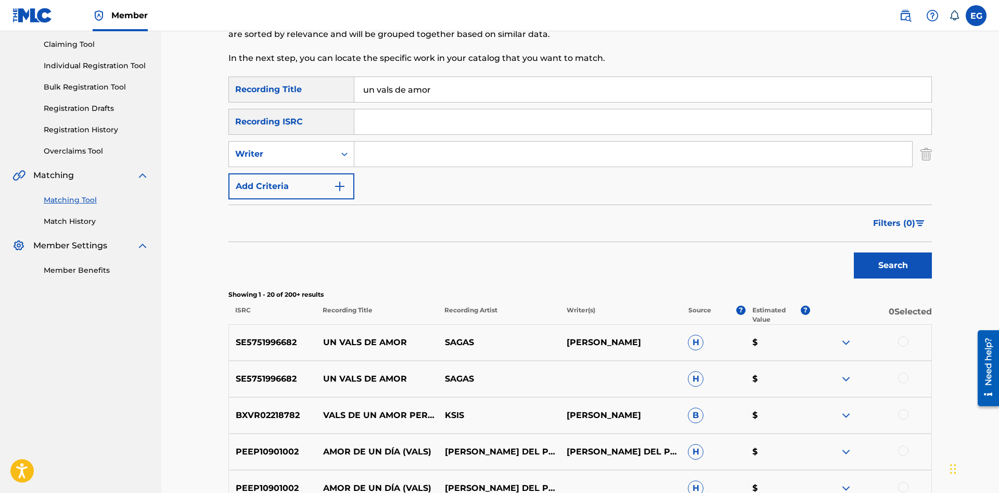
scroll to position [0, 0]
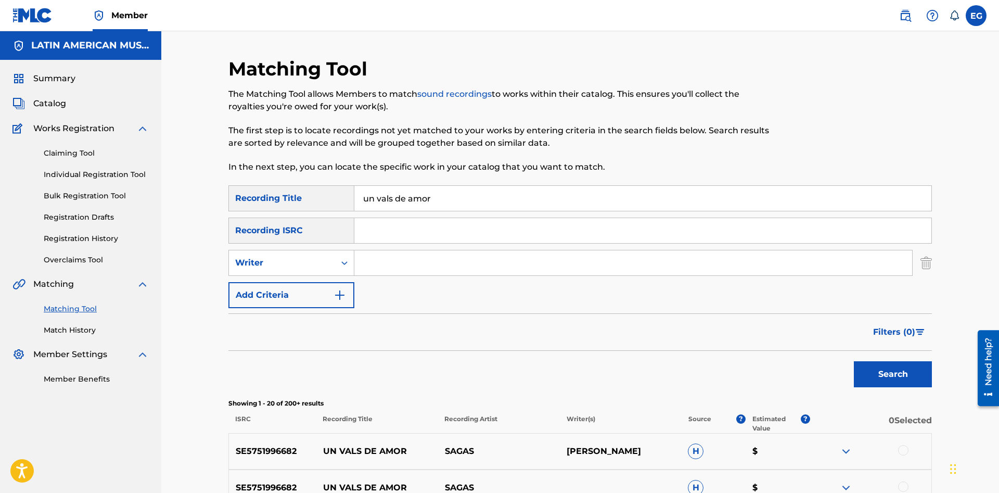
drag, startPoint x: 454, startPoint y: 189, endPoint x: 373, endPoint y: 192, distance: 81.2
click at [373, 192] on input "un vals de amor" at bounding box center [642, 198] width 577 height 25
type input "una vieja ilusion"
click at [854, 361] on button "Search" at bounding box center [893, 374] width 78 height 26
click at [398, 266] on input "Search Form" at bounding box center [633, 262] width 558 height 25
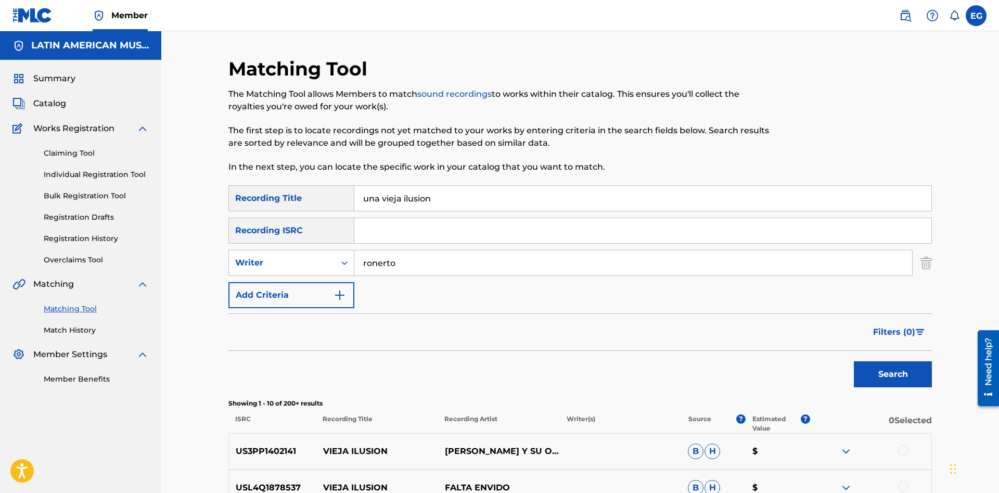
click at [378, 262] on input "ronerto" at bounding box center [633, 262] width 558 height 25
click at [379, 259] on input "[PERSON_NAME]" at bounding box center [633, 262] width 558 height 25
click at [418, 254] on input "[PERSON_NAME]" at bounding box center [633, 262] width 558 height 25
type input "[PERSON_NAME]"
click at [896, 369] on button "Search" at bounding box center [893, 374] width 78 height 26
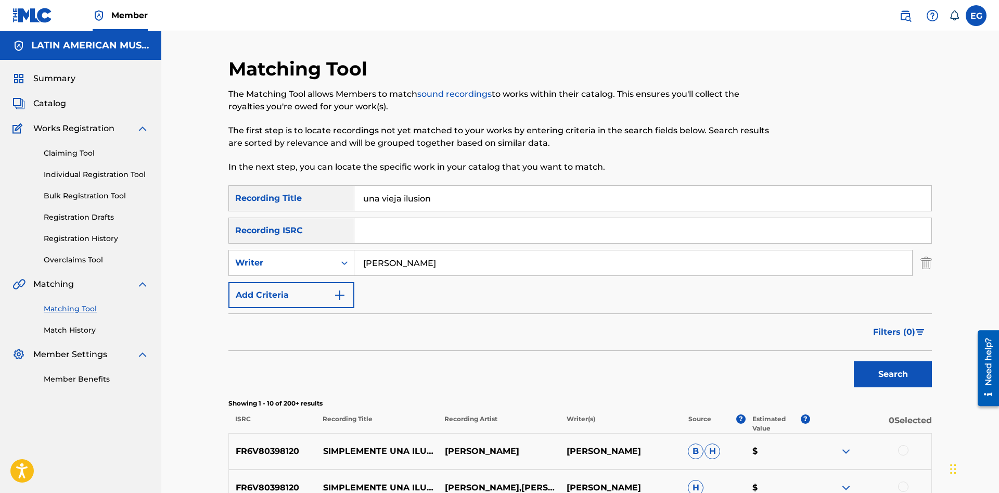
drag, startPoint x: 456, startPoint y: 264, endPoint x: 248, endPoint y: 281, distance: 208.9
click at [354, 275] on input "[PERSON_NAME]" at bounding box center [633, 262] width 558 height 25
click at [854, 361] on button "Search" at bounding box center [893, 374] width 78 height 26
click at [295, 270] on div "Writer" at bounding box center [282, 263] width 106 height 20
drag, startPoint x: 292, startPoint y: 287, endPoint x: 305, endPoint y: 284, distance: 13.5
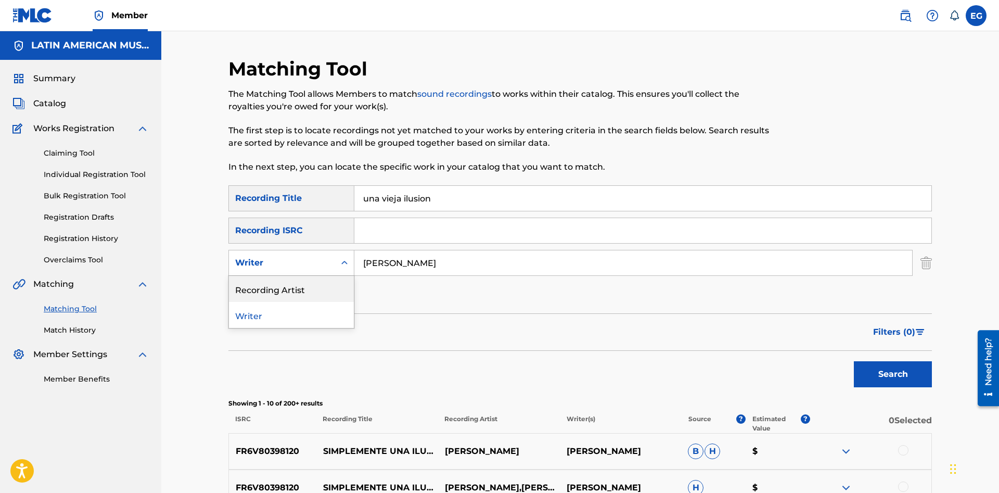
click at [292, 288] on div "Recording Artist" at bounding box center [291, 289] width 125 height 26
click at [393, 264] on input "Search Form" at bounding box center [633, 262] width 558 height 25
paste input "[PERSON_NAME]"
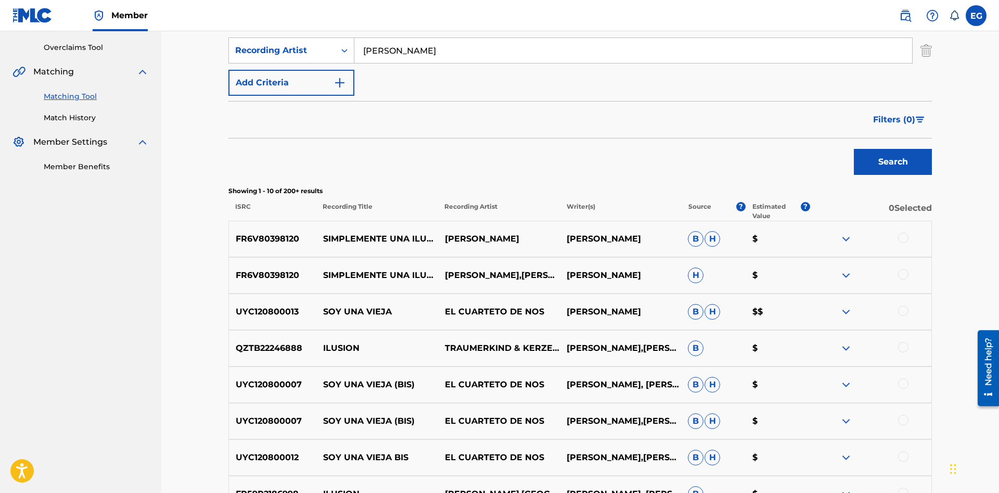
type input "[PERSON_NAME]"
click at [910, 165] on button "Search" at bounding box center [893, 162] width 78 height 26
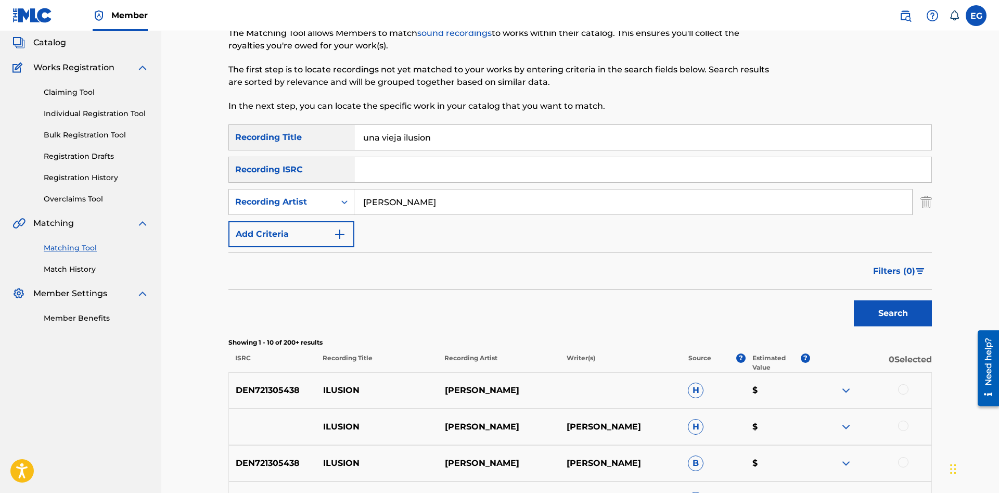
scroll to position [0, 0]
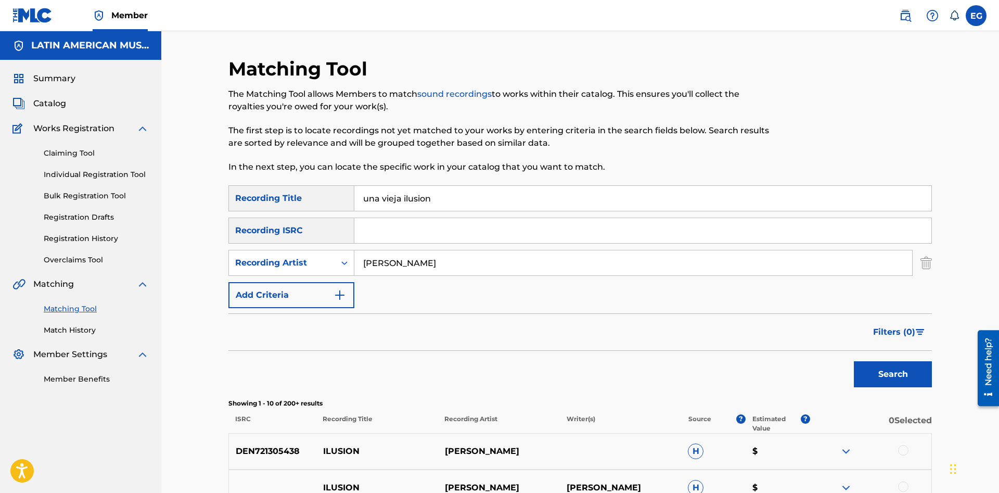
click at [532, 257] on input "[PERSON_NAME]" at bounding box center [633, 262] width 558 height 25
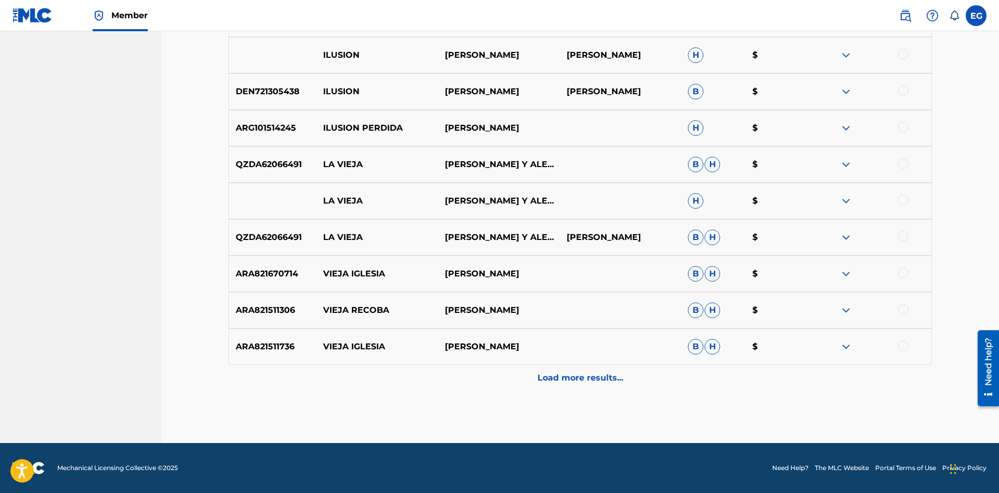
click at [571, 373] on p "Load more results..." at bounding box center [581, 378] width 86 height 12
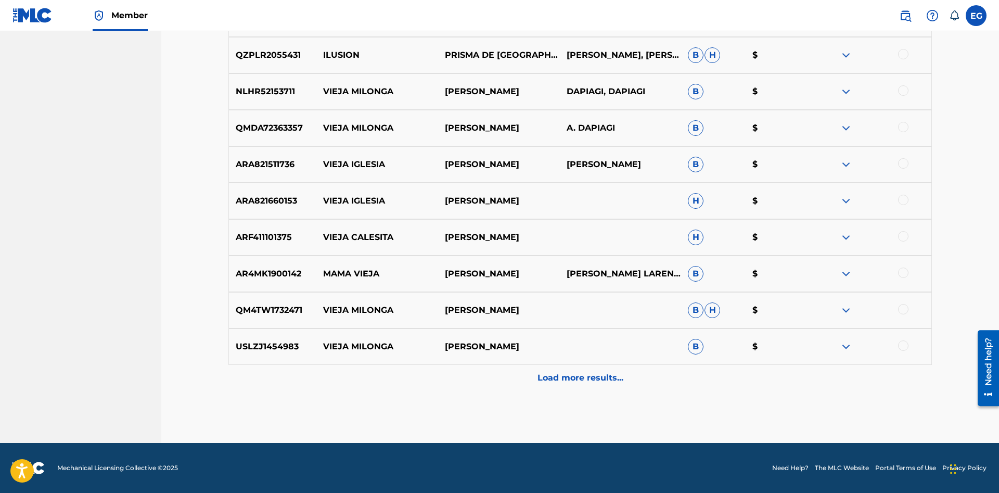
click at [563, 376] on p "Load more results..." at bounding box center [581, 378] width 86 height 12
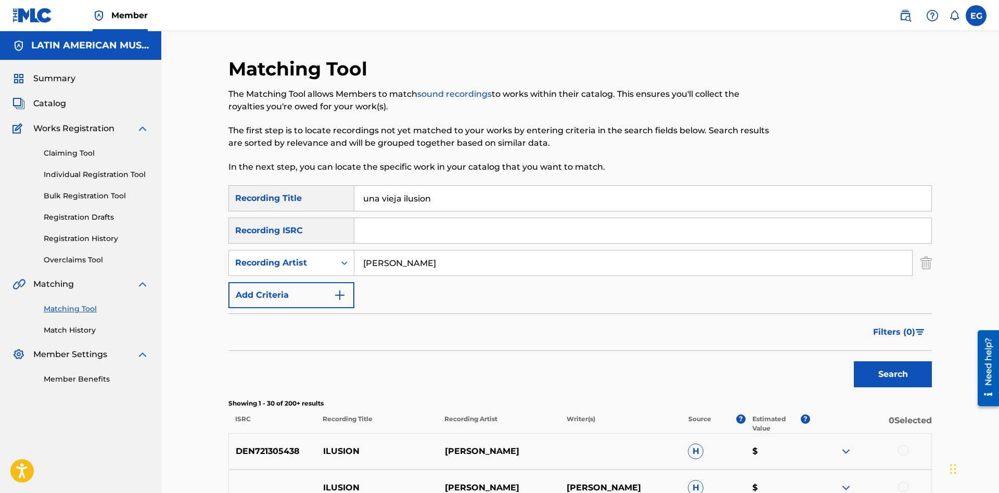
click at [583, 263] on input "[PERSON_NAME]" at bounding box center [633, 262] width 558 height 25
click at [481, 262] on input "[PERSON_NAME]" at bounding box center [633, 262] width 558 height 25
click at [557, 197] on input "una vieja ilusion" at bounding box center [642, 198] width 577 height 25
click at [870, 363] on button "Search" at bounding box center [893, 374] width 78 height 26
click at [295, 272] on div "Recording Artist" at bounding box center [282, 263] width 106 height 20
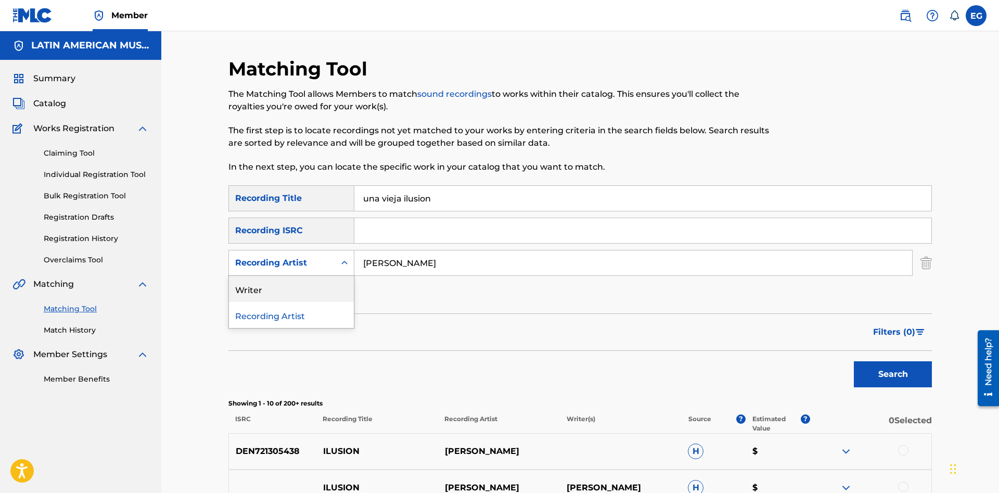
click at [295, 284] on div "Writer" at bounding box center [291, 289] width 125 height 26
click at [398, 269] on input "Search Form" at bounding box center [633, 262] width 558 height 25
paste input "[PERSON_NAME]"
type input "[PERSON_NAME]"
click at [854, 361] on button "Search" at bounding box center [893, 374] width 78 height 26
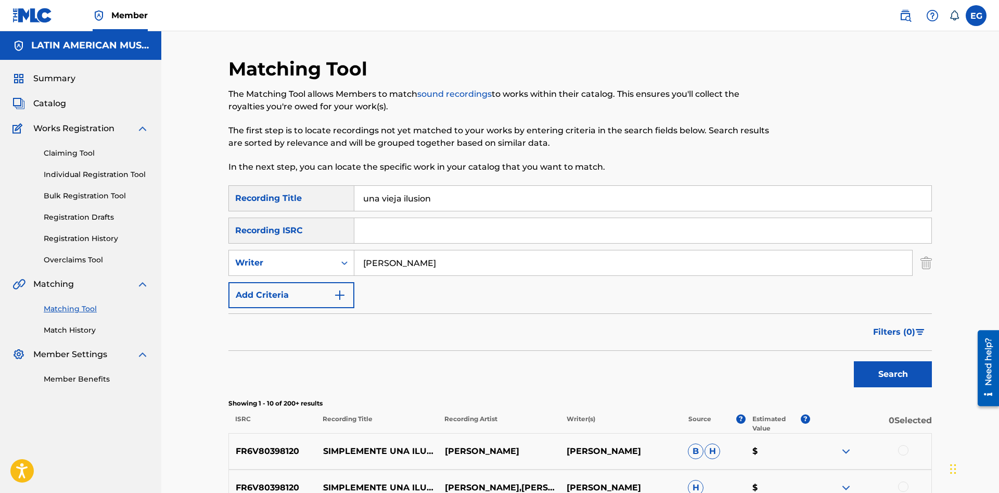
drag, startPoint x: 437, startPoint y: 204, endPoint x: 264, endPoint y: 206, distance: 173.3
click at [354, 206] on input "una vieja ilusion" at bounding box center [642, 198] width 577 height 25
click at [854, 361] on button "Search" at bounding box center [893, 374] width 78 height 26
type input "a [PERSON_NAME]"
click at [854, 361] on button "Search" at bounding box center [893, 374] width 78 height 26
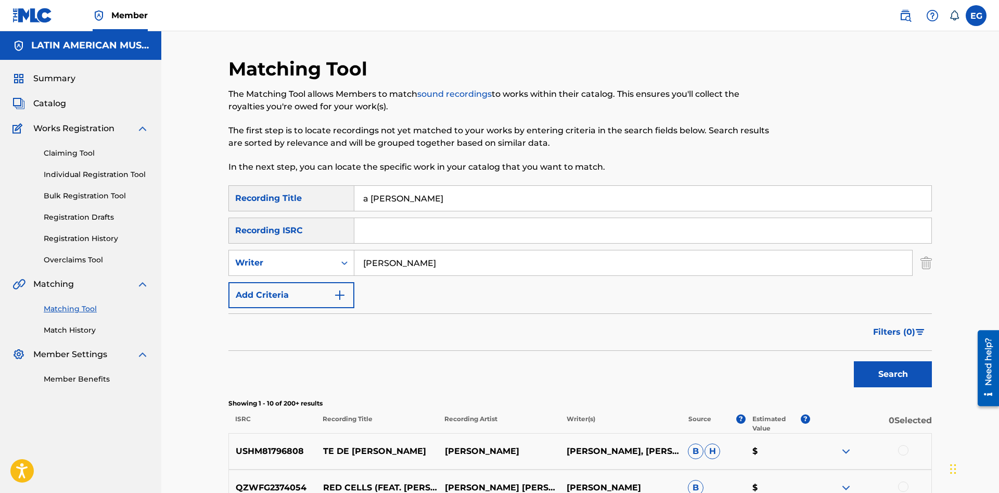
drag, startPoint x: 464, startPoint y: 259, endPoint x: 227, endPoint y: 261, distance: 236.8
click at [354, 261] on input "[PERSON_NAME]" at bounding box center [633, 262] width 558 height 25
click at [854, 361] on button "Search" at bounding box center [893, 374] width 78 height 26
click at [388, 193] on input "a [PERSON_NAME]" at bounding box center [642, 198] width 577 height 25
drag, startPoint x: 418, startPoint y: 202, endPoint x: 327, endPoint y: 200, distance: 91.1
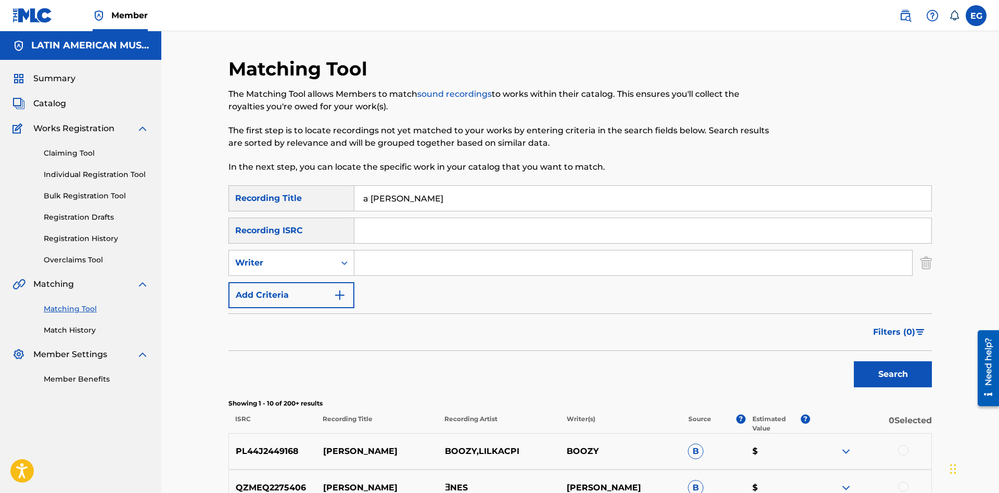
click at [354, 200] on input "a [PERSON_NAME]" at bounding box center [642, 198] width 577 height 25
click at [854, 361] on button "Search" at bounding box center [893, 374] width 78 height 26
drag, startPoint x: 399, startPoint y: 196, endPoint x: 334, endPoint y: 195, distance: 65.6
click at [354, 195] on input "amigo" at bounding box center [642, 198] width 577 height 25
click at [854, 361] on button "Search" at bounding box center [893, 374] width 78 height 26
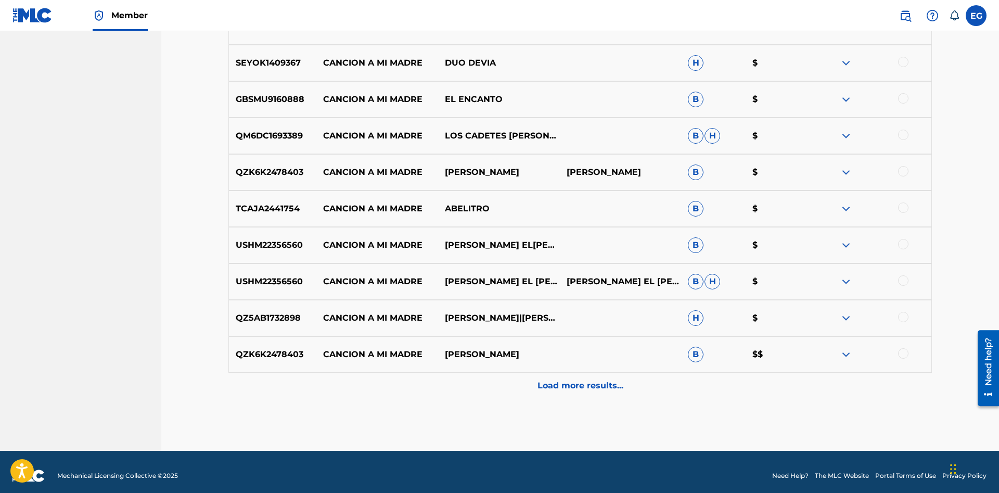
scroll to position [432, 0]
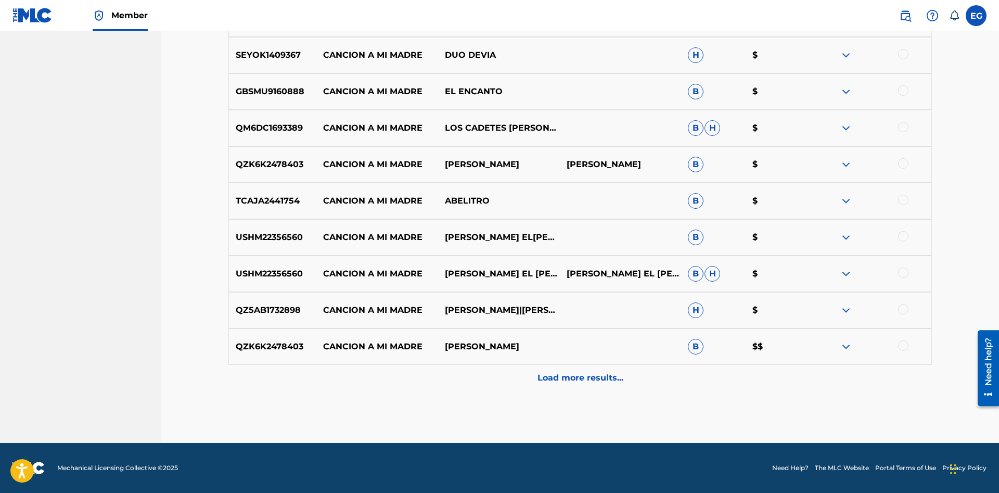
click at [587, 397] on div "Matching Tool The Matching Tool allows Members to match sound recordings to wor…" at bounding box center [580, 34] width 704 height 818
click at [567, 369] on div "Load more results..." at bounding box center [580, 378] width 704 height 26
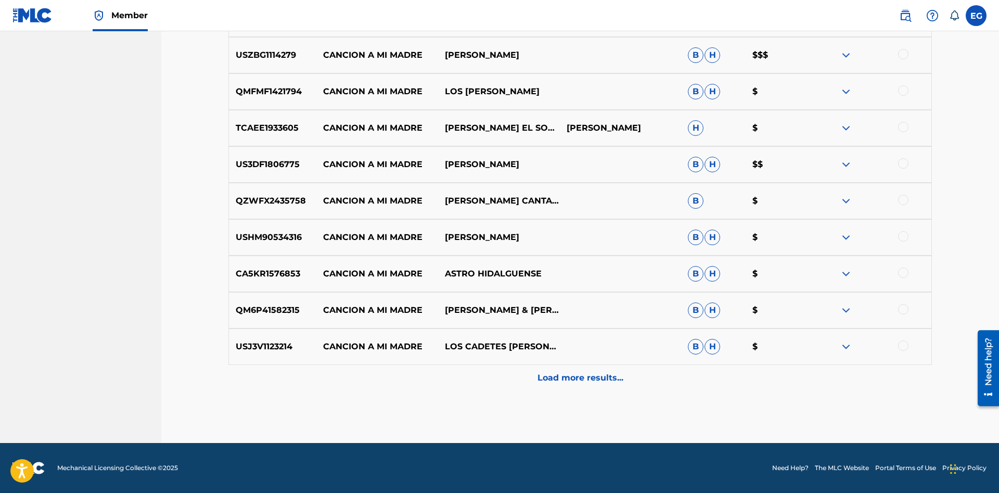
click at [574, 373] on p "Load more results..." at bounding box center [581, 378] width 86 height 12
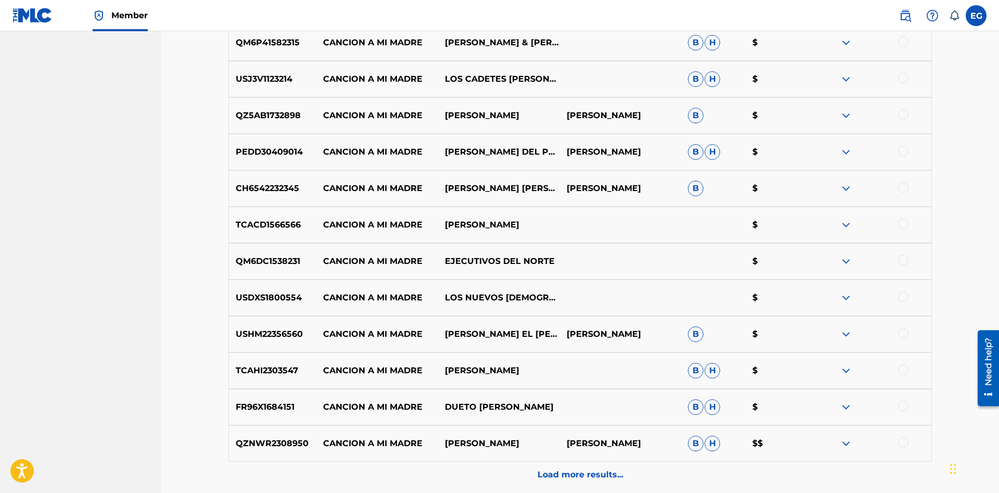
scroll to position [1161, 0]
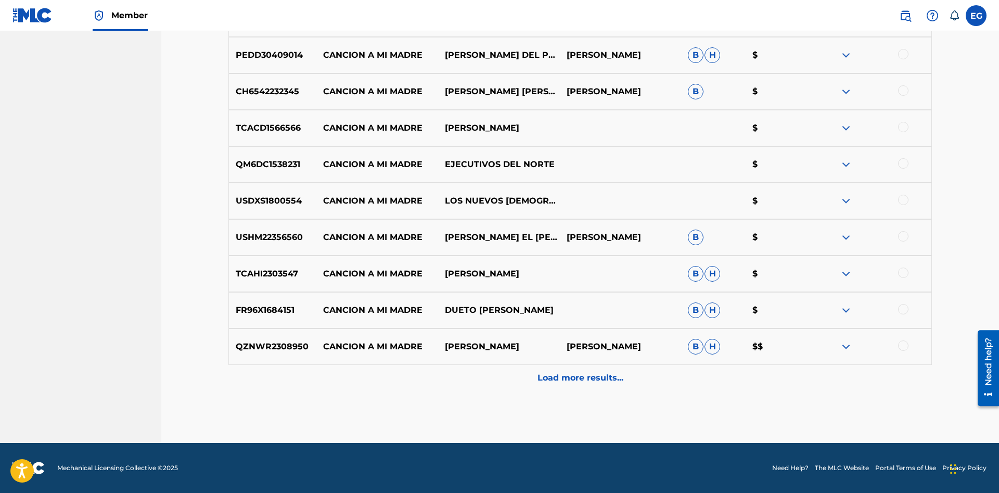
click at [581, 379] on p "Load more results..." at bounding box center [581, 378] width 86 height 12
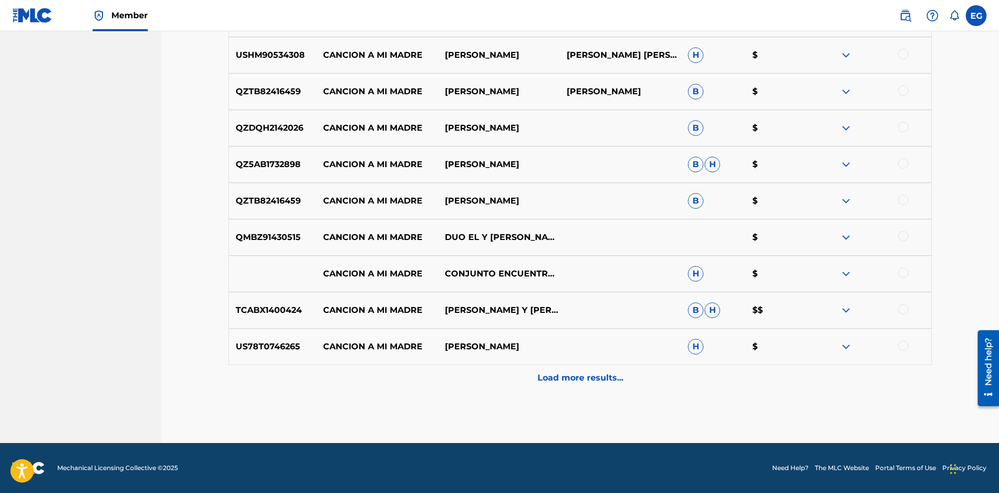
click at [563, 373] on p "Load more results..." at bounding box center [581, 378] width 86 height 12
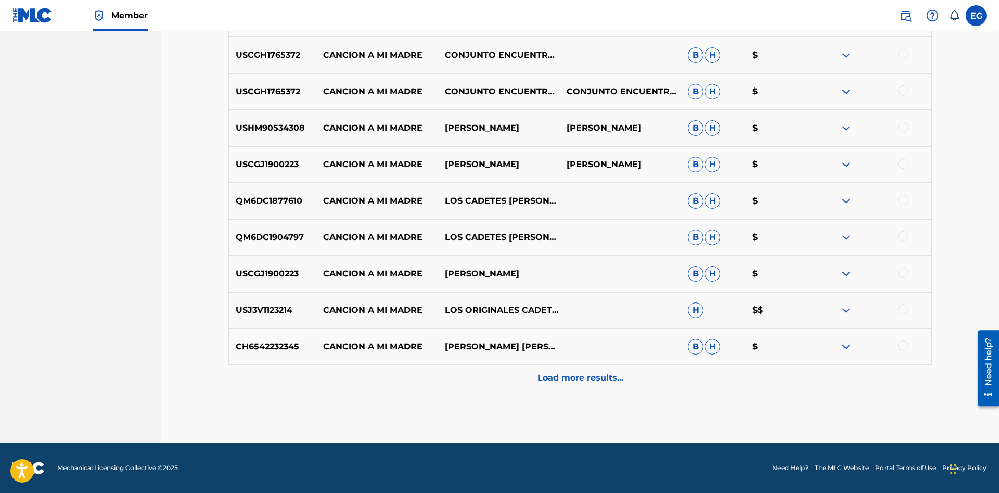
click at [563, 372] on p "Load more results..." at bounding box center [581, 378] width 86 height 12
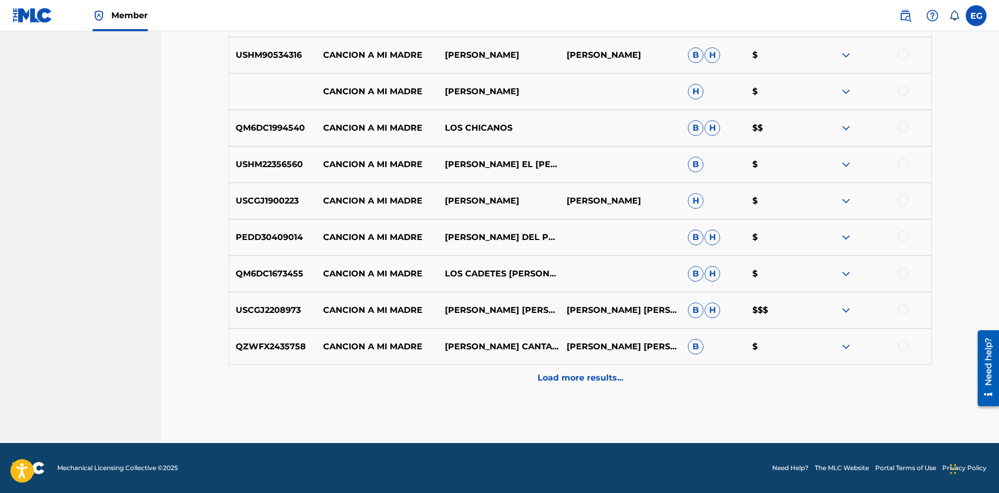
click at [579, 380] on p "Load more results..." at bounding box center [581, 378] width 86 height 12
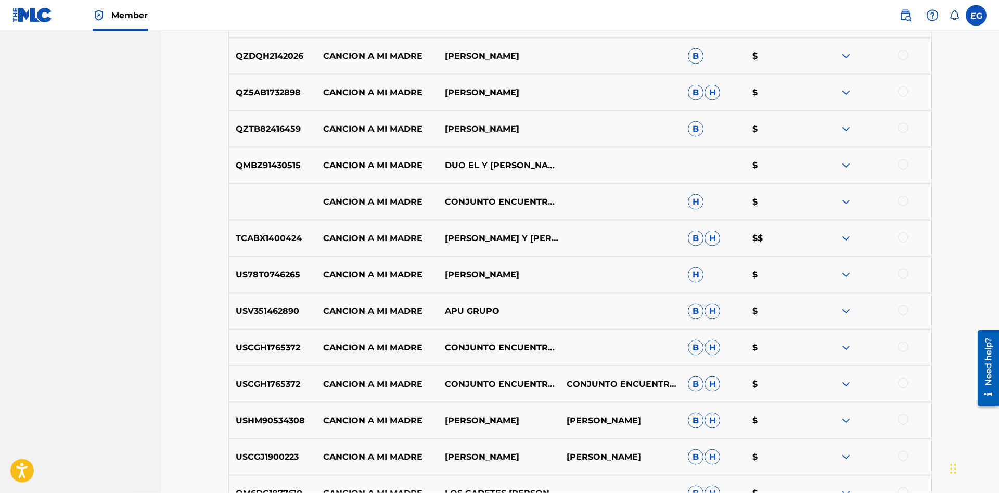
scroll to position [0, 0]
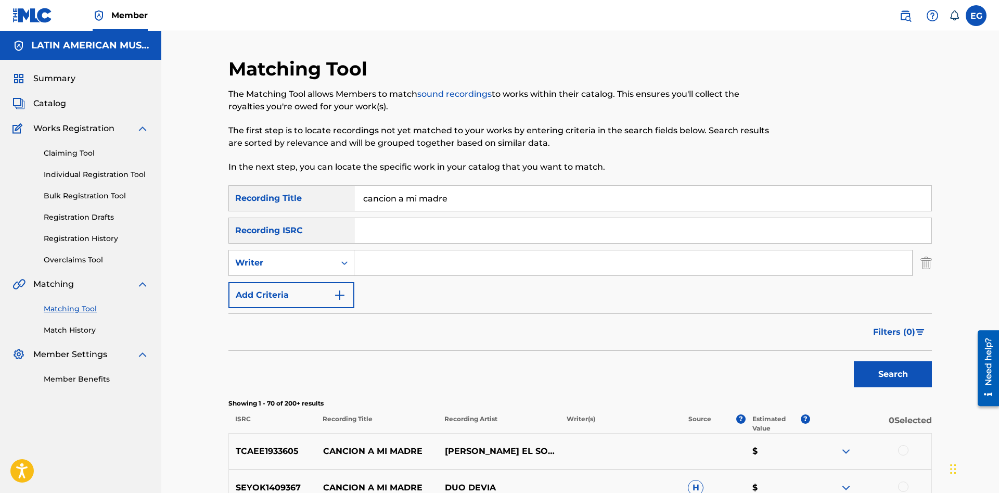
click at [478, 197] on input "cancion a mi madre" at bounding box center [642, 198] width 577 height 25
drag, startPoint x: 475, startPoint y: 199, endPoint x: 280, endPoint y: 190, distance: 195.3
click at [354, 190] on input "cancion a mi madre" at bounding box center [642, 198] width 577 height 25
click at [854, 361] on button "Search" at bounding box center [893, 374] width 78 height 26
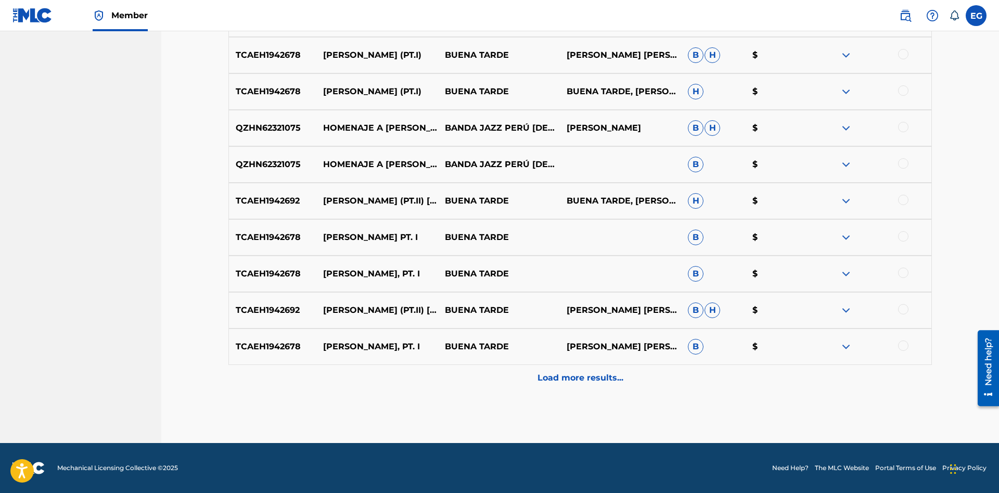
click at [554, 386] on div "Load more results..." at bounding box center [580, 378] width 704 height 26
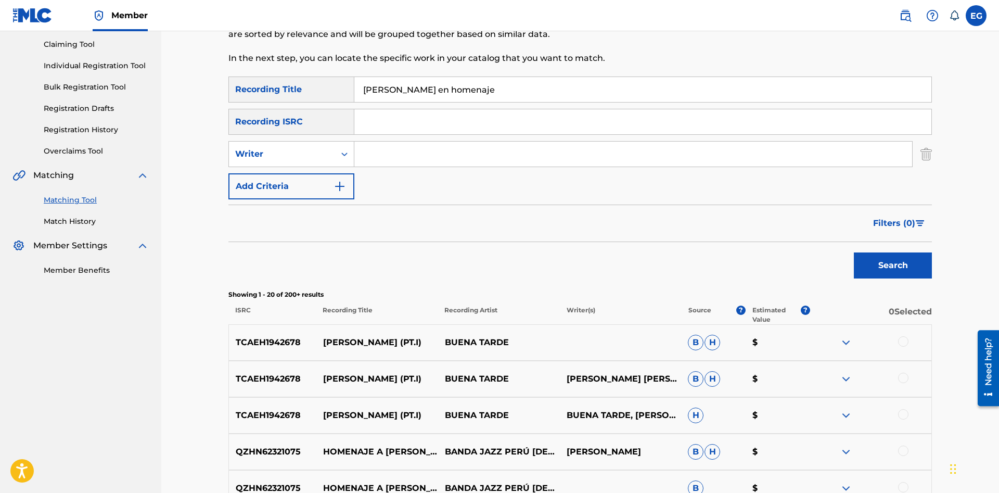
scroll to position [0, 0]
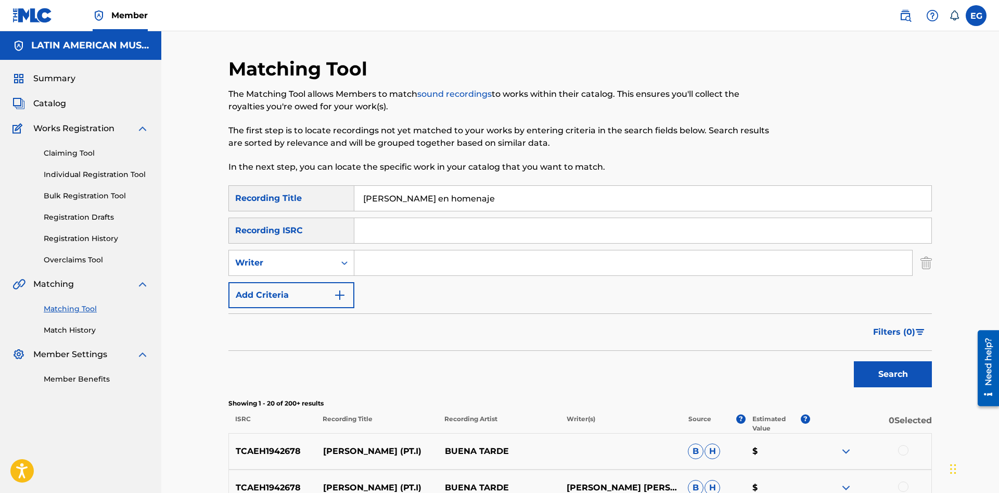
click at [548, 206] on input "[PERSON_NAME] en homenaje" at bounding box center [642, 198] width 577 height 25
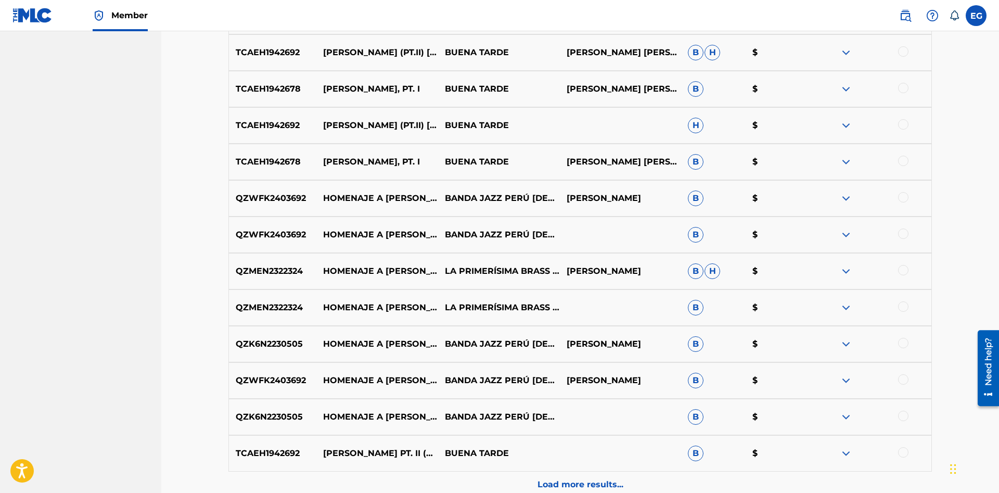
scroll to position [797, 0]
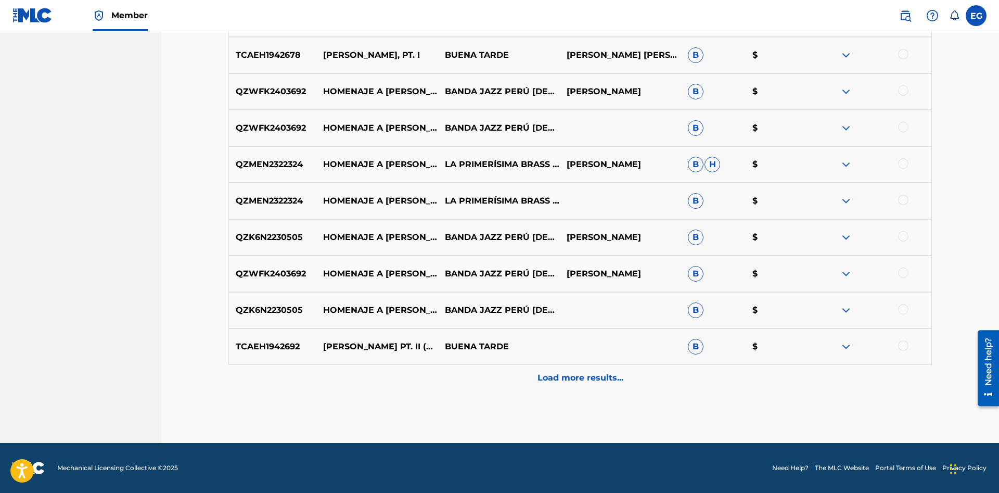
click at [530, 379] on div "Load more results..." at bounding box center [580, 378] width 704 height 26
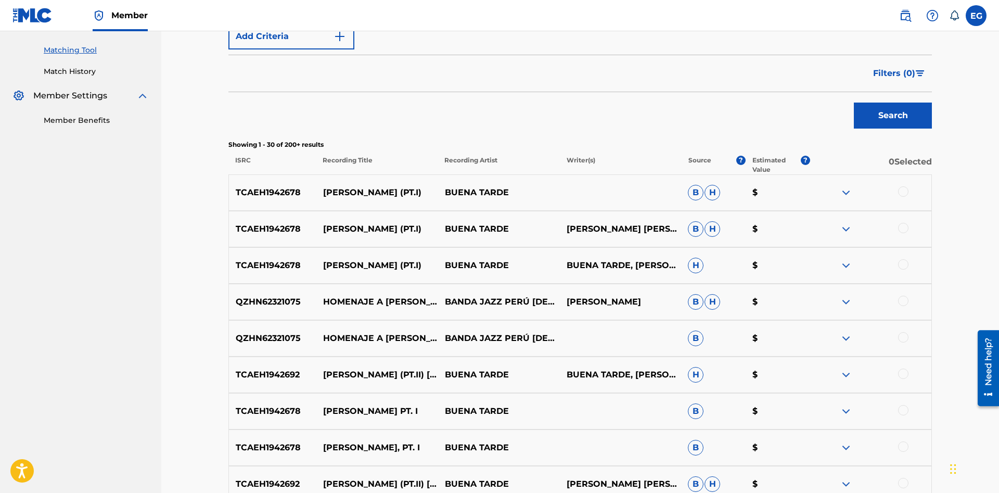
scroll to position [0, 0]
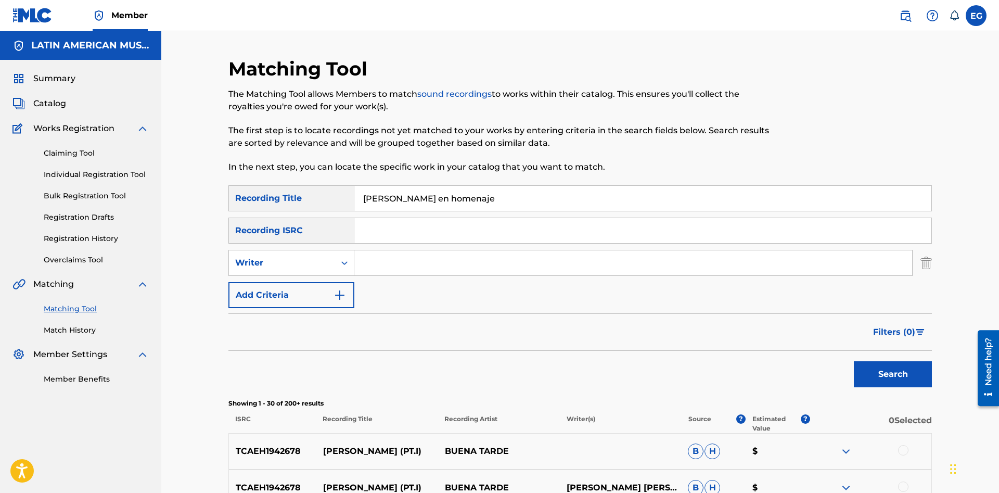
drag, startPoint x: 528, startPoint y: 202, endPoint x: 361, endPoint y: 202, distance: 166.5
click at [361, 202] on input "[PERSON_NAME] en homenaje" at bounding box center [642, 198] width 577 height 25
click at [854, 361] on button "Search" at bounding box center [893, 374] width 78 height 26
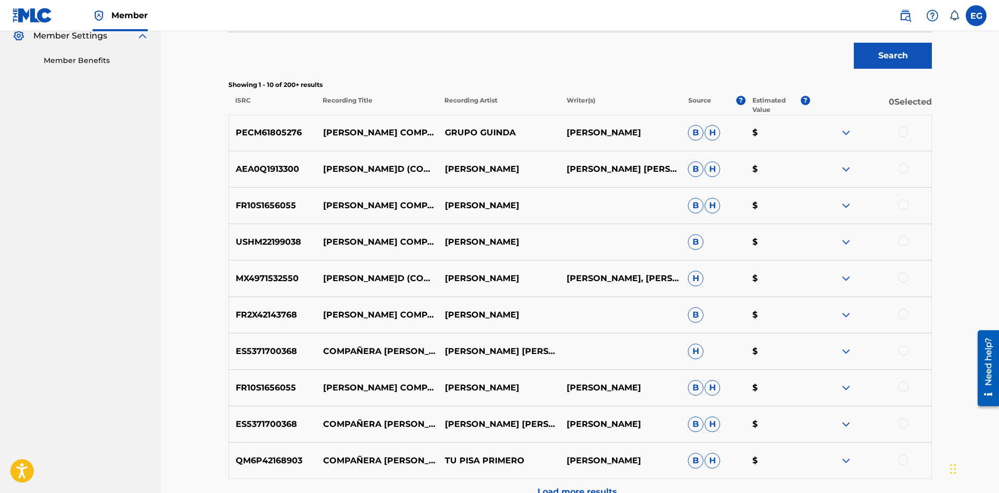
scroll to position [432, 0]
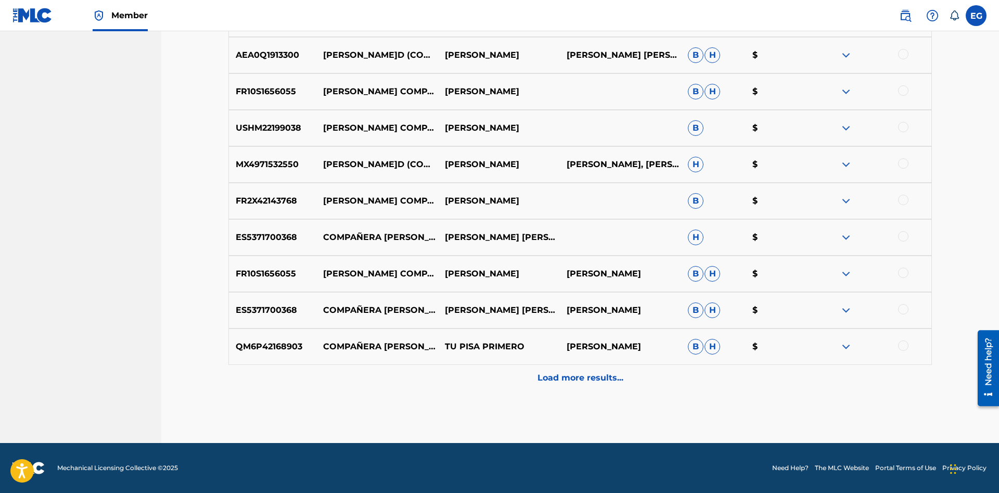
click at [576, 359] on div "QM6P42168903 COMPAÑERA [PERSON_NAME] TU PISA [PERSON_NAME] [PERSON_NAME] $" at bounding box center [580, 346] width 704 height 36
click at [573, 371] on div "Load more results..." at bounding box center [580, 378] width 704 height 26
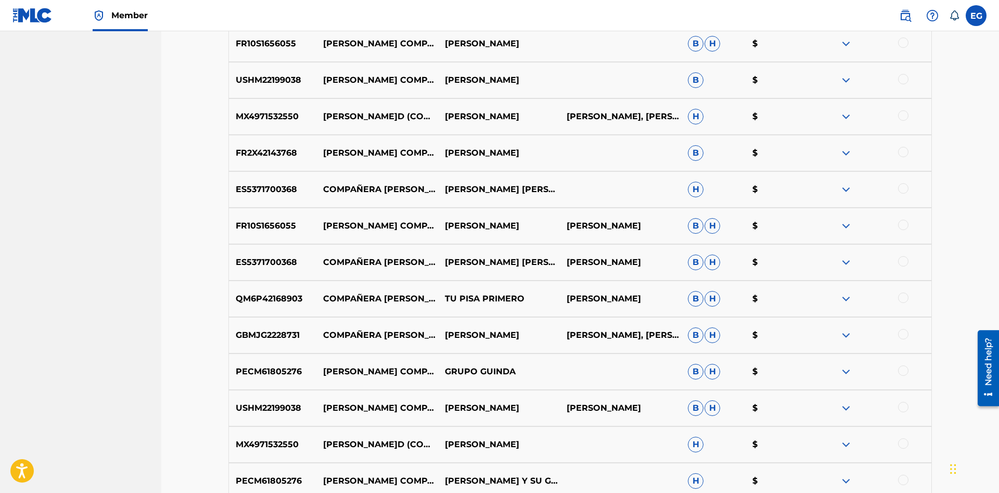
scroll to position [797, 0]
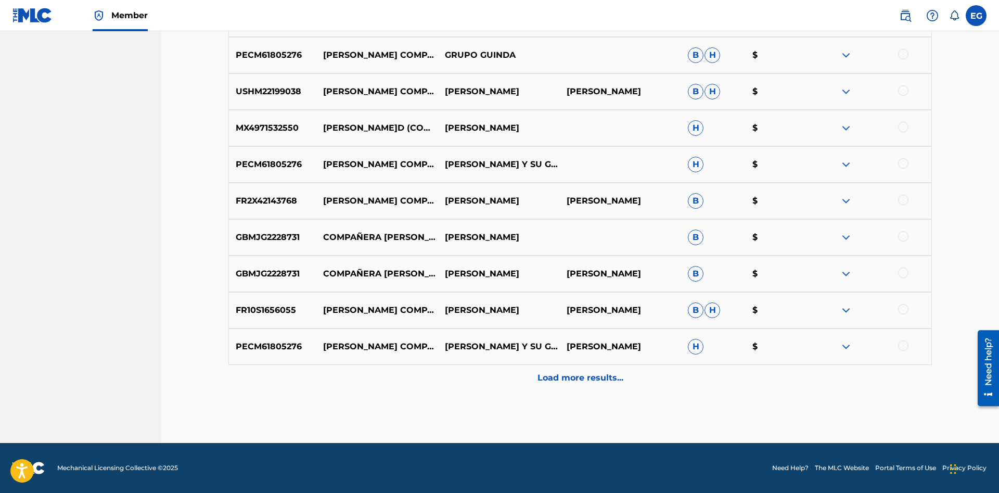
click at [559, 372] on p "Load more results..." at bounding box center [581, 378] width 86 height 12
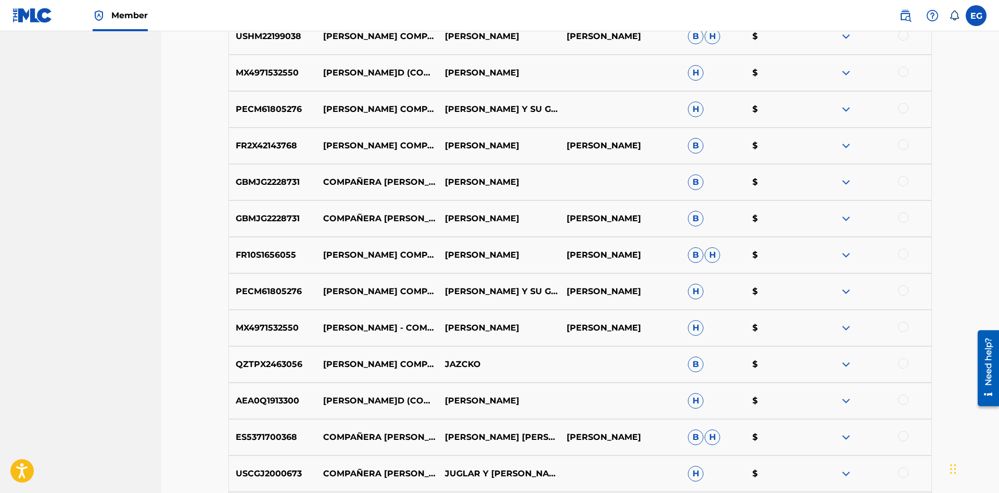
scroll to position [1161, 0]
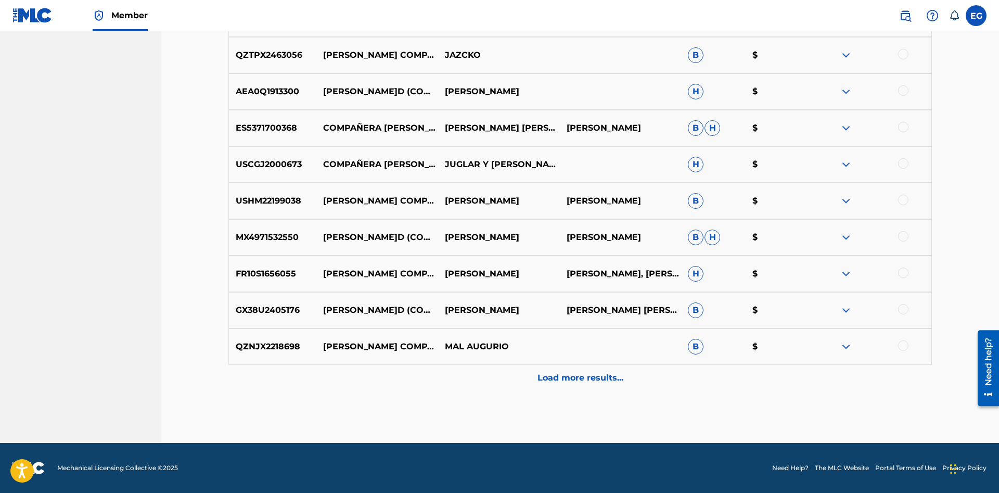
click at [560, 372] on p "Load more results..." at bounding box center [581, 378] width 86 height 12
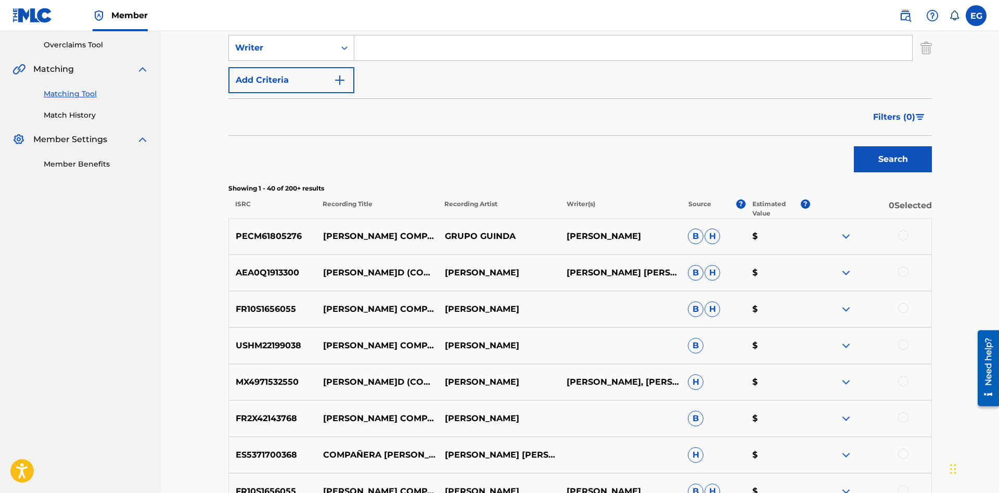
scroll to position [0, 0]
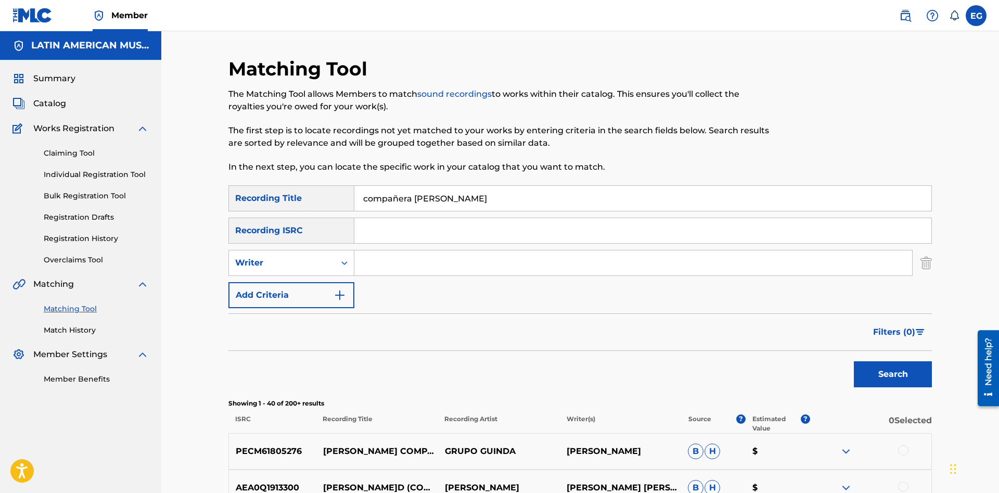
drag, startPoint x: 459, startPoint y: 194, endPoint x: 254, endPoint y: 194, distance: 204.0
click at [354, 194] on input "compañera [PERSON_NAME]" at bounding box center [642, 198] width 577 height 25
type input "con lagrimas"
click at [854, 361] on button "Search" at bounding box center [893, 374] width 78 height 26
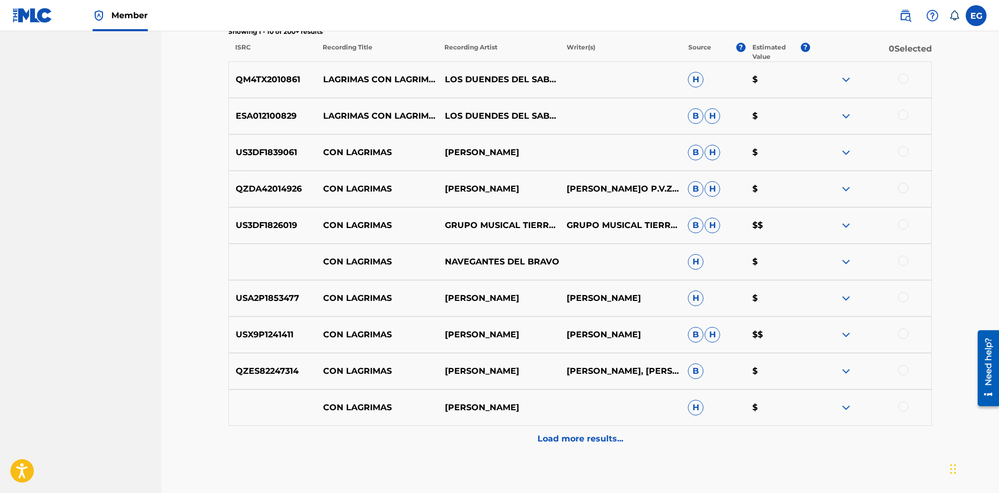
scroll to position [53, 0]
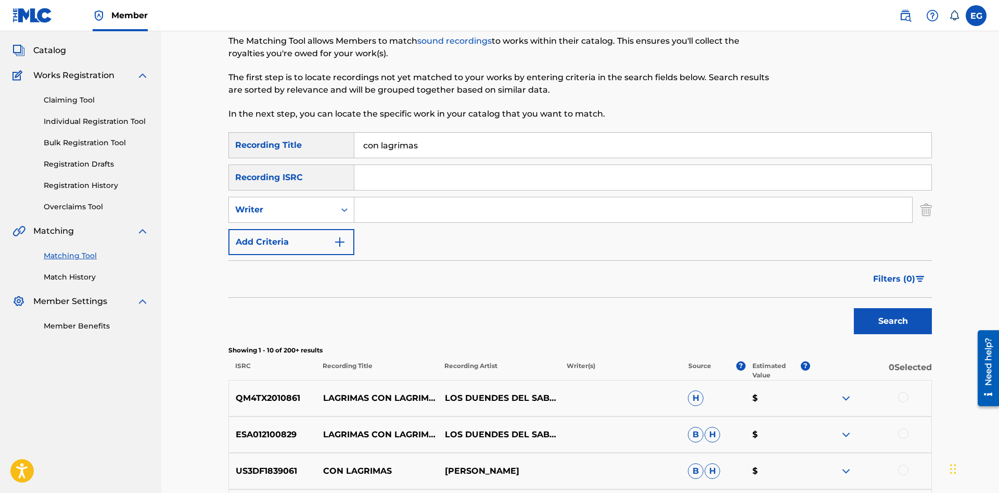
click at [374, 205] on input "Search Form" at bounding box center [633, 209] width 558 height 25
paste input "[PERSON_NAME]"
type input "[PERSON_NAME]"
click at [854, 308] on button "Search" at bounding box center [893, 321] width 78 height 26
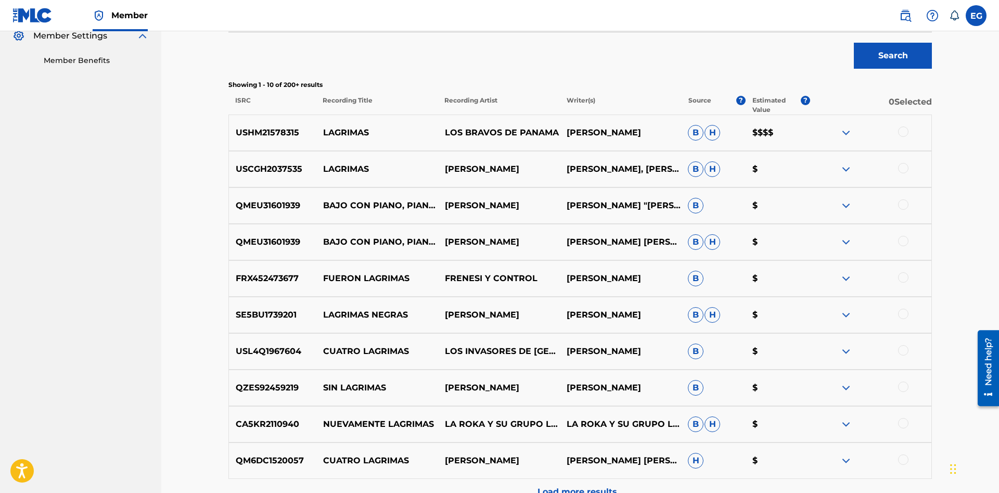
scroll to position [0, 0]
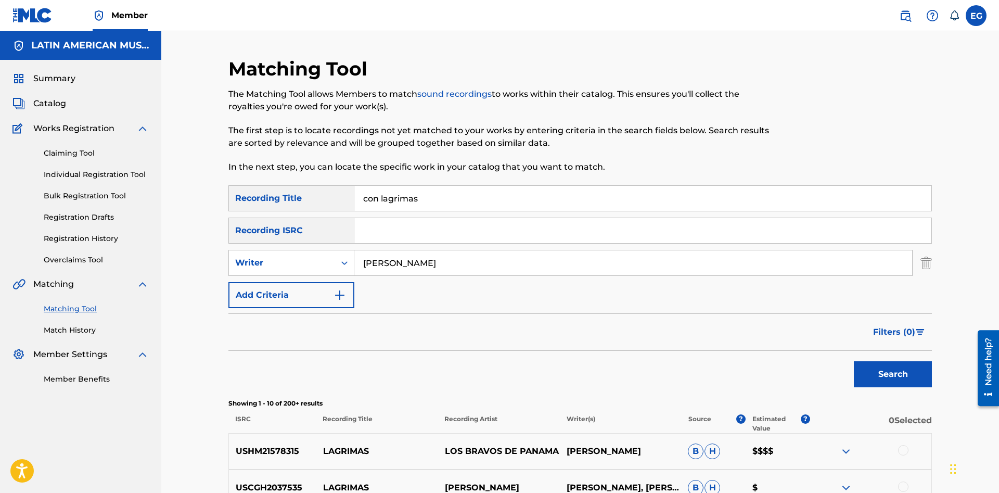
drag, startPoint x: 428, startPoint y: 269, endPoint x: 333, endPoint y: 271, distance: 95.3
click at [354, 271] on input "[PERSON_NAME]" at bounding box center [633, 262] width 558 height 25
click at [854, 361] on button "Search" at bounding box center [893, 374] width 78 height 26
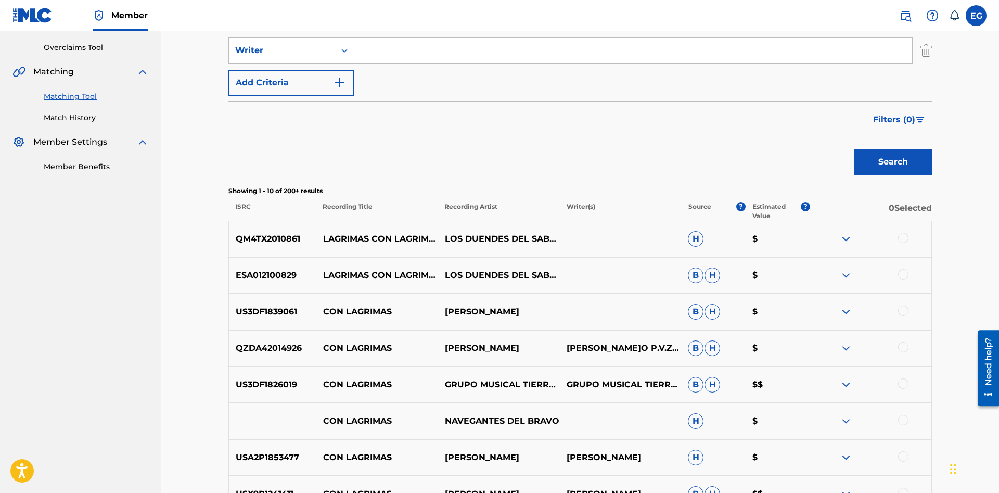
scroll to position [432, 0]
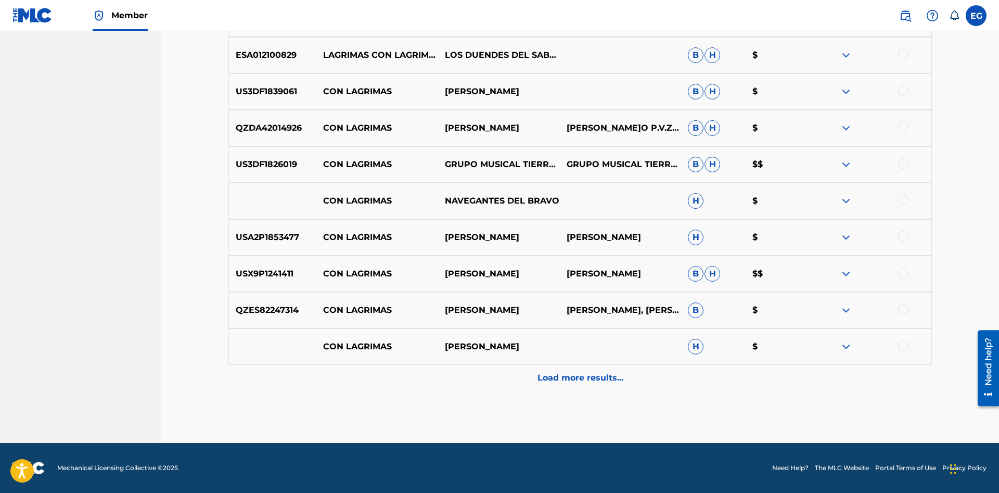
click at [570, 382] on p "Load more results..." at bounding box center [581, 378] width 86 height 12
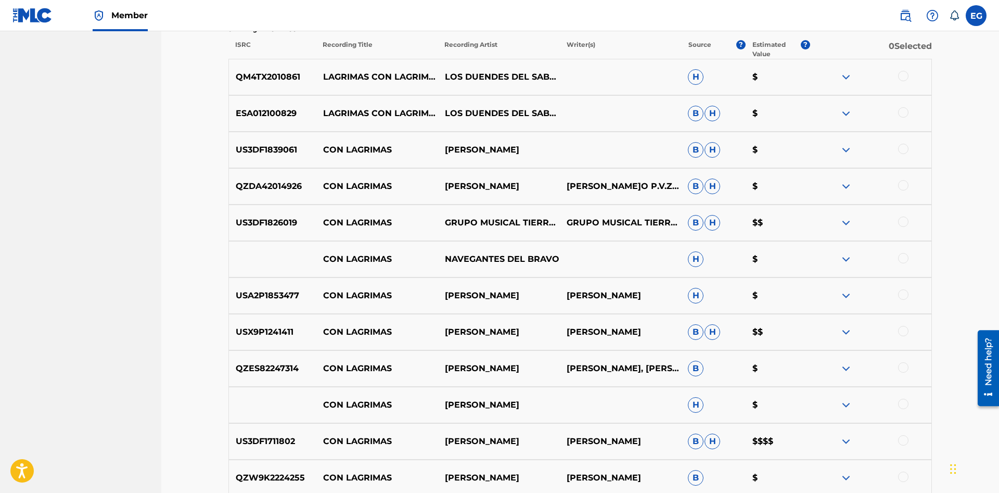
scroll to position [797, 0]
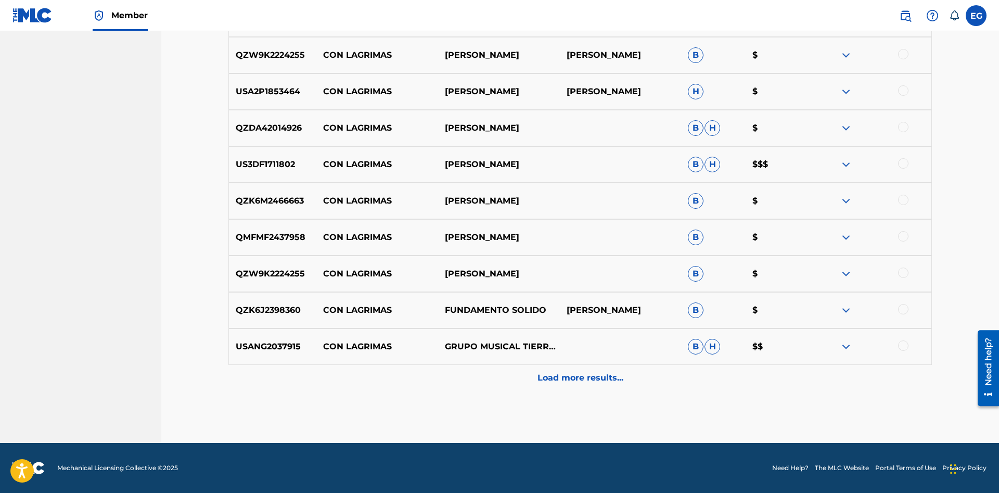
click at [571, 387] on div "Load more results..." at bounding box center [580, 378] width 704 height 26
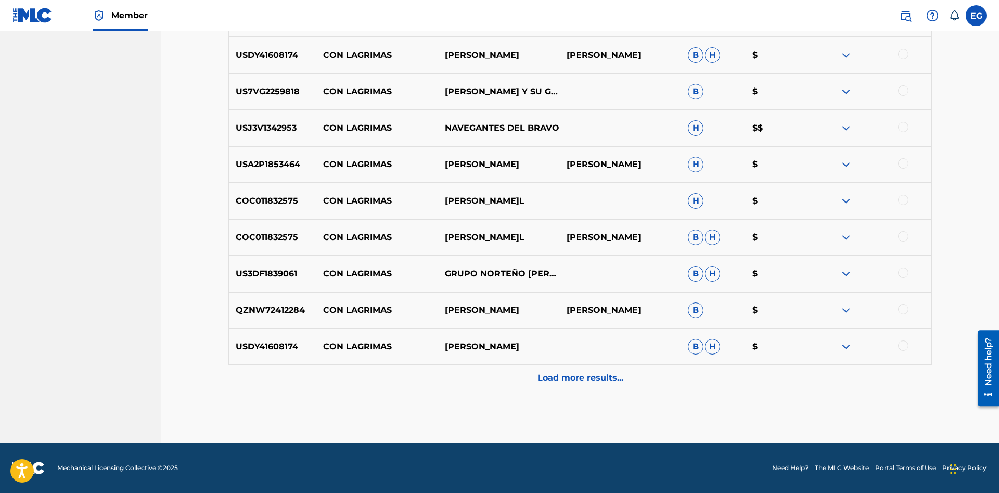
click at [564, 383] on p "Load more results..." at bounding box center [581, 378] width 86 height 12
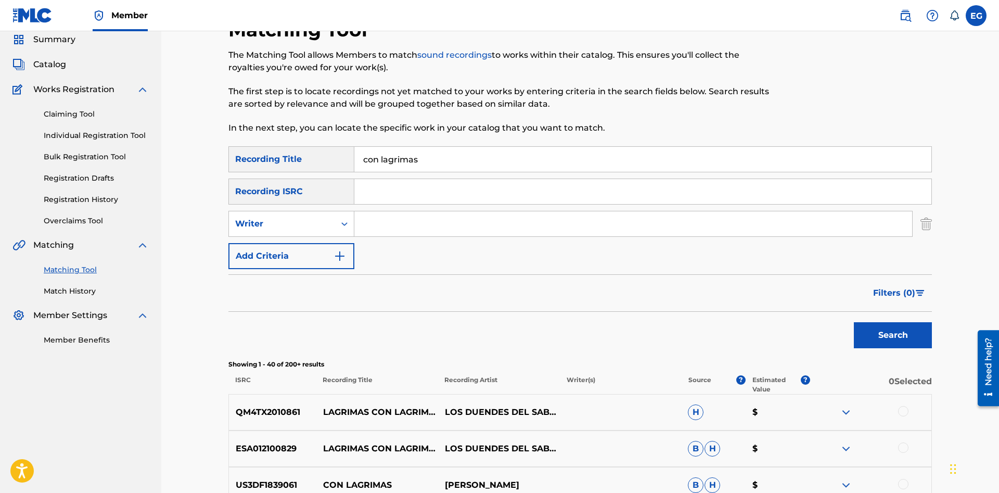
scroll to position [0, 0]
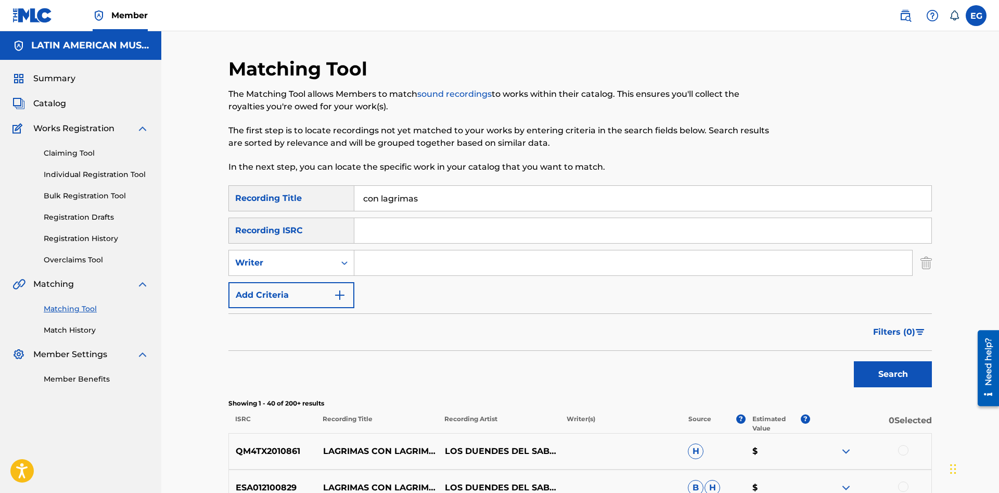
drag, startPoint x: 439, startPoint y: 202, endPoint x: 238, endPoint y: 181, distance: 201.6
click at [354, 186] on input "con lagrimas" at bounding box center [642, 198] width 577 height 25
drag, startPoint x: 460, startPoint y: 197, endPoint x: 346, endPoint y: 207, distance: 113.9
click at [354, 207] on input "danza dormida" at bounding box center [642, 198] width 577 height 25
type input "es imposible"
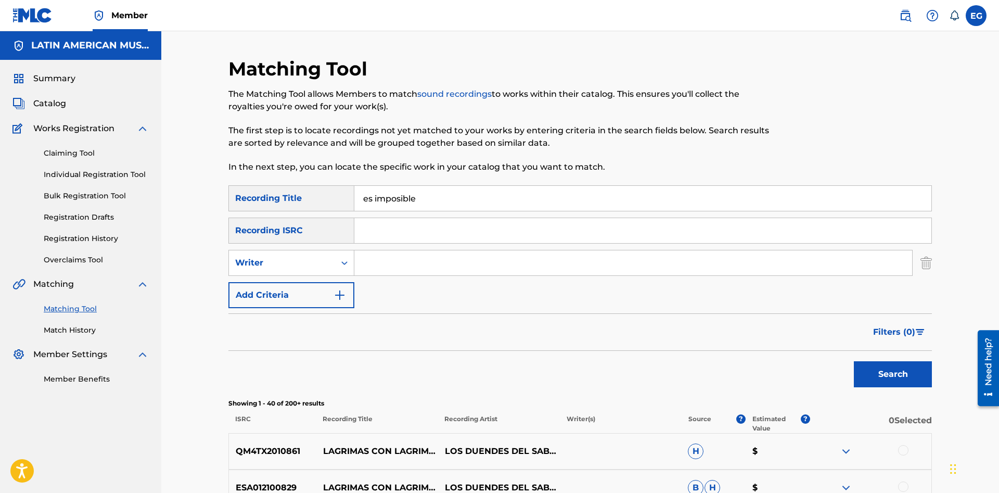
click at [854, 361] on button "Search" at bounding box center [893, 374] width 78 height 26
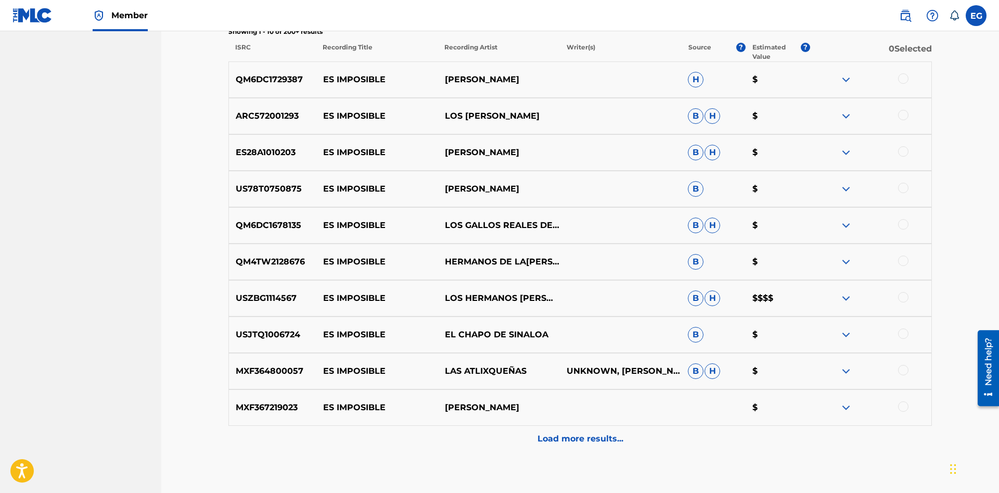
scroll to position [432, 0]
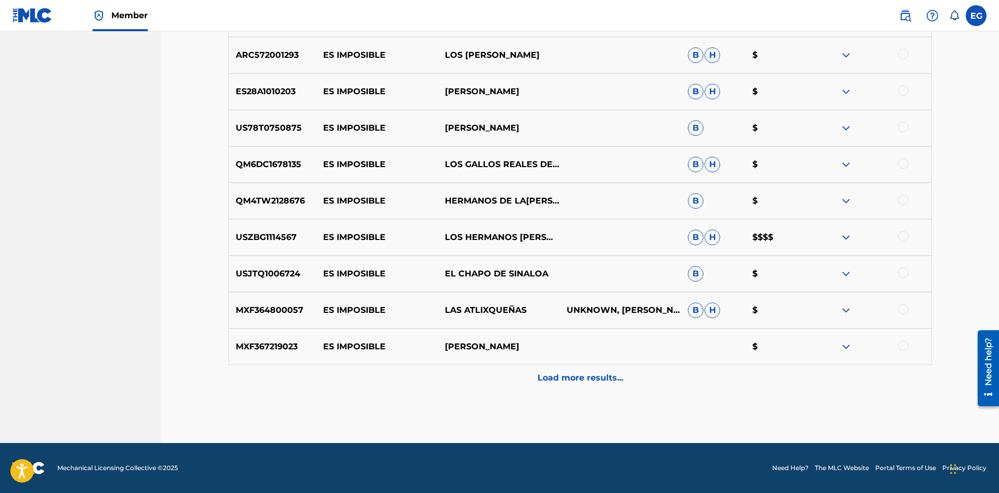
click at [582, 360] on div "MXF367219023 ES IMPOSIBLE [PERSON_NAME] $" at bounding box center [580, 346] width 704 height 36
click at [570, 375] on p "Load more results..." at bounding box center [581, 378] width 86 height 12
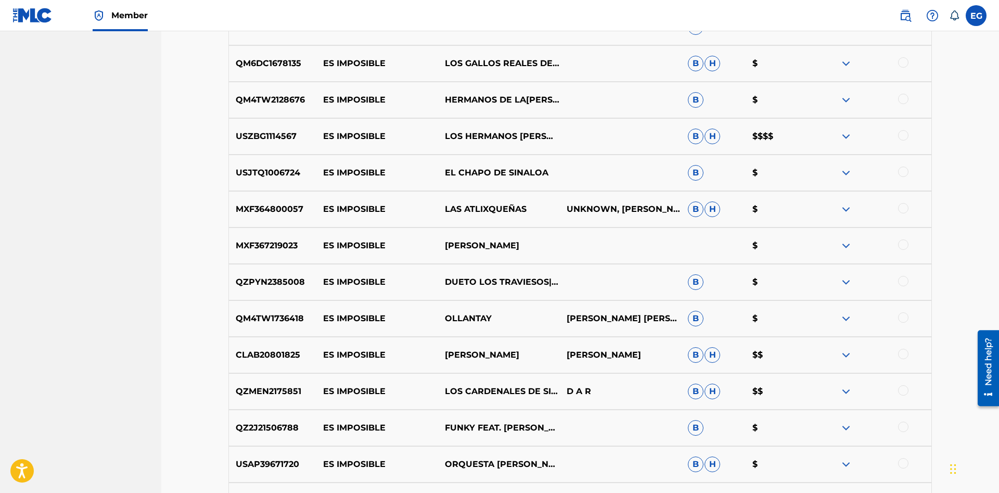
scroll to position [797, 0]
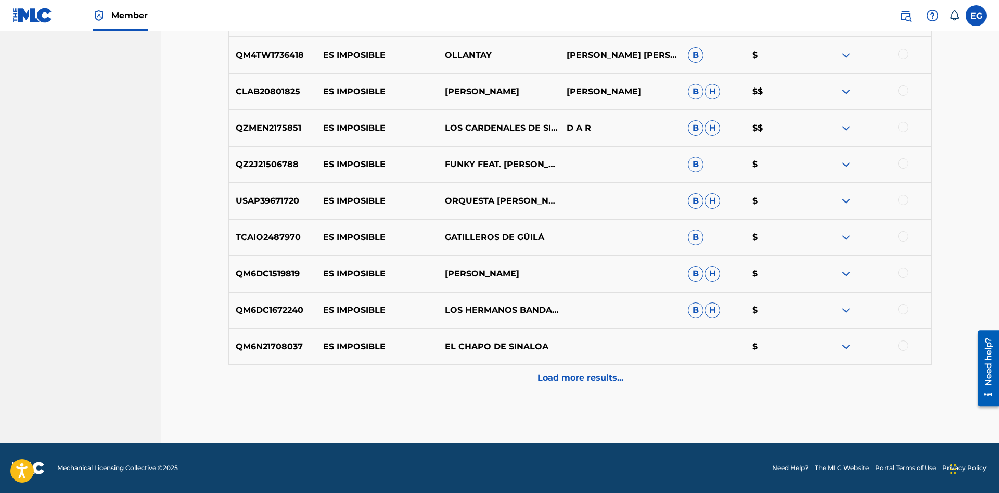
click at [578, 375] on p "Load more results..." at bounding box center [581, 378] width 86 height 12
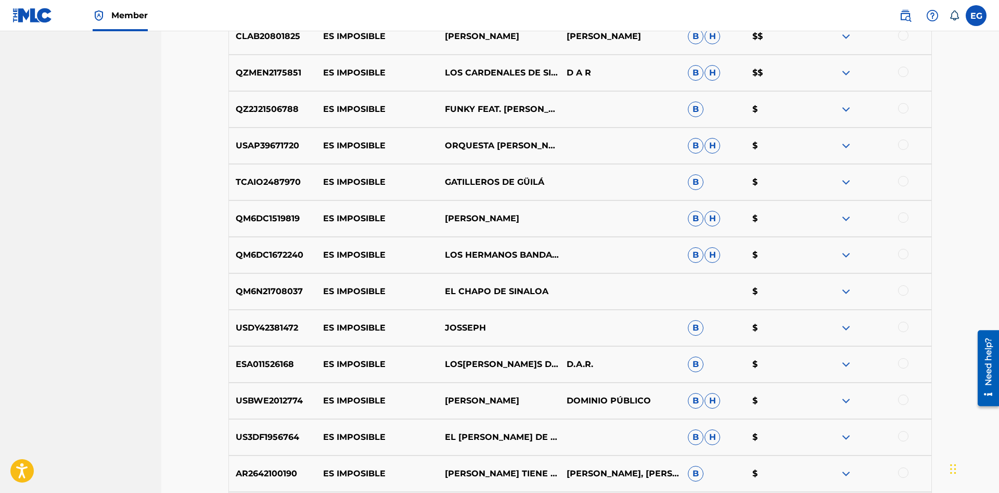
scroll to position [1161, 0]
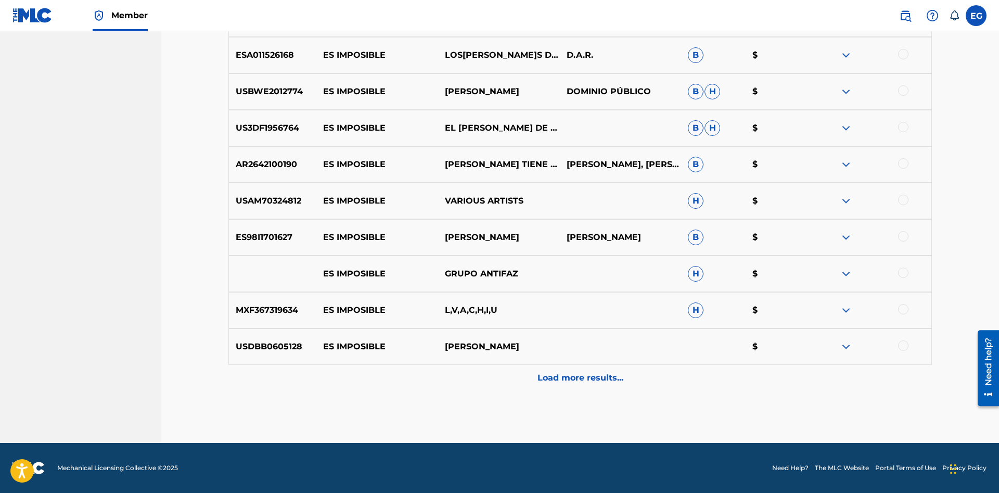
click at [567, 368] on div "Load more results..." at bounding box center [580, 378] width 704 height 26
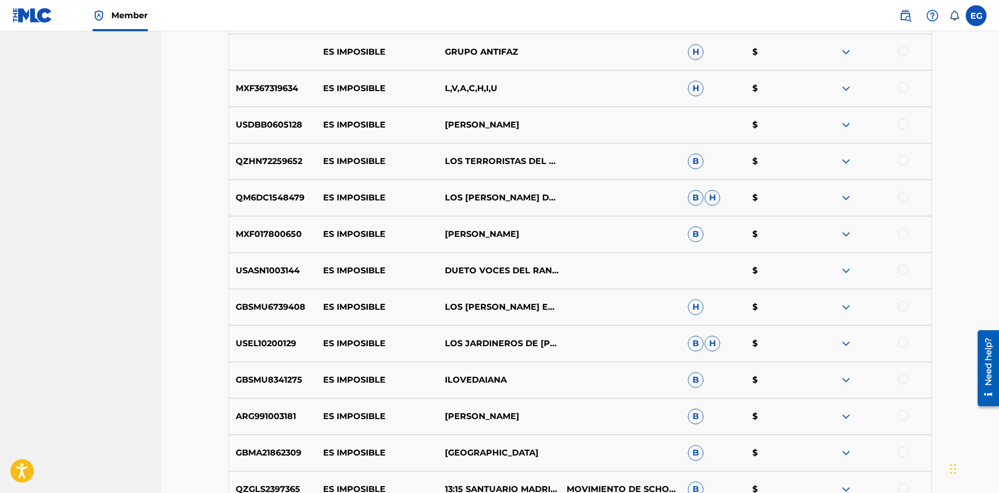
scroll to position [1525, 0]
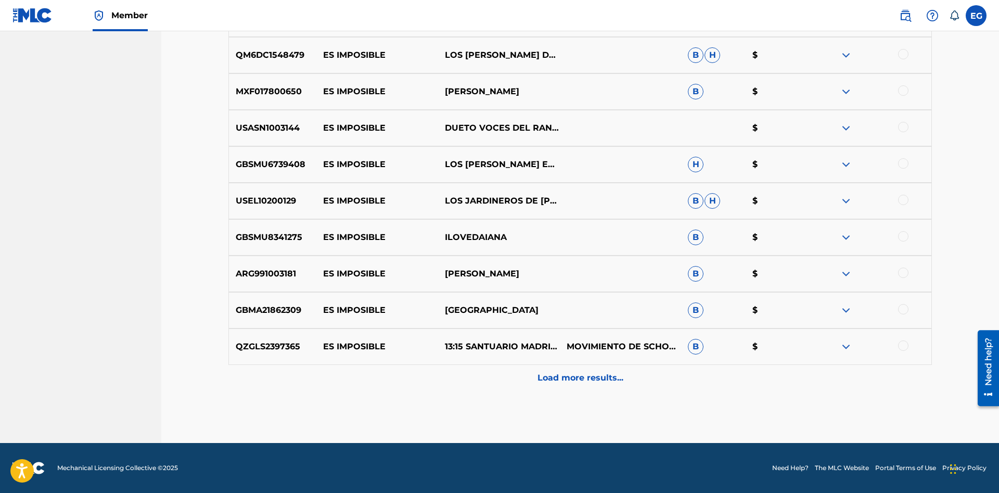
click at [561, 379] on p "Load more results..." at bounding box center [581, 378] width 86 height 12
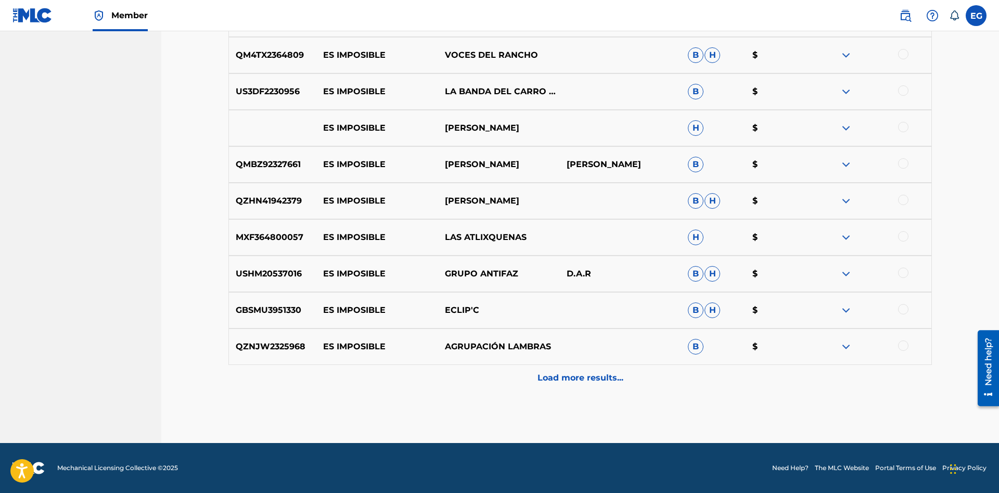
click at [571, 368] on div "Load more results..." at bounding box center [580, 378] width 704 height 26
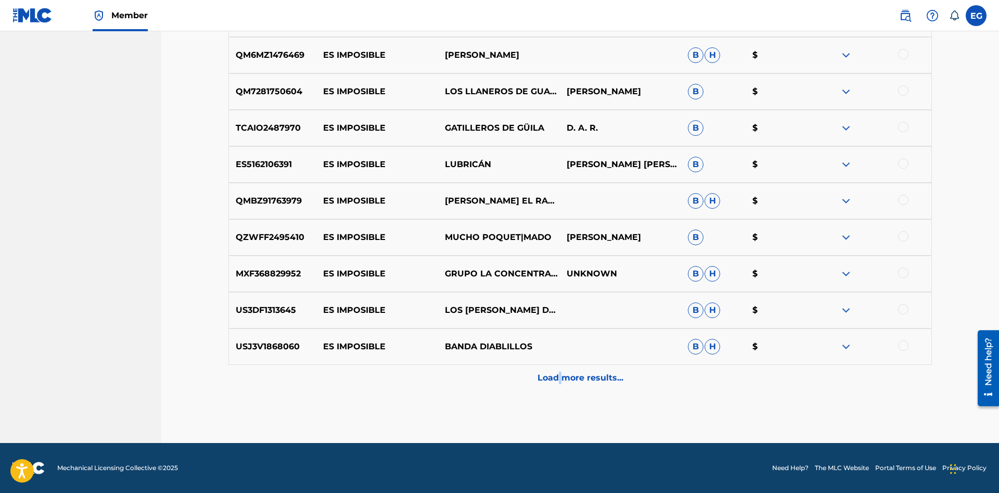
click at [559, 379] on p "Load more results..." at bounding box center [581, 378] width 86 height 12
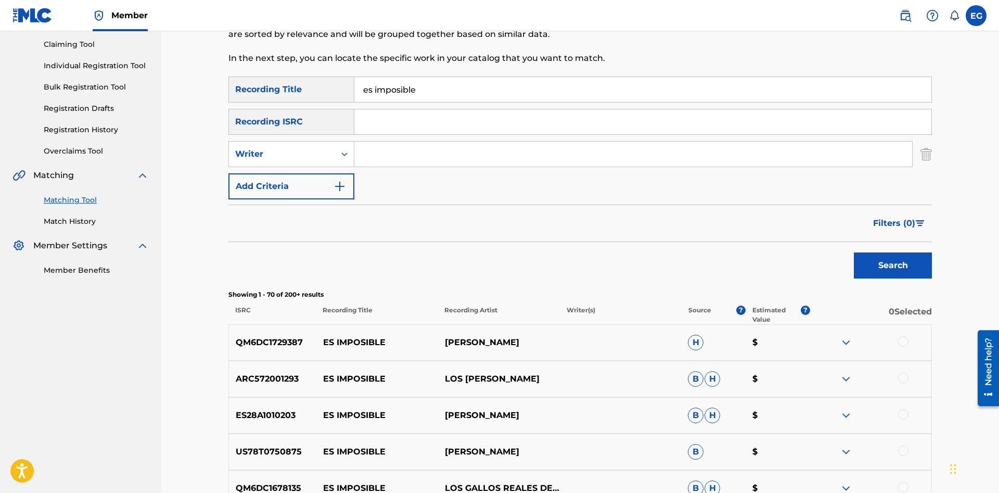
click at [381, 155] on input "Search Form" at bounding box center [633, 154] width 558 height 25
paste input "[PERSON_NAME]"
type input "[PERSON_NAME]"
click at [854, 252] on button "Search" at bounding box center [893, 265] width 78 height 26
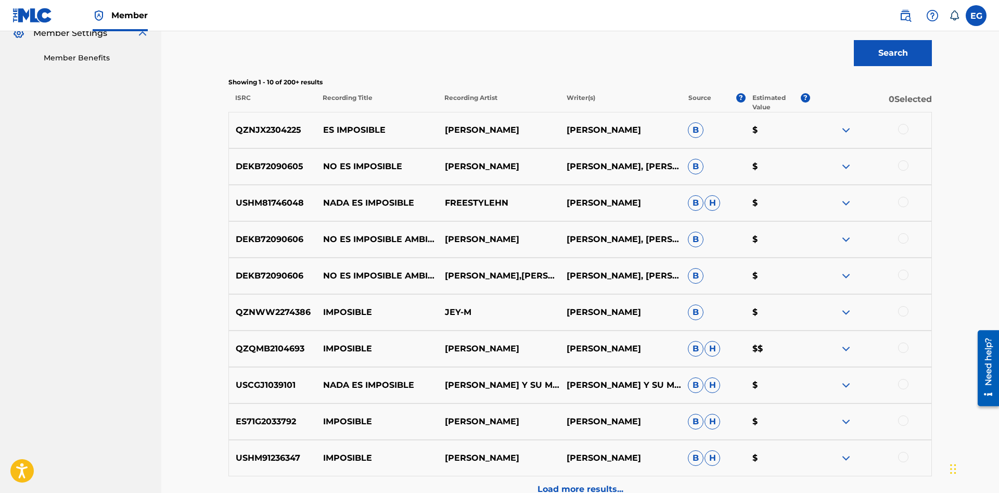
scroll to position [432, 0]
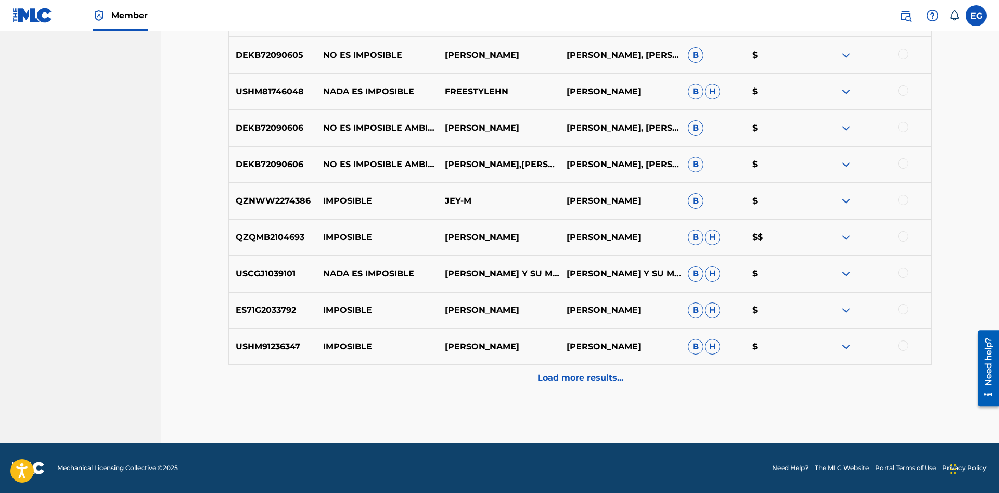
click at [559, 374] on p "Load more results..." at bounding box center [581, 378] width 86 height 12
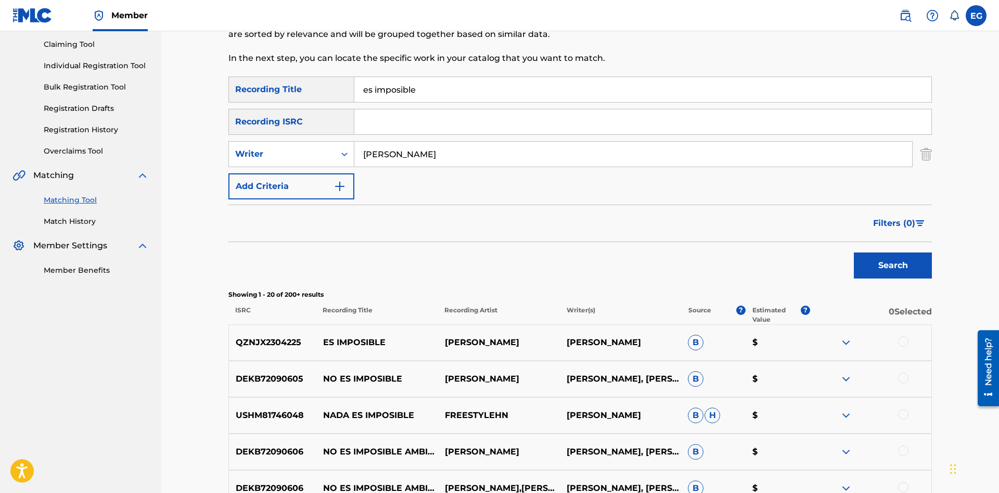
scroll to position [0, 0]
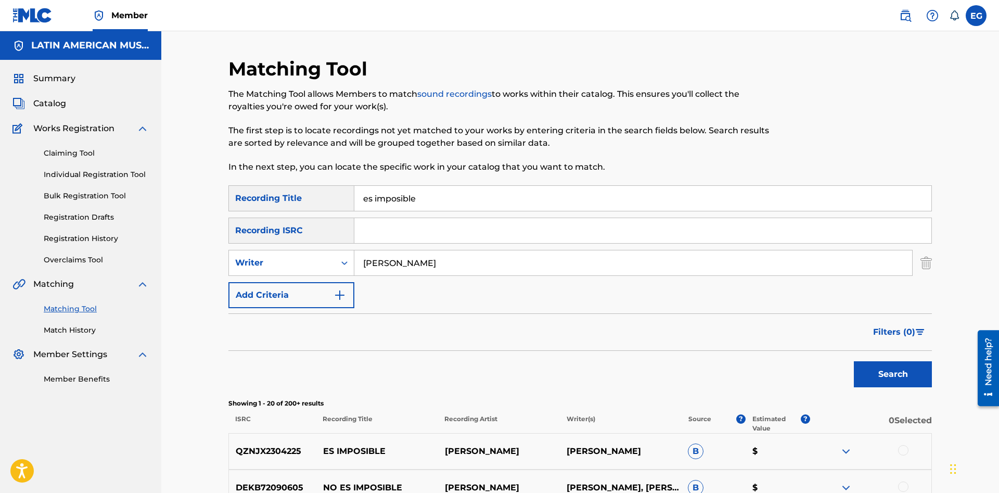
drag, startPoint x: 408, startPoint y: 205, endPoint x: 394, endPoint y: 203, distance: 13.7
click at [395, 203] on input "es imposible" at bounding box center [642, 198] width 577 height 25
drag, startPoint x: 424, startPoint y: 196, endPoint x: 374, endPoint y: 195, distance: 50.0
click at [374, 195] on input "es imposible" at bounding box center [642, 198] width 577 height 25
type input "es otra vez [DATE]"
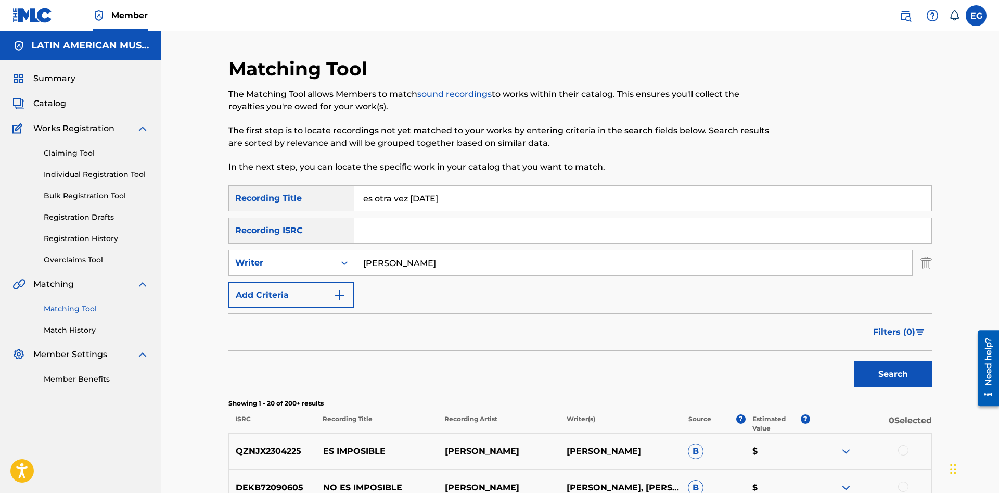
click at [854, 361] on button "Search" at bounding box center [893, 374] width 78 height 26
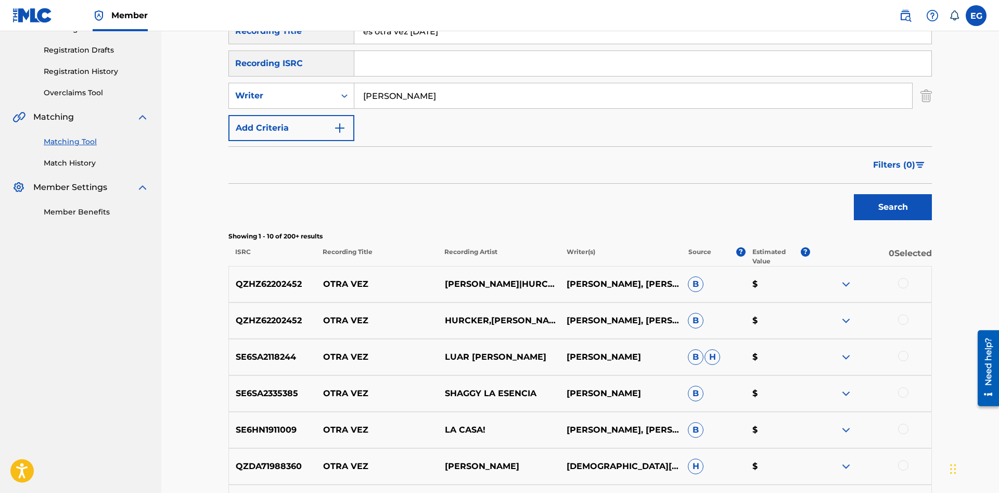
scroll to position [61, 0]
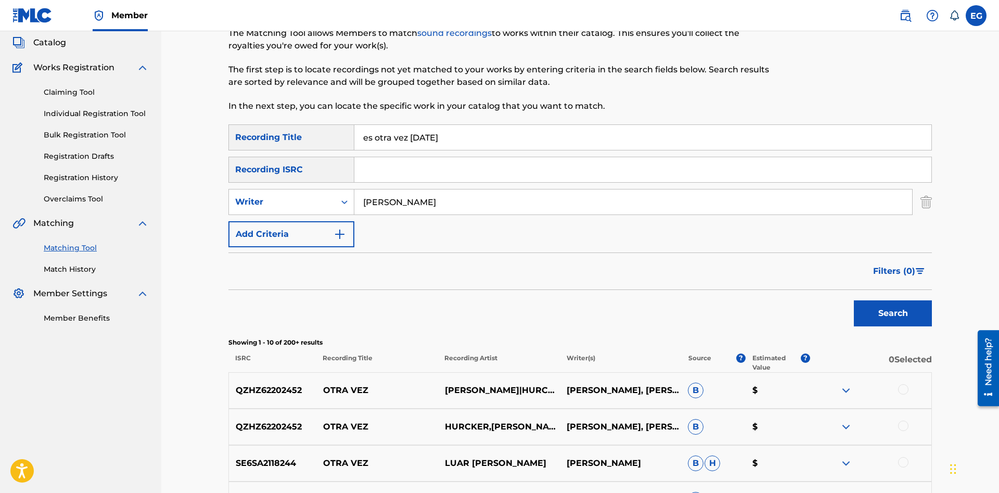
drag, startPoint x: 456, startPoint y: 131, endPoint x: 305, endPoint y: 146, distance: 151.6
click at [354, 146] on input "es otra vez [DATE]" at bounding box center [642, 137] width 577 height 25
drag, startPoint x: 497, startPoint y: 205, endPoint x: 313, endPoint y: 211, distance: 183.8
click at [354, 211] on input "[PERSON_NAME]" at bounding box center [633, 201] width 558 height 25
click at [854, 300] on button "Search" at bounding box center [893, 313] width 78 height 26
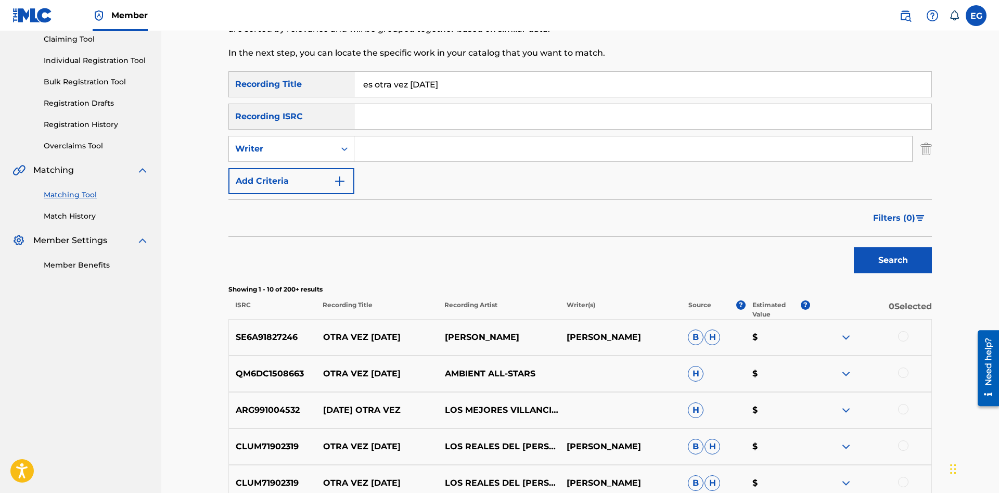
scroll to position [0, 0]
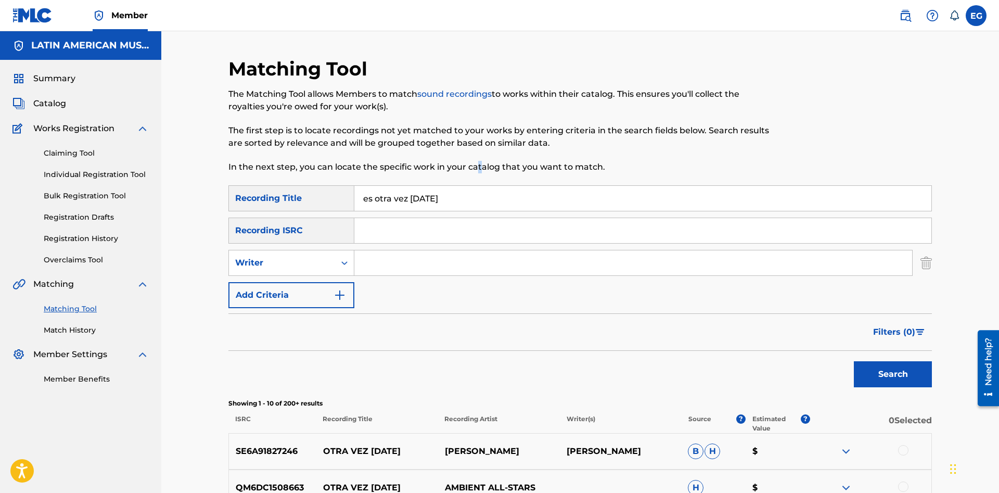
click at [478, 183] on div "Matching Tool The Matching Tool allows Members to match sound recordings to wor…" at bounding box center [499, 121] width 542 height 128
drag, startPoint x: 458, startPoint y: 198, endPoint x: 291, endPoint y: 205, distance: 167.2
click at [354, 205] on input "es otra vez [DATE]" at bounding box center [642, 198] width 577 height 25
click at [854, 361] on button "Search" at bounding box center [893, 374] width 78 height 26
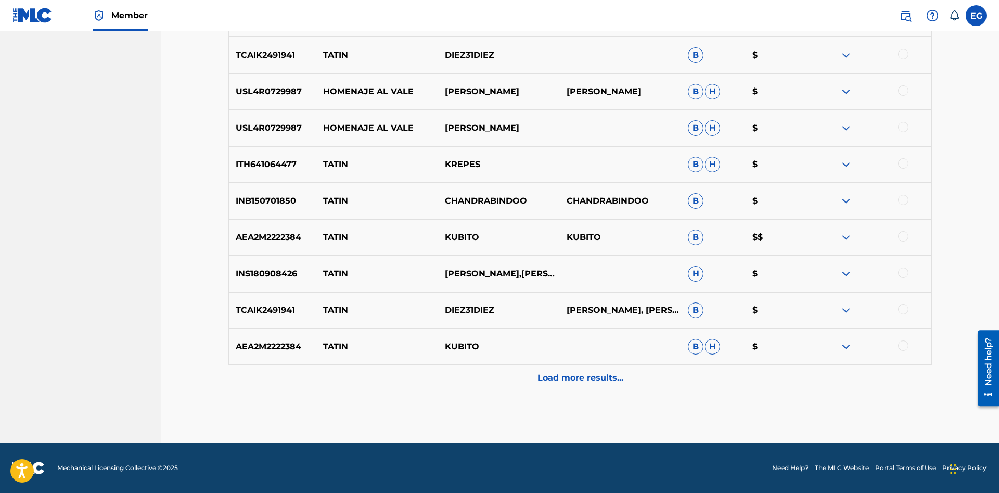
scroll to position [61, 0]
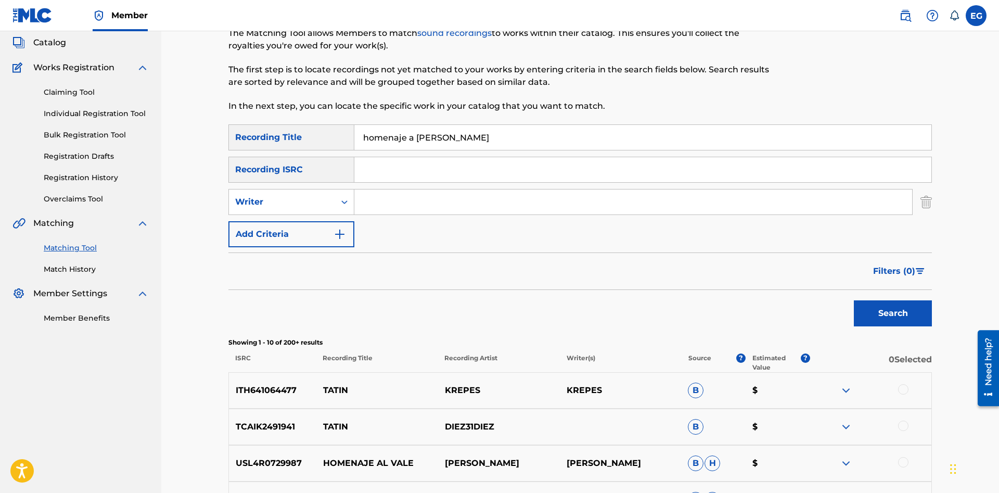
drag, startPoint x: 490, startPoint y: 143, endPoint x: 326, endPoint y: 146, distance: 164.0
click at [354, 146] on input "homenaje a [PERSON_NAME]" at bounding box center [642, 137] width 577 height 25
click at [854, 300] on button "Search" at bounding box center [893, 313] width 78 height 26
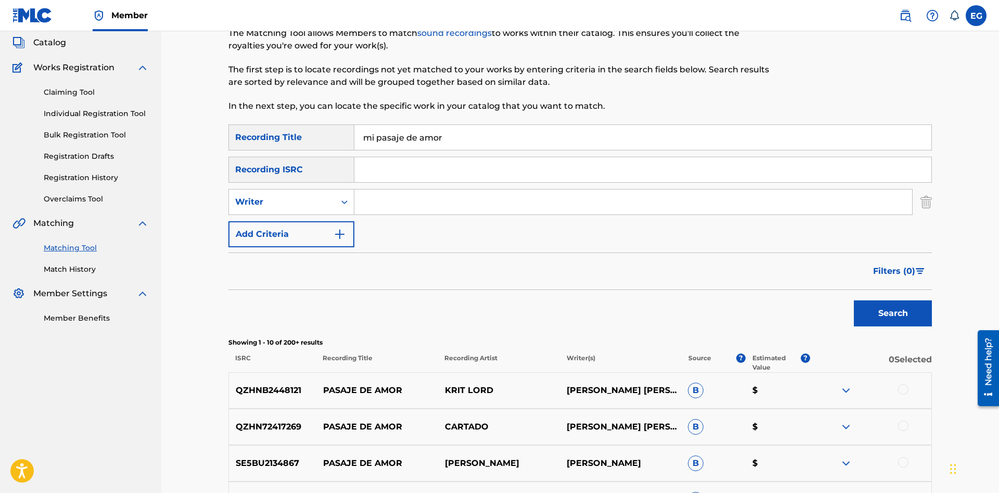
scroll to position [379, 0]
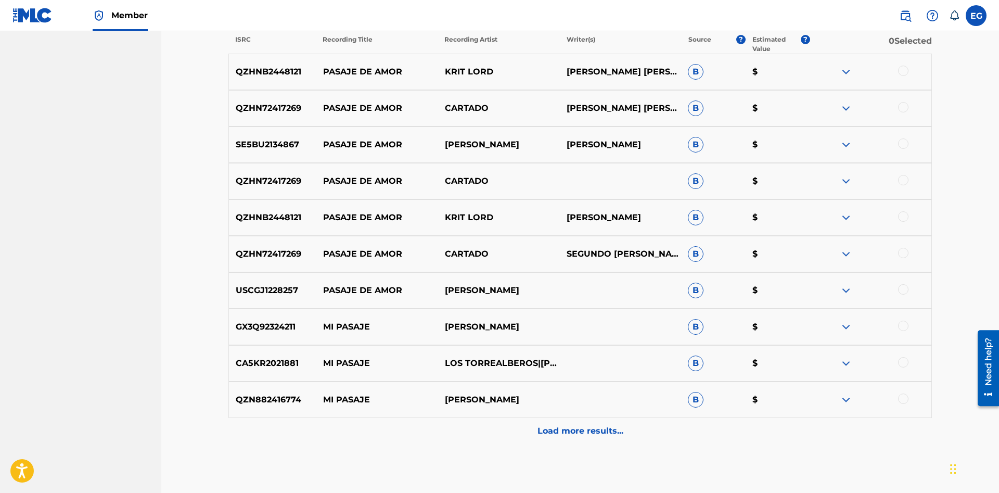
click at [575, 424] on div "Load more results..." at bounding box center [580, 431] width 704 height 26
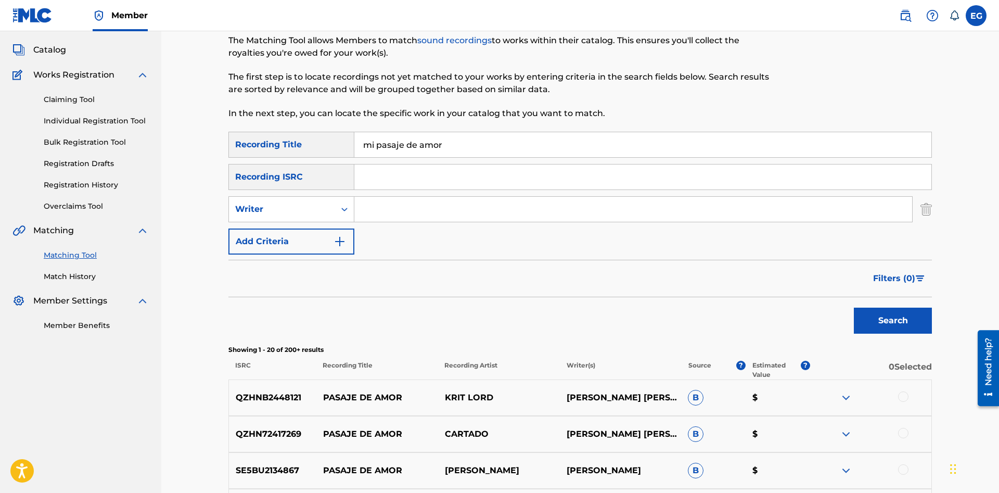
scroll to position [0, 0]
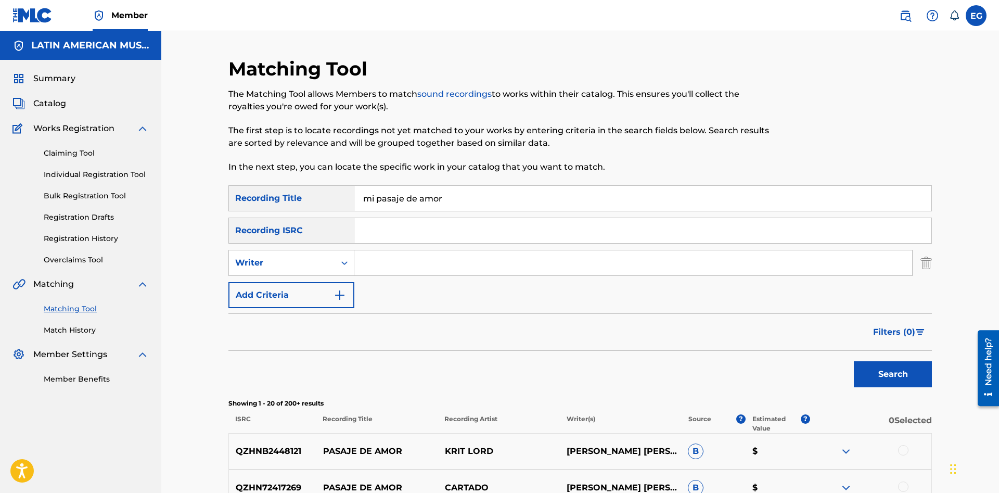
drag, startPoint x: 458, startPoint y: 197, endPoint x: 379, endPoint y: 185, distance: 79.9
click at [379, 186] on input "mi pasaje de amor" at bounding box center [642, 198] width 577 height 25
click at [887, 361] on div "Search" at bounding box center [890, 372] width 83 height 42
click at [885, 367] on button "Search" at bounding box center [893, 374] width 78 height 26
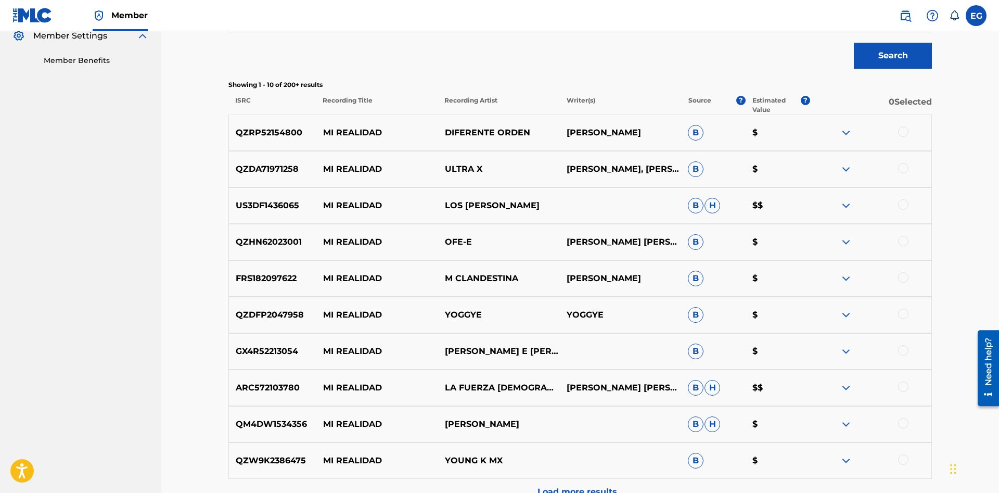
scroll to position [432, 0]
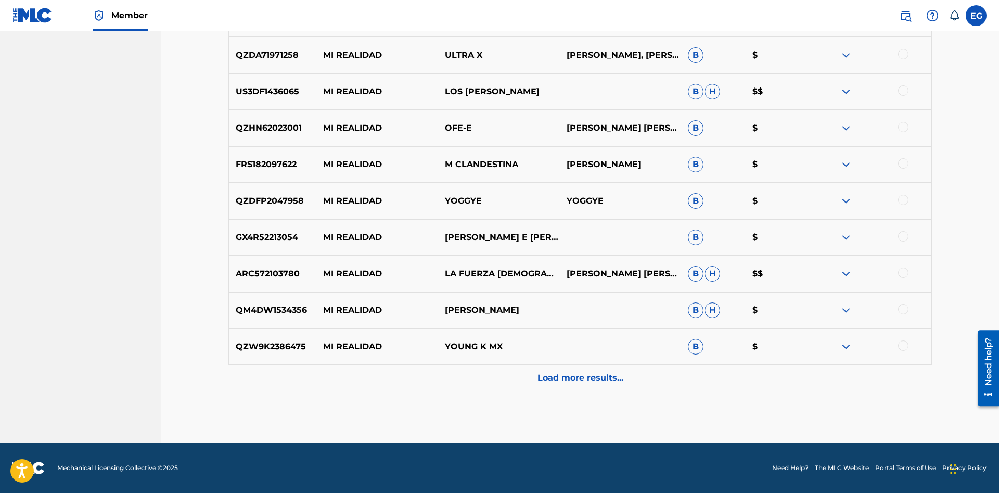
click at [572, 364] on div "QZW9K2386475 MI REALIDAD YOUNG K MX B $" at bounding box center [580, 346] width 704 height 36
click at [571, 372] on p "Load more results..." at bounding box center [581, 378] width 86 height 12
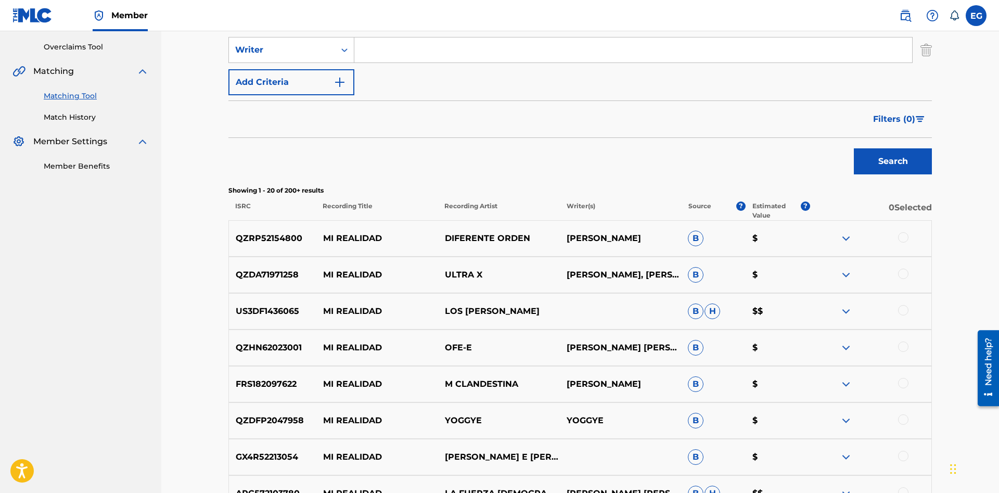
scroll to position [0, 0]
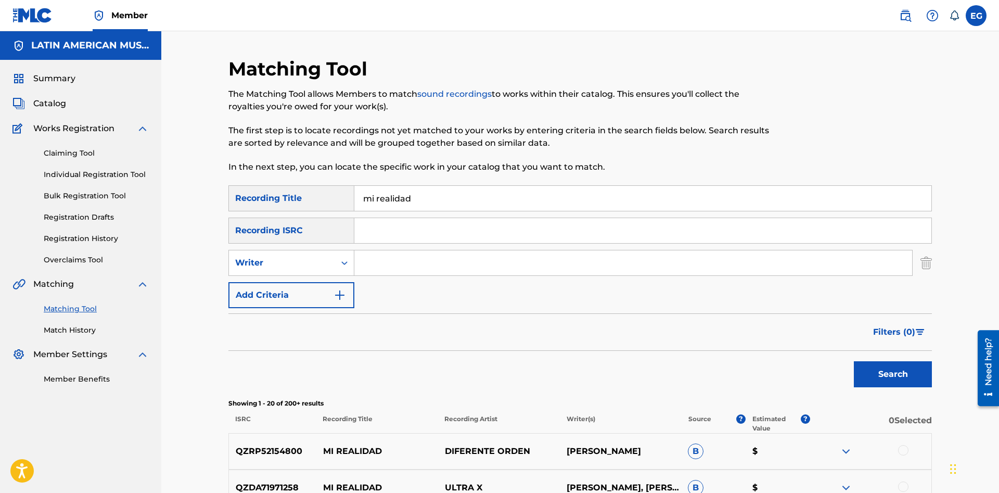
drag, startPoint x: 436, startPoint y: 190, endPoint x: 332, endPoint y: 195, distance: 104.2
click at [354, 195] on input "mi realidad" at bounding box center [642, 198] width 577 height 25
click at [854, 361] on button "Search" at bounding box center [893, 374] width 78 height 26
drag, startPoint x: 448, startPoint y: 201, endPoint x: 289, endPoint y: 199, distance: 158.2
click at [354, 199] on input "nada de imposible" at bounding box center [642, 198] width 577 height 25
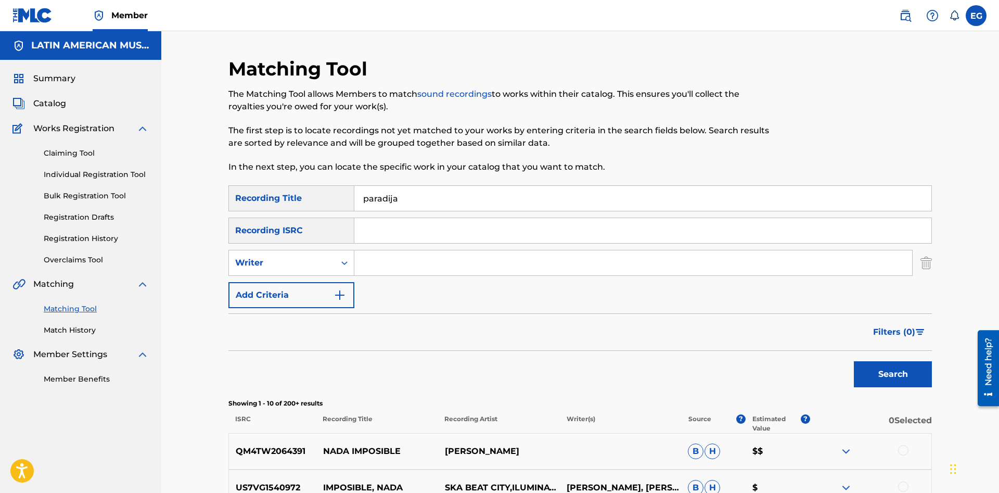
click at [854, 361] on button "Search" at bounding box center [893, 374] width 78 height 26
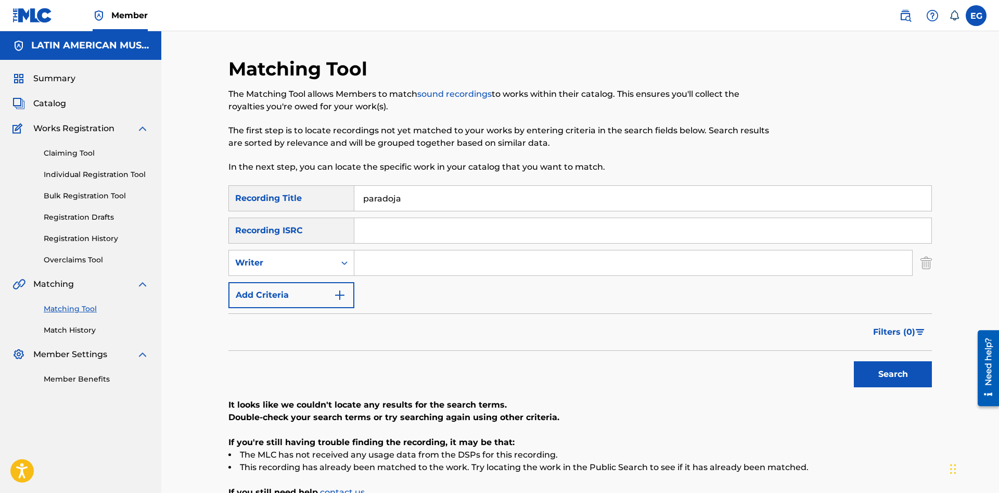
click at [854, 361] on button "Search" at bounding box center [893, 374] width 78 height 26
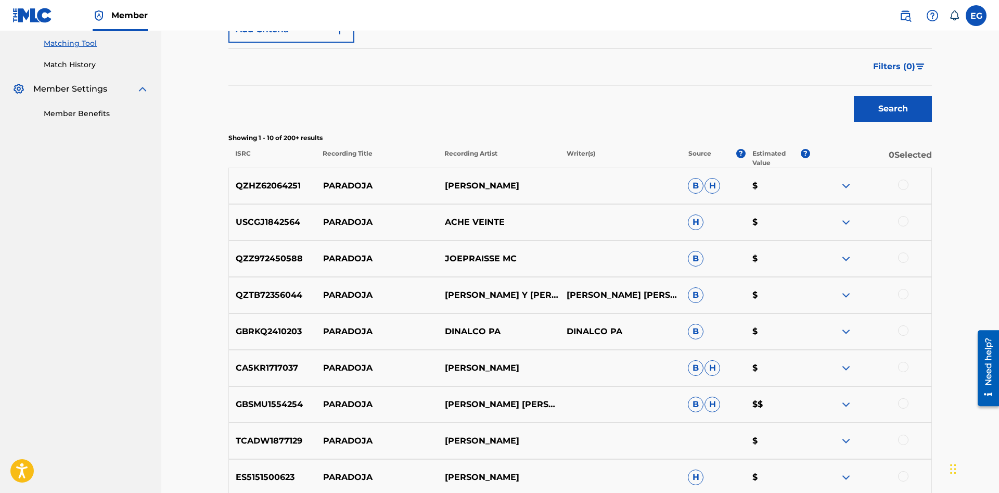
scroll to position [432, 0]
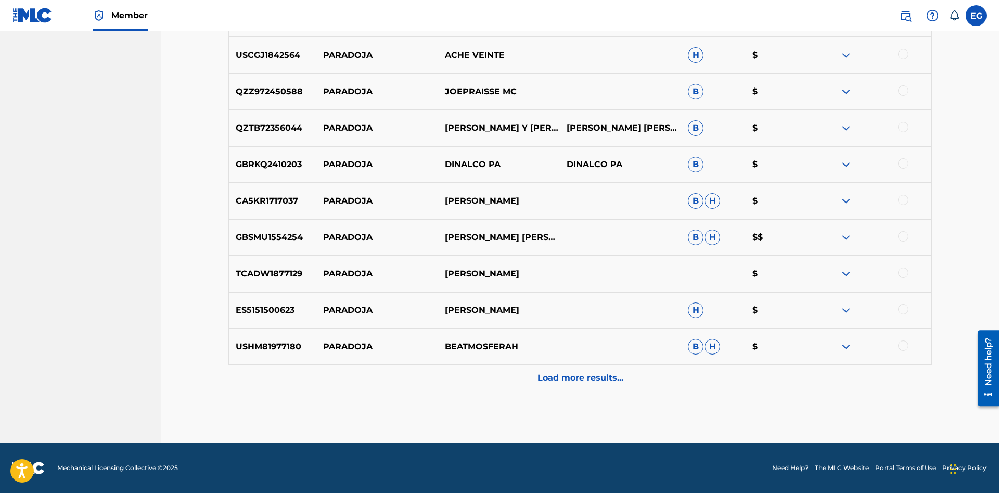
click at [573, 390] on div "Load more results..." at bounding box center [580, 378] width 704 height 26
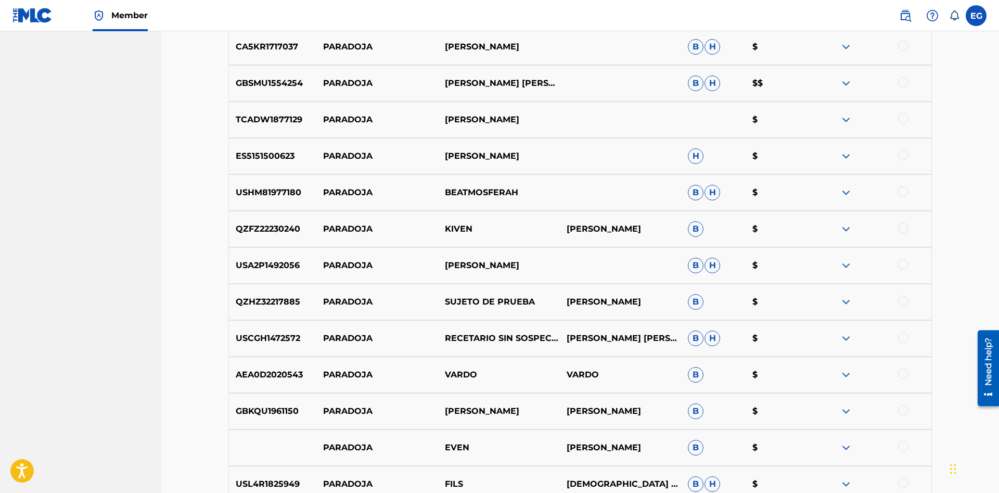
scroll to position [797, 0]
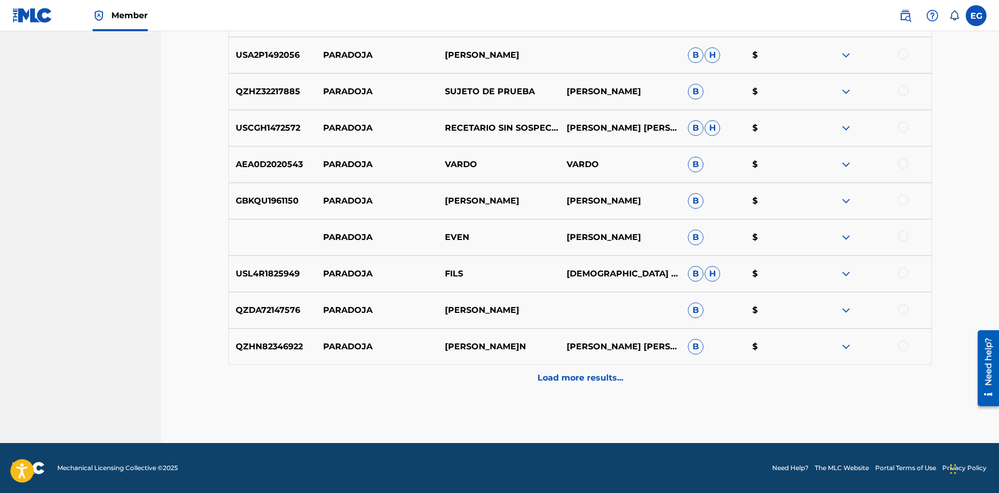
click at [568, 374] on p "Load more results..." at bounding box center [581, 378] width 86 height 12
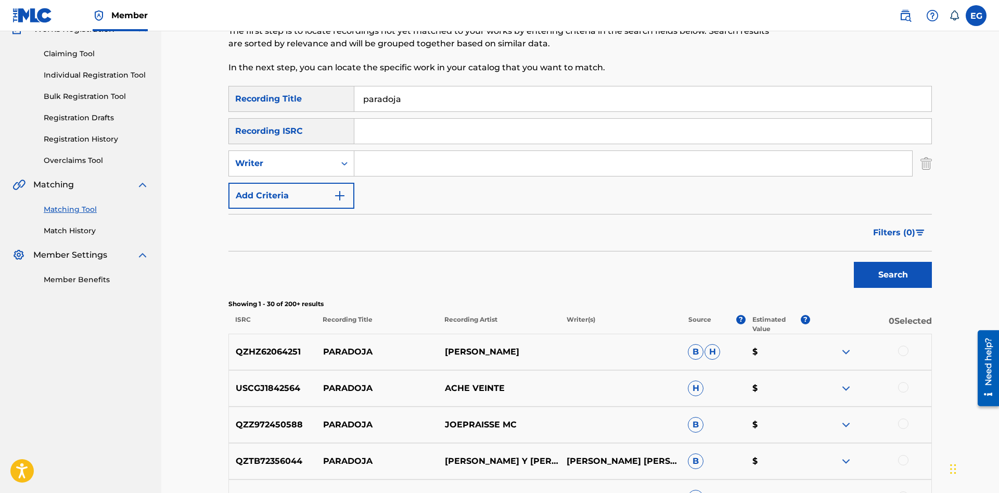
scroll to position [0, 0]
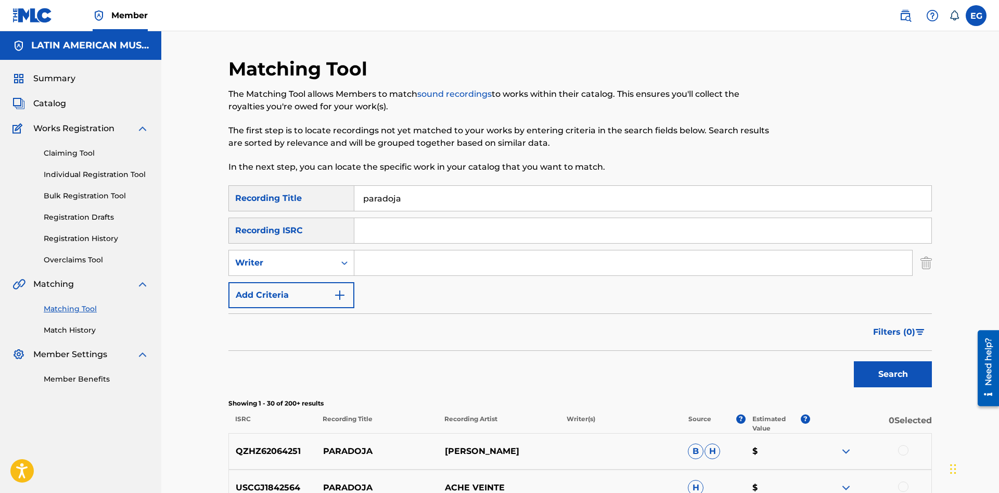
drag, startPoint x: 431, startPoint y: 199, endPoint x: 264, endPoint y: 196, distance: 167.1
click at [354, 196] on input "paradoja" at bounding box center [642, 198] width 577 height 25
click at [854, 361] on button "Search" at bounding box center [893, 374] width 78 height 26
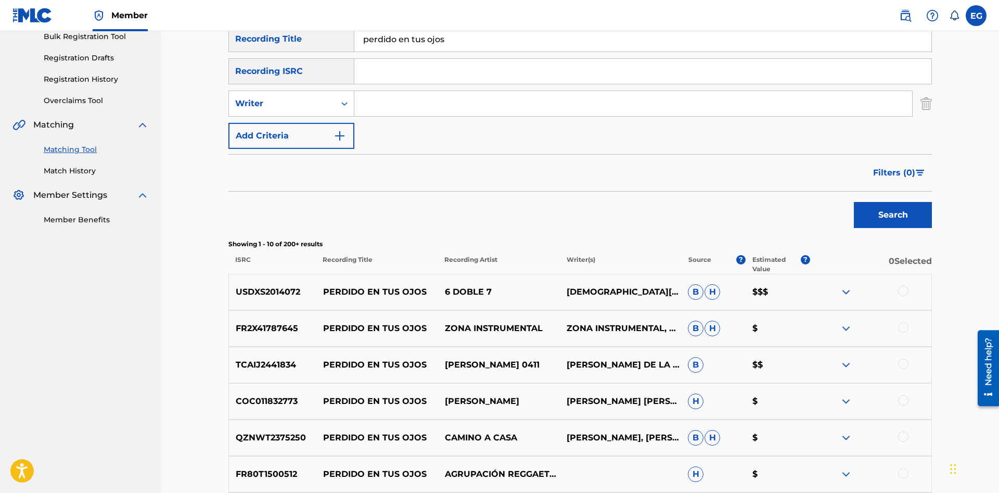
scroll to position [425, 0]
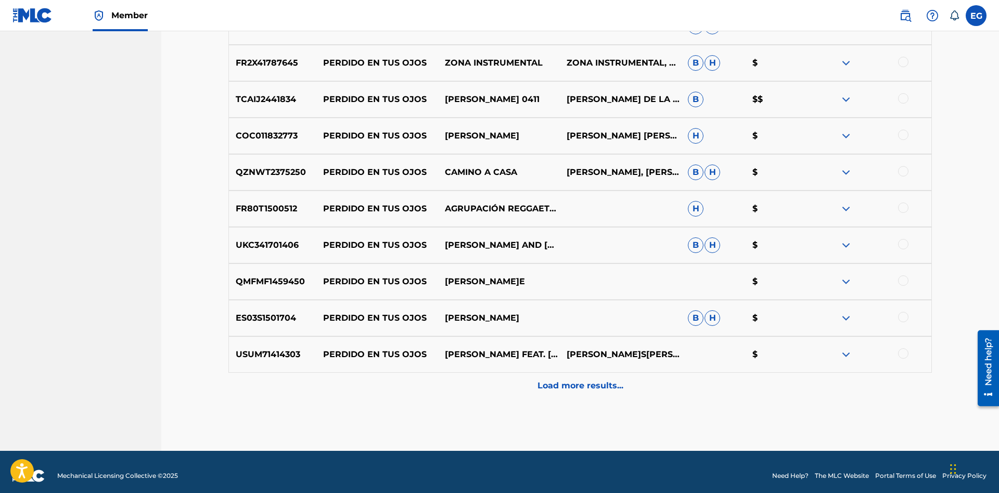
click at [589, 382] on p "Load more results..." at bounding box center [581, 385] width 86 height 12
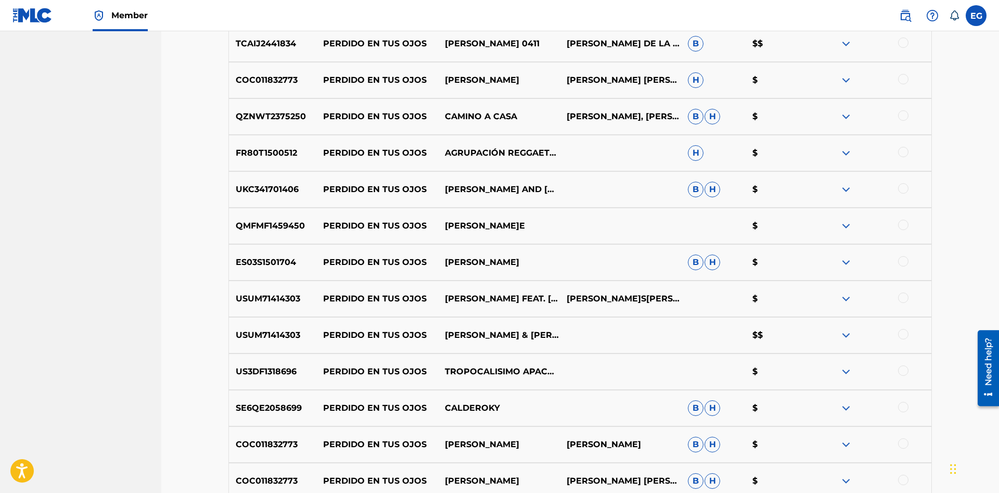
scroll to position [797, 0]
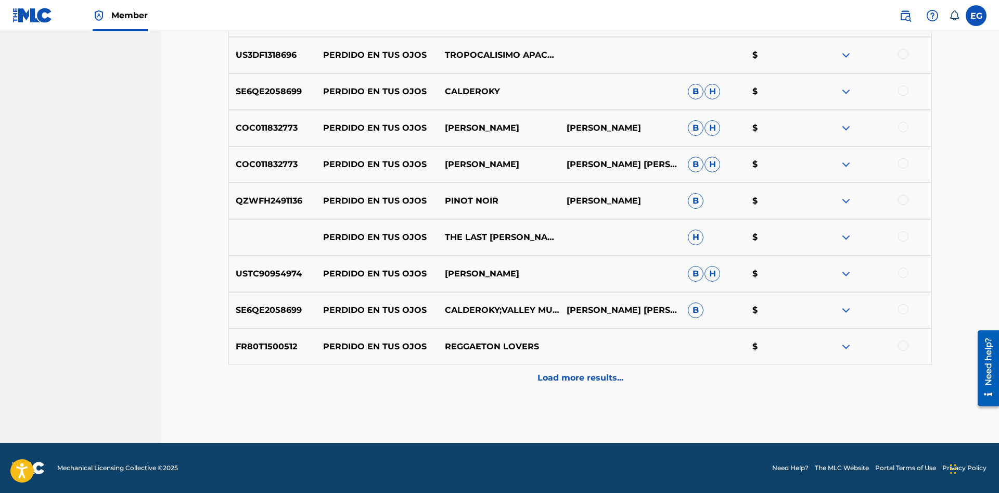
click at [567, 380] on p "Load more results..." at bounding box center [581, 378] width 86 height 12
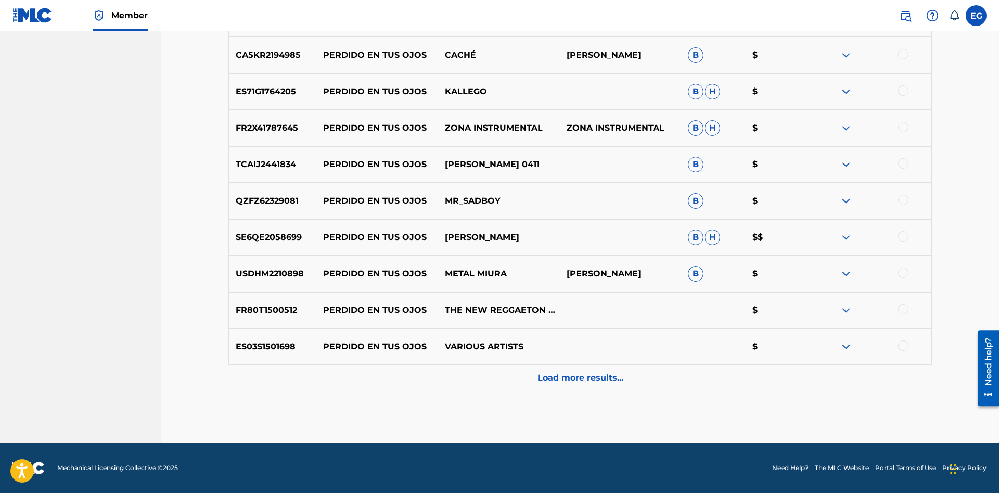
click at [555, 377] on p "Load more results..." at bounding box center [581, 378] width 86 height 12
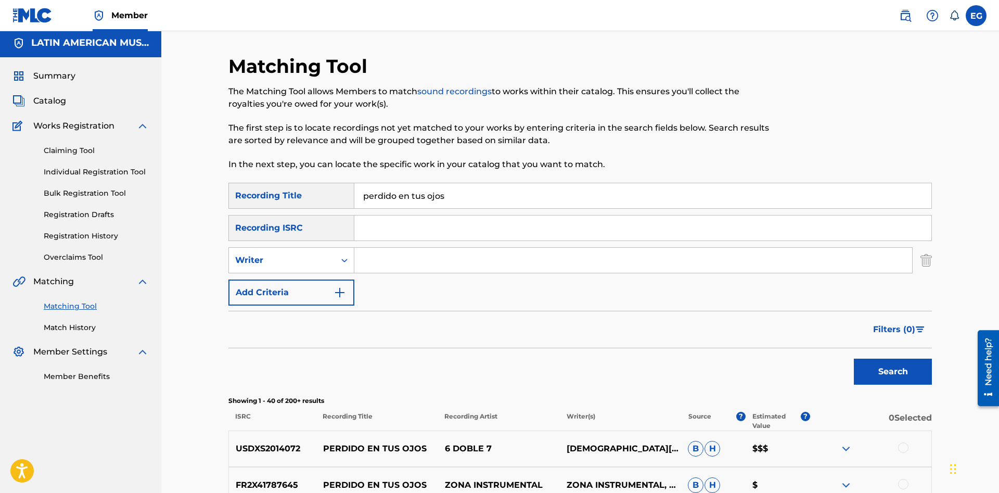
scroll to position [0, 0]
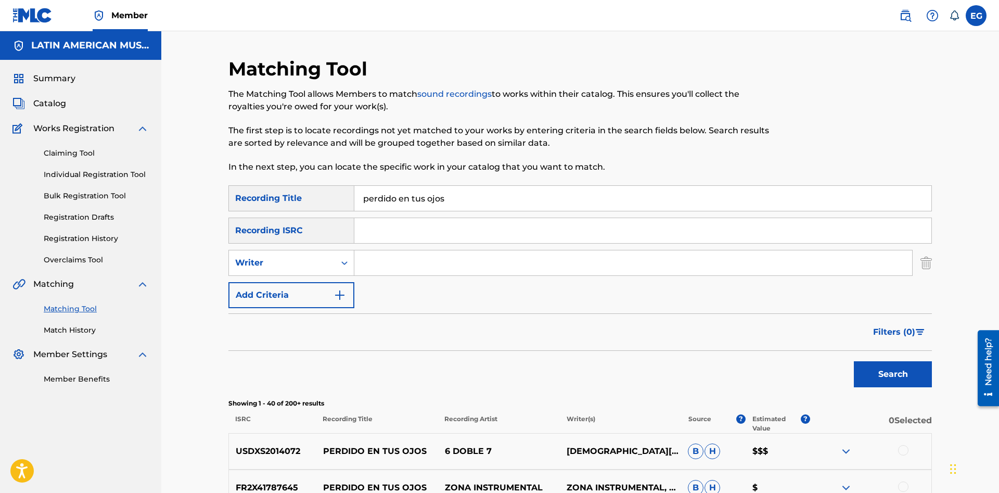
click at [474, 202] on input "perdido en tus ojos" at bounding box center [642, 198] width 577 height 25
drag, startPoint x: 469, startPoint y: 201, endPoint x: 375, endPoint y: 201, distance: 93.7
click at [375, 201] on input "perdido en tus ojos" at bounding box center [642, 198] width 577 height 25
click at [854, 361] on button "Search" at bounding box center [893, 374] width 78 height 26
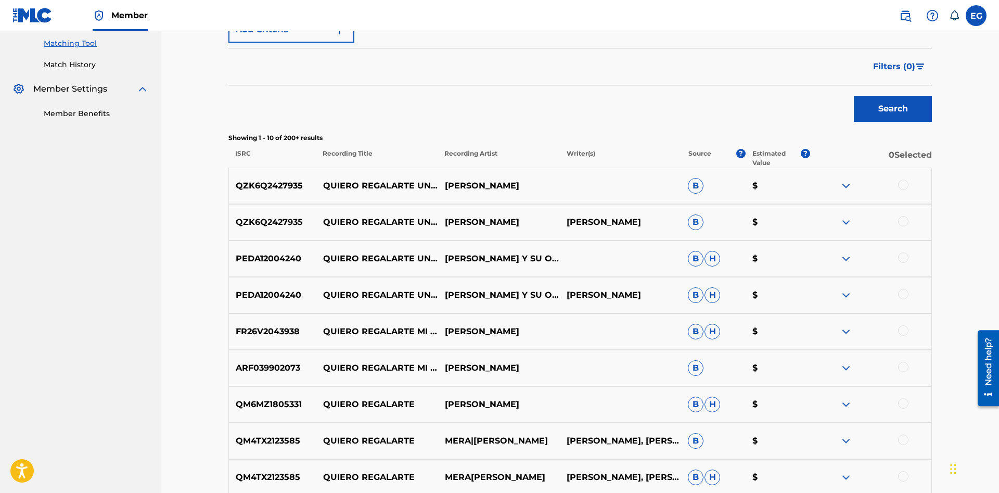
scroll to position [432, 0]
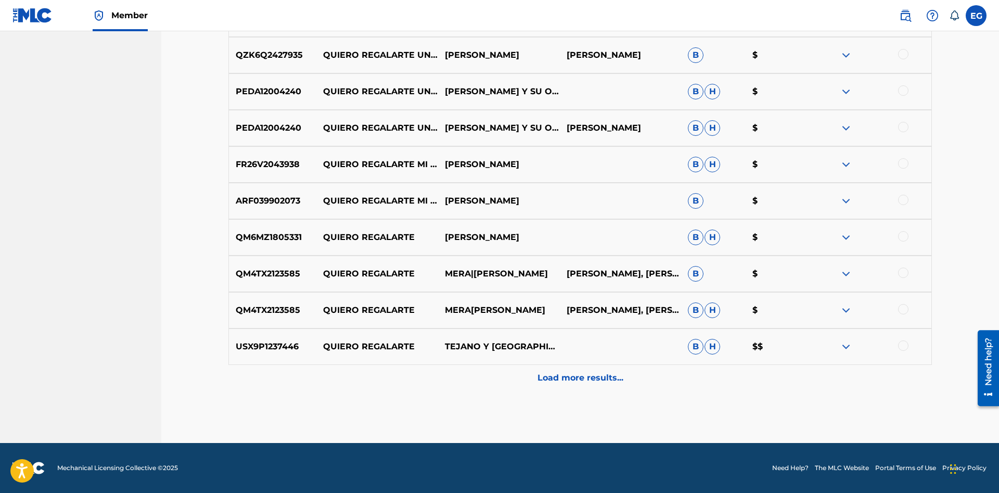
click at [586, 387] on div "Load more results..." at bounding box center [580, 378] width 704 height 26
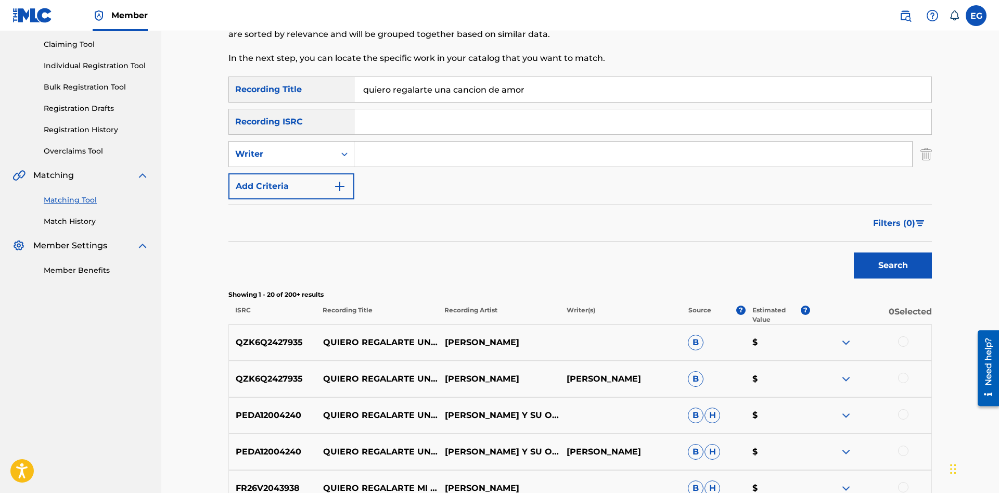
scroll to position [0, 0]
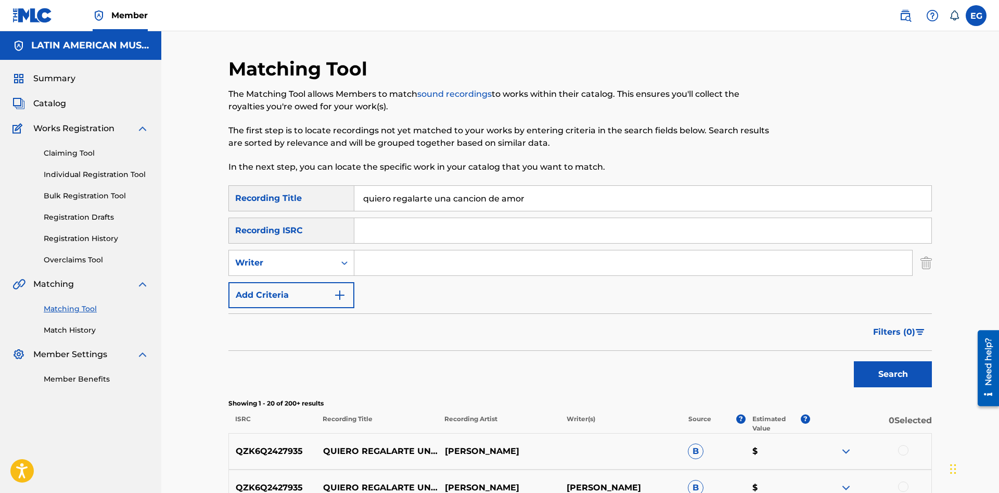
drag, startPoint x: 554, startPoint y: 203, endPoint x: 284, endPoint y: 203, distance: 270.1
click at [354, 203] on input "quiero regalarte una cancion de amor" at bounding box center [642, 198] width 577 height 25
type input "regalo de [DEMOGRAPHIC_DATA]"
click at [854, 361] on button "Search" at bounding box center [893, 374] width 78 height 26
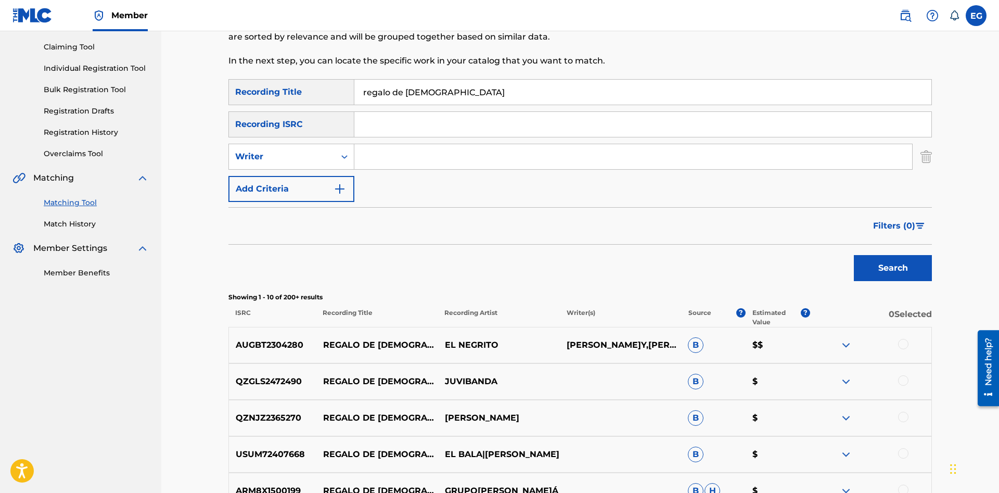
scroll to position [319, 0]
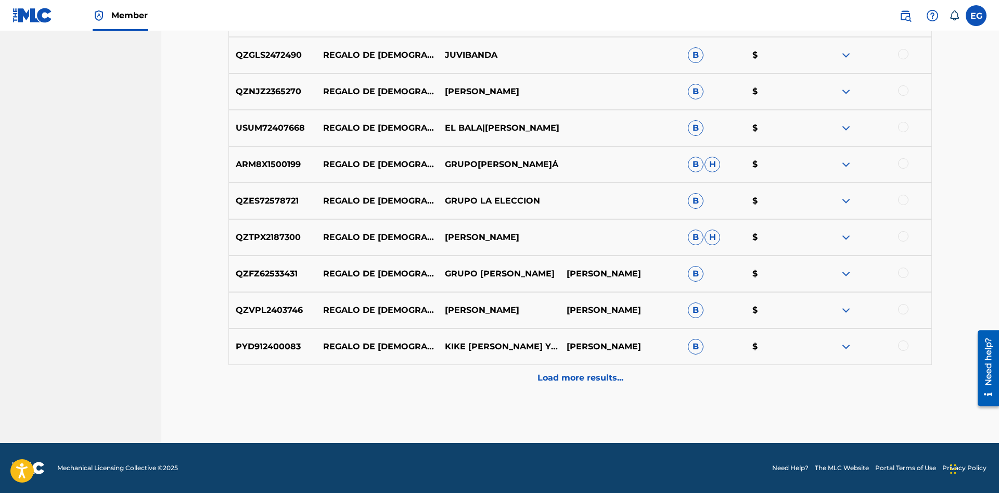
click at [562, 379] on p "Load more results..." at bounding box center [581, 378] width 86 height 12
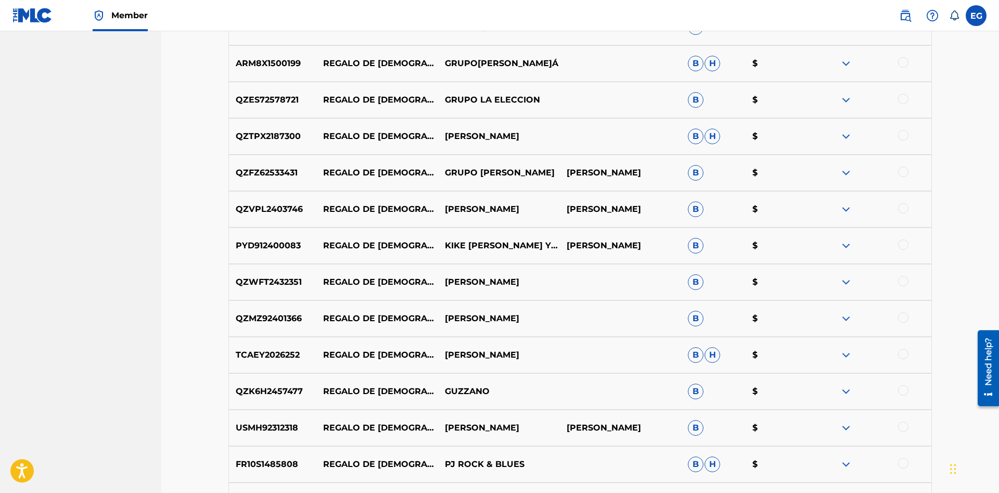
scroll to position [797, 0]
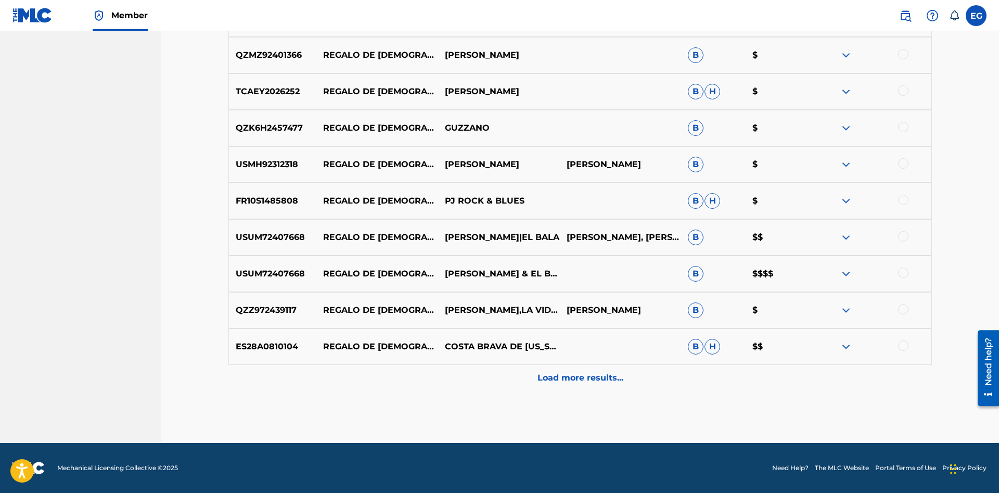
click at [567, 371] on div "Load more results..." at bounding box center [580, 378] width 704 height 26
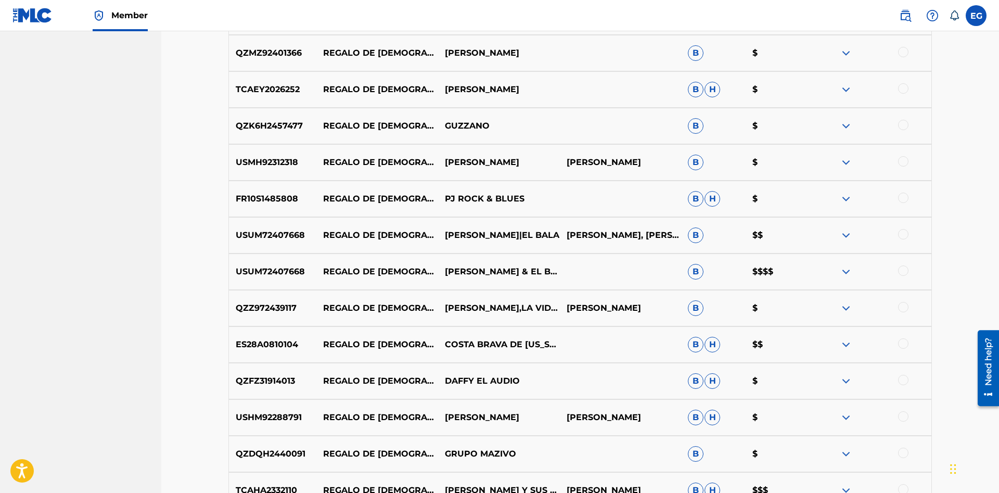
scroll to position [1117, 0]
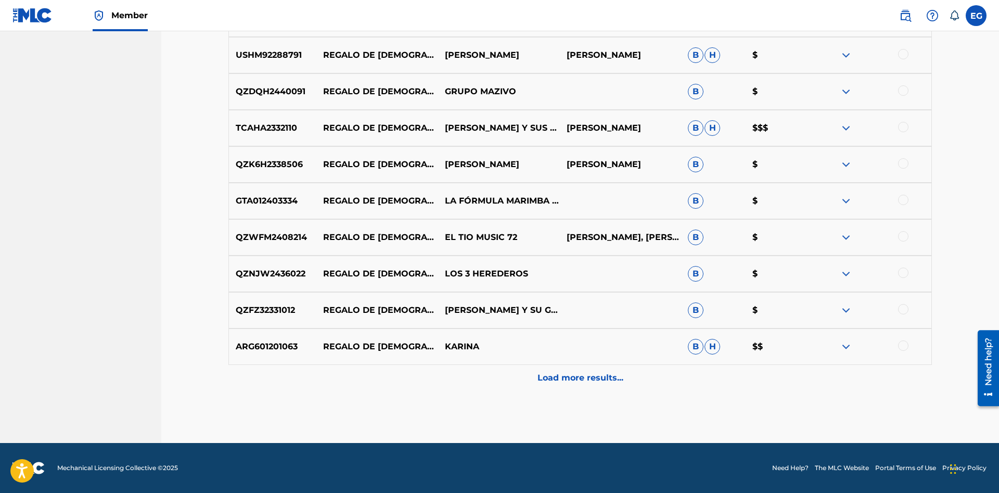
click at [567, 375] on p "Load more results..." at bounding box center [581, 378] width 86 height 12
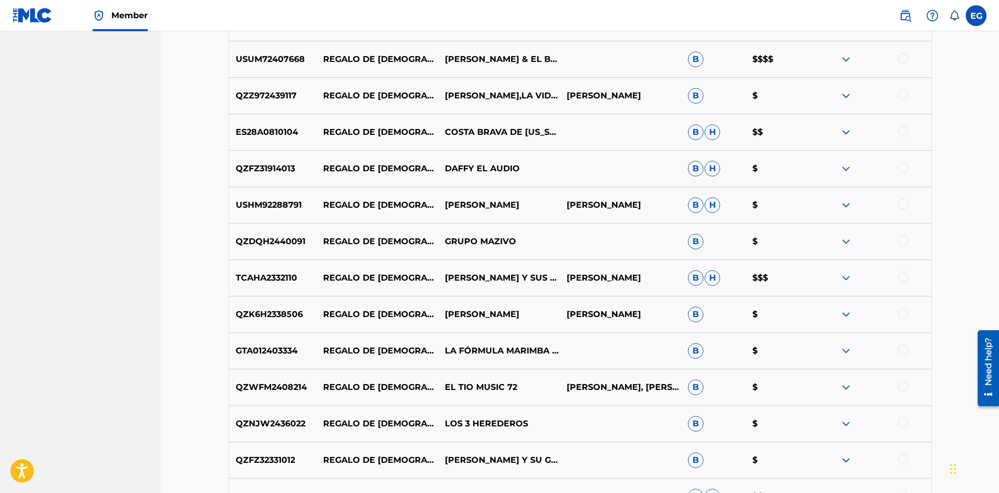
scroll to position [1330, 0]
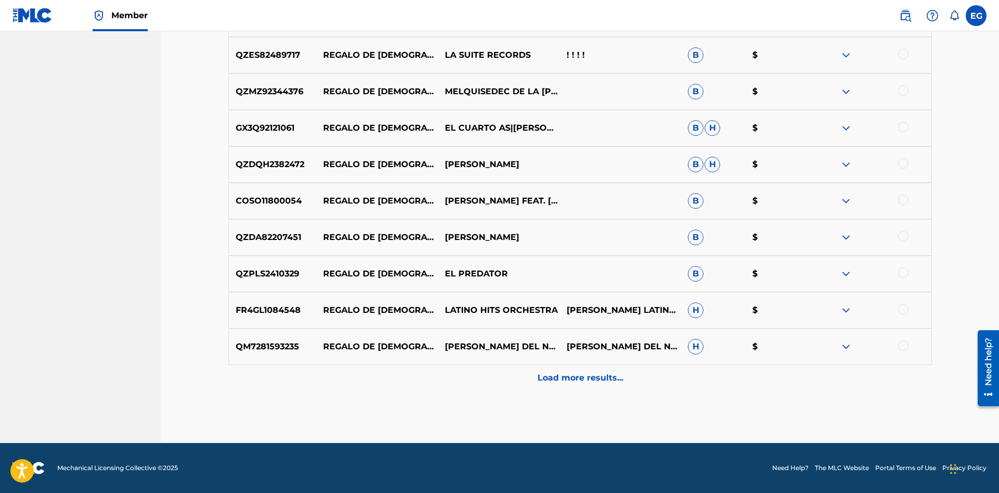
click at [566, 376] on p "Load more results..." at bounding box center [581, 378] width 86 height 12
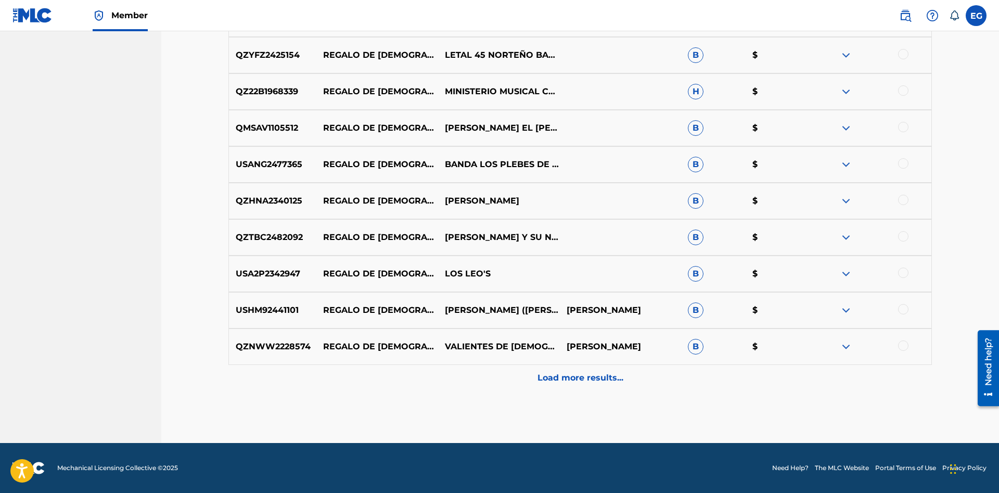
click at [560, 378] on p "Load more results..." at bounding box center [581, 378] width 86 height 12
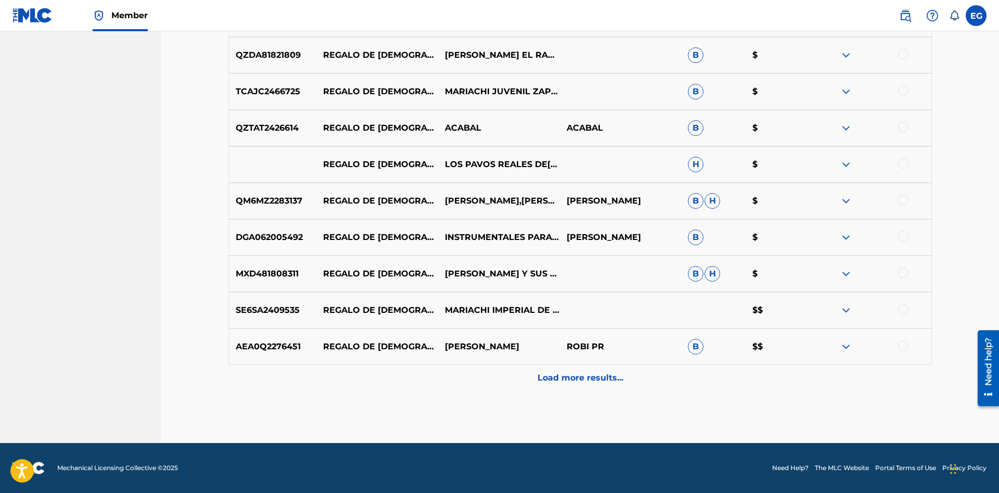
click at [560, 378] on p "Load more results..." at bounding box center [581, 378] width 86 height 12
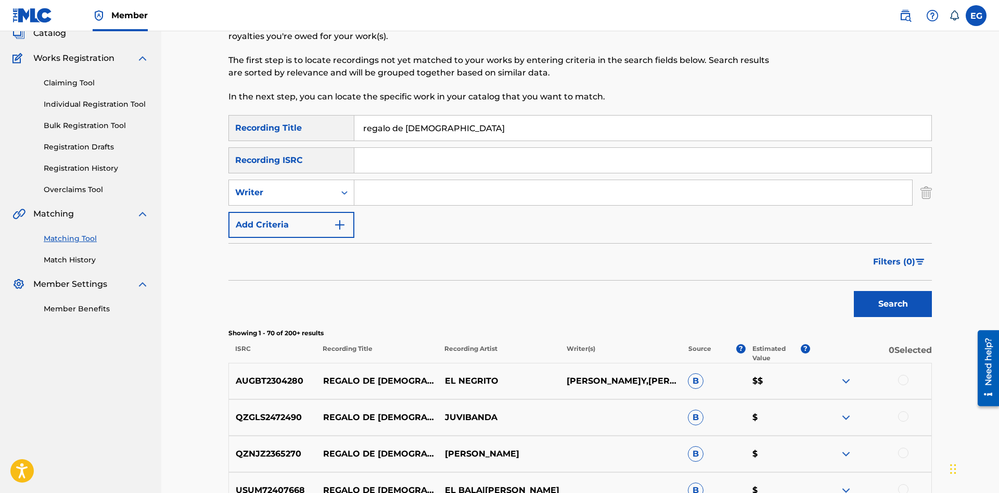
scroll to position [0, 0]
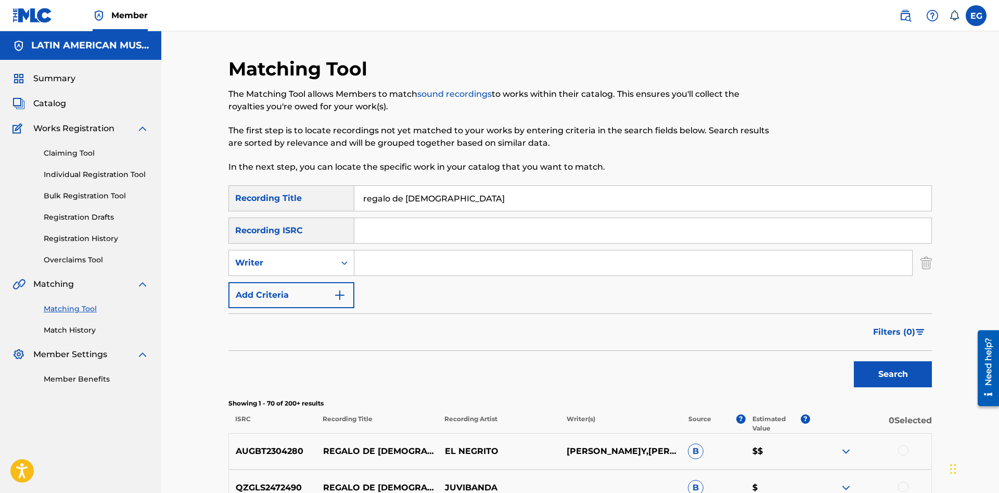
click at [393, 269] on input "Search Form" at bounding box center [633, 262] width 558 height 25
paste input "[PERSON_NAME]"
type input "[PERSON_NAME]"
click at [854, 361] on button "Search" at bounding box center [893, 374] width 78 height 26
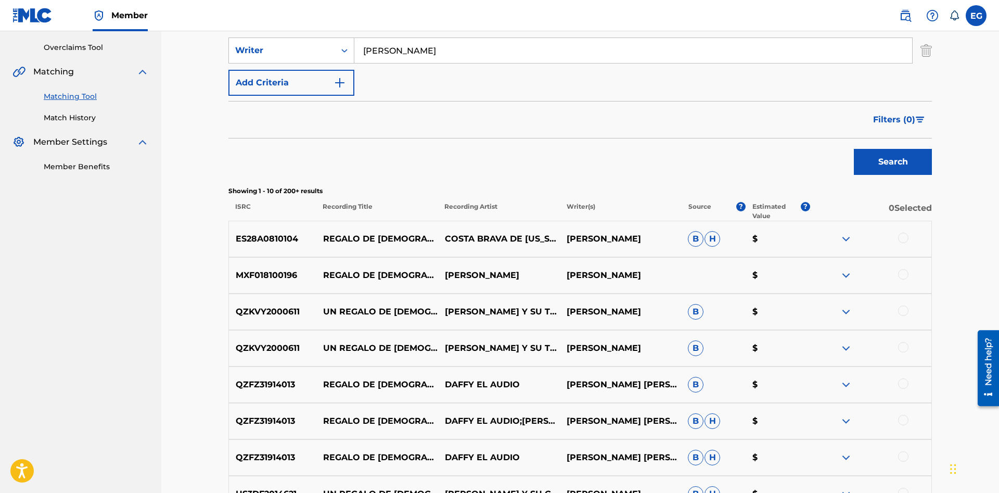
scroll to position [432, 0]
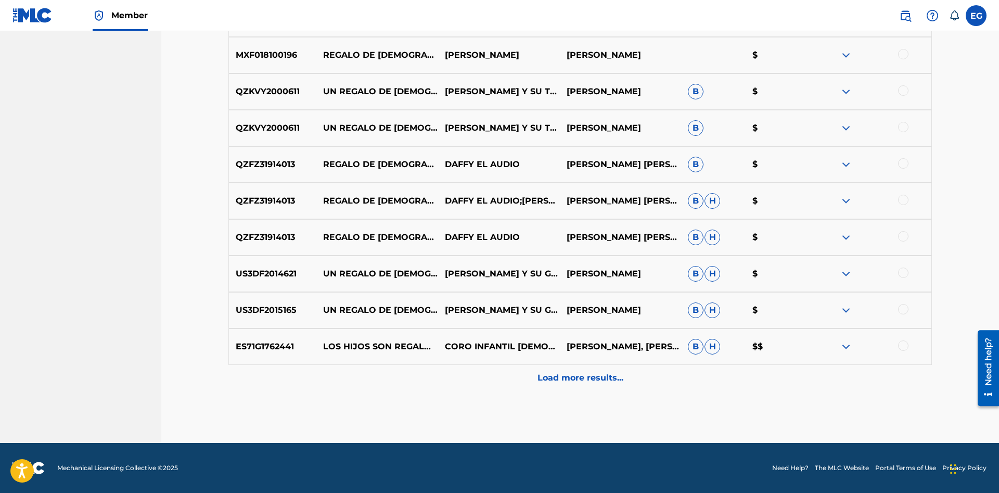
click at [570, 383] on p "Load more results..." at bounding box center [581, 378] width 86 height 12
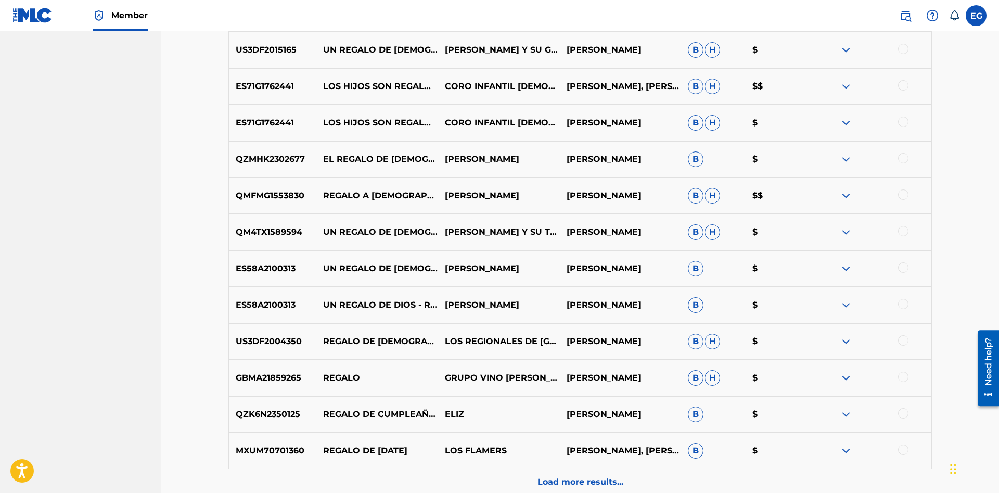
scroll to position [797, 0]
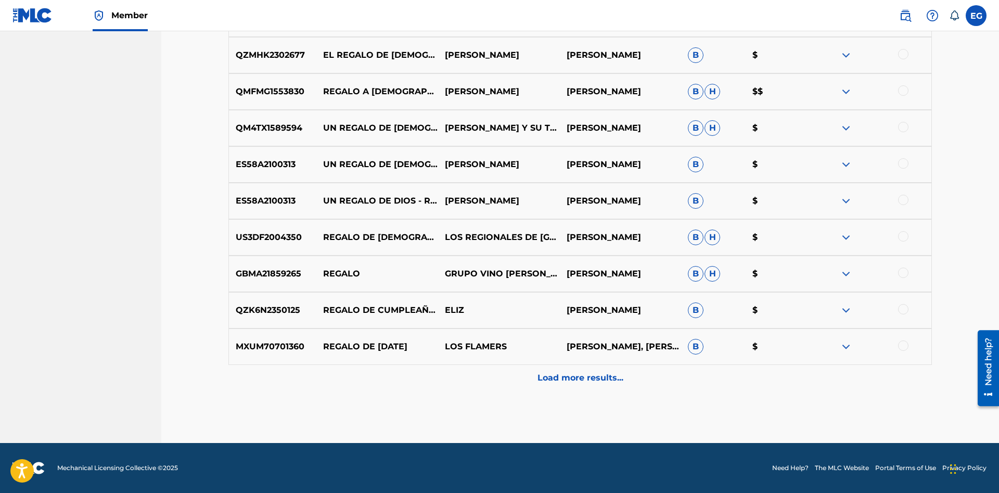
click at [575, 372] on div "Load more results..." at bounding box center [580, 378] width 704 height 26
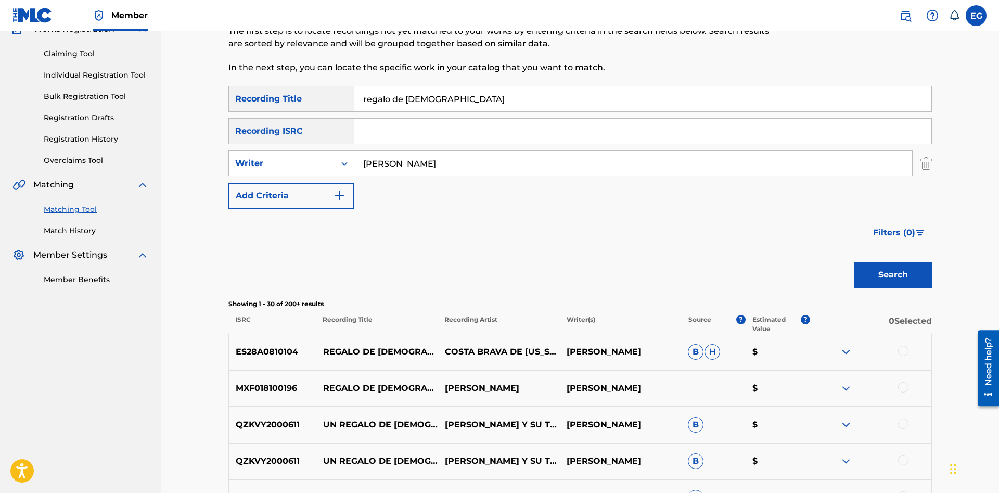
scroll to position [0, 0]
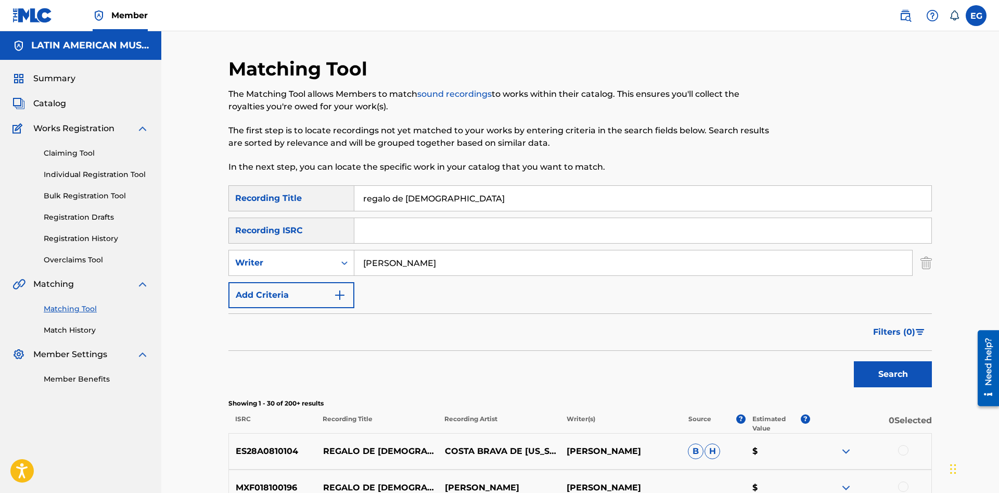
click at [475, 184] on div "Matching Tool The Matching Tool allows Members to match sound recordings to wor…" at bounding box center [499, 121] width 542 height 128
click at [477, 200] on input "regalo de [DEMOGRAPHIC_DATA]" at bounding box center [642, 198] width 577 height 25
drag, startPoint x: 442, startPoint y: 199, endPoint x: 372, endPoint y: 199, distance: 69.7
click at [372, 199] on input "regalo de [DEMOGRAPHIC_DATA]" at bounding box center [642, 198] width 577 height 25
type input "resplandor"
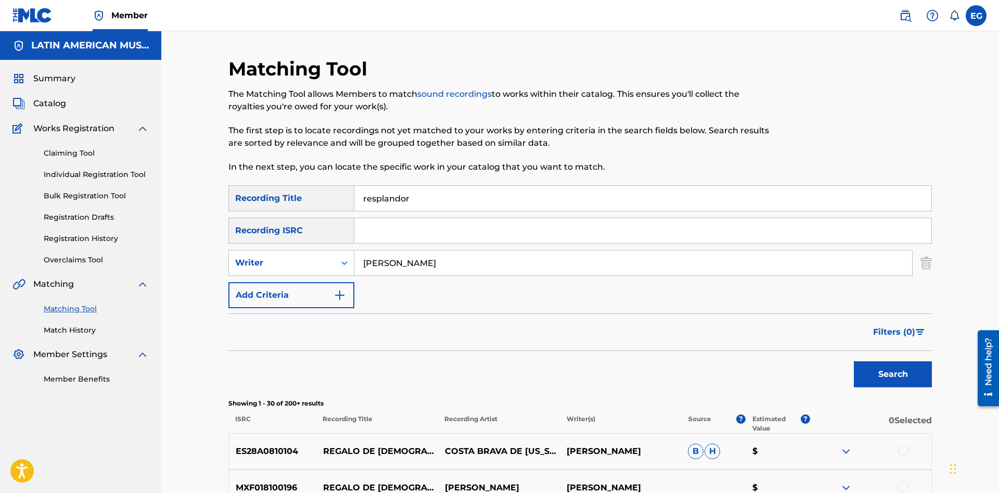
click at [854, 361] on button "Search" at bounding box center [893, 374] width 78 height 26
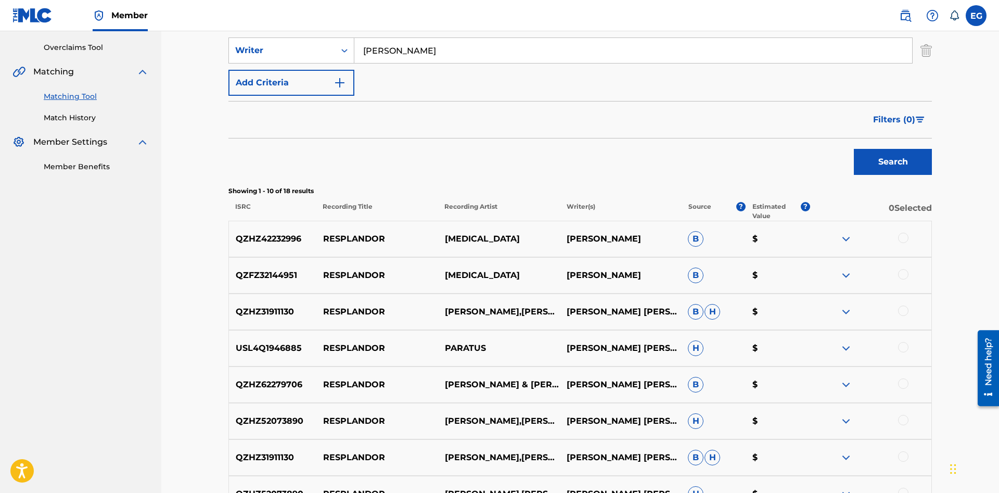
scroll to position [432, 0]
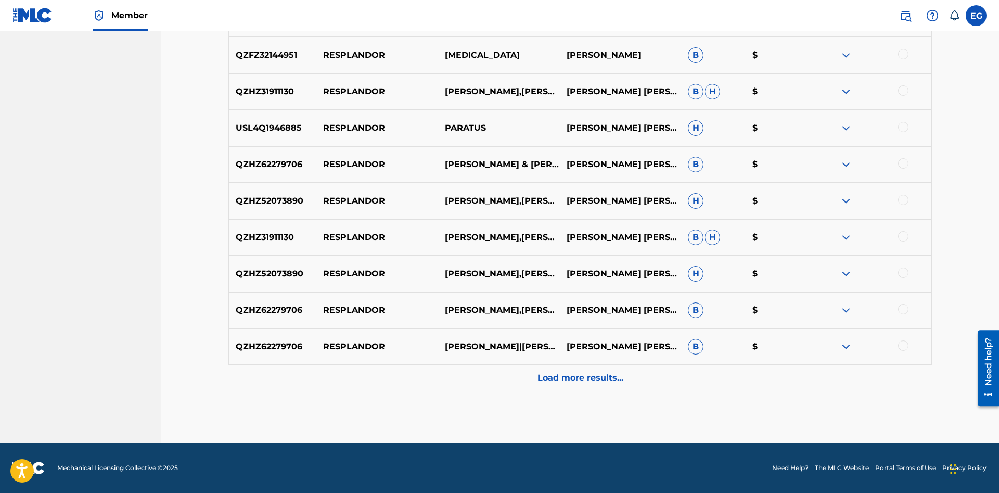
click at [612, 390] on div "Load more results..." at bounding box center [580, 378] width 704 height 26
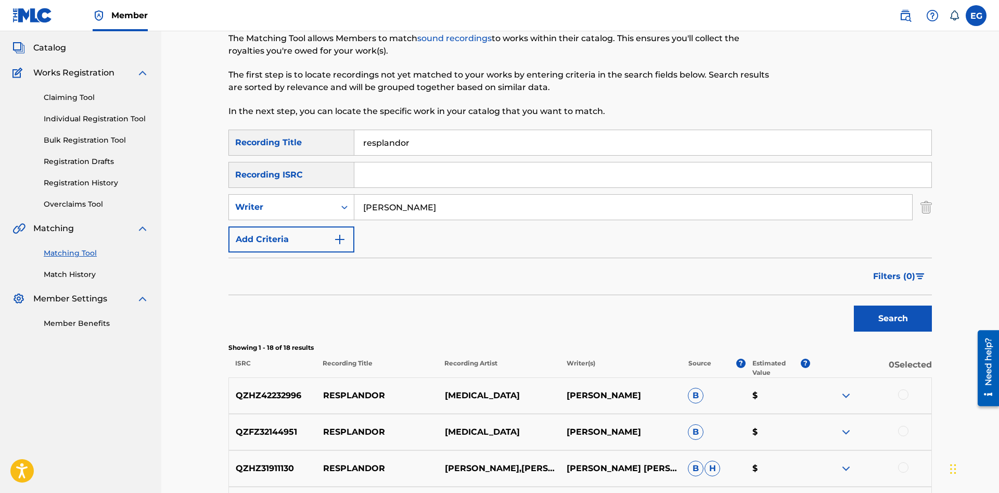
scroll to position [0, 0]
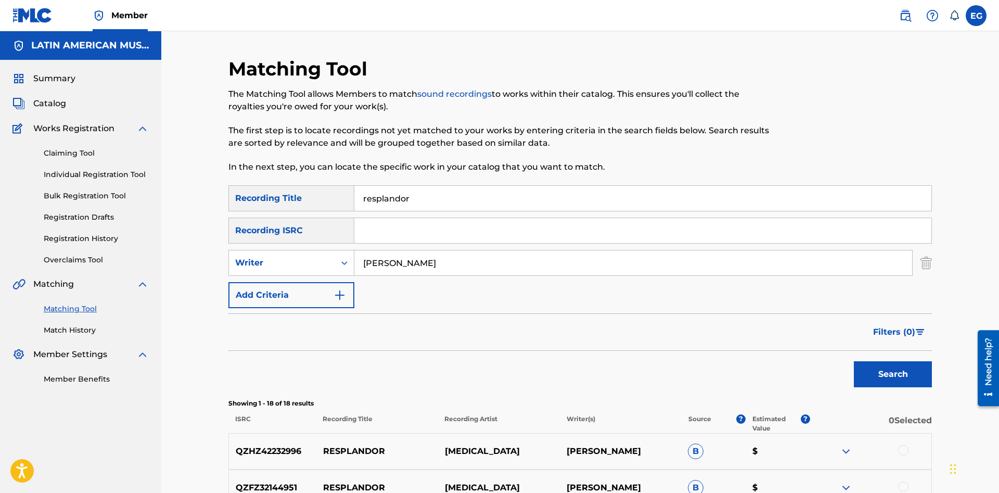
drag, startPoint x: 346, startPoint y: 274, endPoint x: 301, endPoint y: 277, distance: 45.4
click at [354, 275] on input "[PERSON_NAME]" at bounding box center [633, 262] width 558 height 25
click at [854, 361] on button "Search" at bounding box center [893, 374] width 78 height 26
drag, startPoint x: 464, startPoint y: 150, endPoint x: 459, endPoint y: 174, distance: 24.6
click at [463, 152] on div "The Matching Tool allows Members to match sound recordings to works within thei…" at bounding box center [499, 130] width 542 height 85
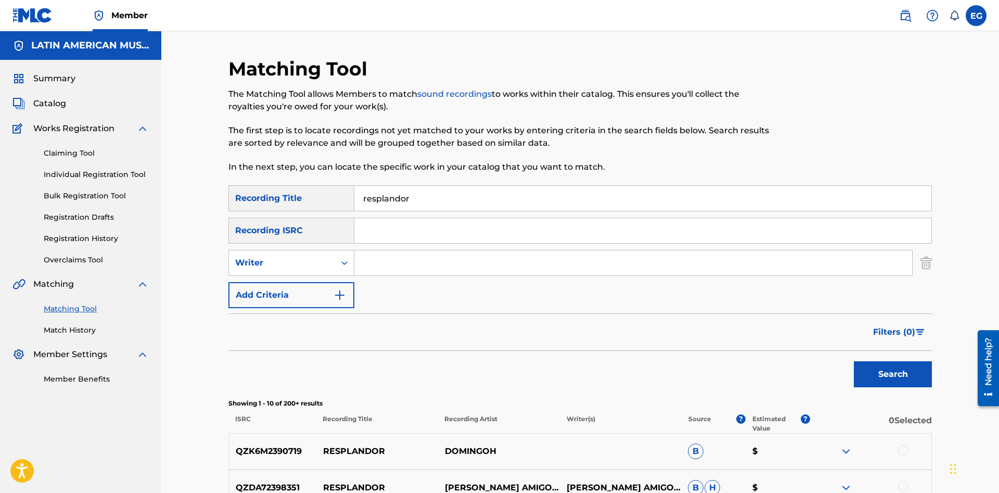
drag, startPoint x: 455, startPoint y: 187, endPoint x: 371, endPoint y: 202, distance: 85.7
click at [371, 202] on input "resplandor" at bounding box center [642, 198] width 577 height 25
click at [854, 361] on button "Search" at bounding box center [893, 374] width 78 height 26
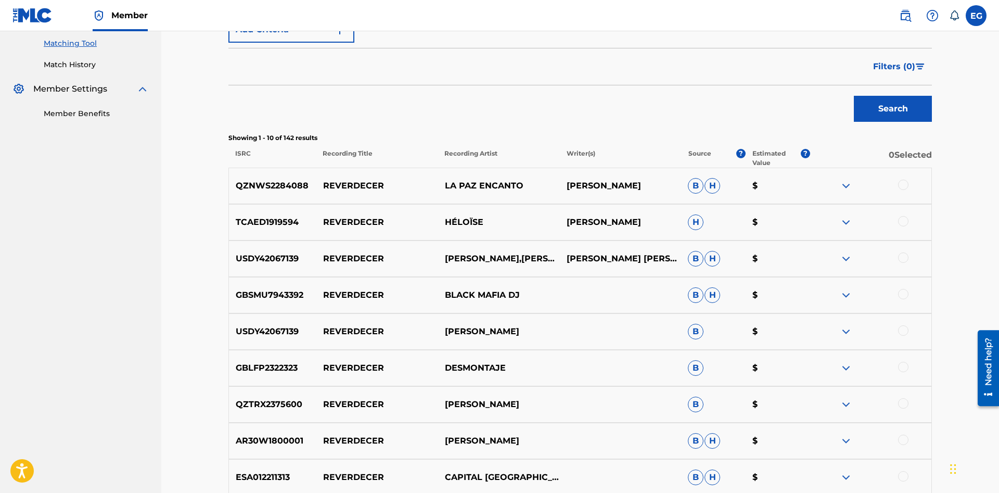
scroll to position [432, 0]
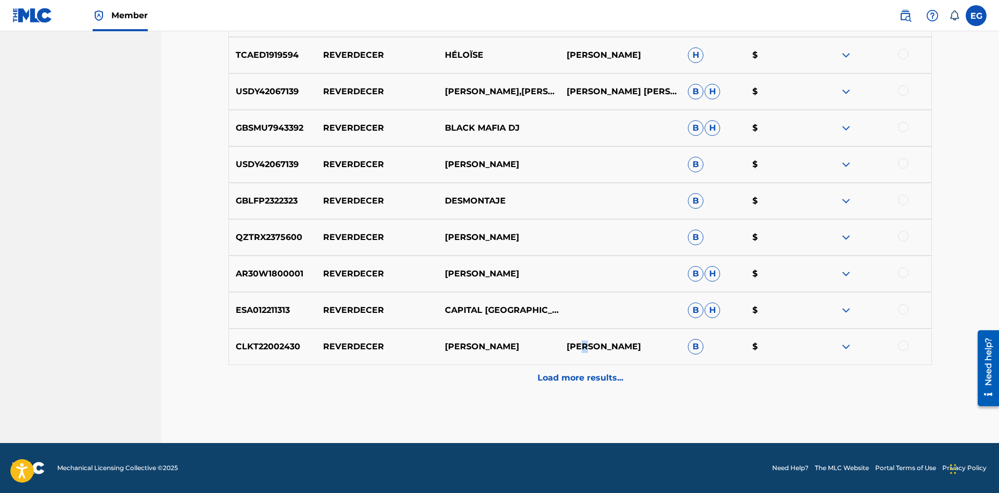
drag, startPoint x: 581, startPoint y: 359, endPoint x: 576, endPoint y: 364, distance: 7.7
click at [581, 360] on div "CLKT22002430 REVERDECER [PERSON_NAME] [PERSON_NAME] B $" at bounding box center [580, 346] width 704 height 36
click at [575, 366] on div "Load more results..." at bounding box center [580, 378] width 704 height 26
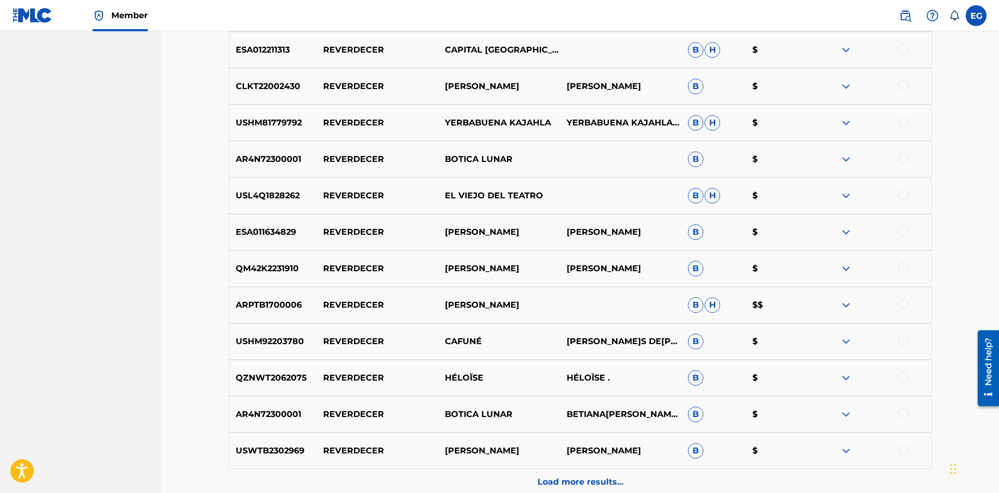
scroll to position [797, 0]
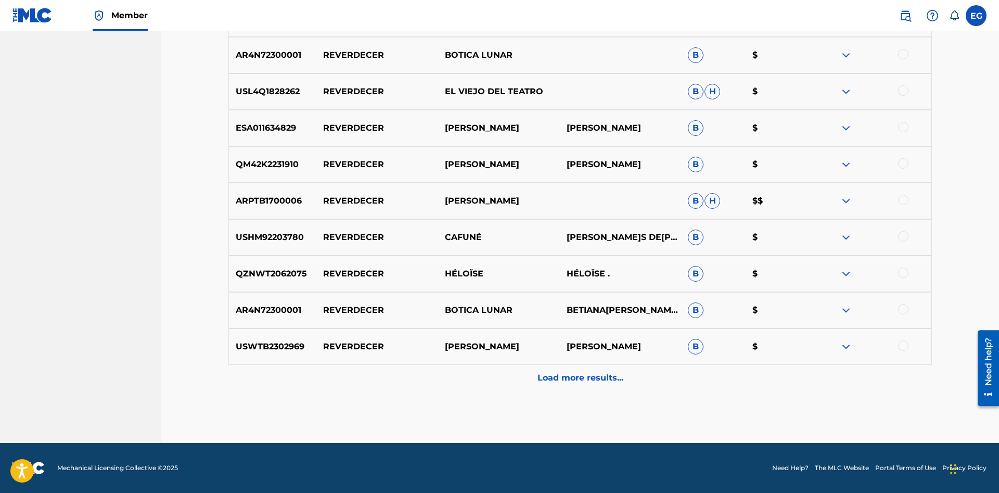
click at [571, 375] on p "Load more results..." at bounding box center [581, 378] width 86 height 12
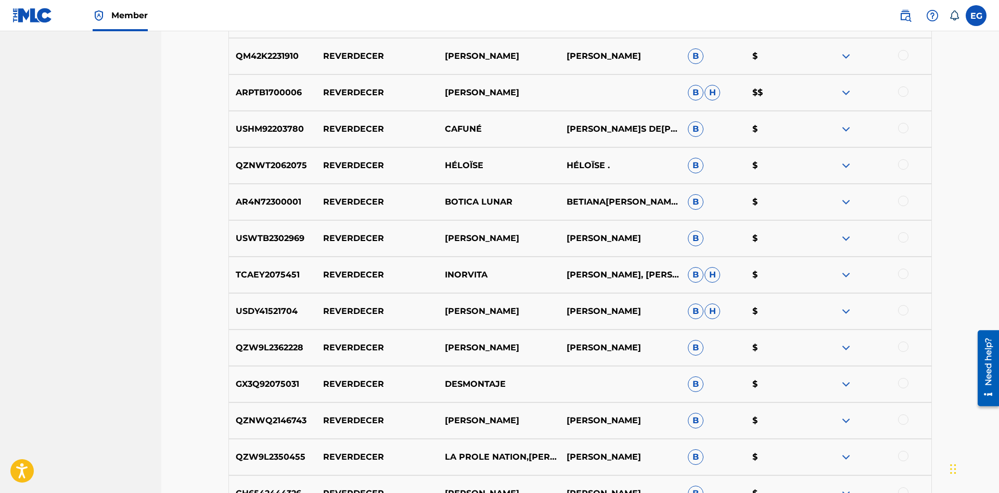
scroll to position [1161, 0]
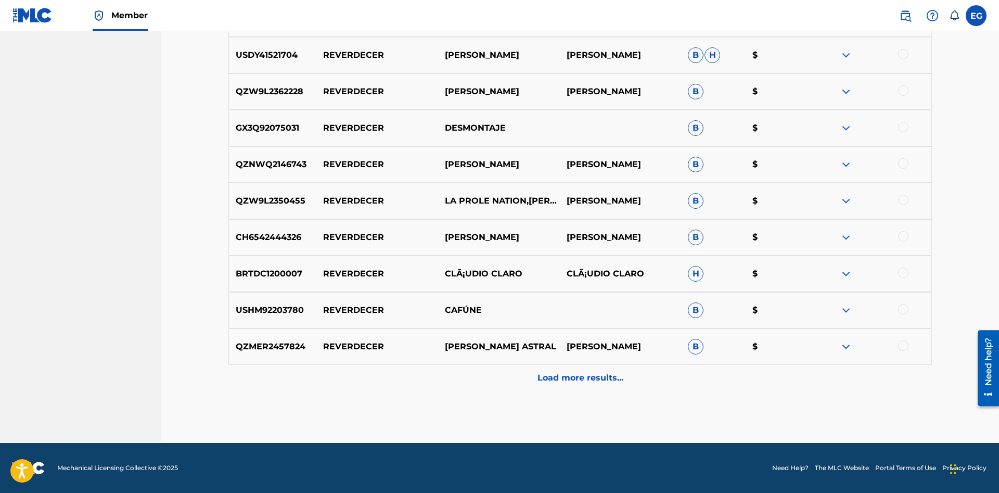
click at [564, 384] on p "Load more results..." at bounding box center [581, 378] width 86 height 12
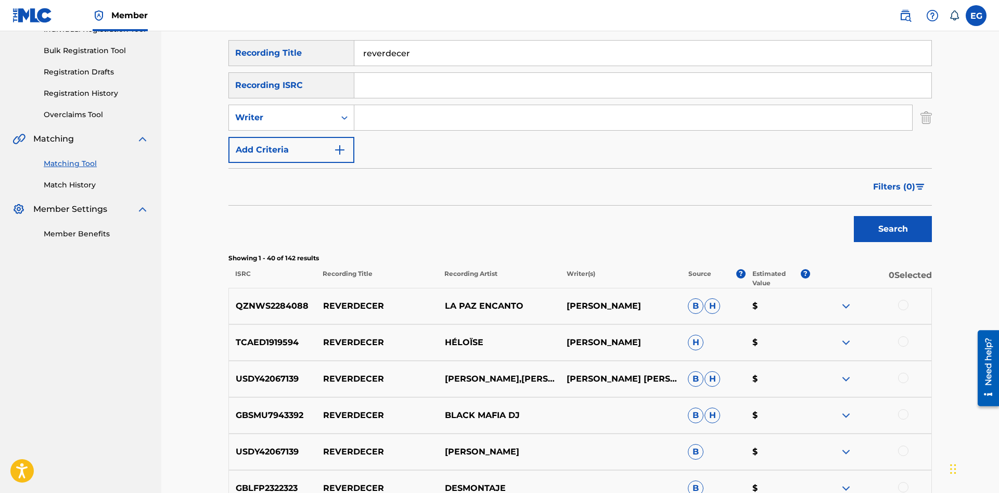
scroll to position [0, 0]
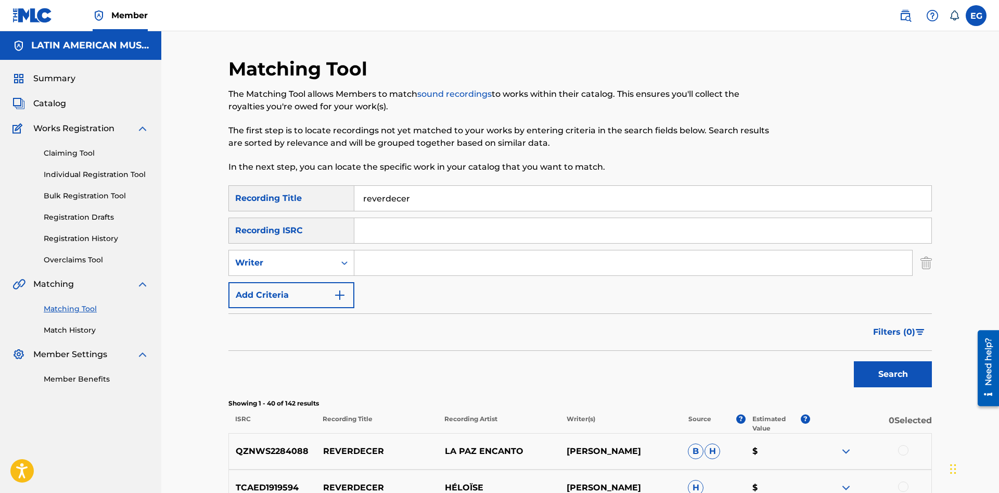
drag, startPoint x: 436, startPoint y: 197, endPoint x: 231, endPoint y: 192, distance: 205.1
click at [354, 192] on input "reverdecer" at bounding box center [642, 198] width 577 height 25
click at [854, 361] on button "Search" at bounding box center [893, 374] width 78 height 26
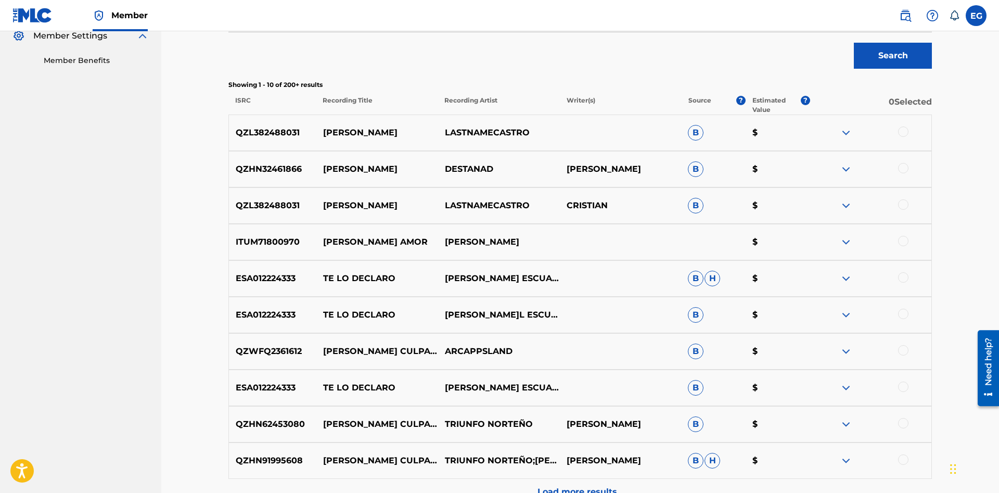
scroll to position [53, 0]
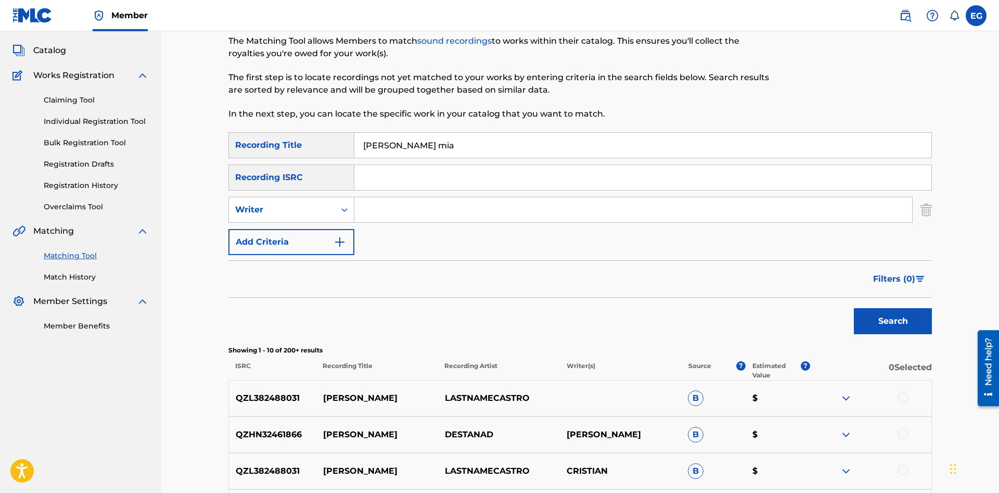
drag, startPoint x: 452, startPoint y: 149, endPoint x: 375, endPoint y: 141, distance: 76.9
click at [375, 141] on input "[PERSON_NAME] mia" at bounding box center [642, 145] width 577 height 25
click at [903, 326] on button "Search" at bounding box center [893, 321] width 78 height 26
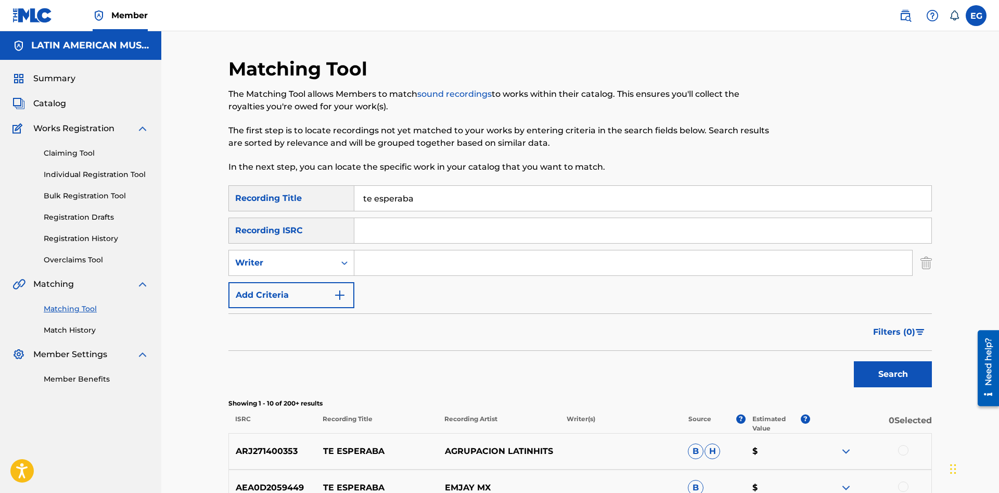
scroll to position [425, 0]
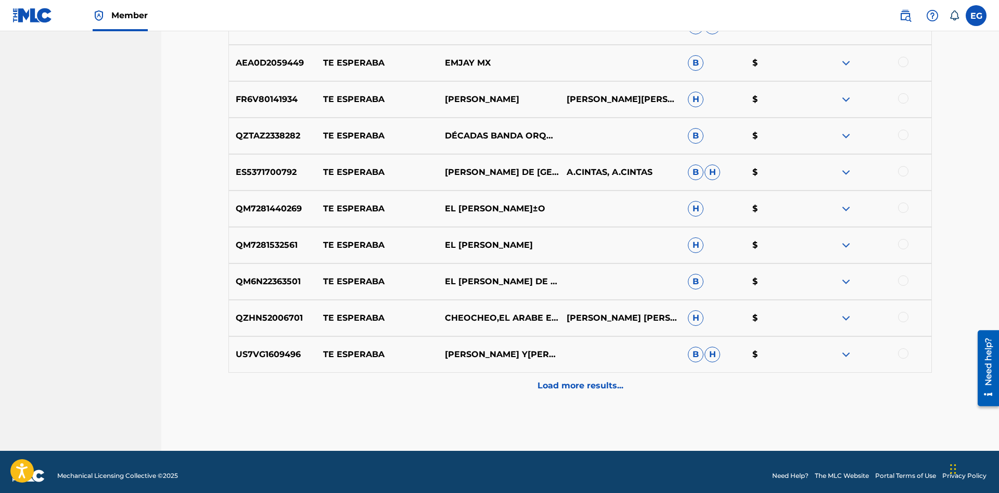
click at [580, 385] on p "Load more results..." at bounding box center [581, 385] width 86 height 12
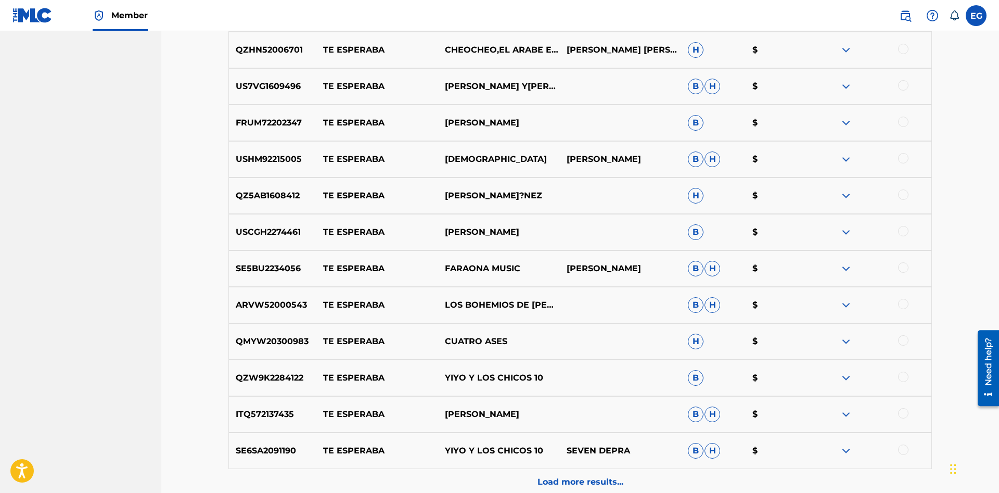
scroll to position [797, 0]
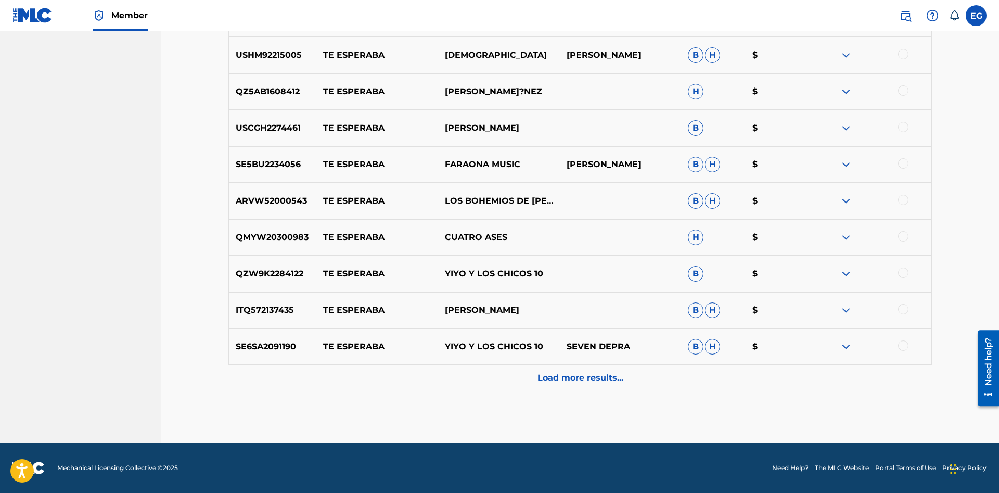
click at [571, 379] on p "Load more results..." at bounding box center [581, 378] width 86 height 12
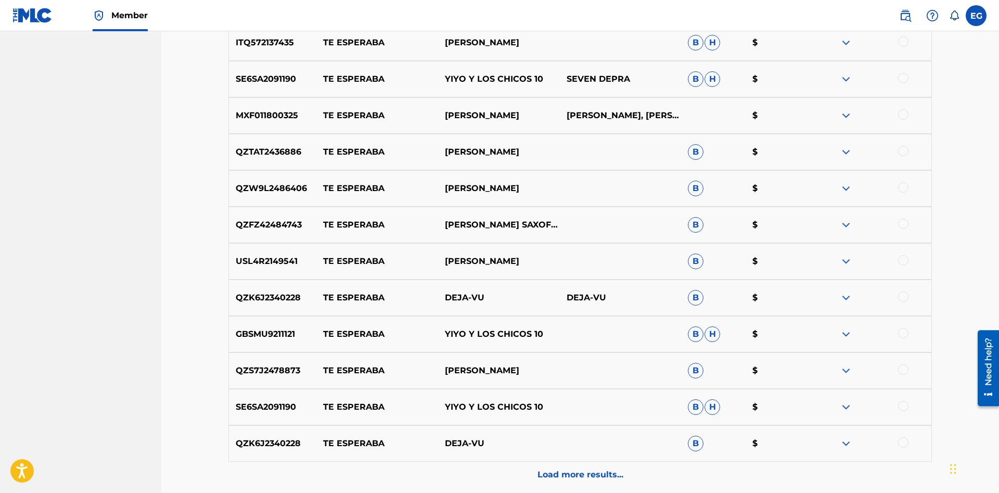
scroll to position [1161, 0]
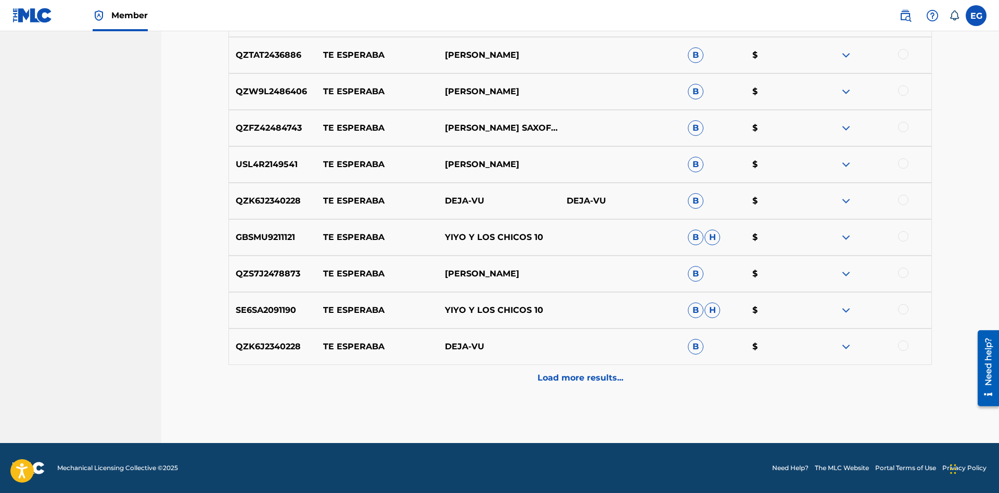
click at [580, 375] on p "Load more results..." at bounding box center [581, 378] width 86 height 12
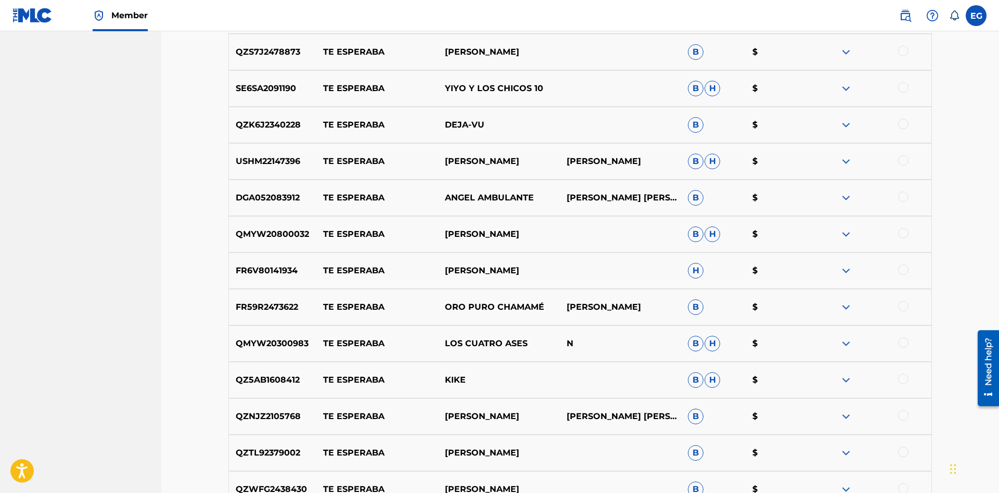
scroll to position [1525, 0]
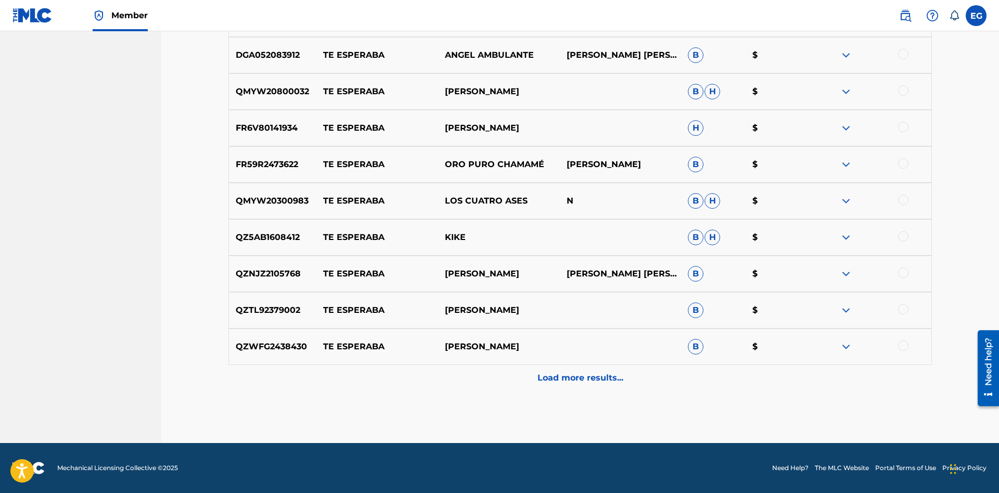
click at [568, 387] on div "Load more results..." at bounding box center [580, 378] width 704 height 26
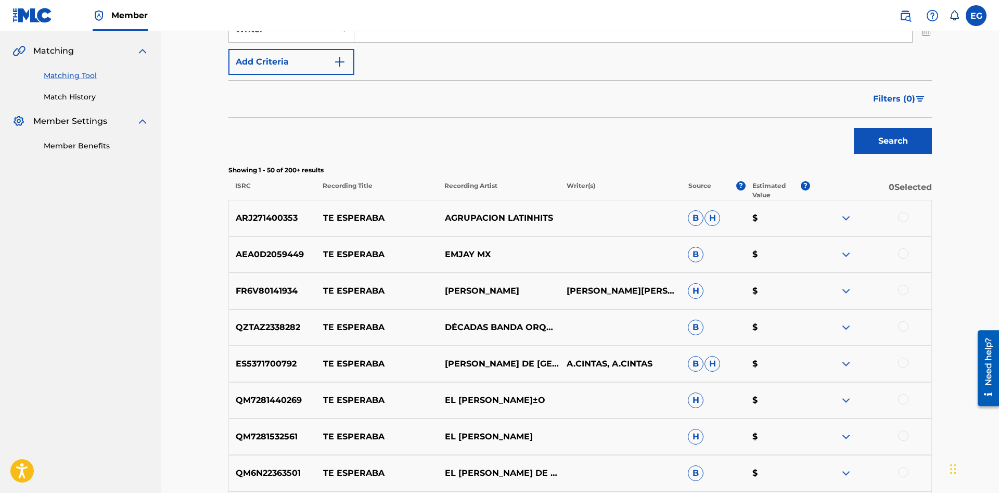
scroll to position [0, 0]
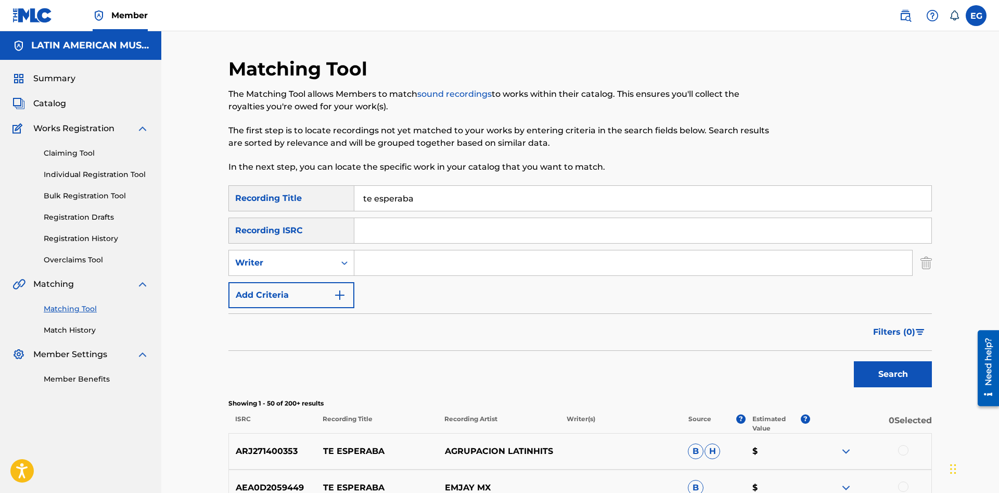
drag, startPoint x: 467, startPoint y: 203, endPoint x: 358, endPoint y: 201, distance: 108.8
click at [358, 201] on input "te esperaba" at bounding box center [642, 198] width 577 height 25
click at [412, 199] on input "tu viejo am or" at bounding box center [642, 198] width 577 height 25
click at [854, 361] on button "Search" at bounding box center [893, 374] width 78 height 26
drag, startPoint x: 425, startPoint y: 205, endPoint x: 283, endPoint y: 205, distance: 142.1
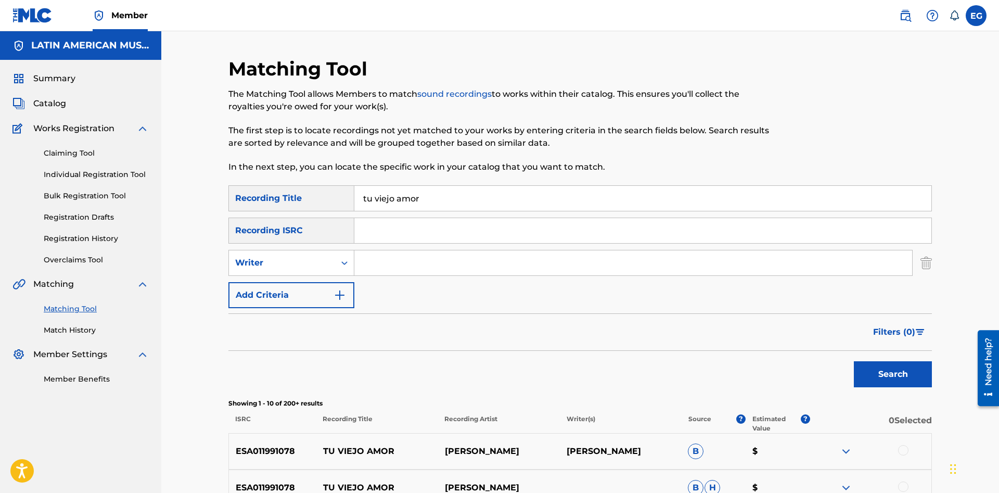
click at [354, 205] on input "tu viejo amor" at bounding box center [642, 198] width 577 height 25
drag, startPoint x: 848, startPoint y: 365, endPoint x: 888, endPoint y: 377, distance: 41.7
click at [851, 366] on div "Search" at bounding box center [580, 372] width 704 height 42
click at [888, 376] on button "Search" at bounding box center [893, 374] width 78 height 26
drag, startPoint x: 447, startPoint y: 203, endPoint x: 278, endPoint y: 197, distance: 169.3
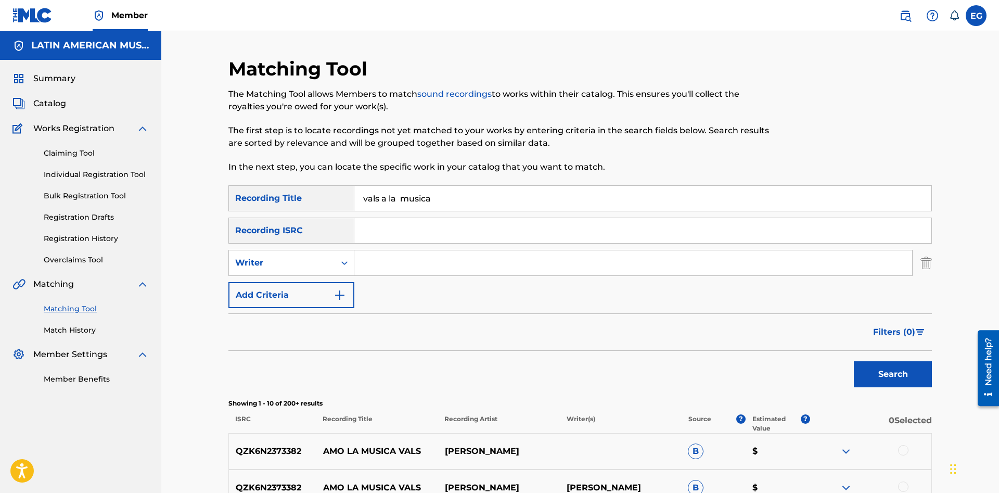
click at [354, 197] on input "vals a la musica" at bounding box center [642, 198] width 577 height 25
click at [854, 361] on button "Search" at bounding box center [893, 374] width 78 height 26
click at [422, 199] on input "verso de tus quince años" at bounding box center [642, 198] width 577 height 25
click at [854, 361] on button "Search" at bounding box center [893, 374] width 78 height 26
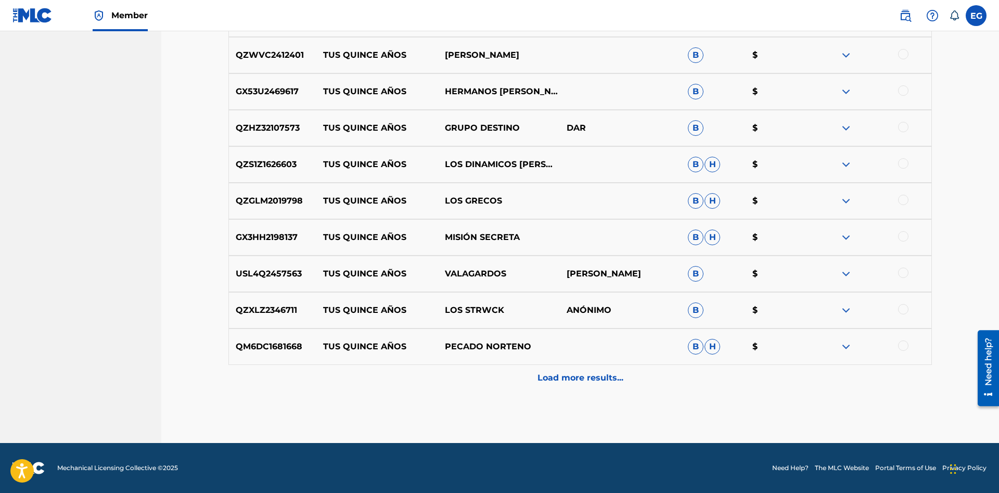
click at [604, 388] on div "Load more results..." at bounding box center [580, 378] width 704 height 26
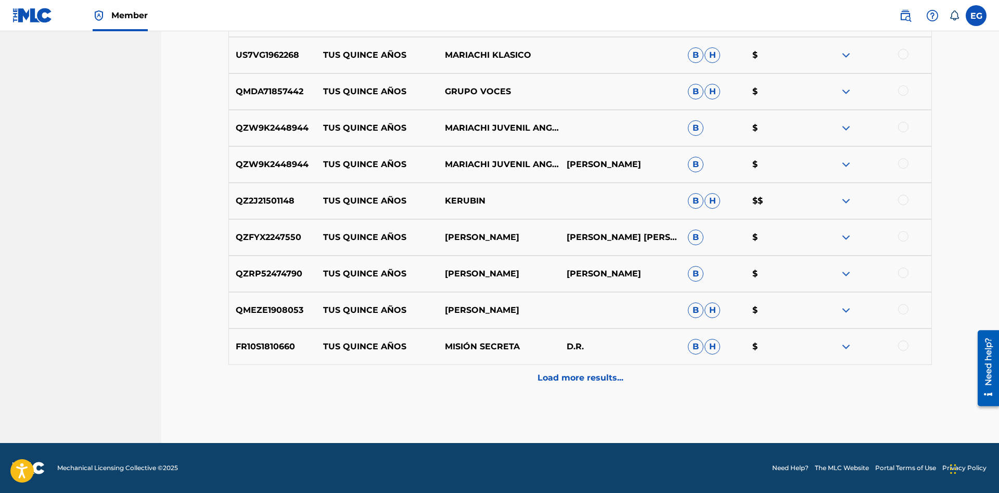
click at [583, 368] on div "Load more results..." at bounding box center [580, 378] width 704 height 26
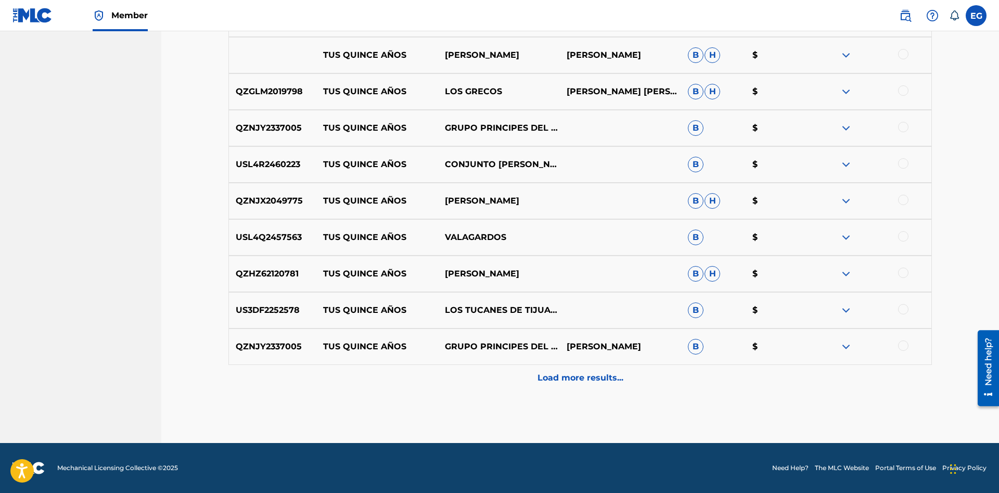
click at [555, 380] on p "Load more results..." at bounding box center [581, 378] width 86 height 12
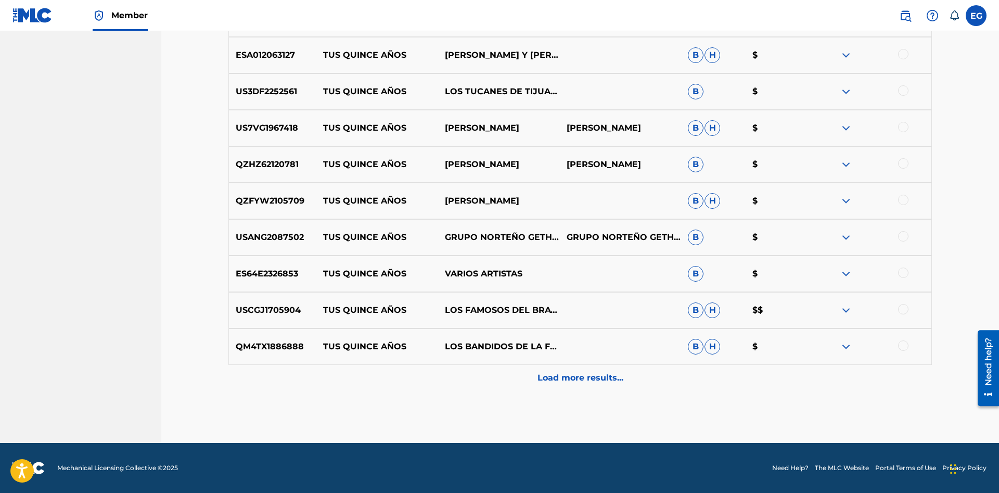
drag, startPoint x: 566, startPoint y: 410, endPoint x: 562, endPoint y: 406, distance: 5.5
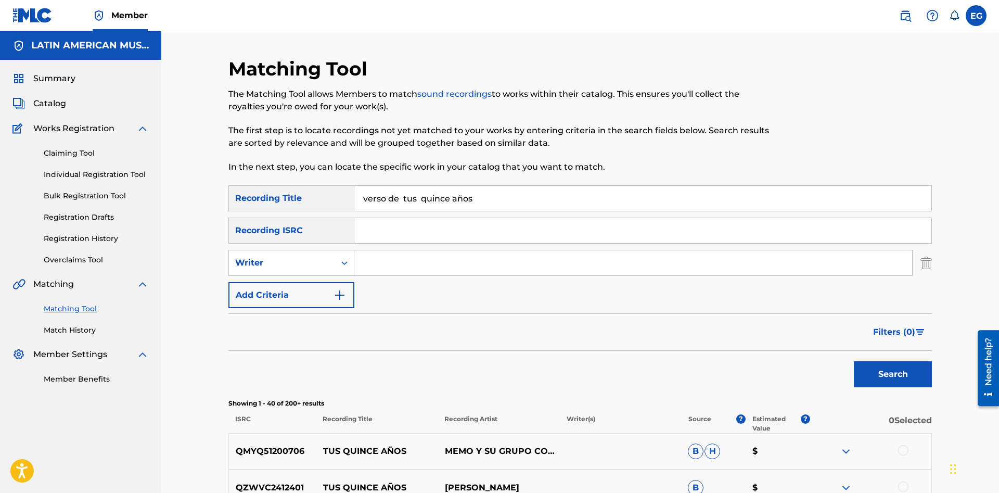
click at [401, 199] on input "verso de tus quince años" at bounding box center [642, 198] width 577 height 25
type input "verso de tus quince años"
click at [854, 361] on button "Search" at bounding box center [893, 374] width 78 height 26
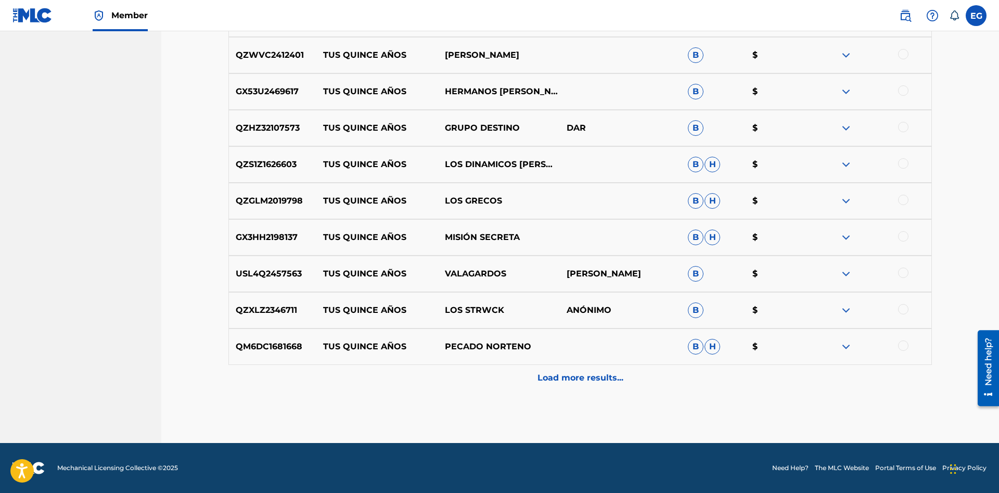
click at [430, 376] on div "Load more results..." at bounding box center [580, 378] width 704 height 26
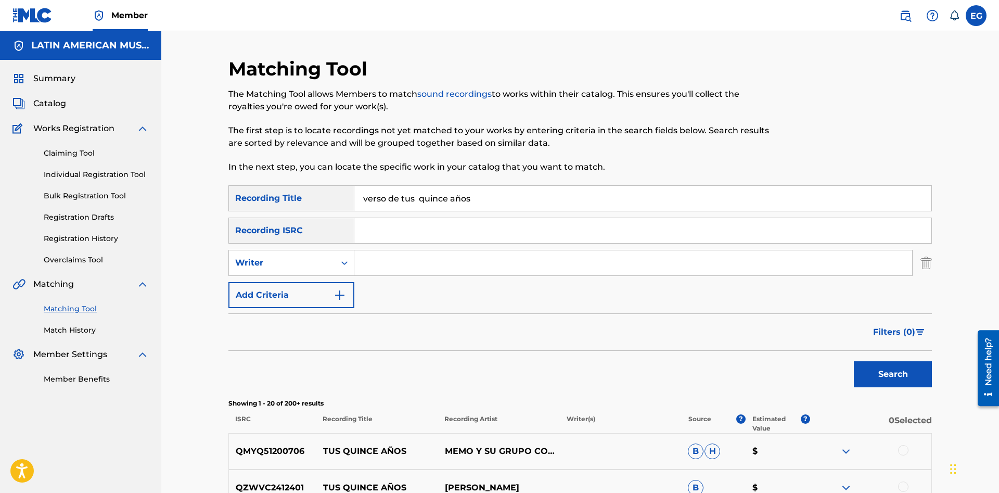
drag, startPoint x: 345, startPoint y: 200, endPoint x: 316, endPoint y: 200, distance: 28.6
click at [354, 200] on input "verso de tus quince años" at bounding box center [642, 198] width 577 height 25
click at [401, 267] on input "Search Form" at bounding box center [633, 262] width 558 height 25
type input "[PERSON_NAME]o[PERSON_NAME]z"
click at [854, 361] on button "Search" at bounding box center [893, 374] width 78 height 26
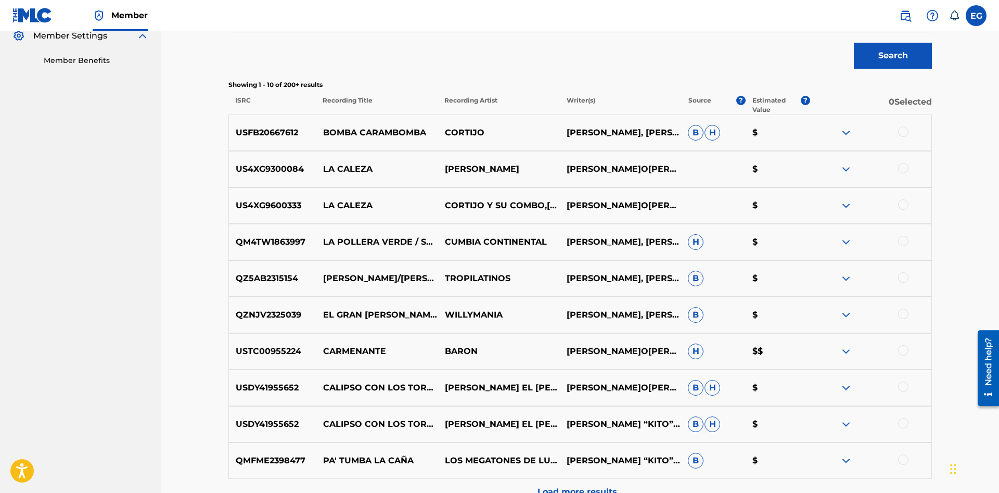
scroll to position [432, 0]
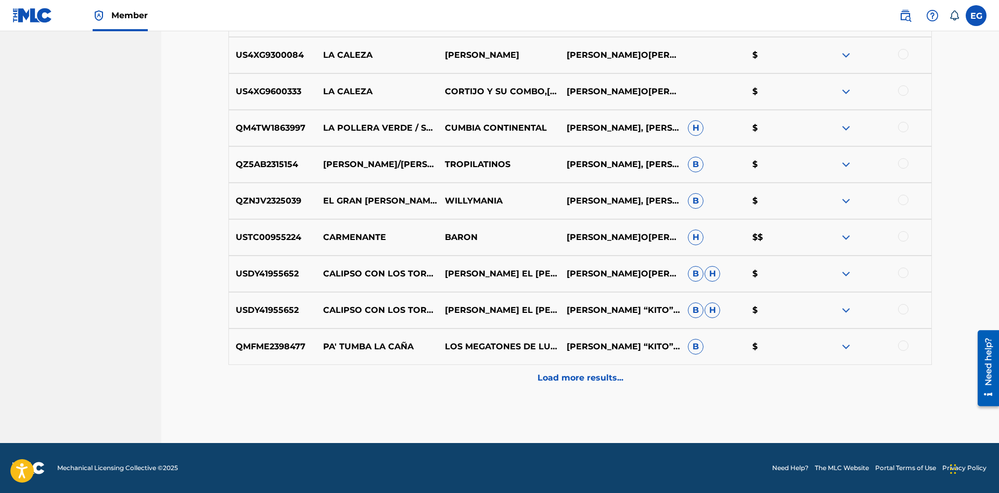
click at [615, 377] on p "Load more results..." at bounding box center [581, 378] width 86 height 12
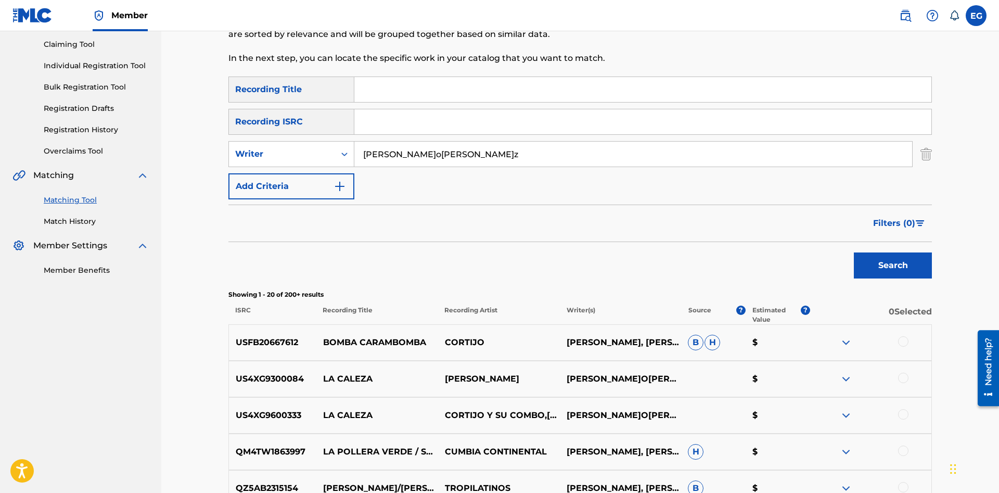
scroll to position [0, 0]
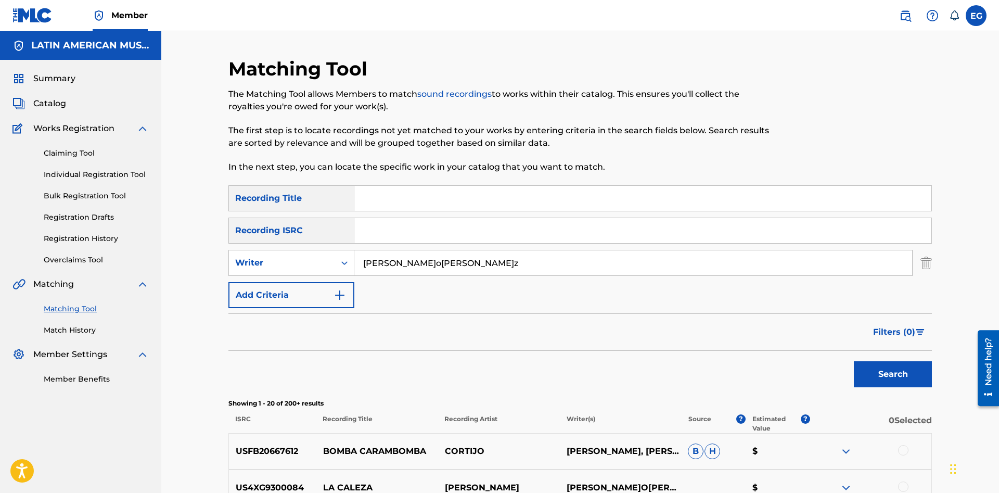
click at [501, 201] on input "Search Form" at bounding box center [642, 198] width 577 height 25
click at [854, 361] on button "Search" at bounding box center [893, 374] width 78 height 26
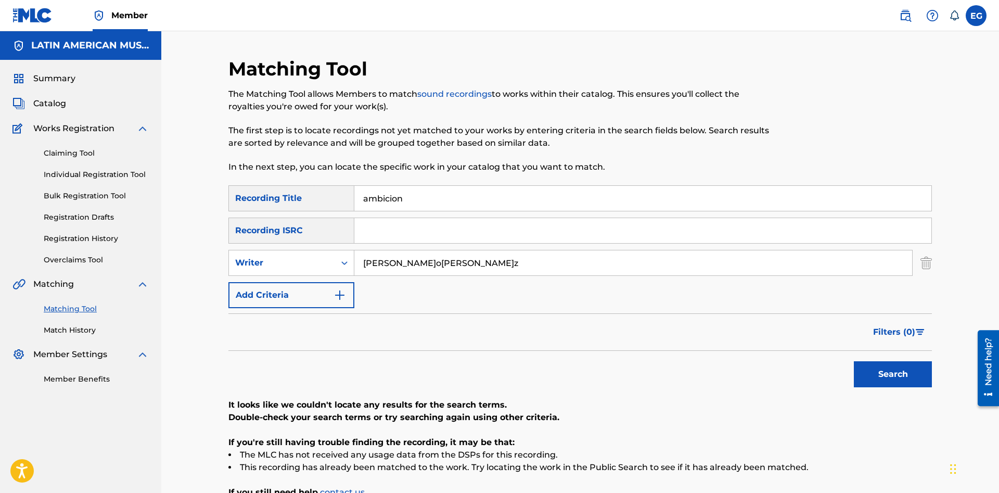
click at [395, 197] on input "ambicion" at bounding box center [642, 198] width 577 height 25
type input "ambición"
click at [854, 361] on button "Search" at bounding box center [893, 374] width 78 height 26
drag, startPoint x: 447, startPoint y: 269, endPoint x: 285, endPoint y: 274, distance: 162.5
click at [354, 274] on input "[PERSON_NAME]o[PERSON_NAME]z" at bounding box center [633, 262] width 558 height 25
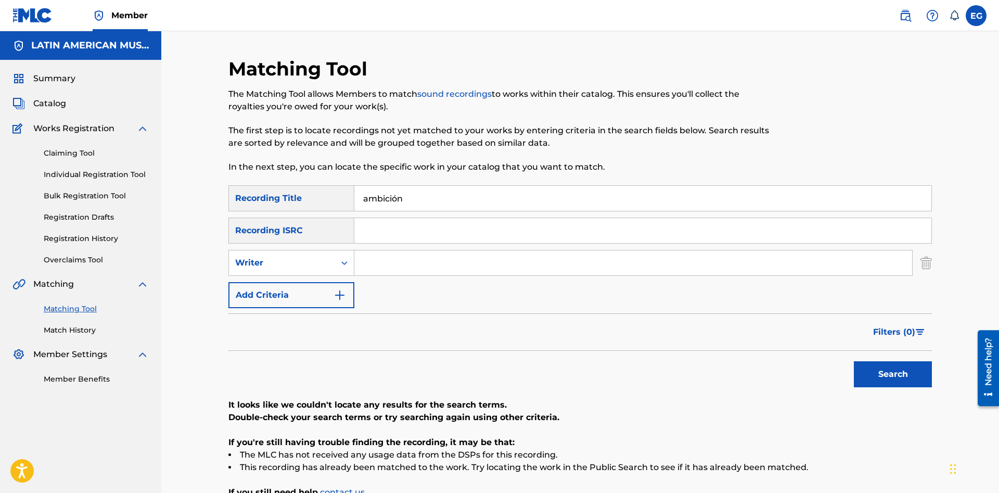
click at [854, 361] on button "Search" at bounding box center [893, 374] width 78 height 26
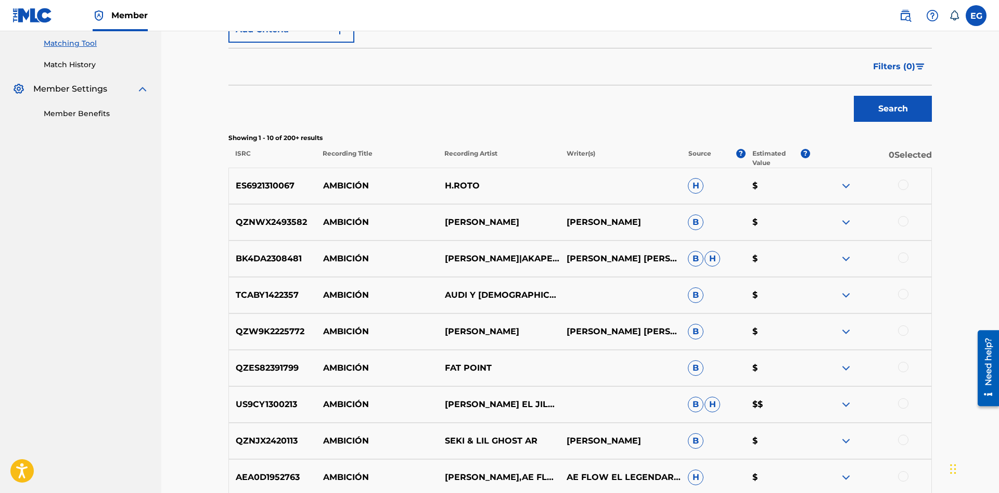
scroll to position [432, 0]
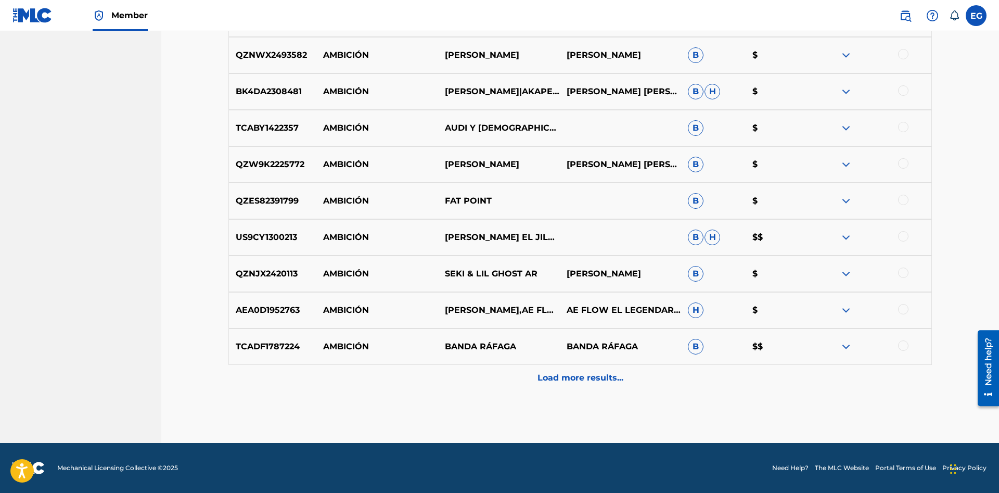
click at [577, 378] on p "Load more results..." at bounding box center [581, 378] width 86 height 12
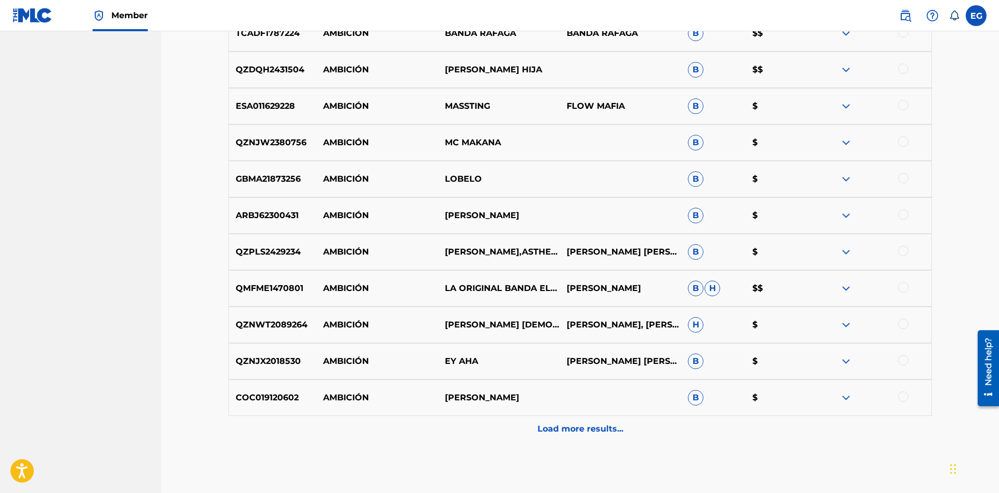
scroll to position [797, 0]
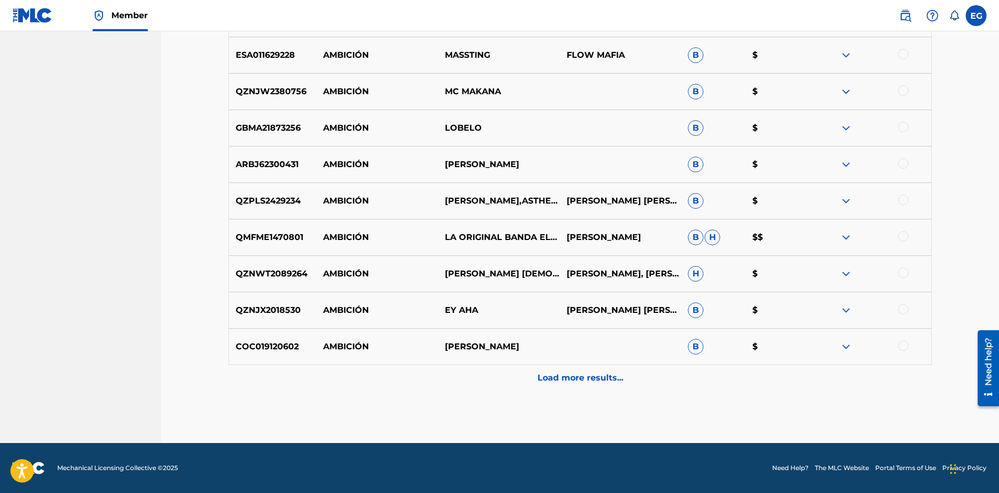
click at [574, 373] on p "Load more results..." at bounding box center [581, 378] width 86 height 12
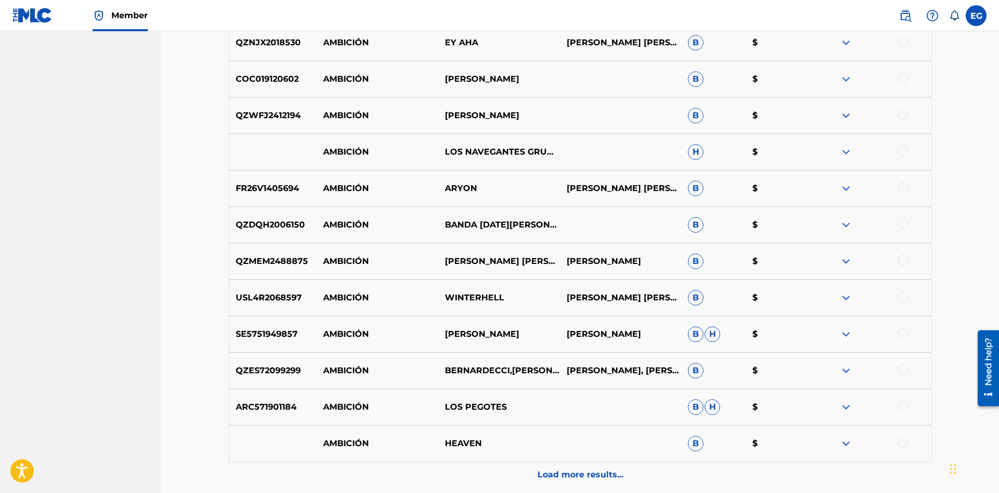
scroll to position [1161, 0]
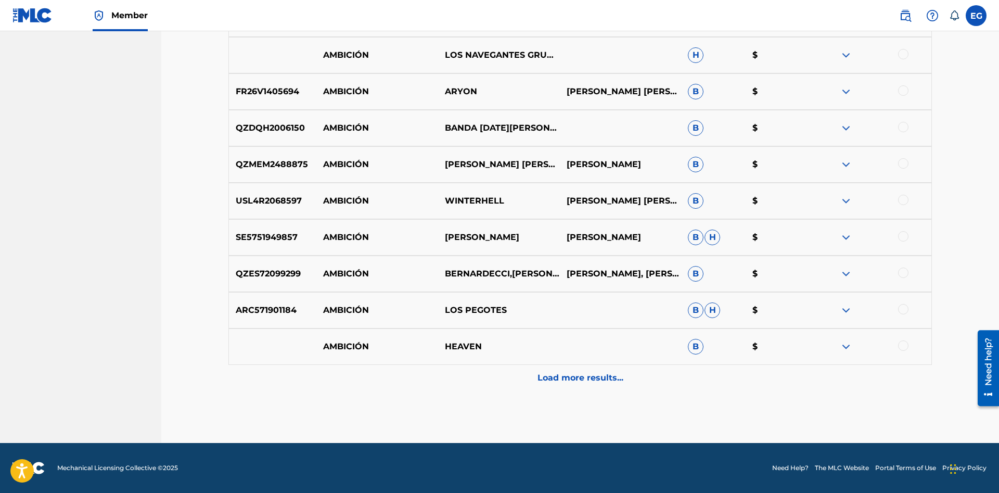
click at [557, 384] on p "Load more results..." at bounding box center [581, 378] width 86 height 12
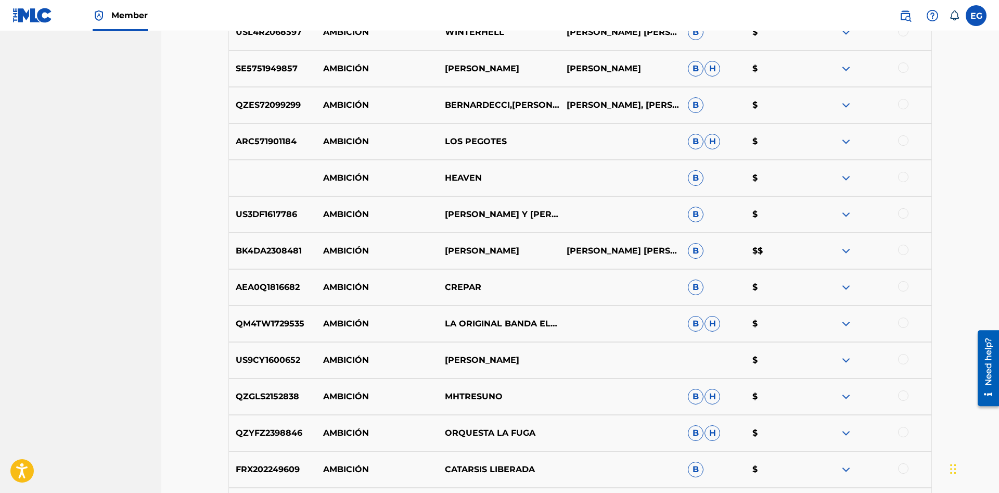
scroll to position [1525, 0]
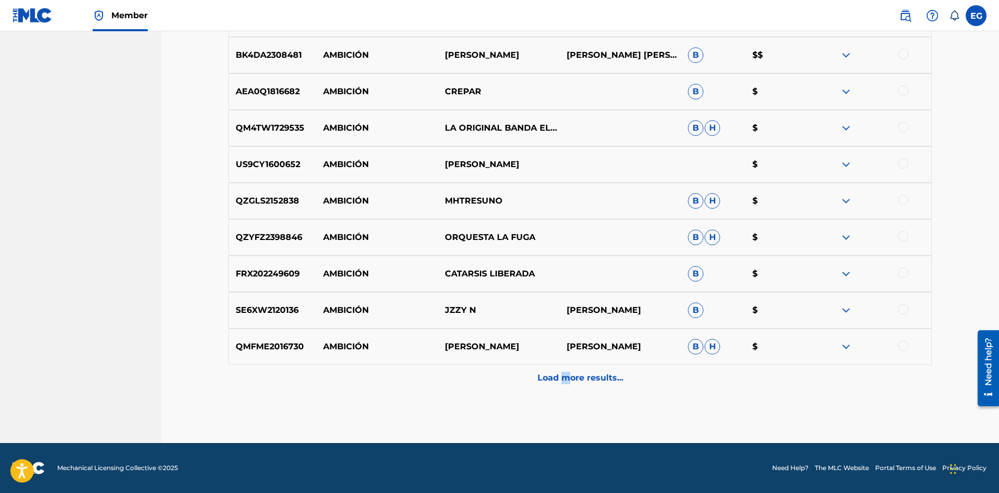
click at [566, 385] on div "Load more results..." at bounding box center [580, 378] width 704 height 26
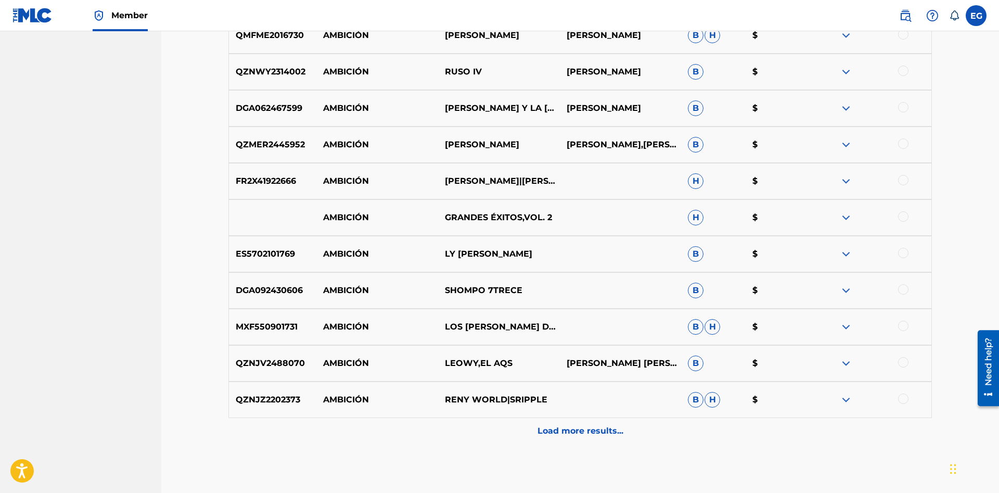
scroll to position [1890, 0]
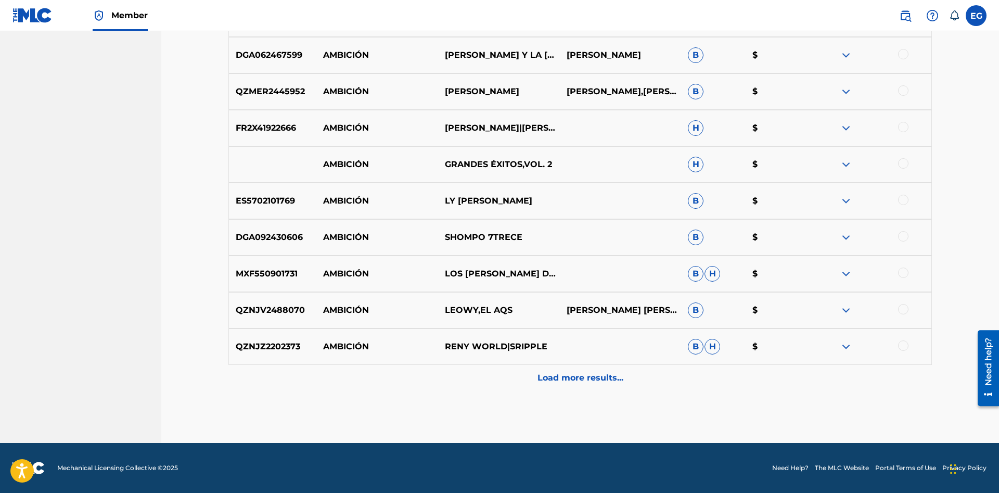
click at [563, 369] on div "Load more results..." at bounding box center [580, 378] width 704 height 26
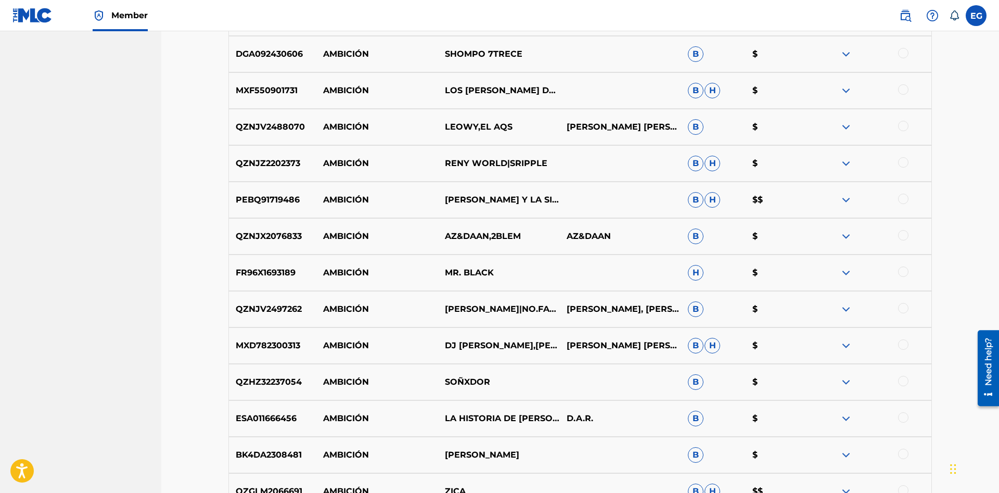
scroll to position [2254, 0]
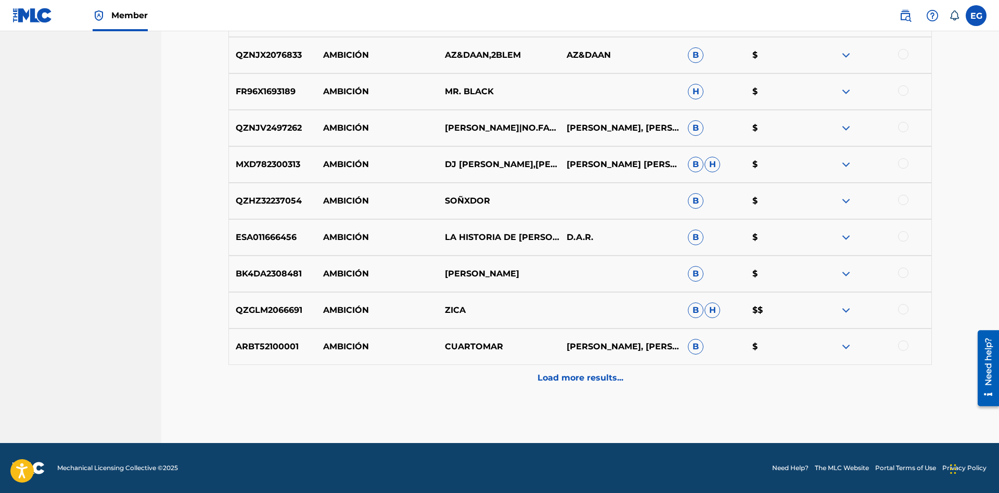
click at [570, 378] on p "Load more results..." at bounding box center [581, 378] width 86 height 12
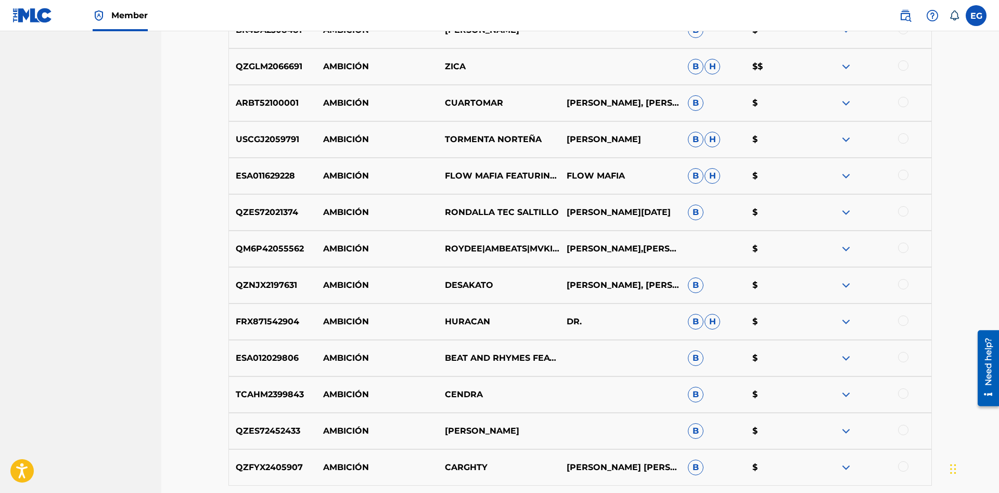
scroll to position [2618, 0]
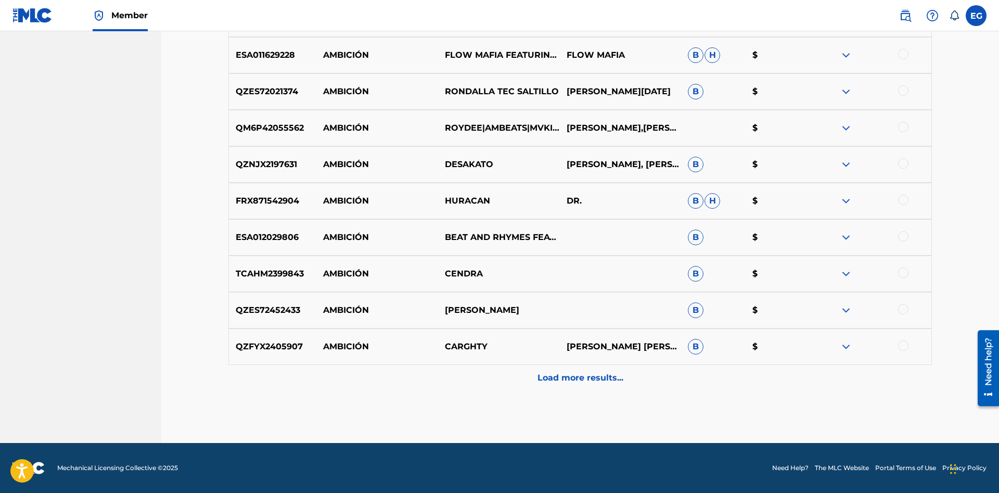
click at [556, 379] on p "Load more results..." at bounding box center [581, 378] width 86 height 12
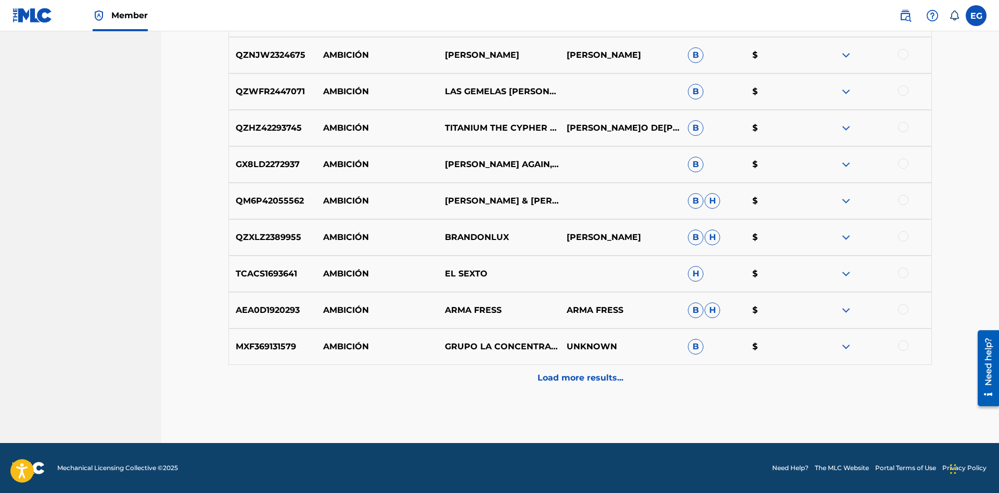
click at [560, 372] on p "Load more results..." at bounding box center [581, 378] width 86 height 12
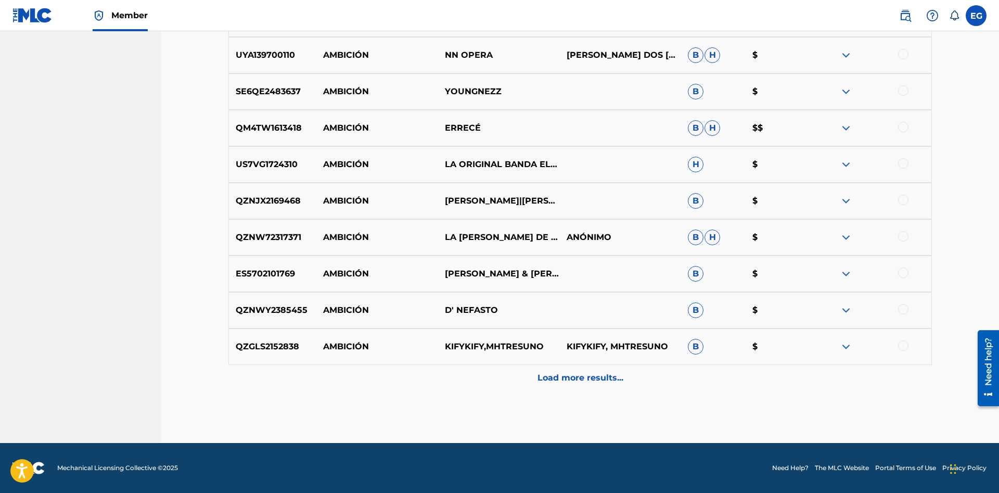
click at [562, 373] on p "Load more results..." at bounding box center [581, 378] width 86 height 12
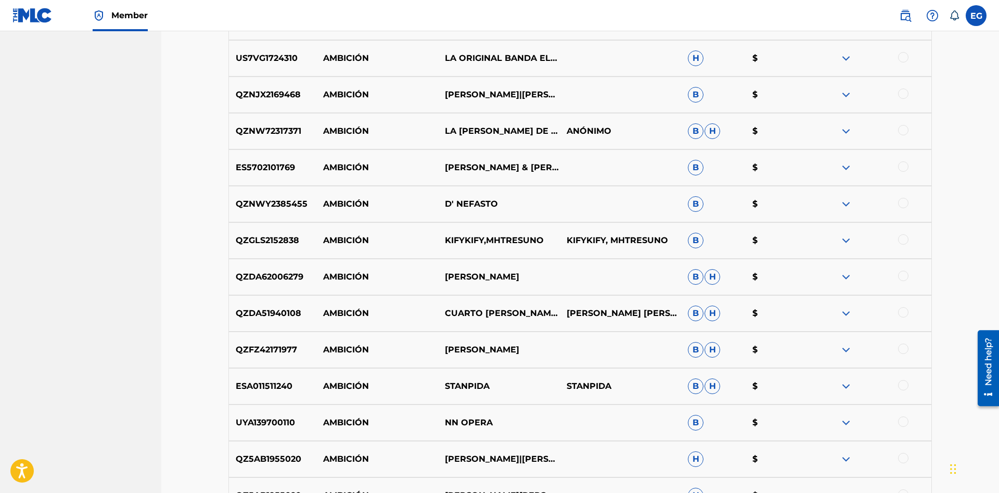
scroll to position [3711, 0]
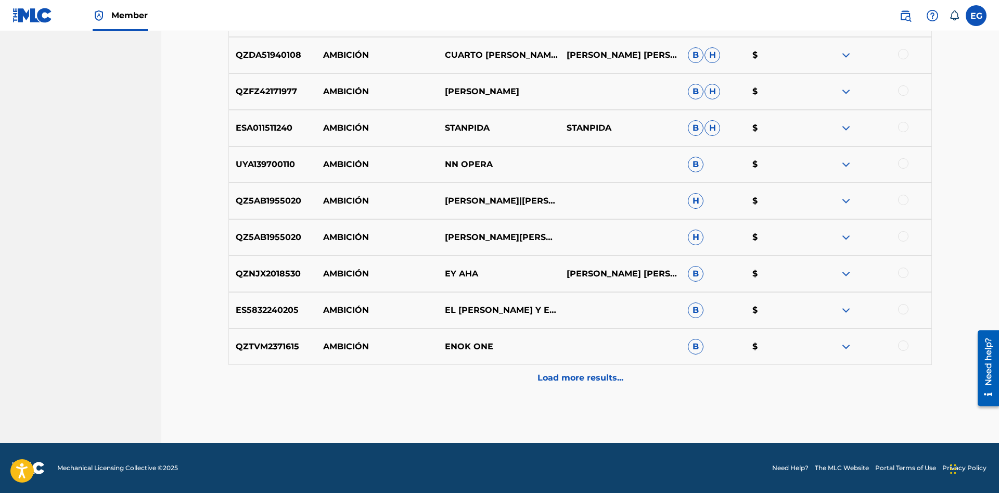
click at [567, 377] on p "Load more results..." at bounding box center [581, 378] width 86 height 12
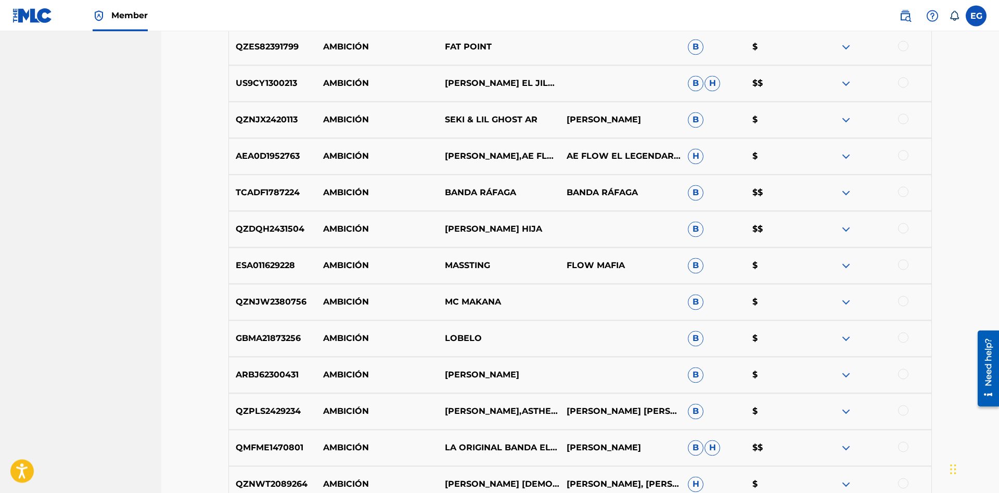
scroll to position [0, 0]
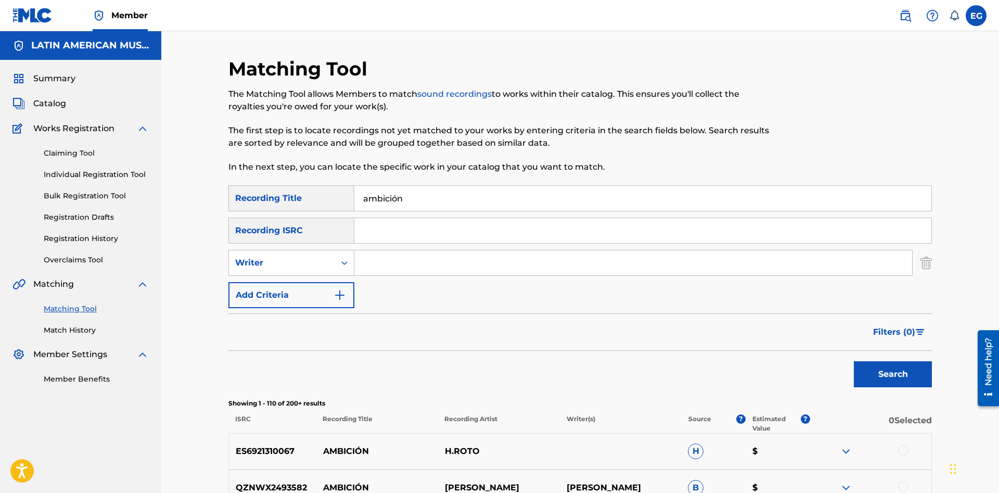
click at [505, 194] on input "ambición" at bounding box center [642, 198] width 577 height 25
drag, startPoint x: 410, startPoint y: 199, endPoint x: 319, endPoint y: 202, distance: 90.6
click at [354, 202] on input "ambición" at bounding box center [642, 198] width 577 height 25
click at [854, 361] on button "Search" at bounding box center [893, 374] width 78 height 26
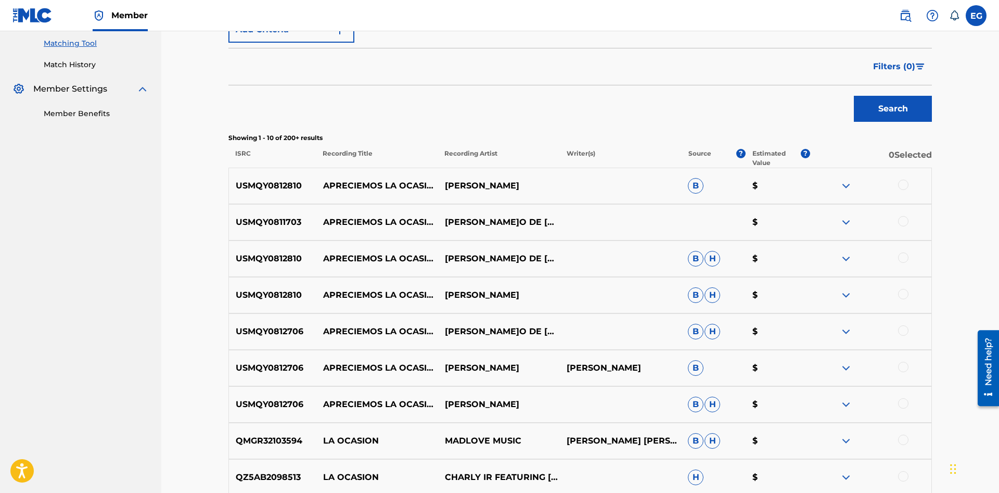
click at [906, 403] on div at bounding box center [903, 403] width 10 height 10
click at [900, 370] on div at bounding box center [903, 367] width 10 height 10
click at [905, 328] on div at bounding box center [903, 330] width 10 height 10
click at [904, 297] on div at bounding box center [903, 294] width 10 height 10
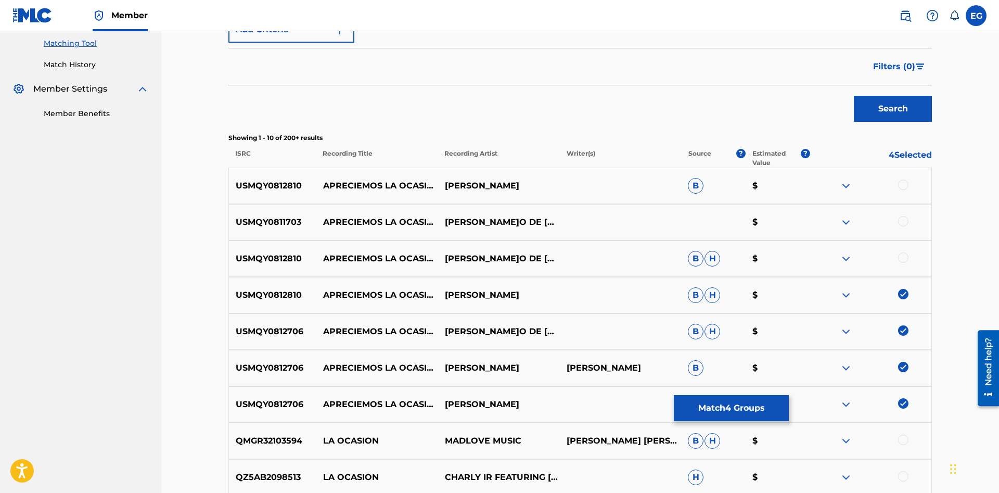
drag, startPoint x: 905, startPoint y: 261, endPoint x: 903, endPoint y: 238, distance: 22.4
click at [904, 259] on div at bounding box center [903, 257] width 10 height 10
click at [904, 225] on div at bounding box center [903, 221] width 10 height 10
click at [903, 190] on div at bounding box center [871, 186] width 122 height 12
click at [903, 185] on div at bounding box center [903, 185] width 10 height 10
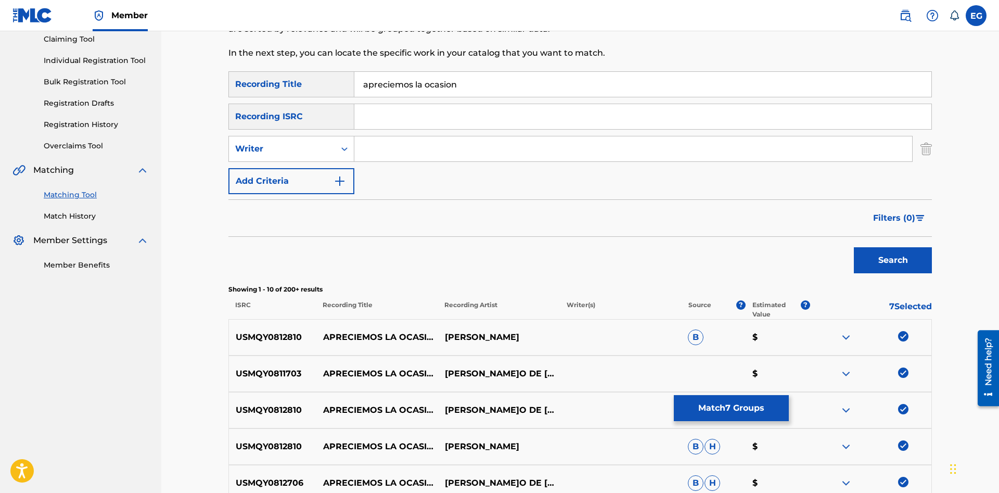
scroll to position [0, 0]
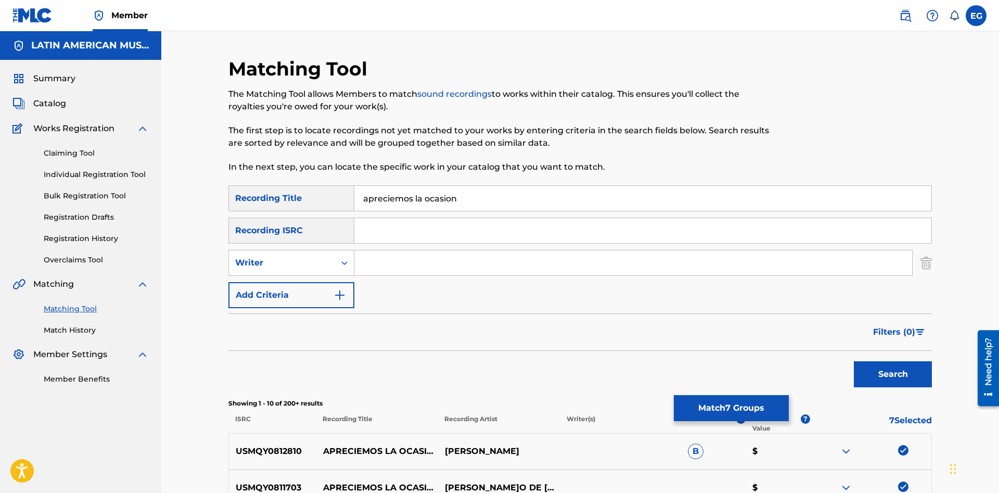
click at [451, 196] on input "apreciemos la ocasion" at bounding box center [642, 198] width 577 height 25
type input "apreciemos la ocasión"
click at [854, 361] on button "Search" at bounding box center [893, 374] width 78 height 26
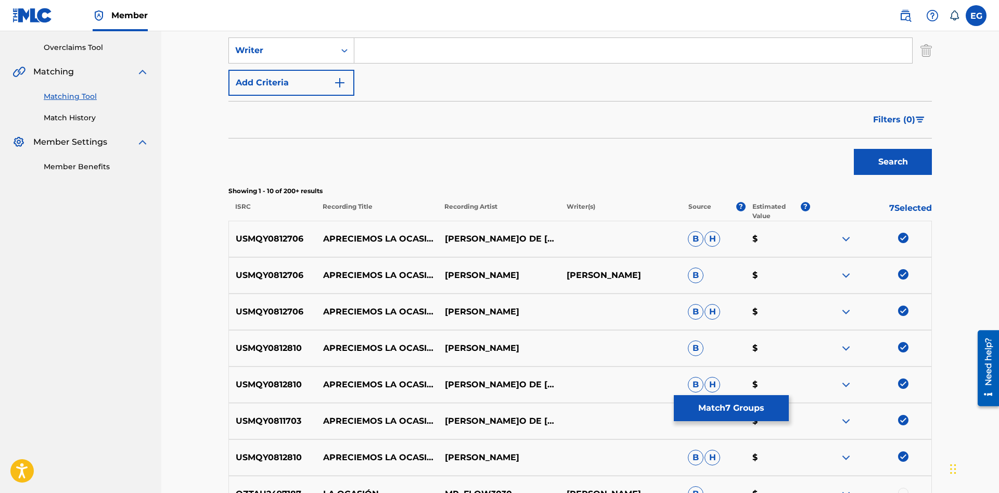
scroll to position [432, 0]
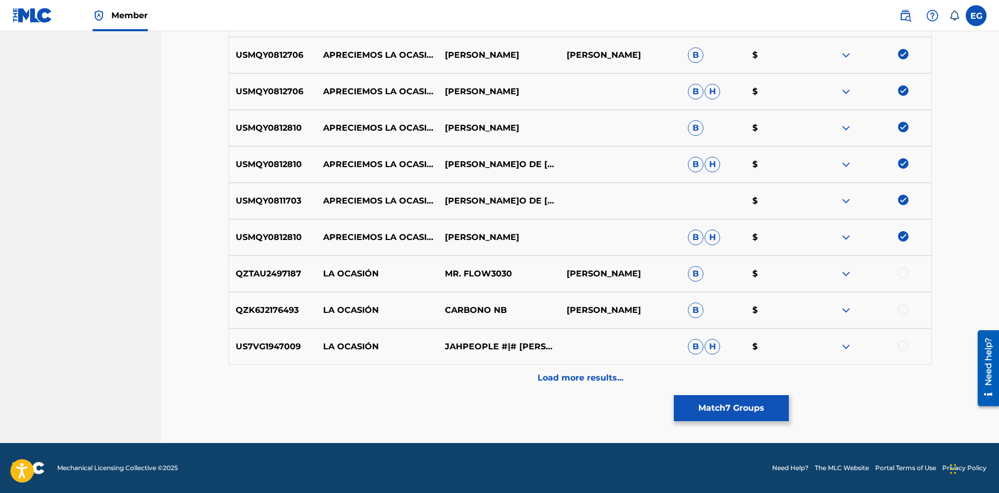
click at [593, 384] on p "Load more results..." at bounding box center [581, 378] width 86 height 12
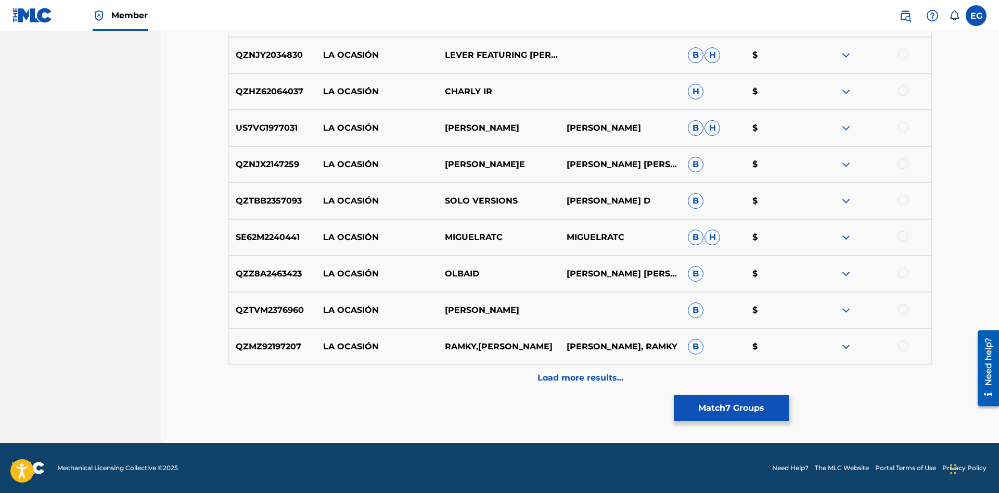
click at [528, 377] on div "Load more results..." at bounding box center [580, 378] width 704 height 26
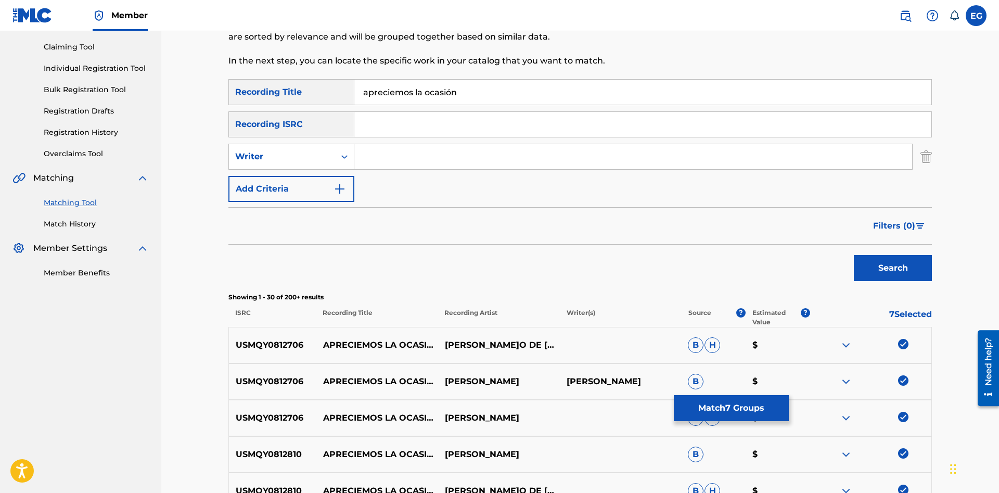
scroll to position [0, 0]
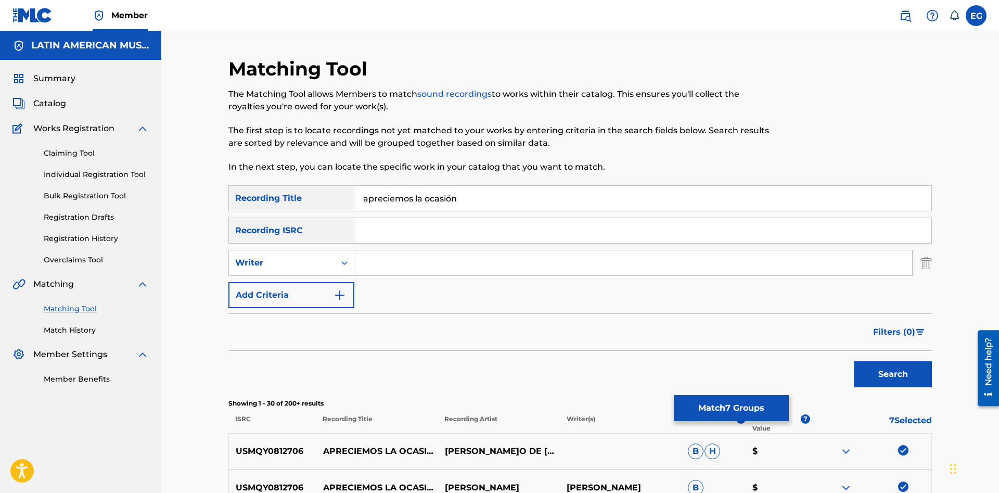
drag, startPoint x: 722, startPoint y: 408, endPoint x: 711, endPoint y: 401, distance: 13.3
click at [722, 408] on button "Match 7 Groups" at bounding box center [731, 408] width 115 height 26
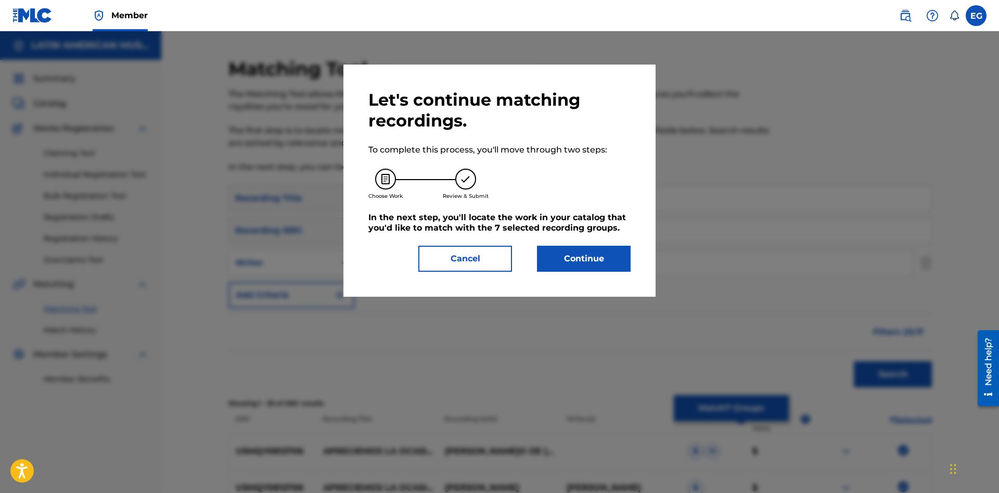
click at [561, 267] on button "Continue" at bounding box center [584, 259] width 94 height 26
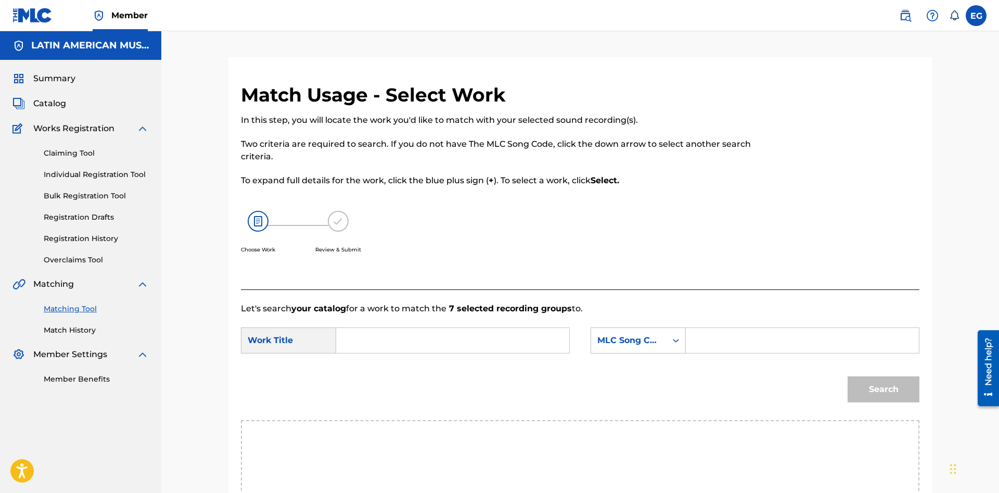
click at [492, 343] on input "Search Form" at bounding box center [452, 340] width 215 height 25
click at [386, 386] on span "emos la ocacion" at bounding box center [379, 376] width 50 height 35
type input "apreciemos la ocacion"
click at [610, 350] on div "MLC Song Code" at bounding box center [638, 340] width 95 height 26
click at [640, 364] on div "Writer Name" at bounding box center [638, 366] width 94 height 26
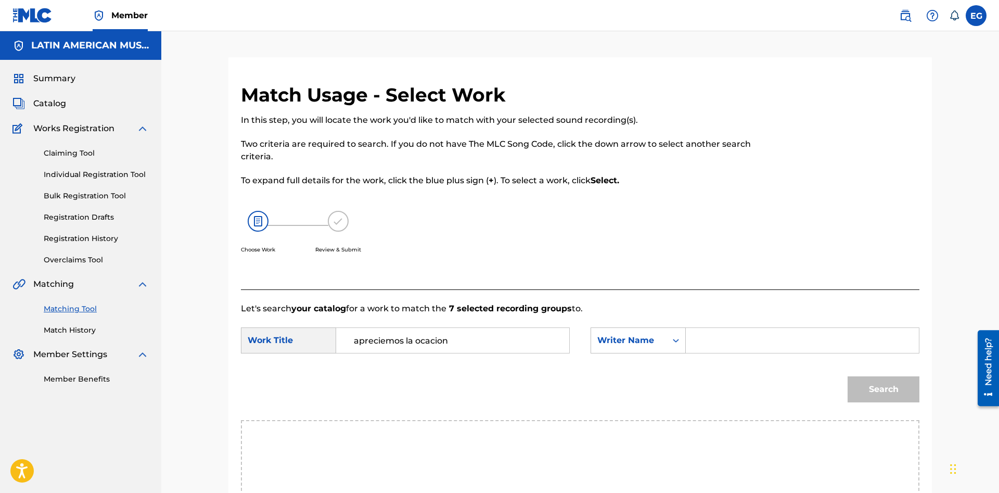
click at [701, 346] on input "Search Form" at bounding box center [802, 340] width 215 height 25
paste input "[PERSON_NAME]o[PERSON_NAME]z"
type input "[PERSON_NAME]o[PERSON_NAME]z"
click at [848, 376] on button "Search" at bounding box center [884, 389] width 72 height 26
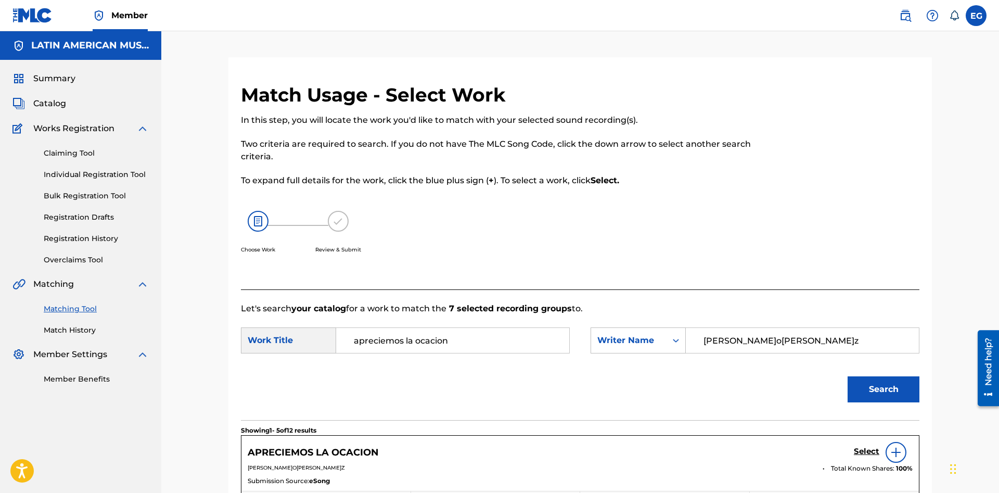
scroll to position [106, 0]
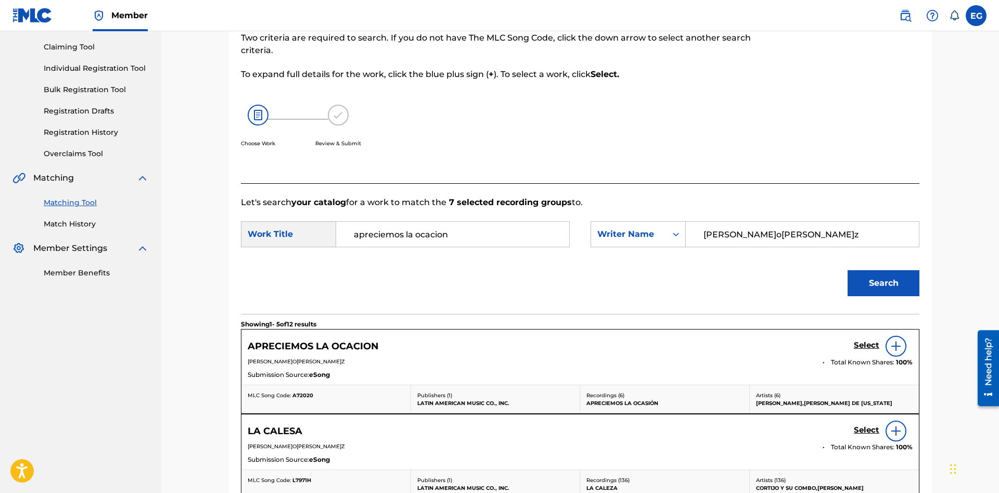
click at [870, 343] on h5 "Select" at bounding box center [867, 345] width 26 height 10
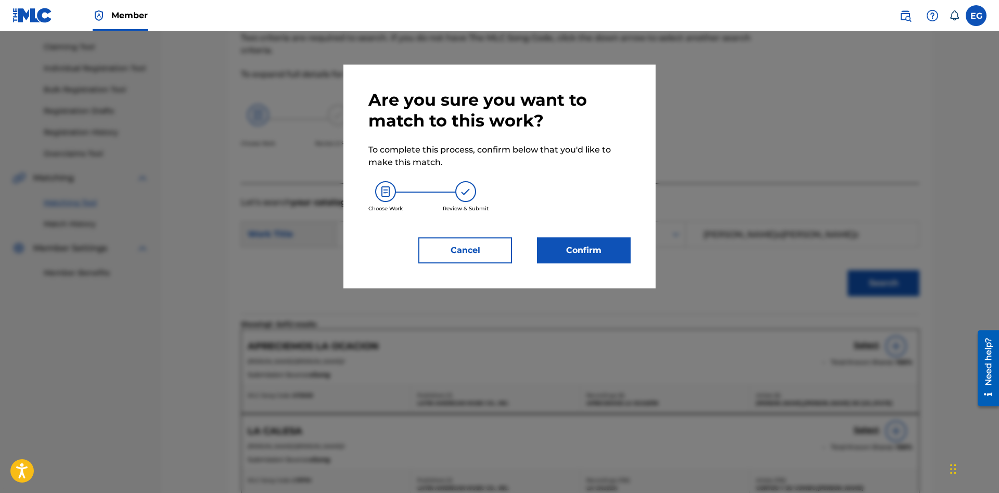
click at [590, 249] on button "Confirm" at bounding box center [584, 250] width 94 height 26
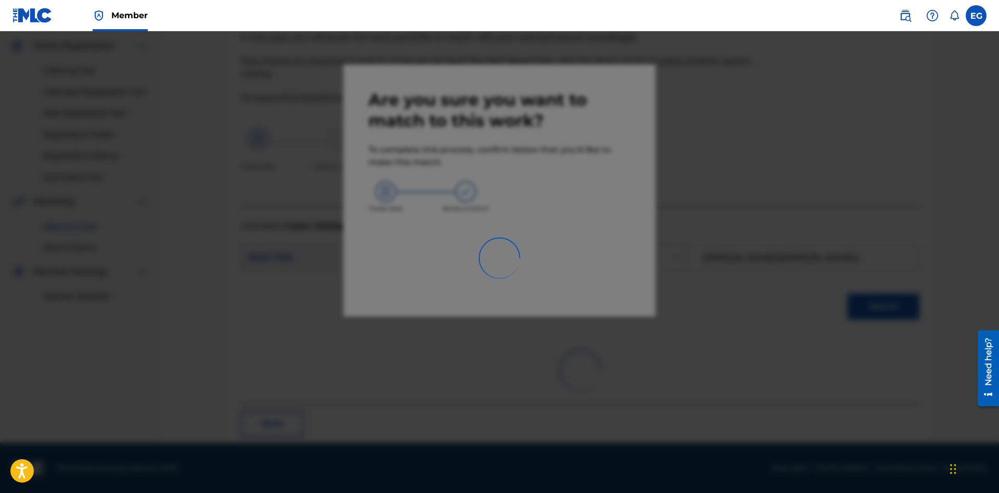
scroll to position [25, 0]
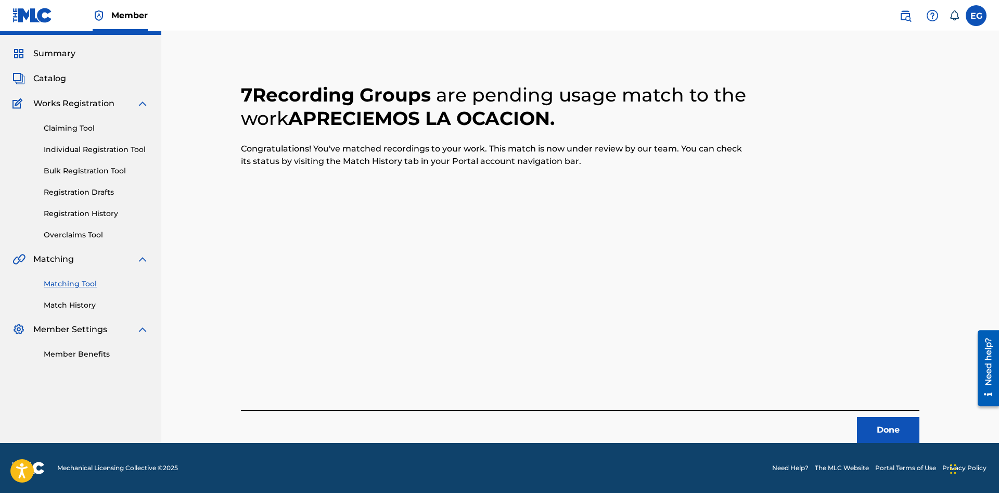
click at [859, 422] on button "Done" at bounding box center [888, 430] width 62 height 26
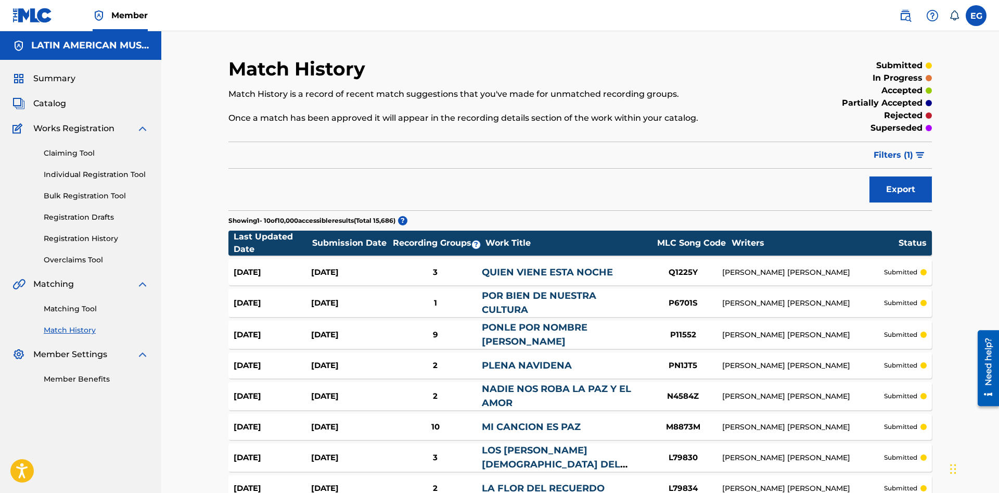
scroll to position [167, 0]
